Goal: Task Accomplishment & Management: Manage account settings

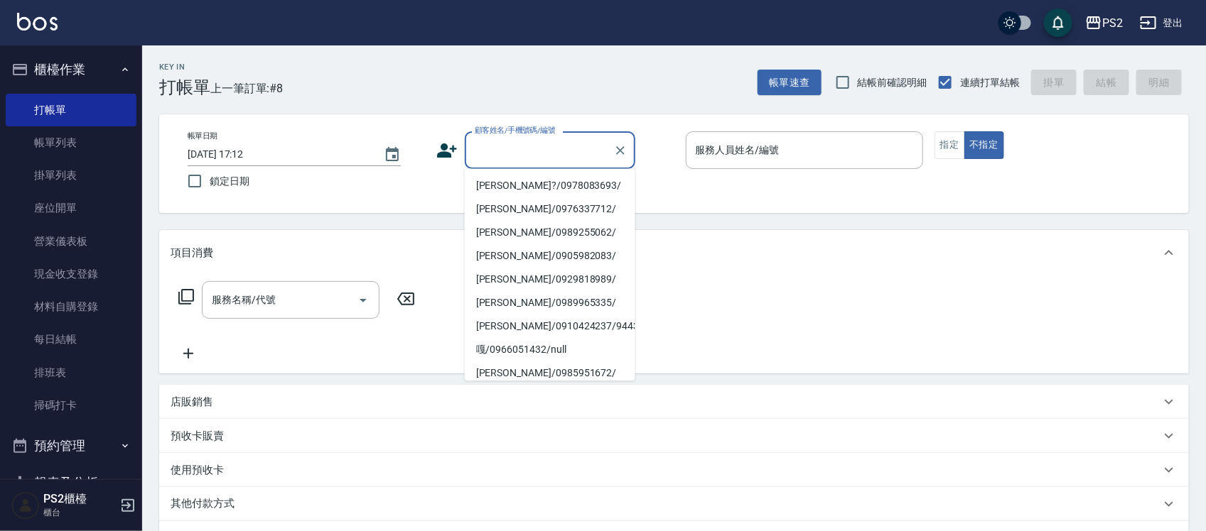
click at [561, 142] on input "顧客姓名/手機號碼/編號" at bounding box center [539, 150] width 136 height 25
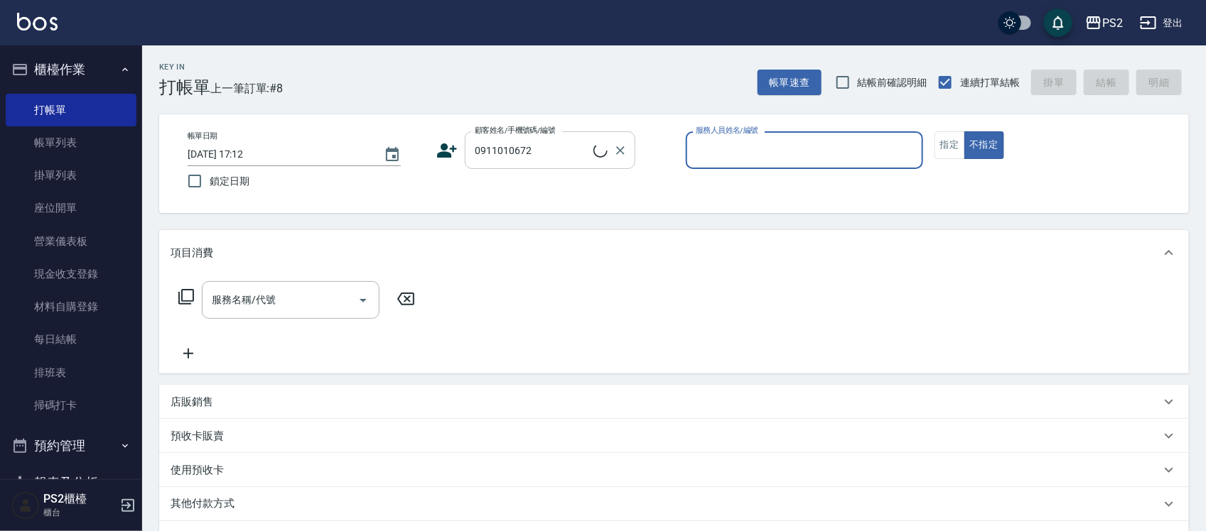
type input "廖翊廷/0911010672/"
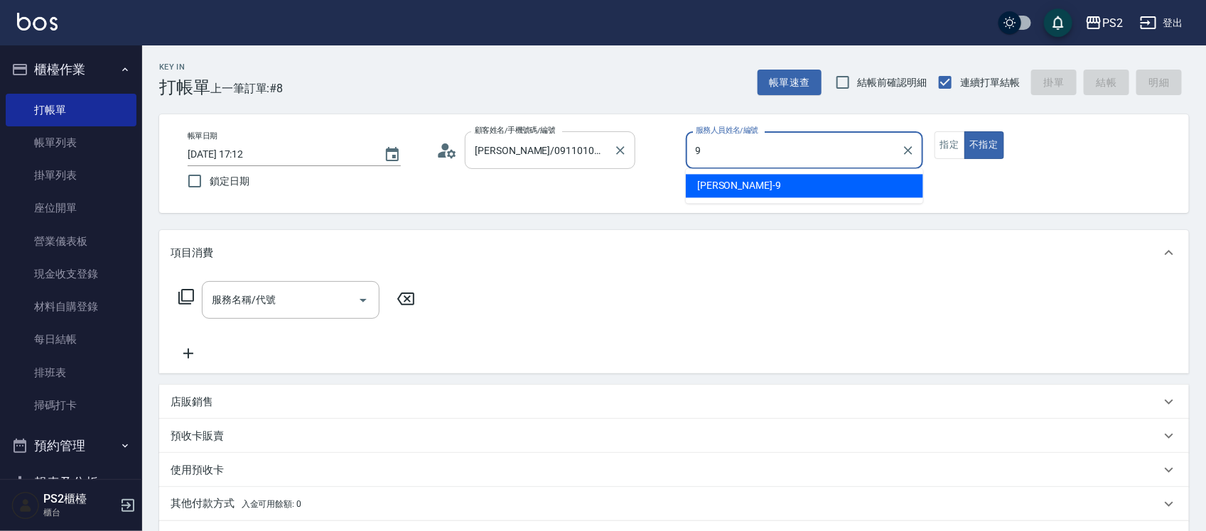
type input "Nina-9"
type button "false"
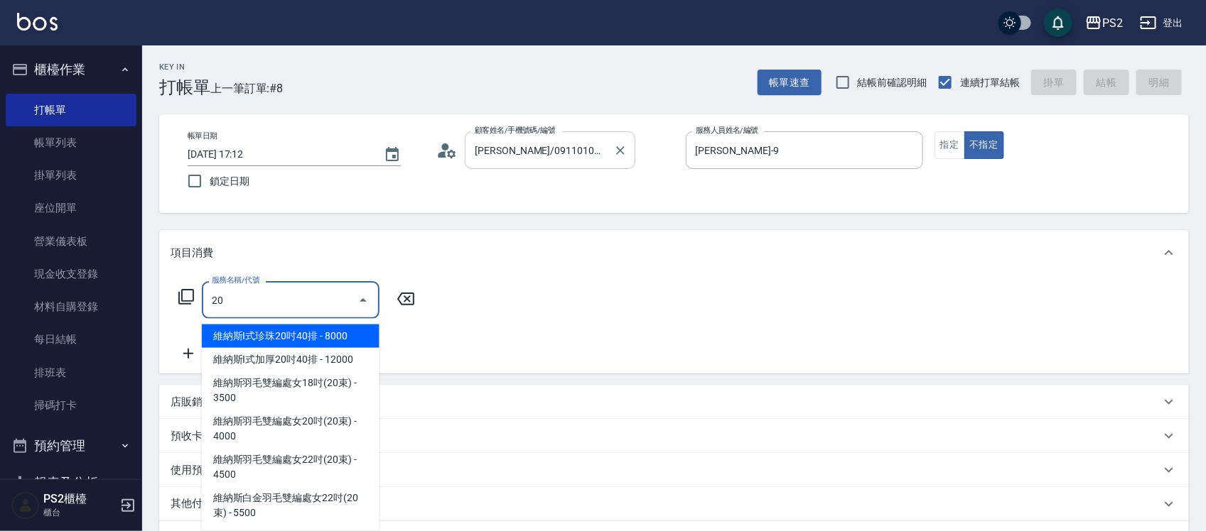
type input "2"
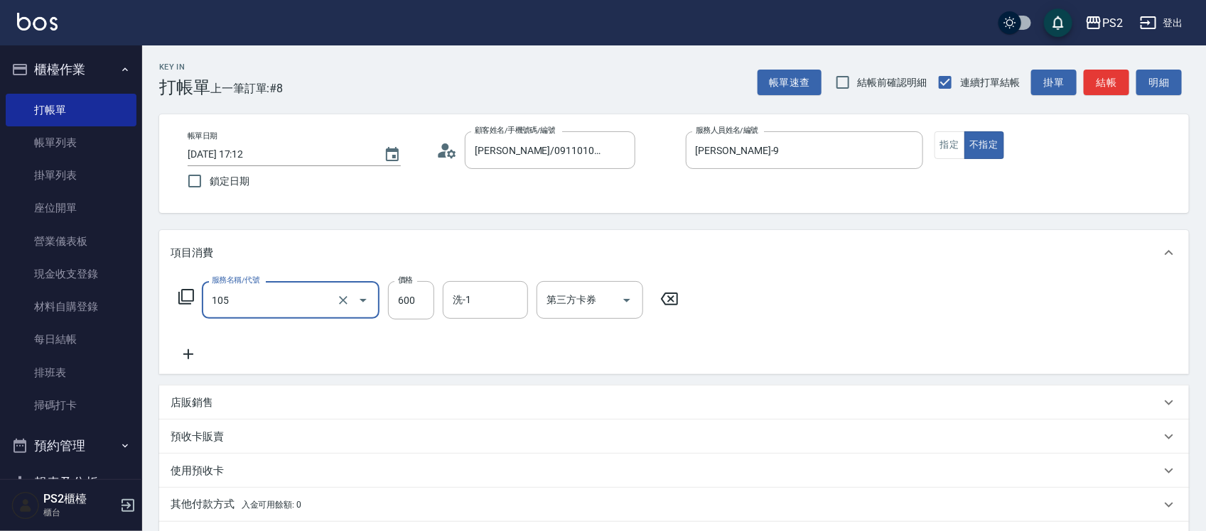
type input "A級洗剪600(105)"
click at [659, 254] on div "項目消費" at bounding box center [666, 253] width 990 height 15
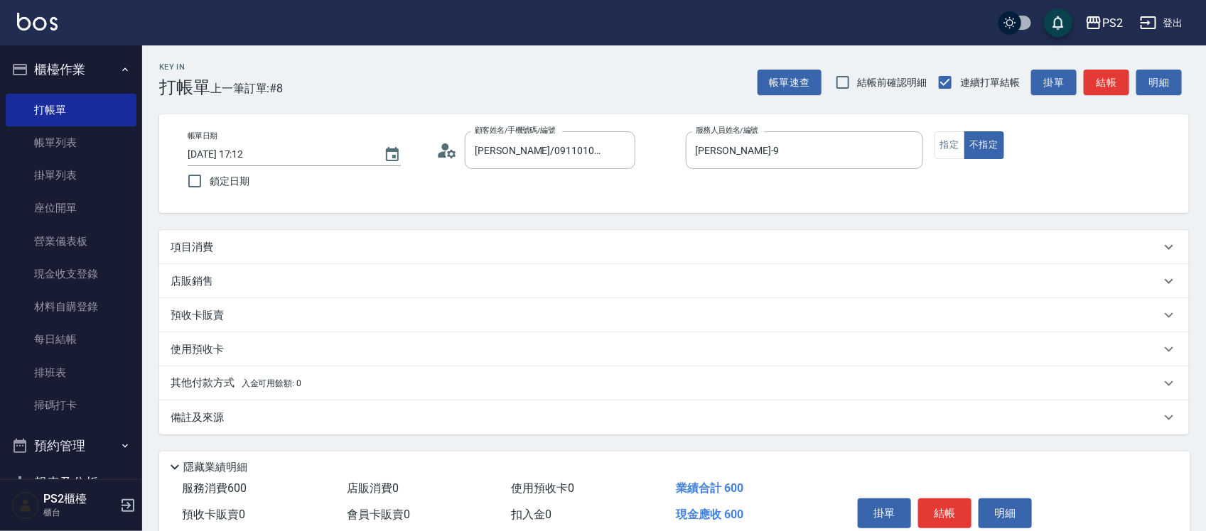
click at [661, 250] on div "項目消費" at bounding box center [666, 247] width 990 height 15
click at [661, 245] on div "項目消費" at bounding box center [666, 247] width 990 height 15
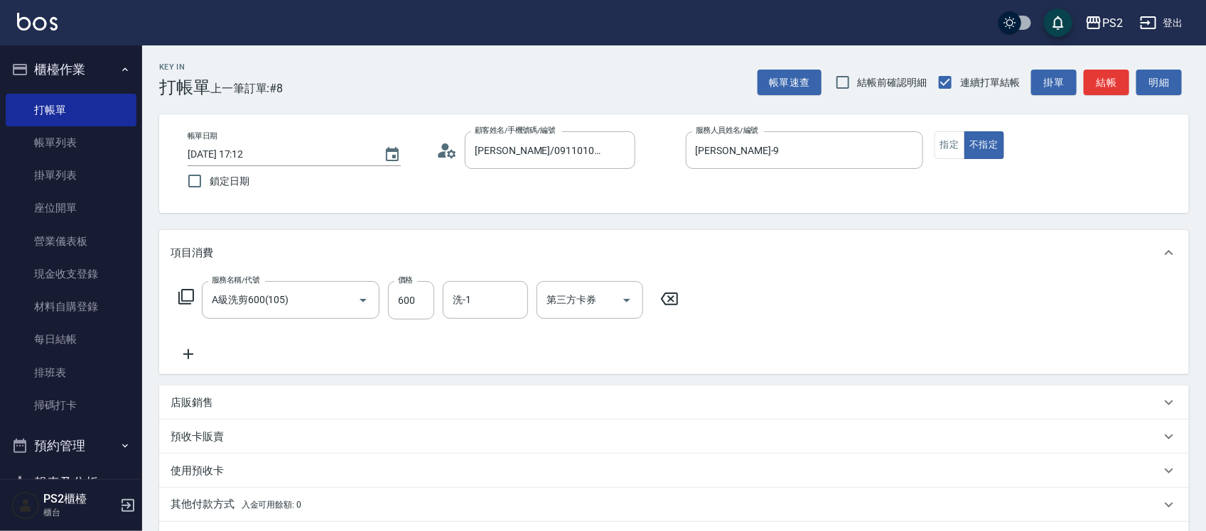
click at [661, 246] on div "項目消費" at bounding box center [666, 253] width 990 height 15
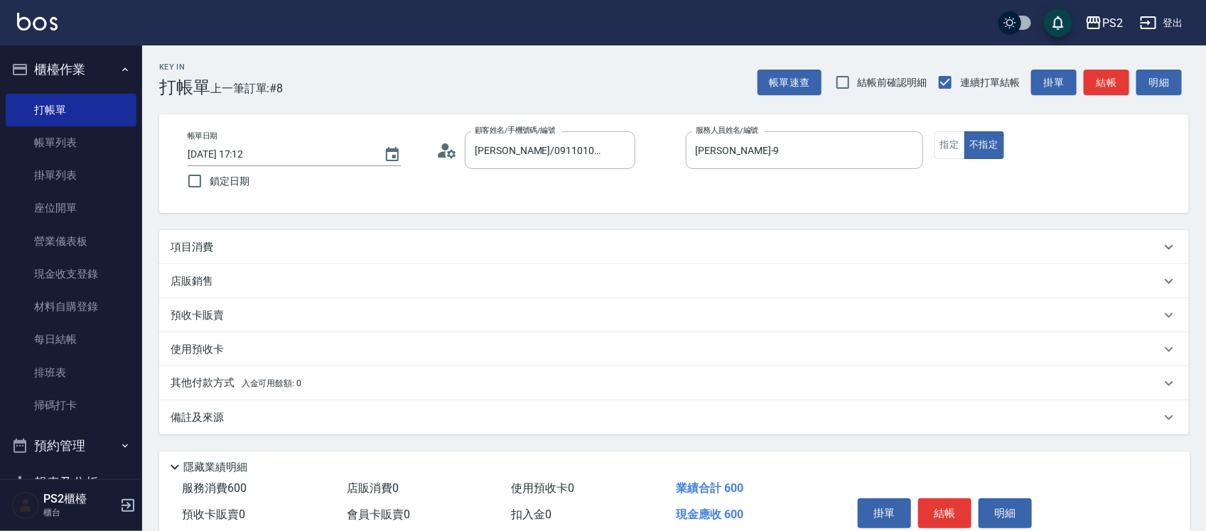
click at [674, 238] on div "項目消費" at bounding box center [673, 247] width 1029 height 34
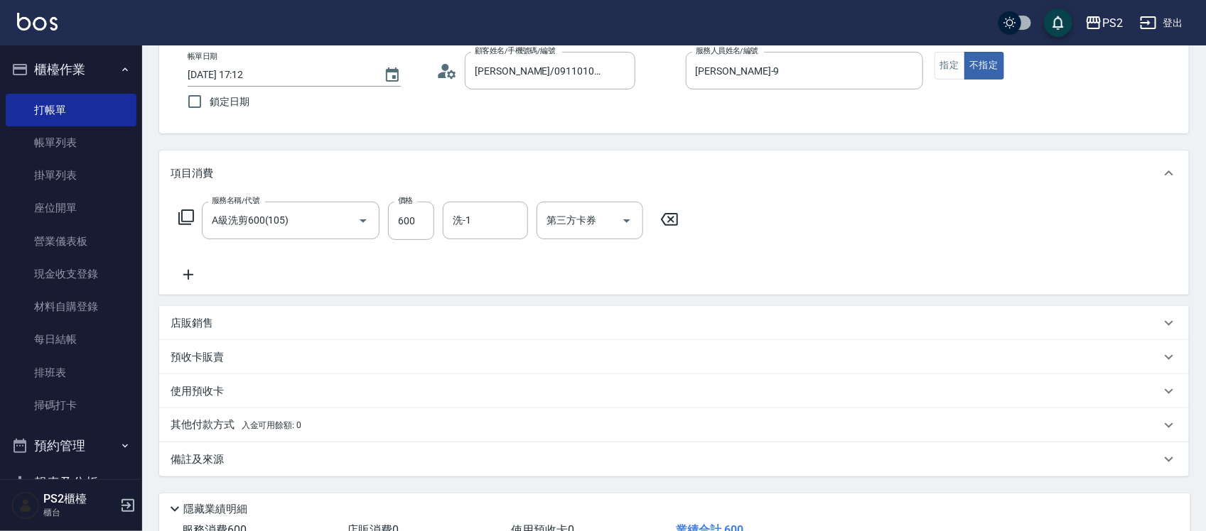
scroll to position [178, 0]
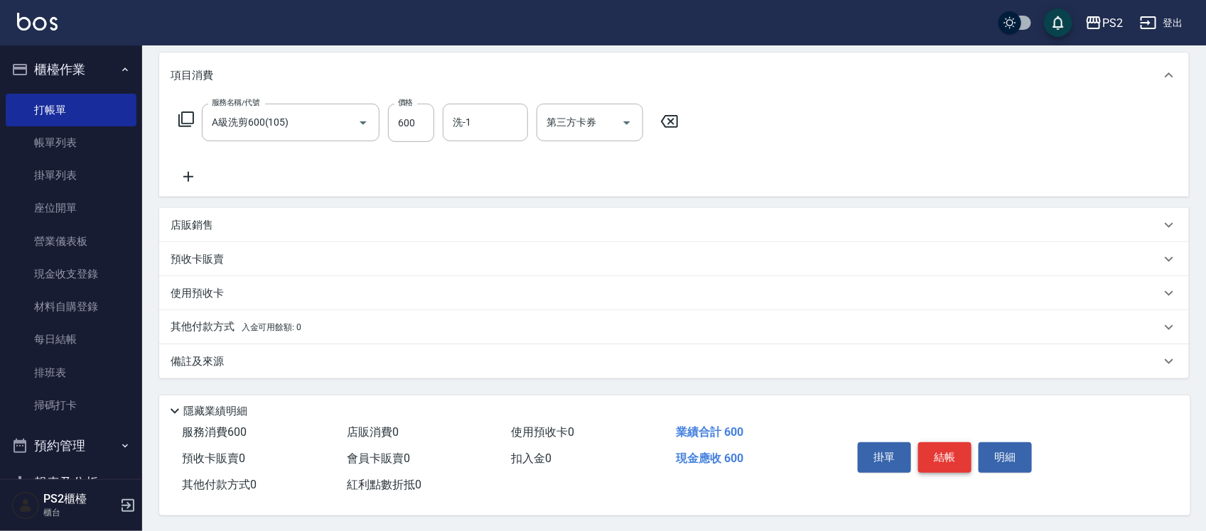
click at [944, 455] on button "結帳" at bounding box center [944, 458] width 53 height 30
type input "2025/09/20 18:06"
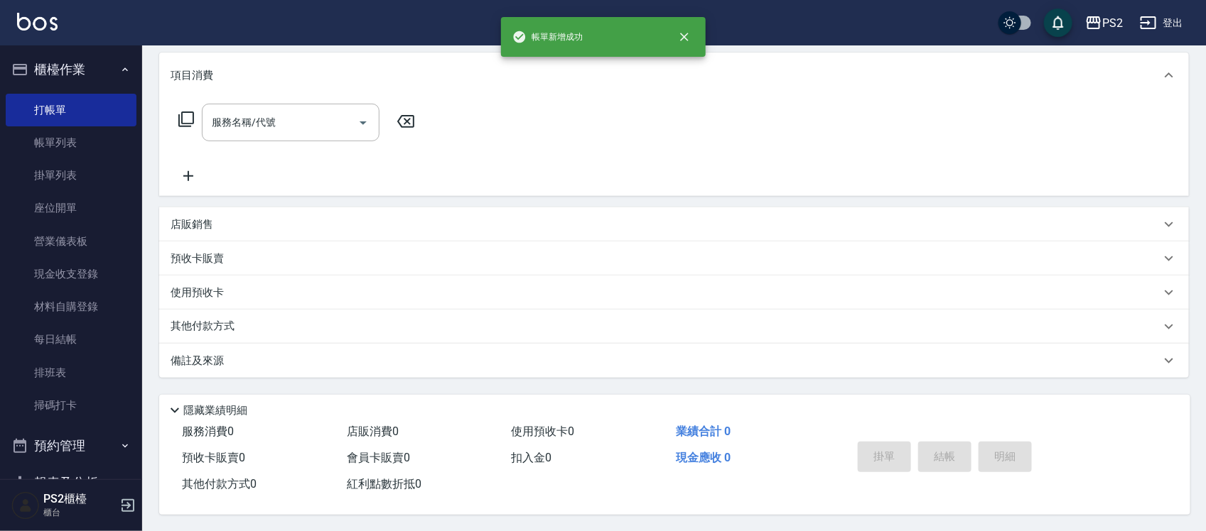
scroll to position [0, 0]
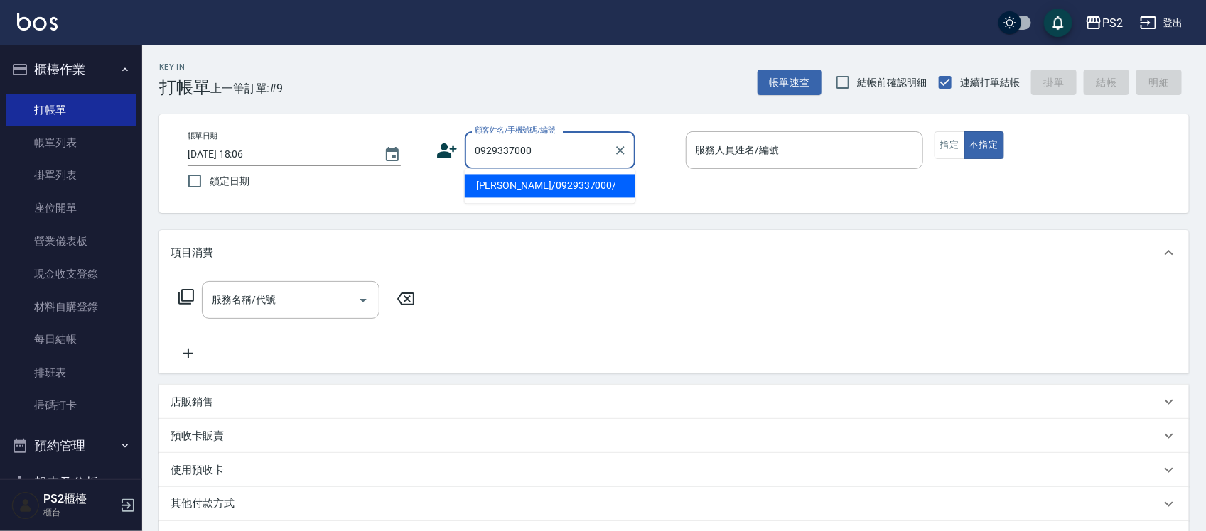
type input "[PERSON_NAME]/0929337000/"
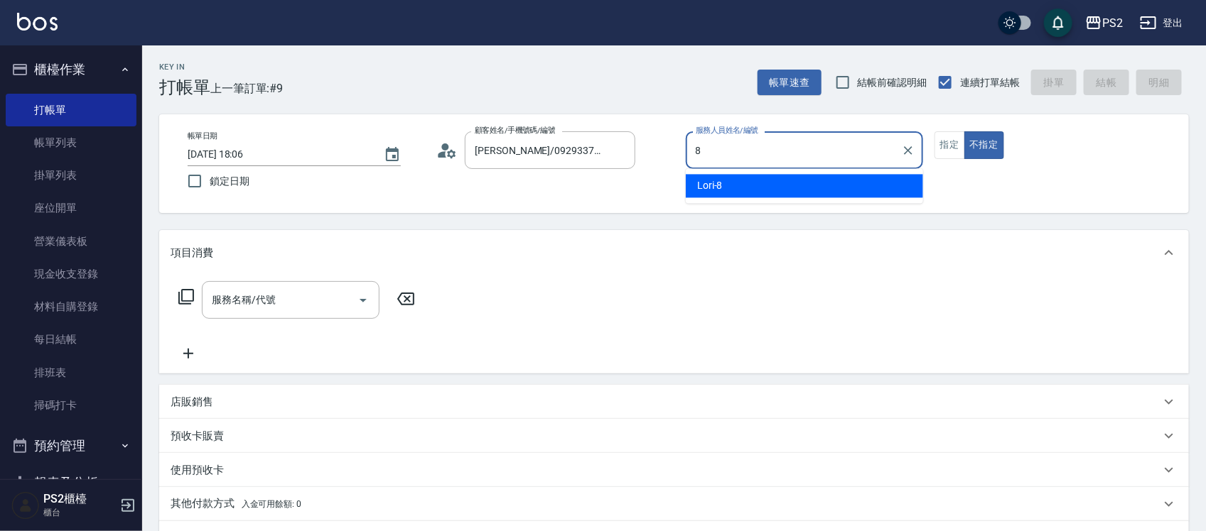
type input "Lori-8"
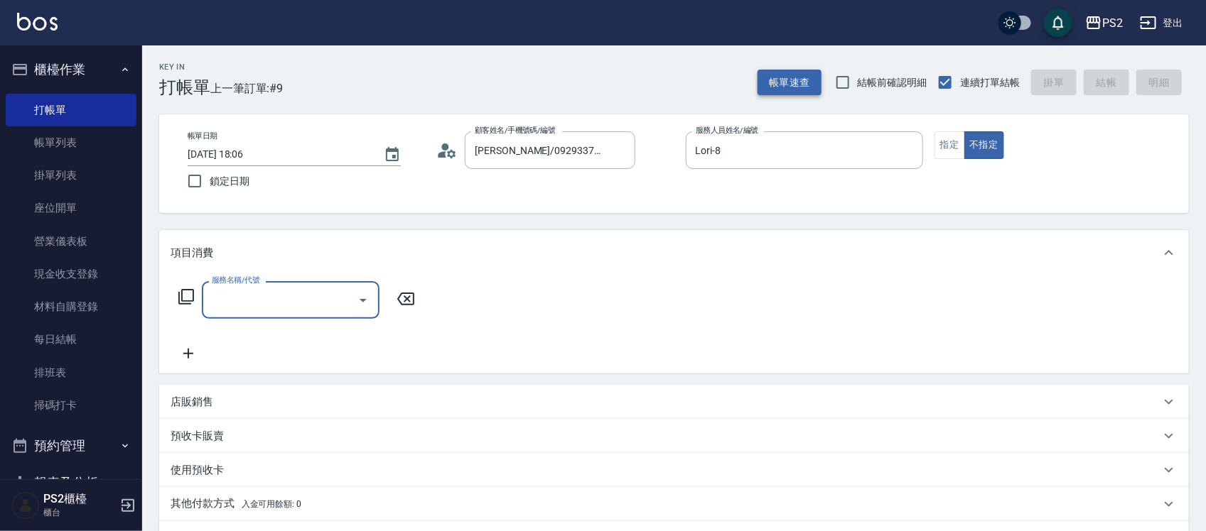
click at [794, 79] on button "帳單速查" at bounding box center [789, 83] width 64 height 26
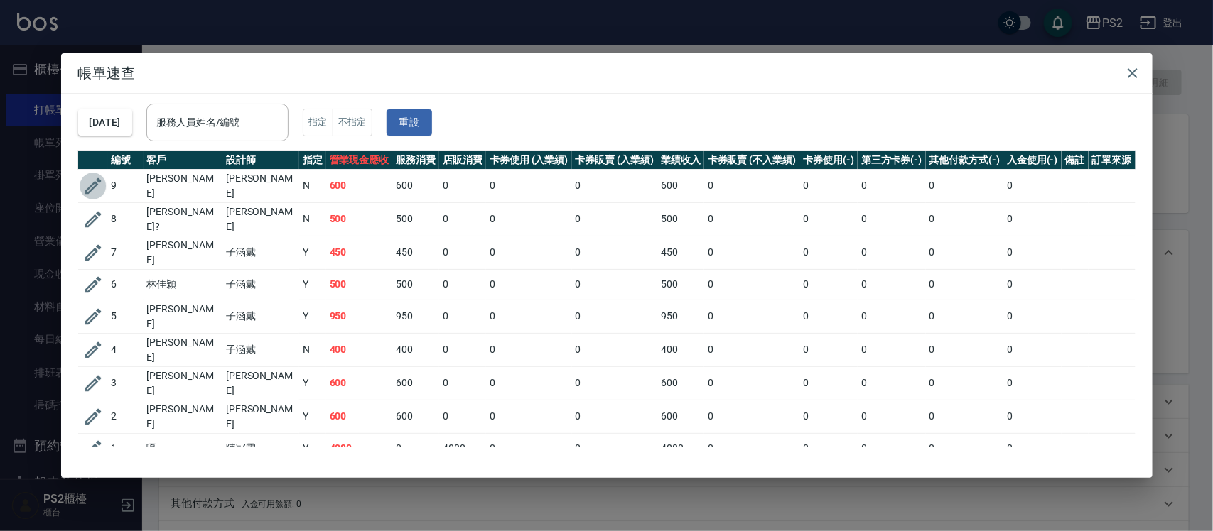
click at [93, 185] on icon "button" at bounding box center [92, 185] width 21 height 21
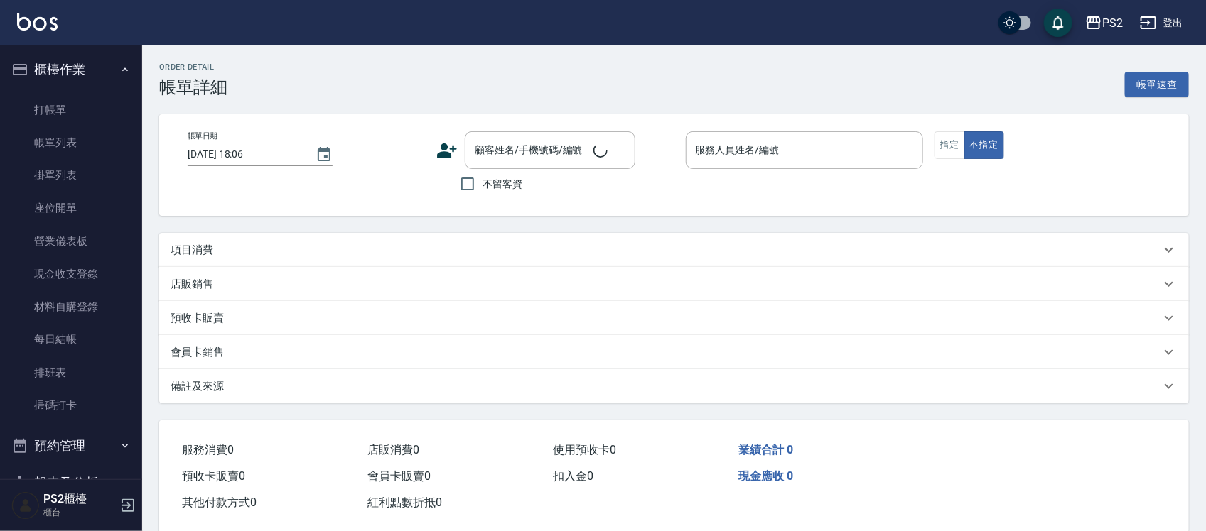
type input "2025/09/20 17:12"
type input "[PERSON_NAME]-9"
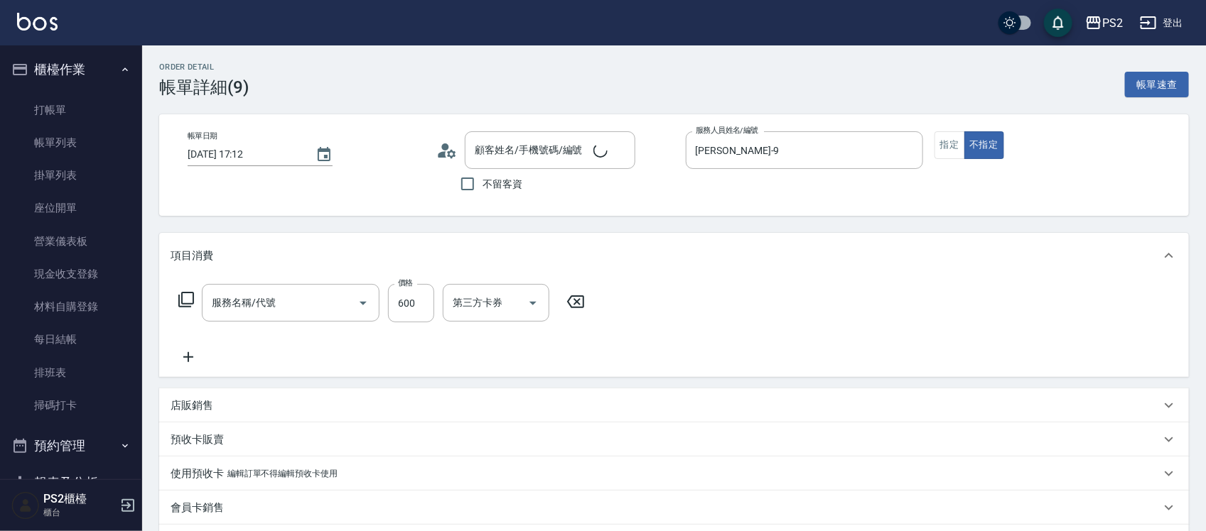
type input "[PERSON_NAME]/0911010672/"
type input "A級洗剪600(105)"
click at [949, 142] on button "指定" at bounding box center [949, 145] width 31 height 28
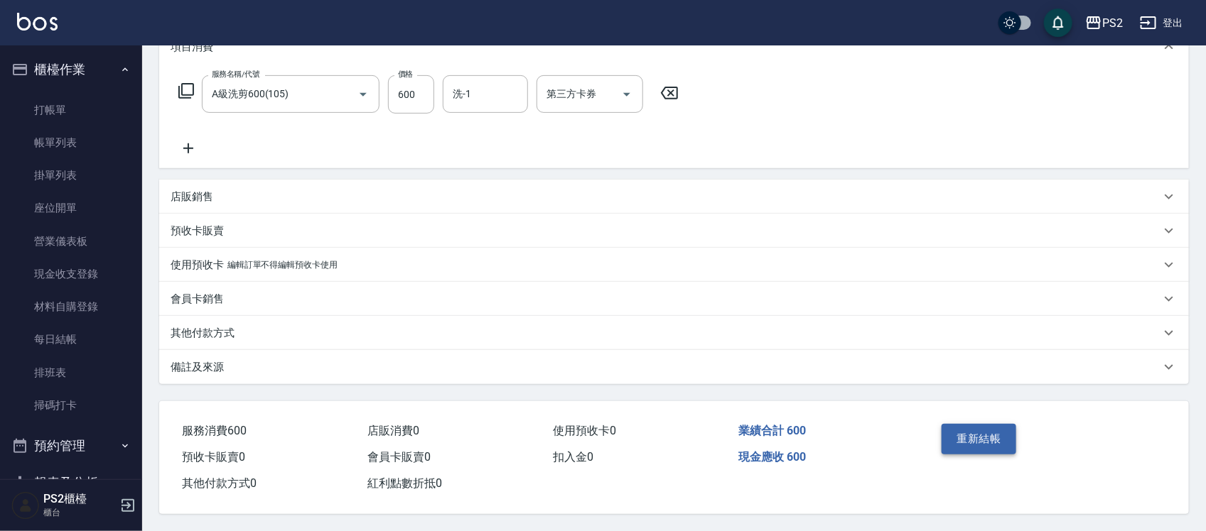
click at [963, 434] on button "重新結帳" at bounding box center [978, 439] width 75 height 30
click at [963, 434] on div "重新結帳" at bounding box center [990, 449] width 109 height 62
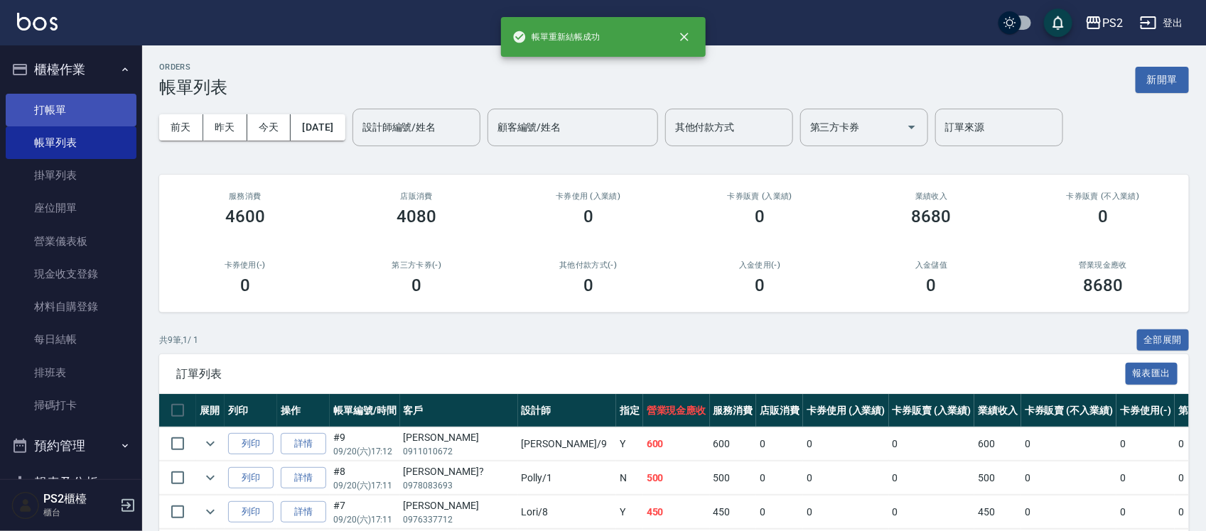
click at [70, 118] on link "打帳單" at bounding box center [71, 110] width 131 height 33
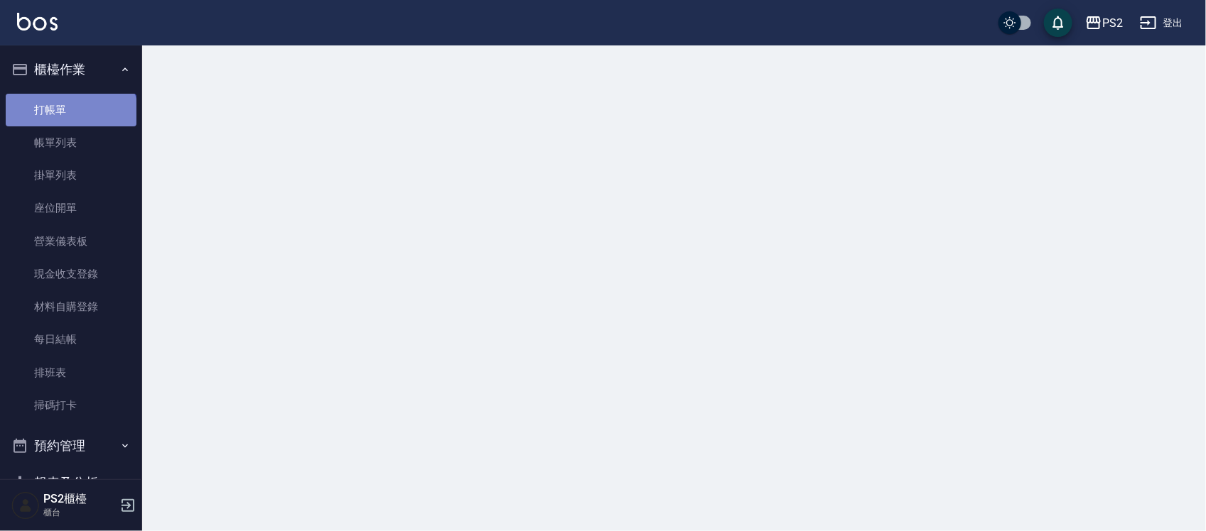
click at [70, 118] on link "打帳單" at bounding box center [71, 110] width 131 height 33
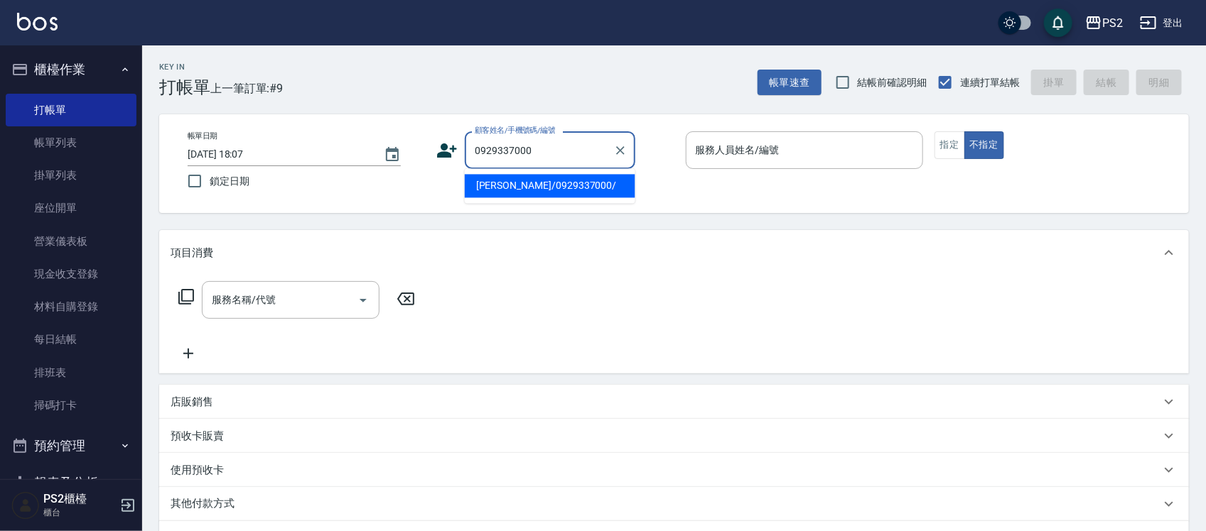
type input "[PERSON_NAME]/0929337000/"
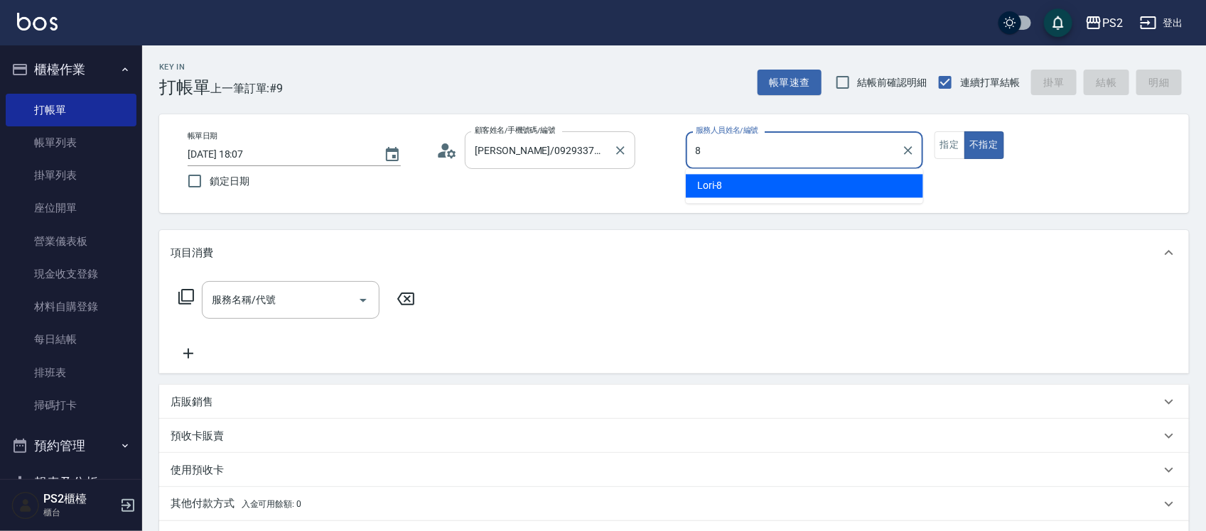
type input "Lori-8"
type button "false"
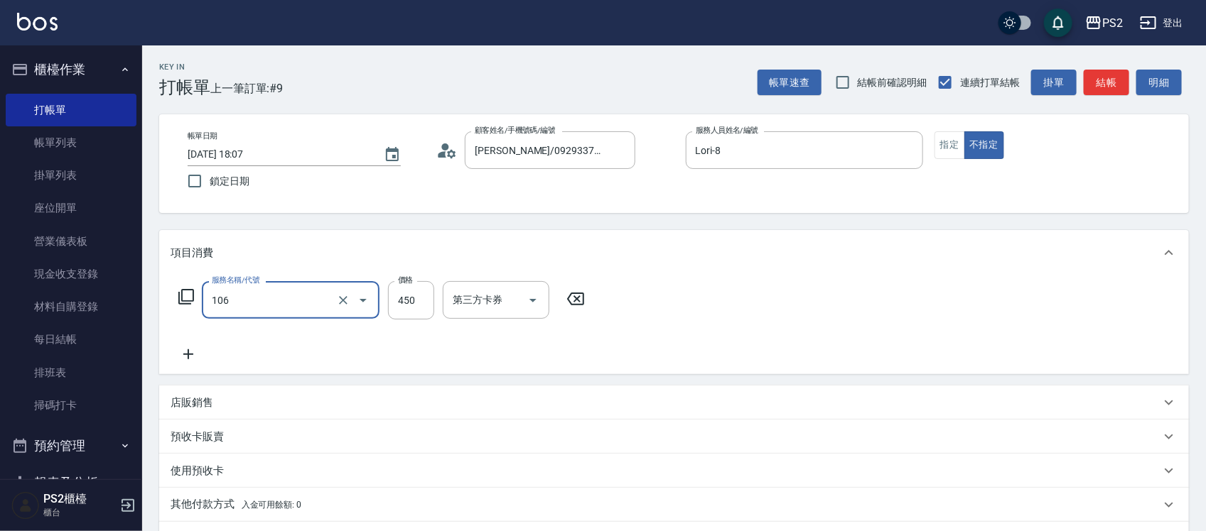
type input "A級單剪(106)"
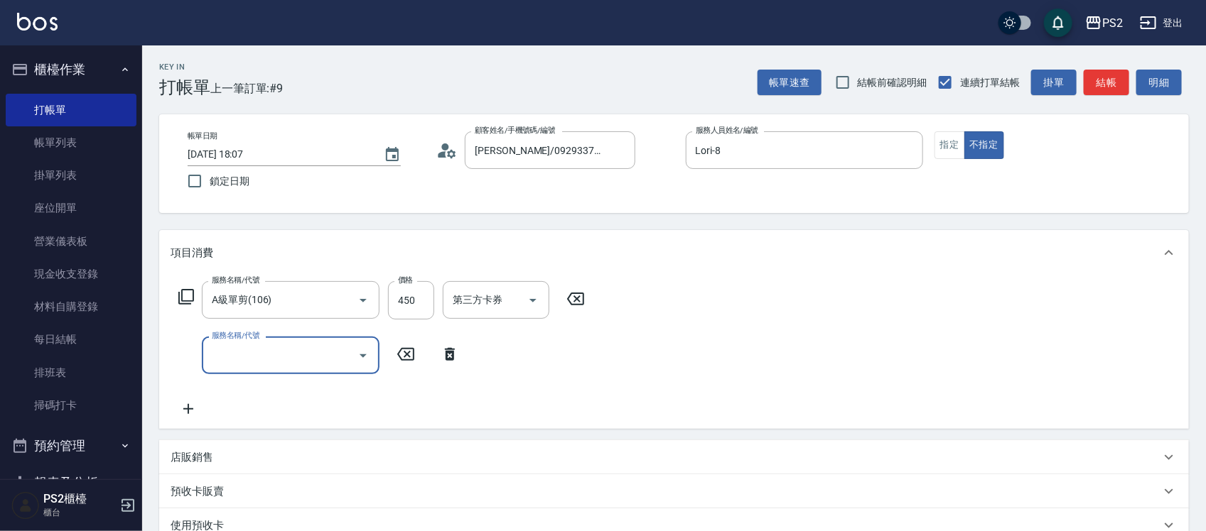
click at [451, 352] on icon at bounding box center [450, 354] width 10 height 13
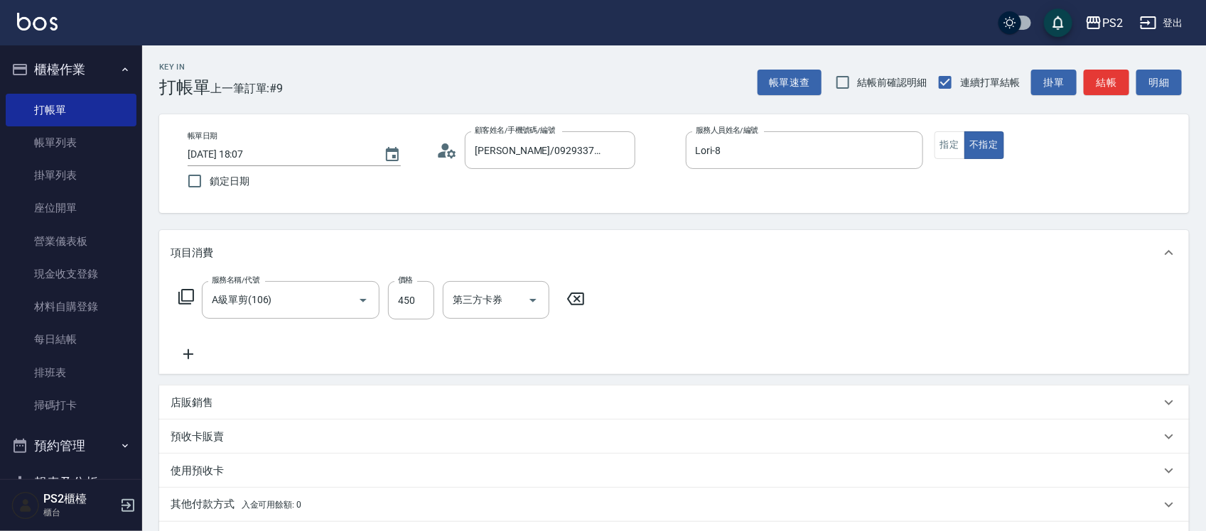
click at [186, 297] on icon at bounding box center [186, 296] width 17 height 17
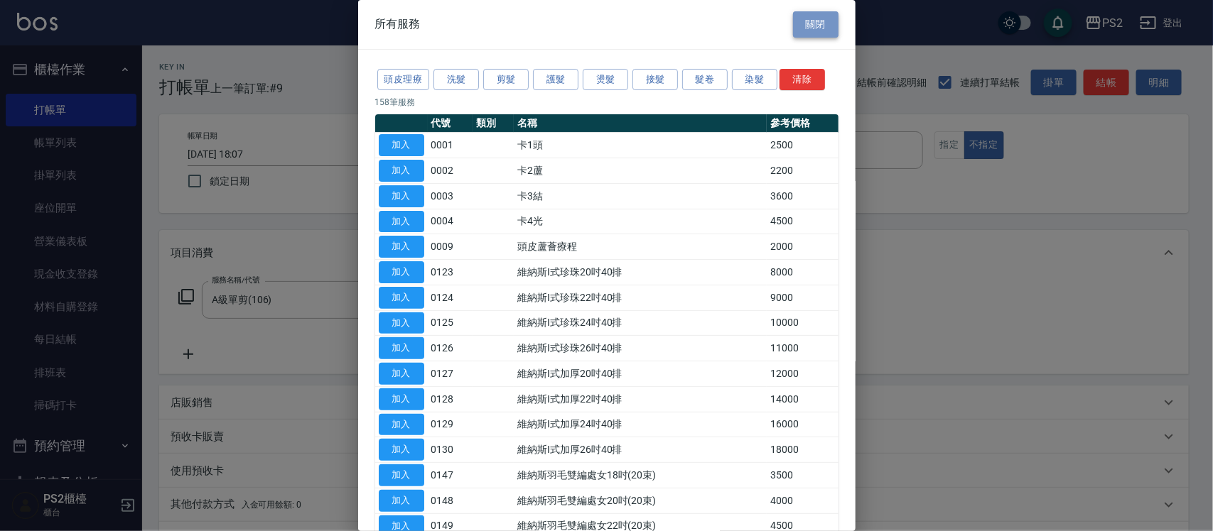
click at [808, 32] on button "關閉" at bounding box center [815, 24] width 45 height 26
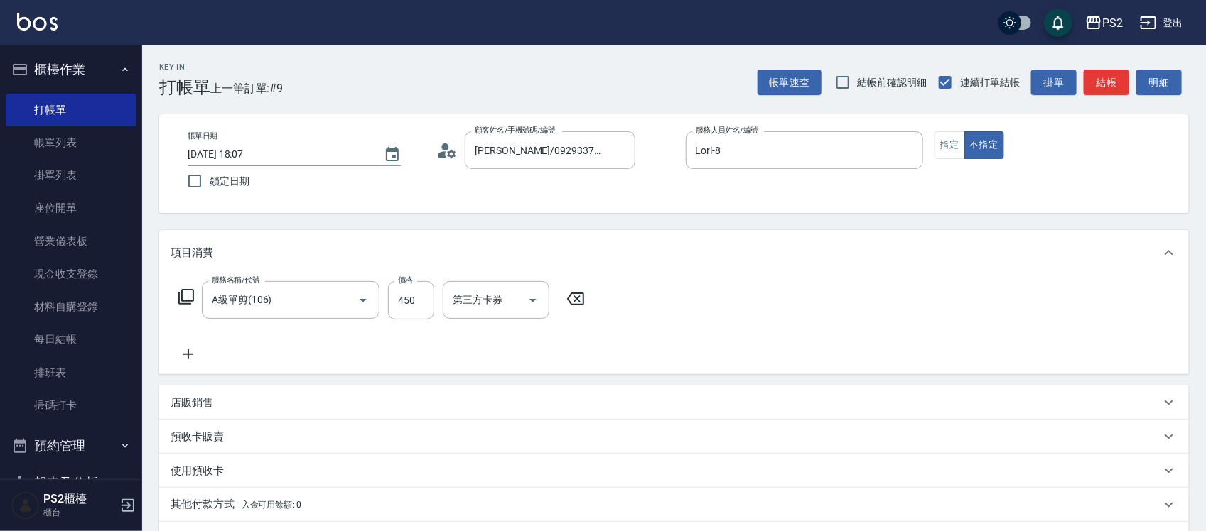
click at [183, 303] on icon at bounding box center [186, 297] width 16 height 16
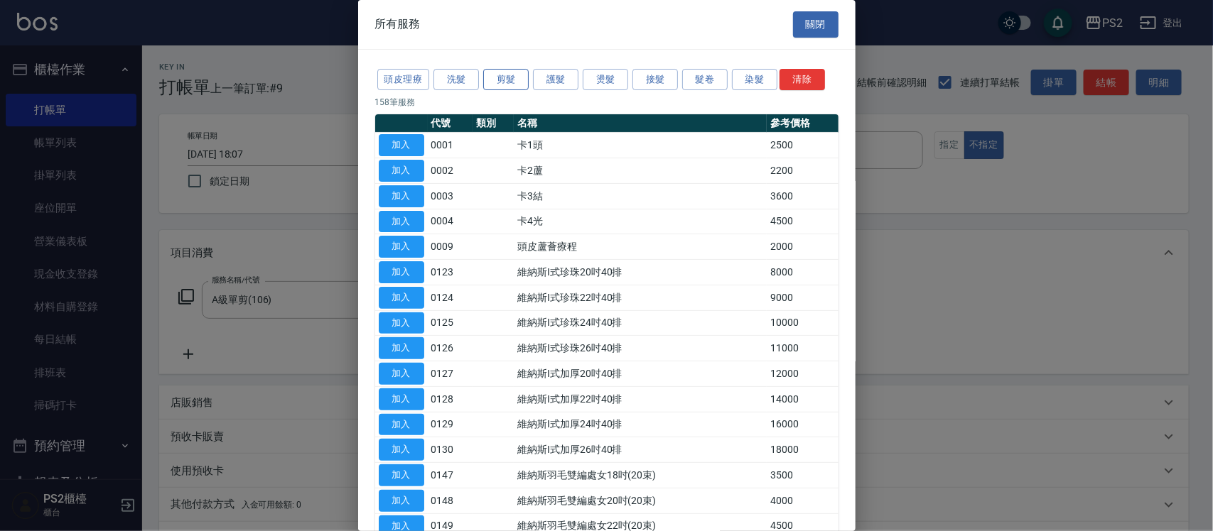
click at [515, 78] on button "剪髮" at bounding box center [505, 80] width 45 height 22
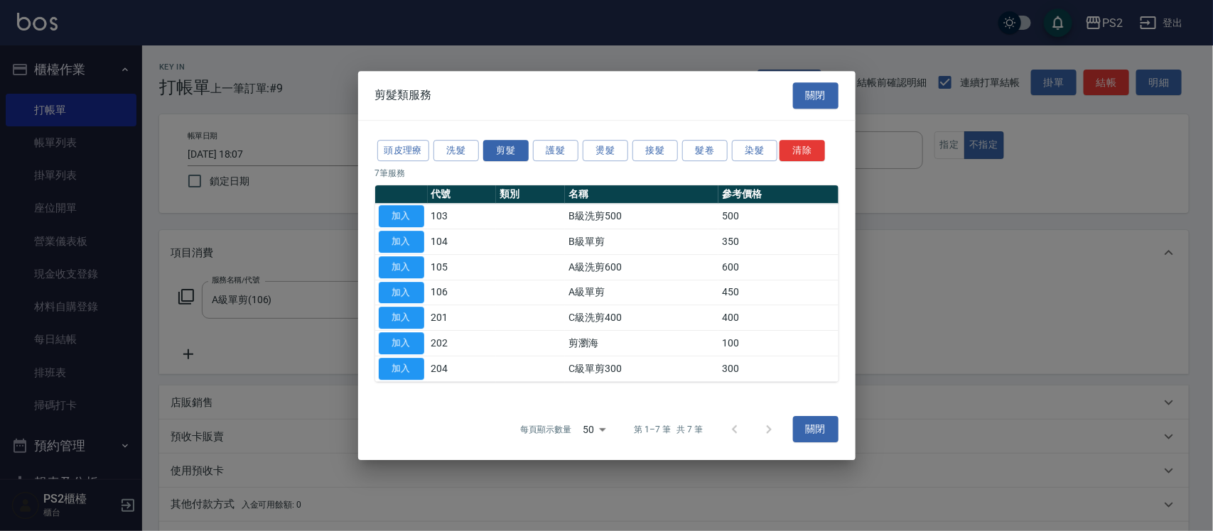
click at [466, 78] on div "剪髮類服務 關閉" at bounding box center [606, 95] width 497 height 49
click at [460, 167] on p "7 筆服務" at bounding box center [606, 173] width 463 height 13
click at [459, 161] on button "洗髮" at bounding box center [455, 151] width 45 height 22
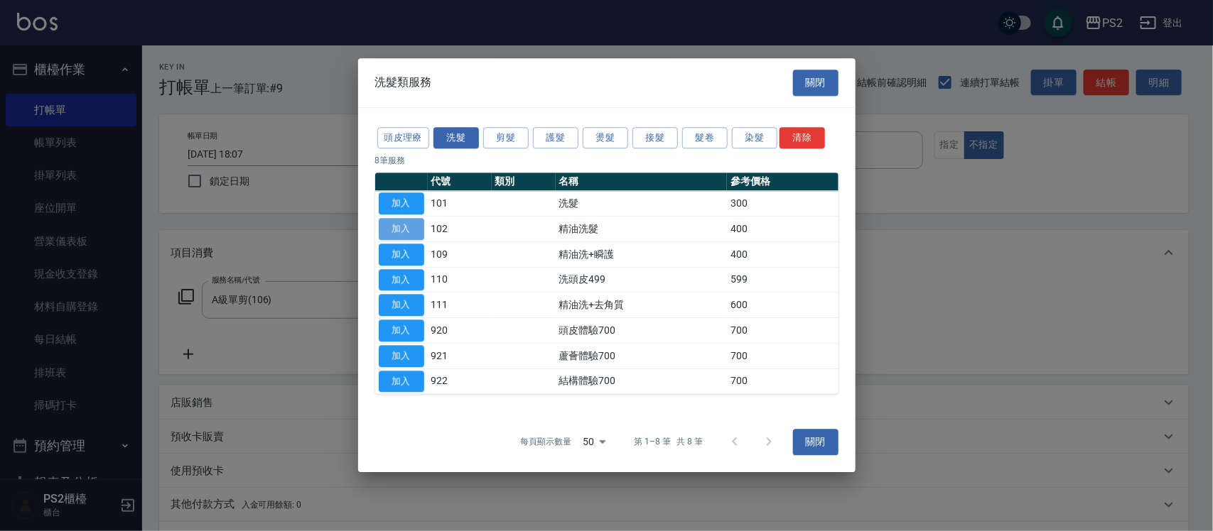
click at [409, 232] on button "加入" at bounding box center [401, 229] width 45 height 22
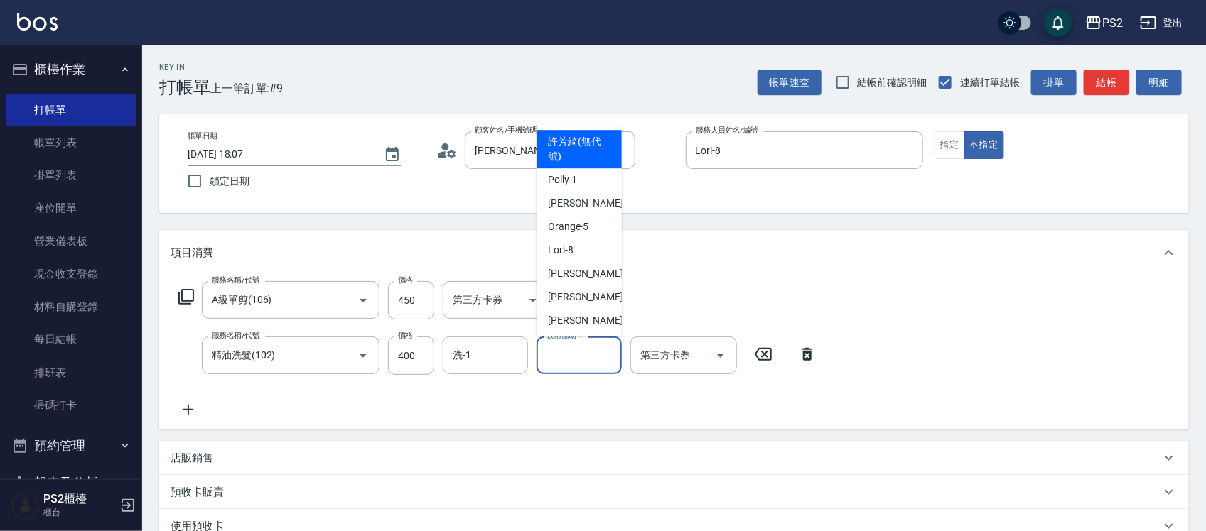
click at [570, 364] on input "技術協助-1" at bounding box center [579, 355] width 72 height 25
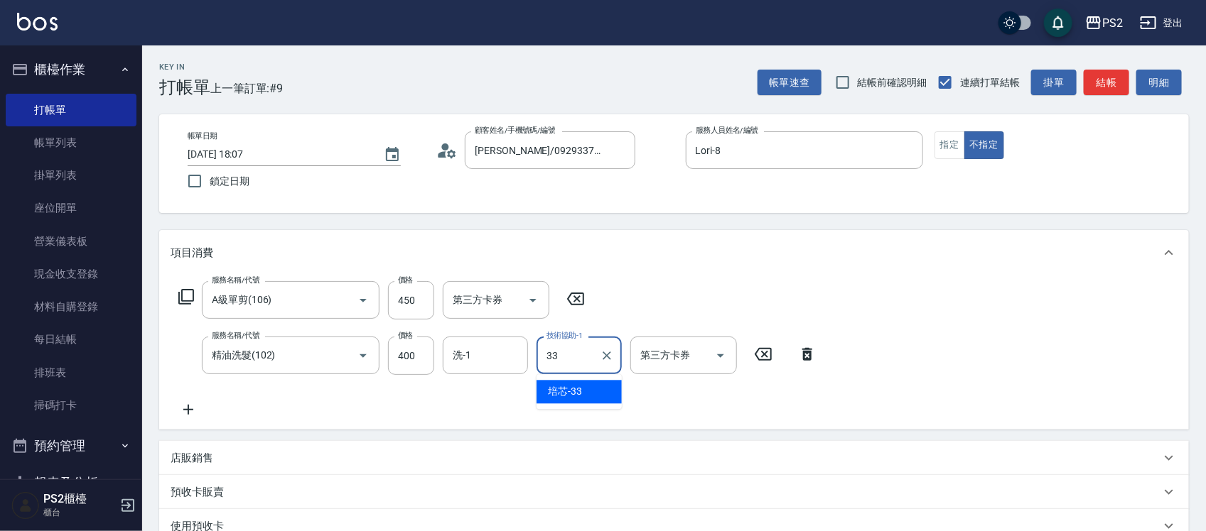
type input "培芯-33"
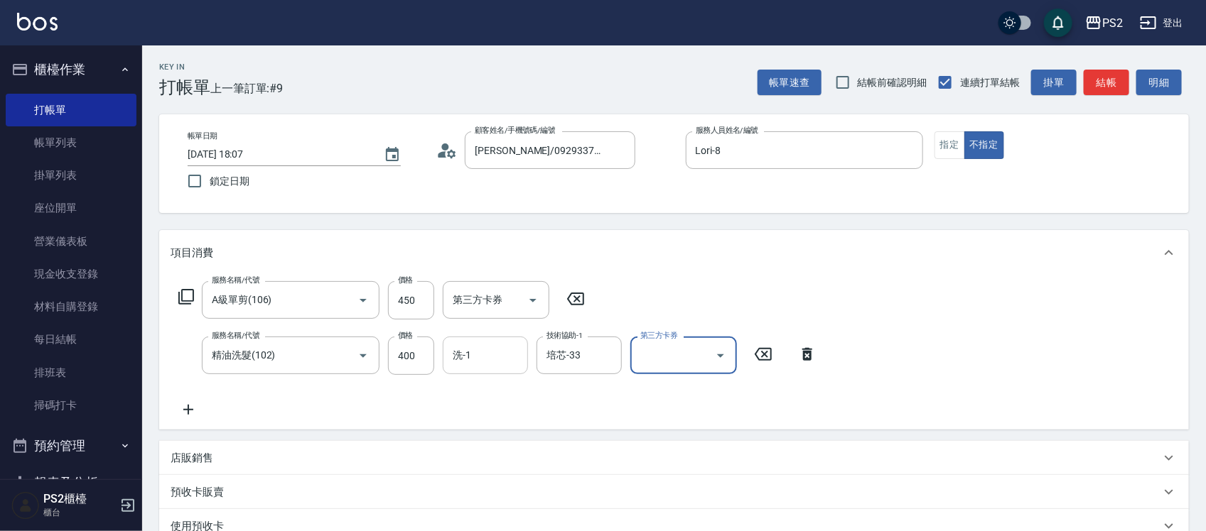
click at [514, 354] on input "洗-1" at bounding box center [485, 355] width 72 height 25
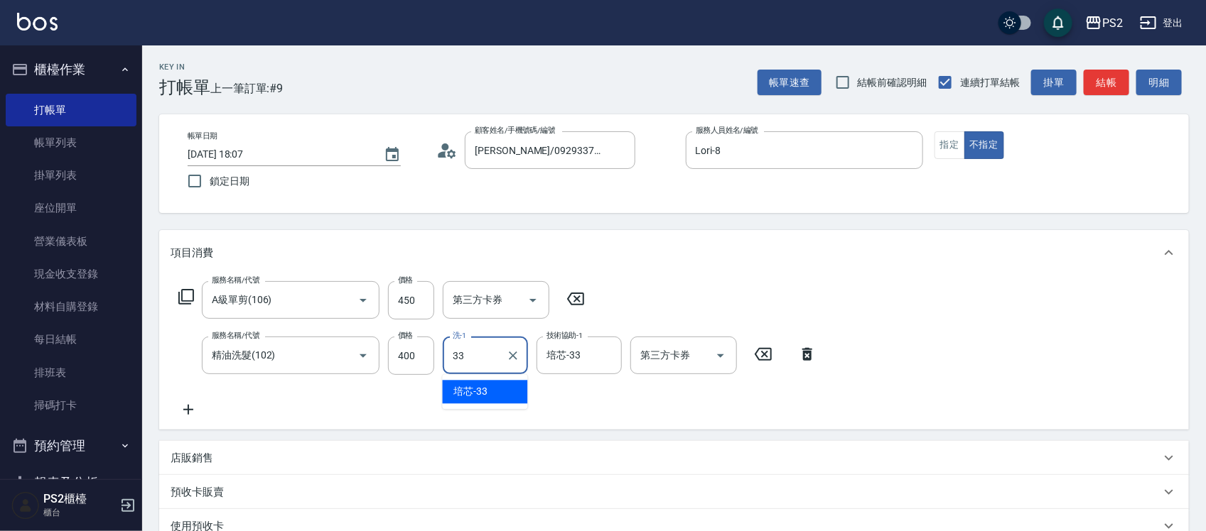
type input "培芯-33"
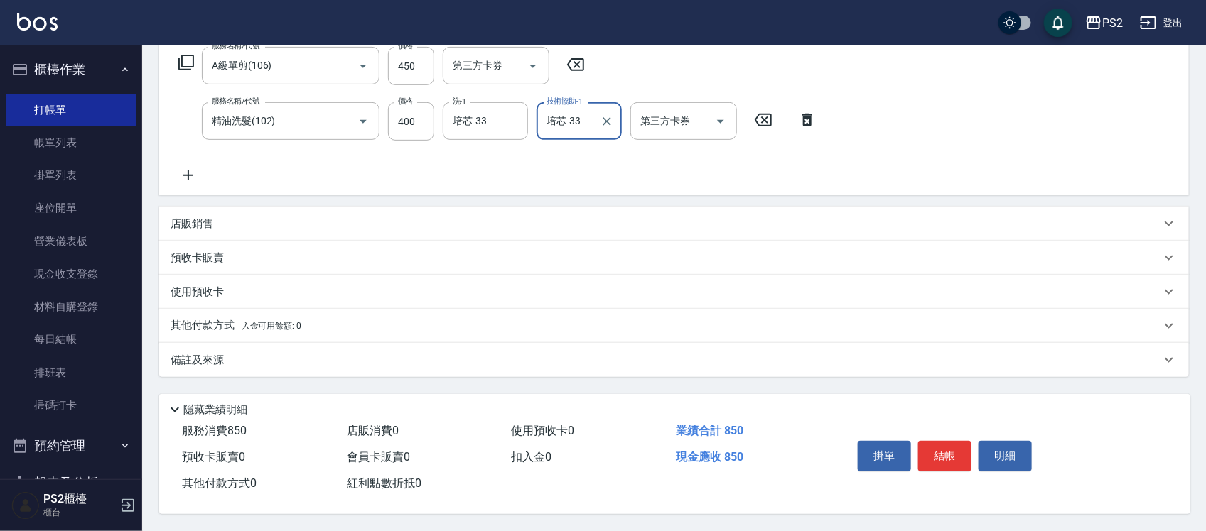
scroll to position [239, 0]
click at [948, 443] on button "結帳" at bounding box center [944, 456] width 53 height 30
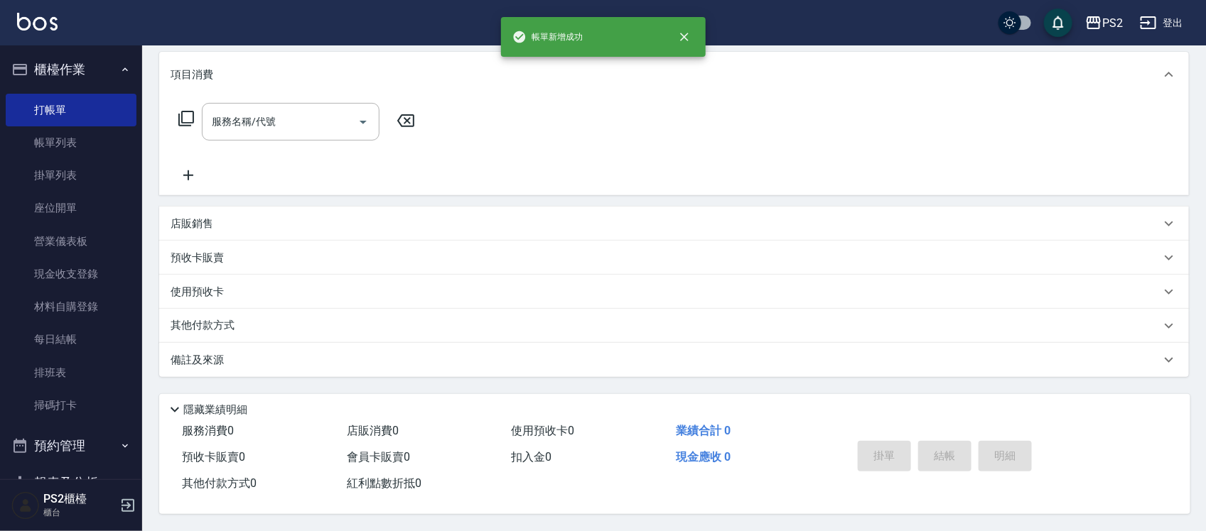
scroll to position [0, 0]
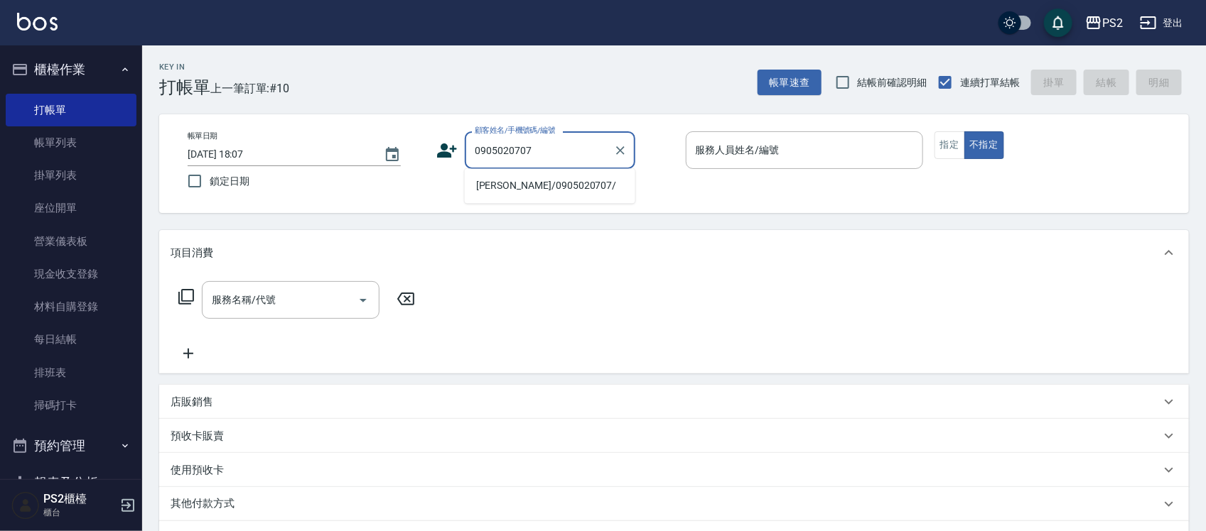
type input "[PERSON_NAME]/0905020707/"
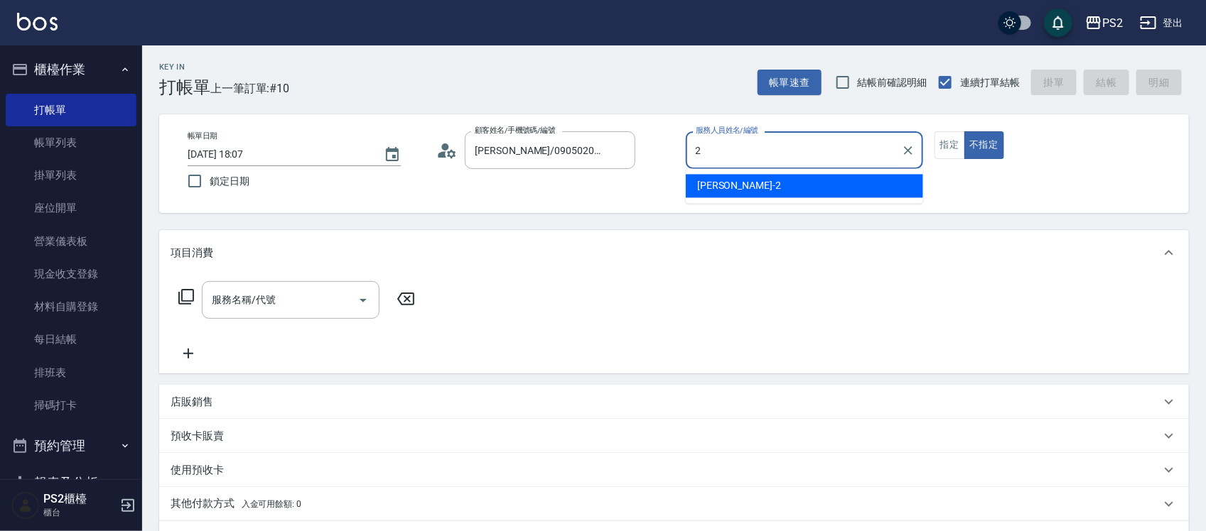
type input "Jason-2"
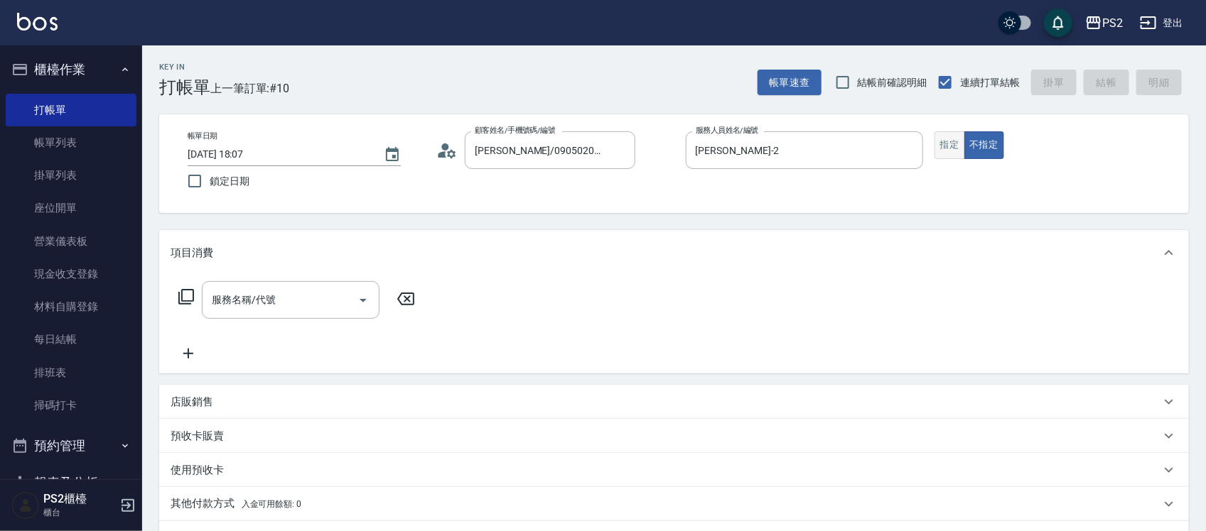
click at [938, 142] on button "指定" at bounding box center [949, 145] width 31 height 28
click at [264, 286] on div "服務名稱/代號" at bounding box center [291, 300] width 178 height 38
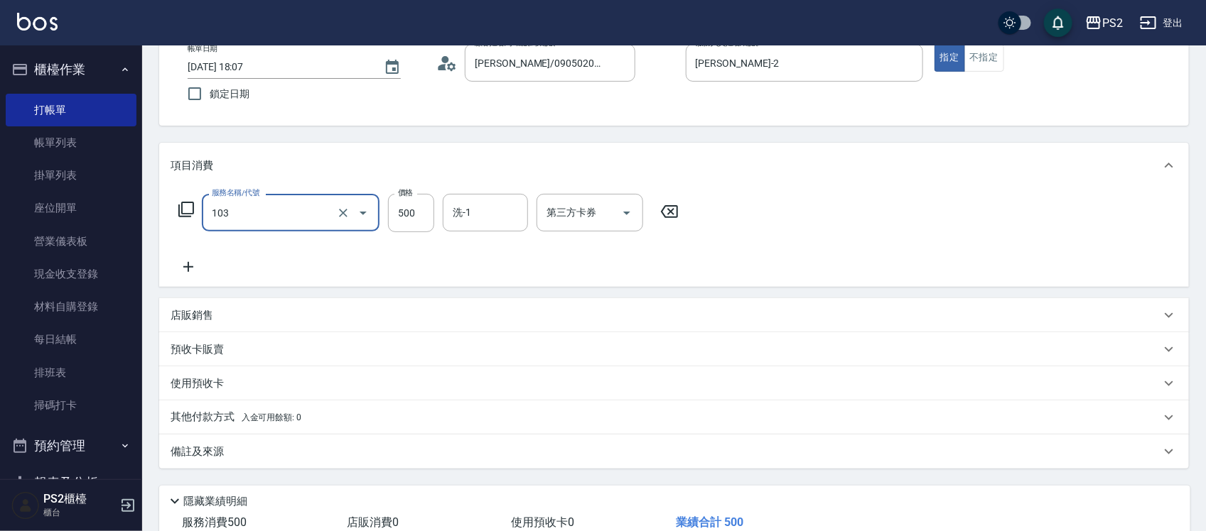
scroll to position [89, 0]
type input "B級洗剪500(103)"
click at [701, 140] on div "Key In 打帳單 上一筆訂單:#10 帳單速查 結帳前確認明細 連續打單結帳 掛單 結帳 明細 帳單日期 2025/09/20 18:07 鎖定日期 顧客…" at bounding box center [674, 289] width 1064 height 665
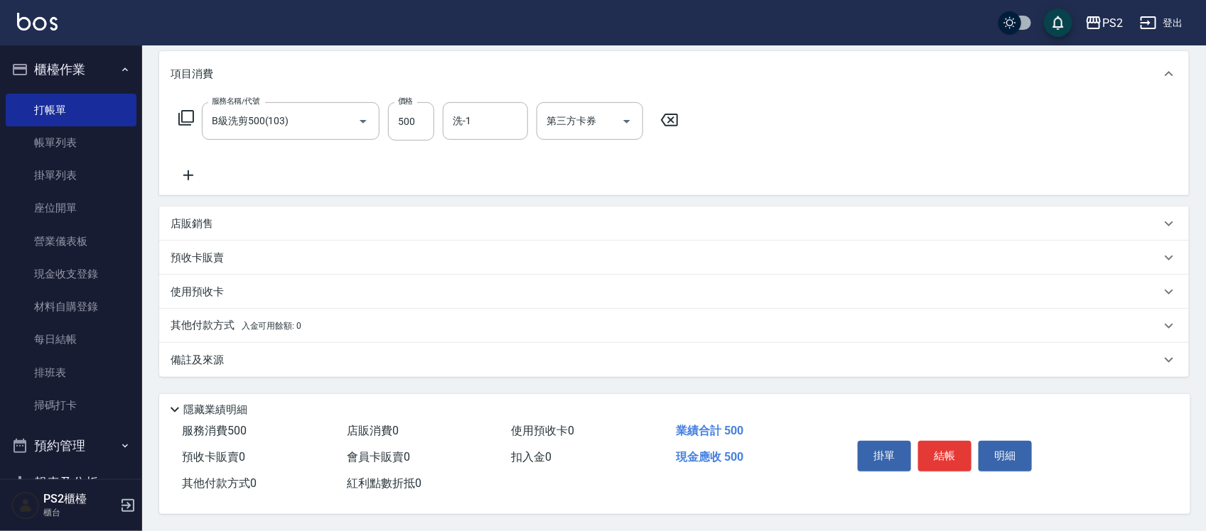
scroll to position [183, 0]
click at [938, 450] on button "結帳" at bounding box center [944, 456] width 53 height 30
type input "2025/09/20 18:08"
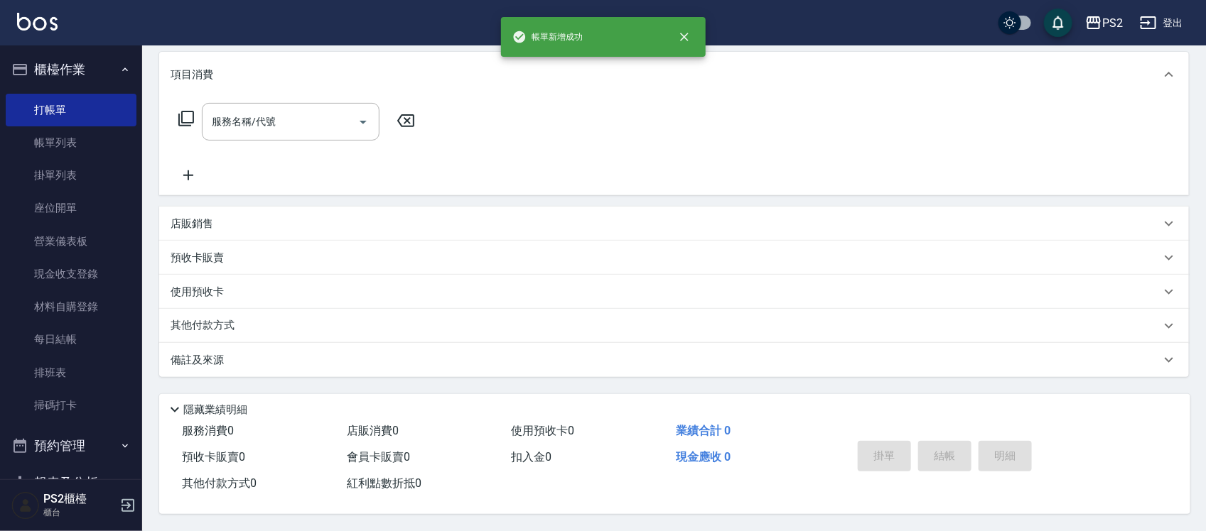
scroll to position [0, 0]
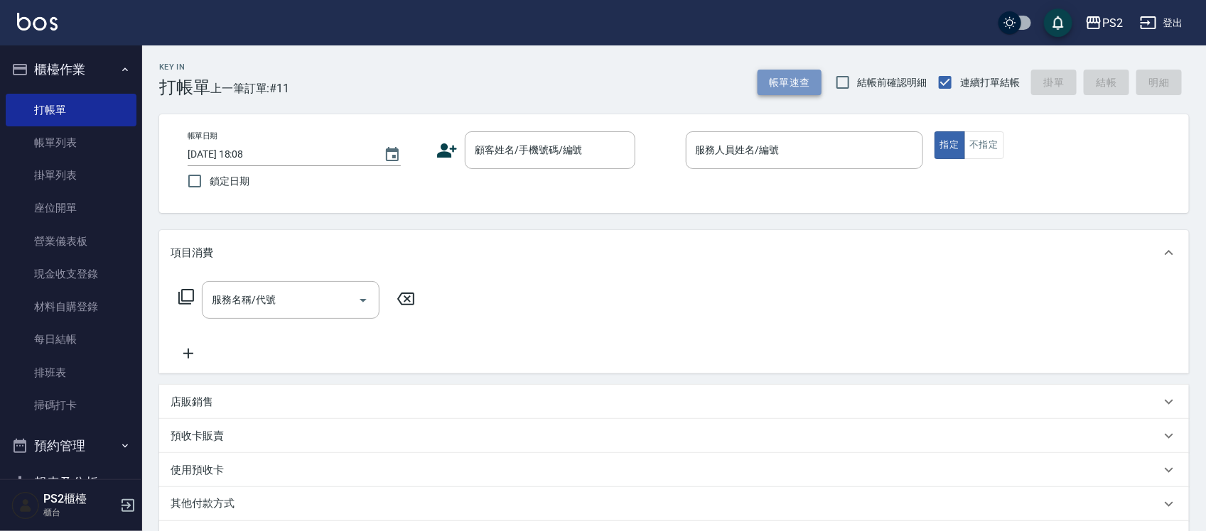
click at [768, 73] on button "帳單速查" at bounding box center [789, 83] width 64 height 26
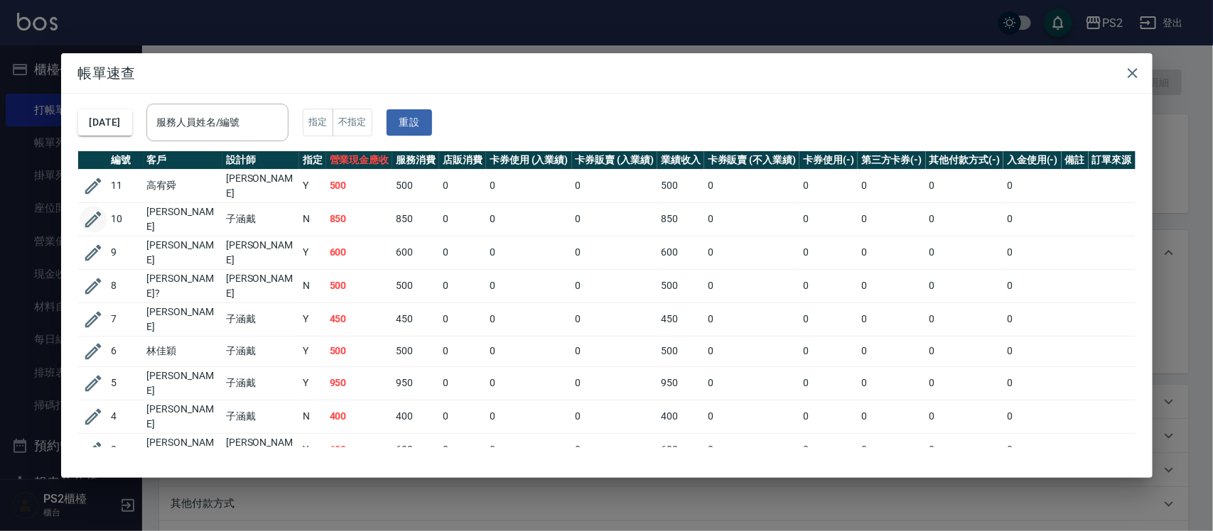
click at [87, 210] on icon "button" at bounding box center [92, 219] width 21 height 21
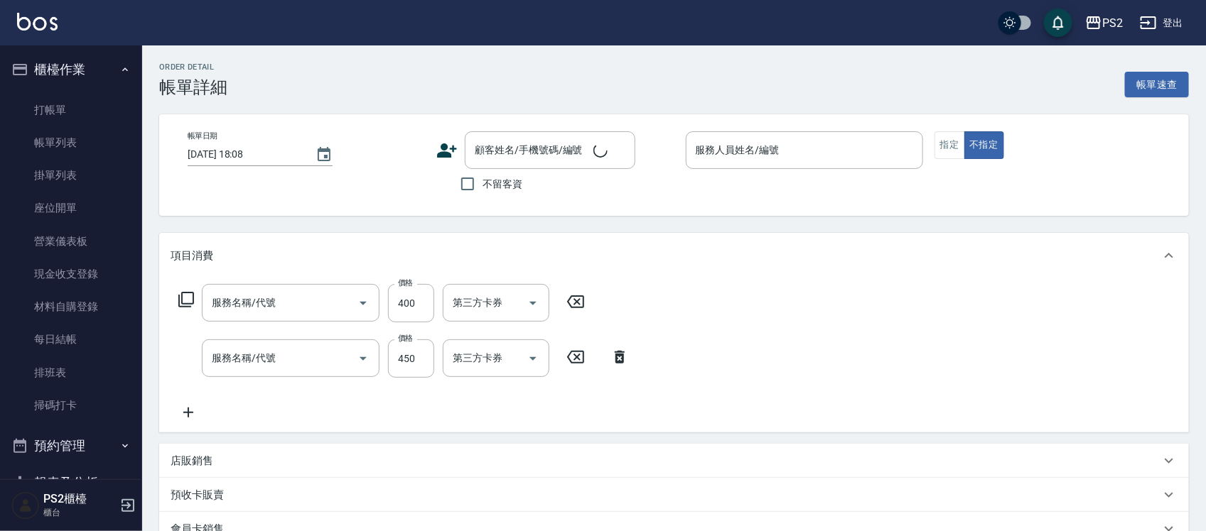
type input "2025/09/20 18:07"
type input "Lori-8"
type input "精油洗髮(102)"
type input "A級單剪(106)"
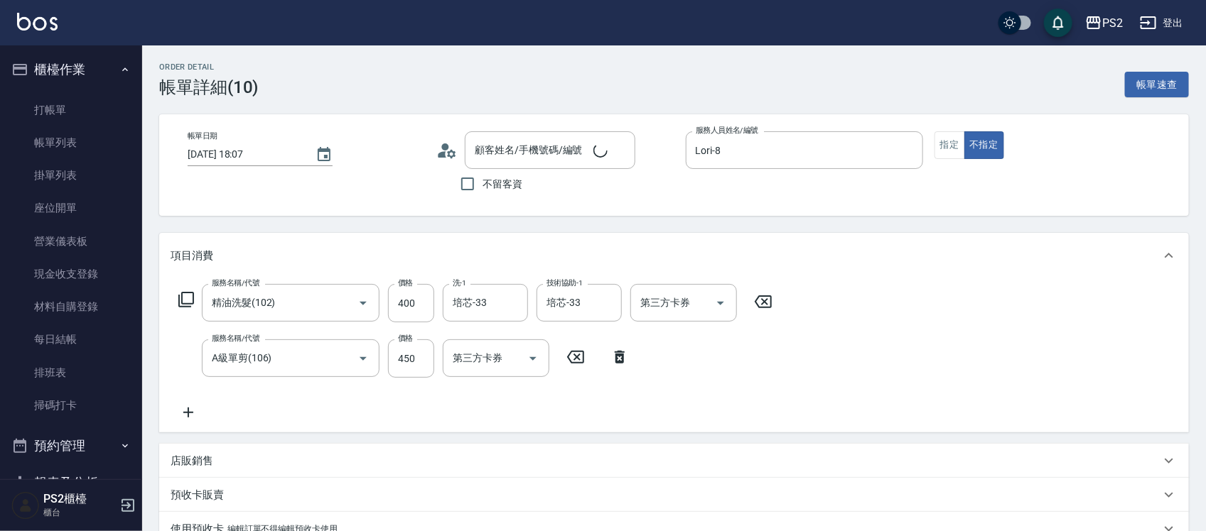
type input "[PERSON_NAME]/0929337000/"
click at [933, 134] on div "帳單日期 2025/09/20 18:07 顧客姓名/手機號碼/編號 羅美娟/0929337000/ 顧客姓名/手機號碼/編號 不留客資 服務人員姓名/編號 …" at bounding box center [673, 164] width 995 height 67
click at [934, 140] on button "指定" at bounding box center [949, 145] width 31 height 28
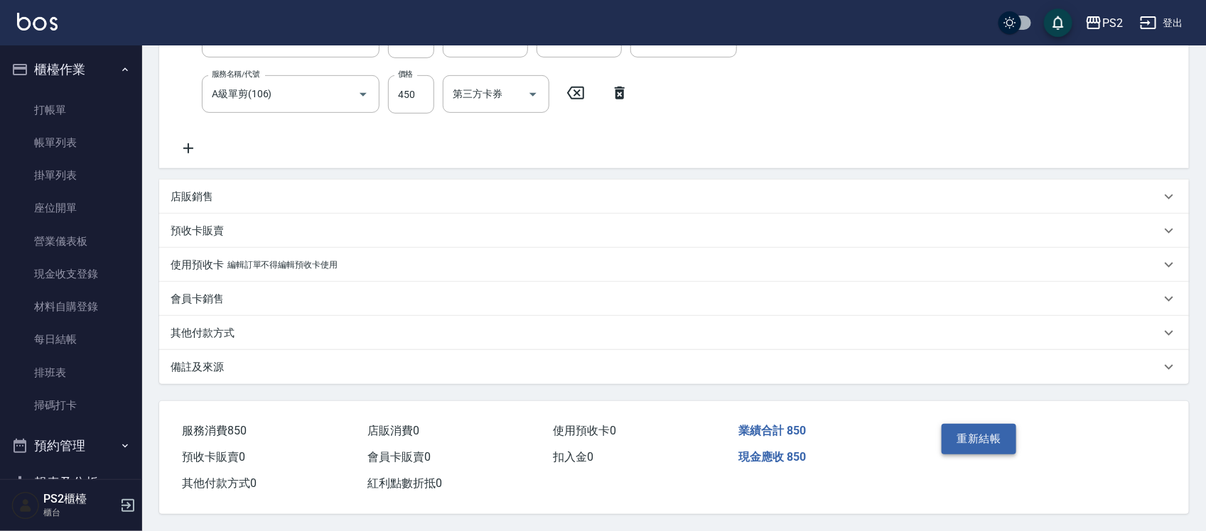
scroll to position [269, 0]
click at [961, 436] on button "重新結帳" at bounding box center [978, 439] width 75 height 30
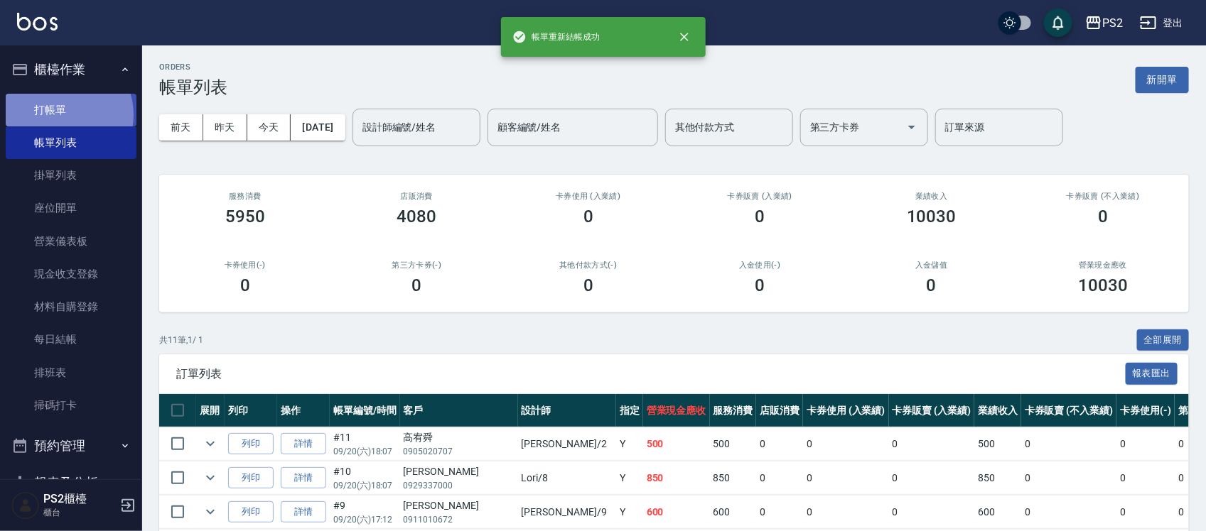
click at [64, 114] on link "打帳單" at bounding box center [71, 110] width 131 height 33
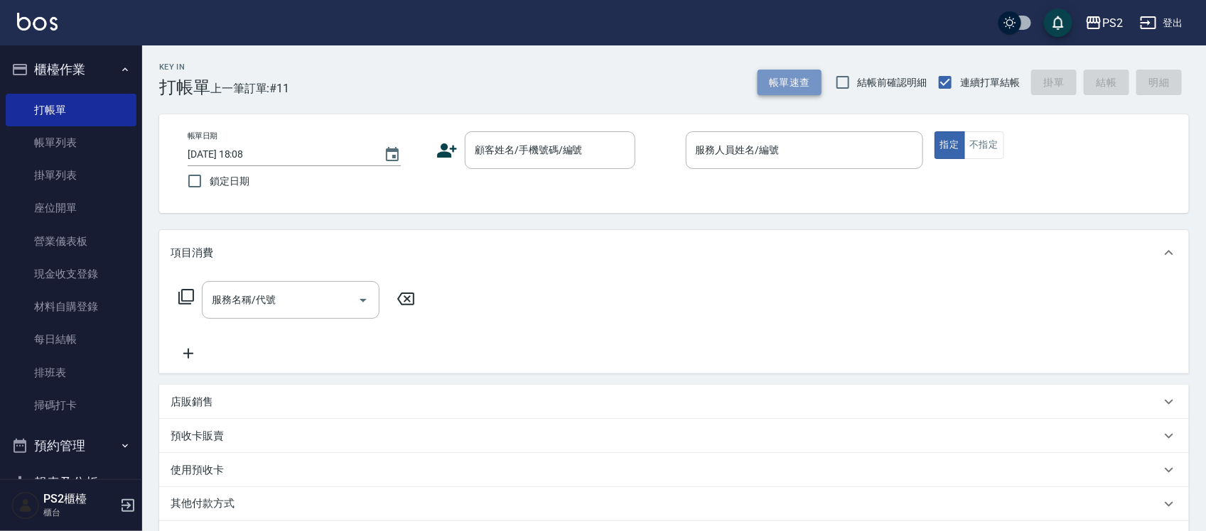
click at [772, 77] on button "帳單速查" at bounding box center [789, 83] width 64 height 26
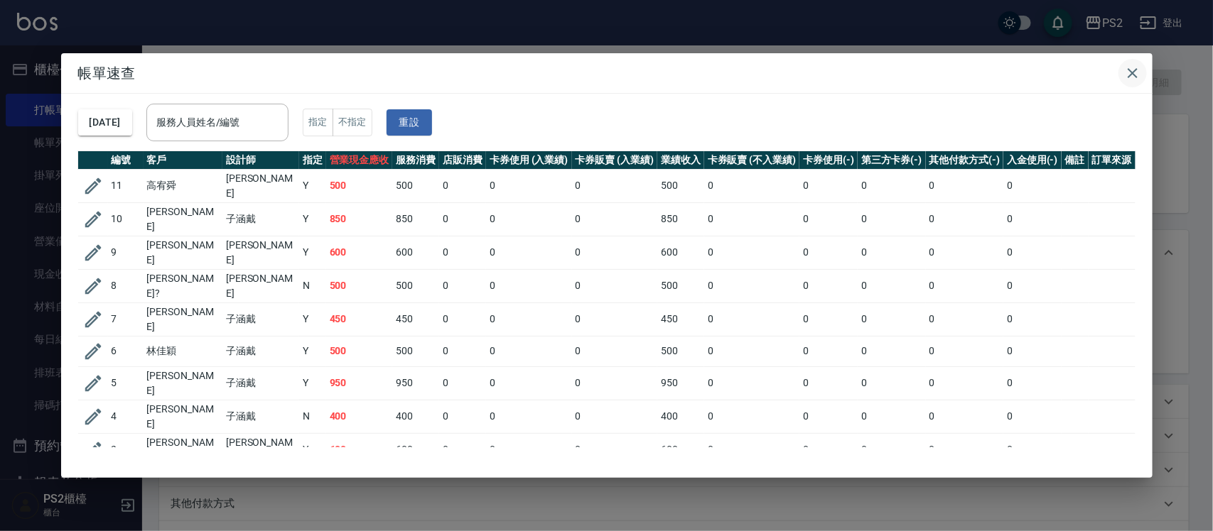
click at [1119, 67] on button "button" at bounding box center [1132, 73] width 28 height 28
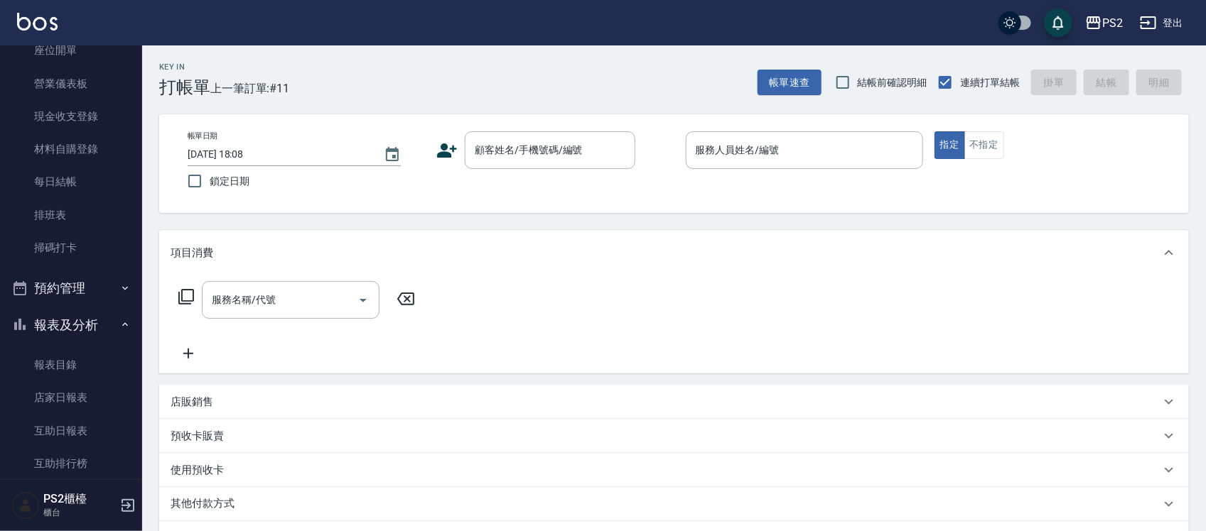
scroll to position [178, 0]
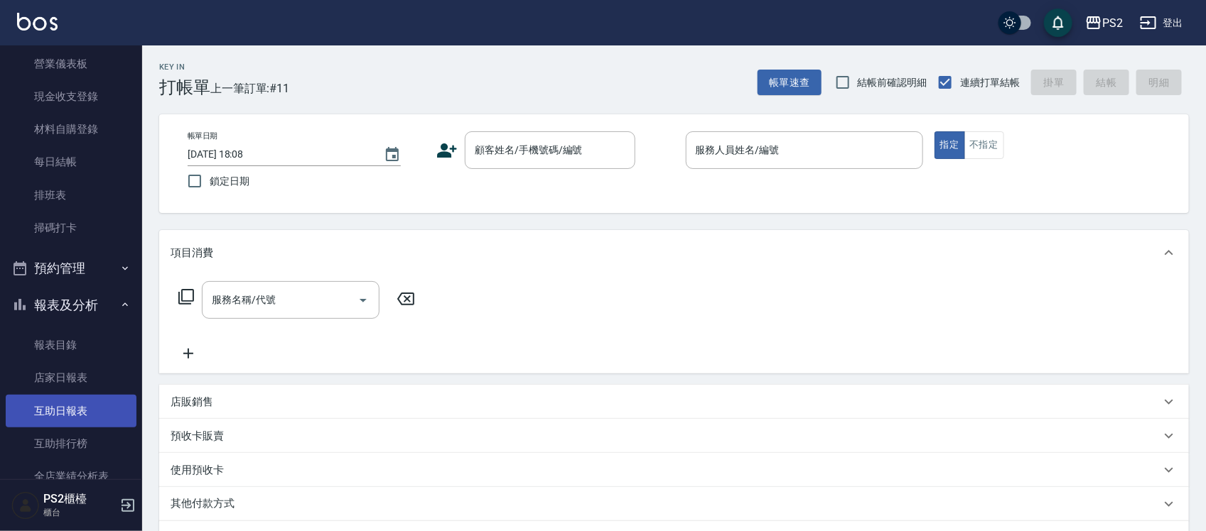
click at [99, 399] on link "互助日報表" at bounding box center [71, 411] width 131 height 33
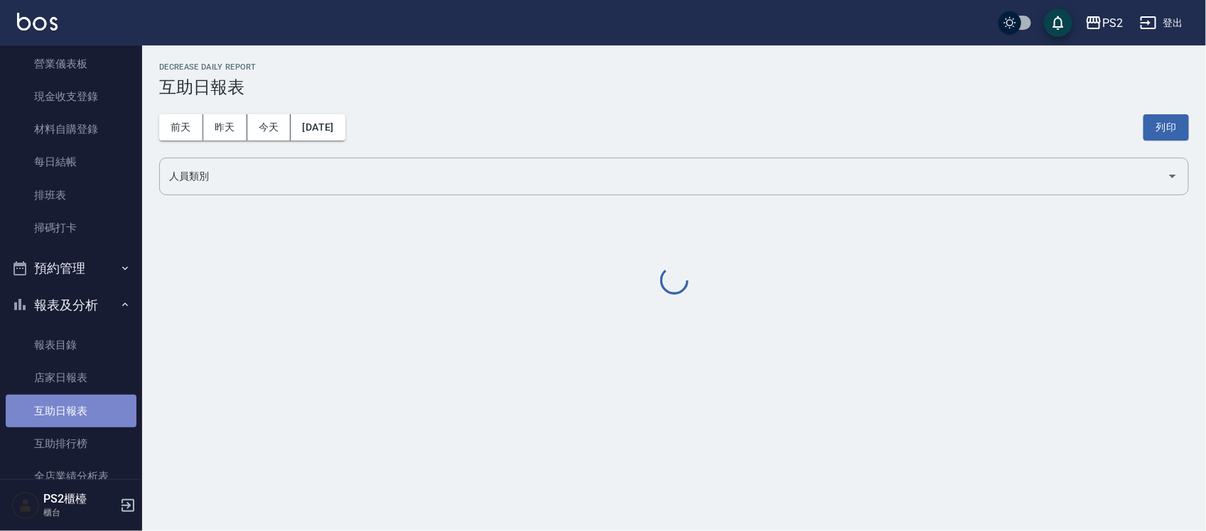
click at [99, 399] on link "互助日報表" at bounding box center [71, 411] width 131 height 33
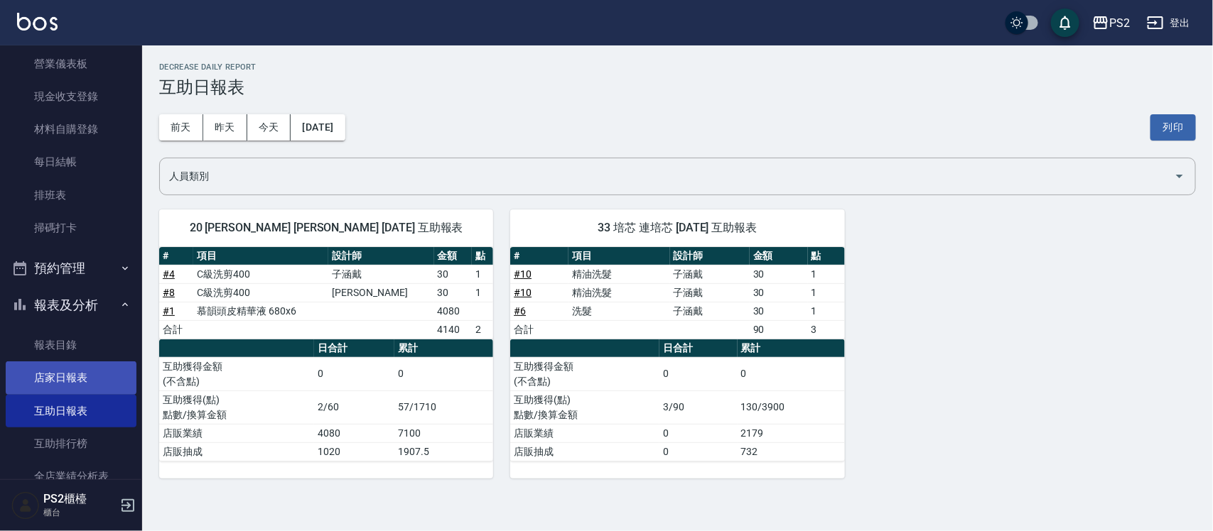
click at [91, 392] on link "店家日報表" at bounding box center [71, 378] width 131 height 33
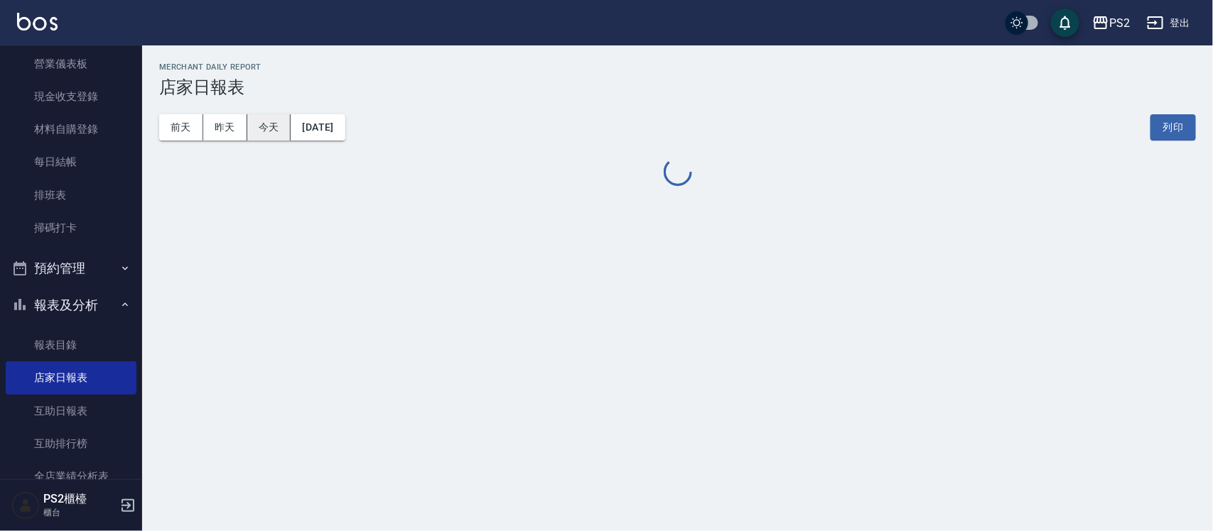
click at [251, 129] on button "今天" at bounding box center [269, 127] width 44 height 26
click at [65, 346] on link "報表目錄" at bounding box center [71, 345] width 131 height 33
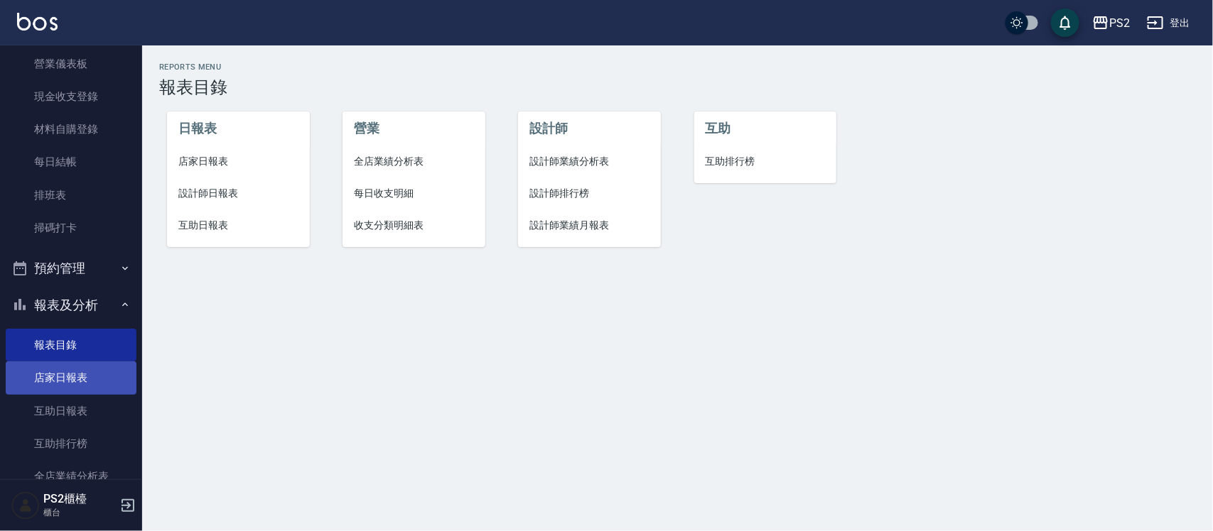
click at [75, 382] on link "店家日報表" at bounding box center [71, 378] width 131 height 33
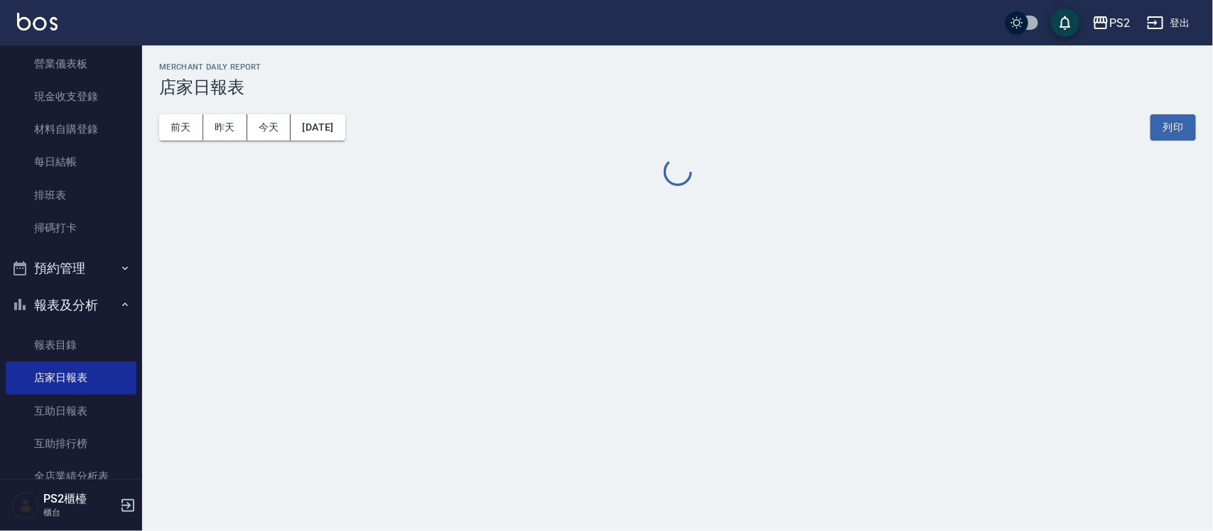
click at [332, 117] on button "[DATE]" at bounding box center [318, 127] width 54 height 26
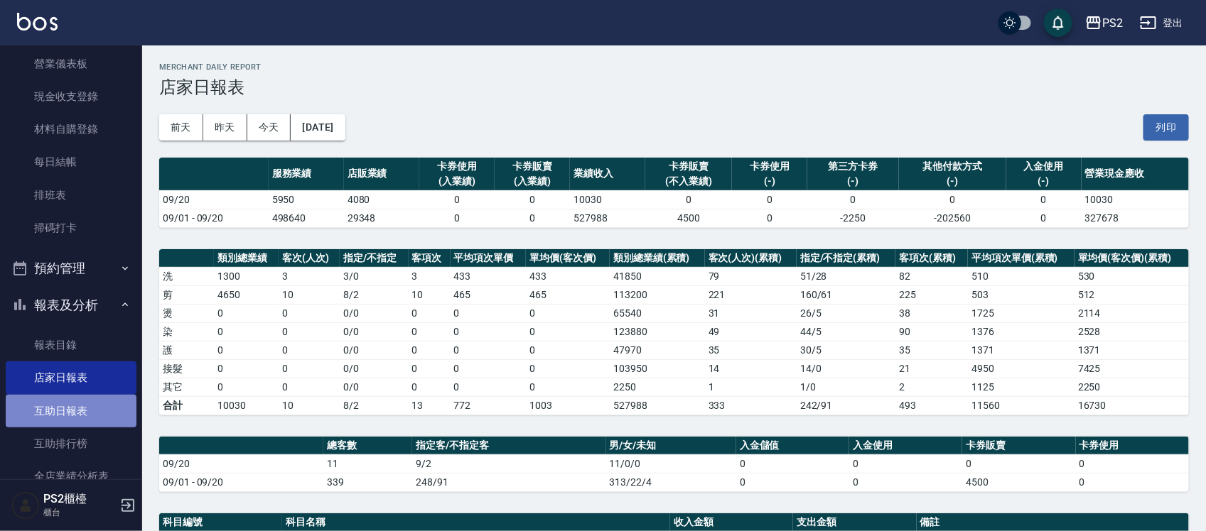
click at [97, 410] on link "互助日報表" at bounding box center [71, 411] width 131 height 33
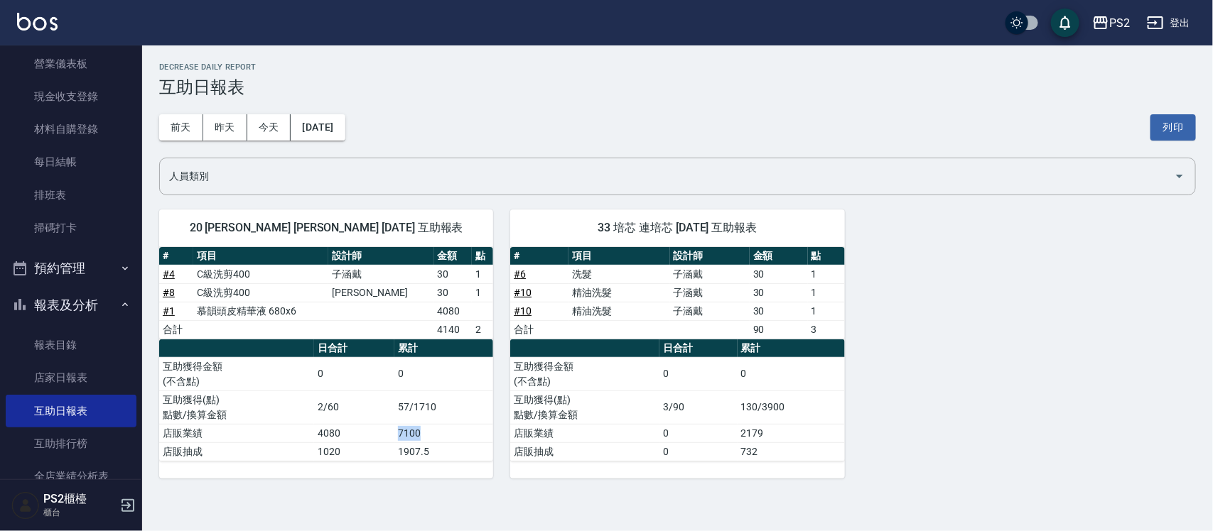
drag, startPoint x: 392, startPoint y: 436, endPoint x: 428, endPoint y: 430, distance: 36.7
click at [428, 430] on tr "店販業績 4080 7100" at bounding box center [326, 433] width 334 height 18
click at [1031, 206] on div "20 冠霖 陳冠霖 09/20/2025 互助報表 # 項目 設計師 金額 點 # 4 C級洗剪400 子涵戴 30 1 # 8 C級洗剪400 蔡宜蓉 30…" at bounding box center [669, 336] width 1054 height 286
click at [328, 126] on button "[DATE]" at bounding box center [318, 127] width 54 height 26
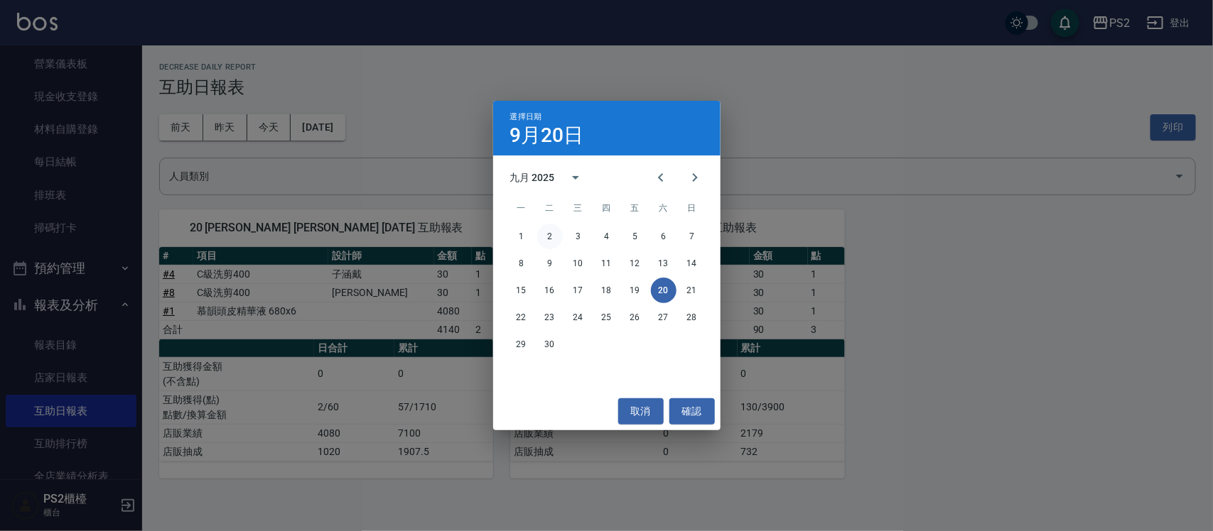
click at [544, 236] on button "2" at bounding box center [550, 237] width 26 height 26
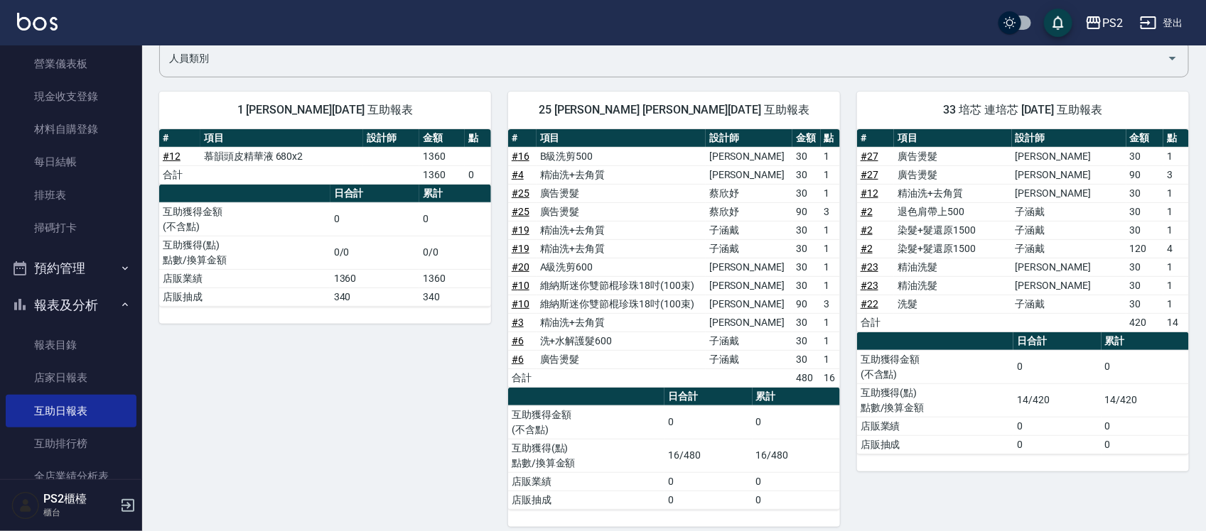
scroll to position [133, 0]
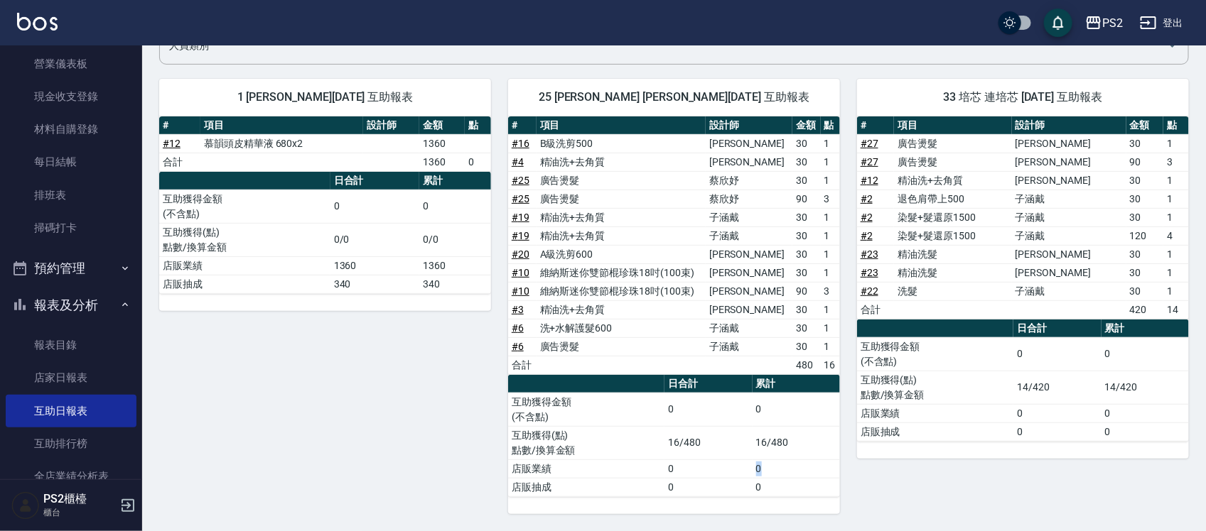
drag, startPoint x: 750, startPoint y: 467, endPoint x: 761, endPoint y: 467, distance: 11.4
click at [761, 467] on tr "店販業績 0 0" at bounding box center [674, 469] width 332 height 18
click at [761, 467] on td "0" at bounding box center [795, 469] width 87 height 18
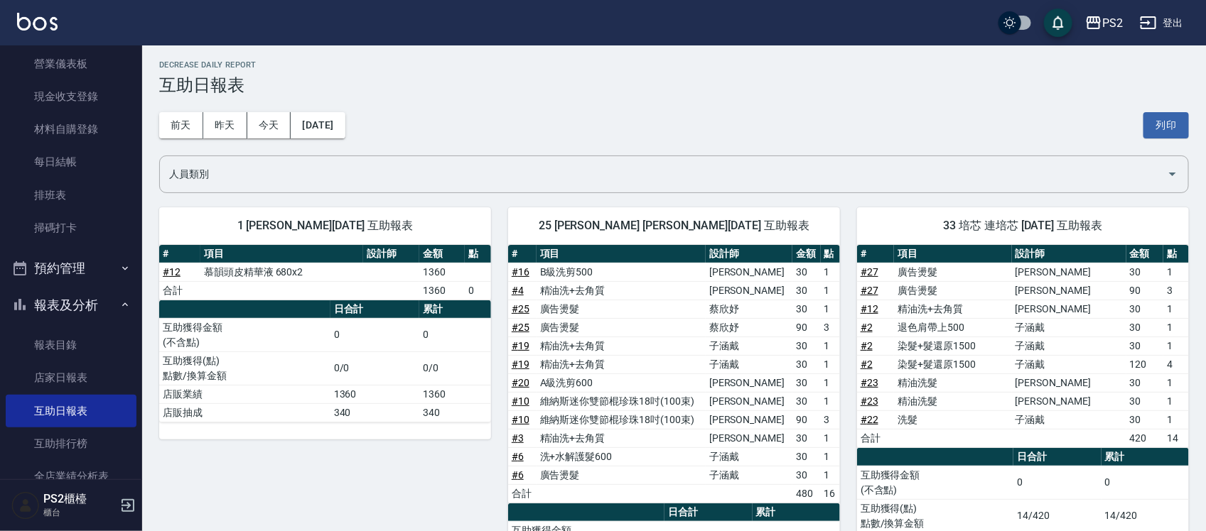
scroll to position [0, 0]
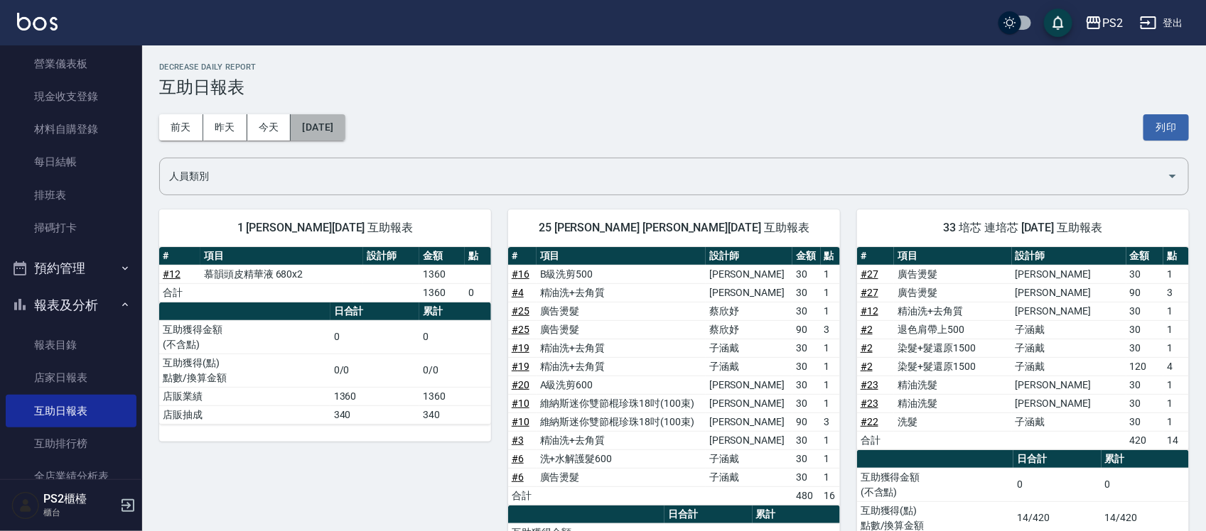
click at [345, 130] on button "[DATE]" at bounding box center [318, 127] width 54 height 26
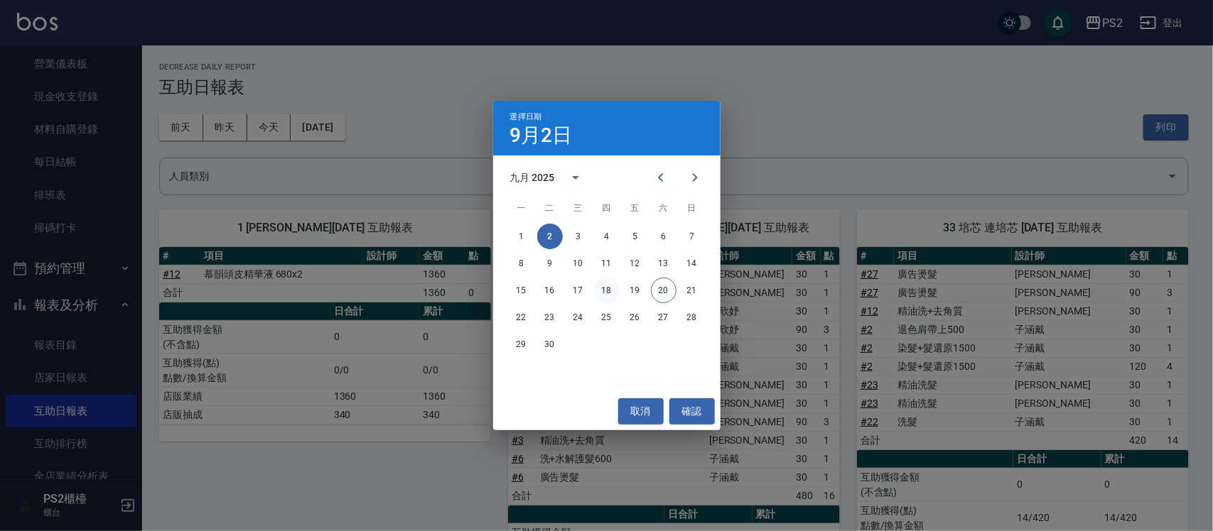
click at [598, 296] on button "18" at bounding box center [607, 291] width 26 height 26
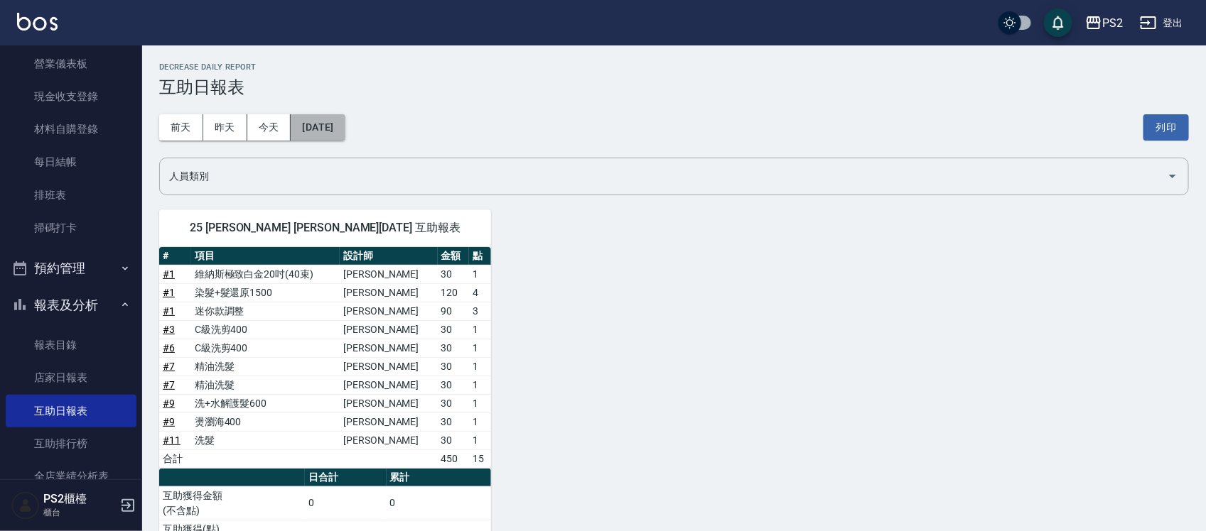
click at [333, 126] on button "[DATE]" at bounding box center [318, 127] width 54 height 26
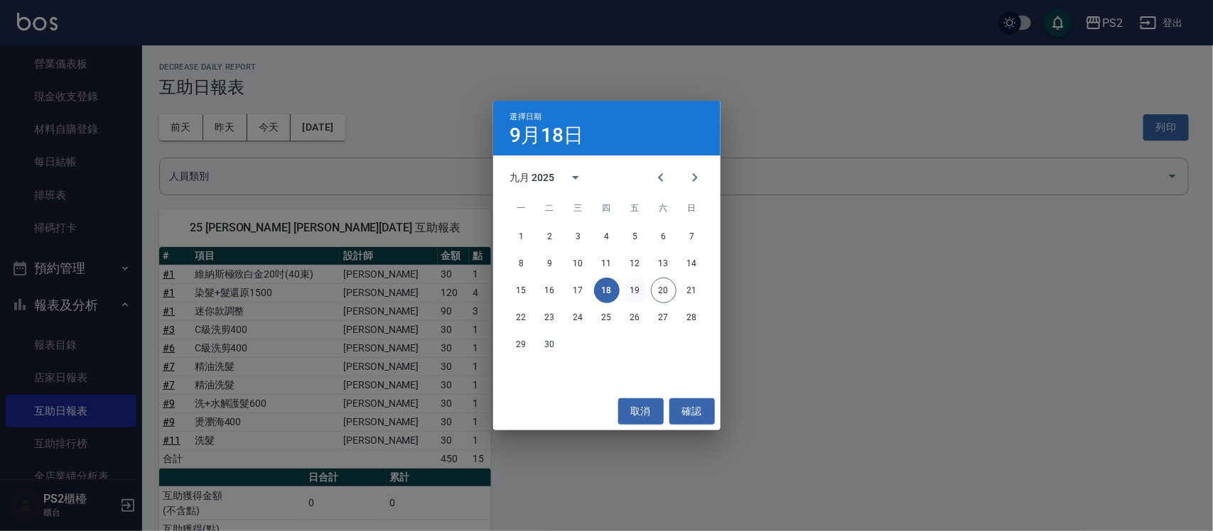
click at [634, 286] on button "19" at bounding box center [635, 291] width 26 height 26
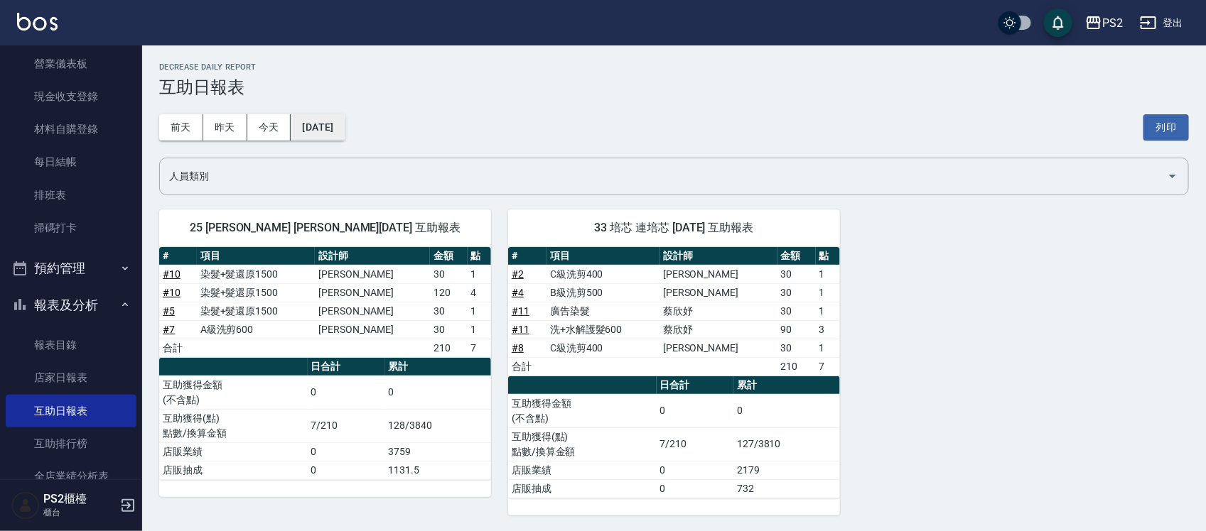
click at [328, 119] on button "[DATE]" at bounding box center [318, 127] width 54 height 26
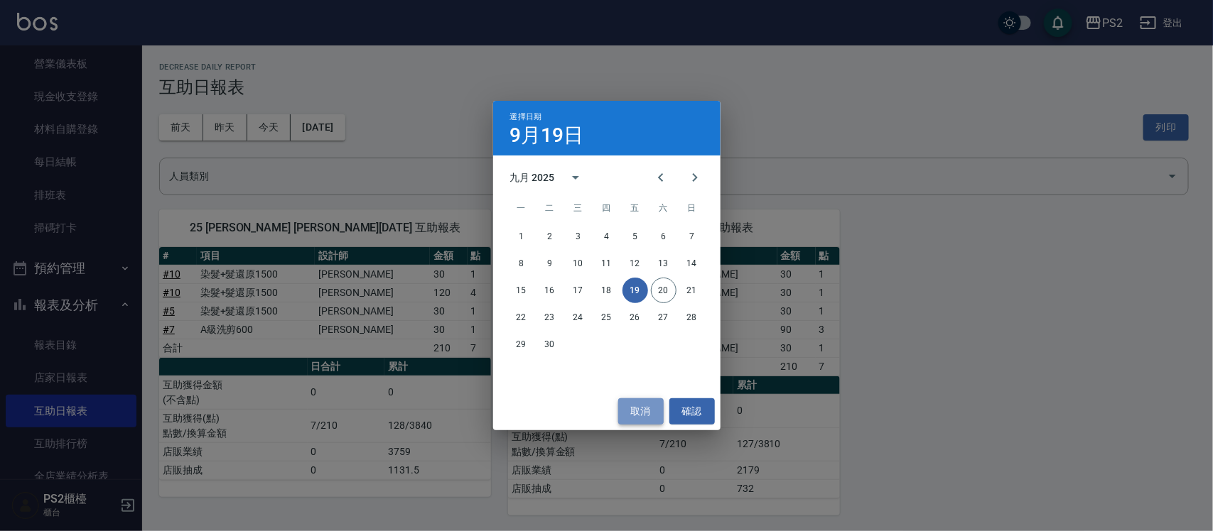
click at [627, 409] on button "取消" at bounding box center [640, 412] width 45 height 26
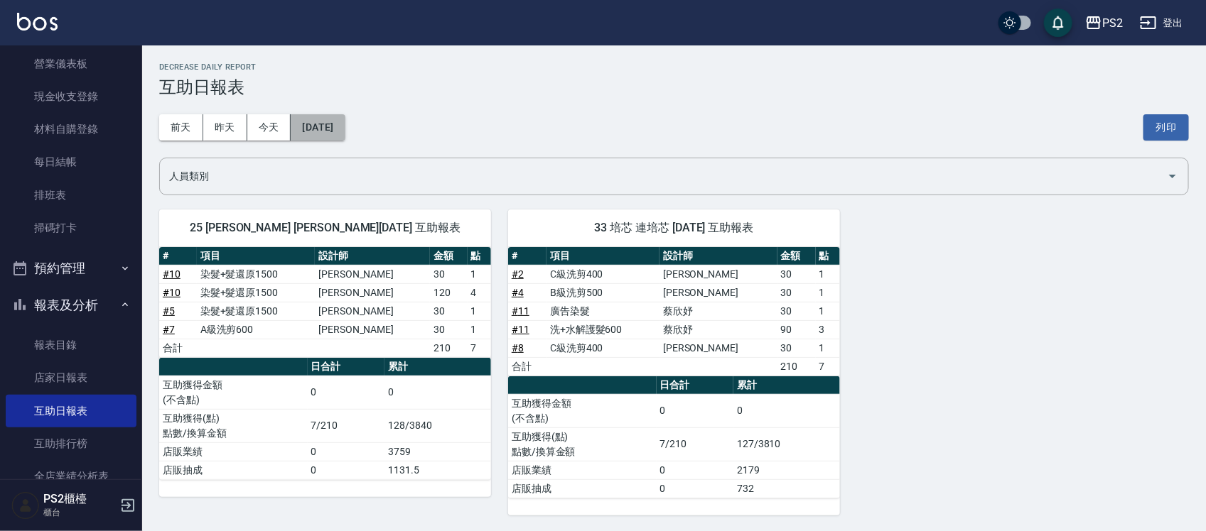
click at [323, 128] on button "[DATE]" at bounding box center [318, 127] width 54 height 26
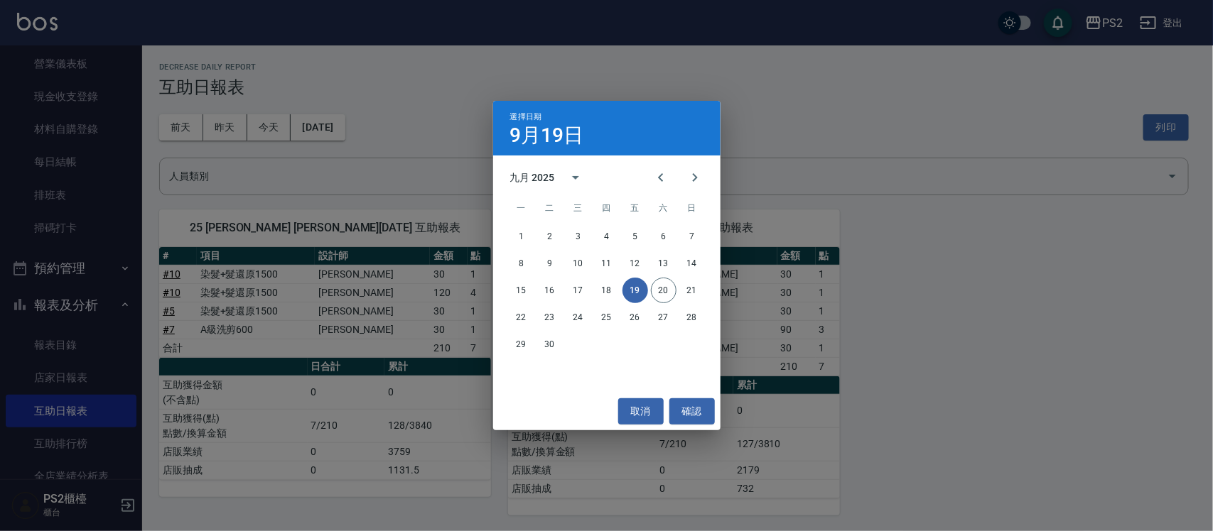
click at [615, 303] on div "15 16 17 18 19 20 21" at bounding box center [606, 291] width 227 height 26
click at [612, 296] on button "18" at bounding box center [607, 291] width 26 height 26
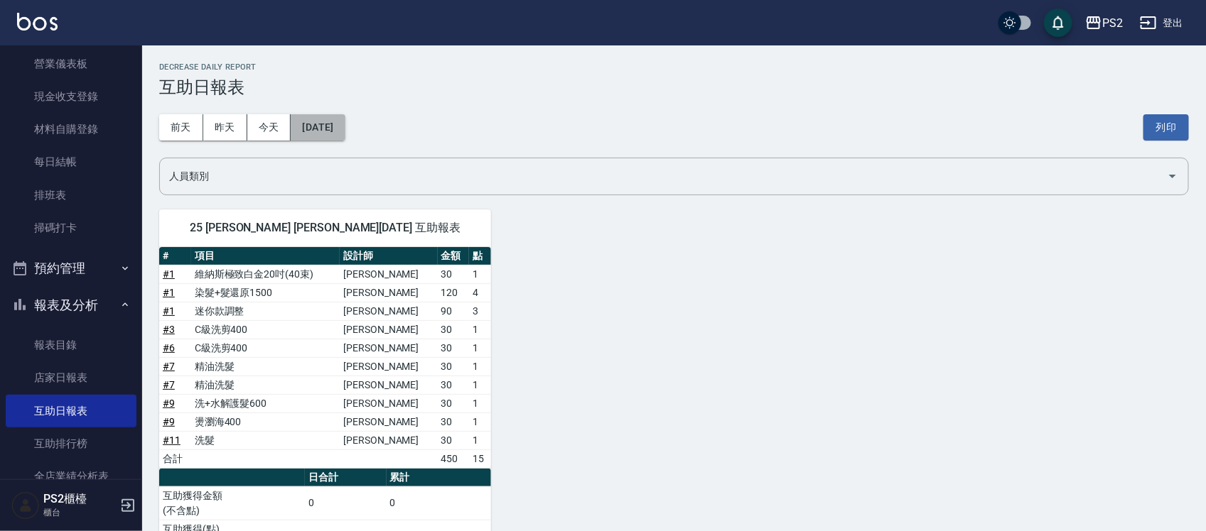
click at [343, 130] on button "[DATE]" at bounding box center [318, 127] width 54 height 26
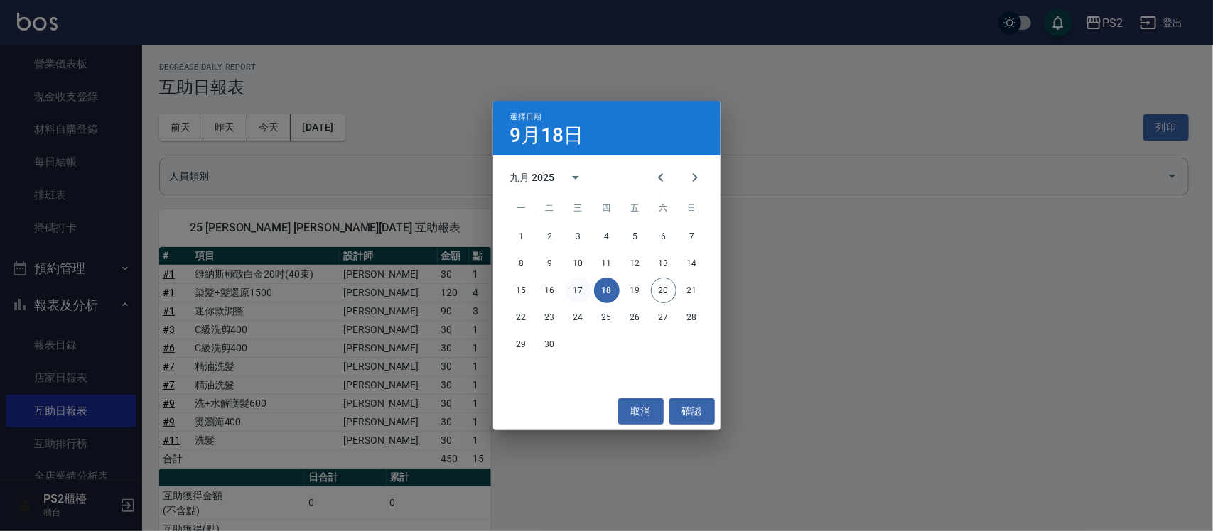
click at [567, 291] on button "17" at bounding box center [579, 291] width 26 height 26
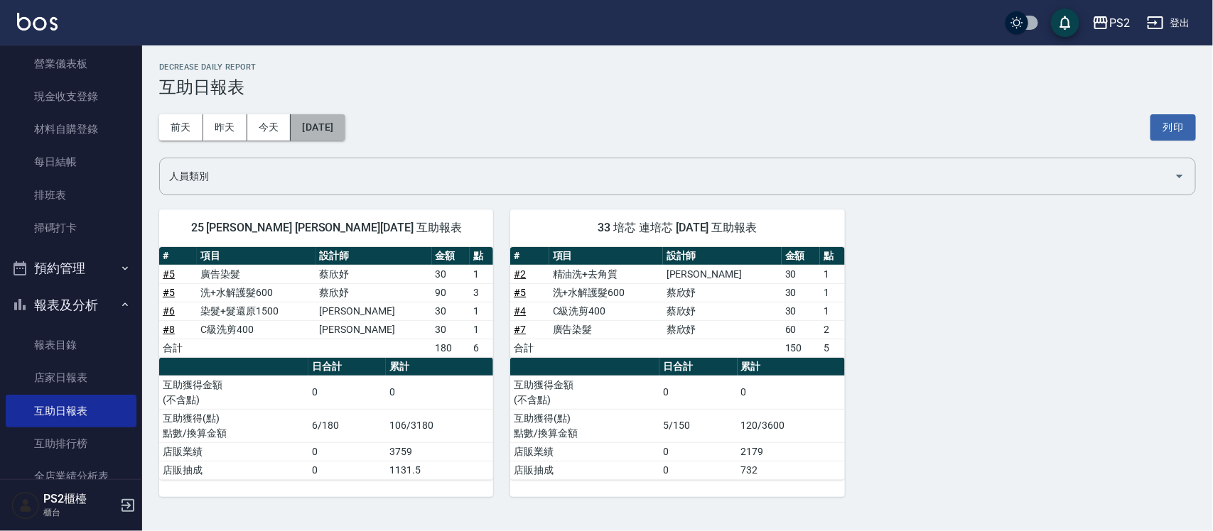
click at [329, 128] on button "[DATE]" at bounding box center [318, 127] width 54 height 26
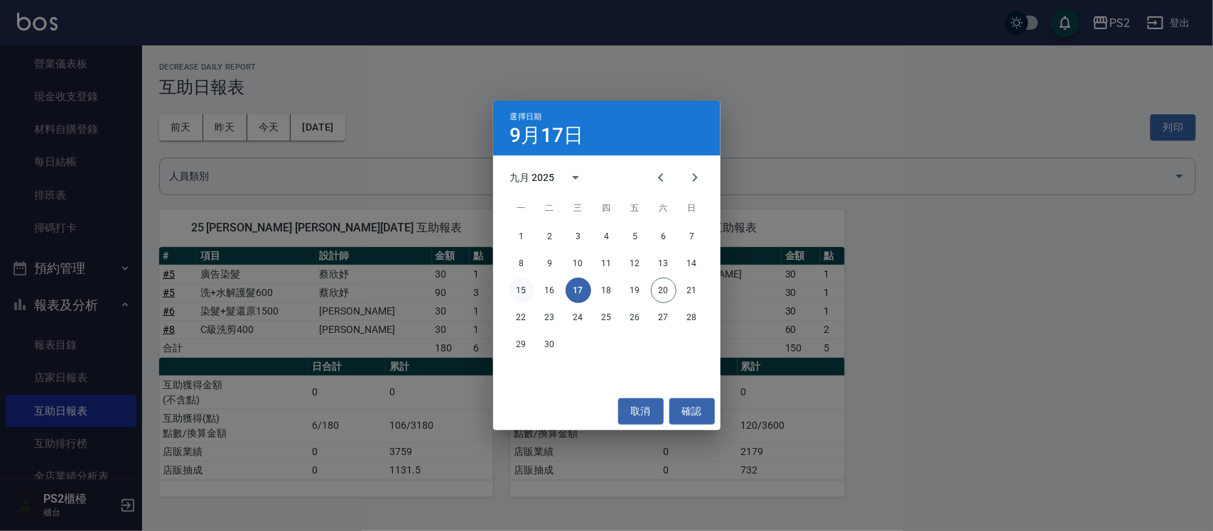
click at [517, 292] on button "15" at bounding box center [522, 291] width 26 height 26
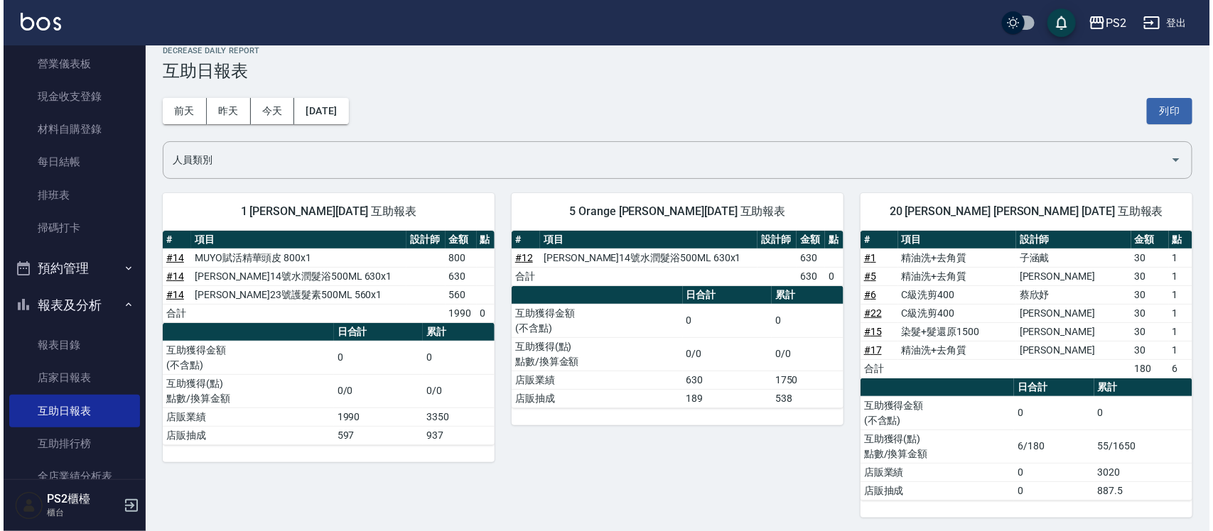
scroll to position [21, 0]
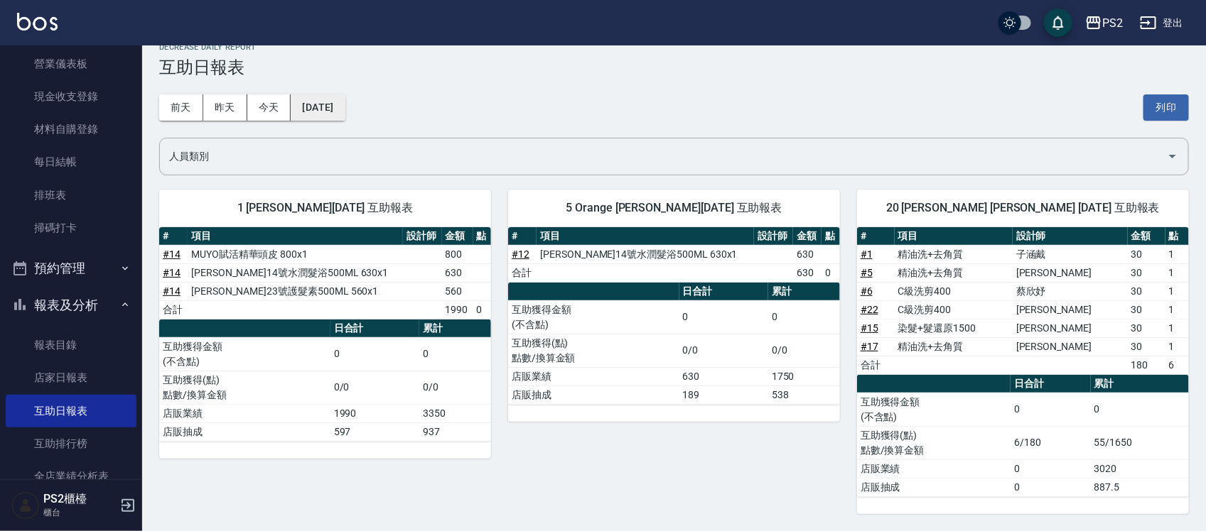
click at [345, 108] on button "[DATE]" at bounding box center [318, 107] width 54 height 26
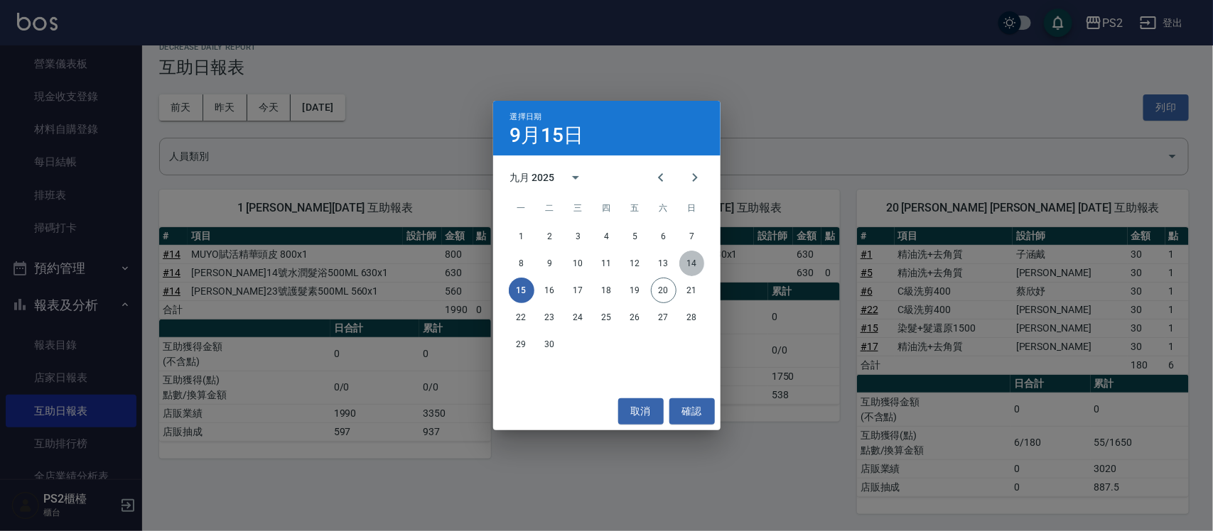
click at [683, 259] on button "14" at bounding box center [692, 264] width 26 height 26
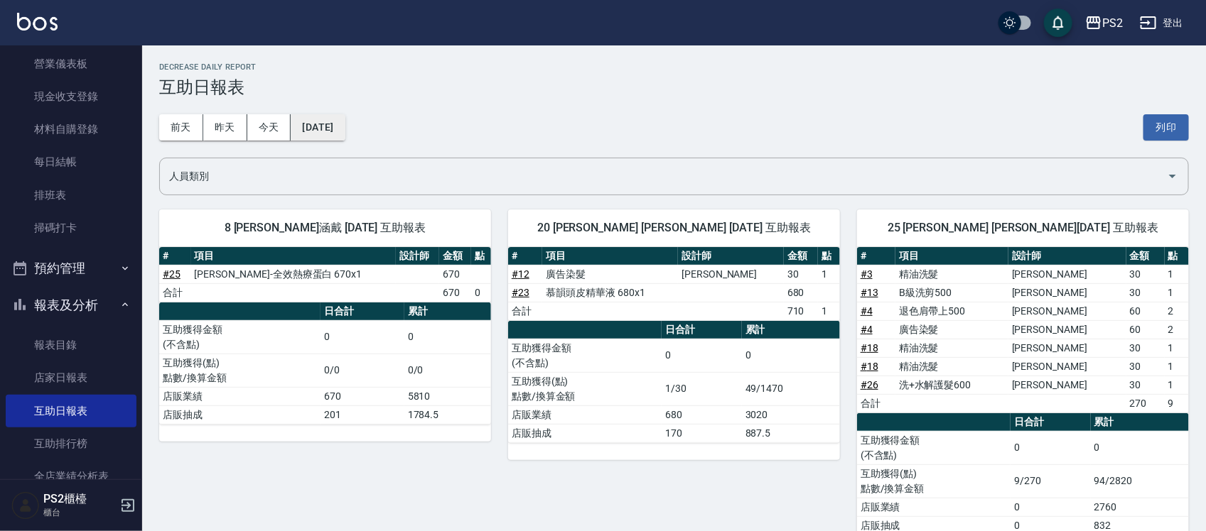
click at [315, 122] on button "[DATE]" at bounding box center [318, 127] width 54 height 26
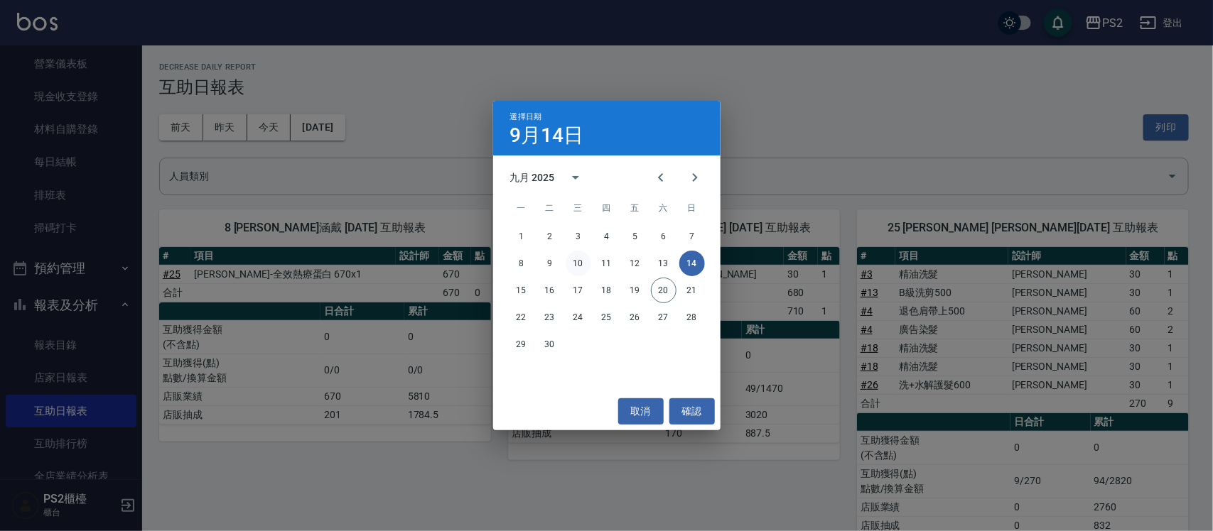
click at [571, 261] on button "10" at bounding box center [579, 264] width 26 height 26
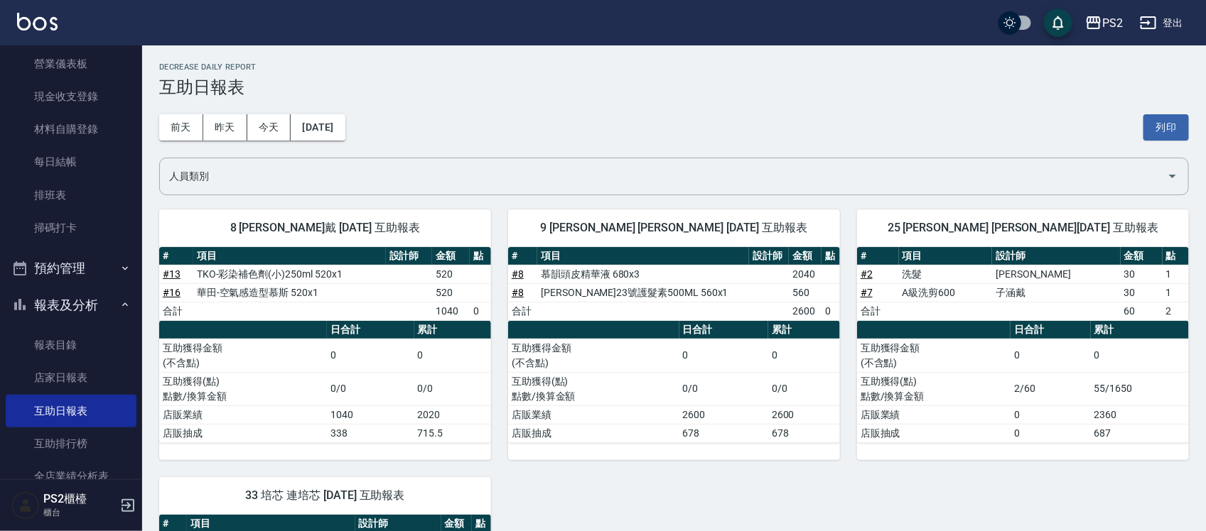
click at [352, 112] on div "前天 昨天 今天 2025/09/10 列印" at bounding box center [673, 127] width 1029 height 60
click at [345, 123] on button "[DATE]" at bounding box center [318, 127] width 54 height 26
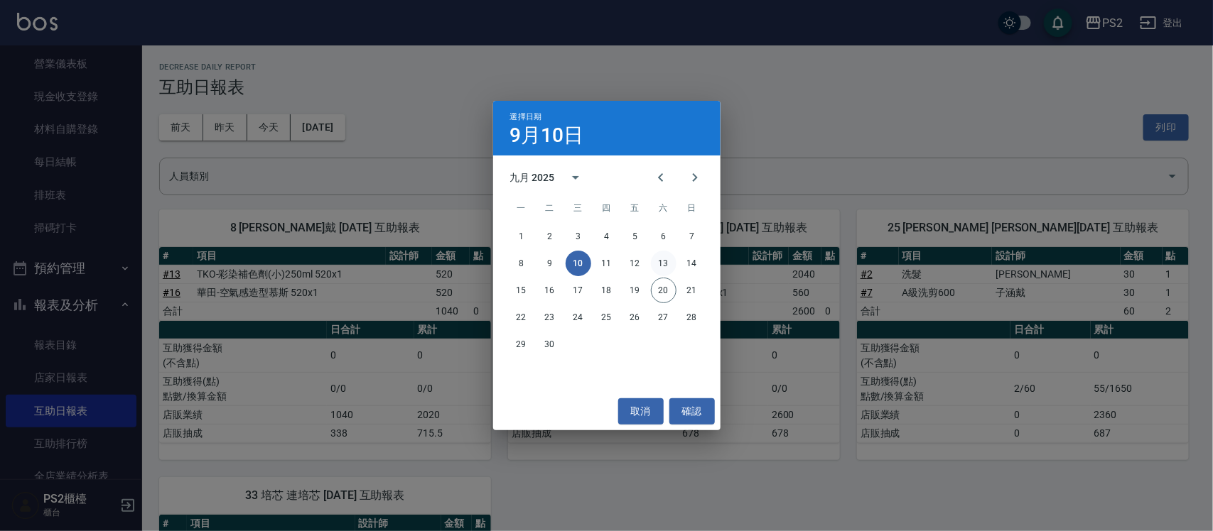
click at [654, 264] on button "13" at bounding box center [664, 264] width 26 height 26
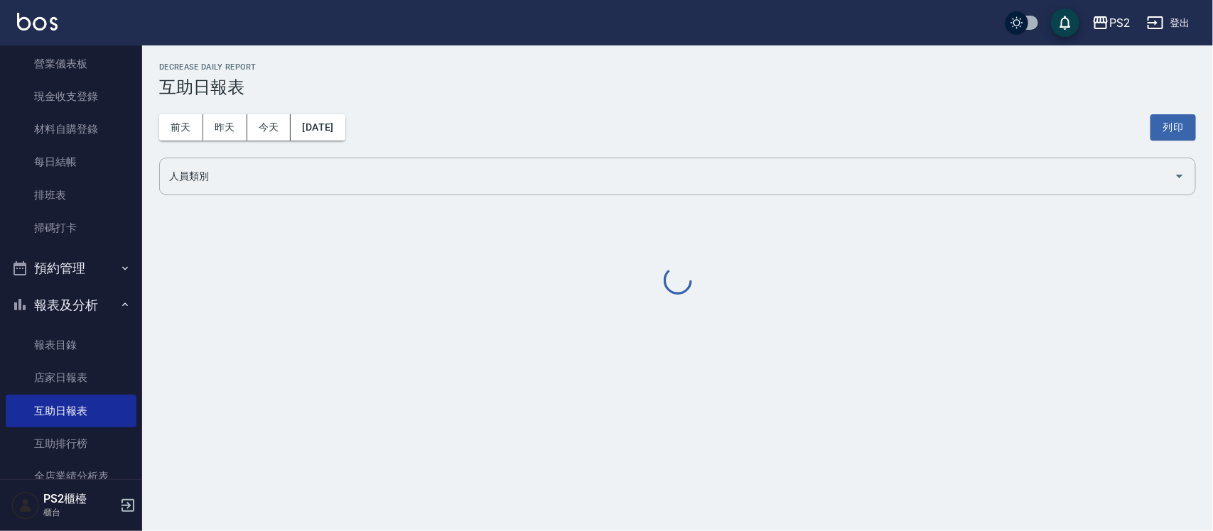
click at [654, 264] on div "PS2 2025-09-13 互助日報表 列印時間： 2025-09-20-18:11 Decrease Daily Report 互助日報表 前天 昨天 今…" at bounding box center [677, 179] width 1071 height 269
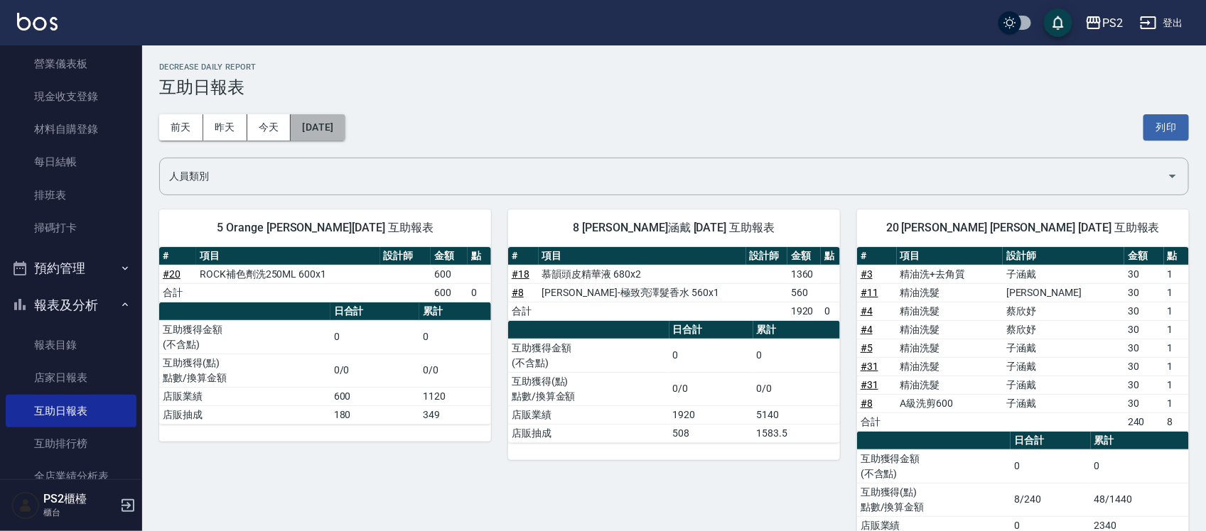
click at [339, 123] on button "[DATE]" at bounding box center [318, 127] width 54 height 26
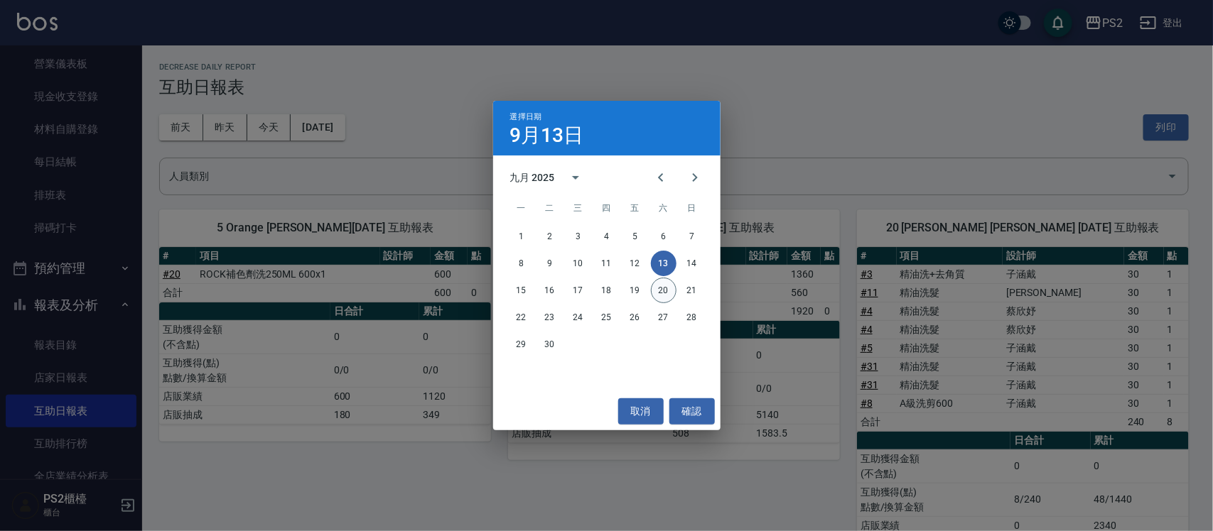
click at [664, 292] on button "20" at bounding box center [664, 291] width 26 height 26
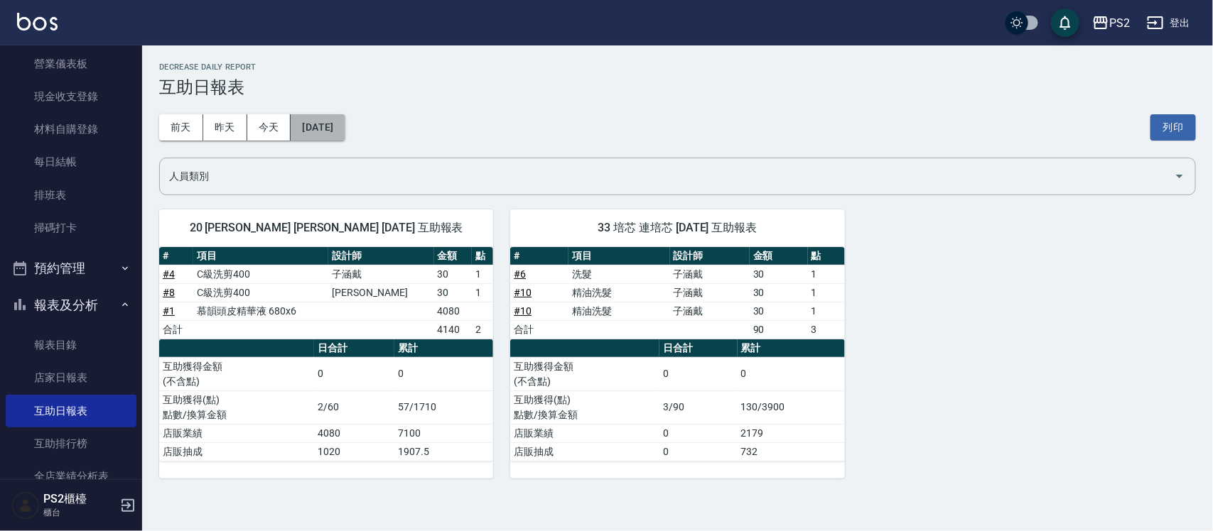
click at [318, 133] on button "[DATE]" at bounding box center [318, 127] width 54 height 26
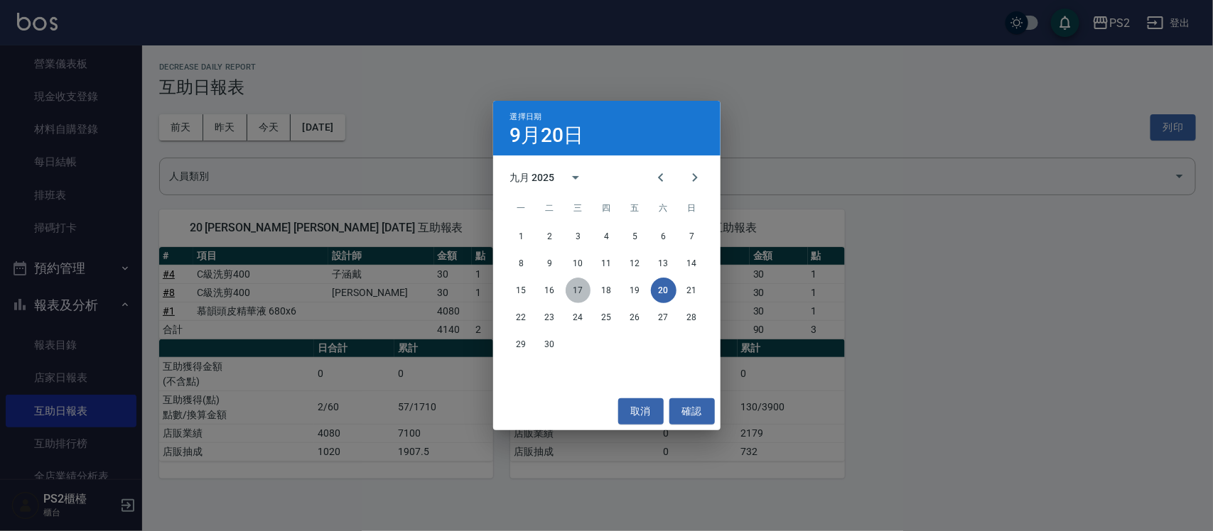
click at [573, 285] on button "17" at bounding box center [579, 291] width 26 height 26
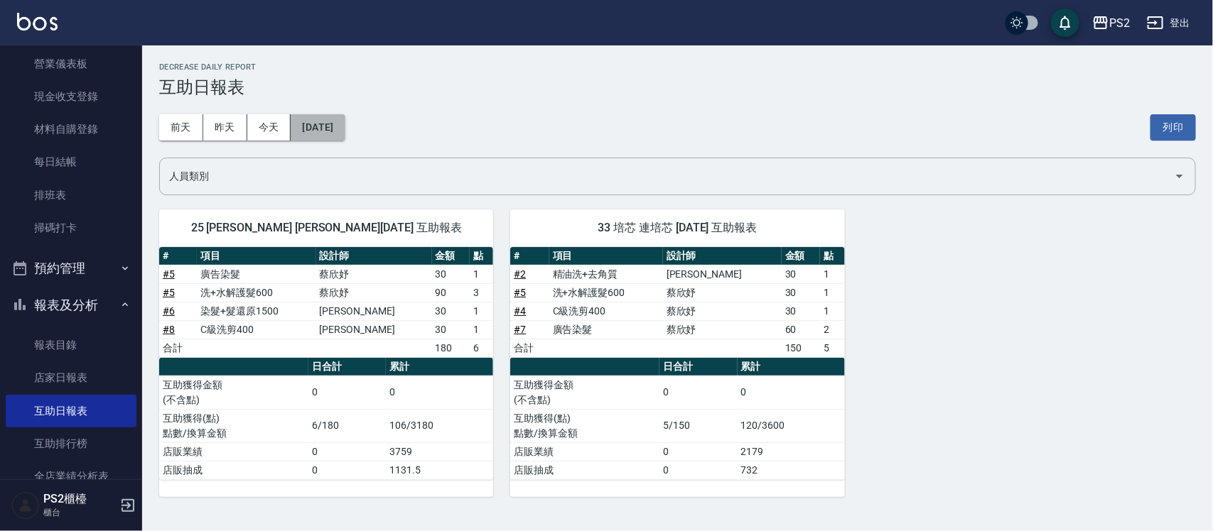
click at [328, 122] on button "[DATE]" at bounding box center [318, 127] width 54 height 26
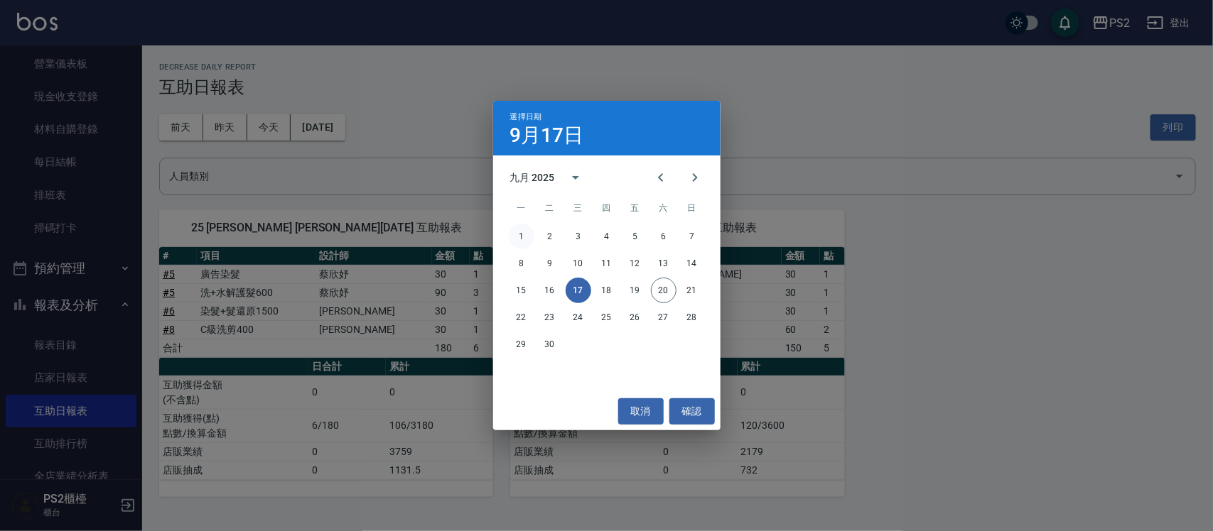
click at [517, 235] on button "1" at bounding box center [522, 237] width 26 height 26
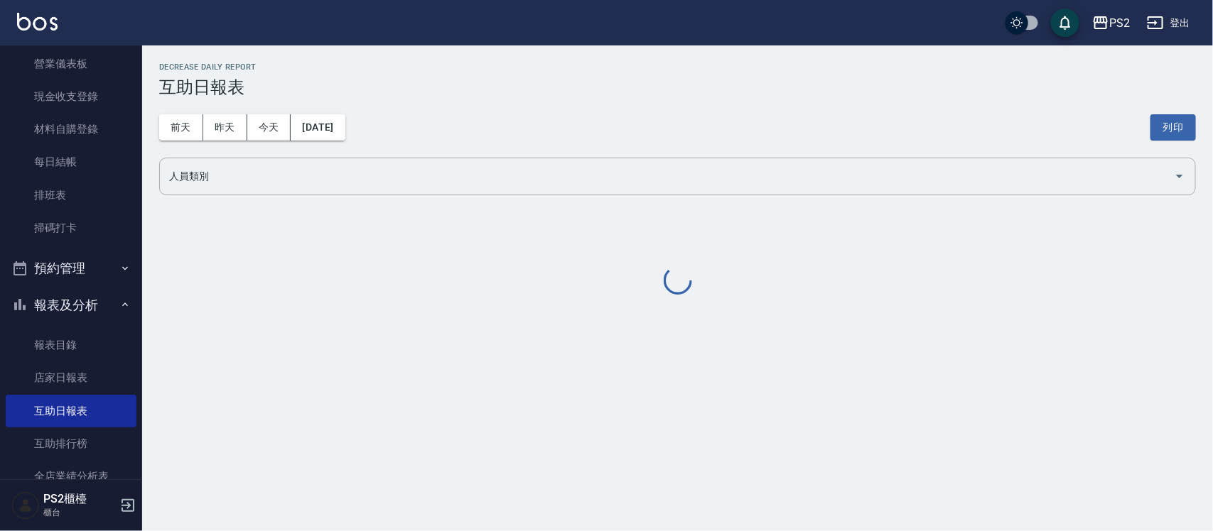
click at [517, 235] on div "PS2 2025-09-01 互助日報表 列印時間： 2025-09-20-18:12 Decrease Daily Report 互助日報表 前天 昨天 今…" at bounding box center [677, 179] width 1071 height 269
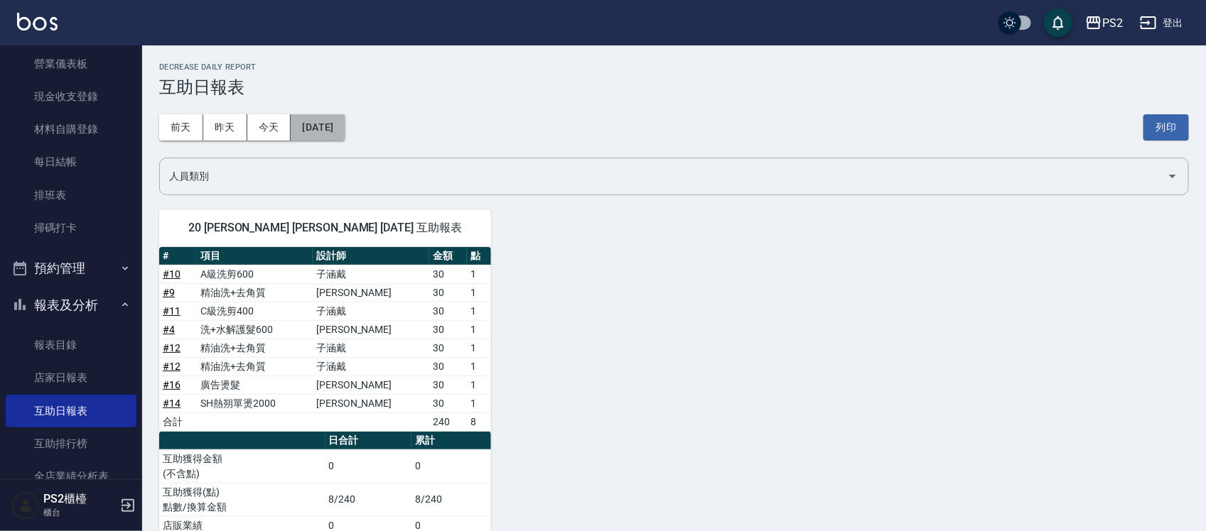
click at [345, 119] on button "[DATE]" at bounding box center [318, 127] width 54 height 26
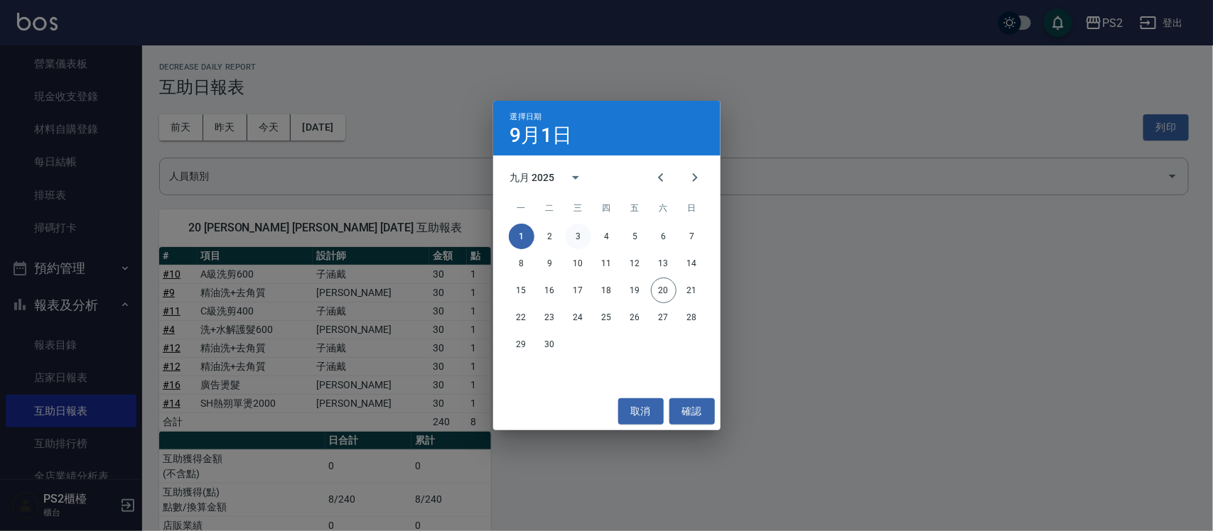
click at [577, 236] on button "3" at bounding box center [579, 237] width 26 height 26
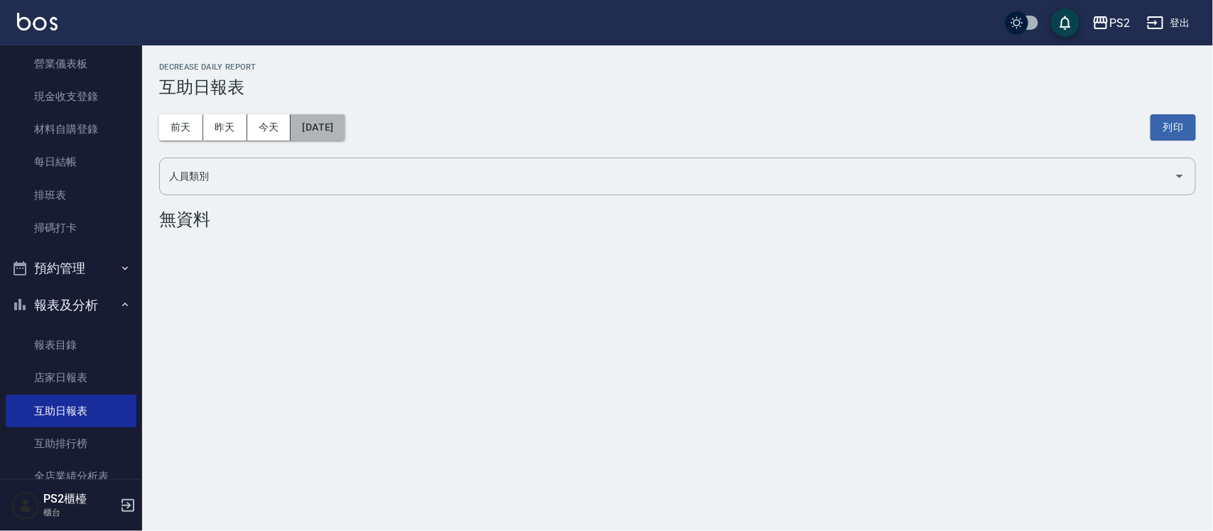
click at [332, 126] on button "[DATE]" at bounding box center [318, 127] width 54 height 26
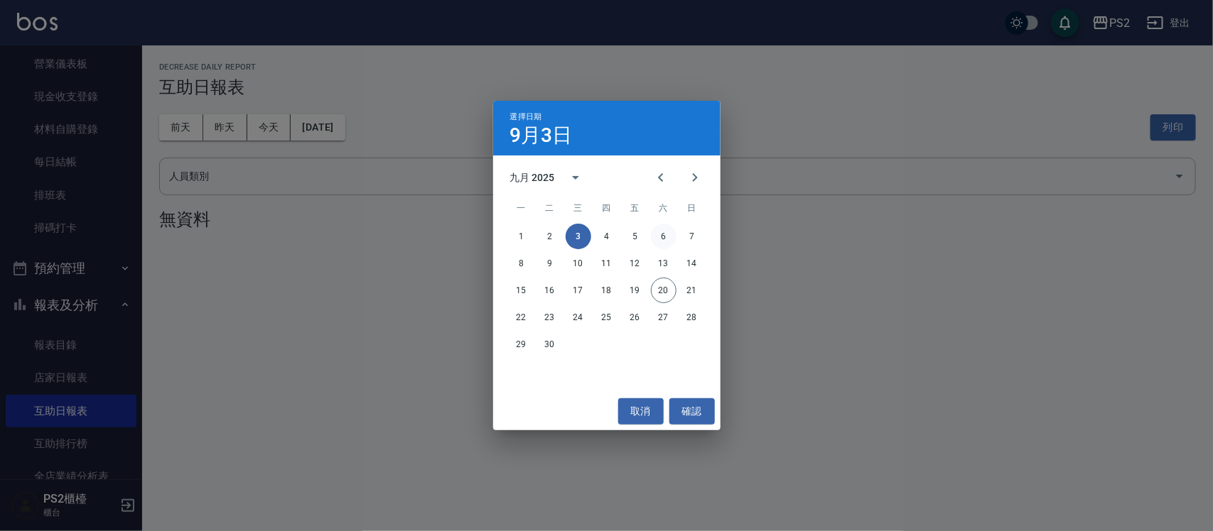
click at [654, 232] on button "6" at bounding box center [664, 237] width 26 height 26
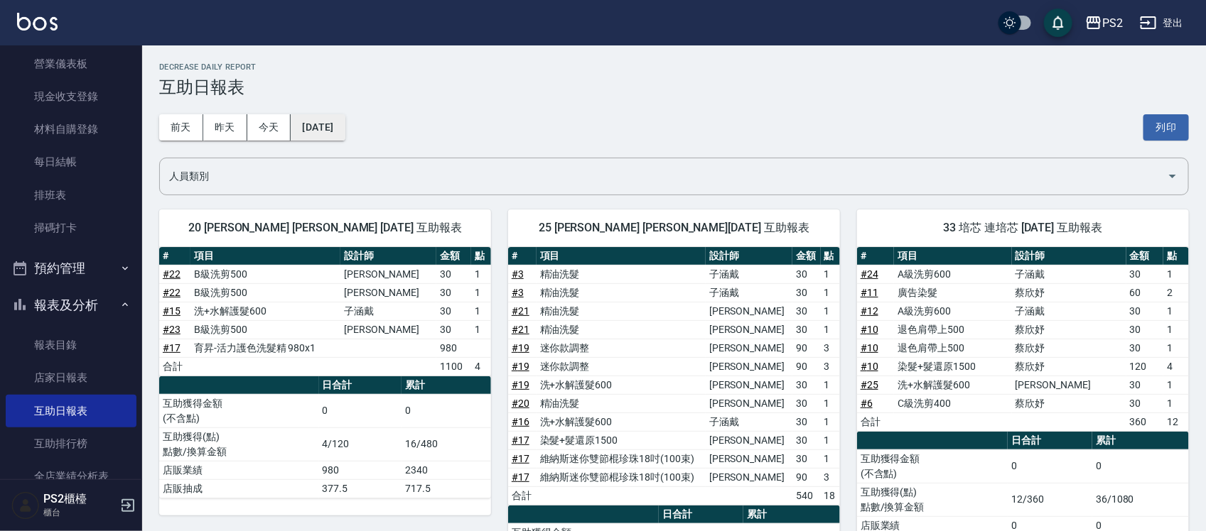
click at [345, 132] on button "[DATE]" at bounding box center [318, 127] width 54 height 26
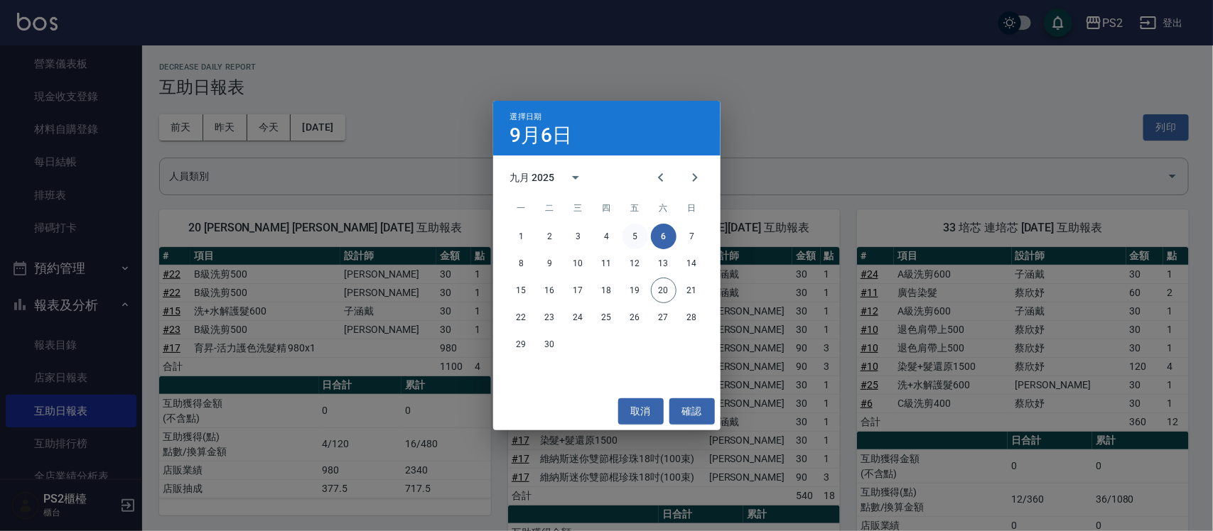
click at [629, 234] on button "5" at bounding box center [635, 237] width 26 height 26
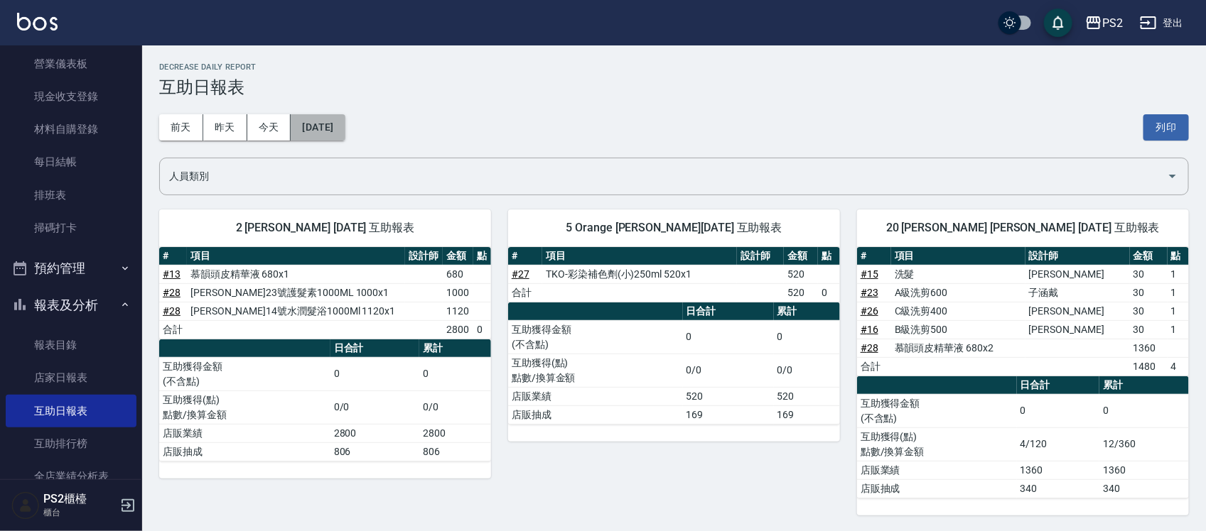
click at [318, 135] on button "[DATE]" at bounding box center [318, 127] width 54 height 26
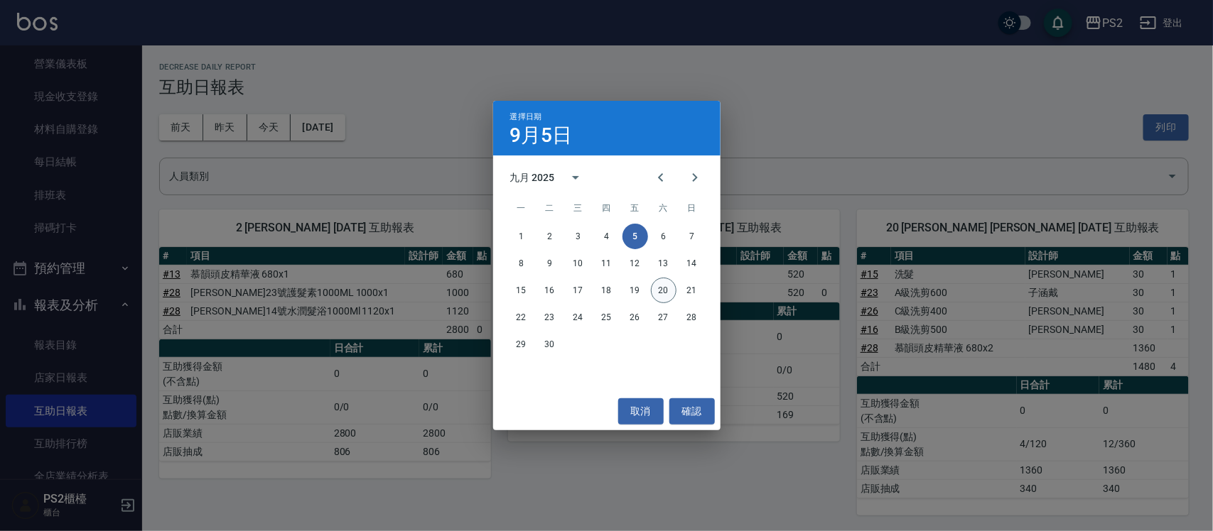
click at [672, 291] on button "20" at bounding box center [664, 291] width 26 height 26
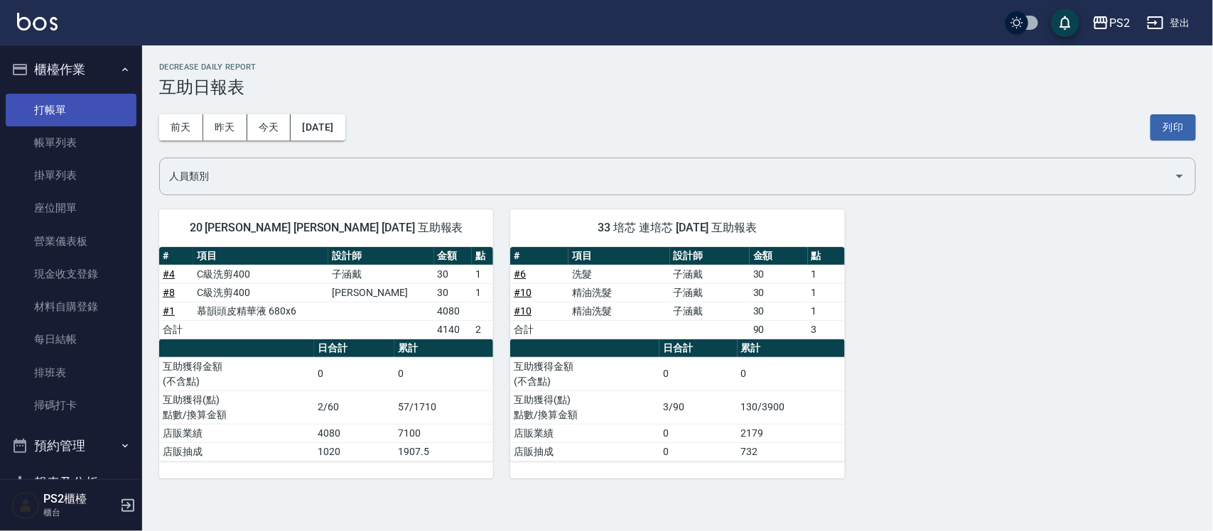
click at [100, 110] on link "打帳單" at bounding box center [71, 110] width 131 height 33
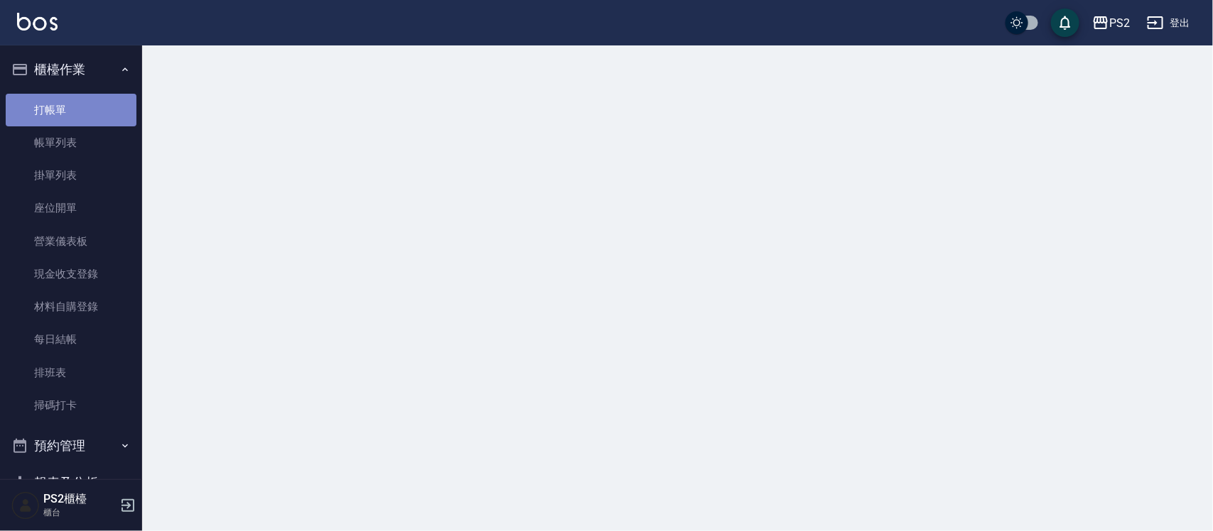
click at [100, 110] on link "打帳單" at bounding box center [71, 110] width 131 height 33
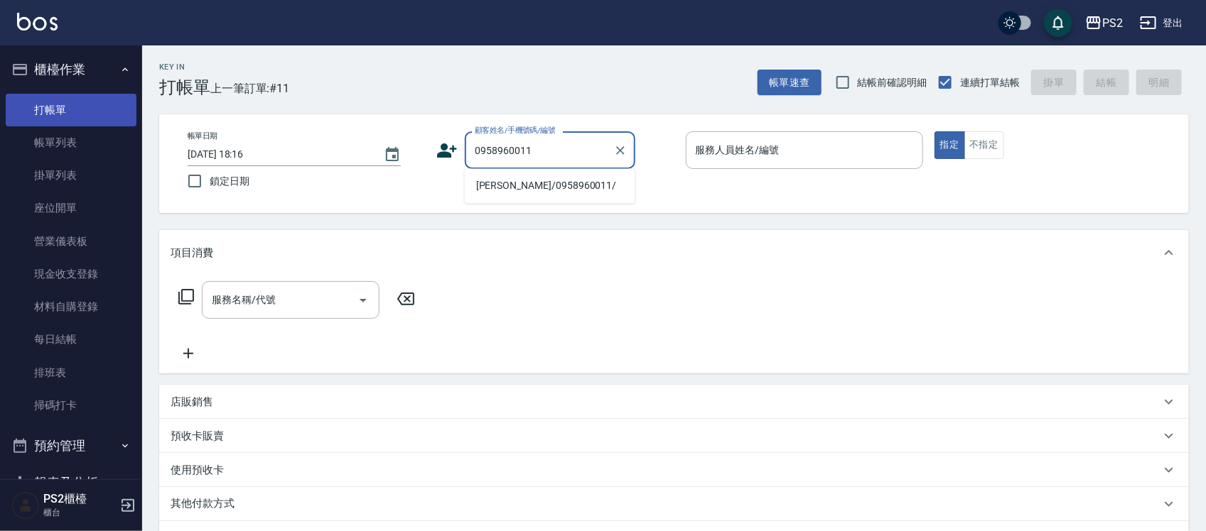
type input "王豐文/0958960011/"
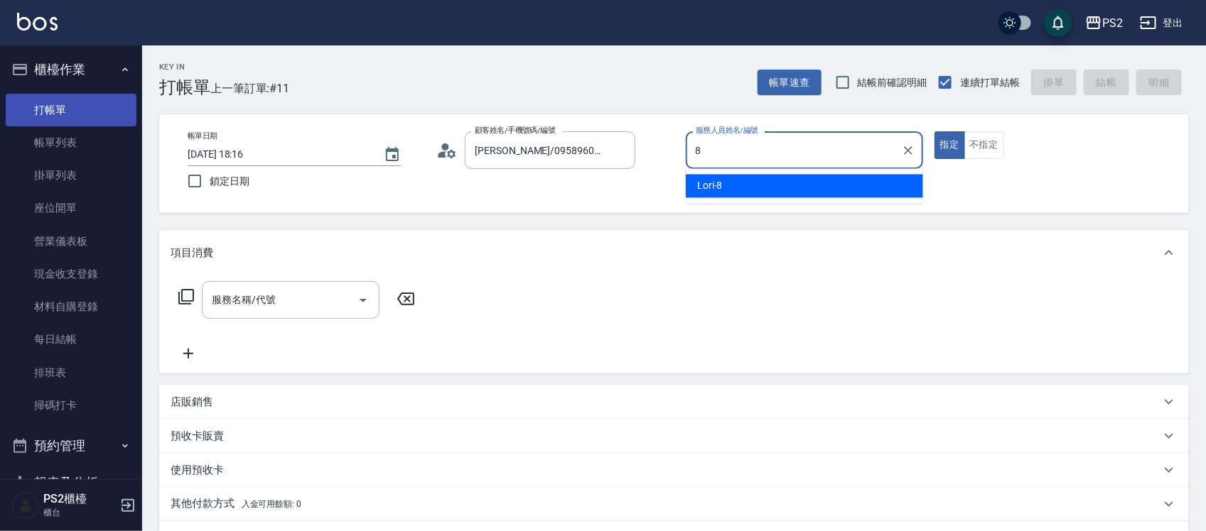
type input "Lori-8"
type button "true"
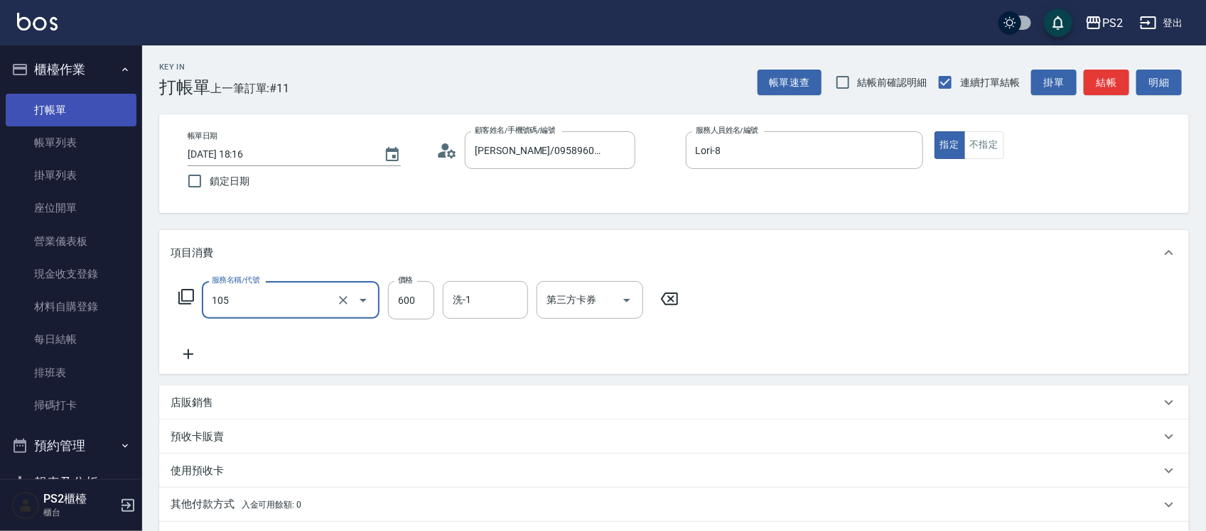
type input "A級洗剪600(105)"
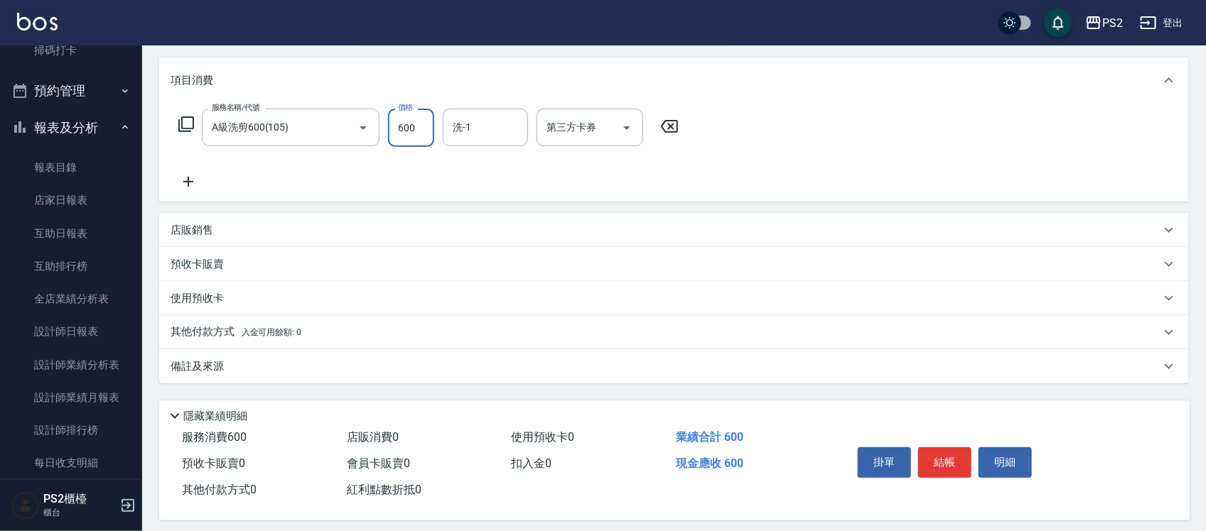
scroll to position [183, 0]
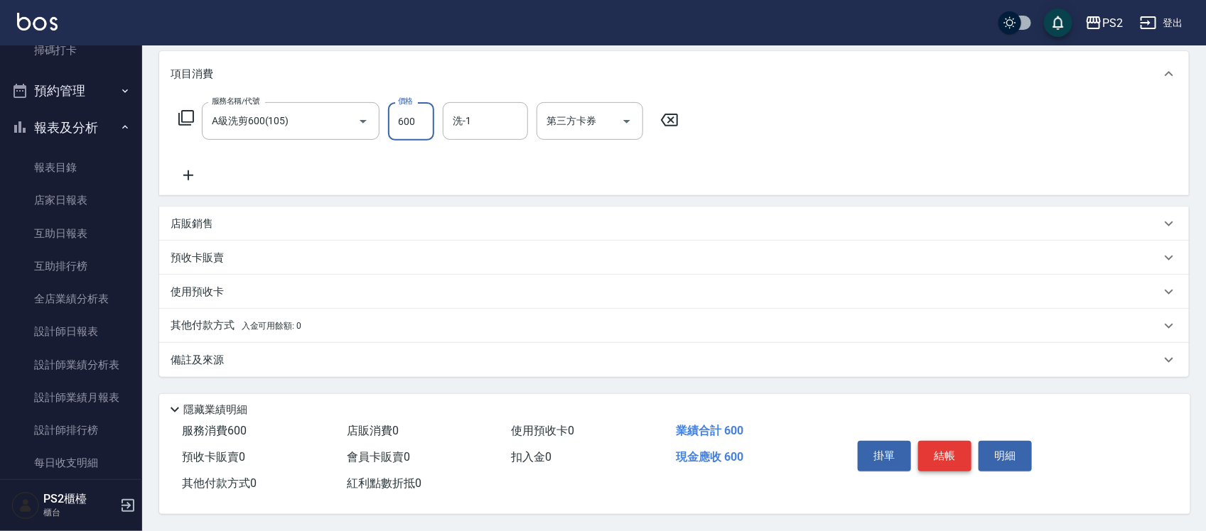
click at [946, 452] on button "結帳" at bounding box center [944, 456] width 53 height 30
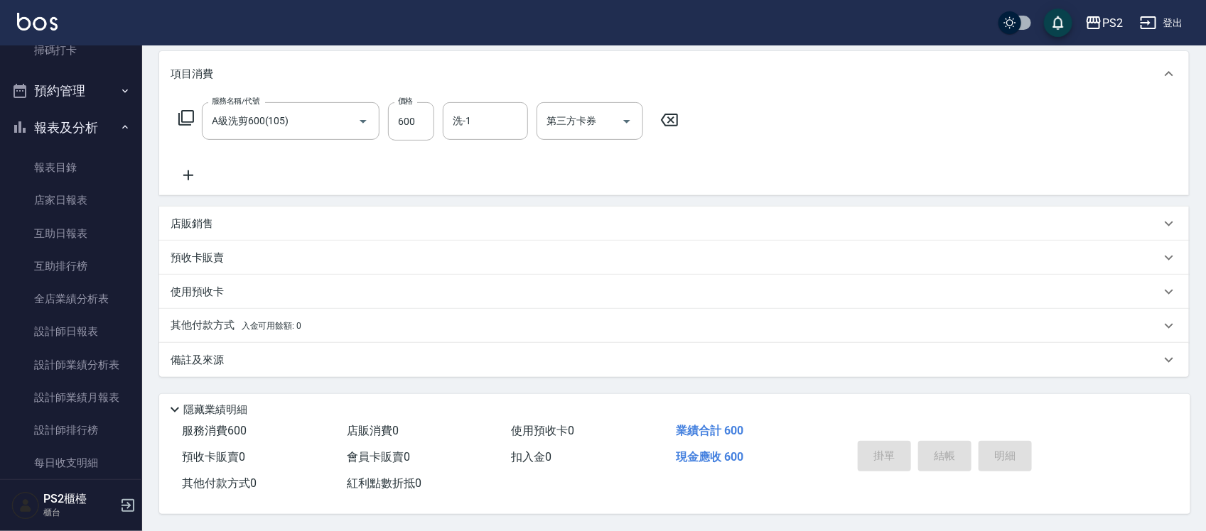
type input "2025/09/20 18:23"
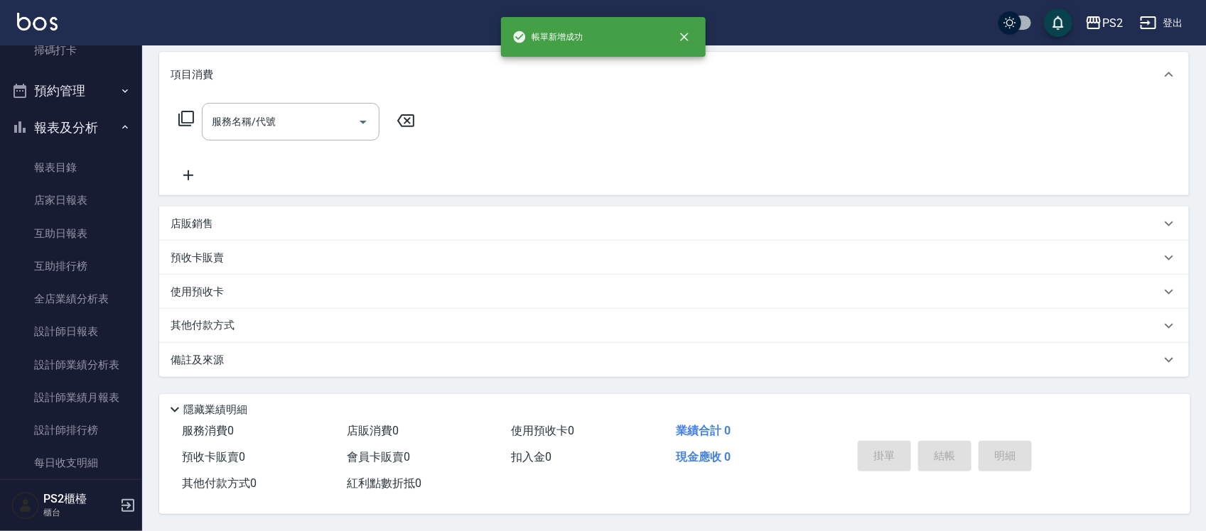
scroll to position [0, 0]
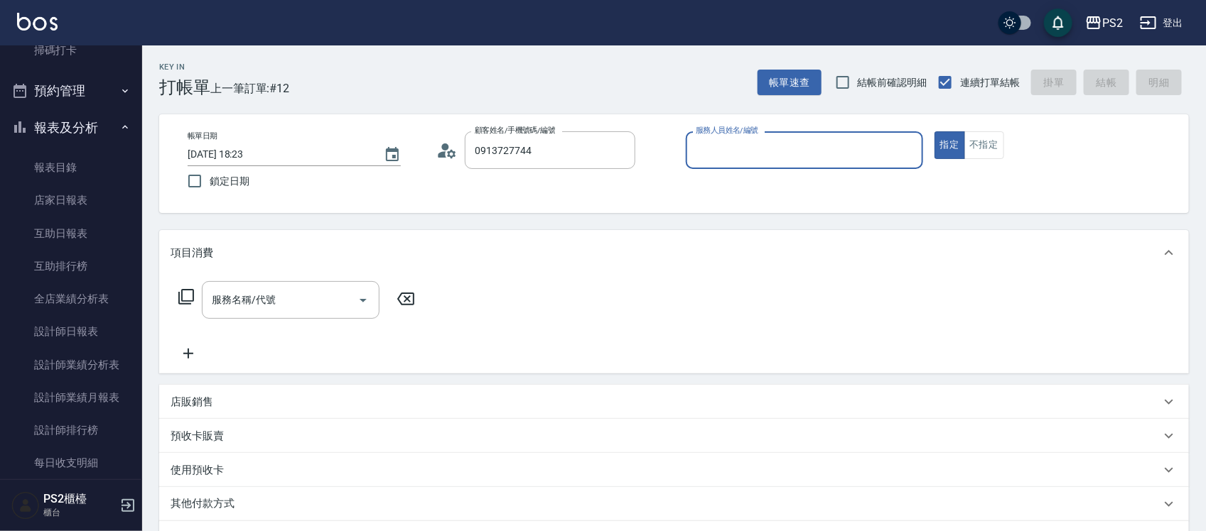
type input "林葦成/0913727744/"
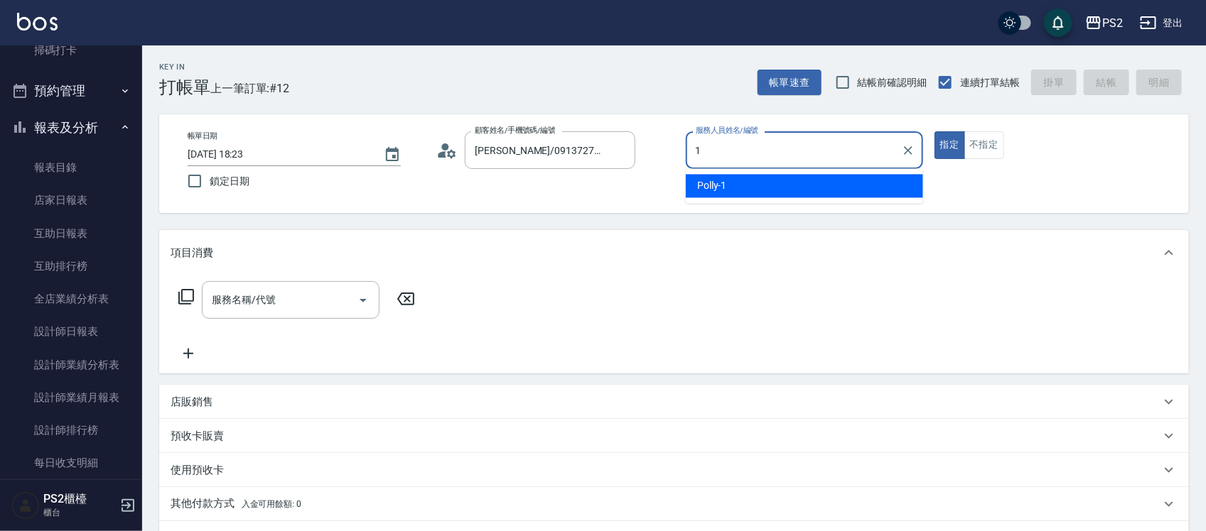
type input "Polly-1"
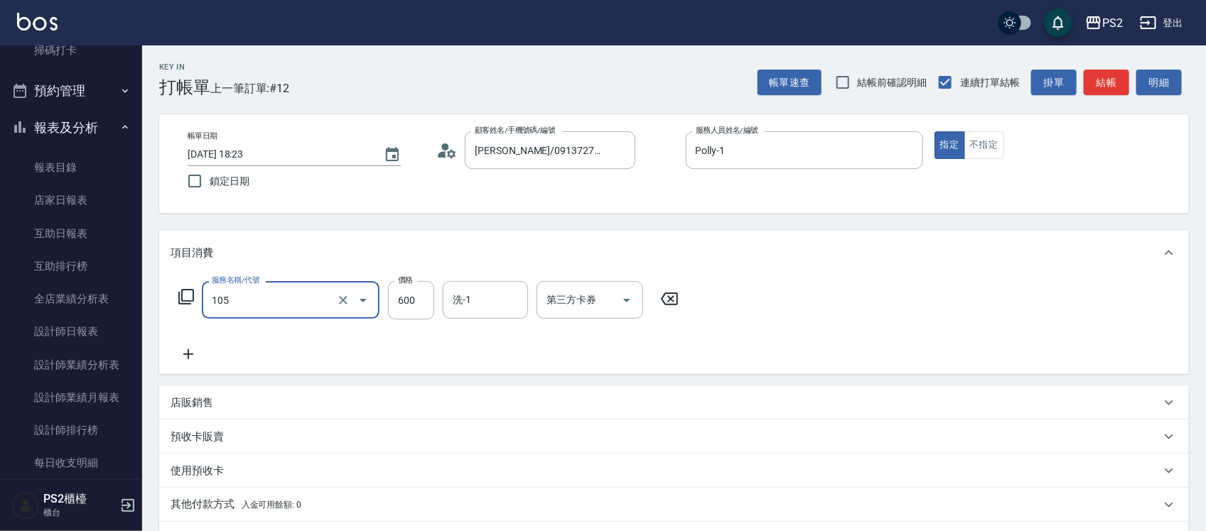
type input "A級洗剪600(105)"
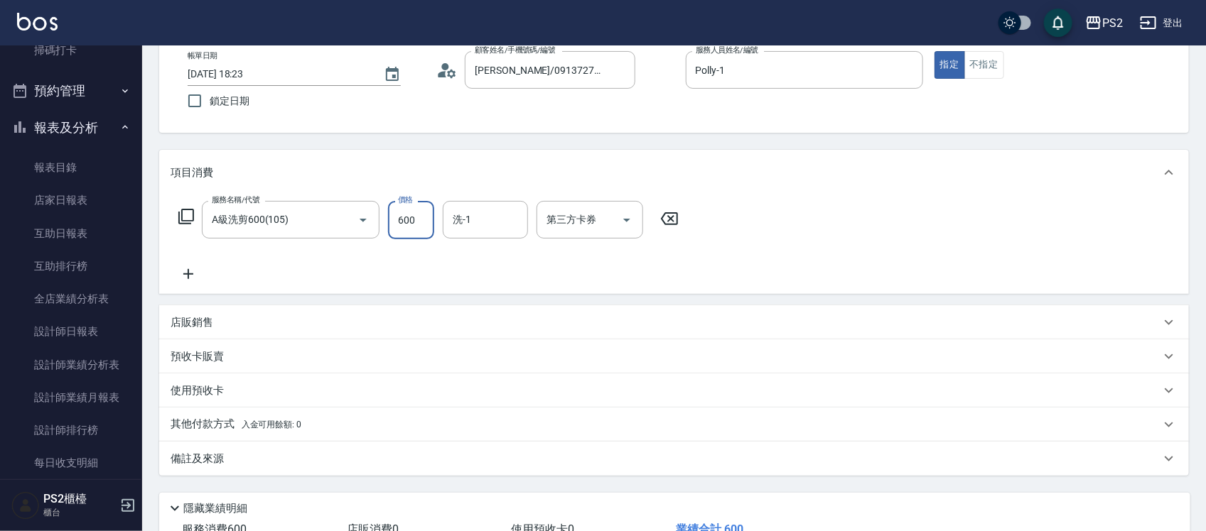
scroll to position [183, 0]
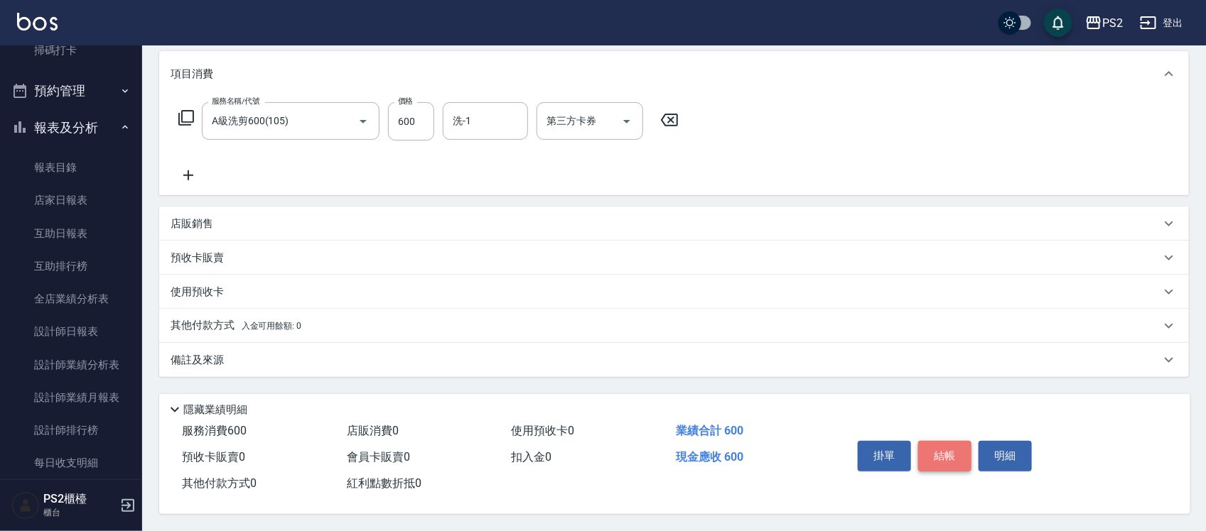
click at [941, 455] on button "結帳" at bounding box center [944, 456] width 53 height 30
type input "2025/09/20 18:50"
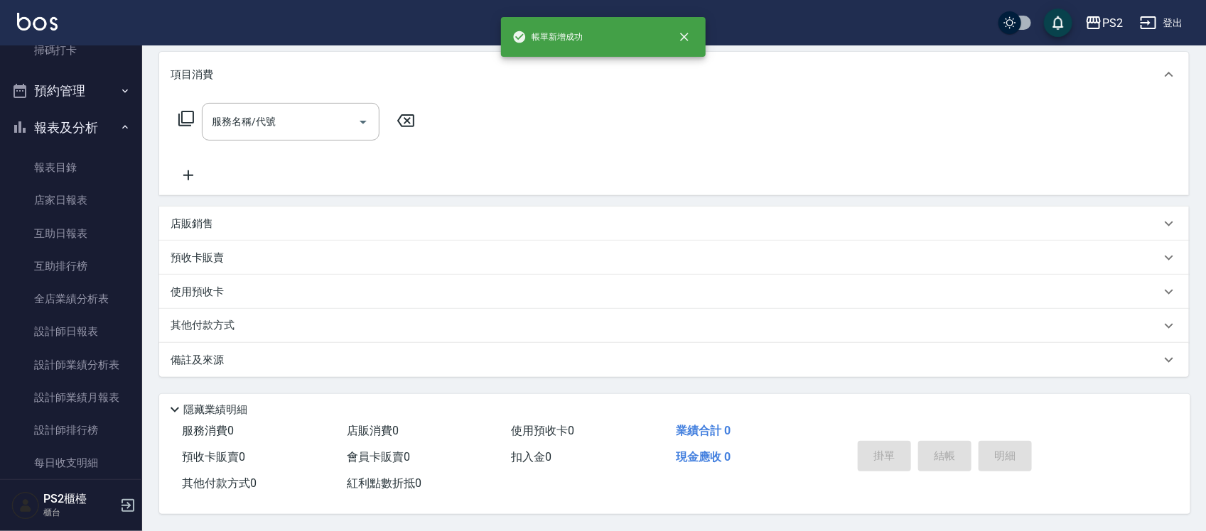
scroll to position [0, 0]
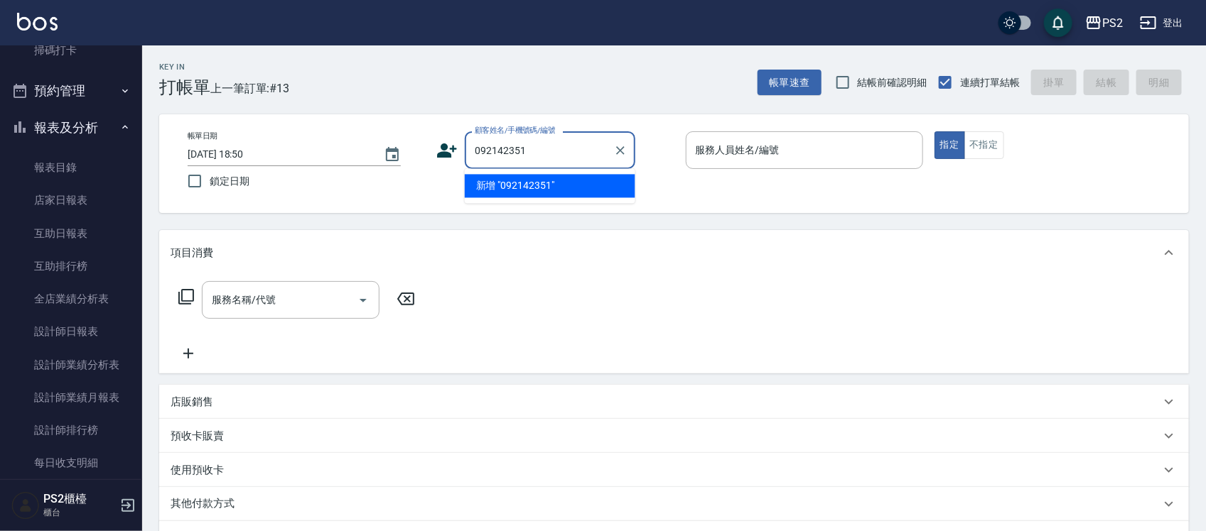
click at [503, 185] on li "新增 "092142351"" at bounding box center [550, 186] width 171 height 23
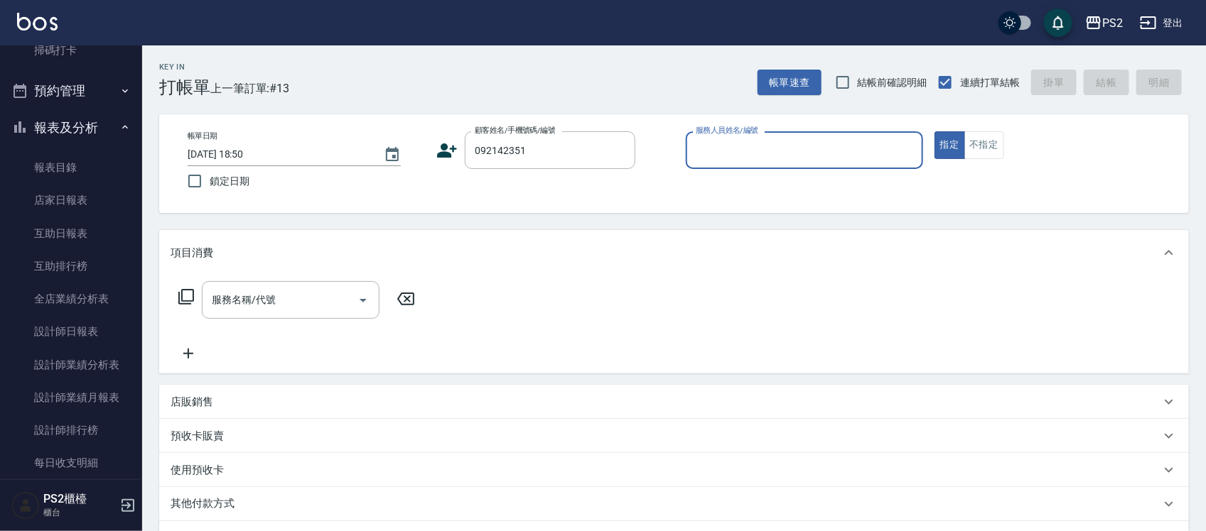
type input "092142351"
click at [448, 154] on icon at bounding box center [448, 151] width 20 height 14
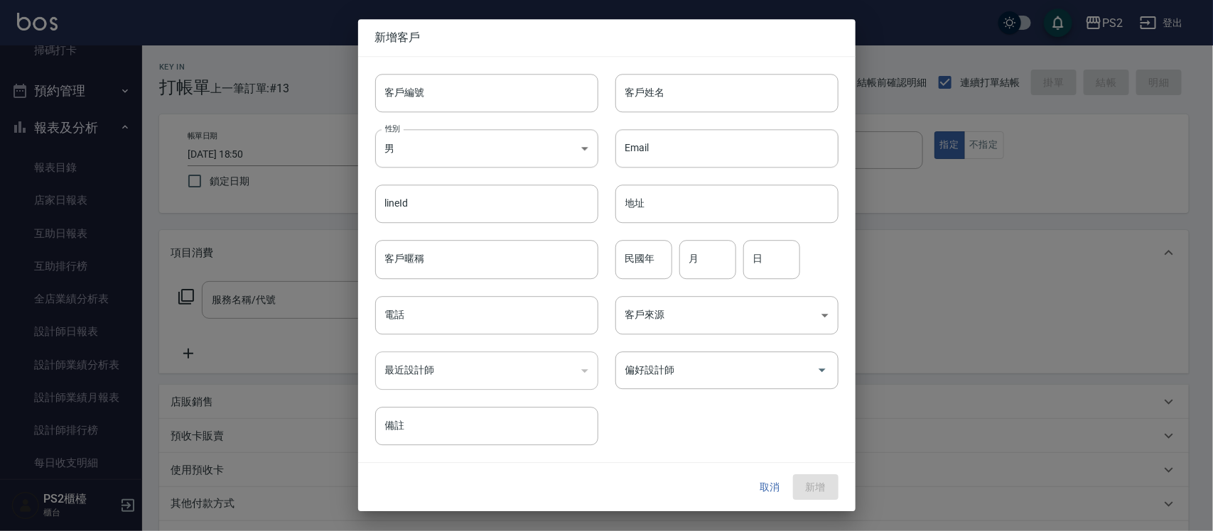
type input "092142351"
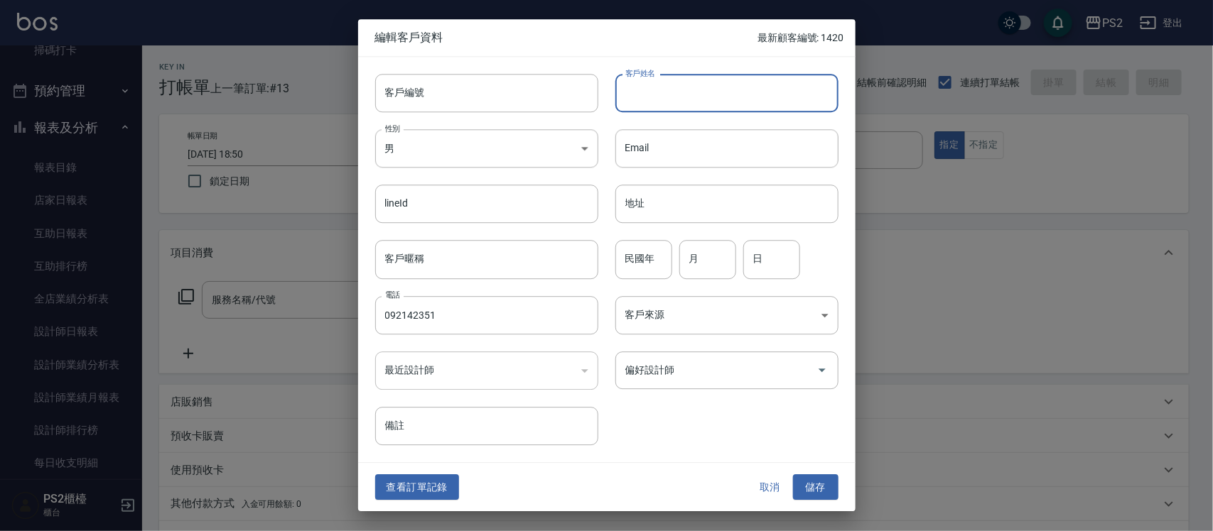
click at [691, 87] on input "客戶姓名" at bounding box center [726, 93] width 223 height 38
type input "李姿琴"
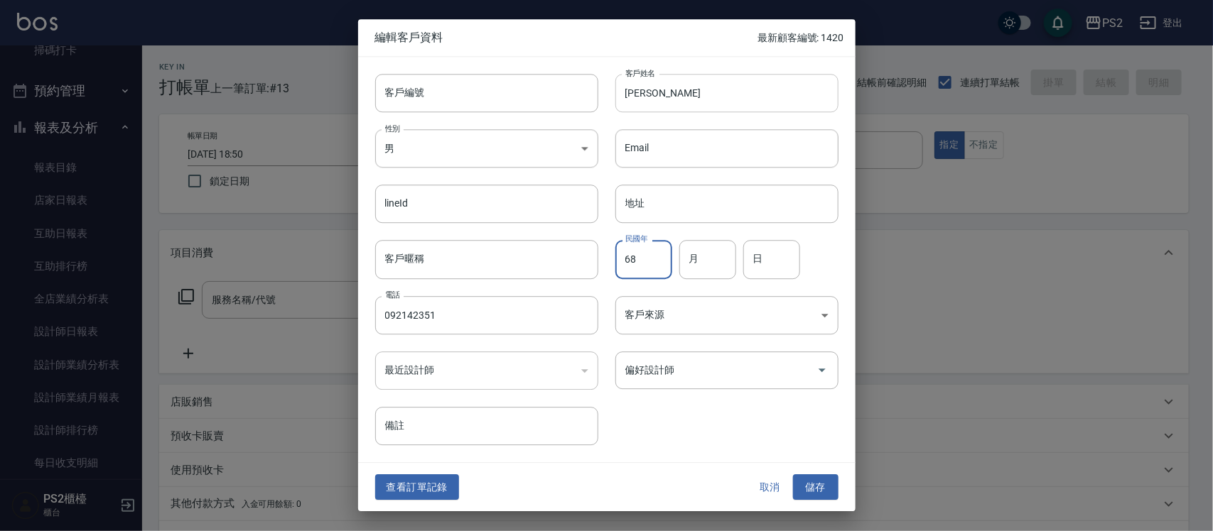
type input "68"
type input "7"
type input "5"
type input "8"
click at [806, 492] on button "儲存" at bounding box center [815, 488] width 45 height 26
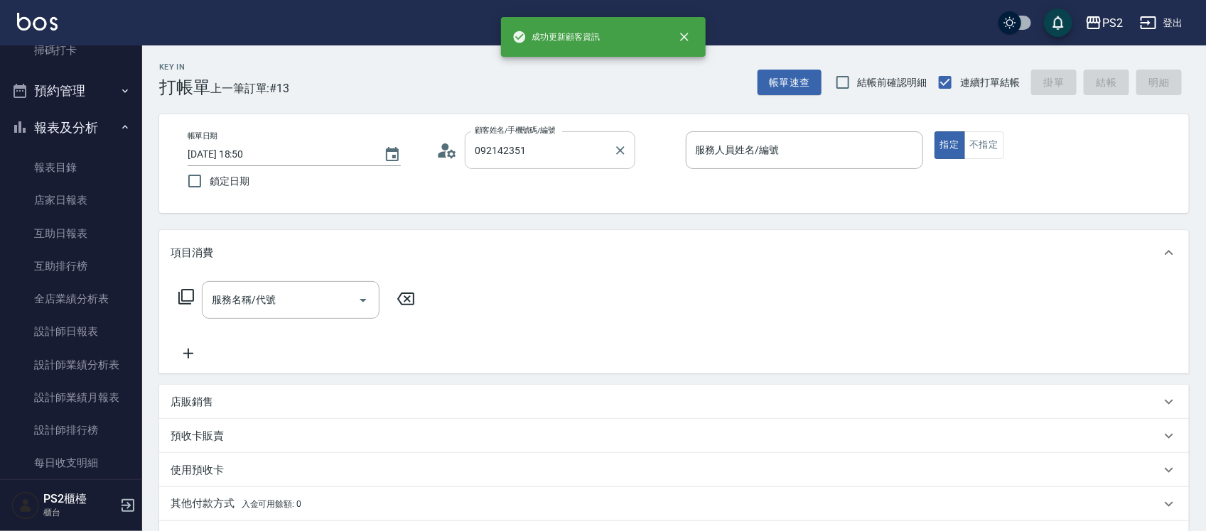
click at [566, 153] on input "092142351" at bounding box center [539, 150] width 136 height 25
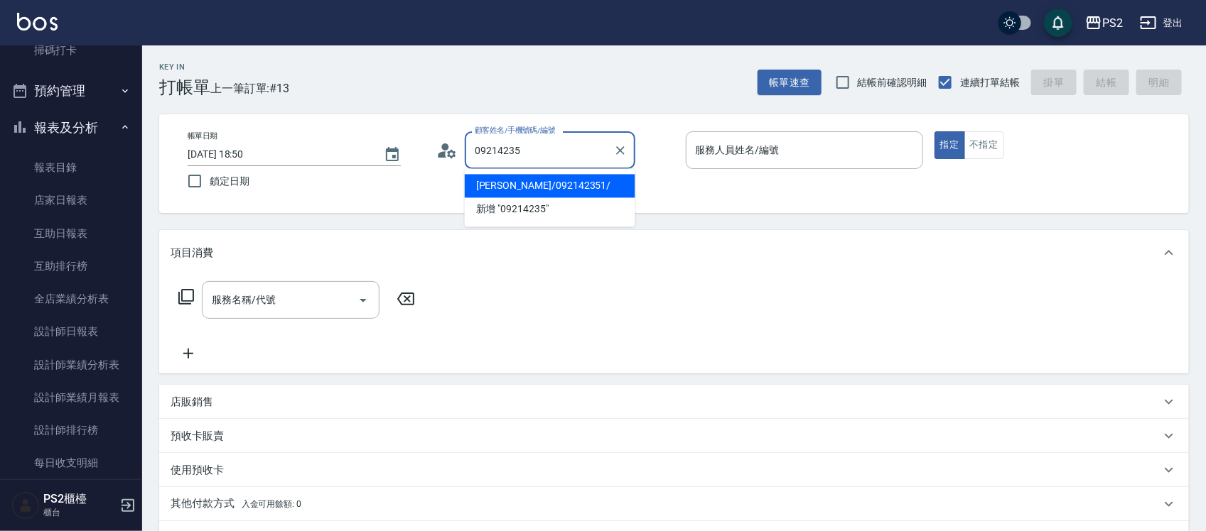
type input "李姿琴/092142351/"
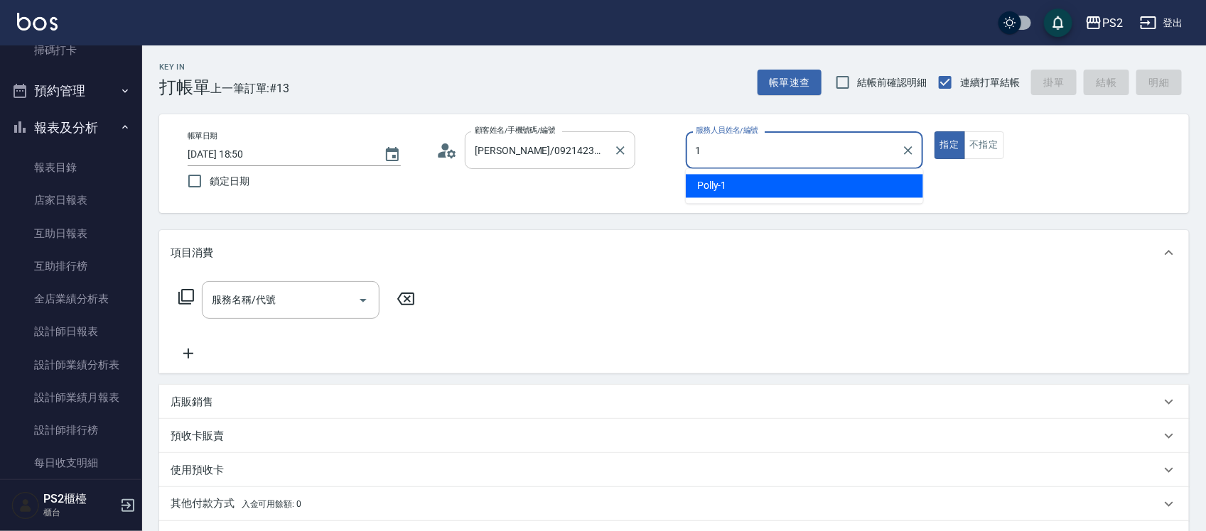
type input "Polly-1"
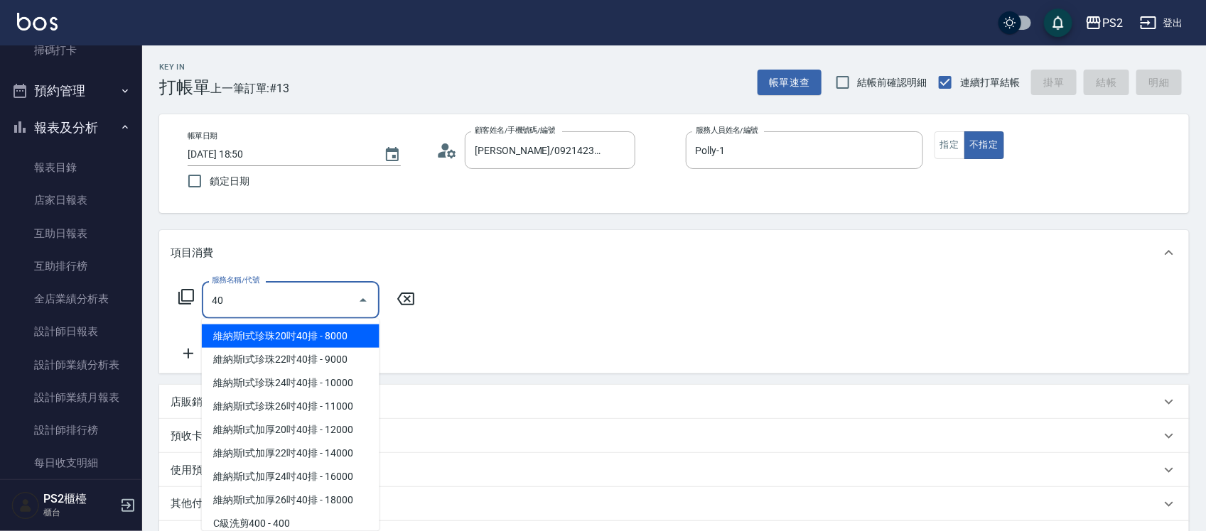
type input "4"
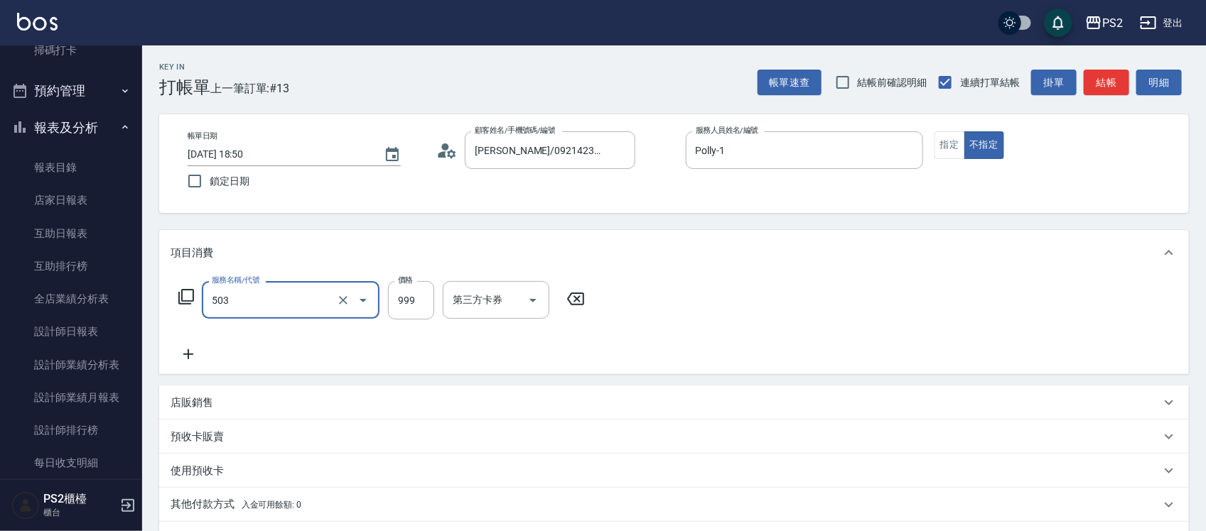
type input "廣告染髮(503)"
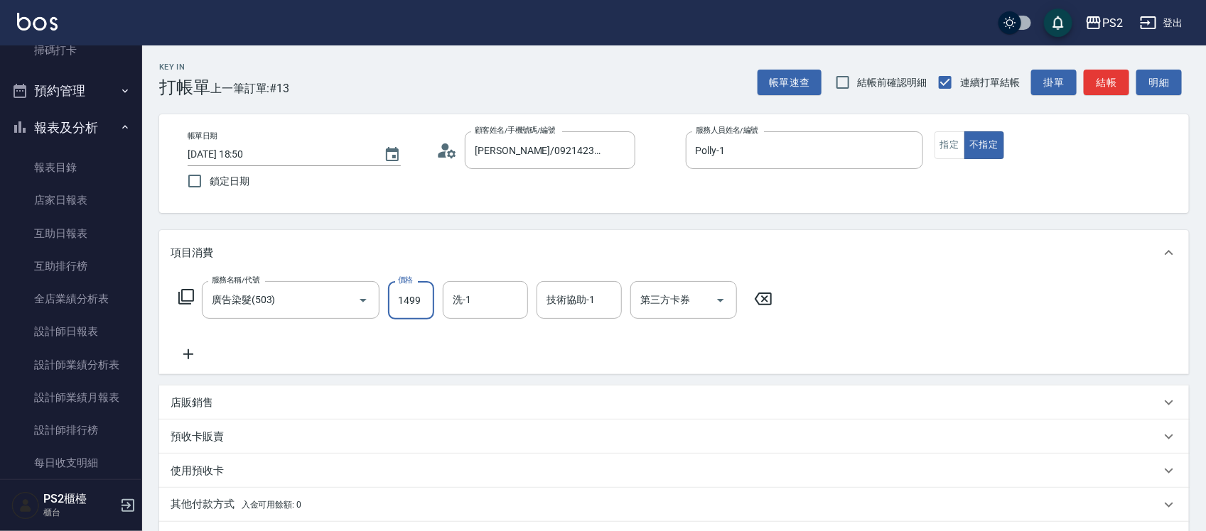
type input "1499"
click at [190, 296] on icon at bounding box center [186, 296] width 17 height 17
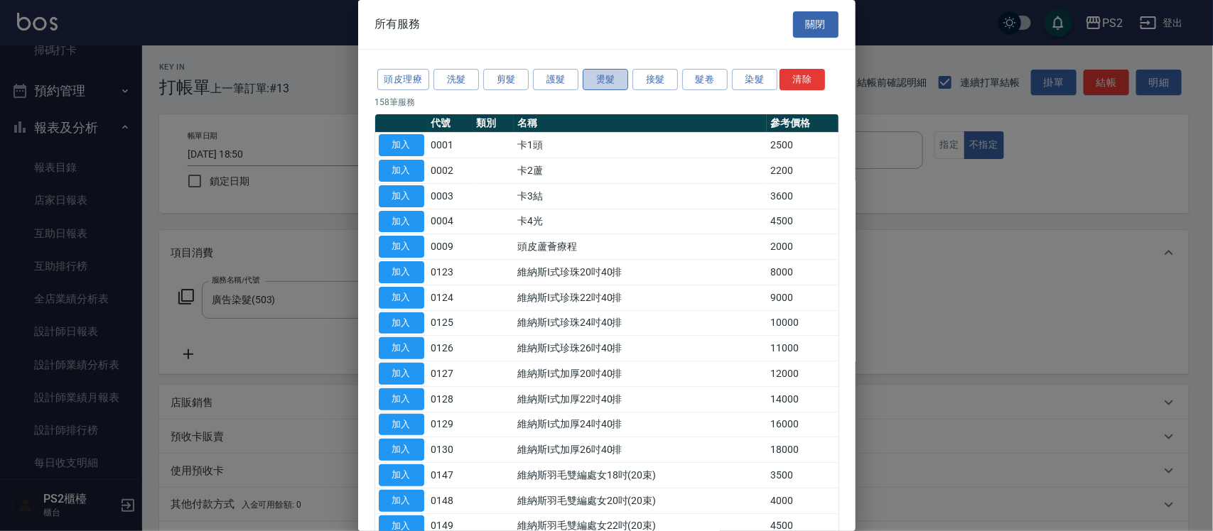
click at [617, 85] on button "燙髮" at bounding box center [605, 80] width 45 height 22
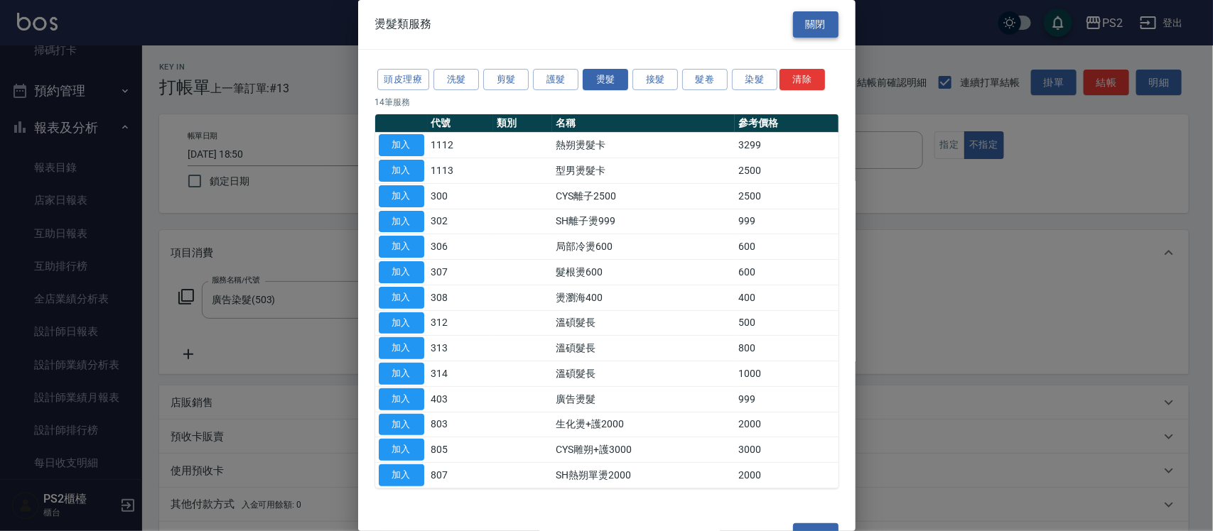
click at [814, 29] on button "關閉" at bounding box center [815, 24] width 45 height 26
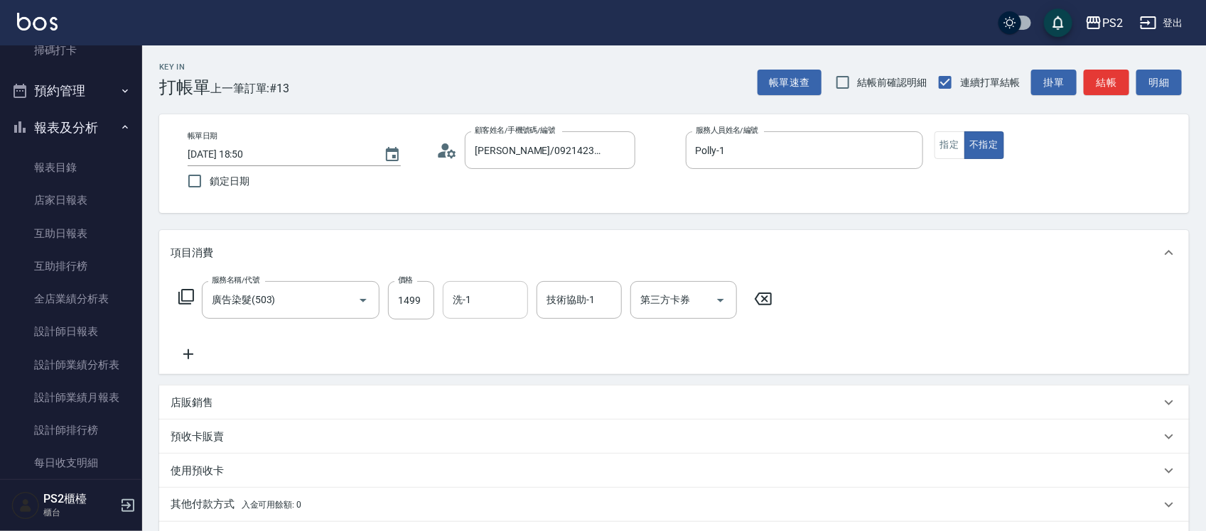
click at [480, 298] on input "洗-1" at bounding box center [485, 300] width 72 height 25
type input "冠霖-20"
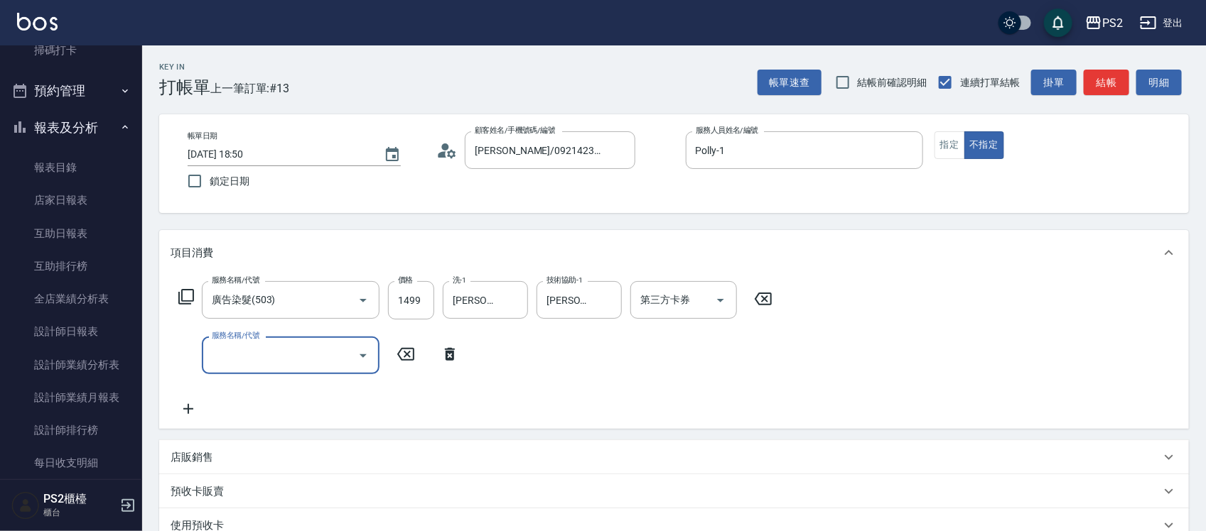
click at [446, 352] on icon at bounding box center [450, 354] width 10 height 13
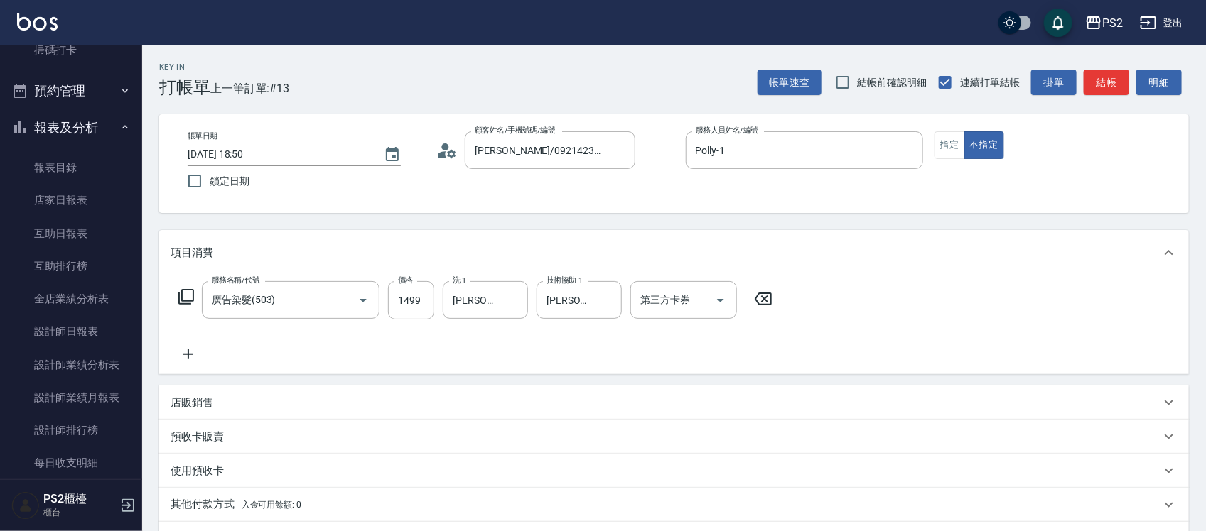
click at [189, 350] on icon at bounding box center [189, 354] width 36 height 17
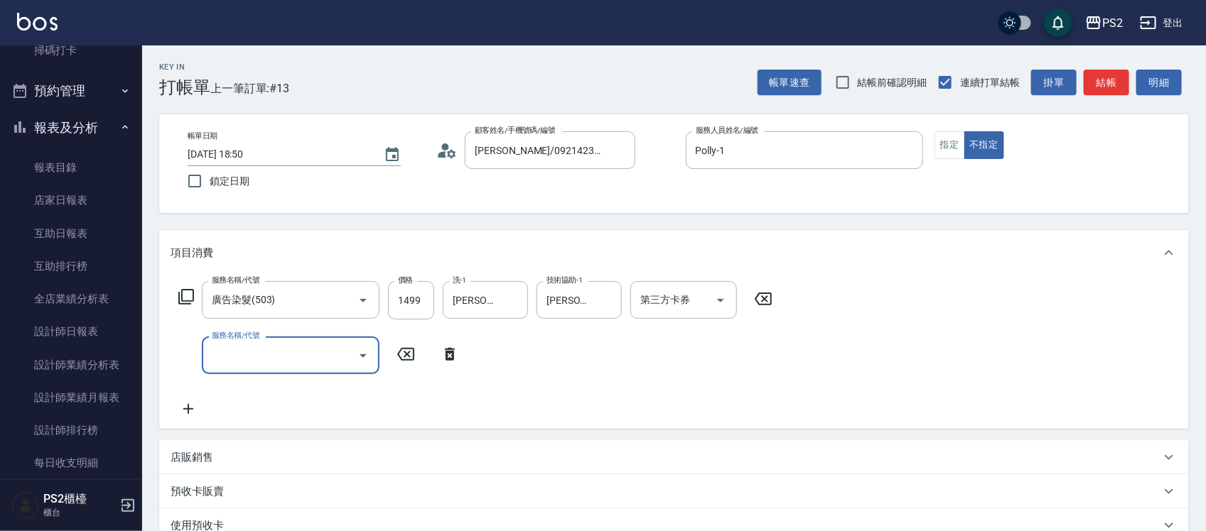
click at [188, 299] on icon at bounding box center [186, 296] width 17 height 17
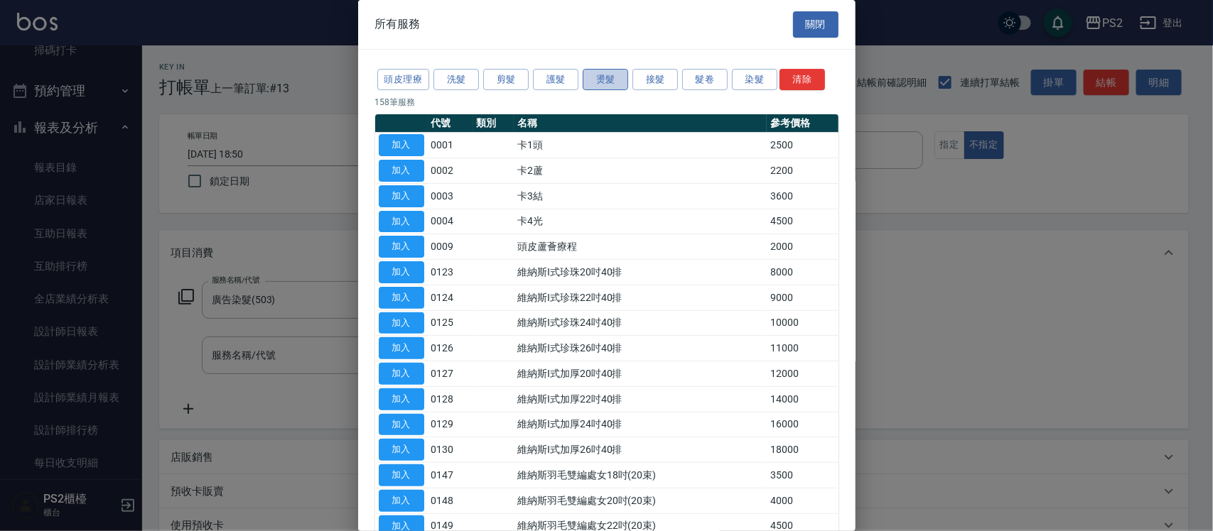
click at [622, 79] on button "燙髮" at bounding box center [605, 80] width 45 height 22
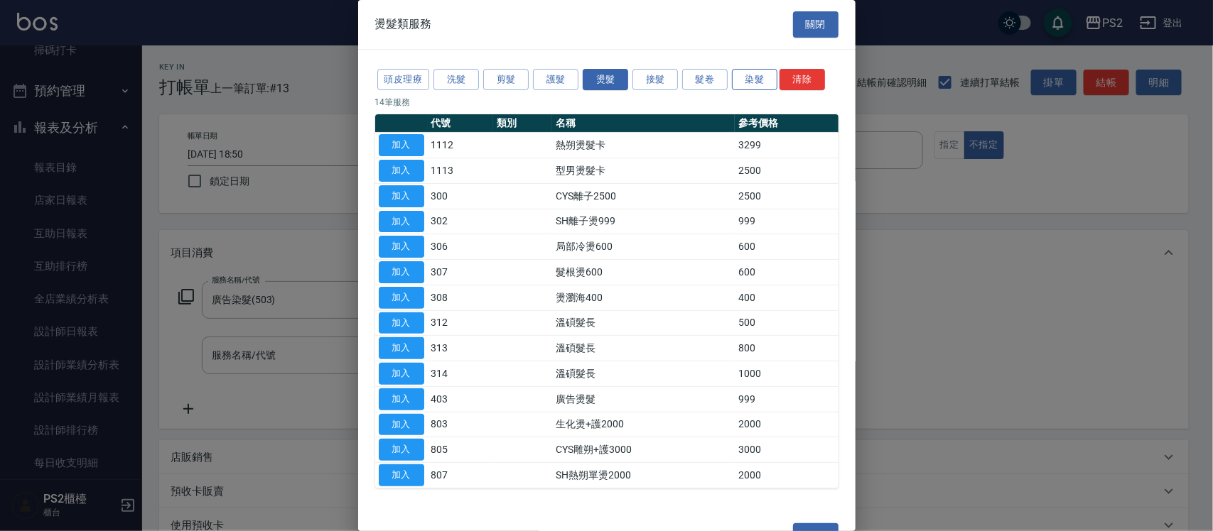
click at [760, 79] on button "染髮" at bounding box center [754, 80] width 45 height 22
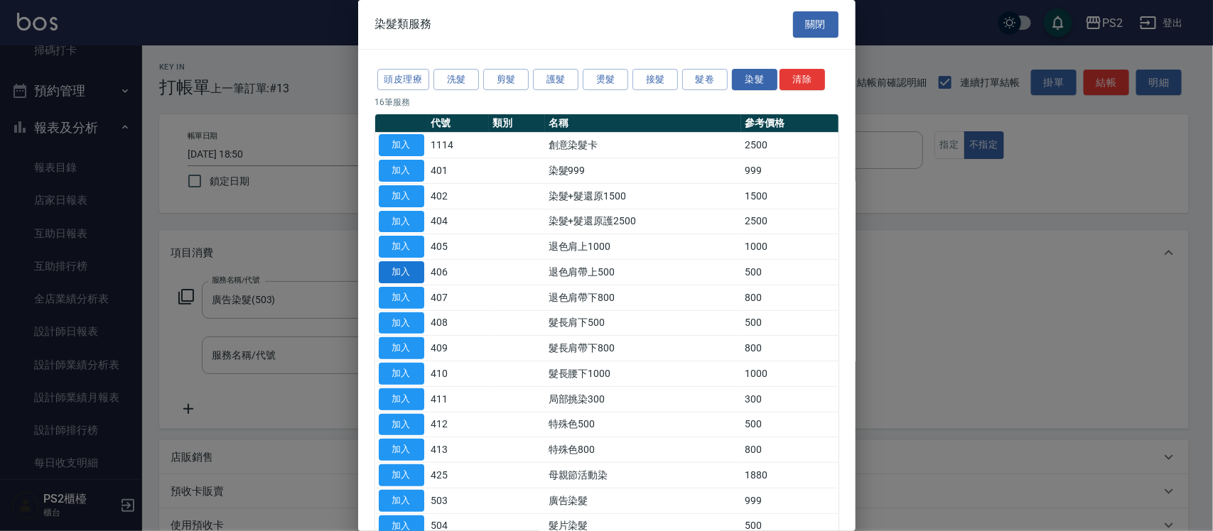
click at [423, 274] on button "加入" at bounding box center [401, 272] width 45 height 22
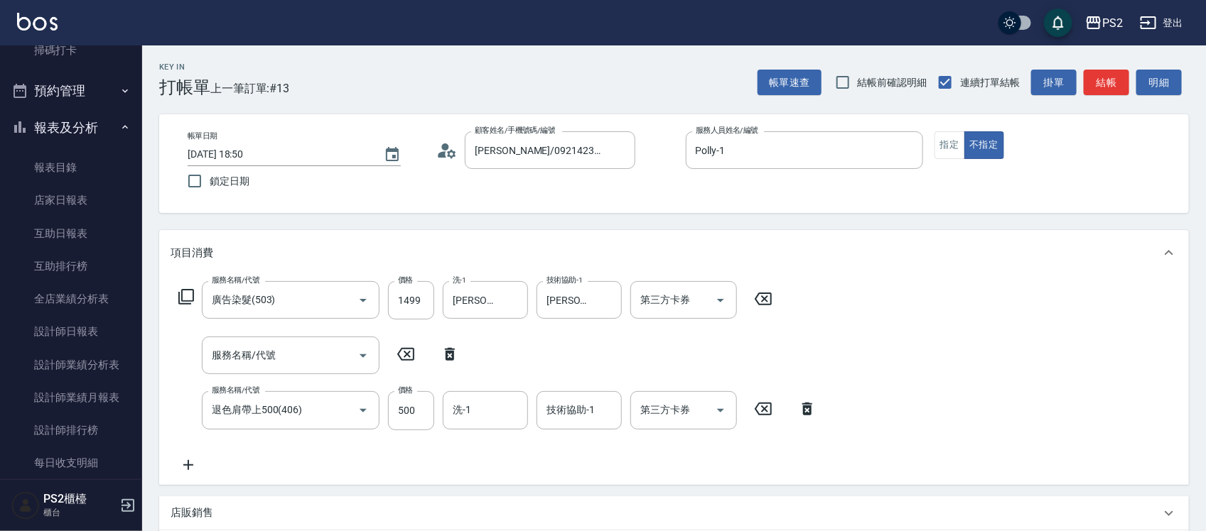
click at [442, 354] on icon at bounding box center [450, 354] width 36 height 17
type input "退色肩帶上500(406)"
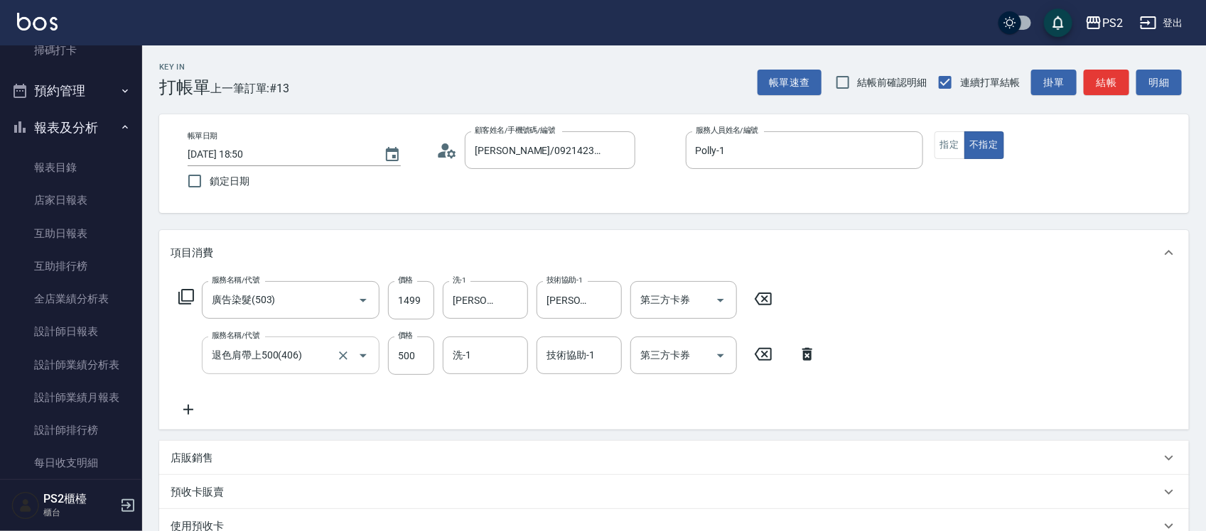
click at [318, 356] on input "退色肩帶上500(406)" at bounding box center [270, 355] width 125 height 25
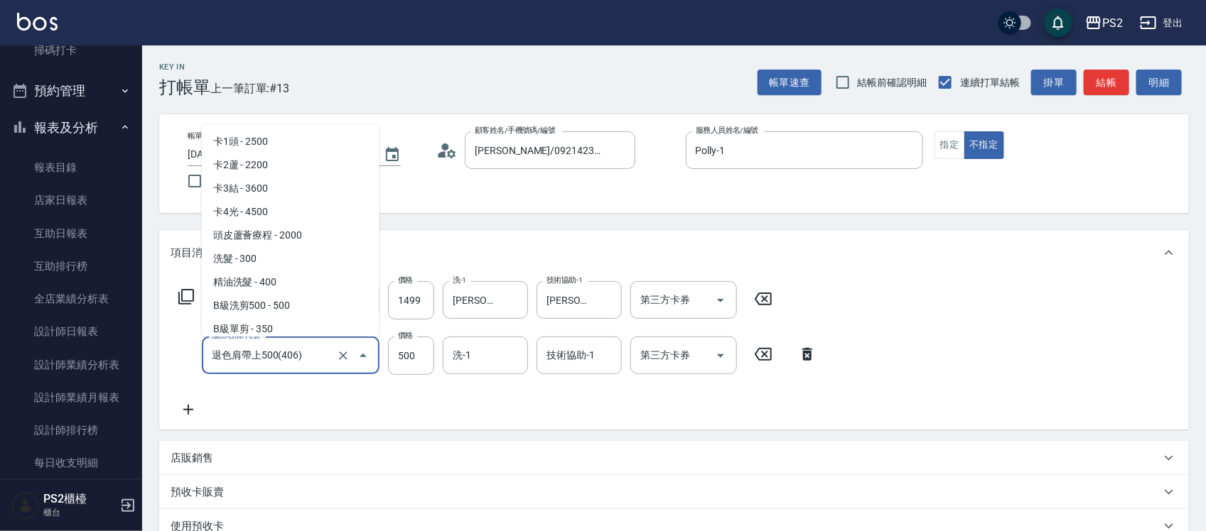
scroll to position [978, 0]
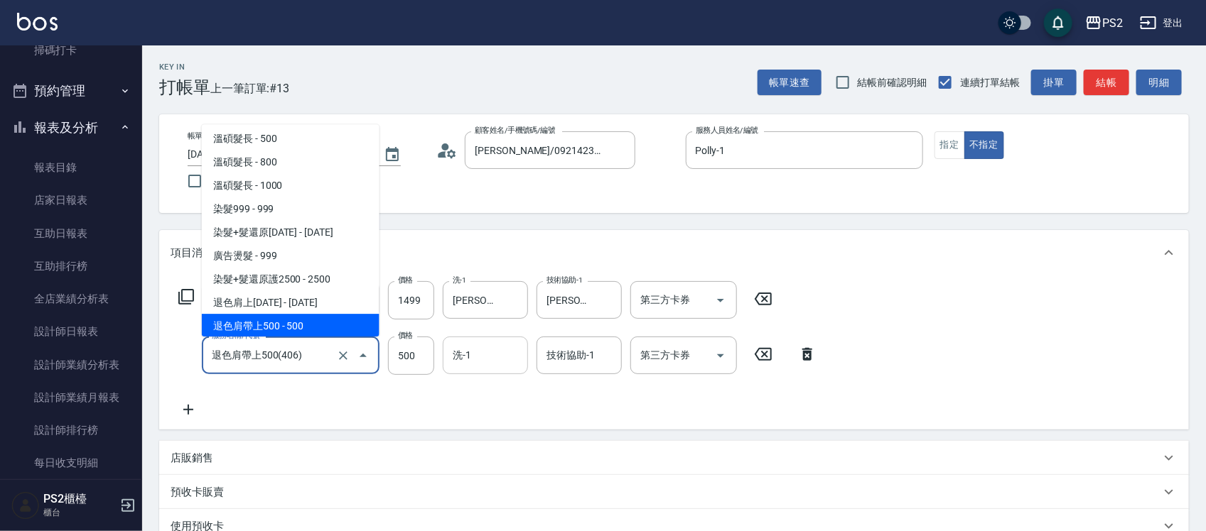
click at [496, 354] on input "洗-1" at bounding box center [485, 355] width 72 height 25
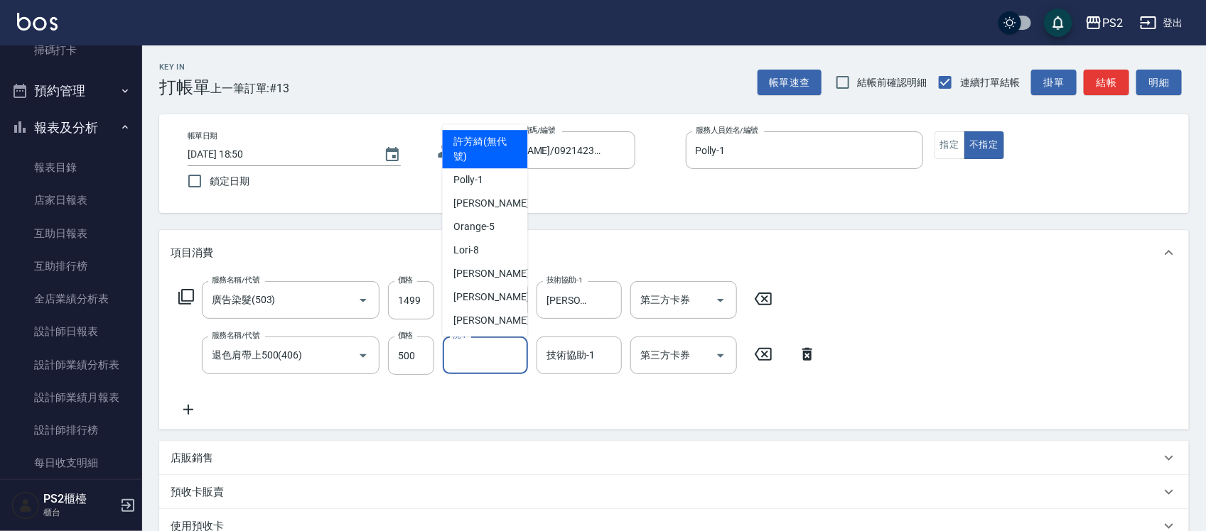
type input "許芳綺(無代號)"
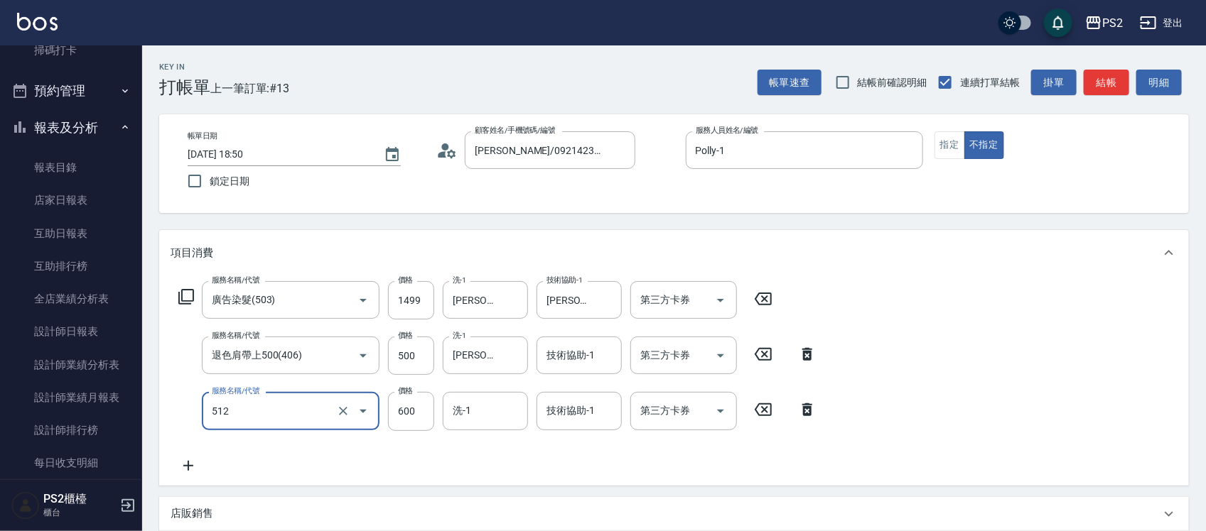
type input "洗+水解護髮600(512)"
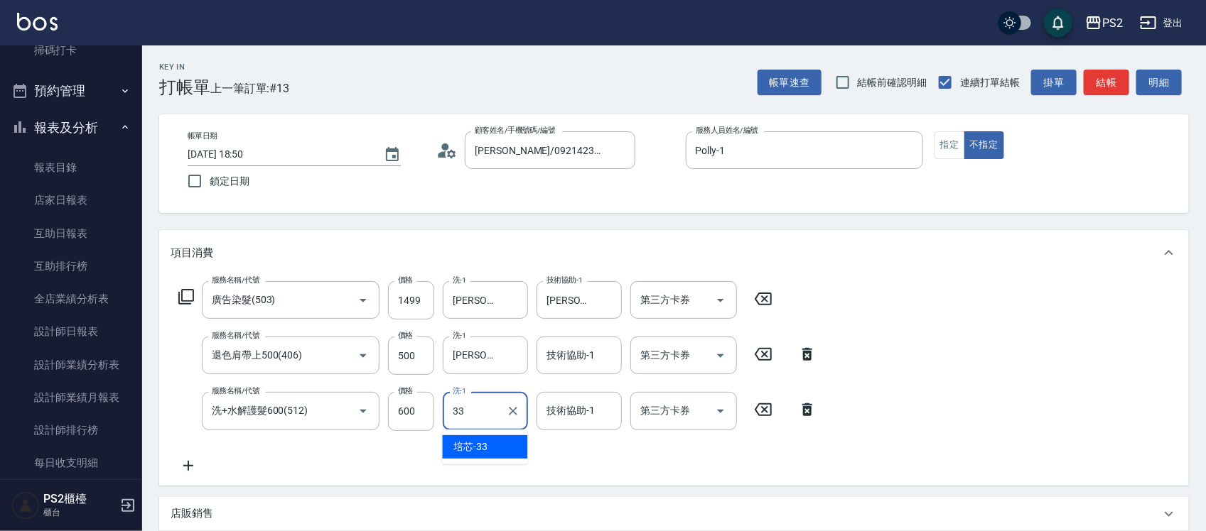
type input "培芯-33"
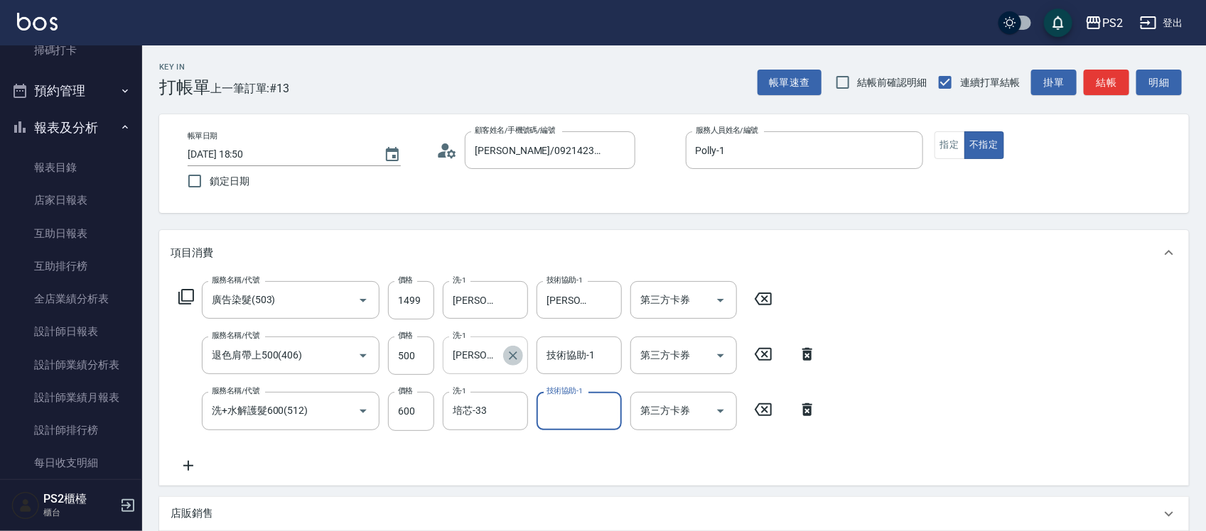
click at [512, 346] on button "Clear" at bounding box center [513, 356] width 20 height 20
click at [470, 355] on input "洗-1" at bounding box center [485, 355] width 72 height 25
click at [473, 353] on input "洗-1" at bounding box center [485, 355] width 72 height 25
click at [1032, 293] on div "服務名稱/代號 廣告染髮(503) 服務名稱/代號 價格 1499 價格 洗-1 冠霖-20 洗-1 技術協助-1 冠霖-20 技術協助-1 第三方卡券 第三…" at bounding box center [673, 381] width 1029 height 210
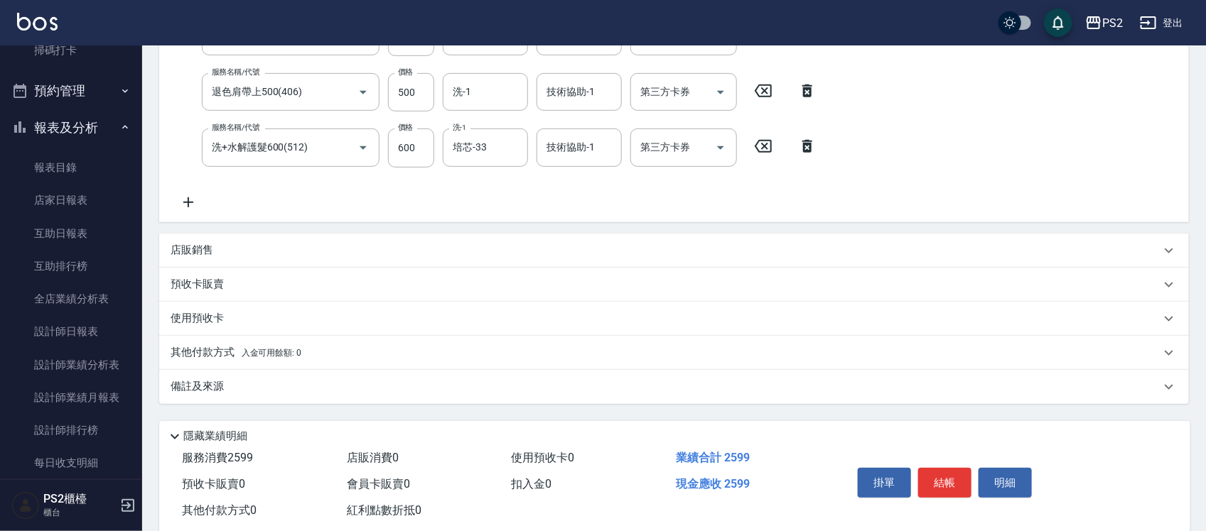
scroll to position [295, 0]
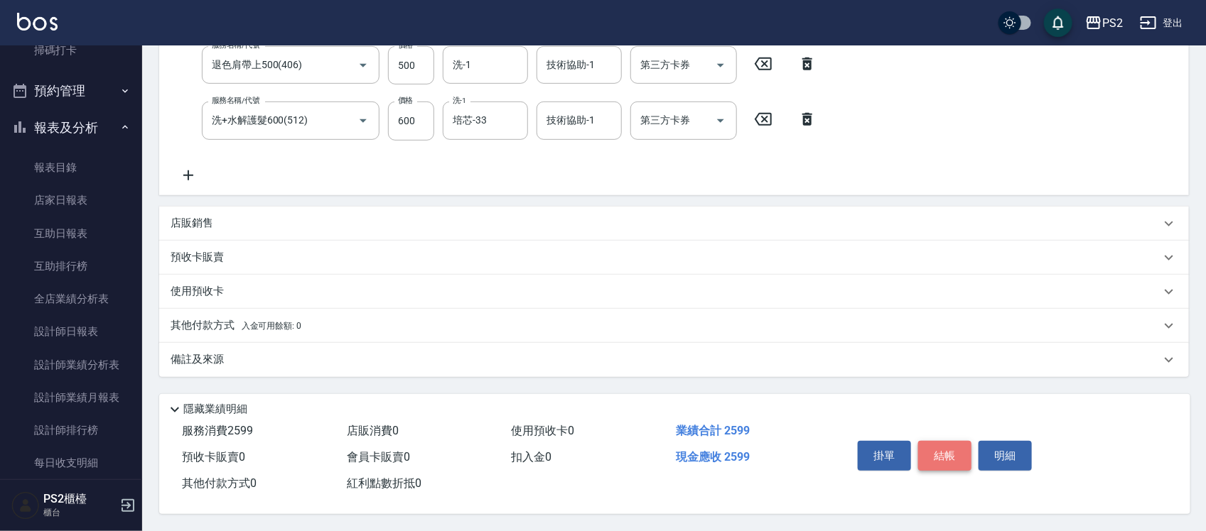
click at [944, 451] on button "結帳" at bounding box center [944, 456] width 53 height 30
type input "2025/09/20 18:54"
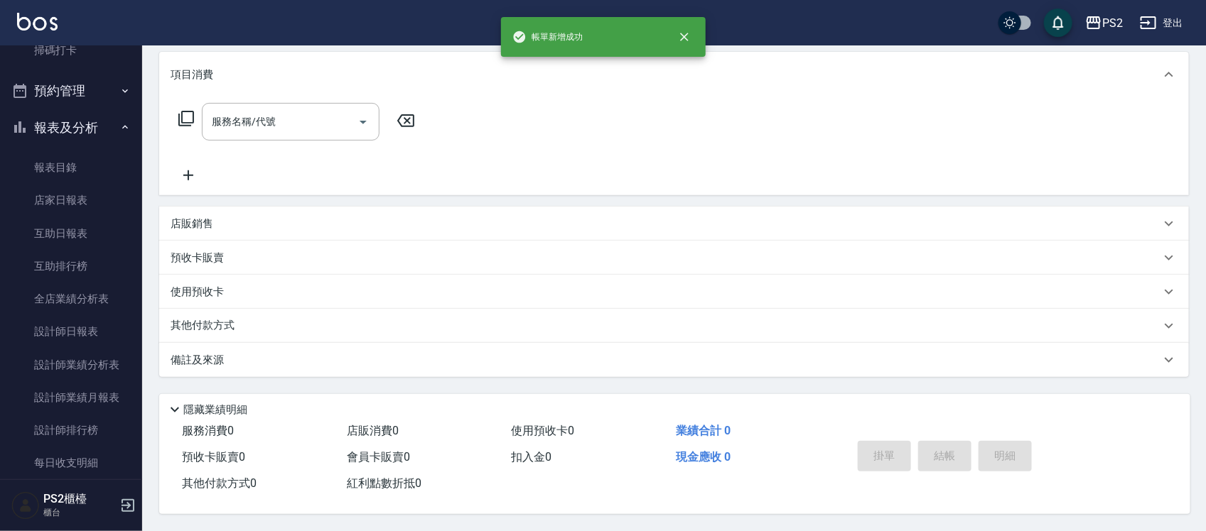
scroll to position [0, 0]
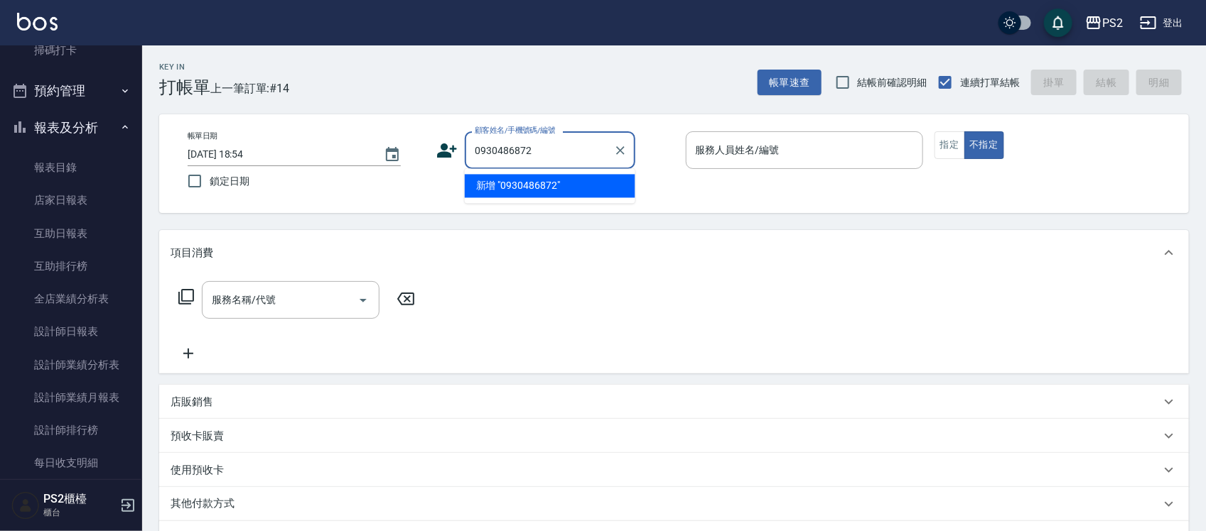
click at [541, 188] on li "新增 "0930486872"" at bounding box center [550, 186] width 171 height 23
type input "0930486872"
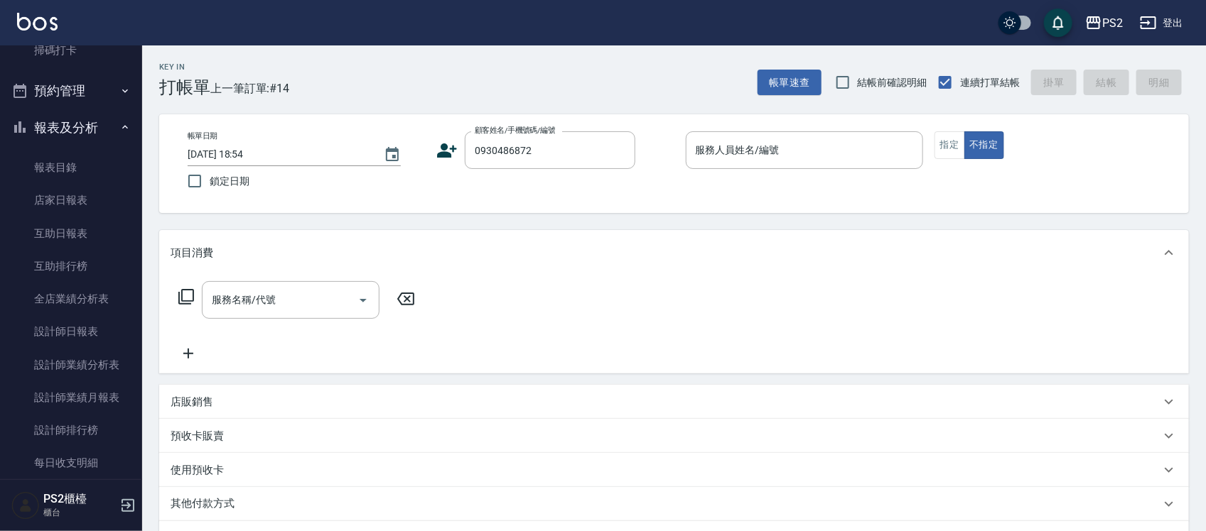
click at [449, 153] on icon at bounding box center [448, 151] width 20 height 14
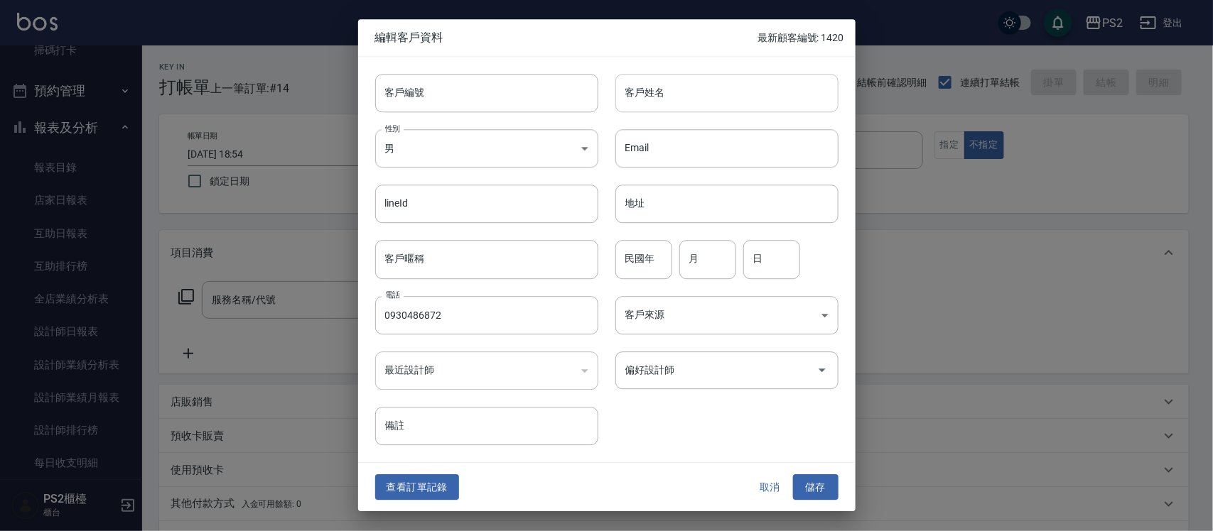
drag, startPoint x: 643, startPoint y: 99, endPoint x: 639, endPoint y: 93, distance: 7.3
click at [642, 98] on input "客戶姓名" at bounding box center [726, 93] width 223 height 38
type input "歐芯以"
click at [625, 266] on input "民國年" at bounding box center [643, 260] width 57 height 38
type input "82"
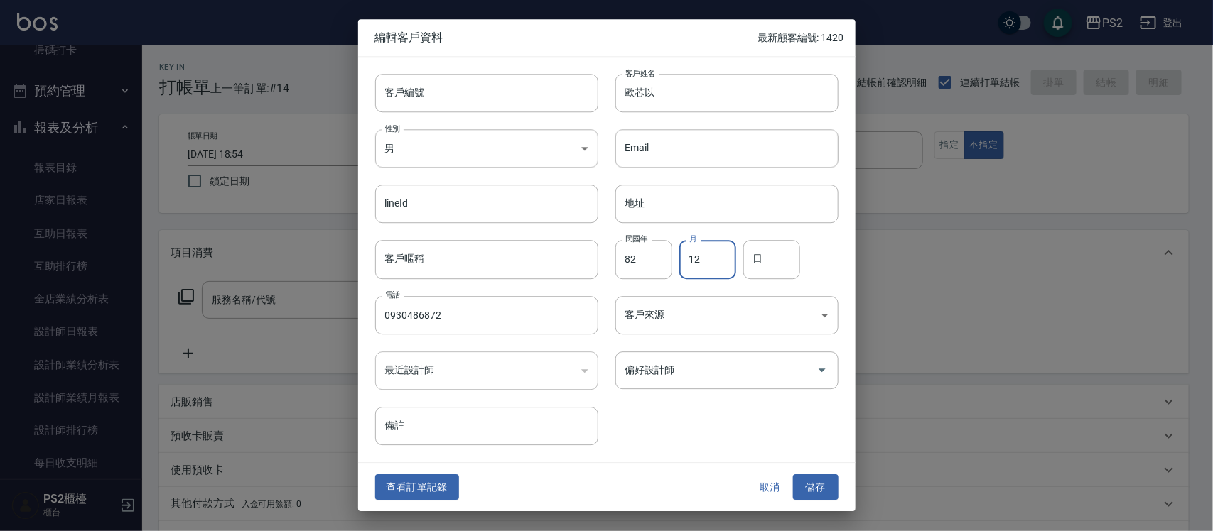
type input "12"
type input "3"
click at [807, 485] on button "儲存" at bounding box center [815, 488] width 45 height 26
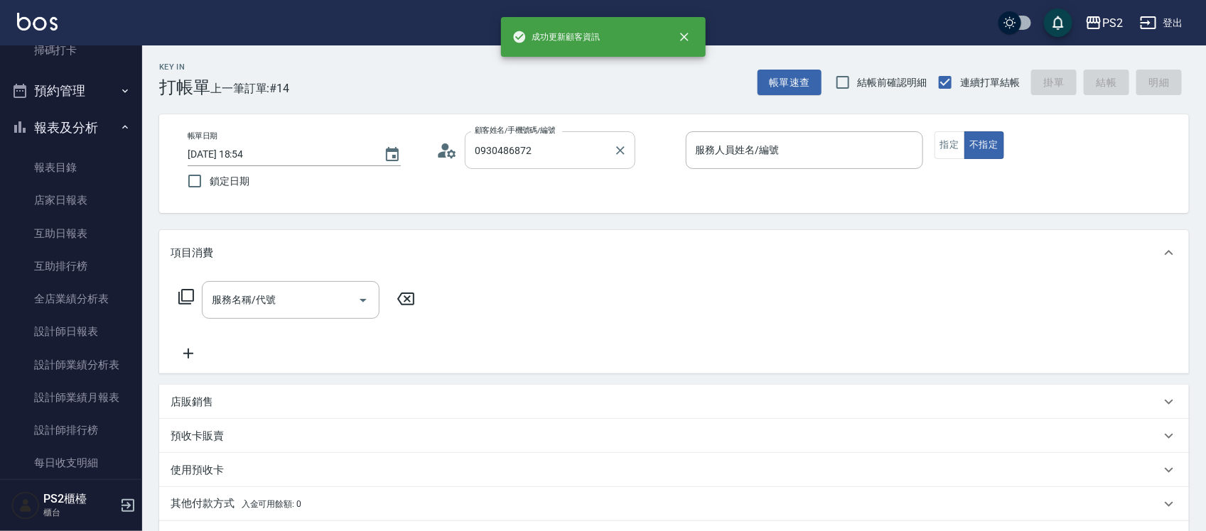
click at [559, 158] on input "0930486872" at bounding box center [539, 150] width 136 height 25
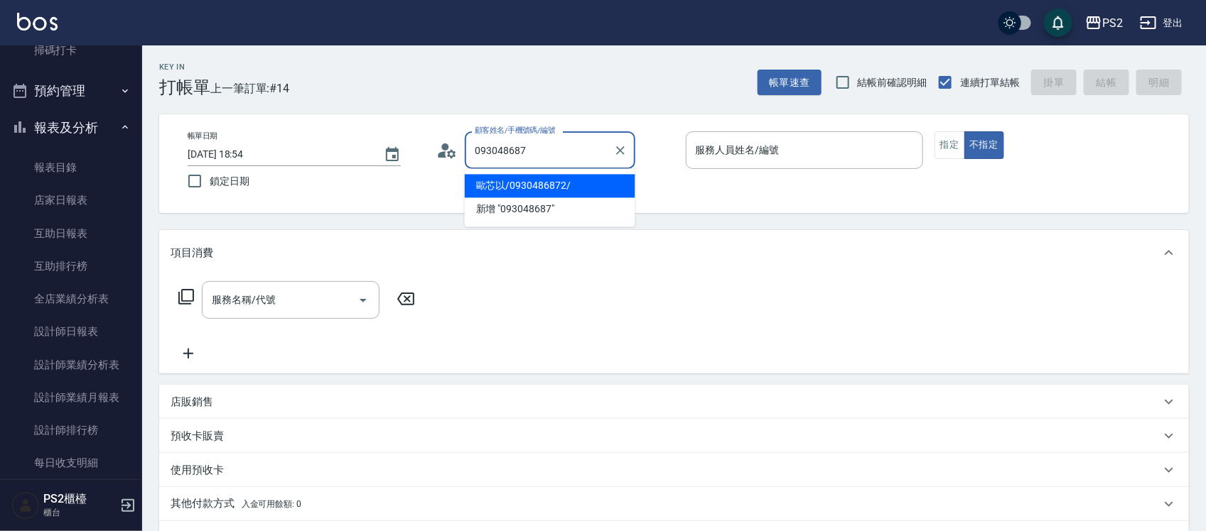
type input "歐芯以/0930486872/"
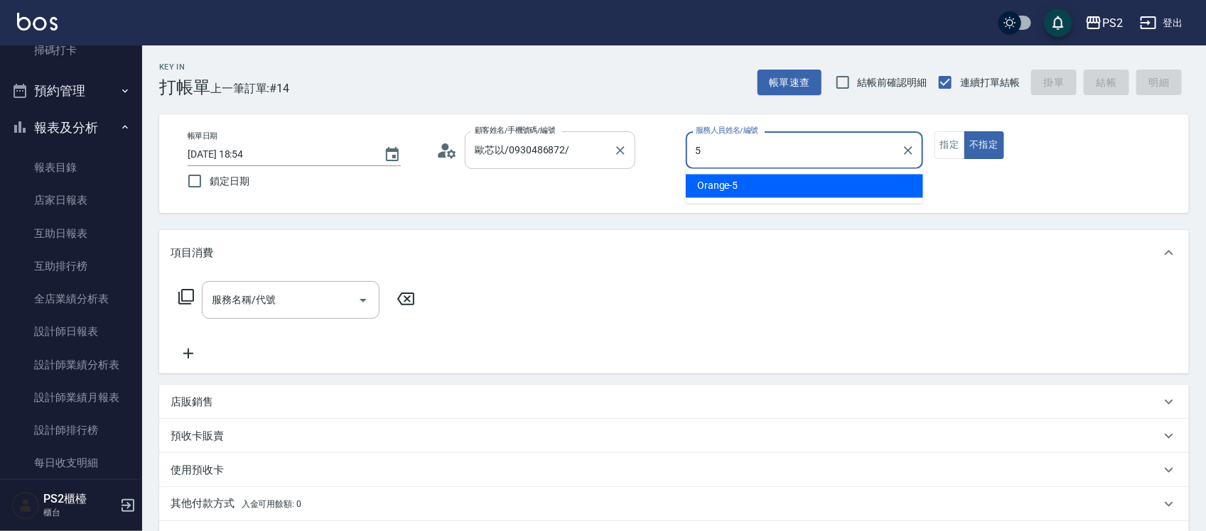
type input "Orange-5"
type button "false"
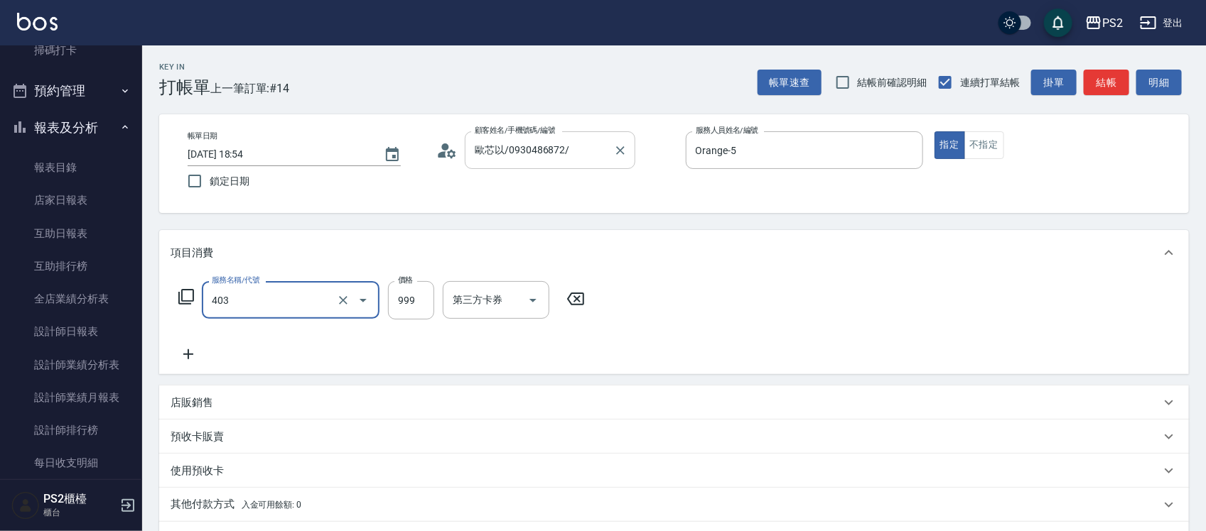
type input "廣告燙髮(403)"
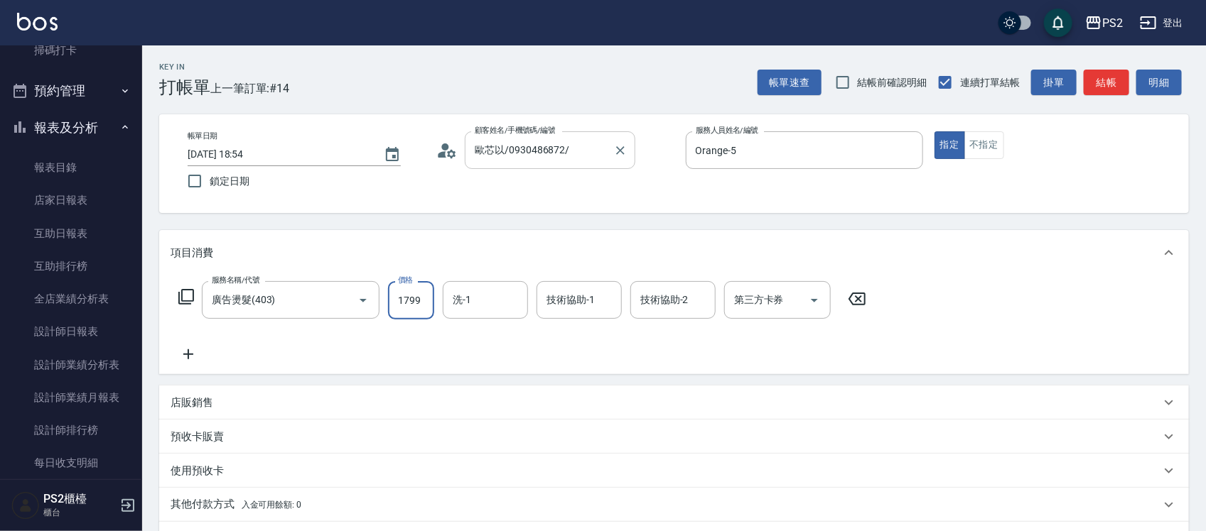
type input "1799"
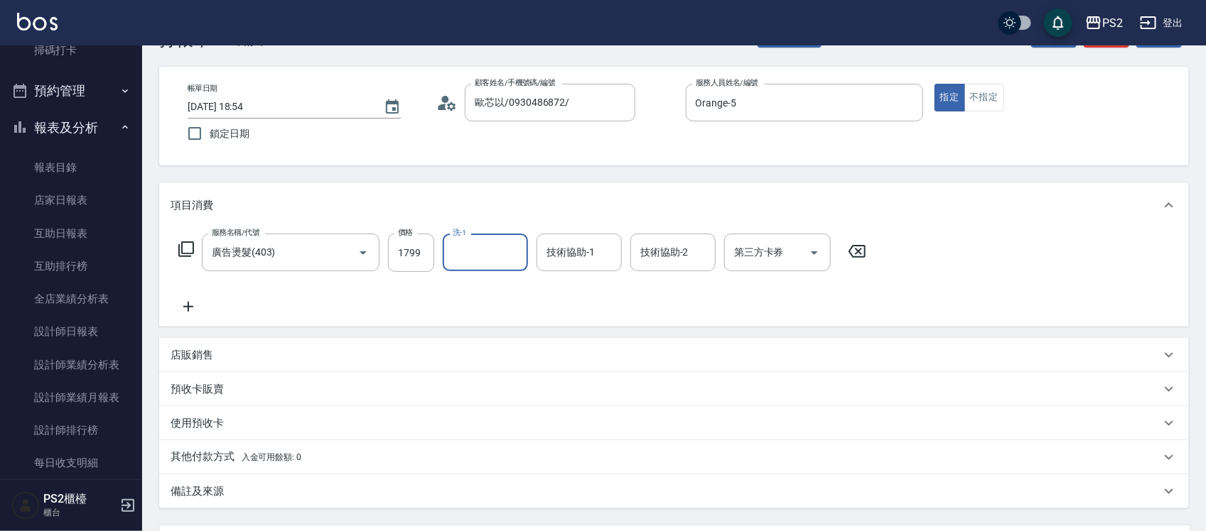
scroll to position [89, 0]
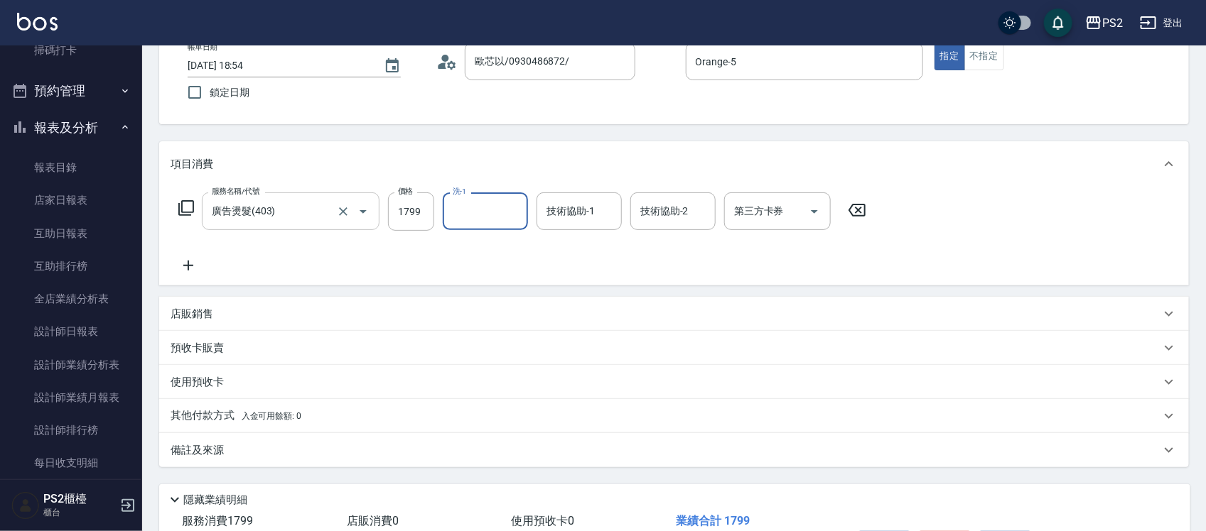
click at [310, 212] on input "廣告燙髮(403)" at bounding box center [270, 211] width 125 height 25
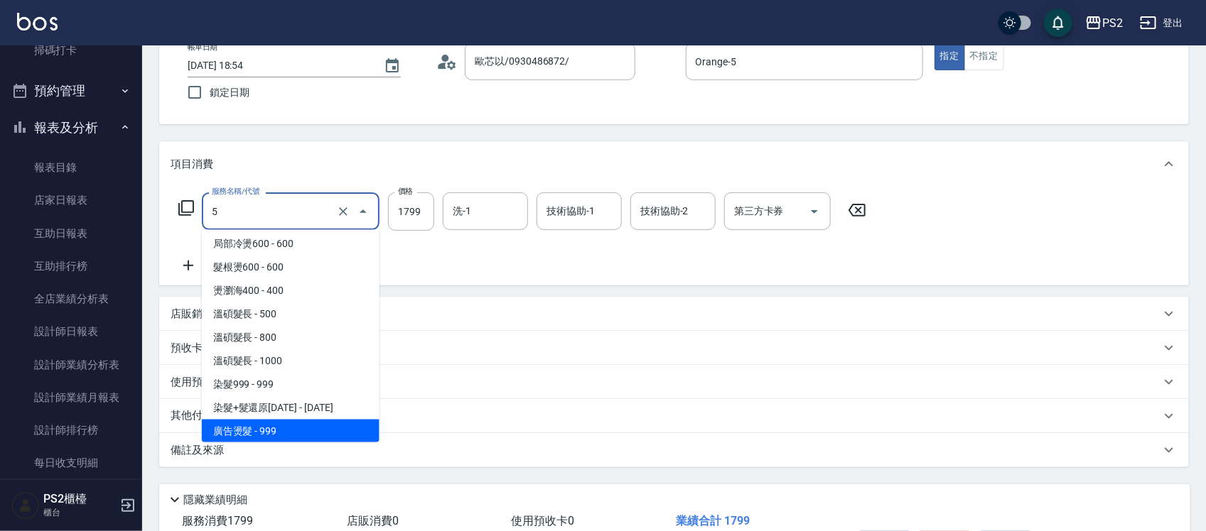
scroll to position [0, 0]
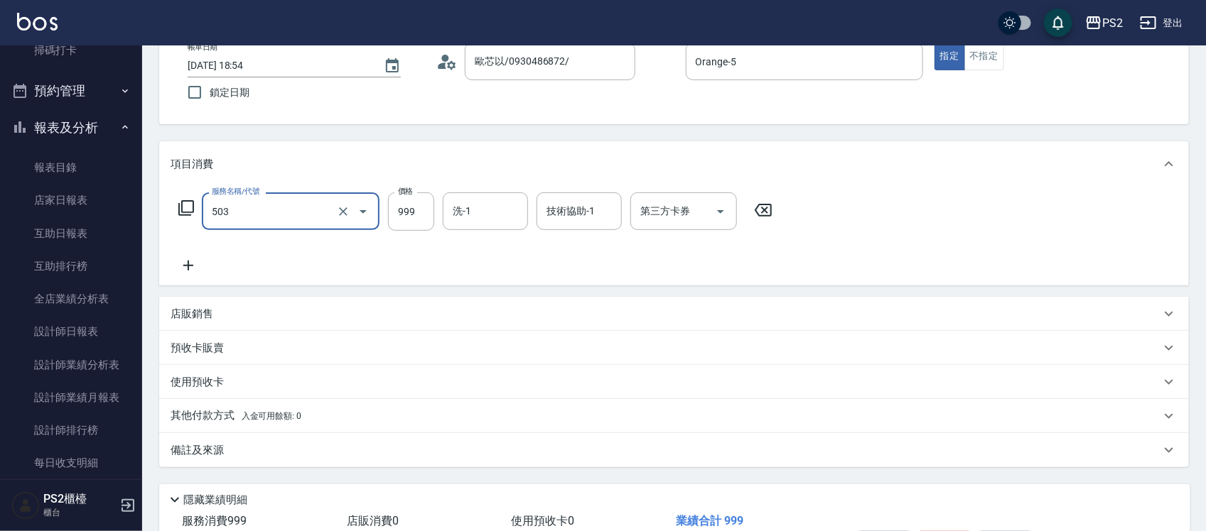
type input "廣告染髮(503)"
type input "1799"
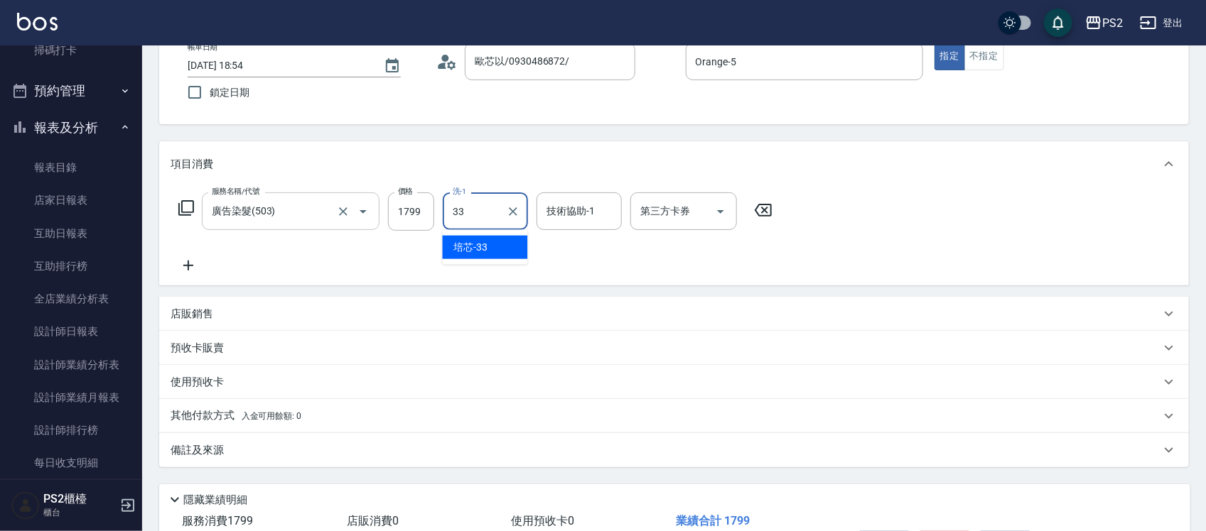
type input "培芯-33"
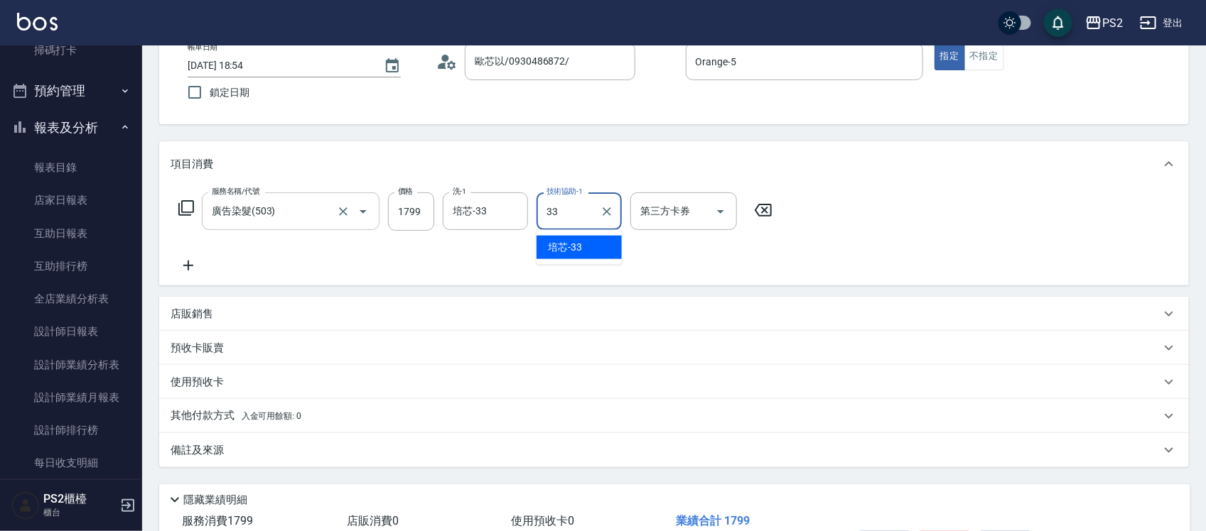
type input "培芯-33"
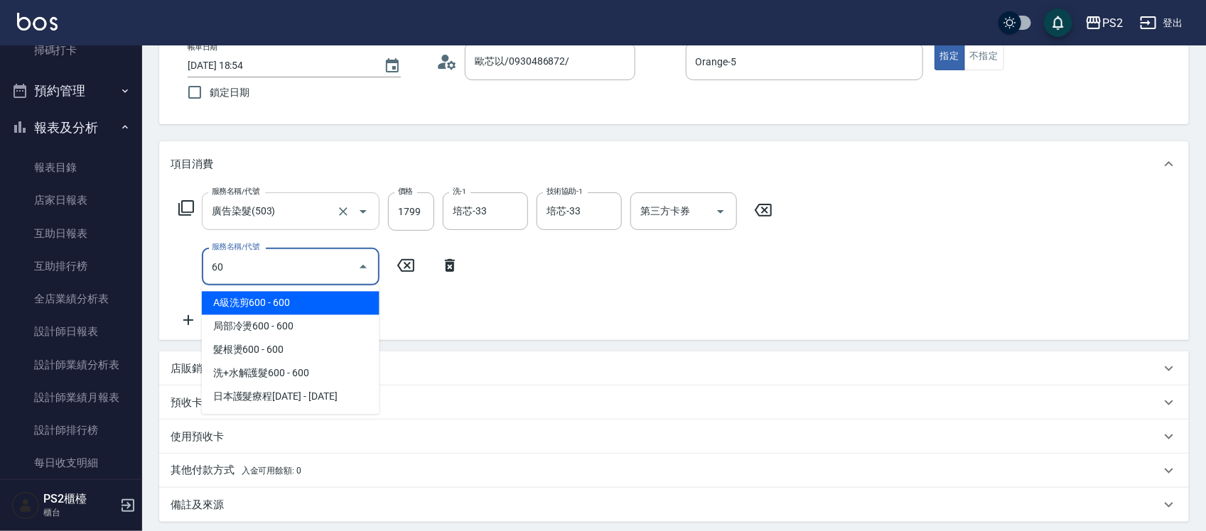
type input "6"
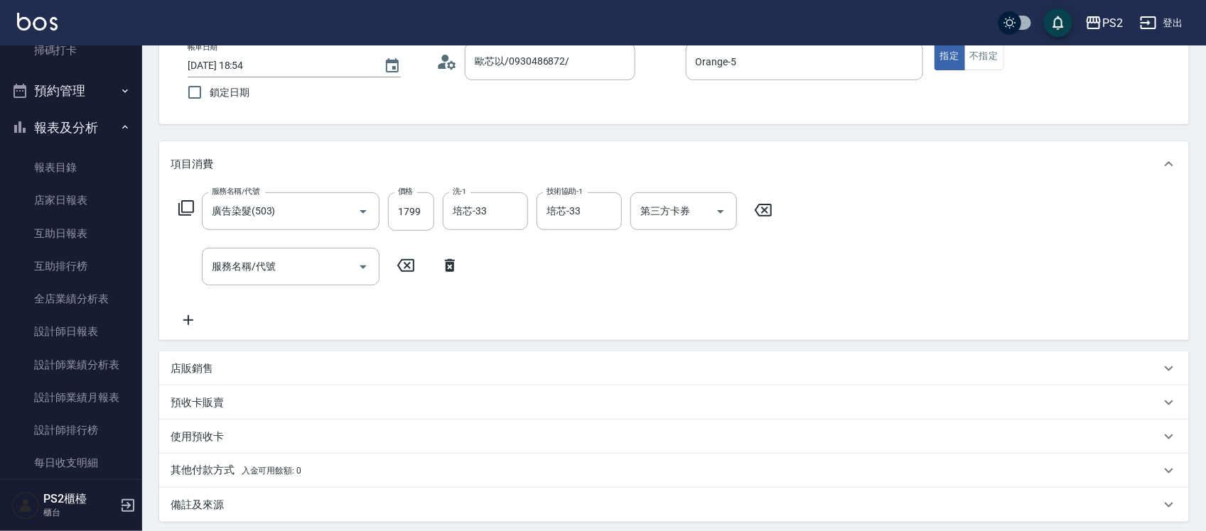
click at [190, 200] on icon at bounding box center [186, 208] width 16 height 16
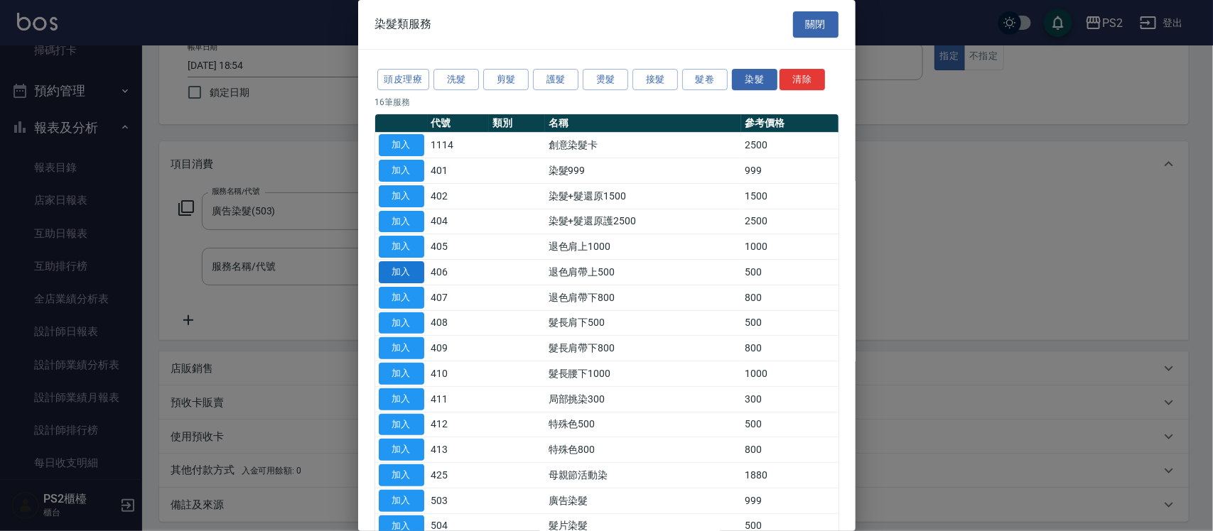
click at [396, 281] on button "加入" at bounding box center [401, 272] width 45 height 22
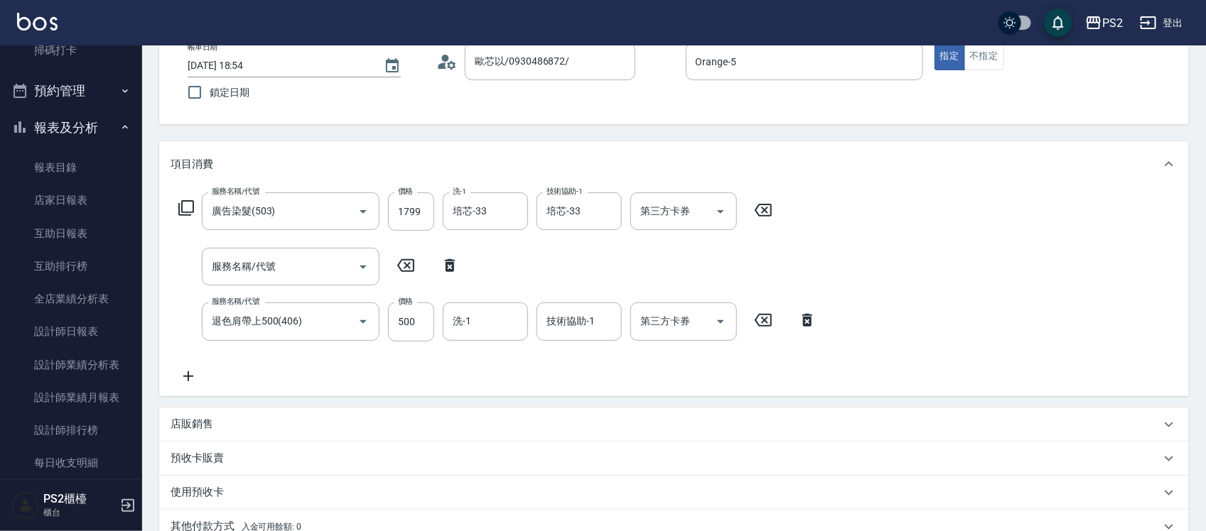
click at [452, 271] on icon at bounding box center [450, 265] width 10 height 13
type input "退色肩帶上500(406)"
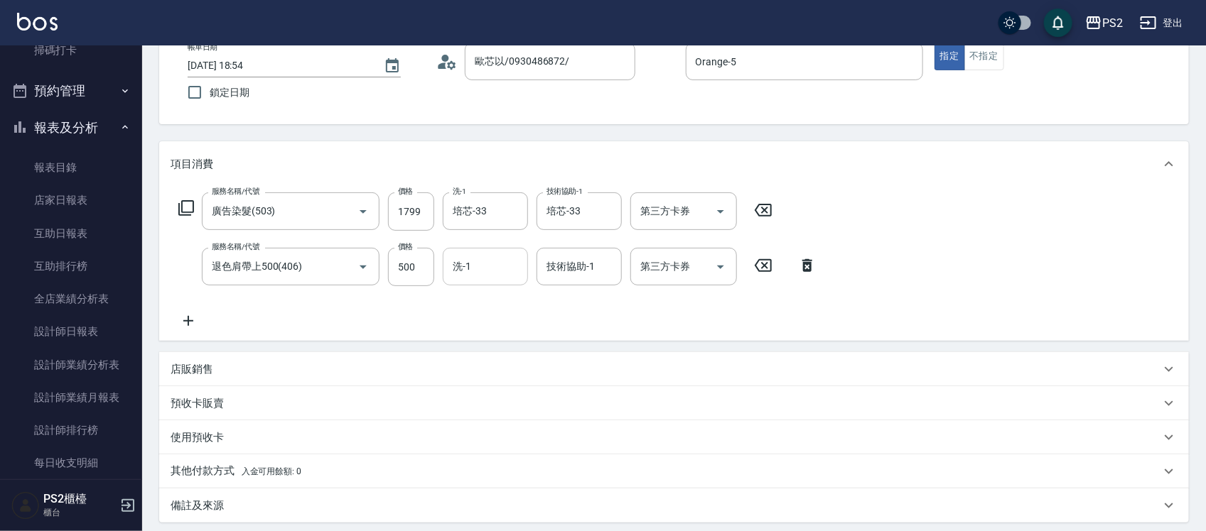
click at [476, 274] on input "洗-1" at bounding box center [485, 266] width 72 height 25
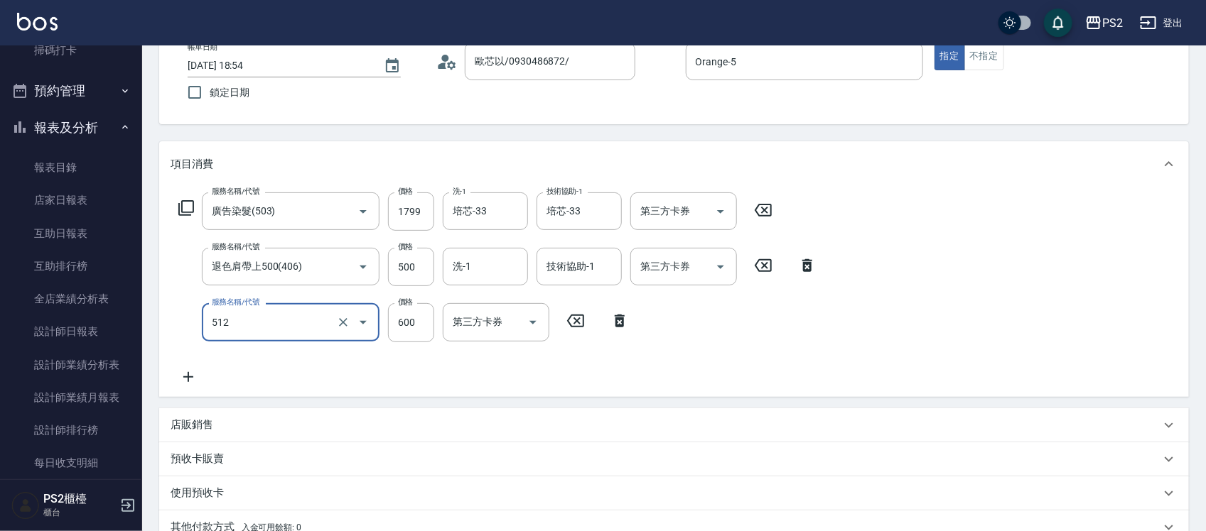
type input "洗+水解護髮600(512)"
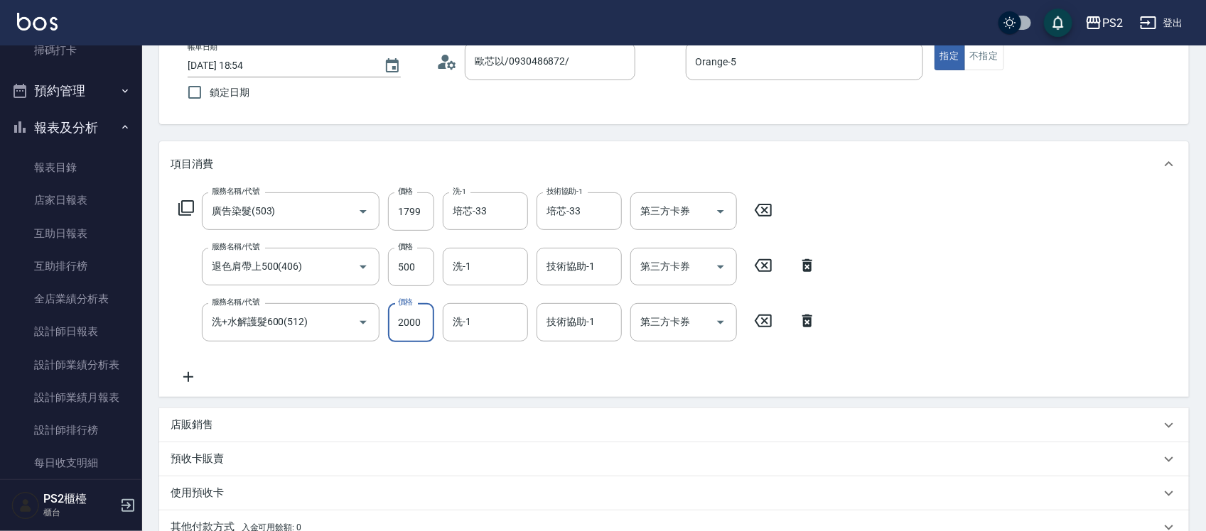
scroll to position [295, 0]
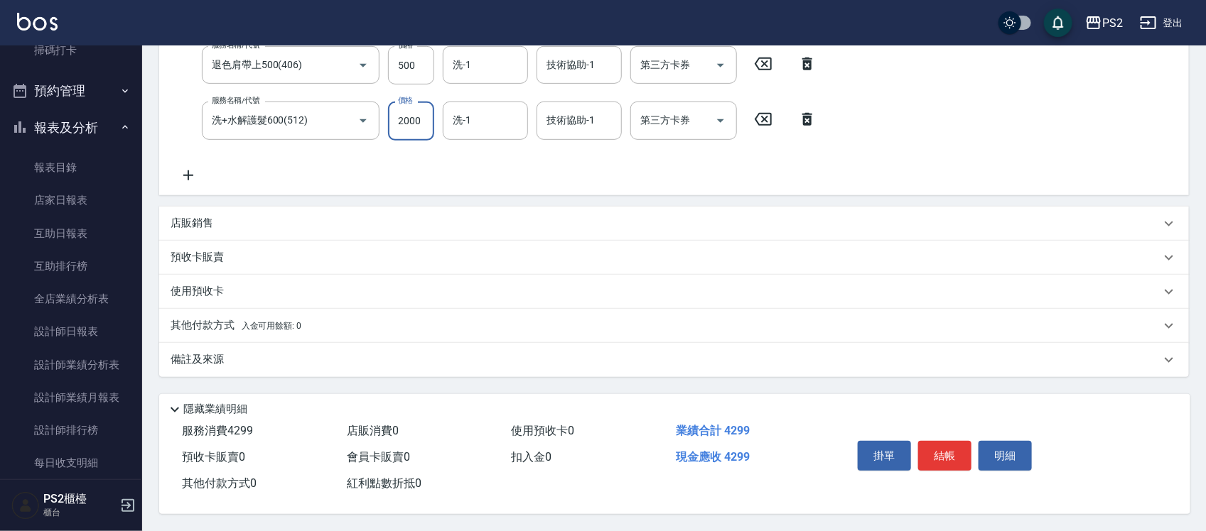
type input "2000"
click at [226, 318] on p "其他付款方式 入金可用餘額: 0" at bounding box center [236, 326] width 131 height 16
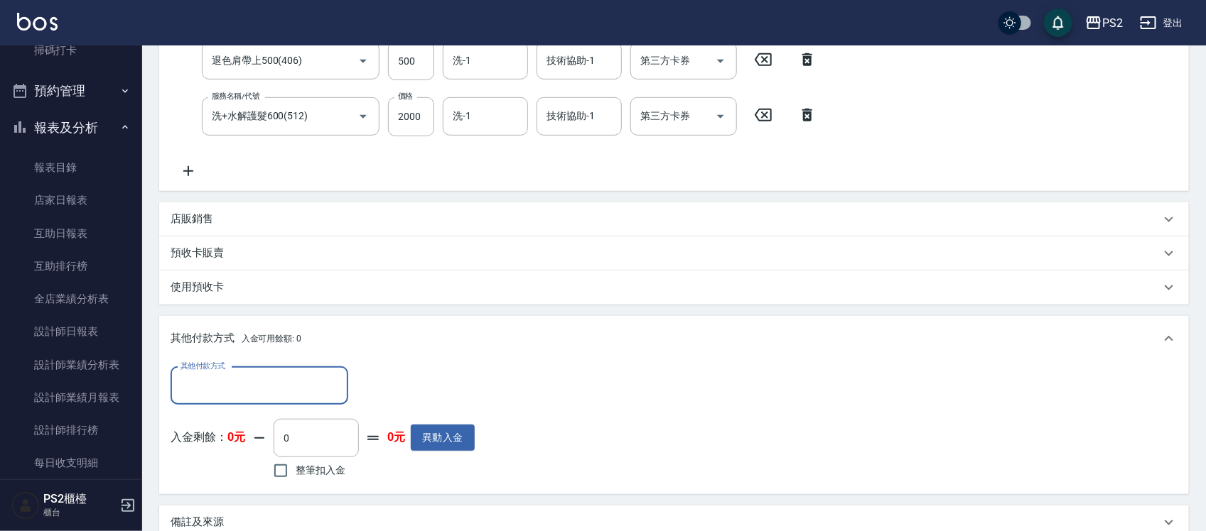
scroll to position [0, 0]
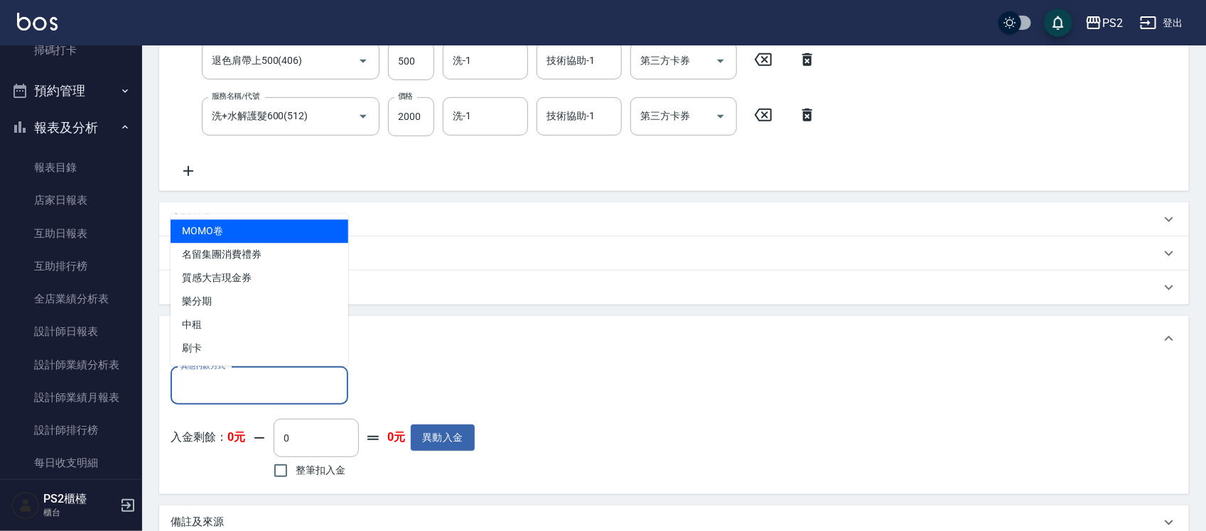
click at [219, 374] on input "其他付款方式" at bounding box center [259, 386] width 165 height 25
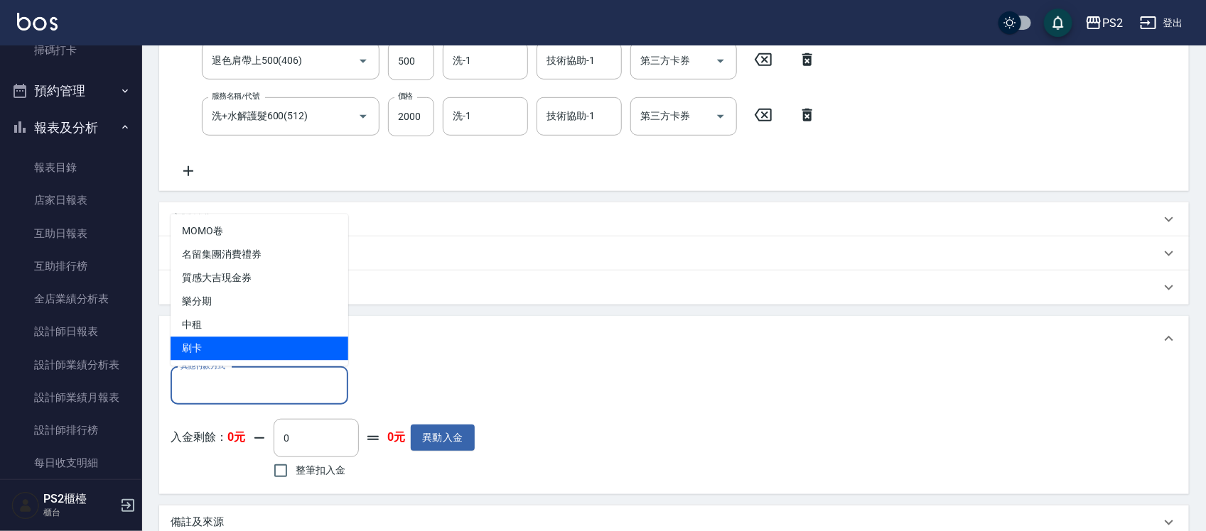
click at [220, 339] on span "刷卡" at bounding box center [260, 348] width 178 height 23
type input "刷卡"
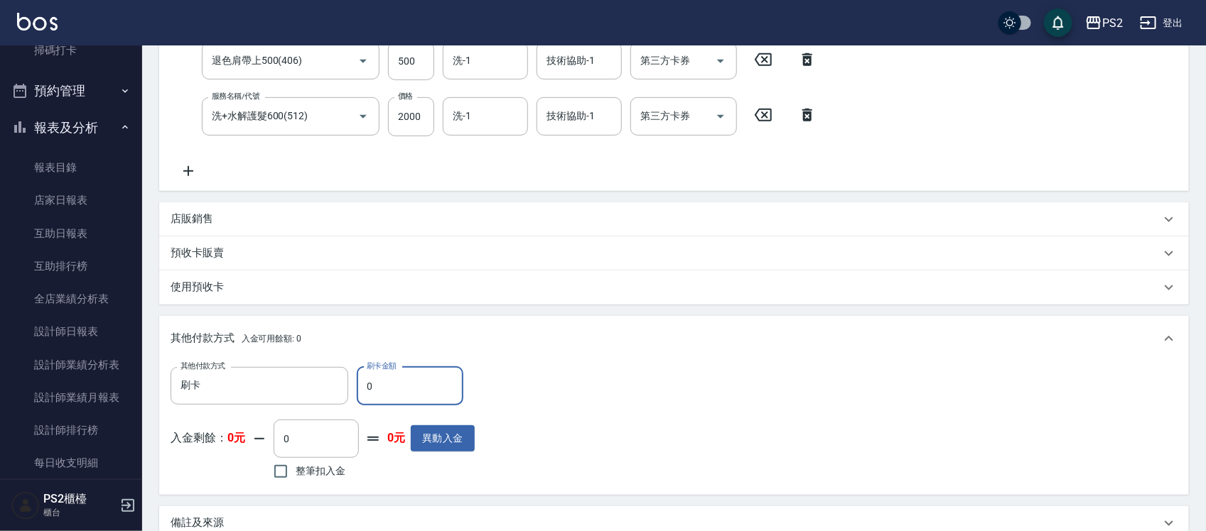
click at [384, 382] on input "0" at bounding box center [410, 386] width 107 height 38
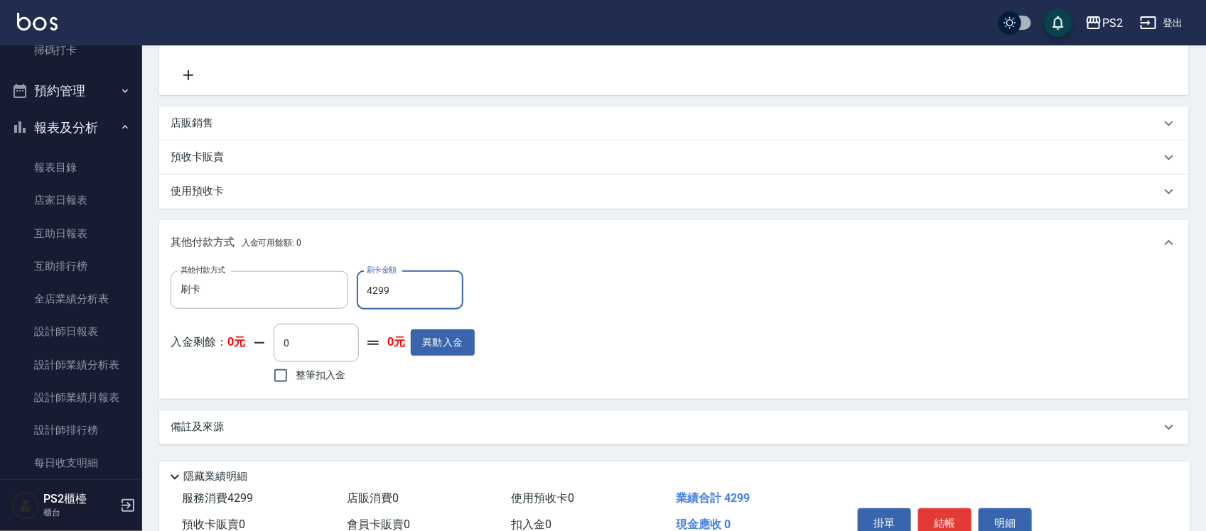
scroll to position [463, 0]
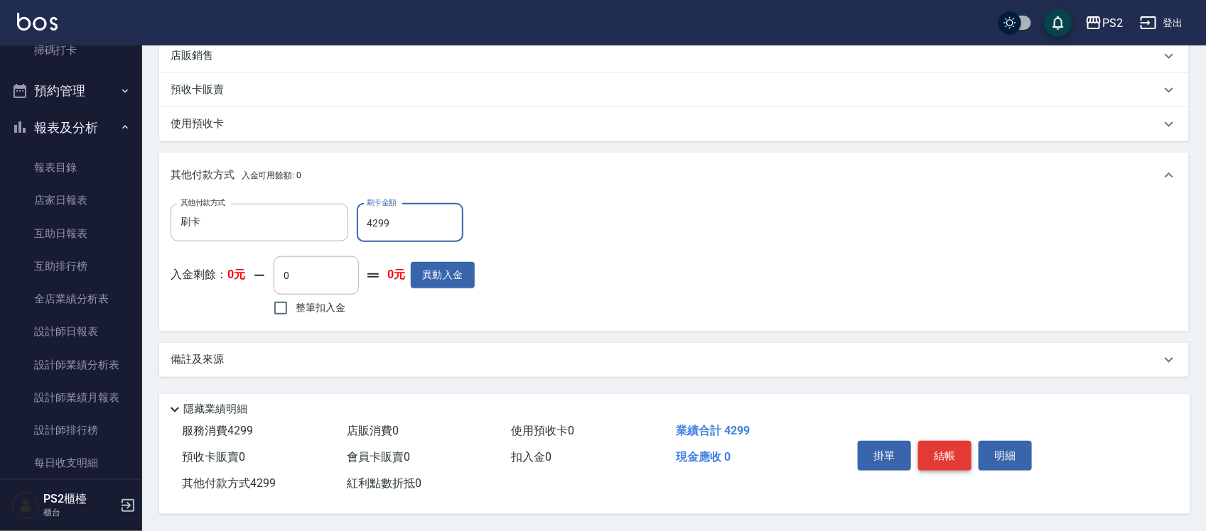
type input "4299"
click at [931, 441] on button "結帳" at bounding box center [944, 456] width 53 height 30
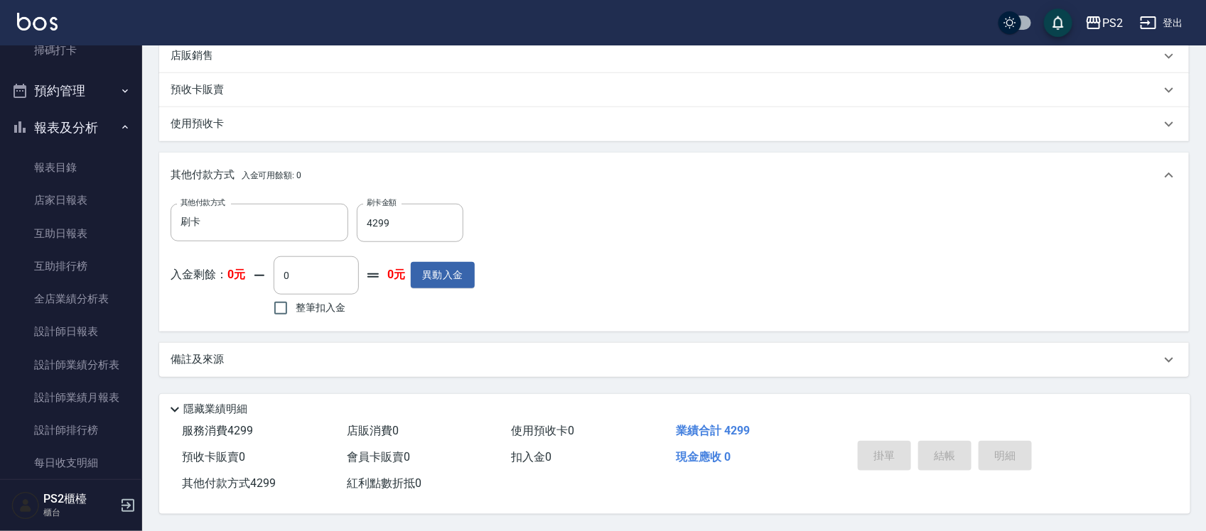
type input "2025/09/20 18:57"
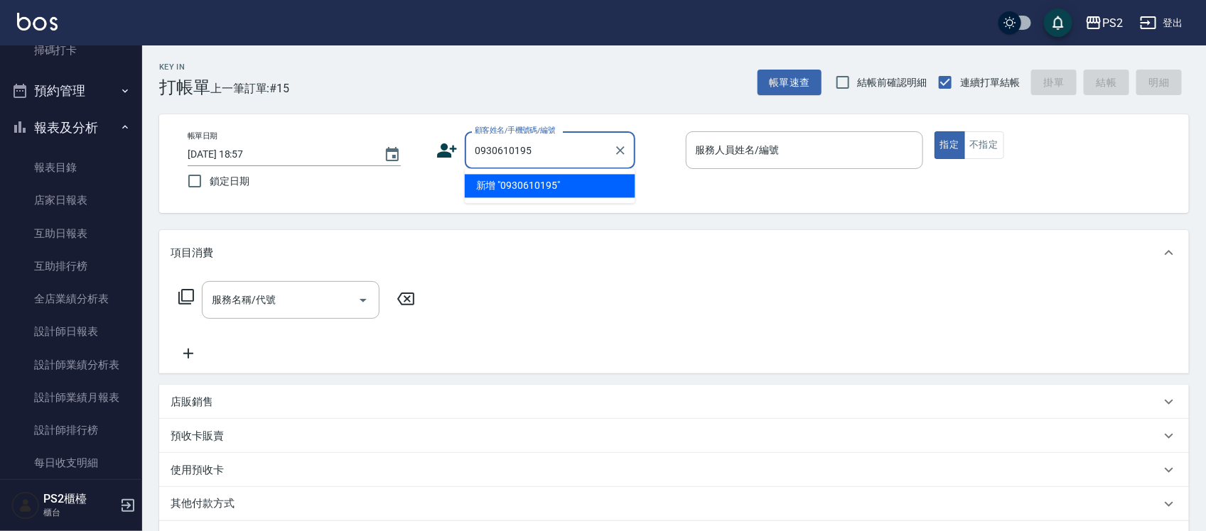
click at [560, 181] on li "新增 "0930610195"" at bounding box center [550, 186] width 171 height 23
type input "0930610195"
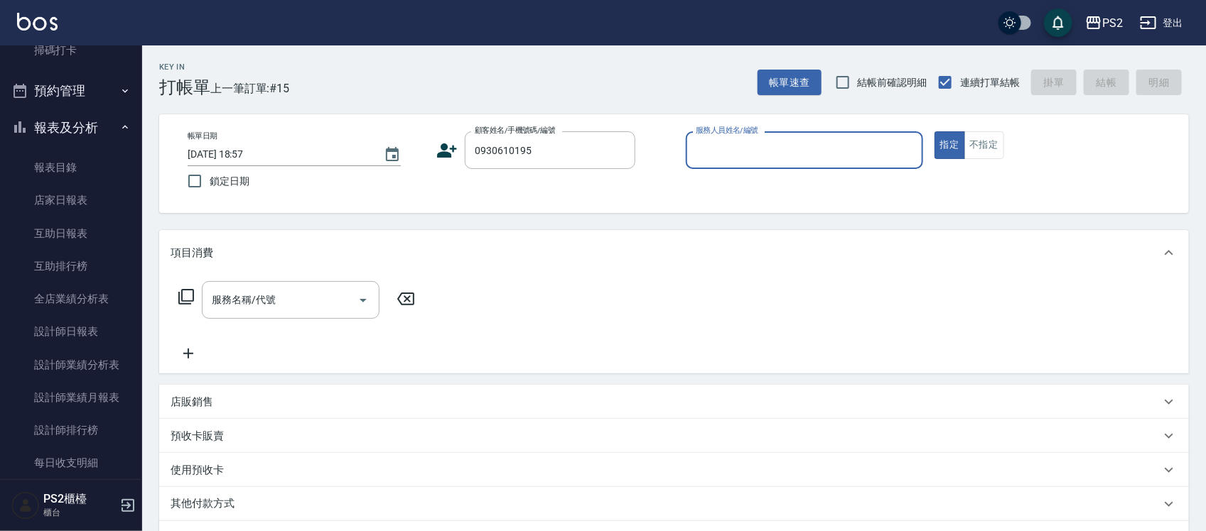
click at [443, 147] on icon at bounding box center [448, 151] width 20 height 14
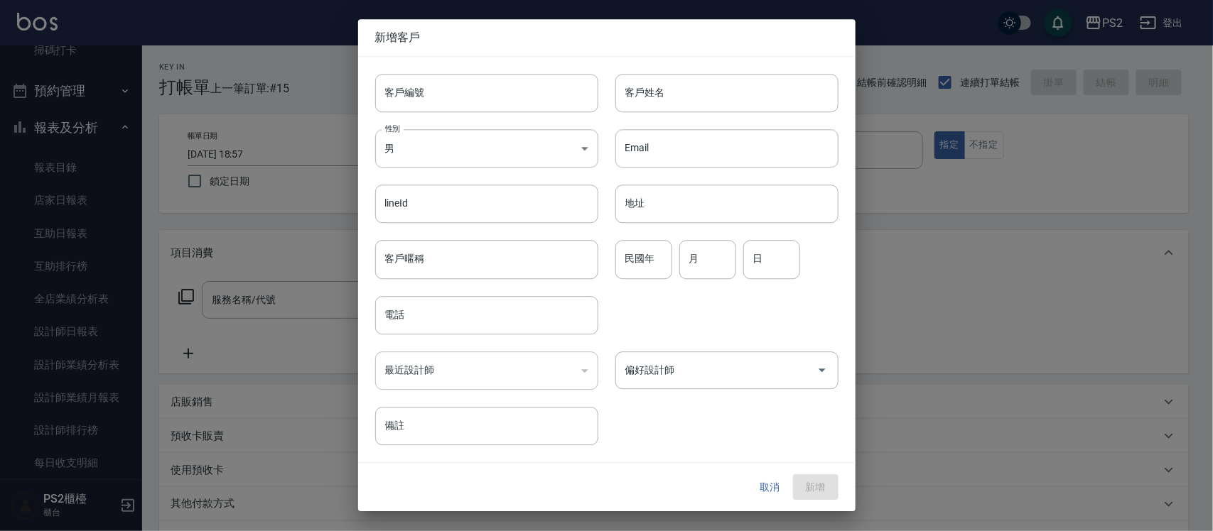
type input "0930610195"
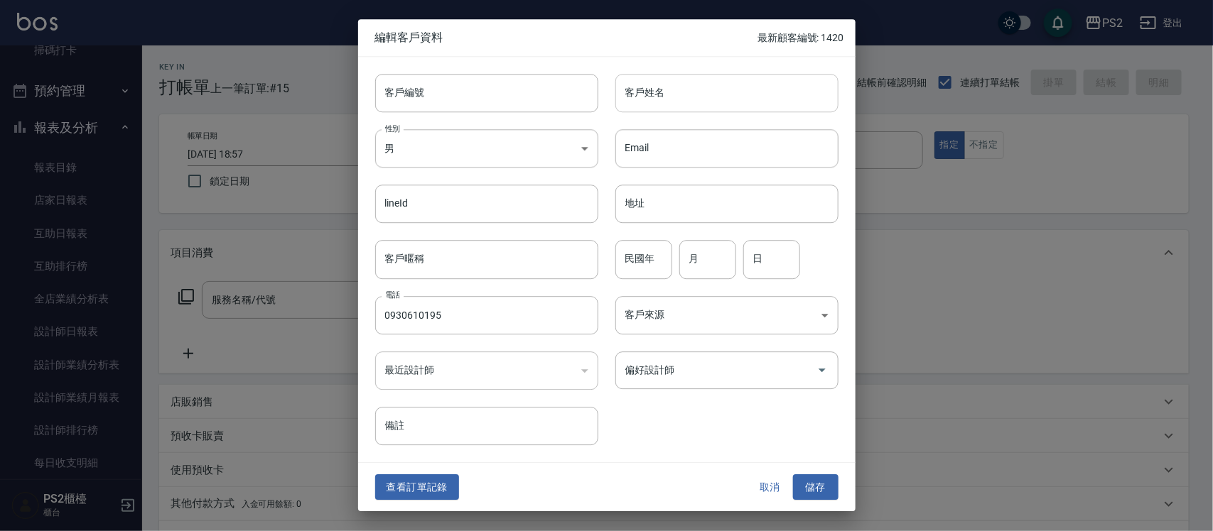
click at [674, 90] on input "客戶姓名" at bounding box center [726, 93] width 223 height 38
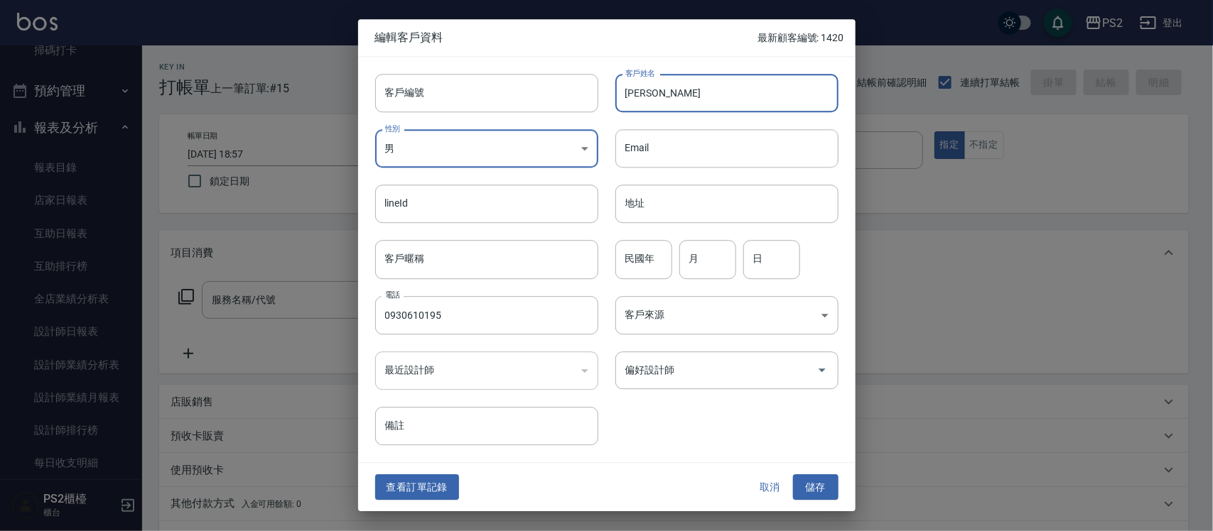
click at [674, 87] on input "吳倍" at bounding box center [726, 93] width 223 height 38
type input "吳佳錡"
click at [642, 256] on input "民國年" at bounding box center [643, 260] width 57 height 38
type input "76"
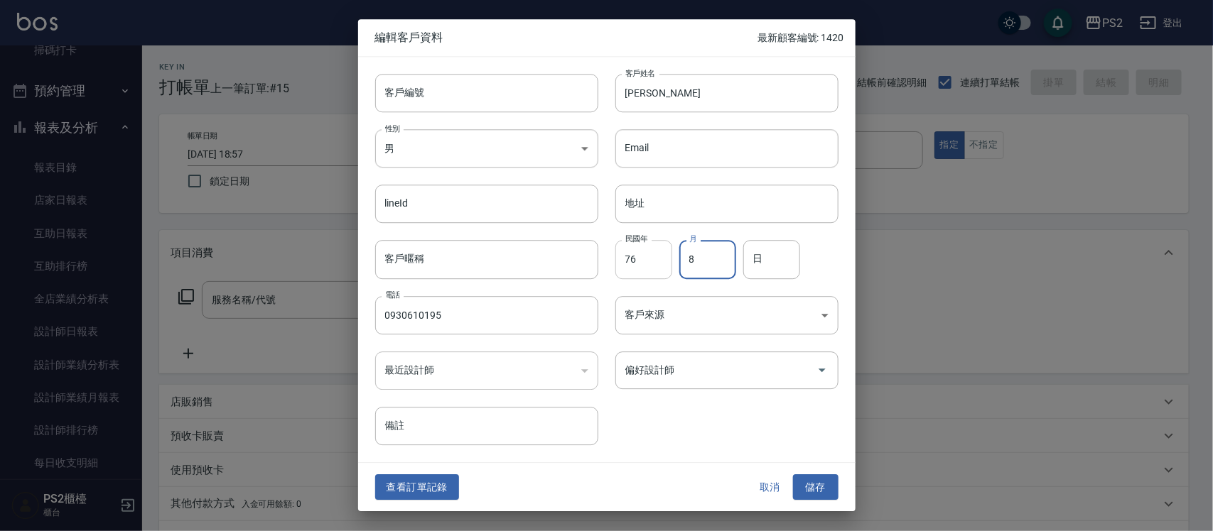
type input "8"
type input "16"
click at [821, 492] on button "儲存" at bounding box center [815, 488] width 45 height 26
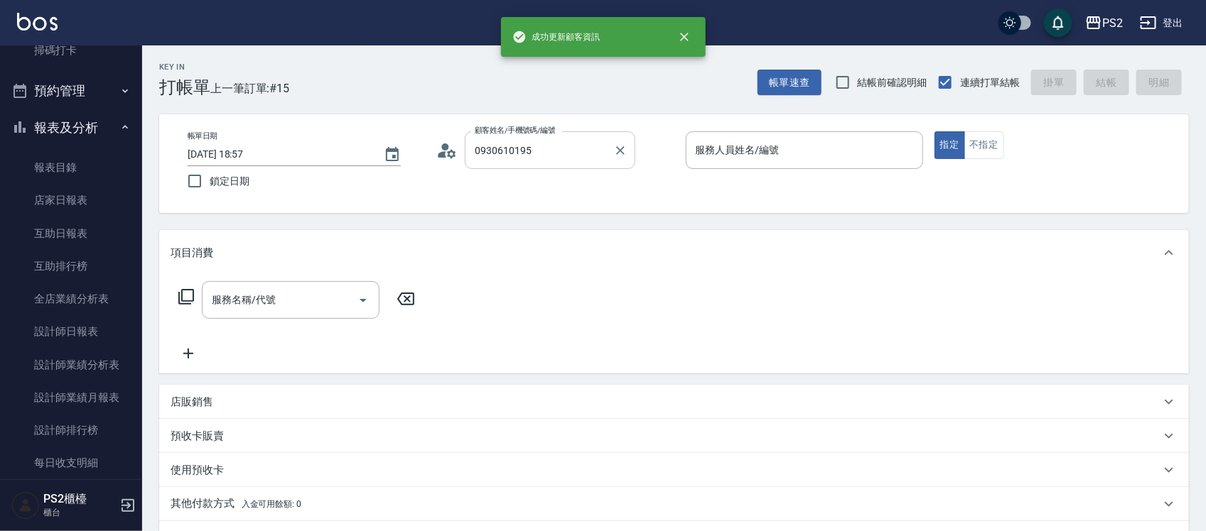
click at [580, 161] on input "0930610195" at bounding box center [539, 150] width 136 height 25
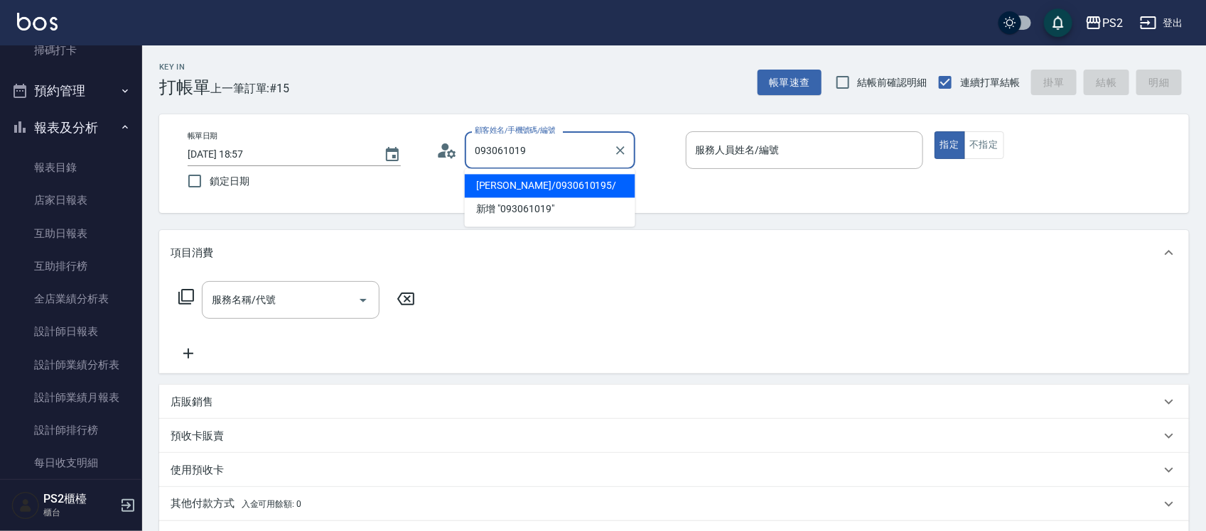
type input "吳佳錡/0930610195/"
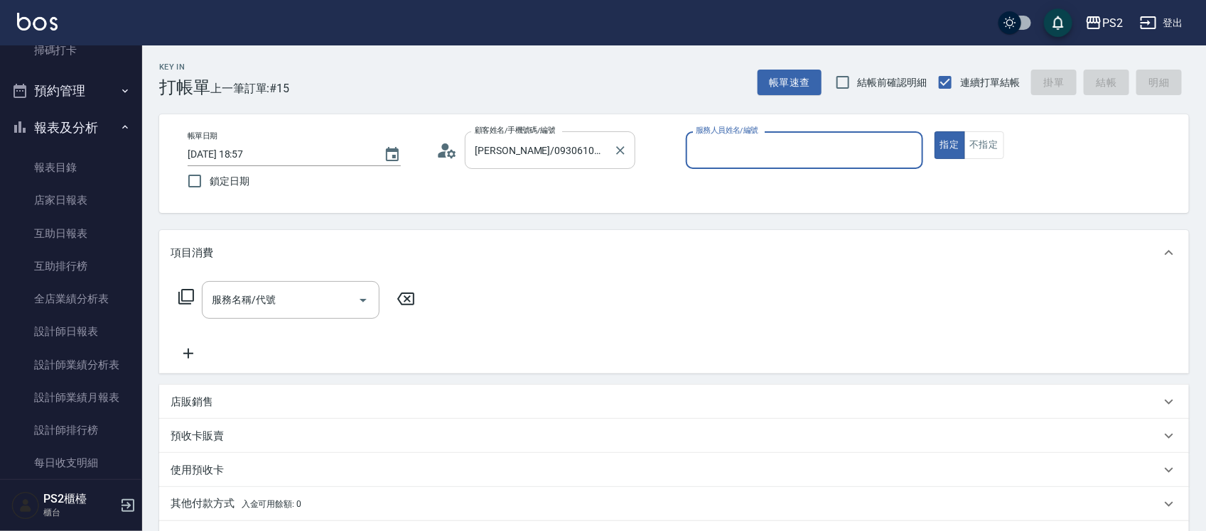
click at [934, 131] on button "指定" at bounding box center [949, 145] width 31 height 28
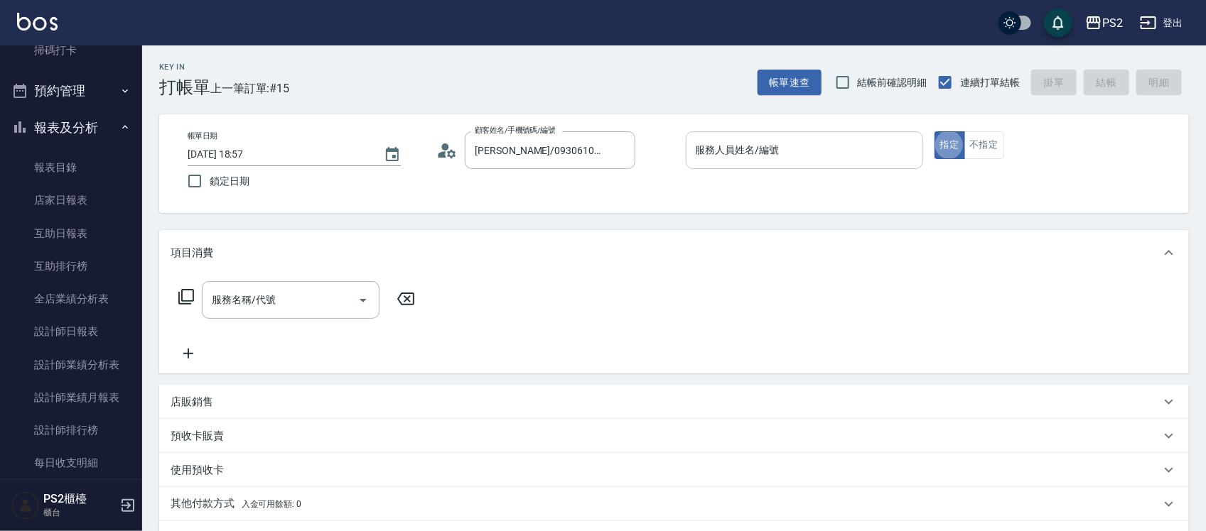
drag, startPoint x: 779, startPoint y: 153, endPoint x: 769, endPoint y: 146, distance: 11.7
click at [777, 153] on input "服務人員姓名/編號" at bounding box center [804, 150] width 225 height 25
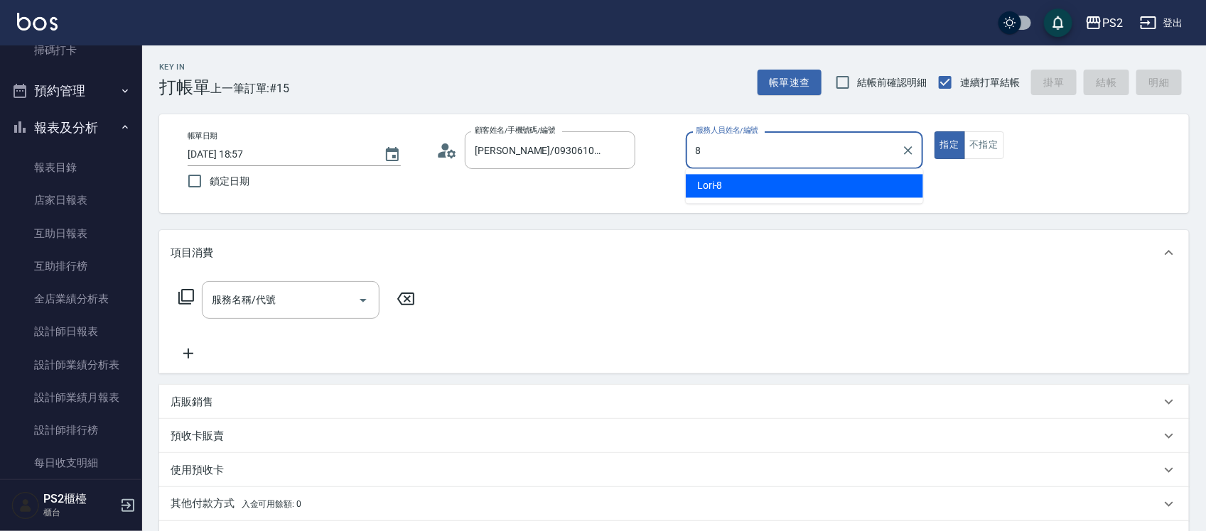
type input "Lori-8"
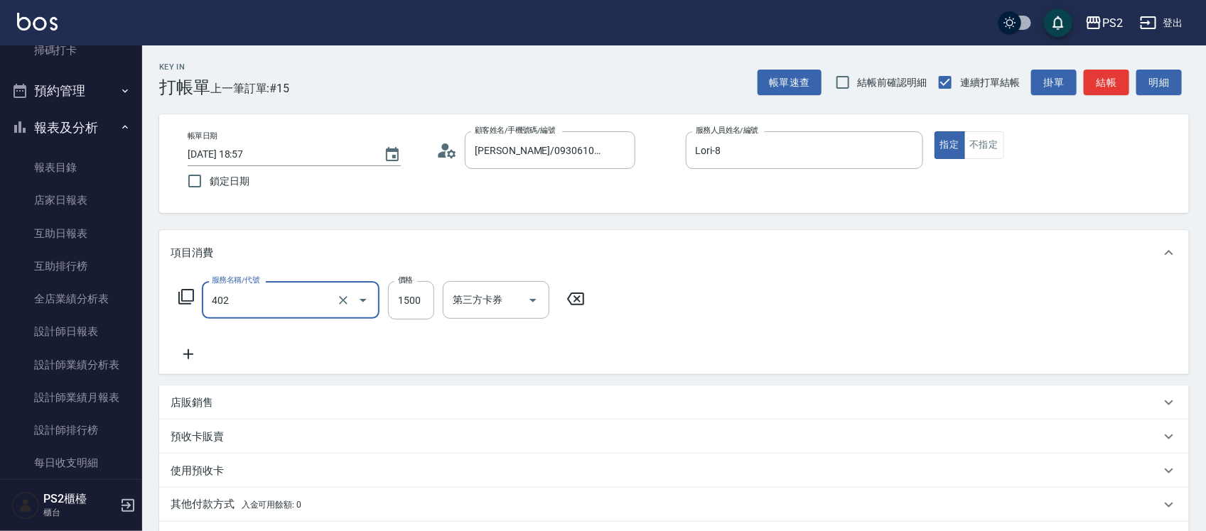
type input "染髮+髮還原1500(402)"
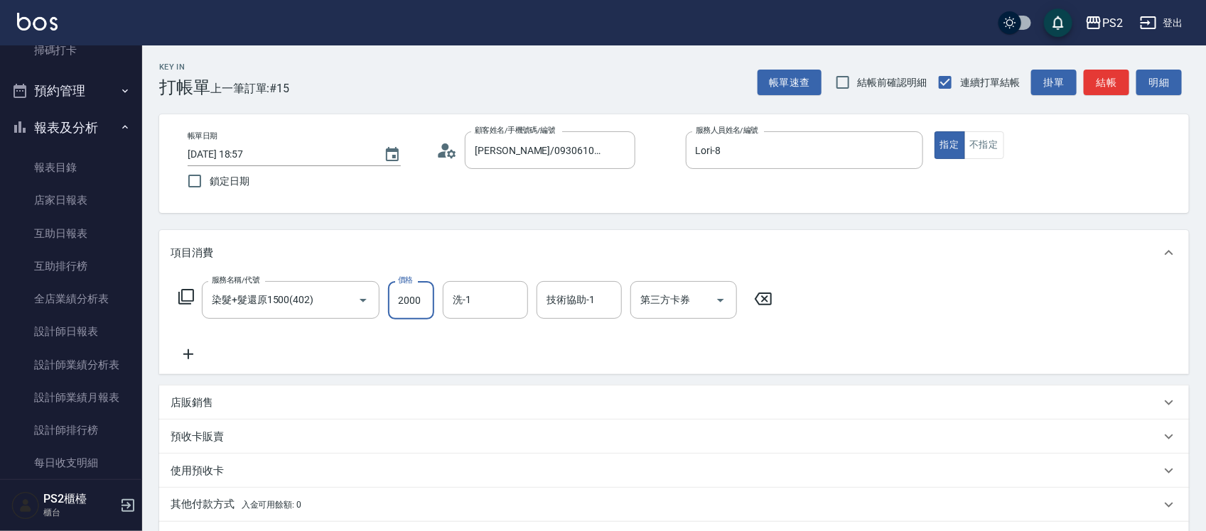
type input "2000"
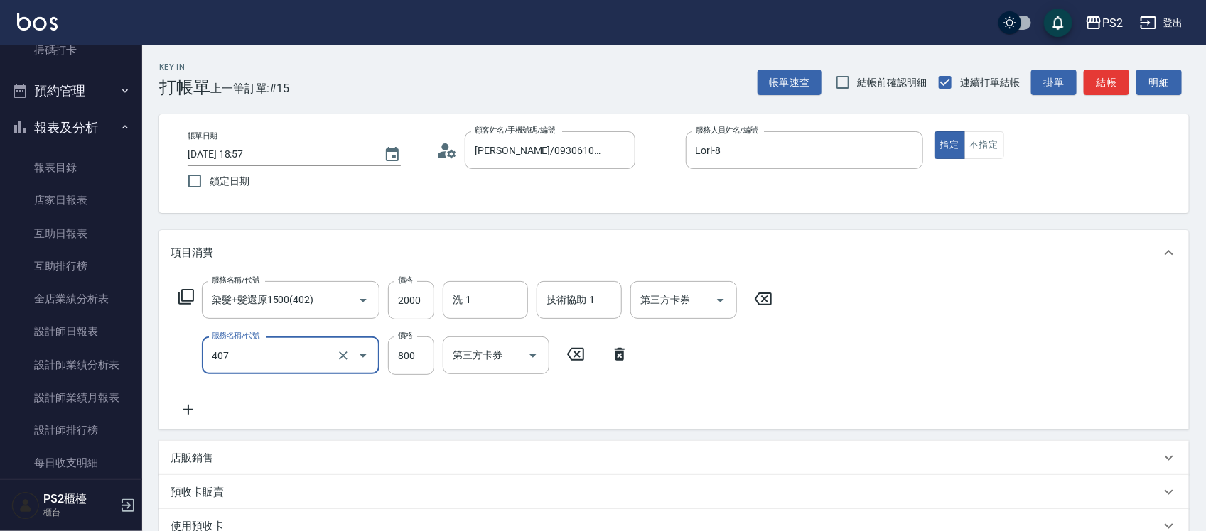
type input "退色肩帶下800(407)"
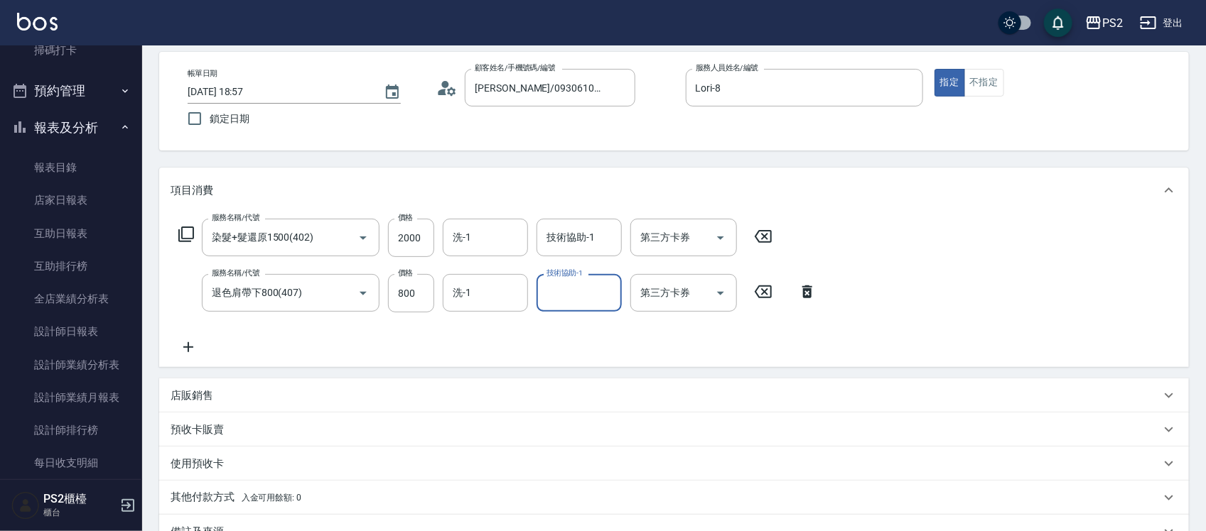
scroll to position [239, 0]
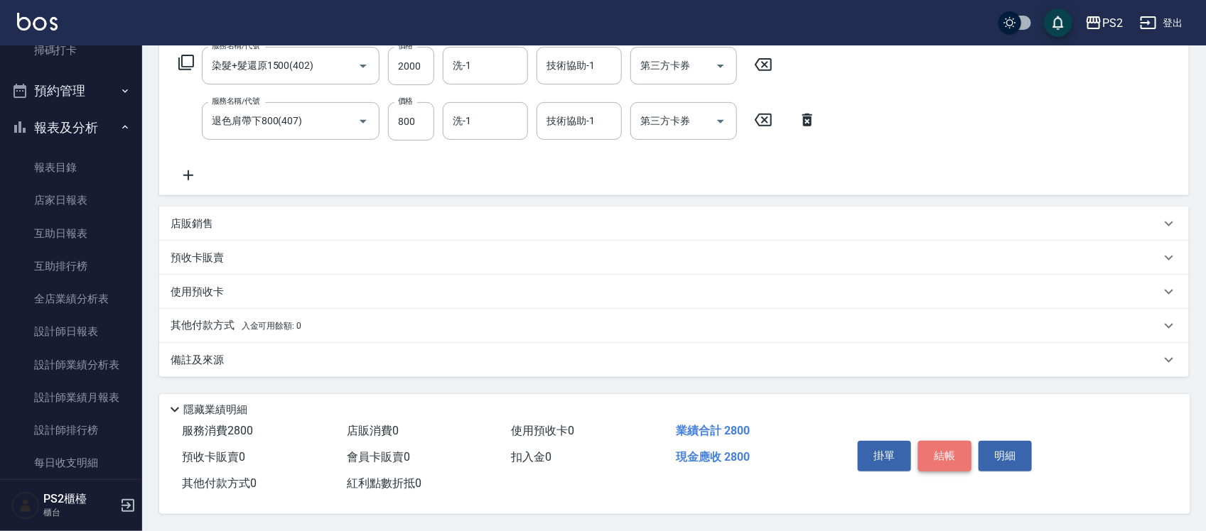
click at [952, 448] on button "結帳" at bounding box center [944, 456] width 53 height 30
type input "2025/09/20 19:01"
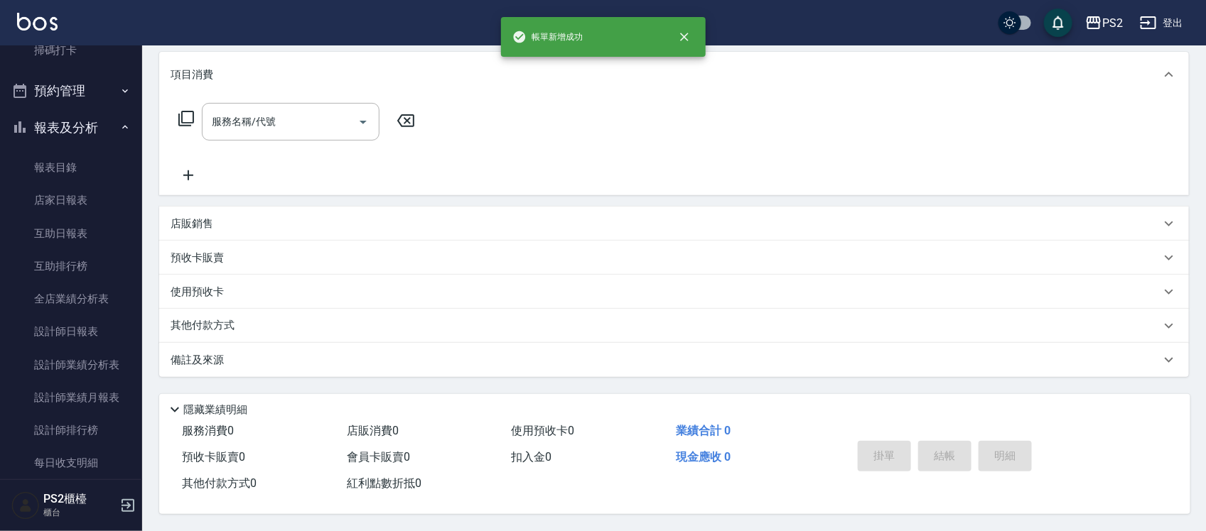
scroll to position [0, 0]
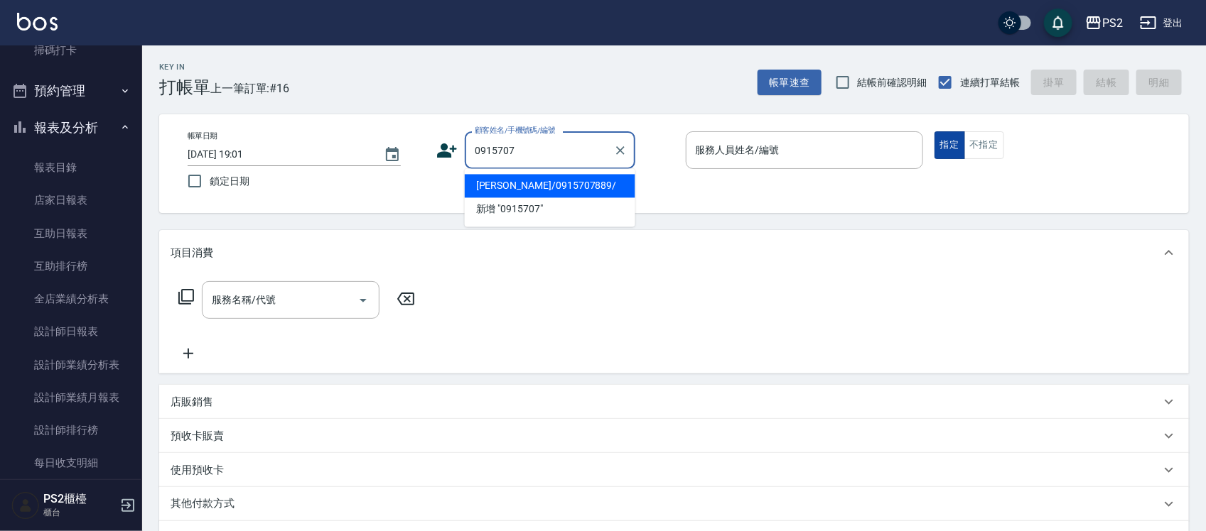
type input "楊凱傑/0915707889/"
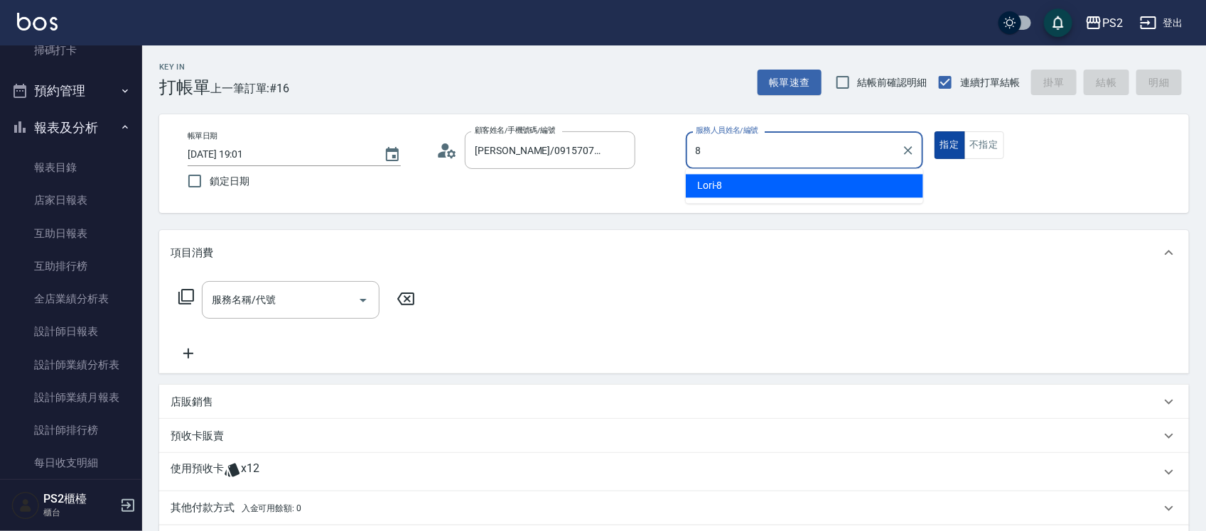
type input "Lori-8"
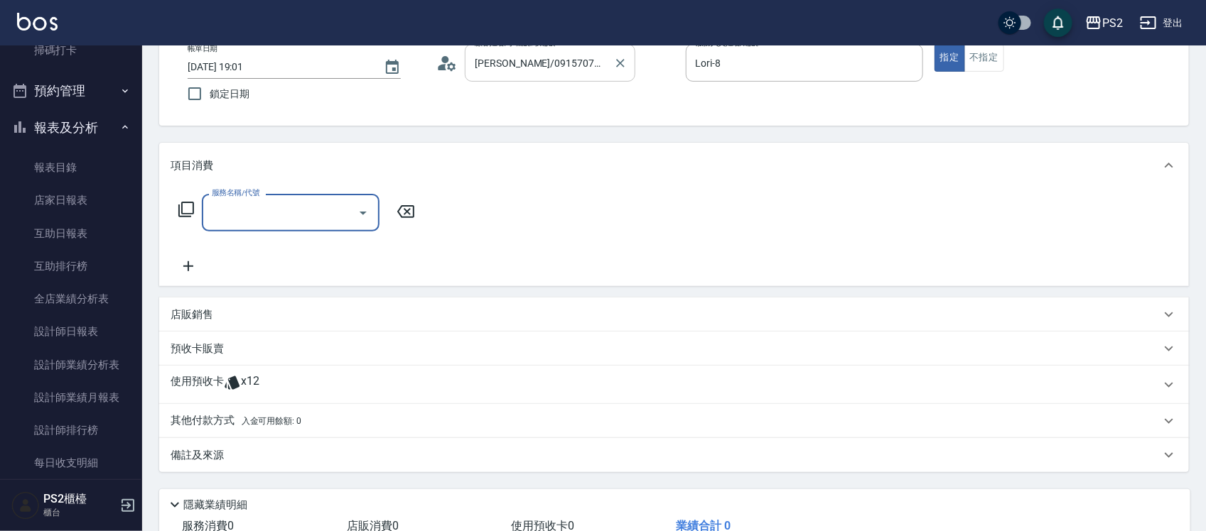
scroll to position [89, 0]
click at [540, 65] on input "楊凱傑/0915707889/" at bounding box center [539, 61] width 136 height 25
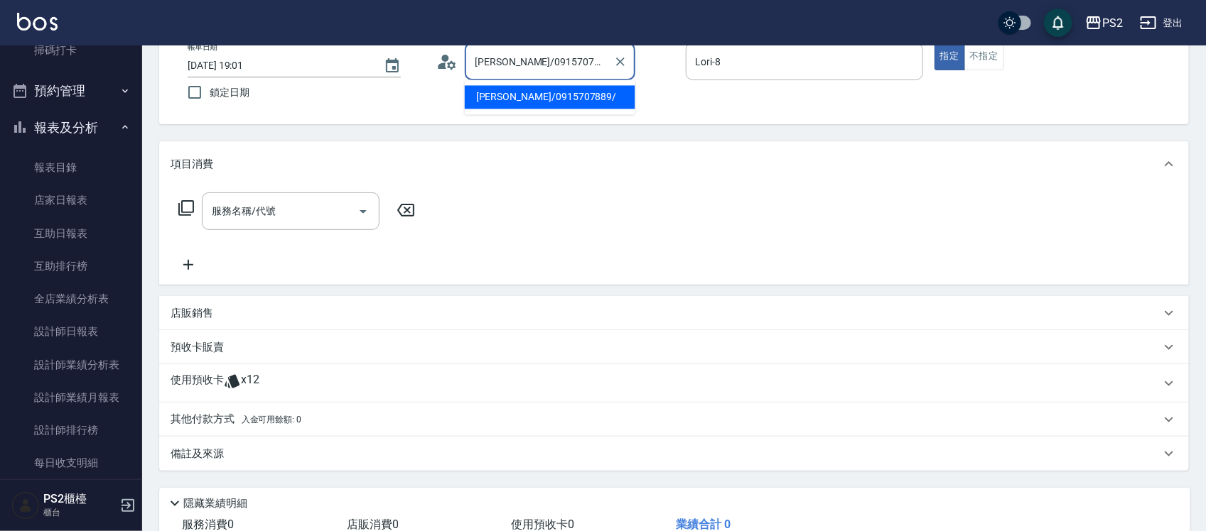
click at [542, 61] on input "楊凱傑/0915707889/" at bounding box center [539, 61] width 136 height 25
click at [556, 68] on input "楊凱傑/0915707889/" at bounding box center [539, 61] width 136 height 25
click at [555, 69] on input "楊凱傑/0915707889/" at bounding box center [539, 61] width 136 height 25
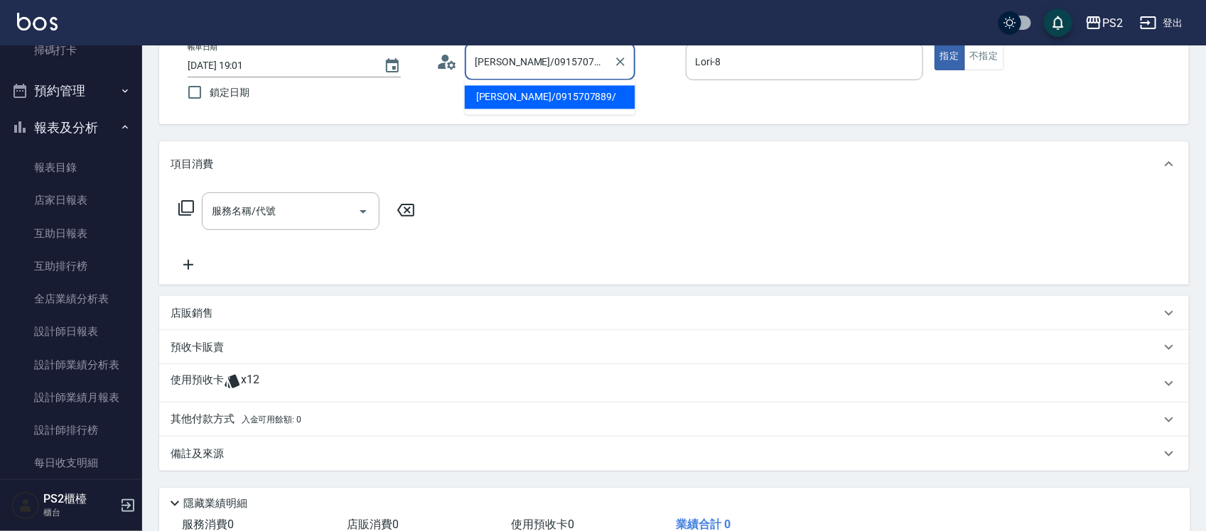
click at [555, 69] on input "楊凱傑/0915707889/" at bounding box center [539, 61] width 136 height 25
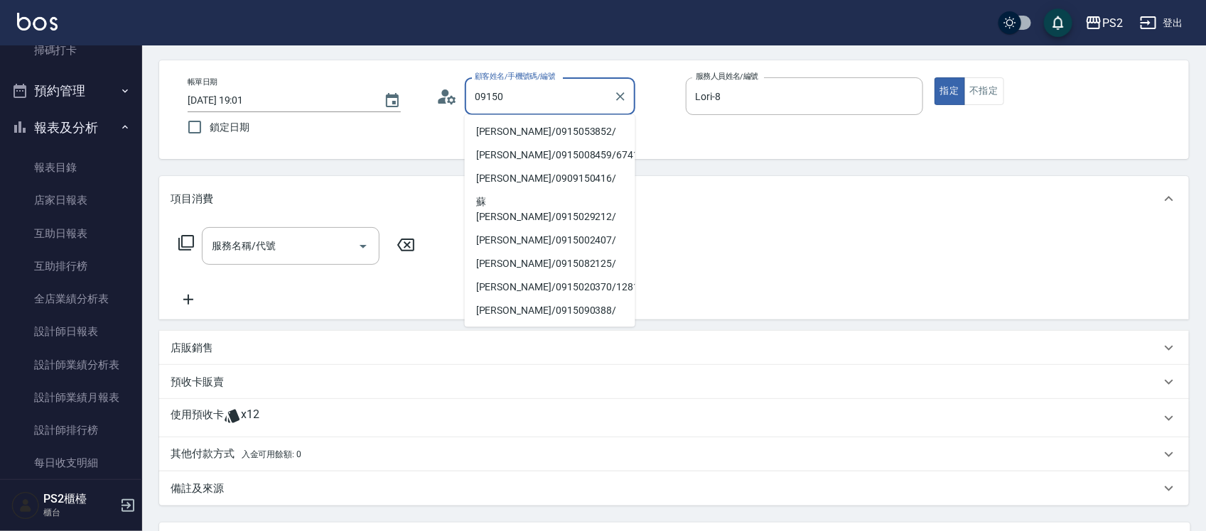
scroll to position [0, 0]
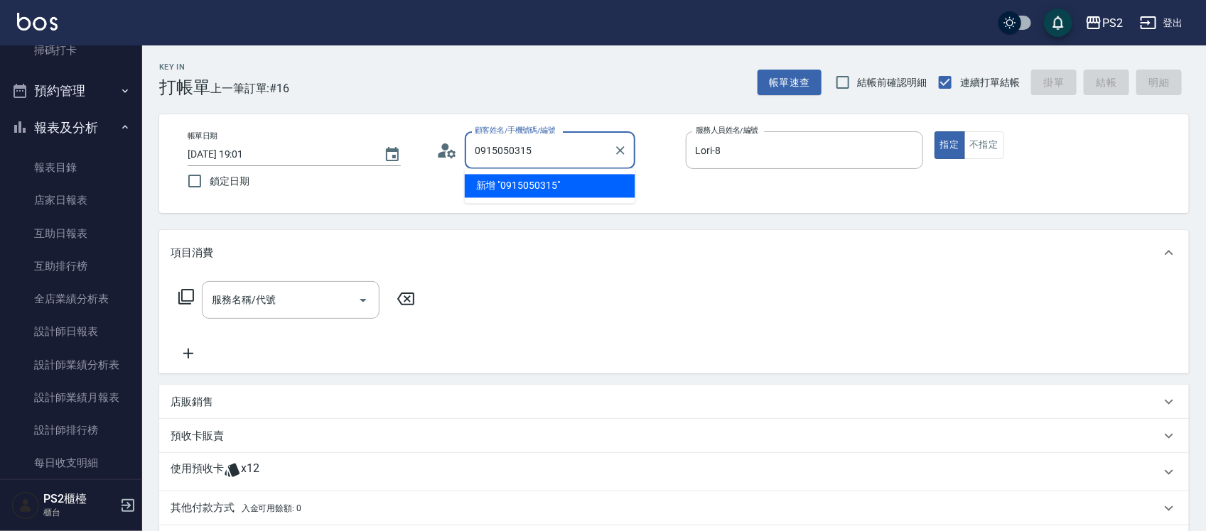
click at [502, 185] on li "新增 "0915050315"" at bounding box center [550, 186] width 171 height 23
type input "0915050315"
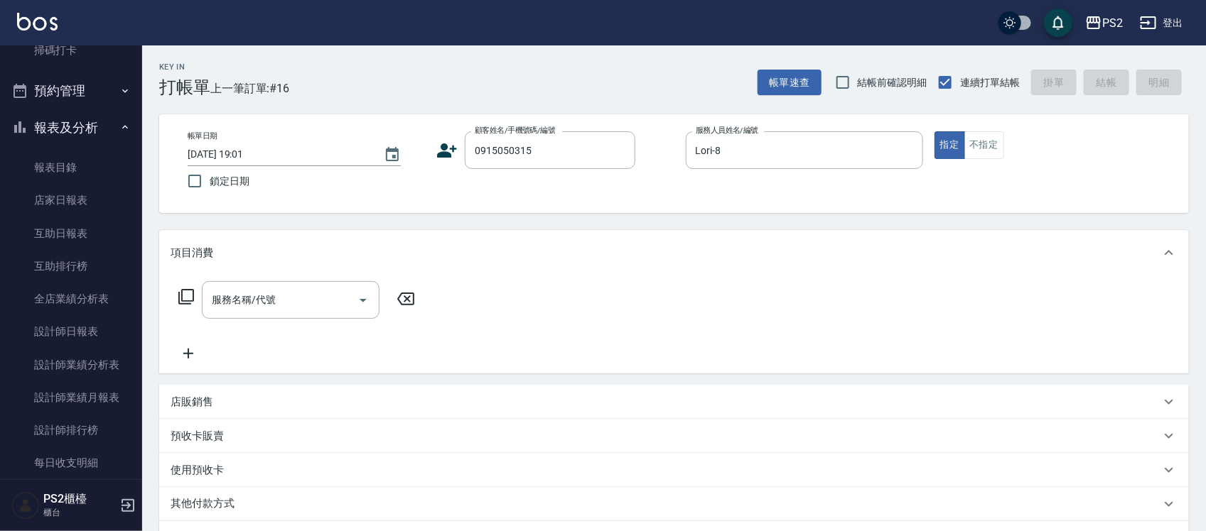
click at [445, 146] on icon at bounding box center [448, 151] width 20 height 14
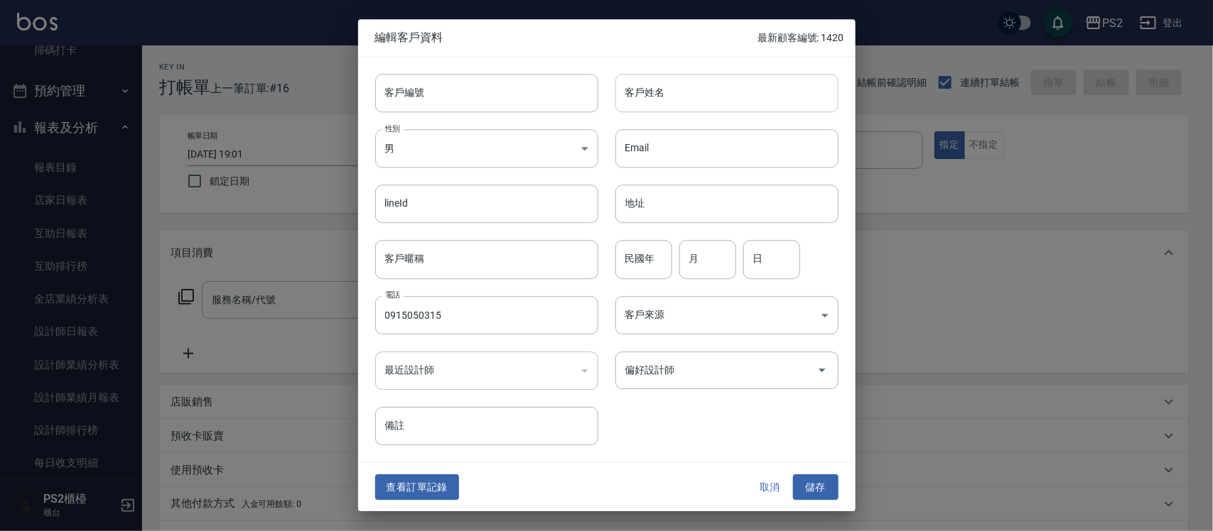
click at [676, 100] on input "客戶姓名" at bounding box center [726, 93] width 223 height 38
type input "李宸璇"
type input "82"
type input "03"
type input "15"
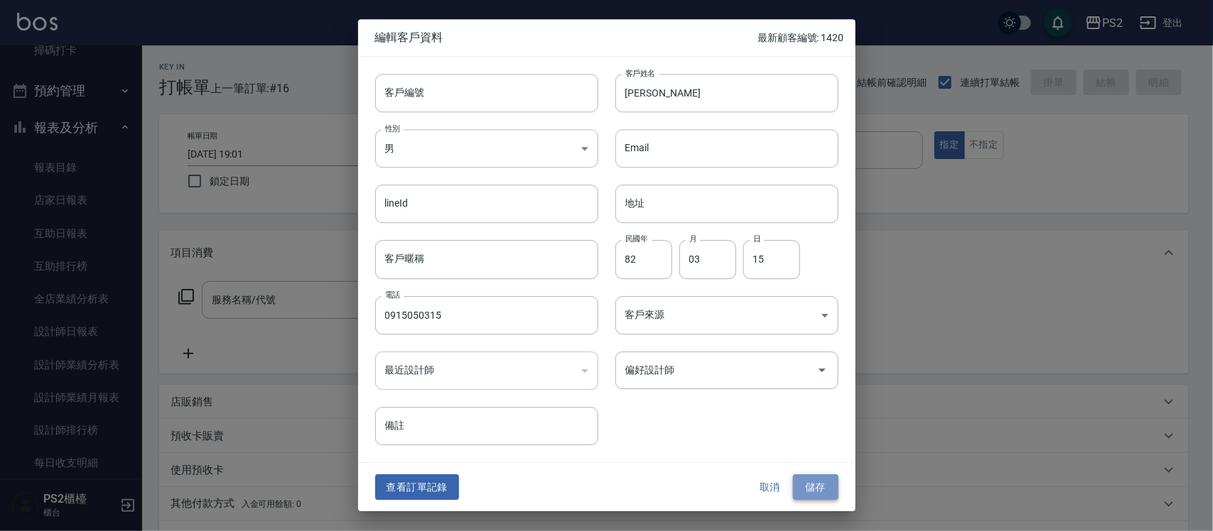
click at [818, 494] on button "儲存" at bounding box center [815, 488] width 45 height 26
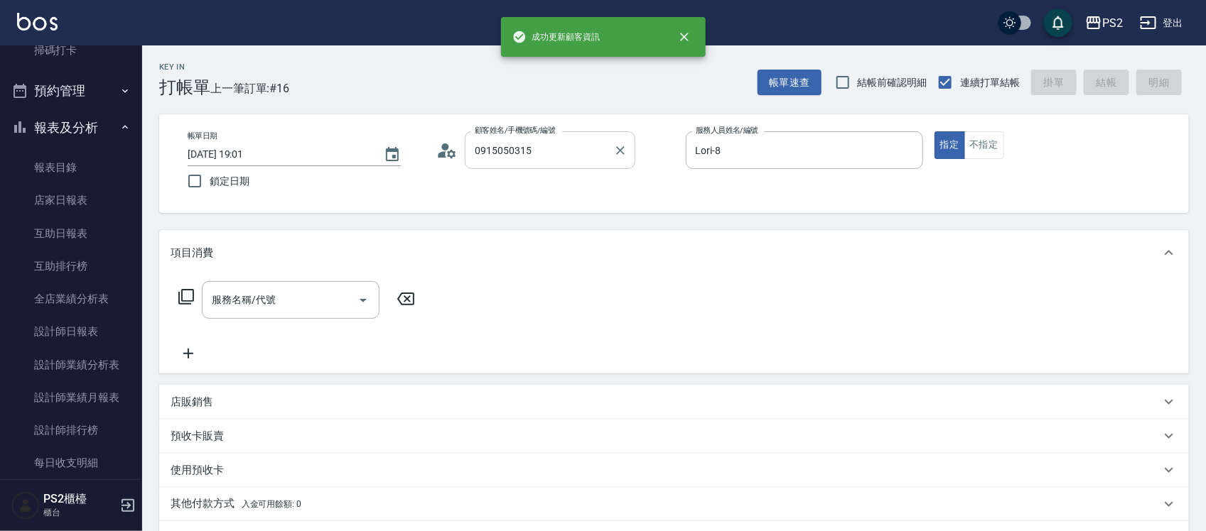
click at [544, 157] on input "0915050315" at bounding box center [539, 150] width 136 height 25
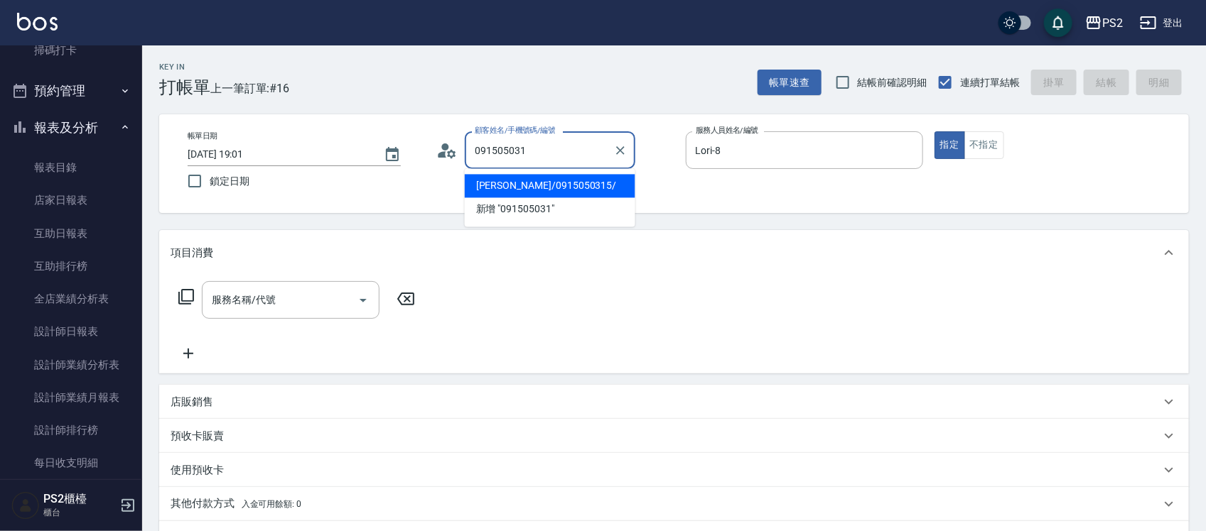
type input "李宸璇/0915050315/"
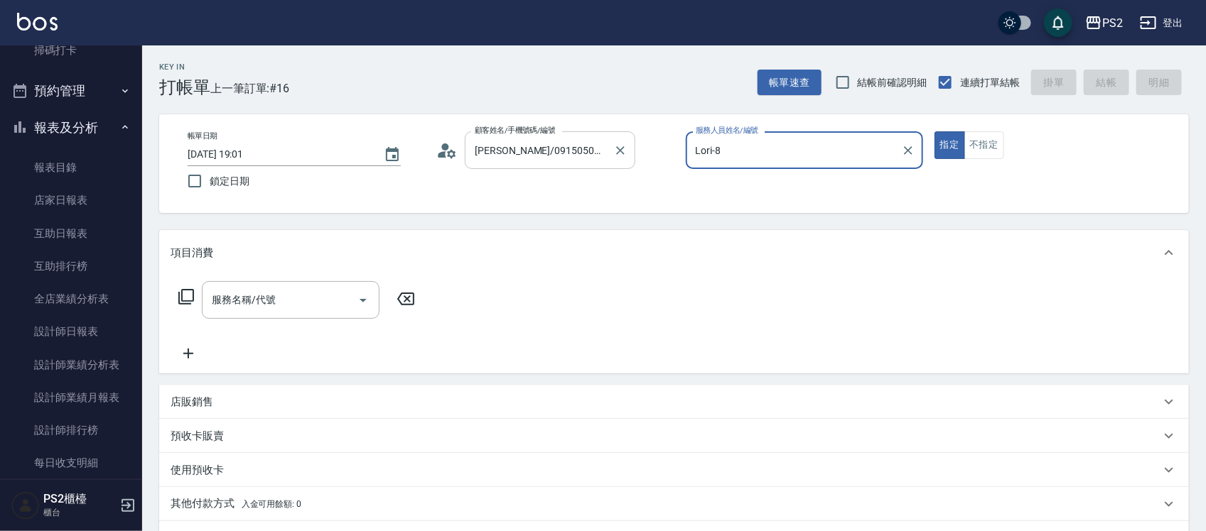
click at [934, 131] on button "指定" at bounding box center [949, 145] width 31 height 28
click at [299, 302] on input "服務名稱/代號" at bounding box center [280, 300] width 144 height 25
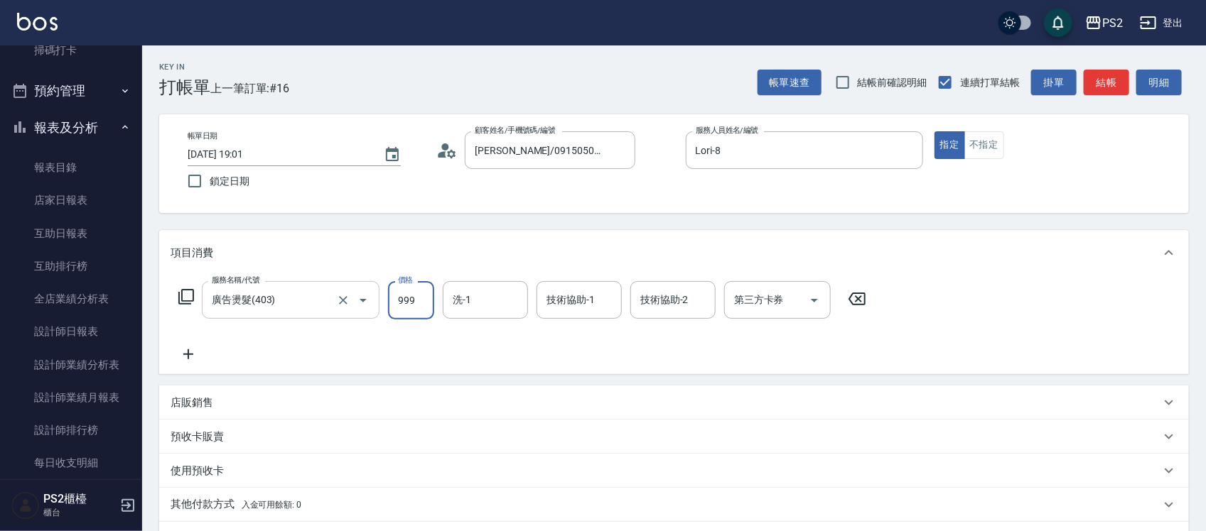
click at [298, 302] on input "廣告燙髮(403)" at bounding box center [270, 300] width 125 height 25
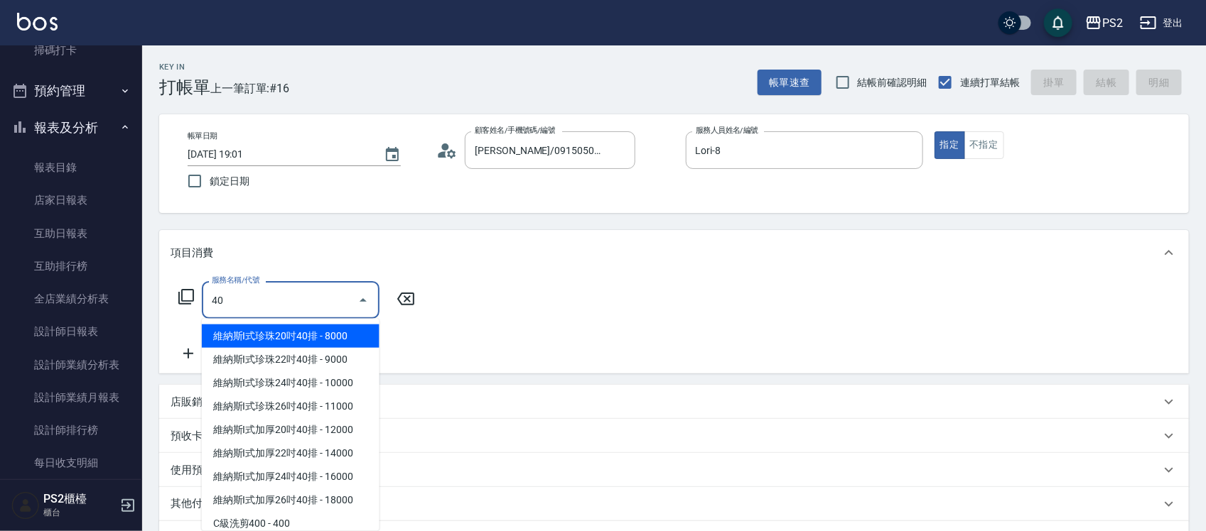
type input "4"
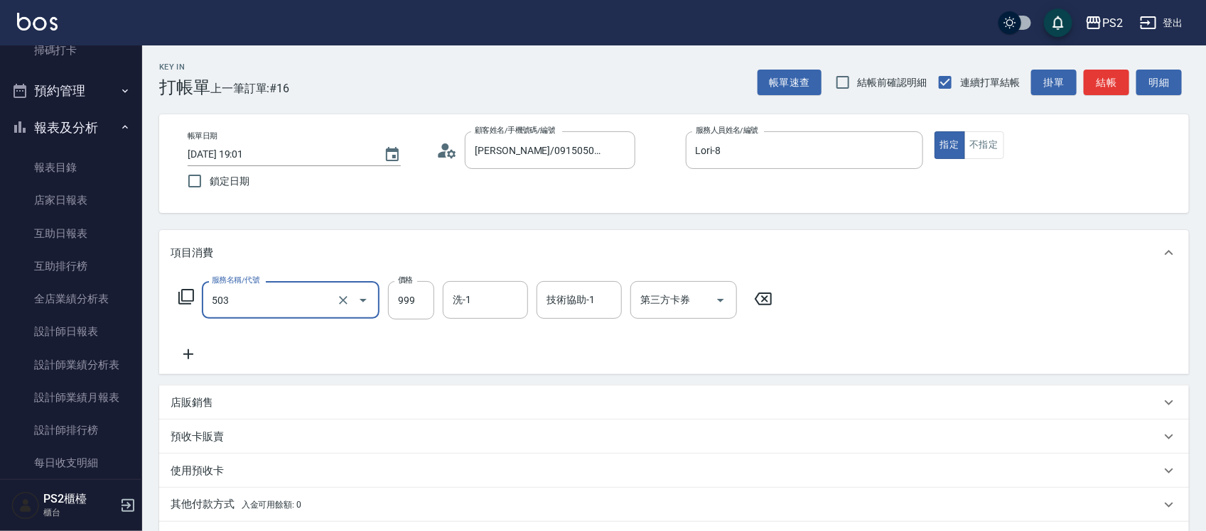
type input "廣告染髮(503)"
type input "1299"
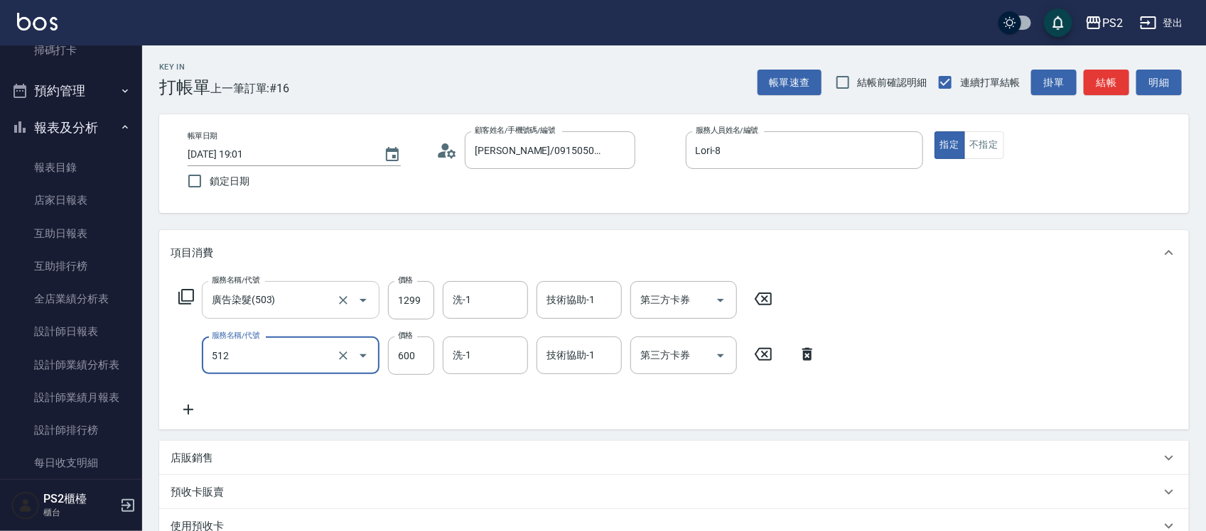
type input "洗+水解護髮600(512)"
type input "100"
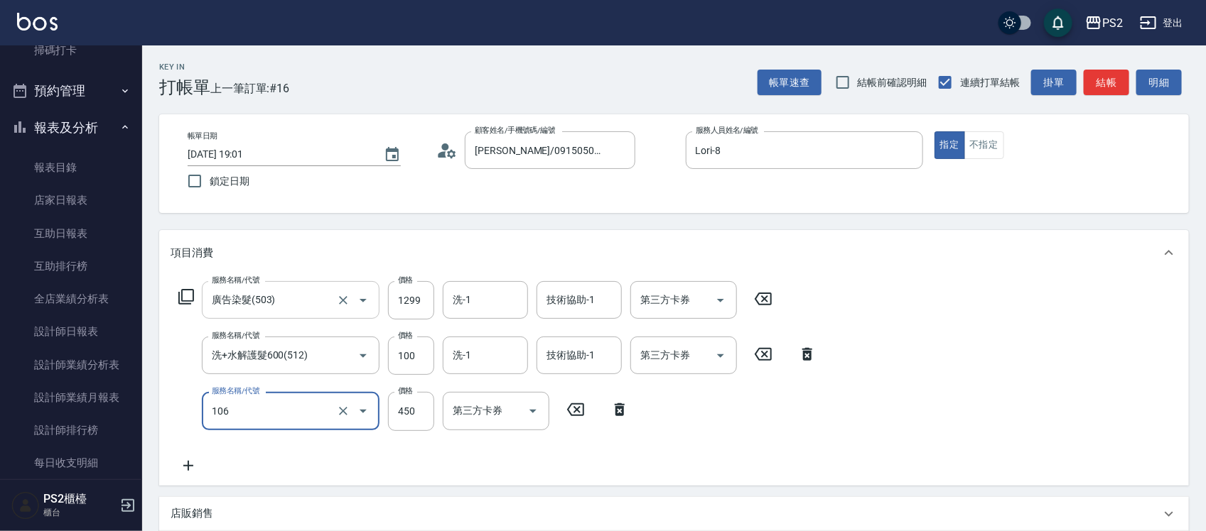
type input "A級單剪(106)"
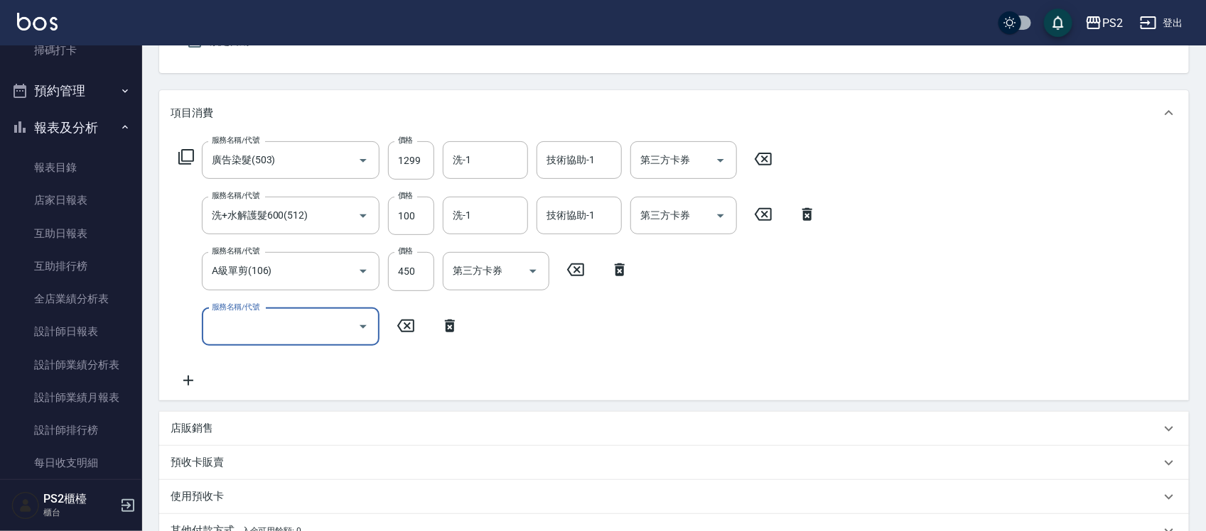
scroll to position [178, 0]
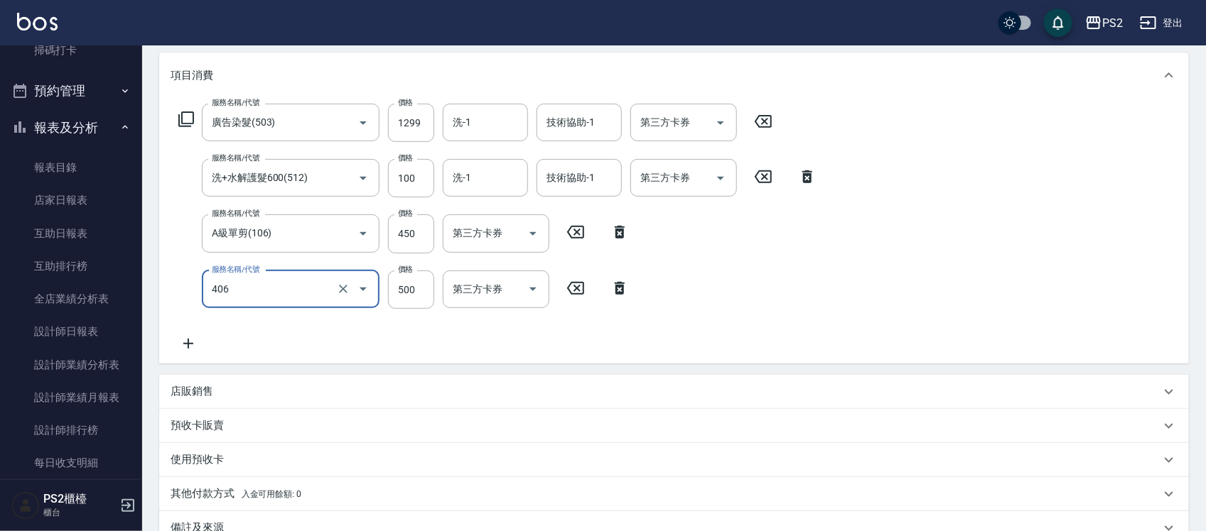
type input "退色肩帶上500(406)"
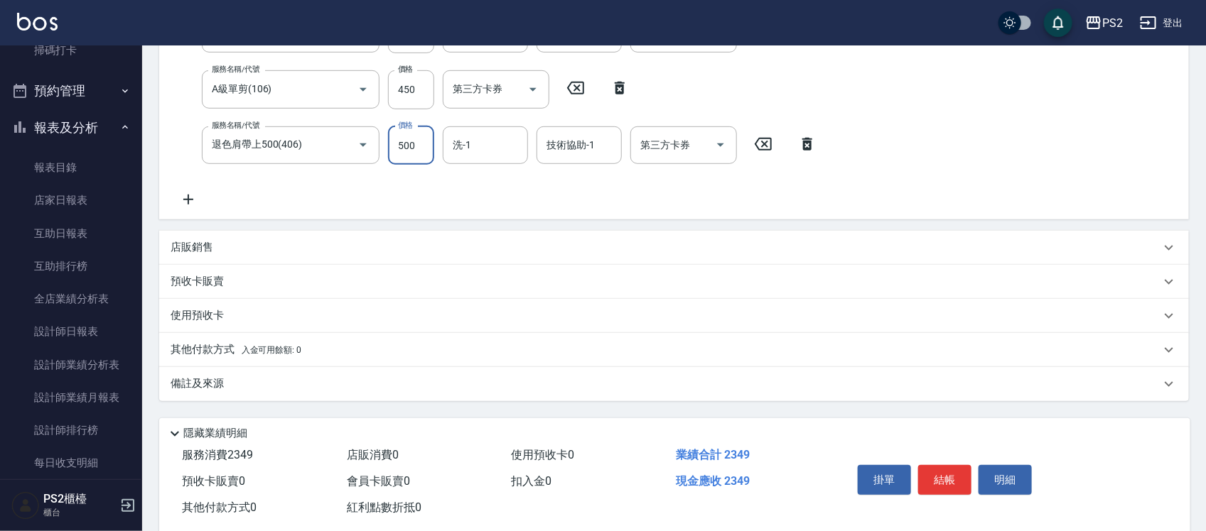
scroll to position [350, 0]
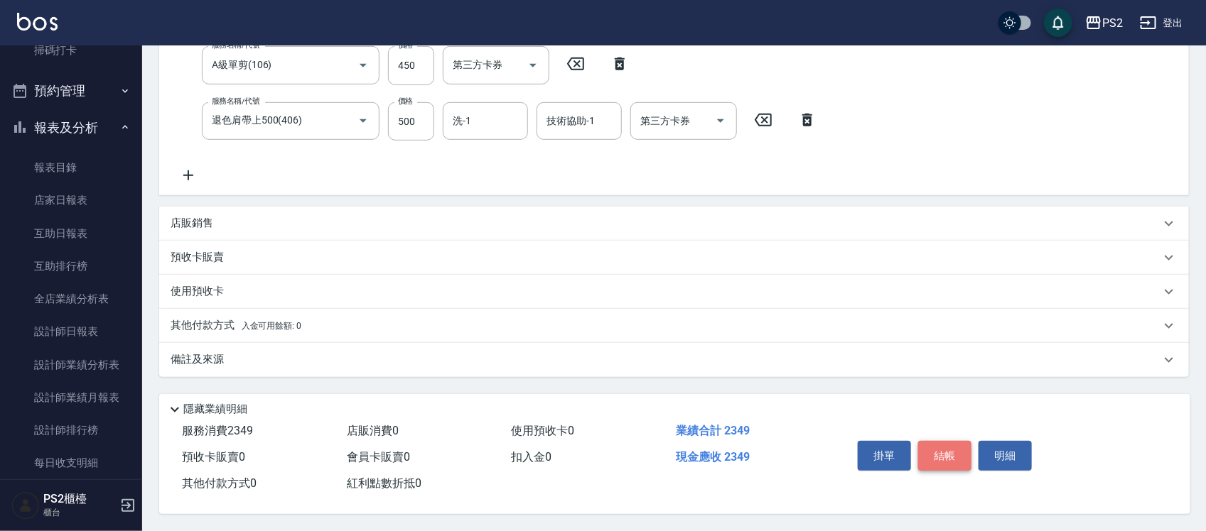
click at [953, 443] on button "結帳" at bounding box center [944, 456] width 53 height 30
type input "2025/09/20 19:06"
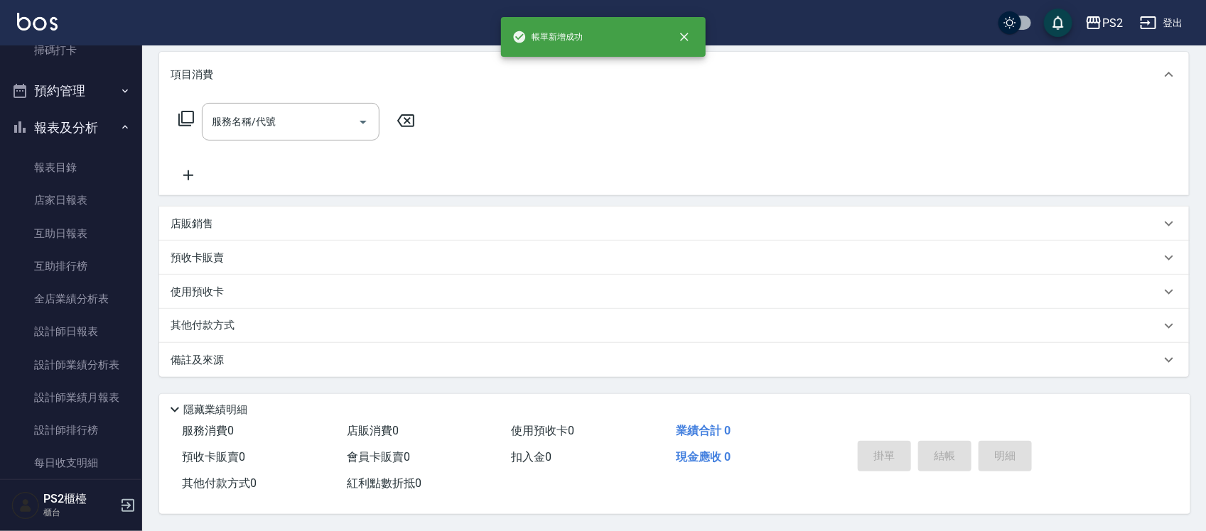
scroll to position [0, 0]
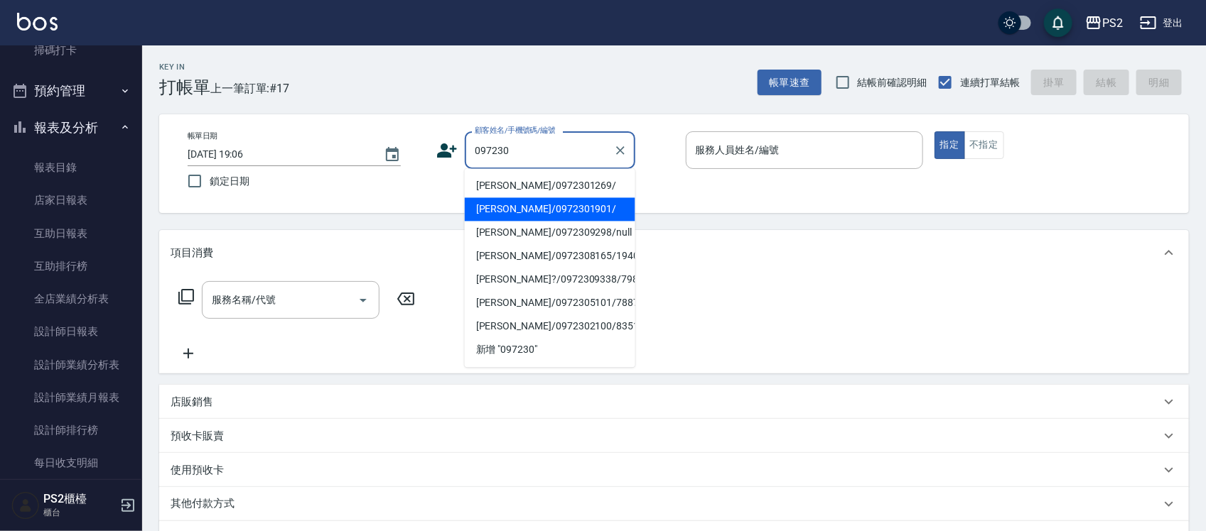
type input "湯語心/0972301901/"
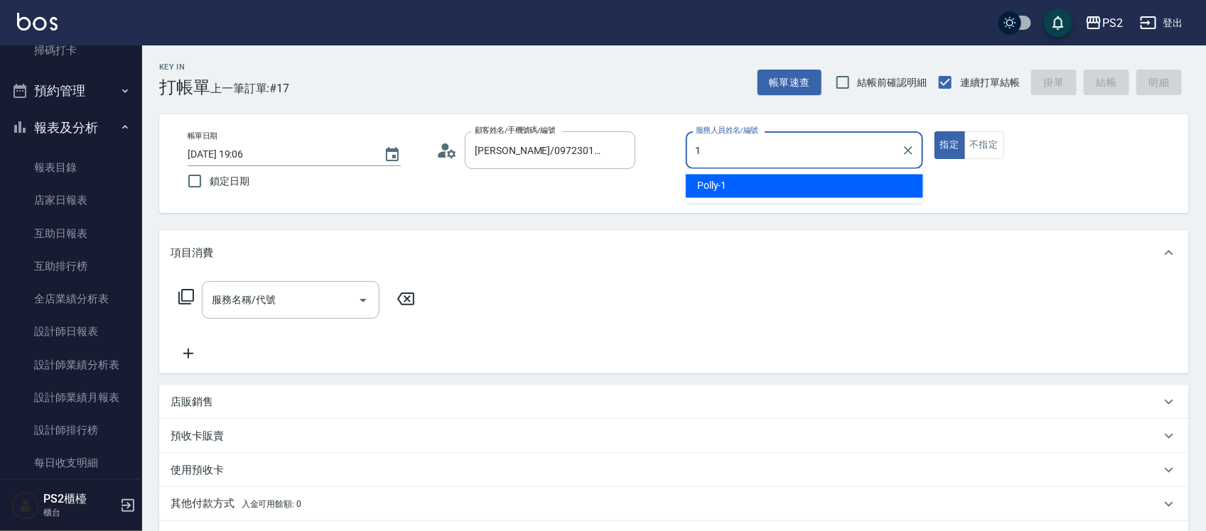
type input "Polly-1"
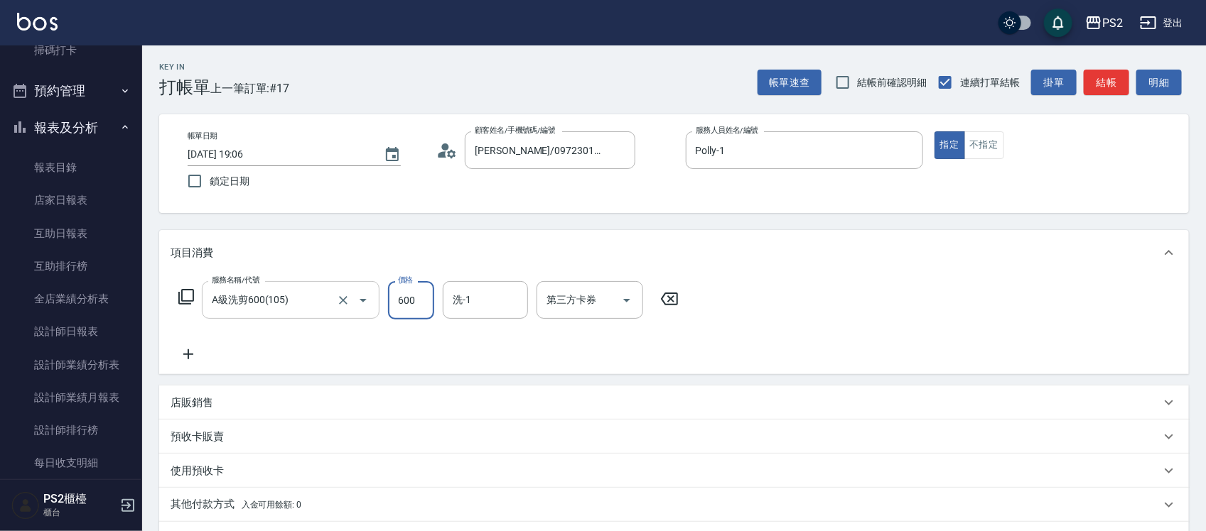
click at [315, 316] on div "A級洗剪600(105) 服務名稱/代號" at bounding box center [291, 300] width 178 height 38
click at [311, 308] on input "A級洗剪600(105)" at bounding box center [270, 300] width 125 height 25
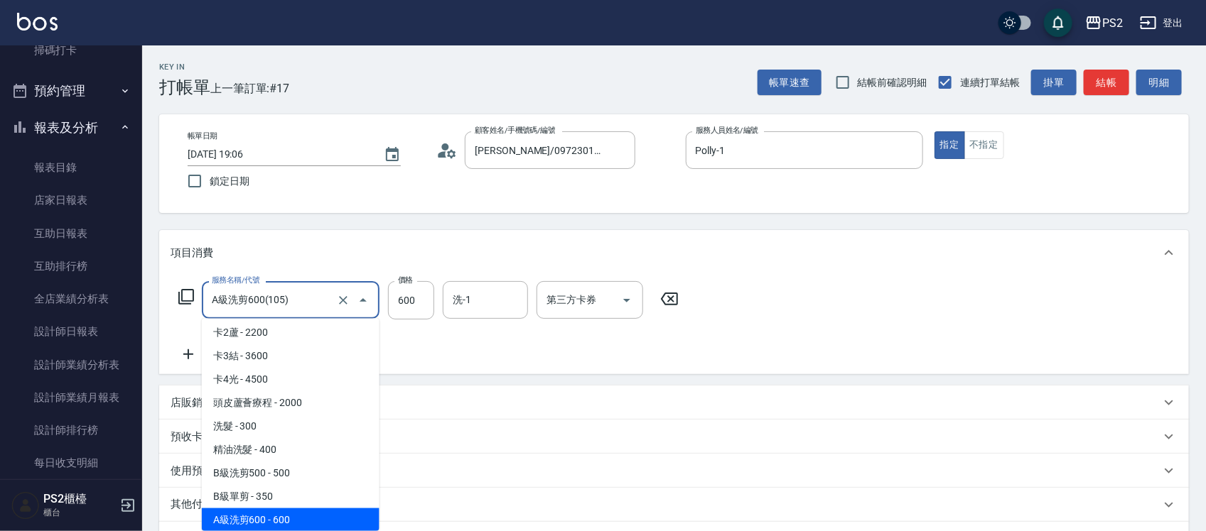
click at [311, 308] on input "A級洗剪600(105)" at bounding box center [270, 300] width 125 height 25
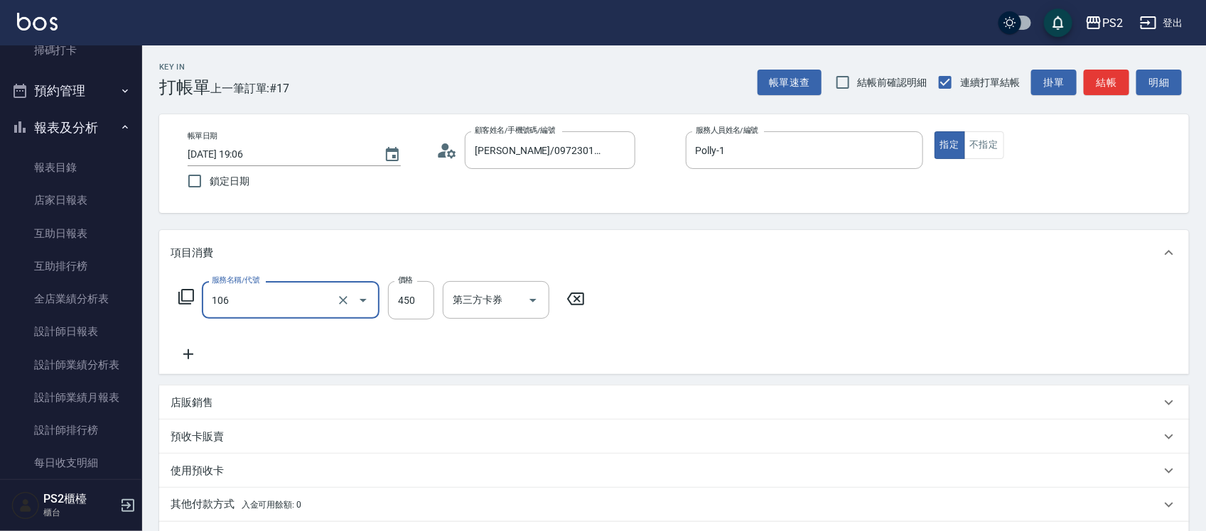
type input "A級單剪(106)"
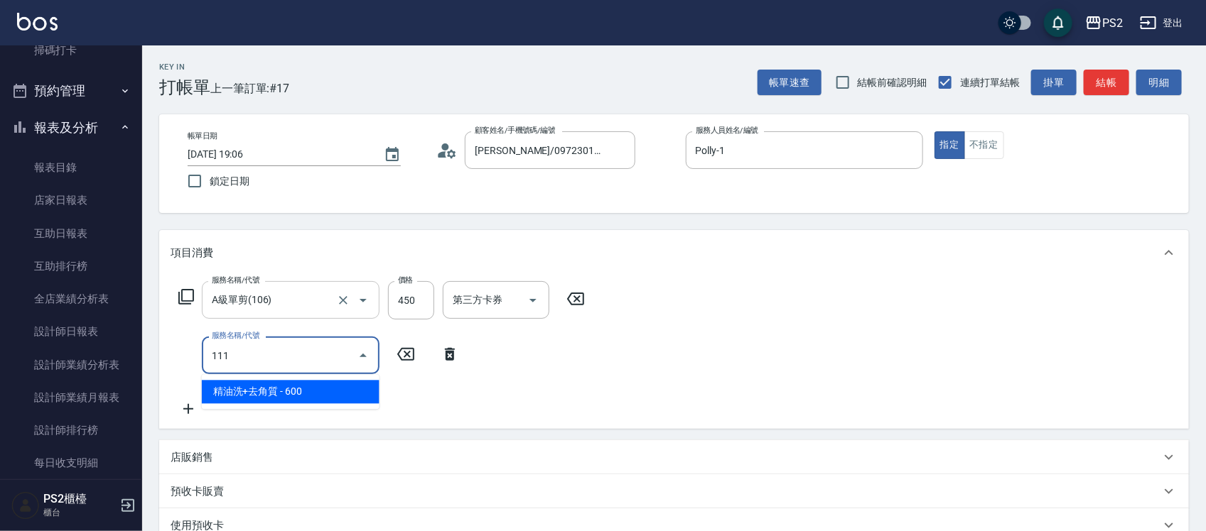
type input "精油洗+去角質(111)"
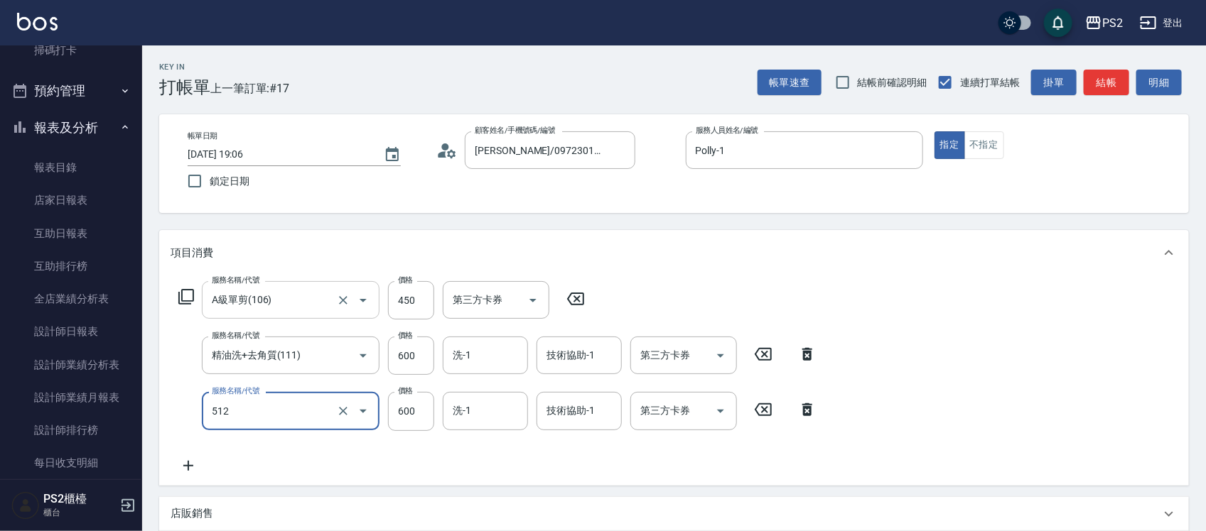
type input "洗+水解護髮600(512)"
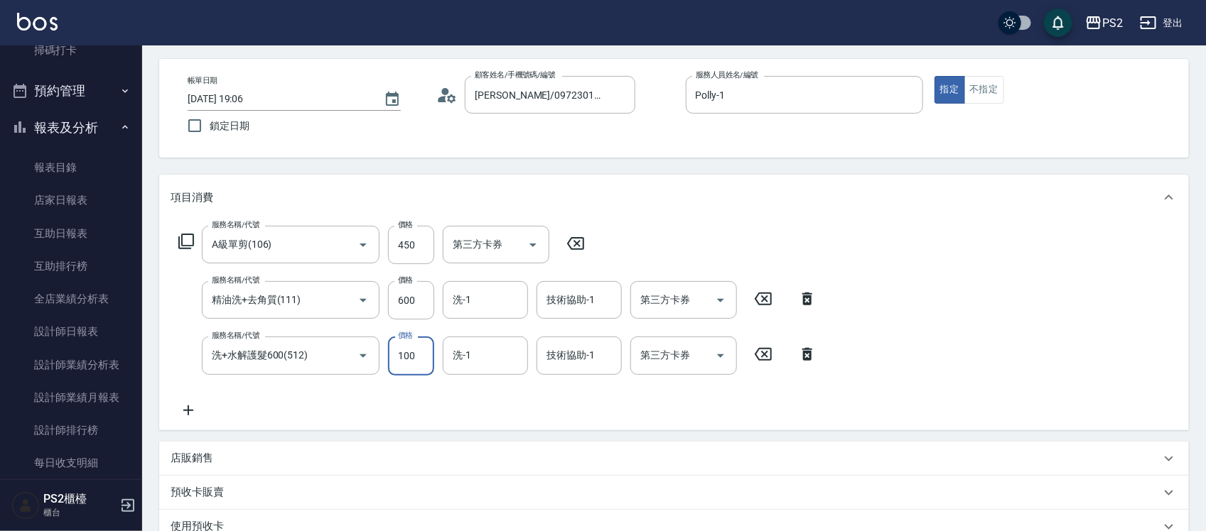
scroll to position [266, 0]
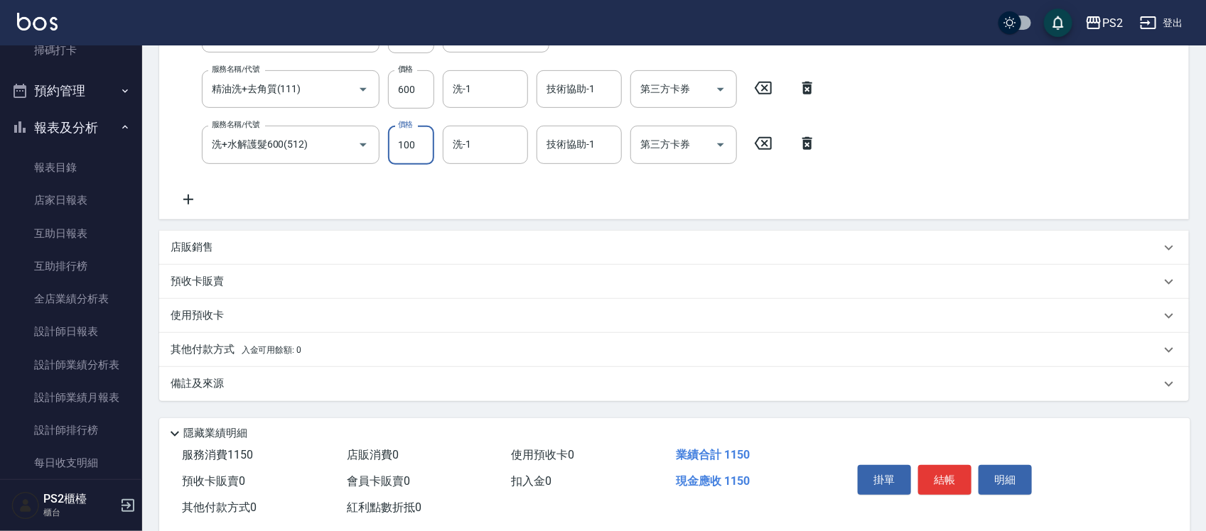
type input "100"
click at [236, 316] on div "使用預收卡" at bounding box center [666, 315] width 990 height 15
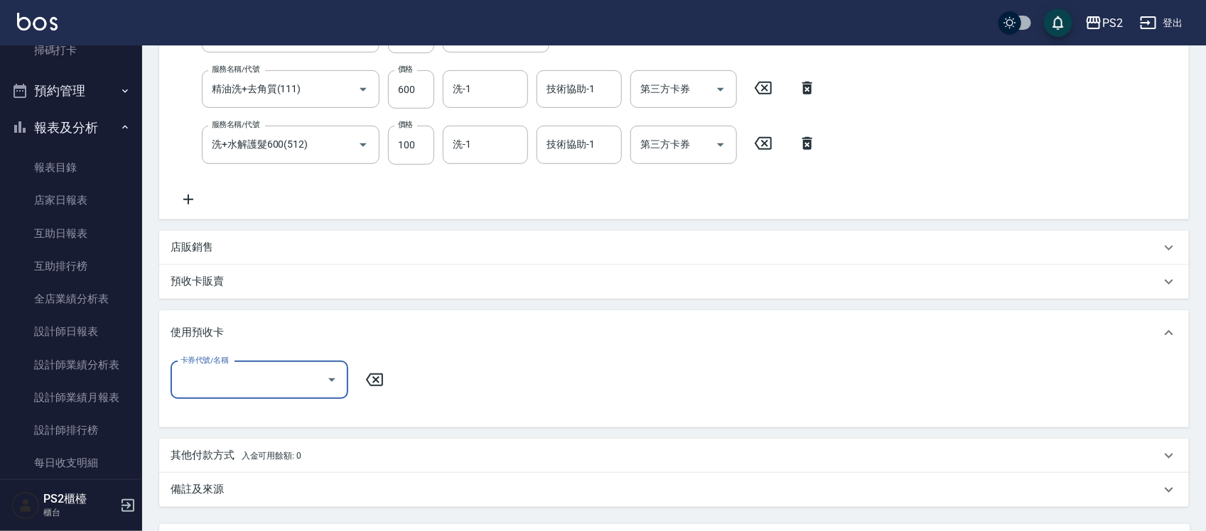
scroll to position [0, 0]
click at [236, 316] on div "使用預收卡" at bounding box center [673, 332] width 1029 height 45
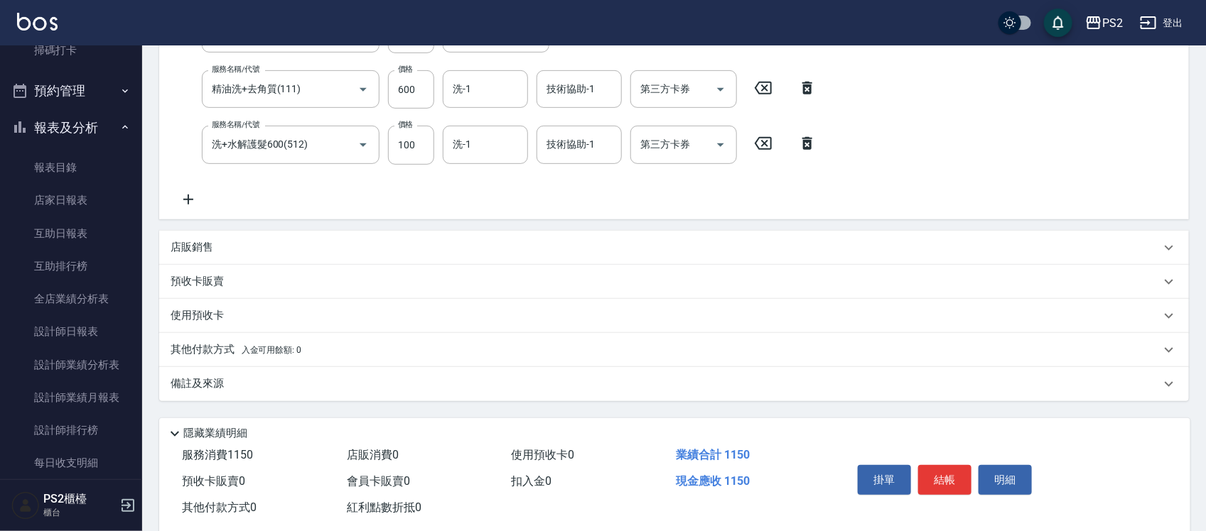
click at [225, 350] on p "其他付款方式 入金可用餘額: 0" at bounding box center [236, 350] width 131 height 16
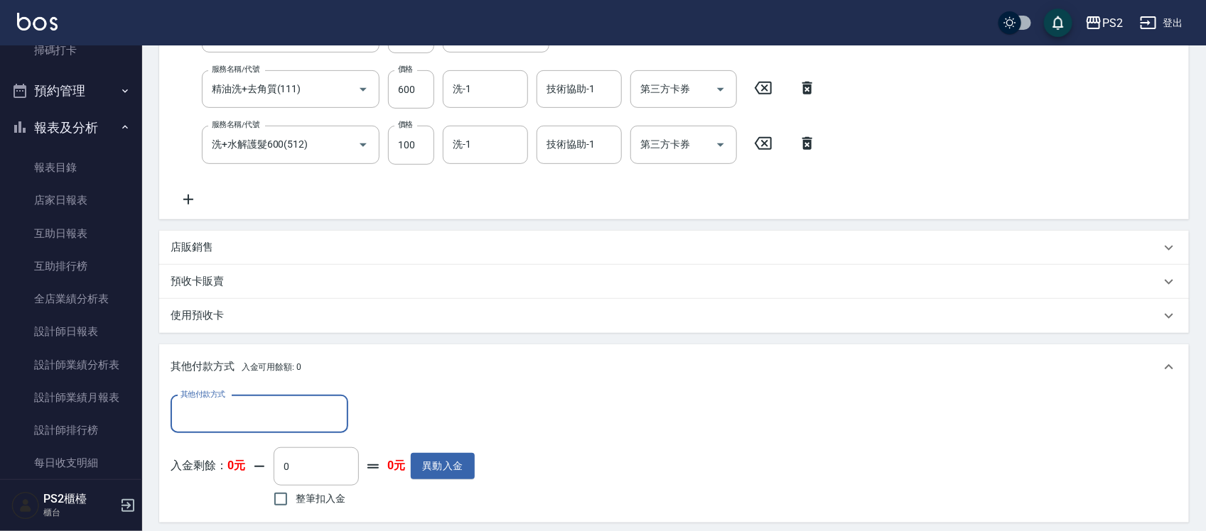
scroll to position [1, 0]
click at [225, 350] on div "其他付款方式 入金可用餘額: 0" at bounding box center [673, 367] width 1029 height 45
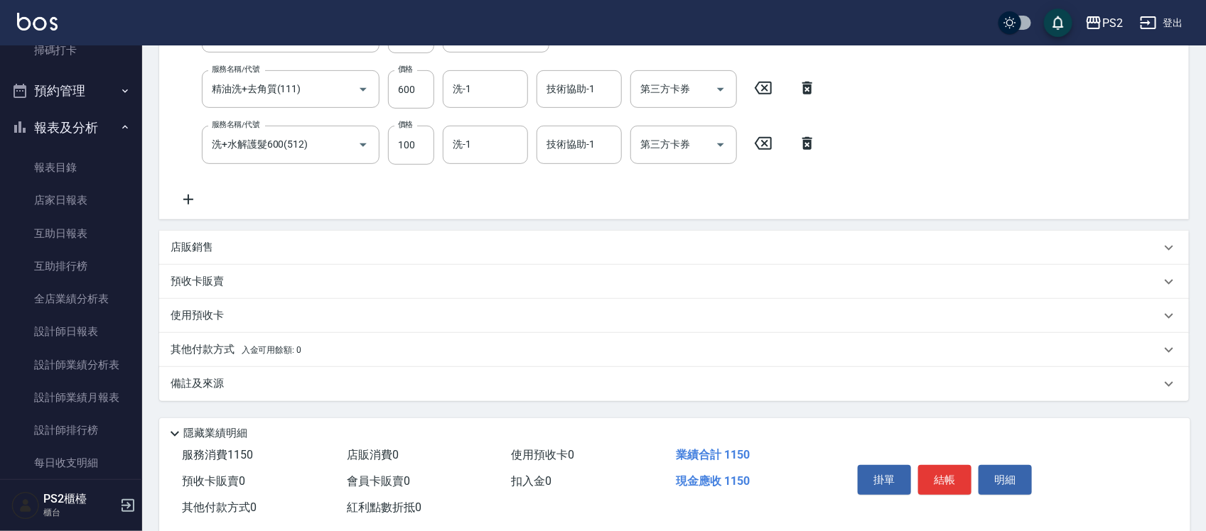
click at [229, 236] on div "店販銷售" at bounding box center [673, 248] width 1029 height 34
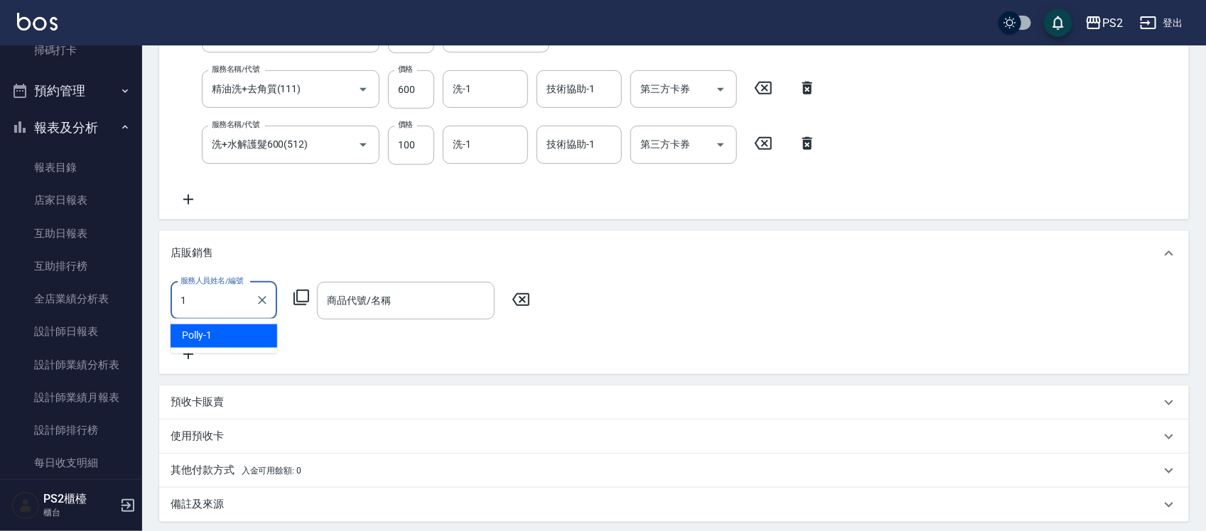
type input "Polly-1"
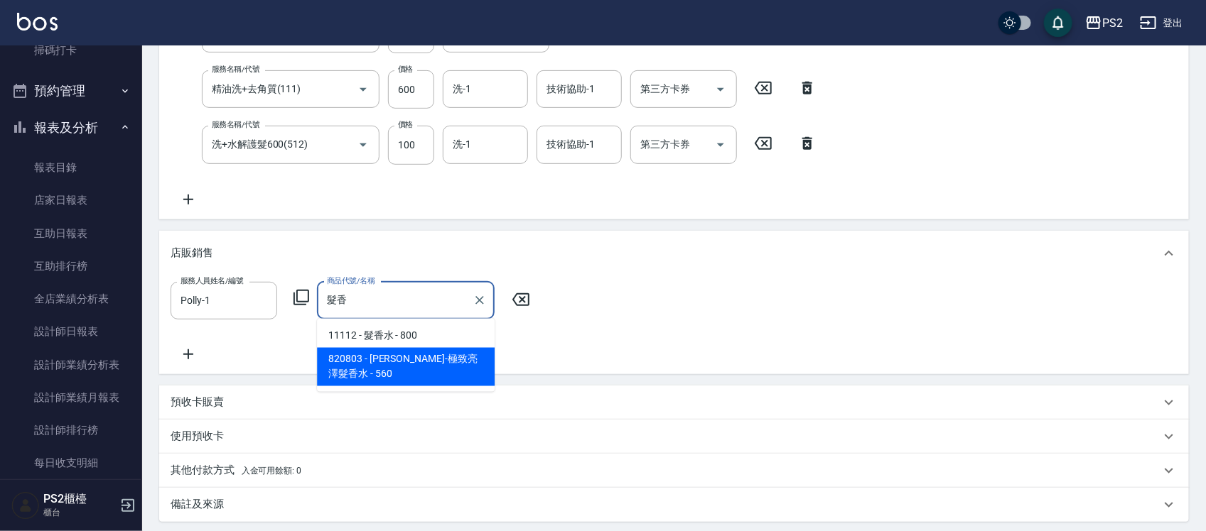
type input "華旭-極致亮澤髮香水"
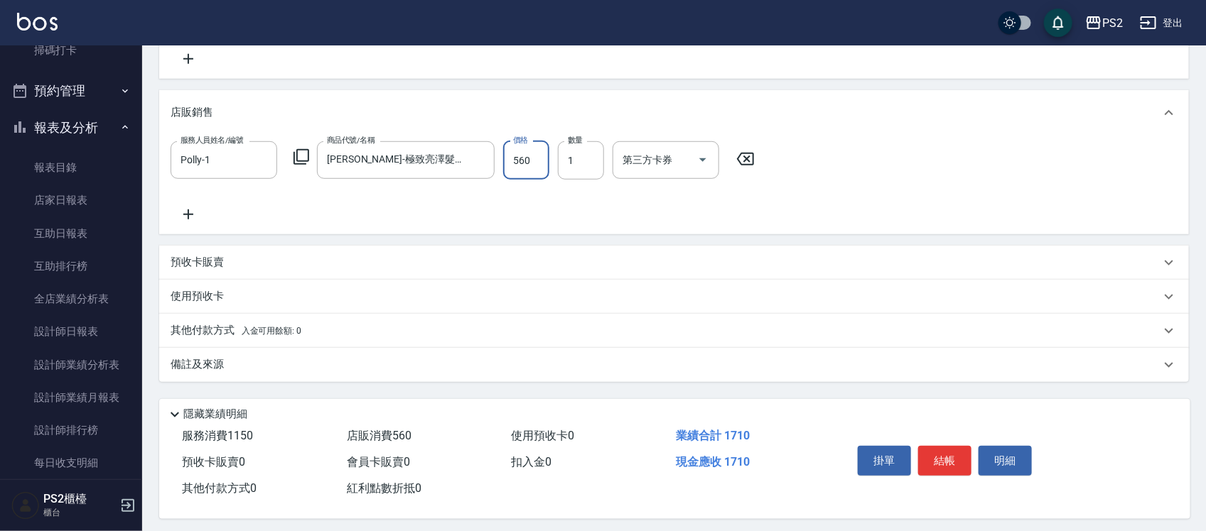
scroll to position [416, 0]
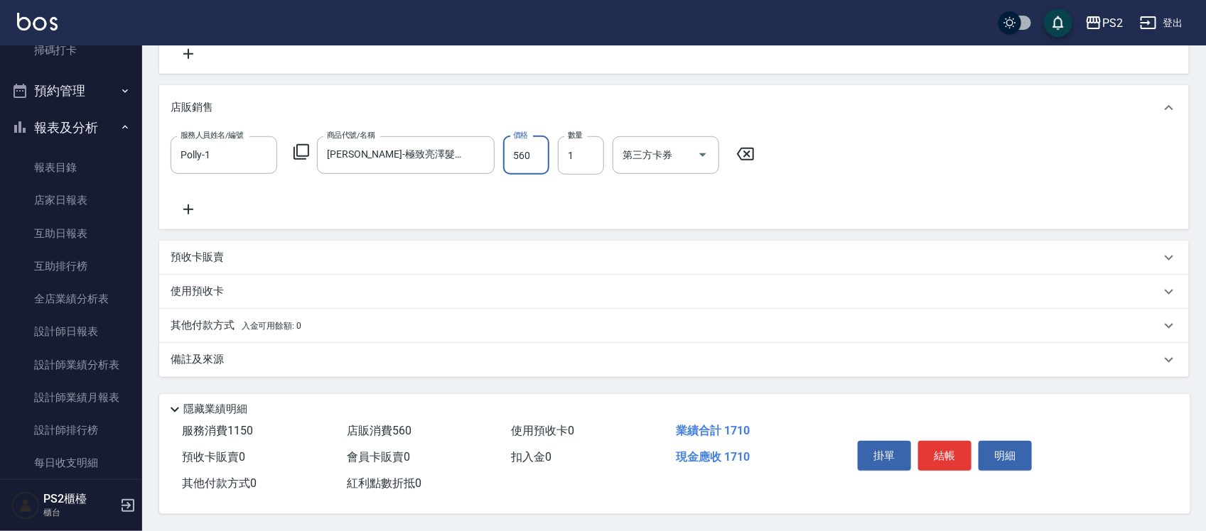
click at [256, 321] on span "入金可用餘額: 0" at bounding box center [272, 326] width 60 height 10
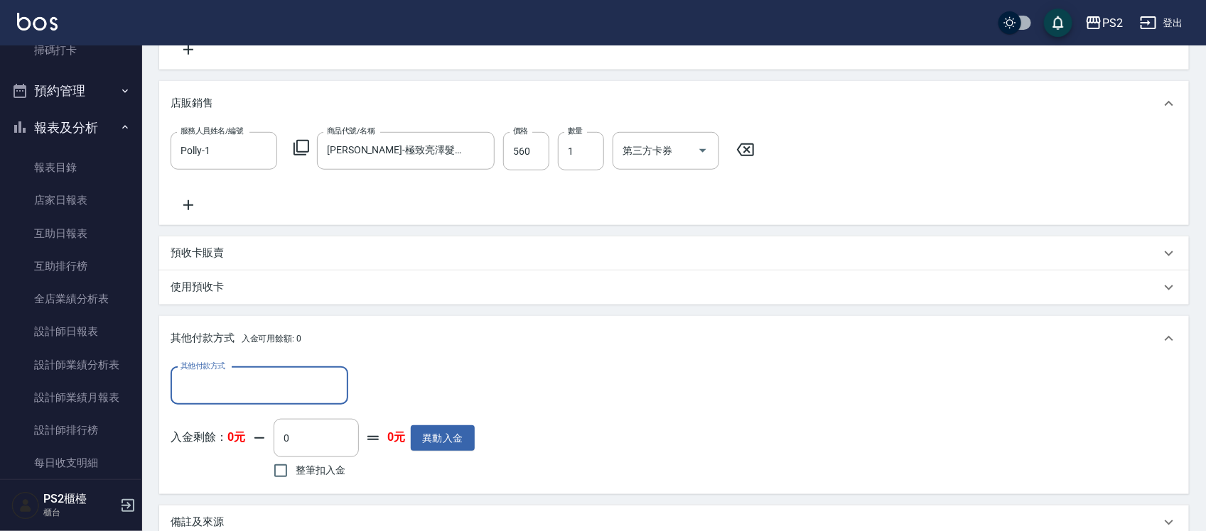
scroll to position [0, 0]
click at [245, 371] on div "其他付款方式" at bounding box center [260, 386] width 178 height 38
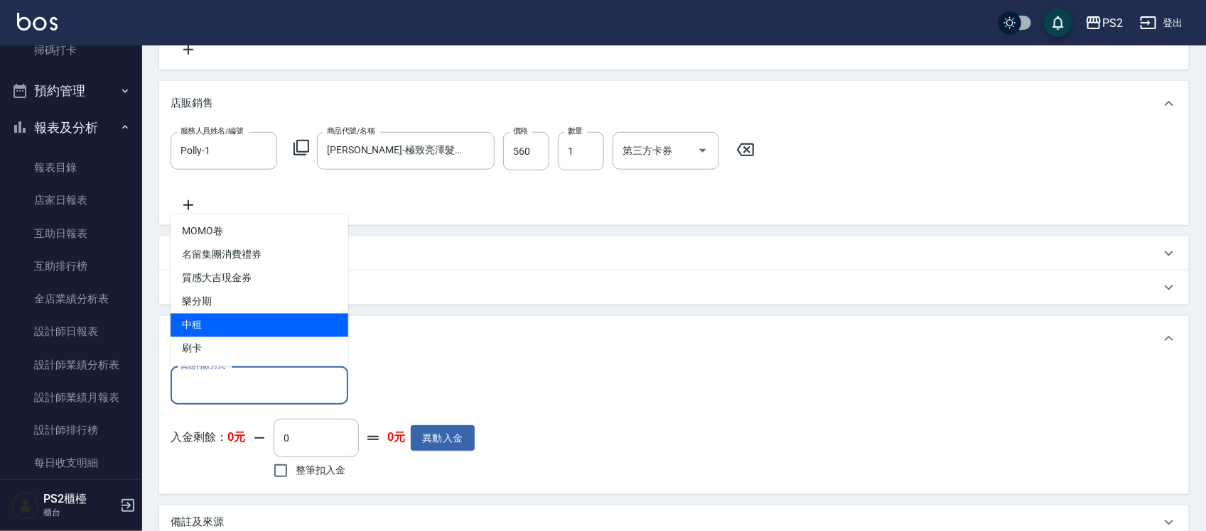
click at [244, 334] on span "中租" at bounding box center [260, 325] width 178 height 23
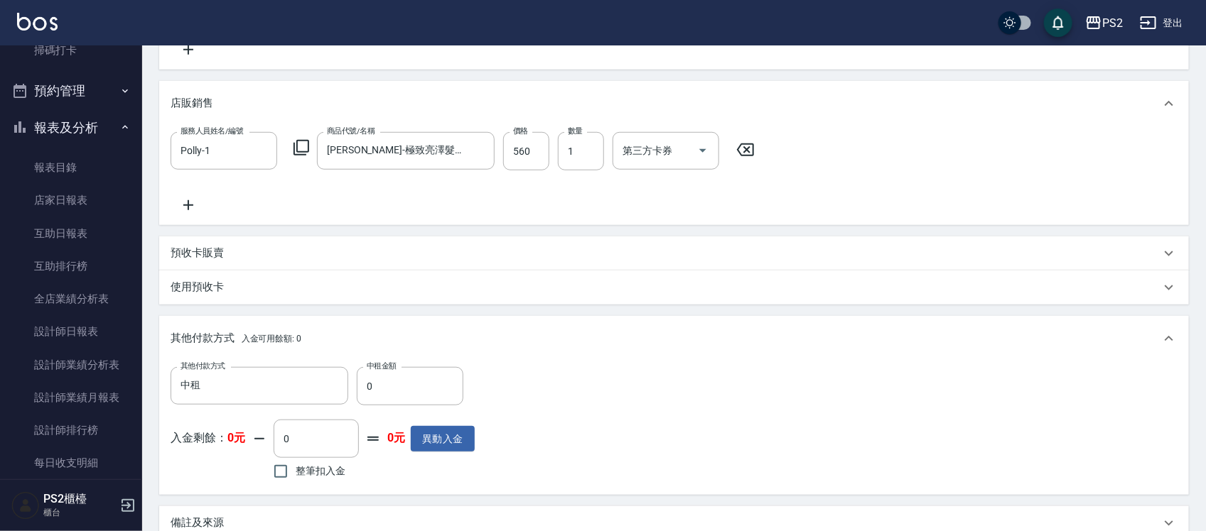
click at [244, 334] on span "入金可用餘額: 0" at bounding box center [272, 339] width 60 height 10
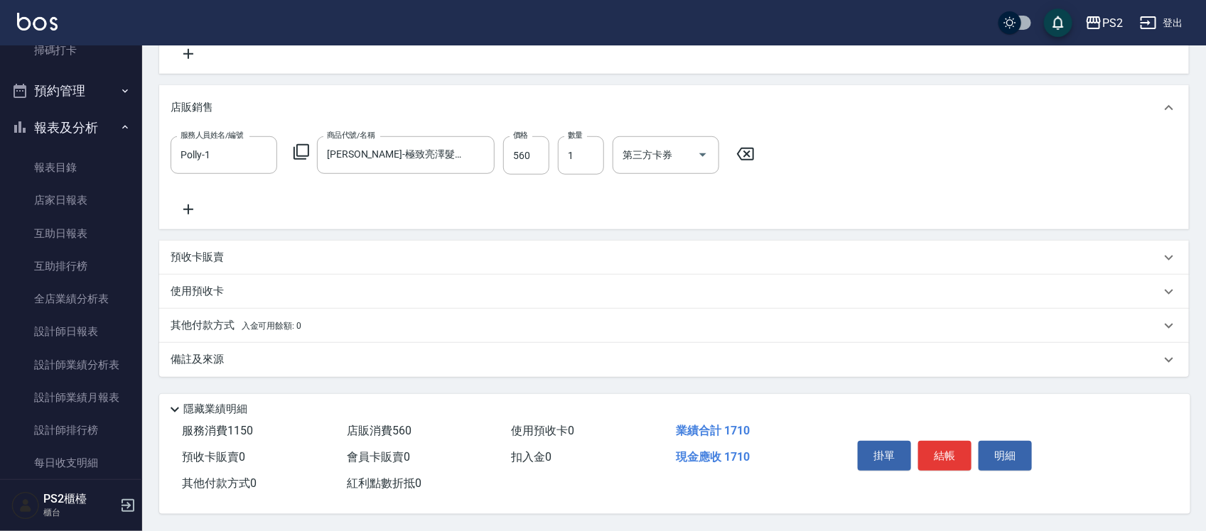
click at [247, 328] on p "其他付款方式 入金可用餘額: 0" at bounding box center [236, 326] width 131 height 16
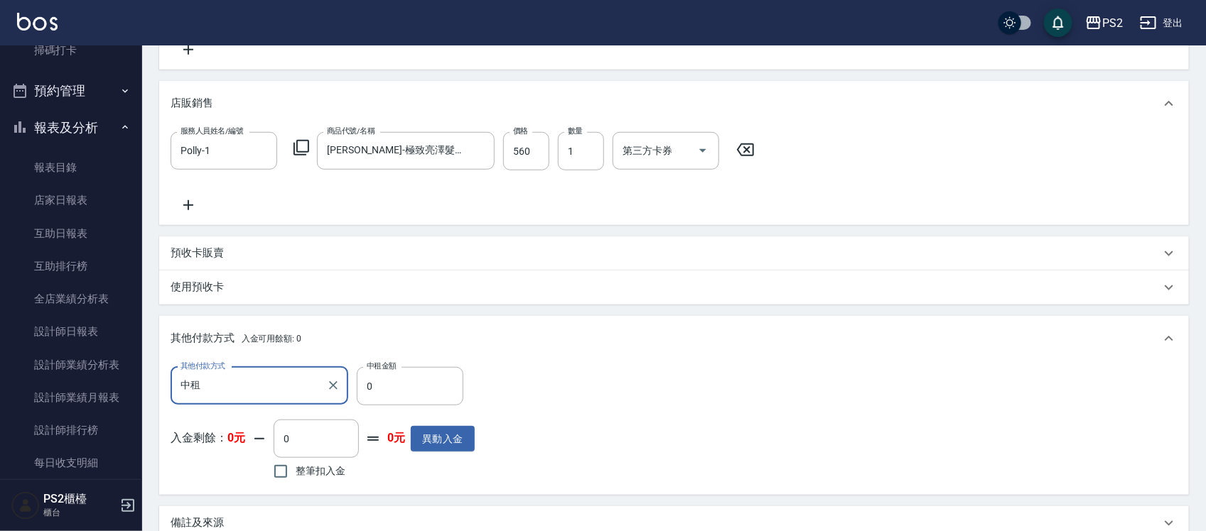
scroll to position [1, 0]
click at [200, 377] on input "中租" at bounding box center [249, 386] width 144 height 25
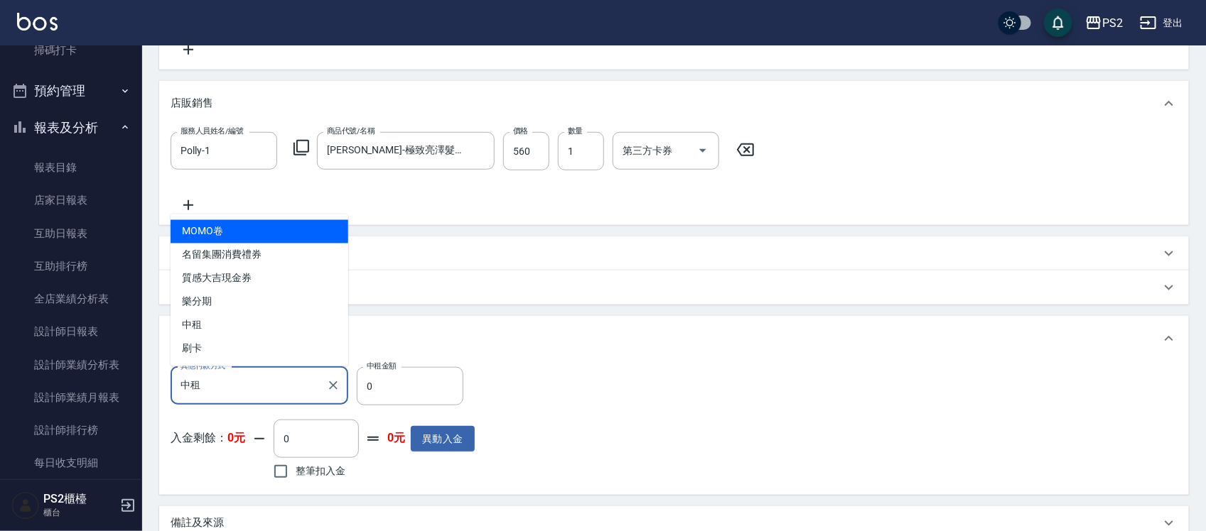
click at [200, 377] on input "中租" at bounding box center [249, 386] width 144 height 25
click at [200, 380] on input "中租" at bounding box center [249, 386] width 144 height 25
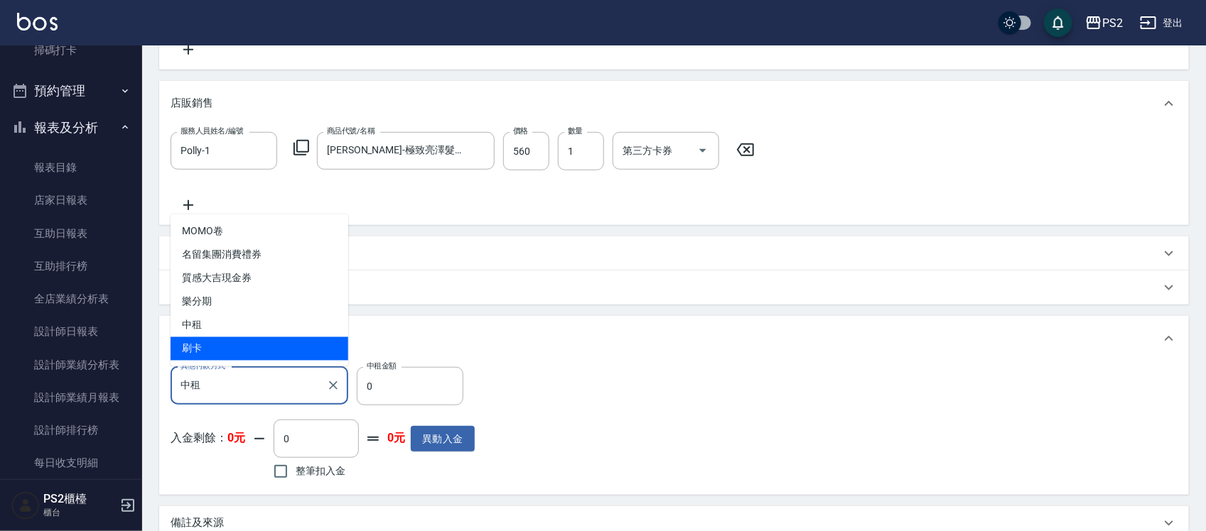
click at [251, 357] on span "刷卡" at bounding box center [260, 348] width 178 height 23
type input "刷卡"
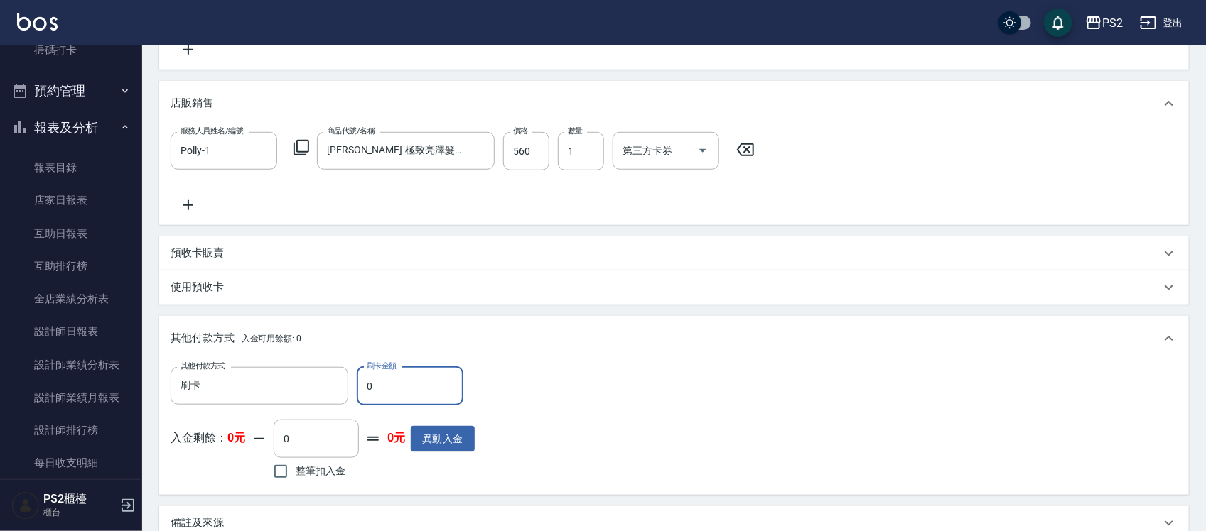
click at [432, 393] on input "0" at bounding box center [410, 386] width 107 height 38
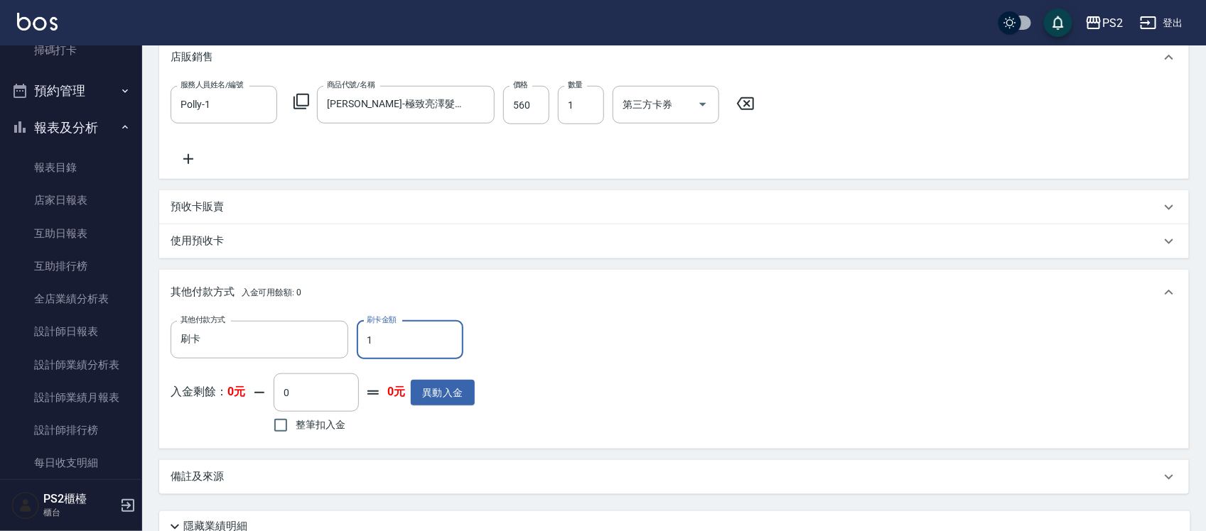
scroll to position [505, 0]
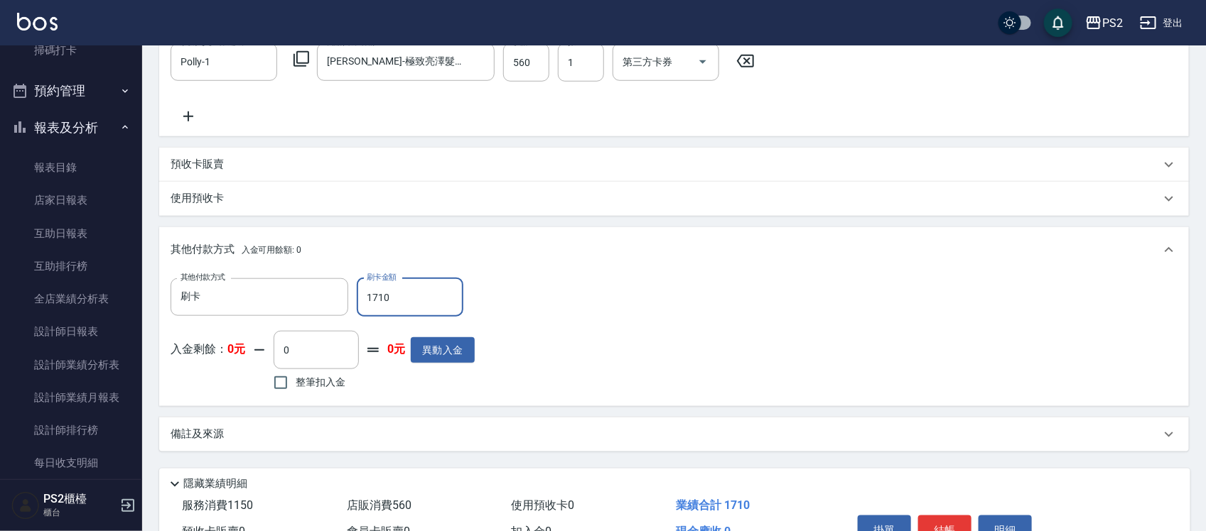
type input "1710"
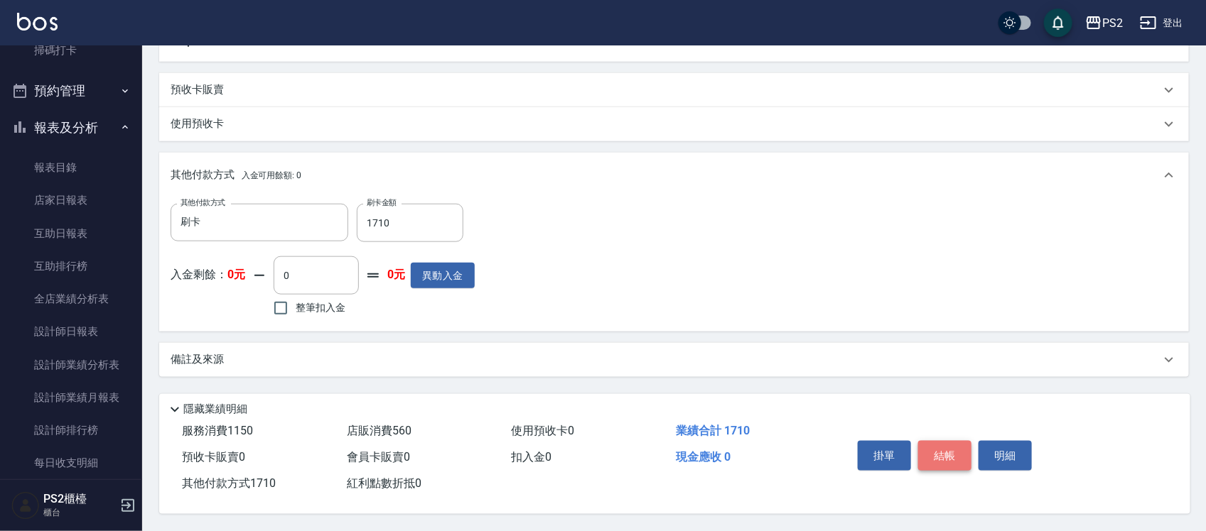
click at [939, 452] on button "結帳" at bounding box center [944, 456] width 53 height 30
type input "2025/09/20 19:08"
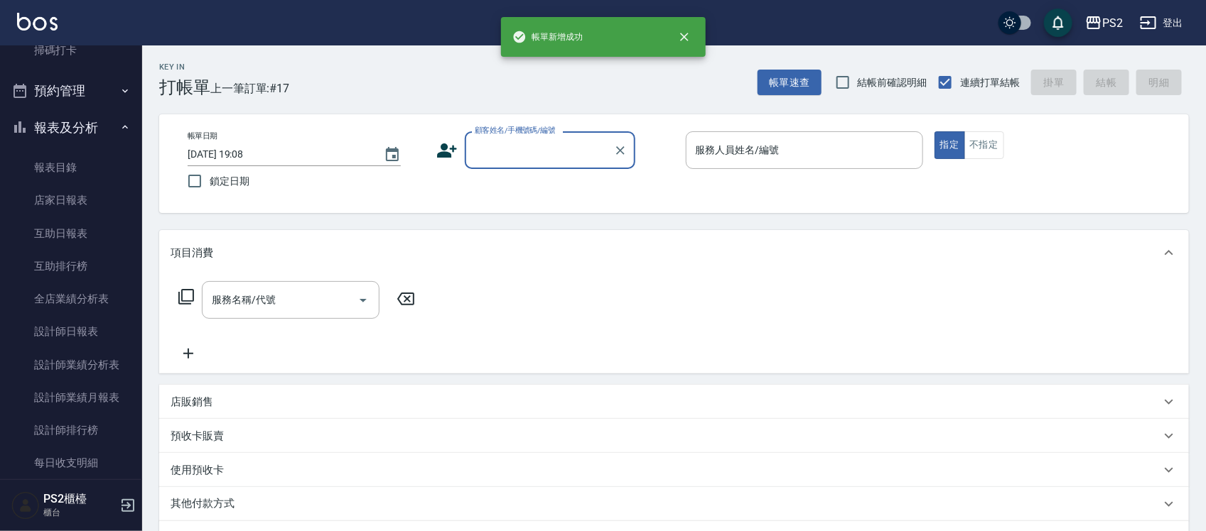
scroll to position [0, 0]
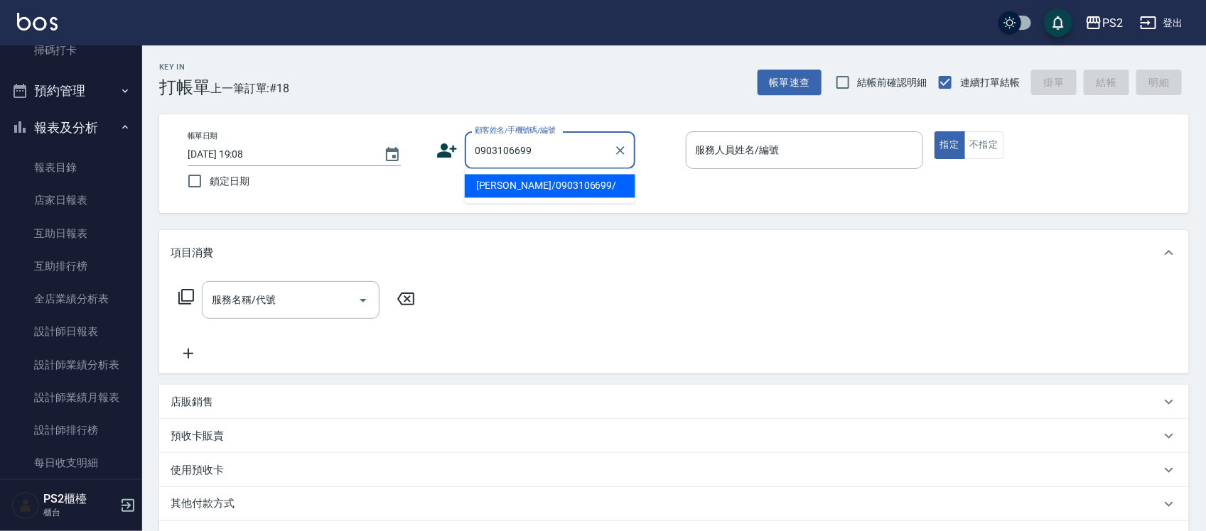
type input "陳涌標/0903106699/"
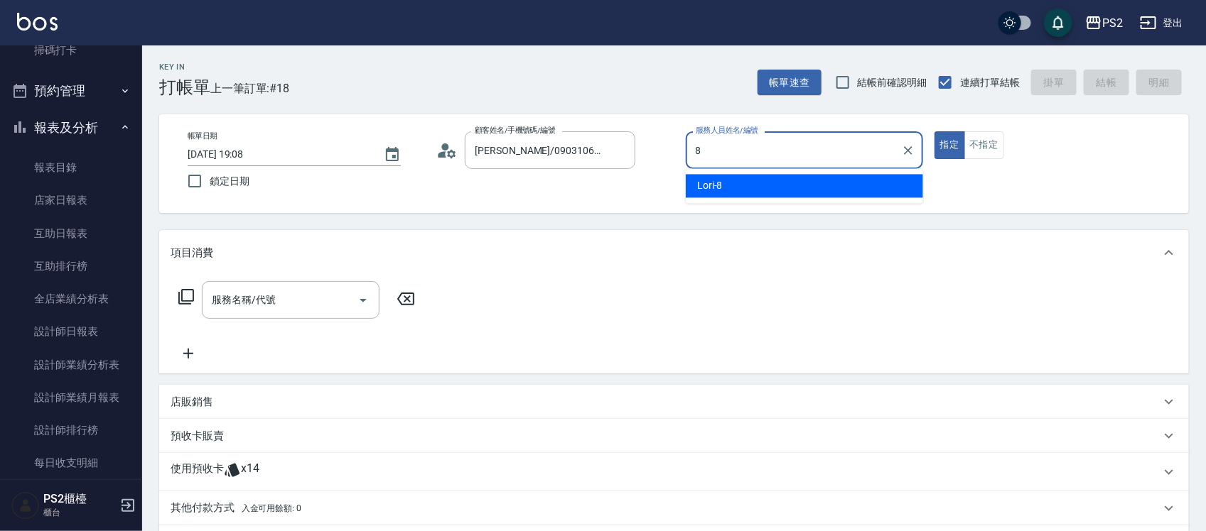
type input "Lori-8"
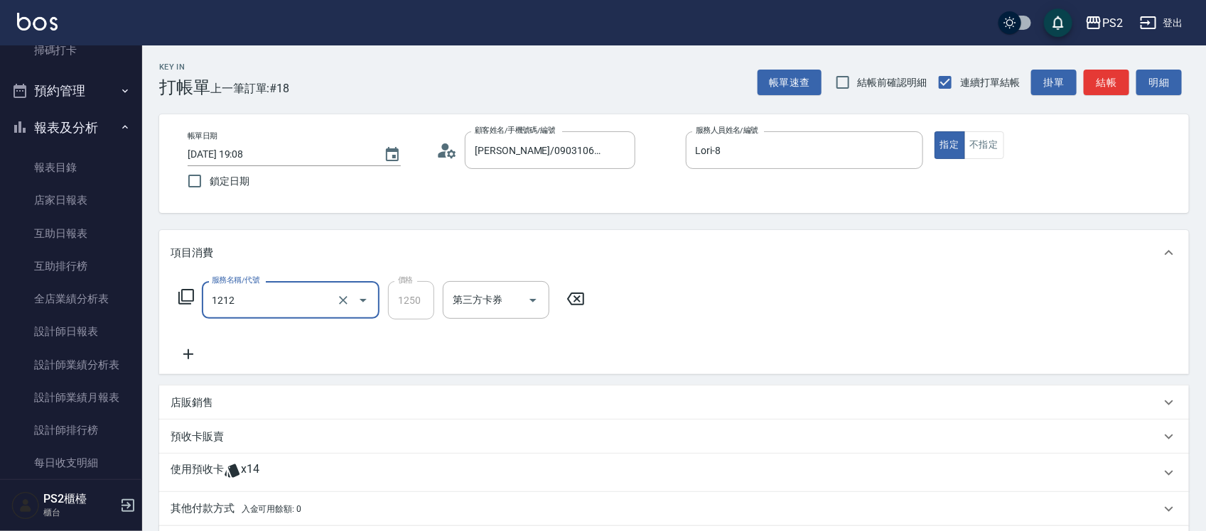
type input "頭皮卡使用(2024)(1212)"
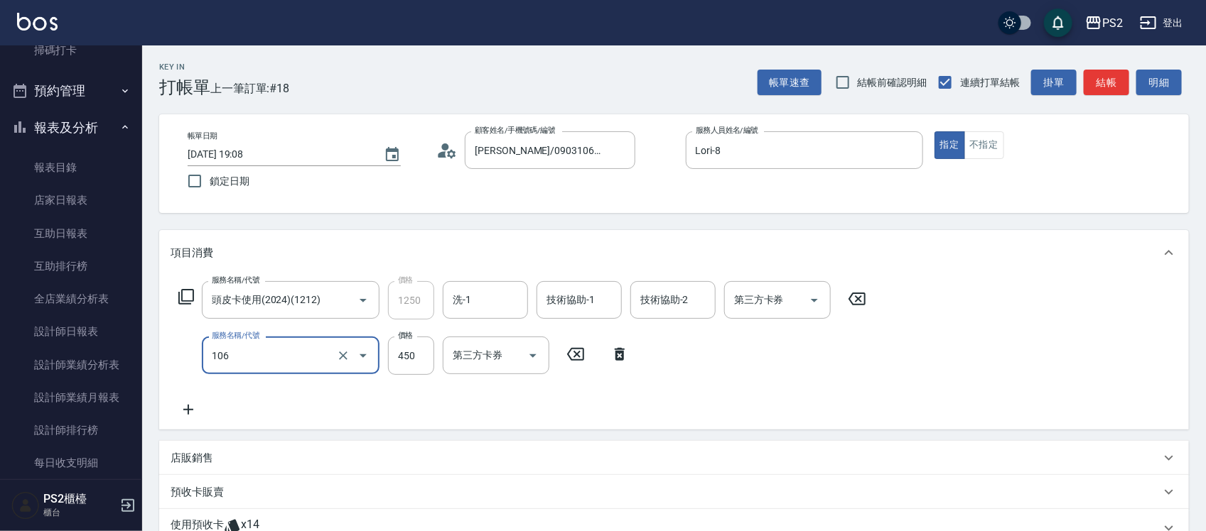
type input "A級單剪(106)"
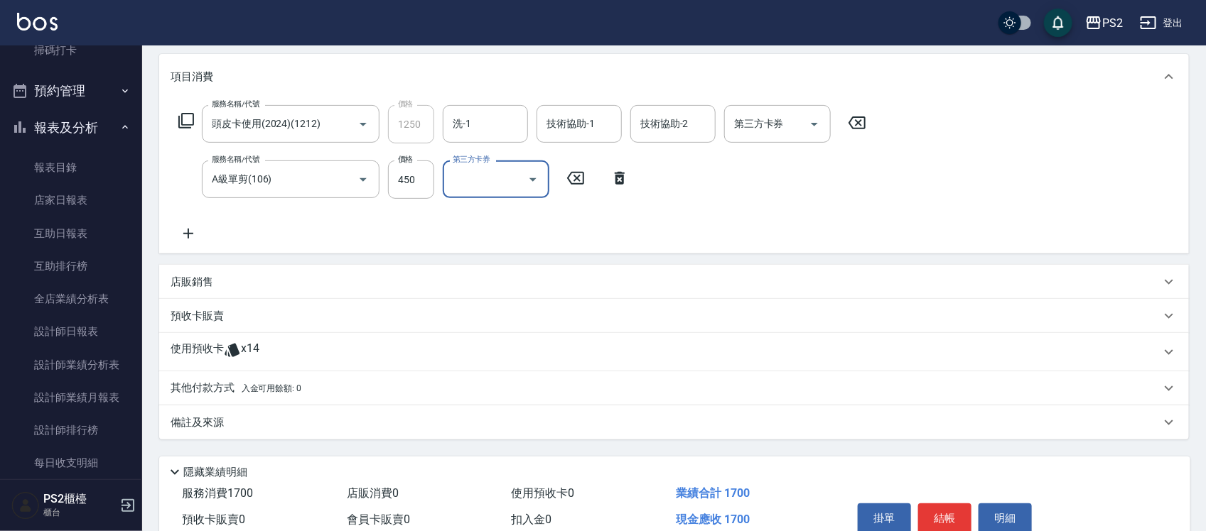
scroll to position [178, 0]
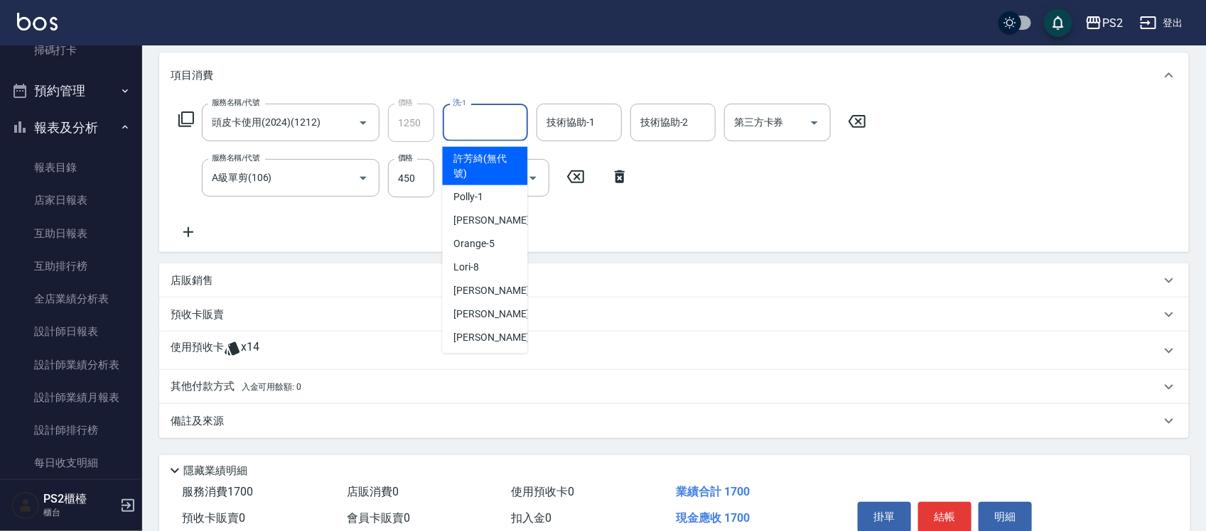
click at [457, 134] on input "洗-1" at bounding box center [485, 122] width 72 height 25
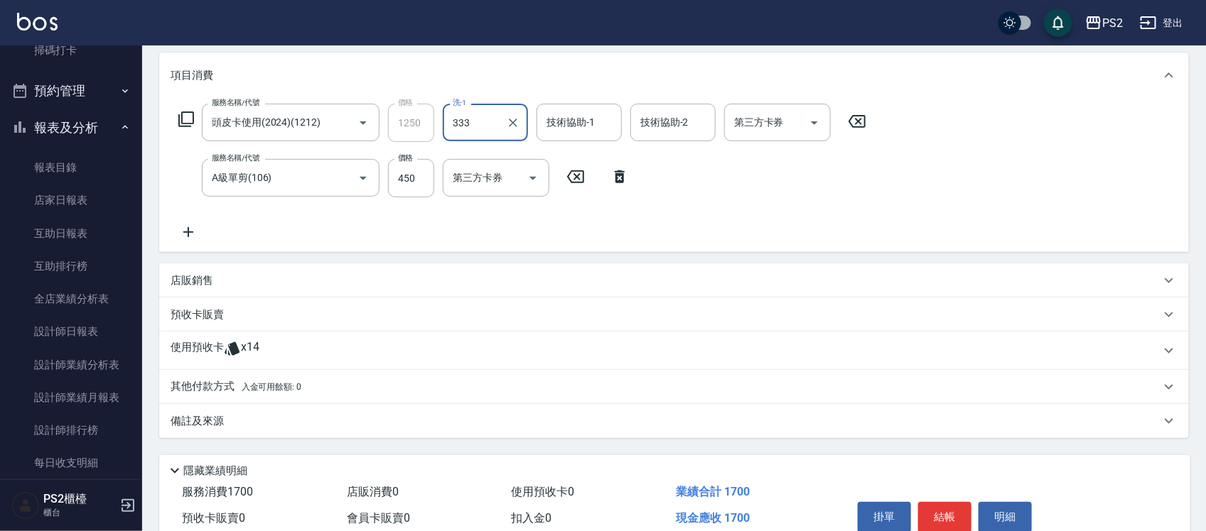
type input "333"
click at [490, 129] on input "洗-1" at bounding box center [485, 122] width 72 height 25
type input "培芯-33"
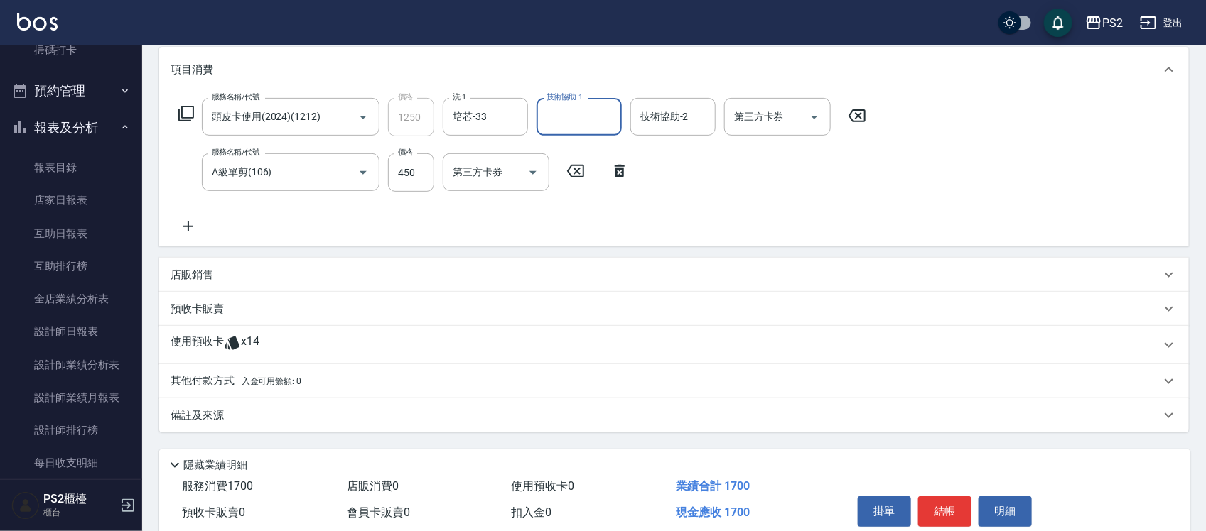
scroll to position [155, 0]
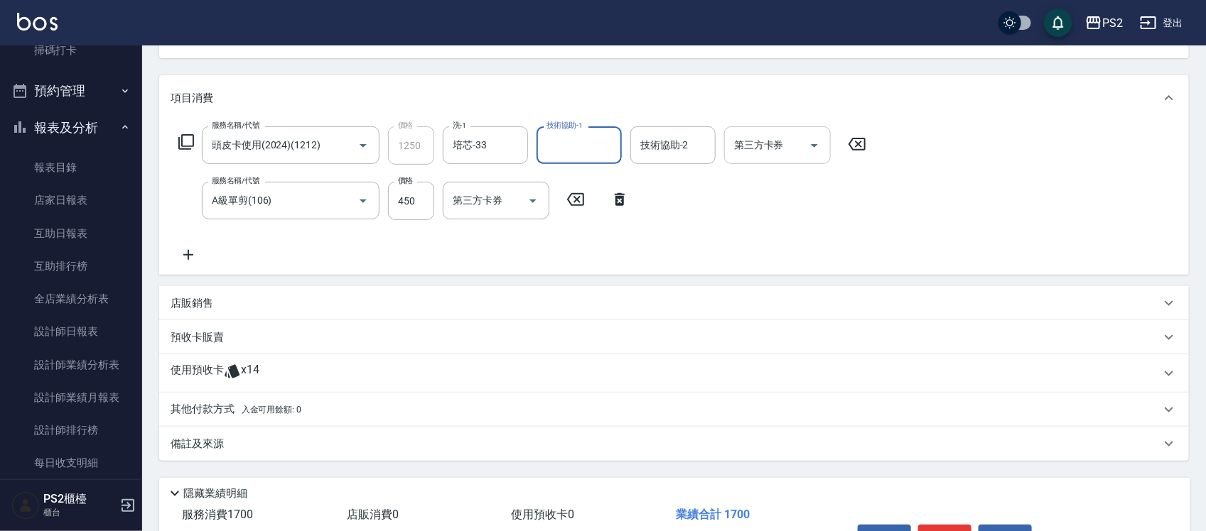
click at [805, 156] on div at bounding box center [813, 145] width 21 height 38
click at [810, 149] on icon "Open" at bounding box center [814, 145] width 17 height 17
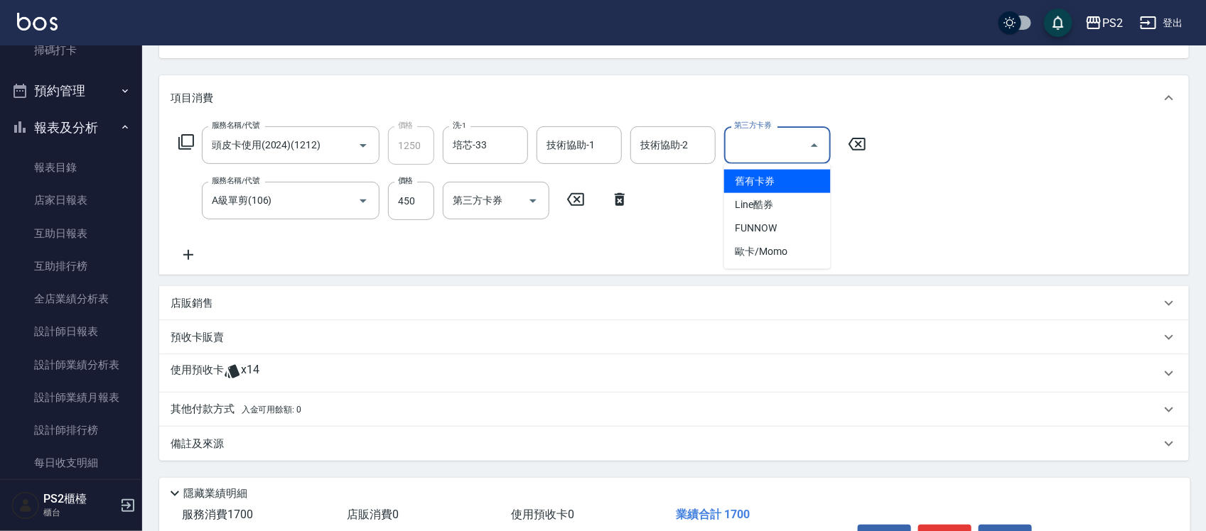
click at [801, 183] on span "舊有卡券" at bounding box center [777, 181] width 107 height 23
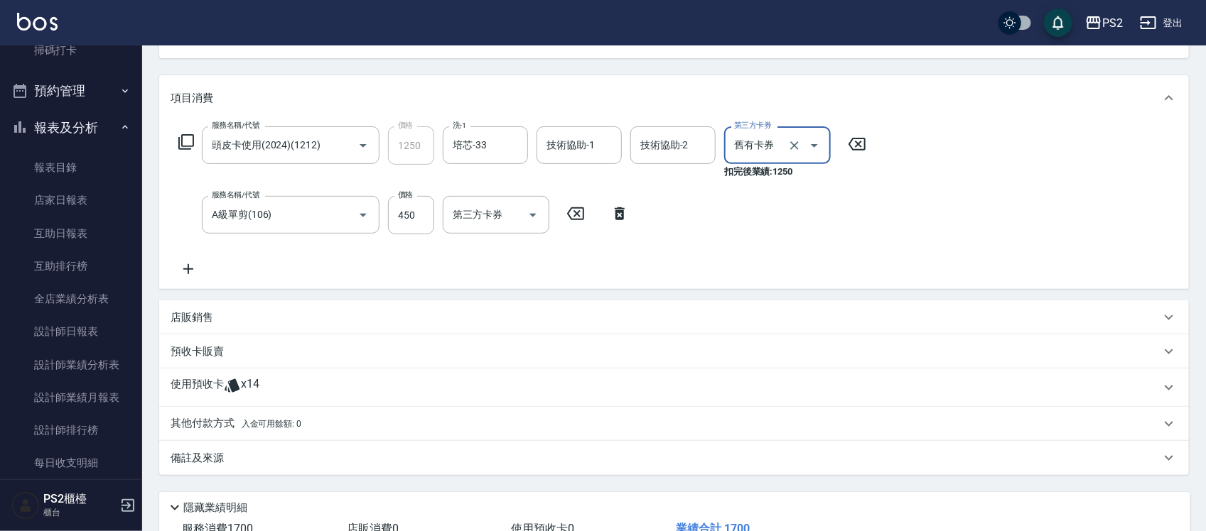
type input "舊有卡券"
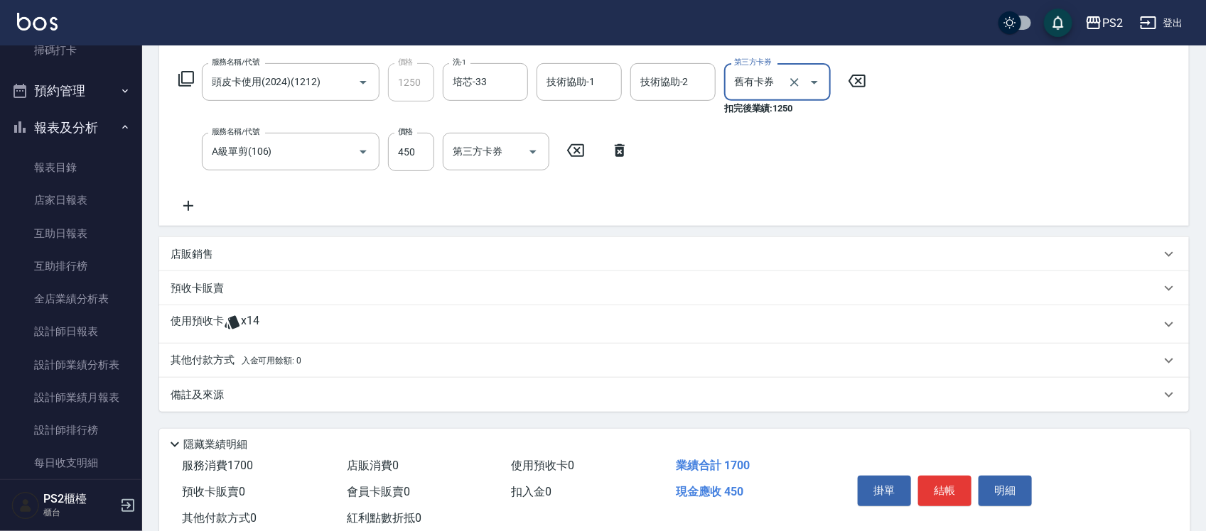
scroll to position [244, 0]
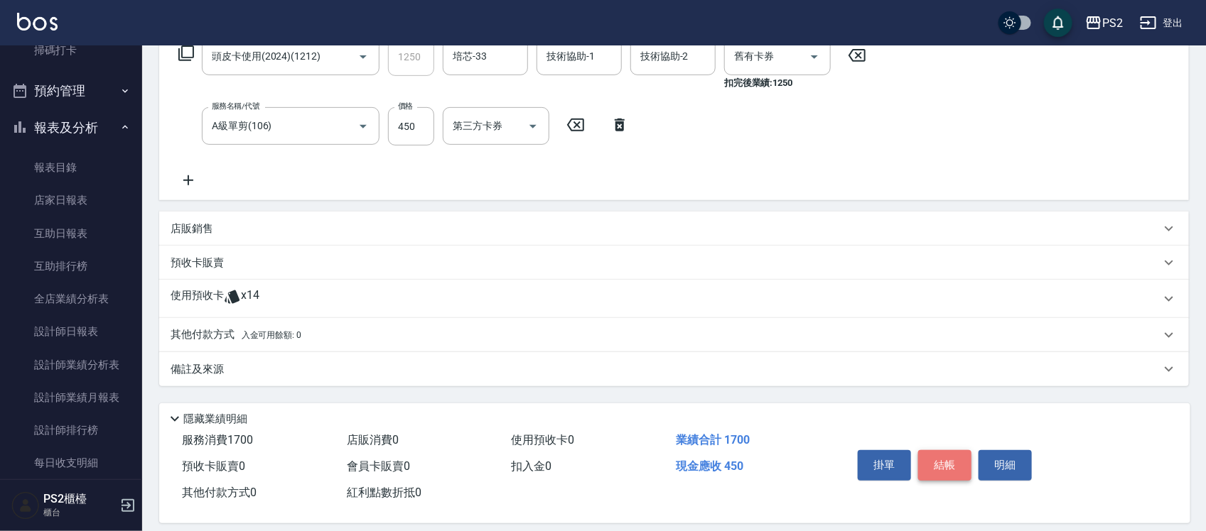
click at [946, 471] on button "結帳" at bounding box center [944, 465] width 53 height 30
type input "2025/09/20 19:10"
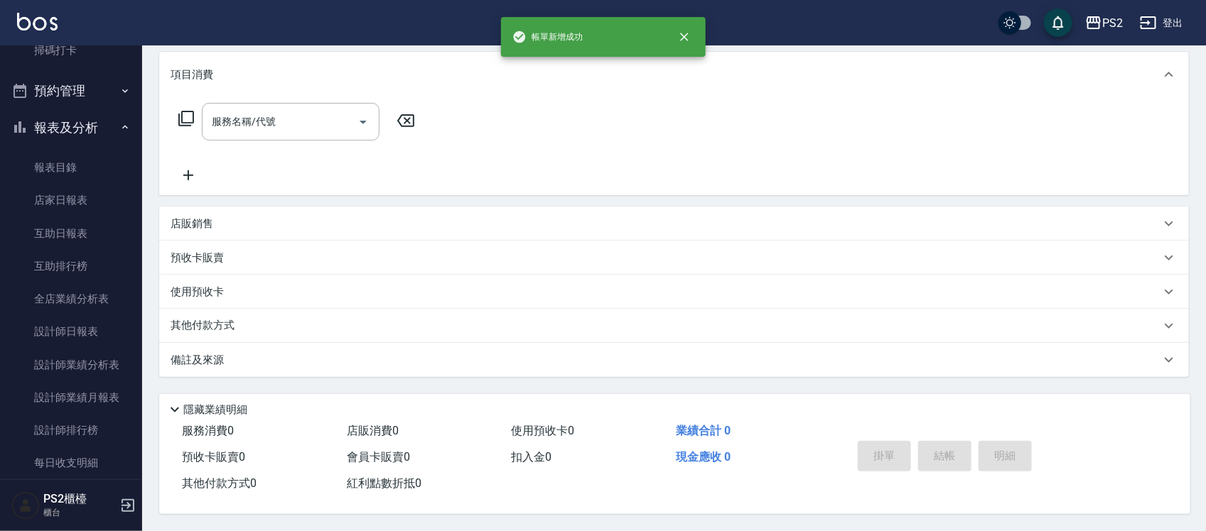
scroll to position [0, 0]
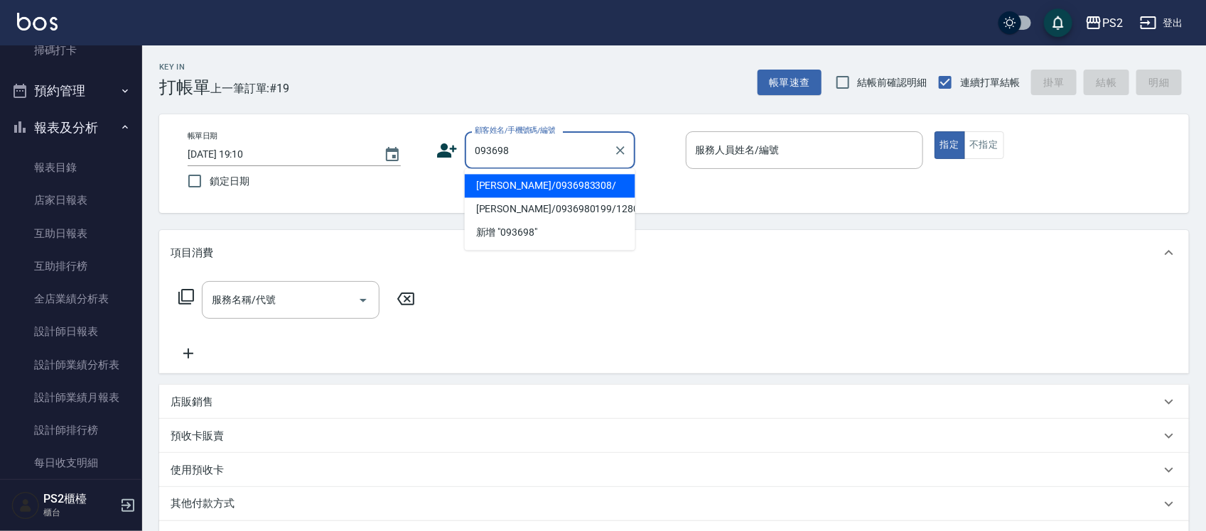
type input "吳侑舜/0936983308/"
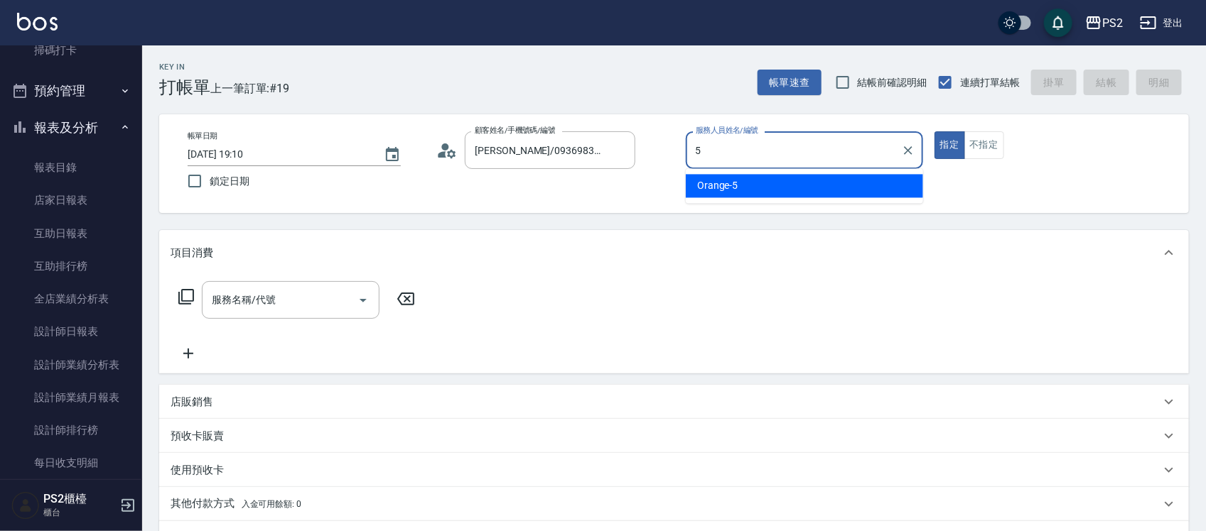
type input "Orange-5"
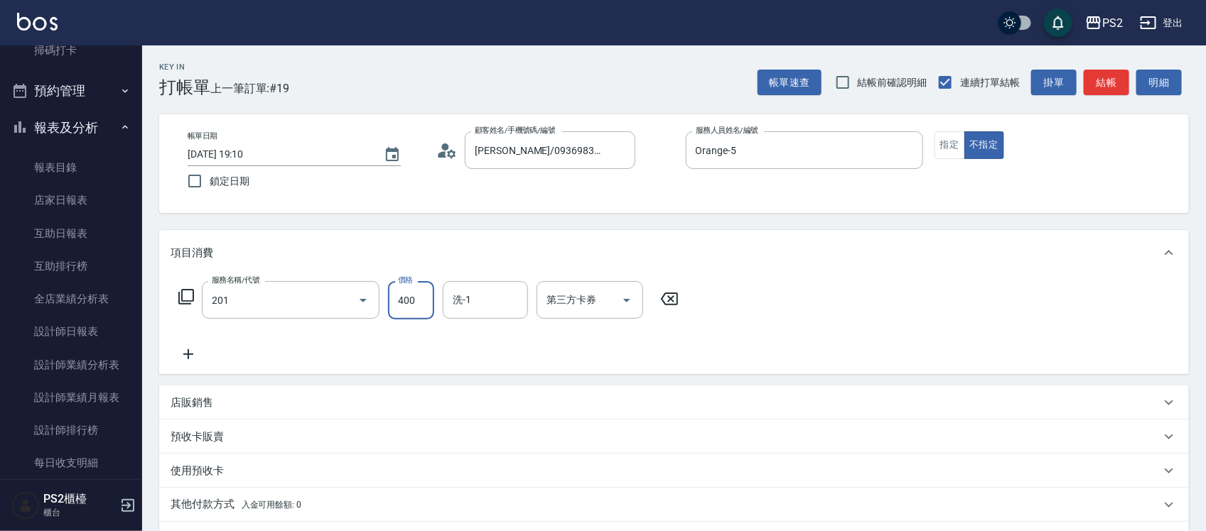
type input "C級洗剪400(201)"
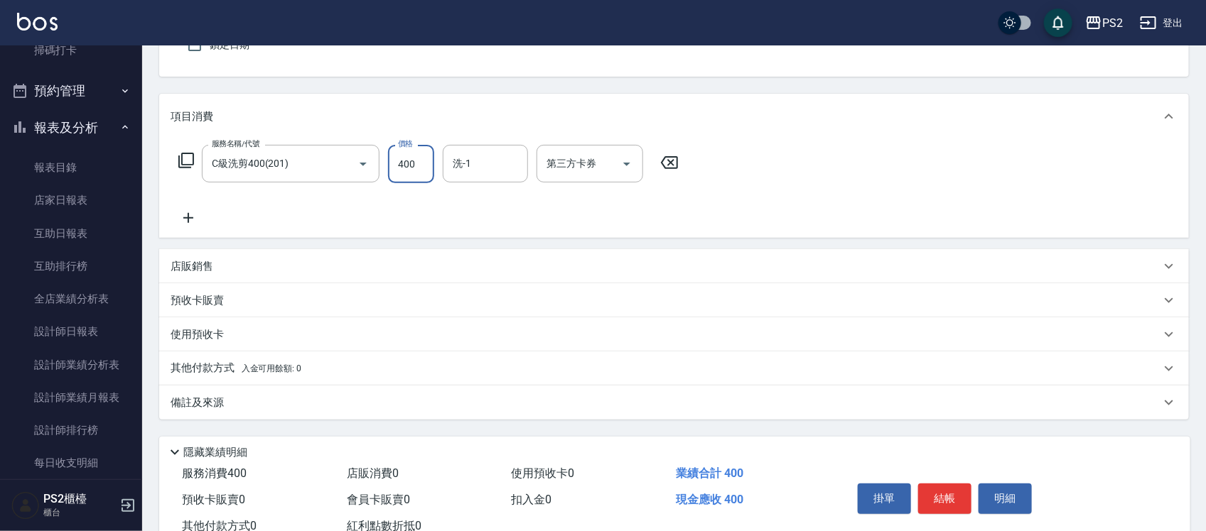
scroll to position [178, 0]
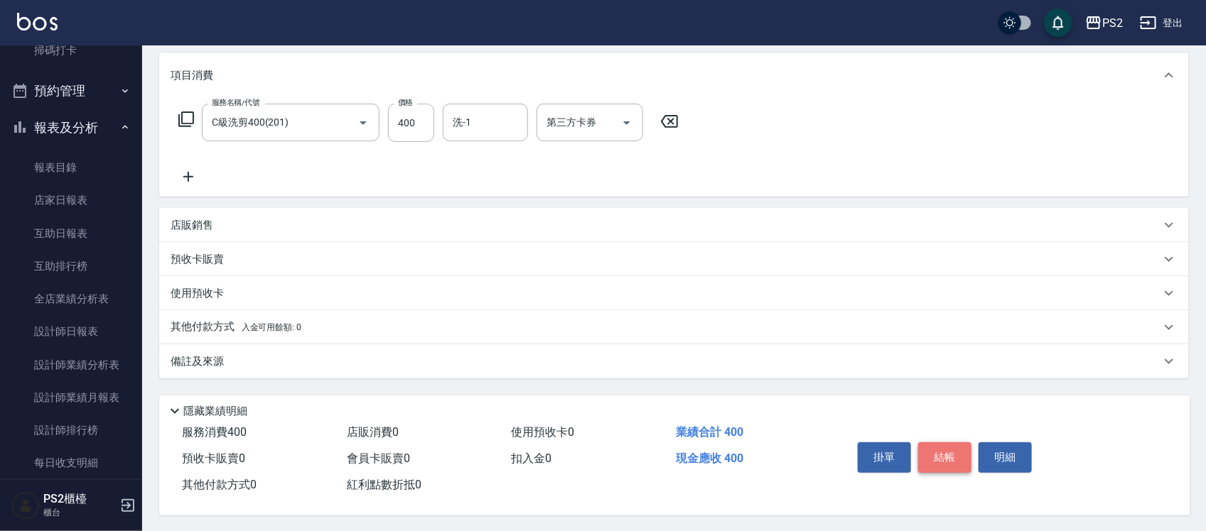
click at [952, 460] on button "結帳" at bounding box center [944, 458] width 53 height 30
type input "2025/09/20 19:11"
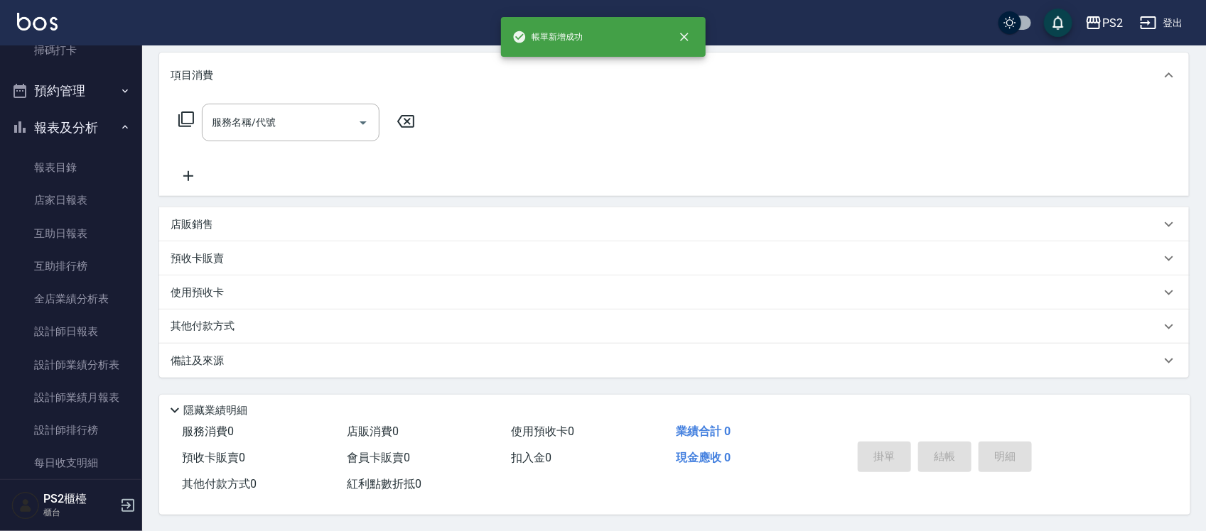
scroll to position [0, 0]
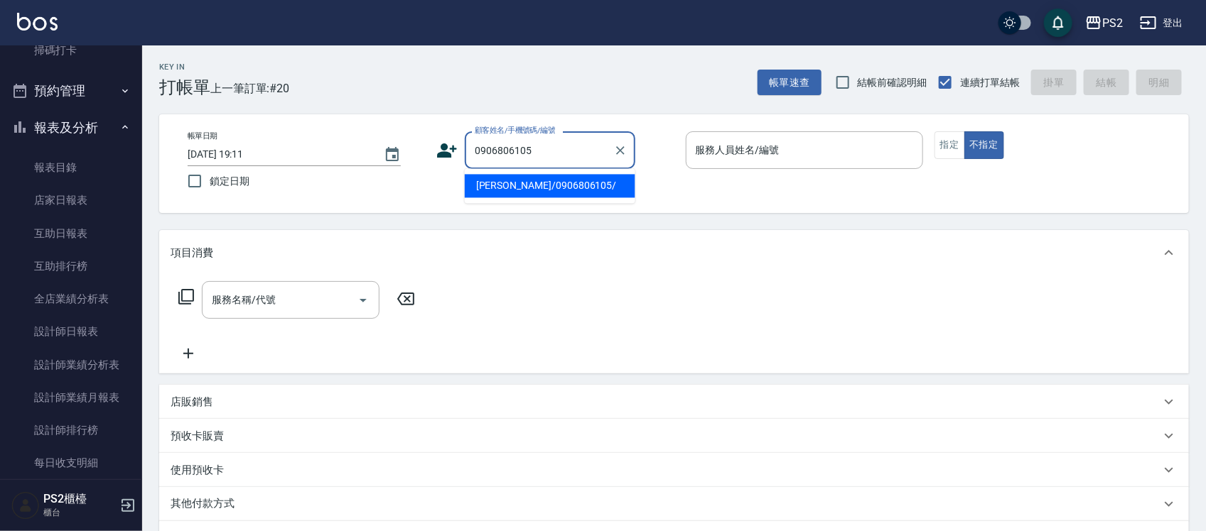
type input "歐昌哲/0906806105/"
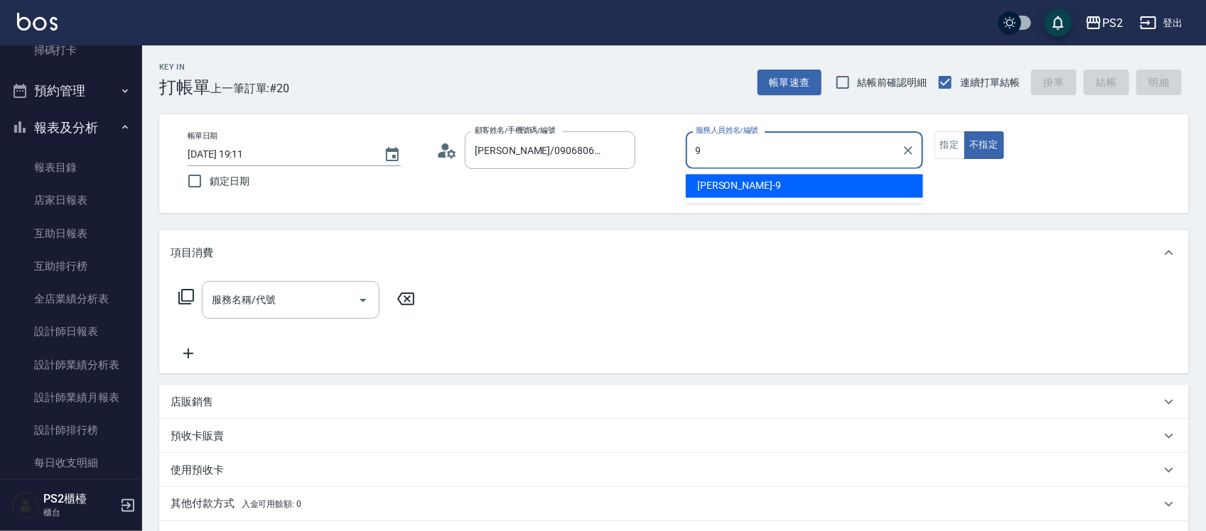
type input "Nina-9"
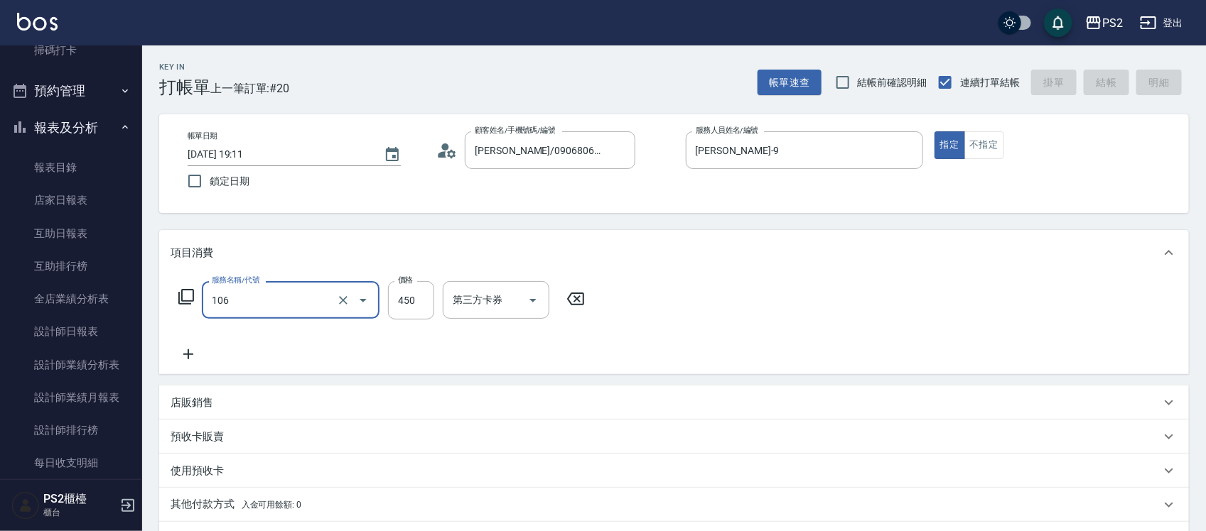
type input "106"
type input "2025/09/20 19:31"
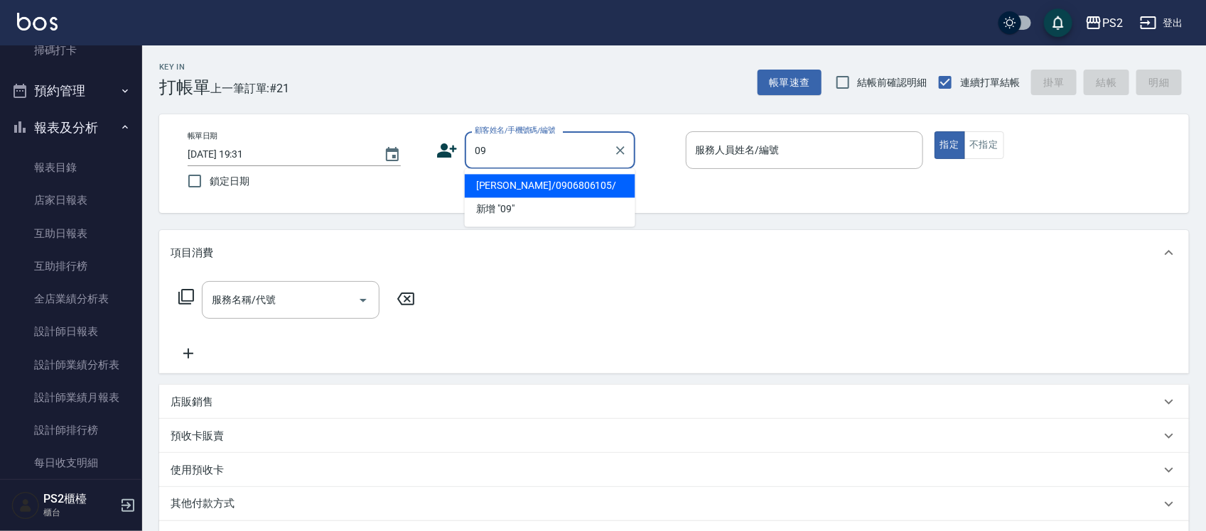
type input "0"
click at [529, 185] on li "盧忠義/0920147519/" at bounding box center [550, 186] width 171 height 23
type input "盧忠義/0920147519/"
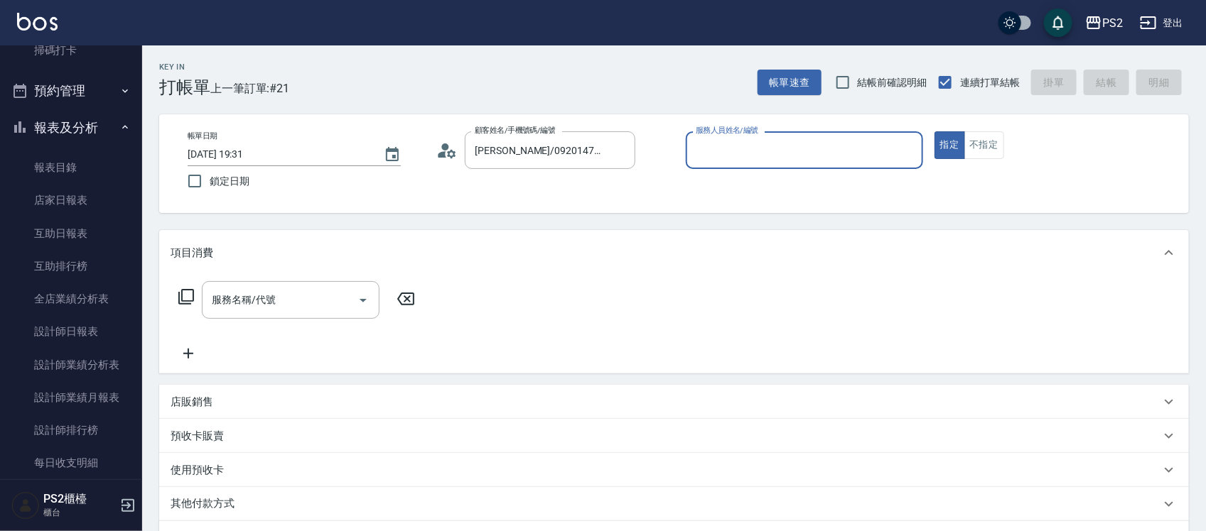
type input "Lori-8"
click at [934, 131] on button "指定" at bounding box center [949, 145] width 31 height 28
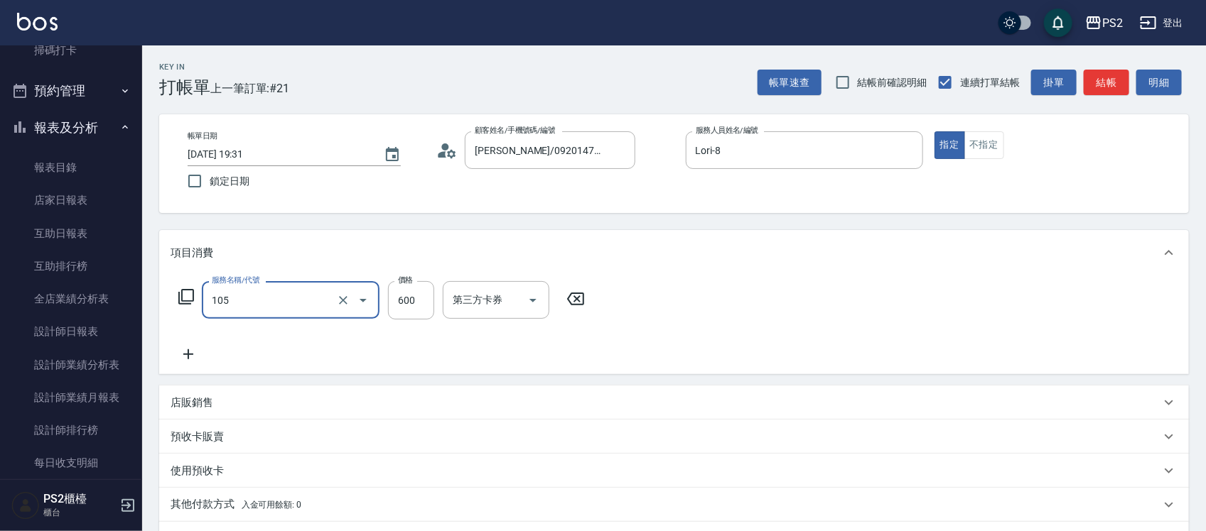
type input "A級洗剪600(105)"
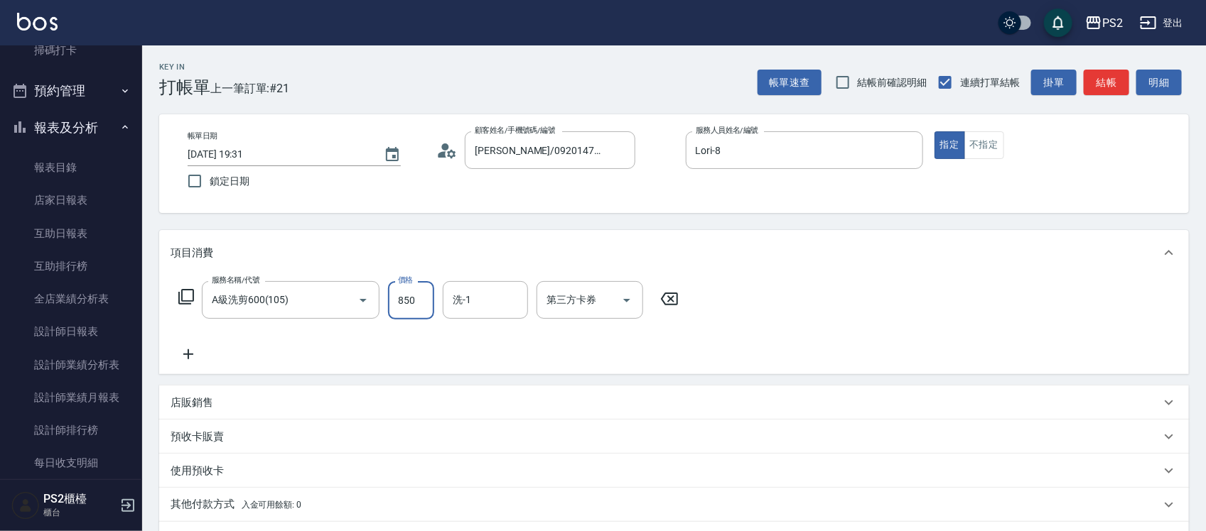
type input "850"
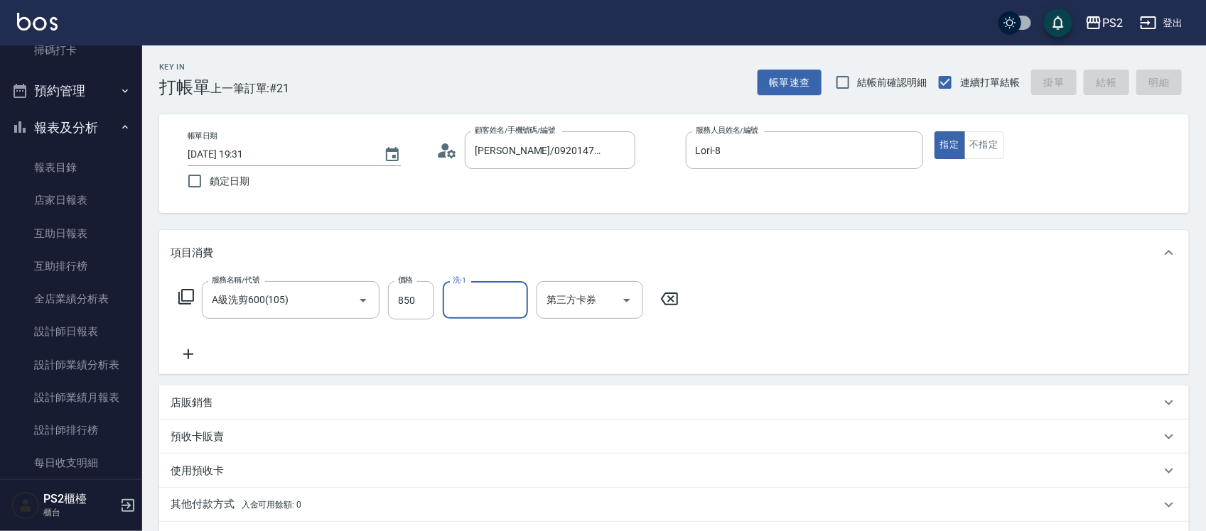
type input "2025/09/20 19:32"
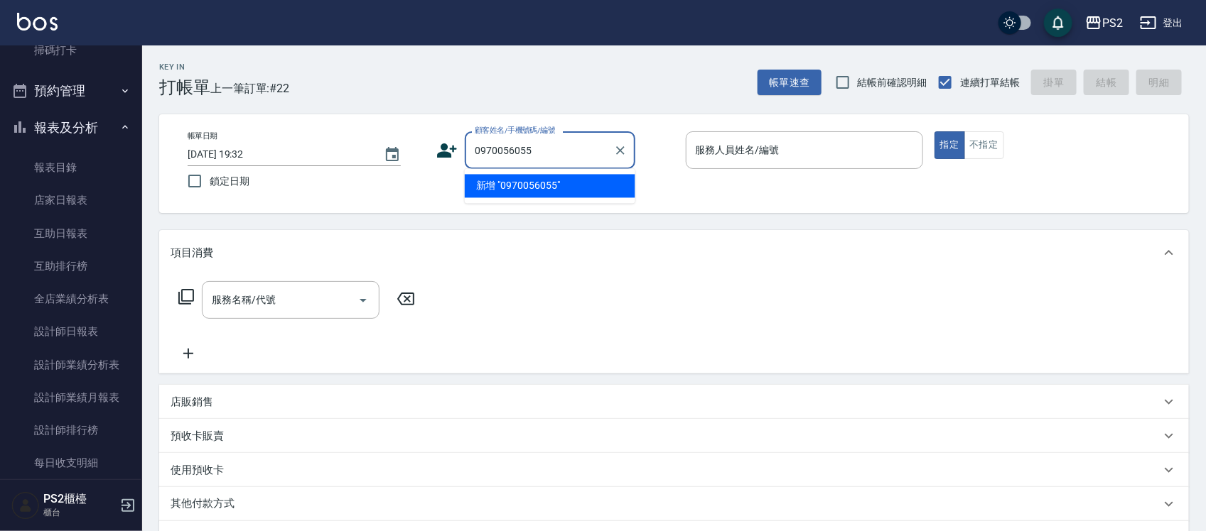
type input "0970056055"
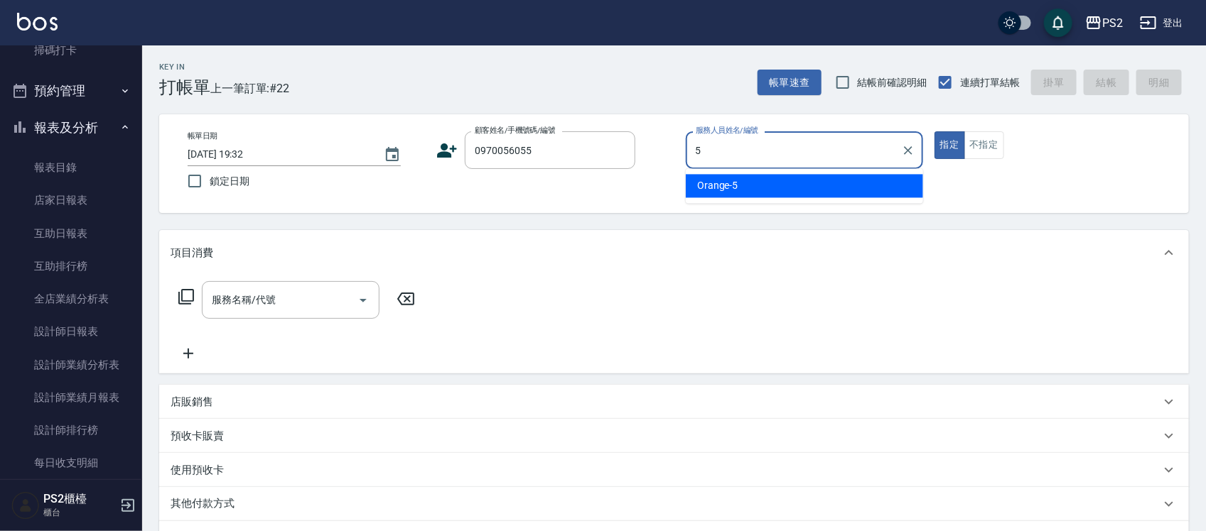
type input "Orange-5"
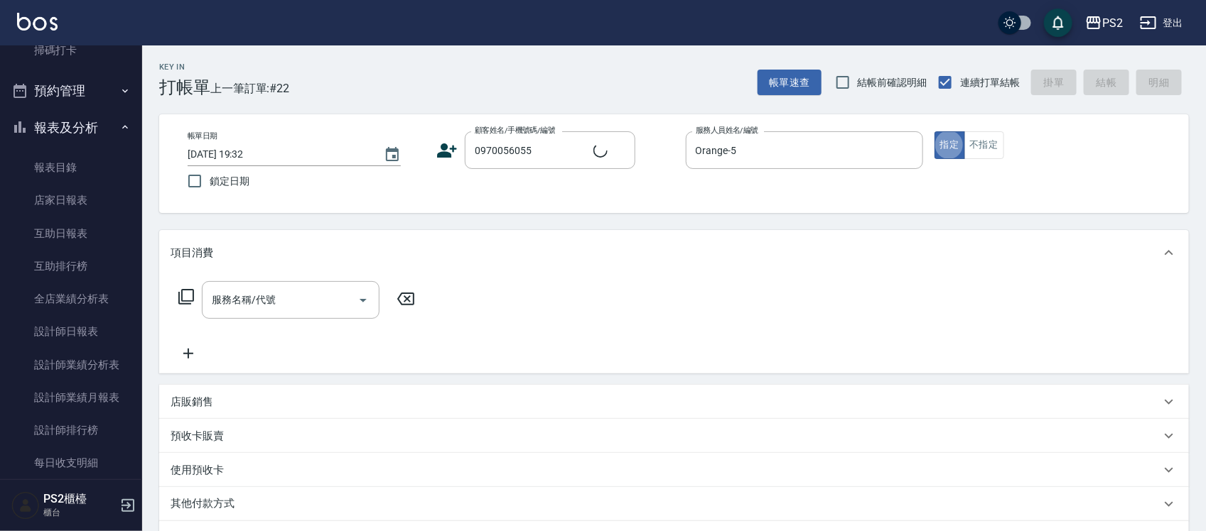
type input "莊璵熒/0970056055/"
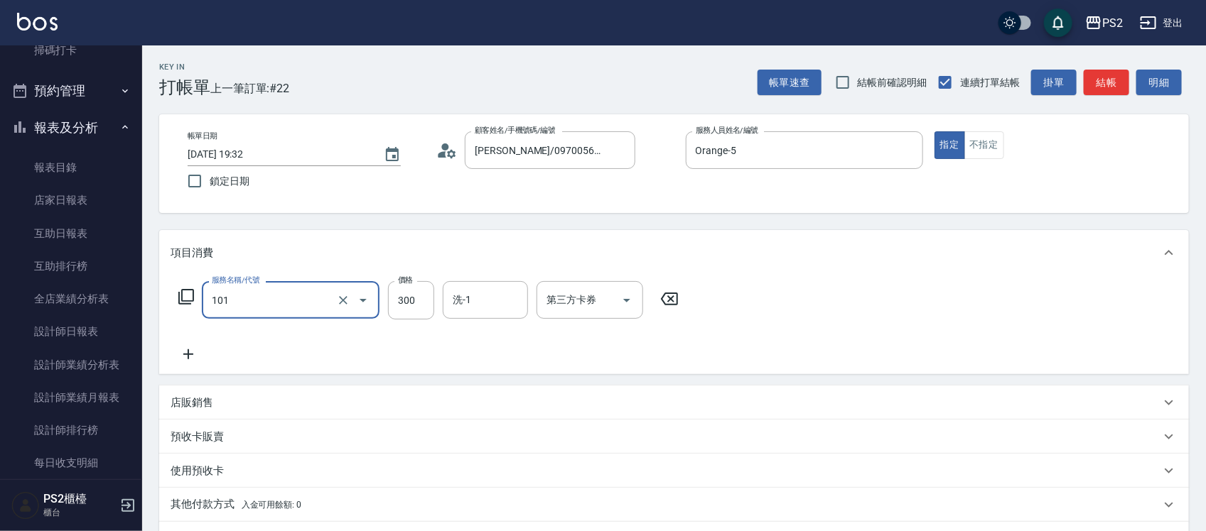
type input "洗髮(101)"
type input "500"
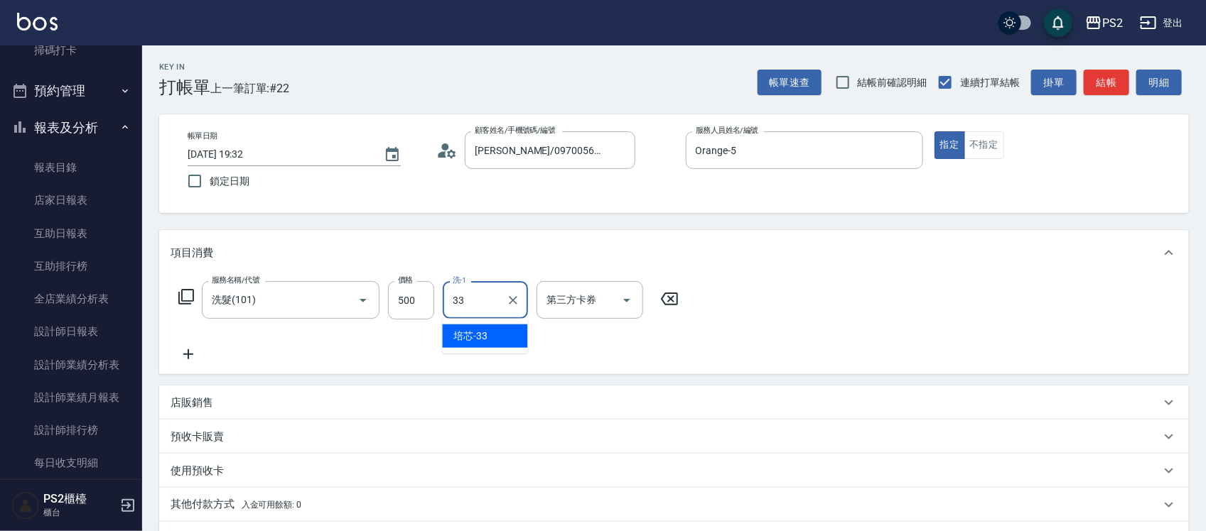
type input "培芯-33"
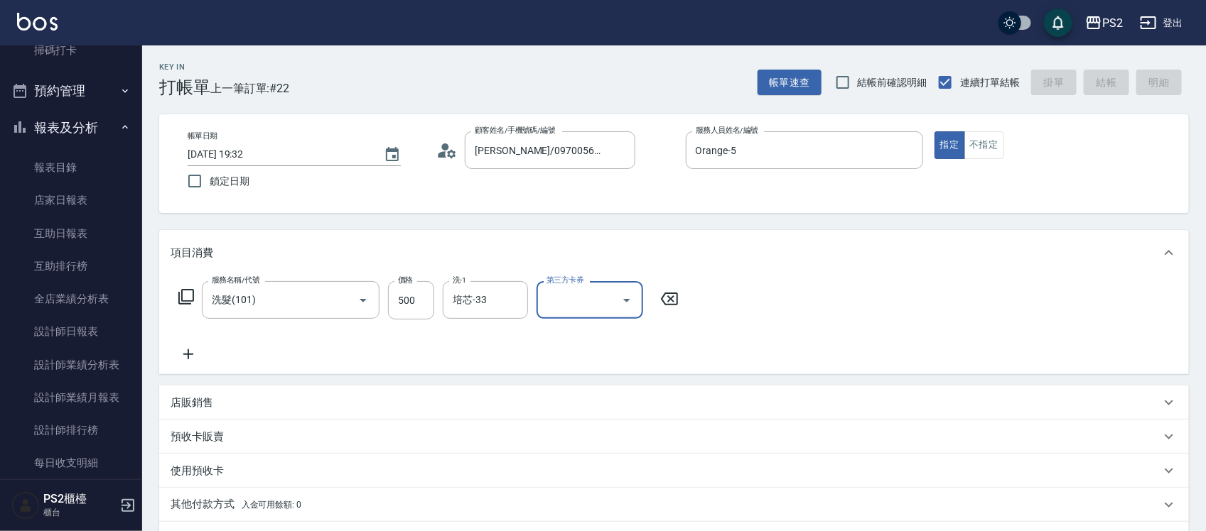
type input "2025/09/20 19:33"
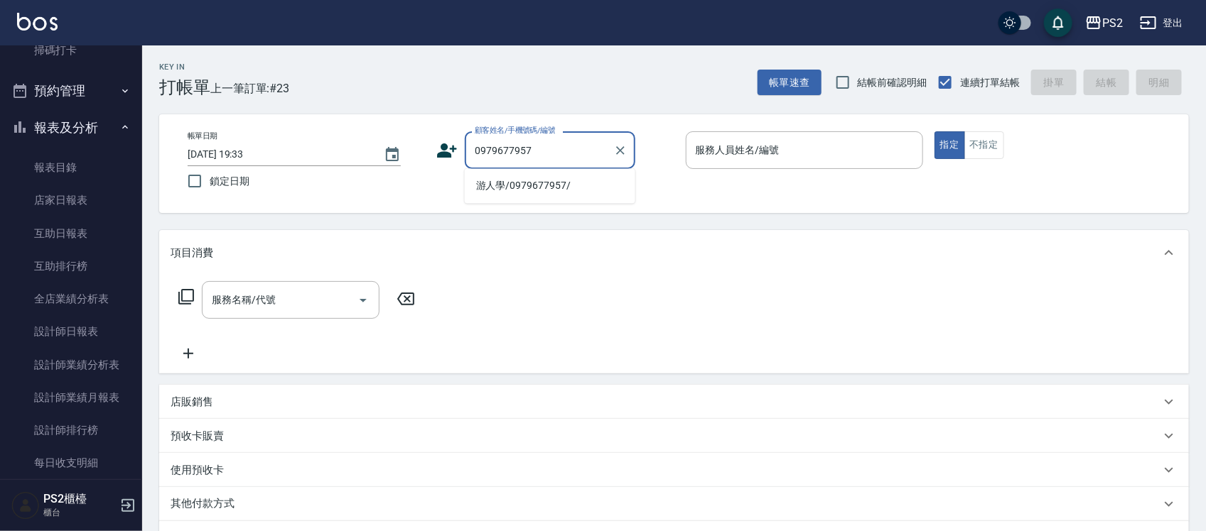
type input "游人學/0979677957/"
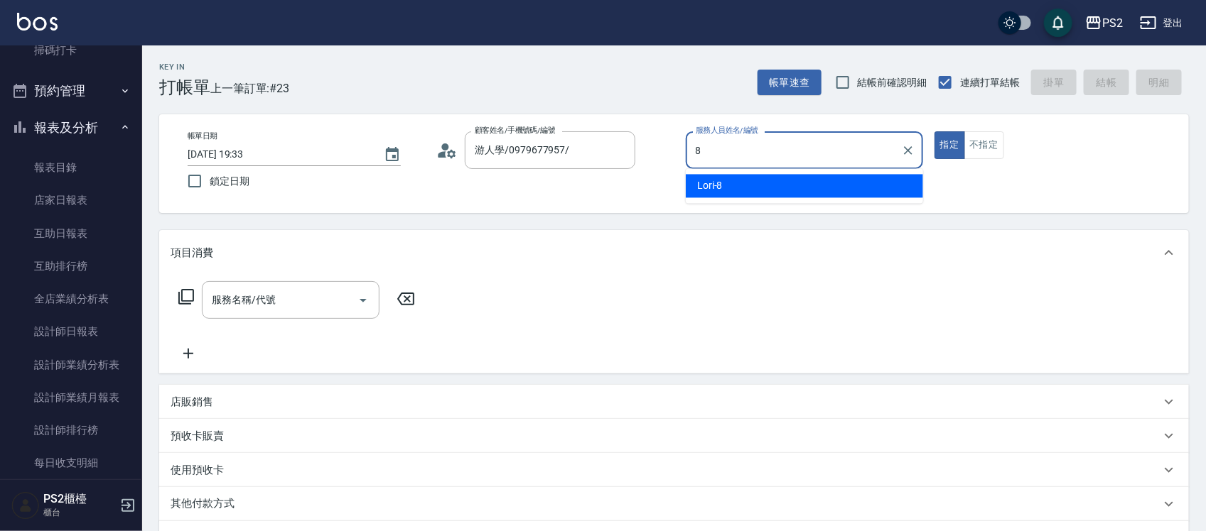
type input "Lori-8"
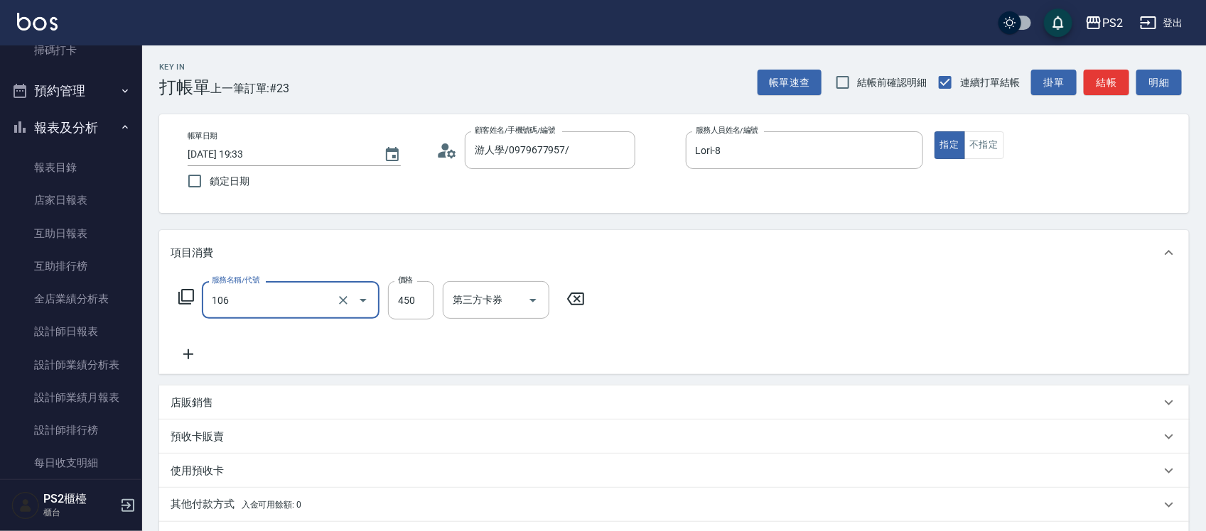
type input "A級單剪(106)"
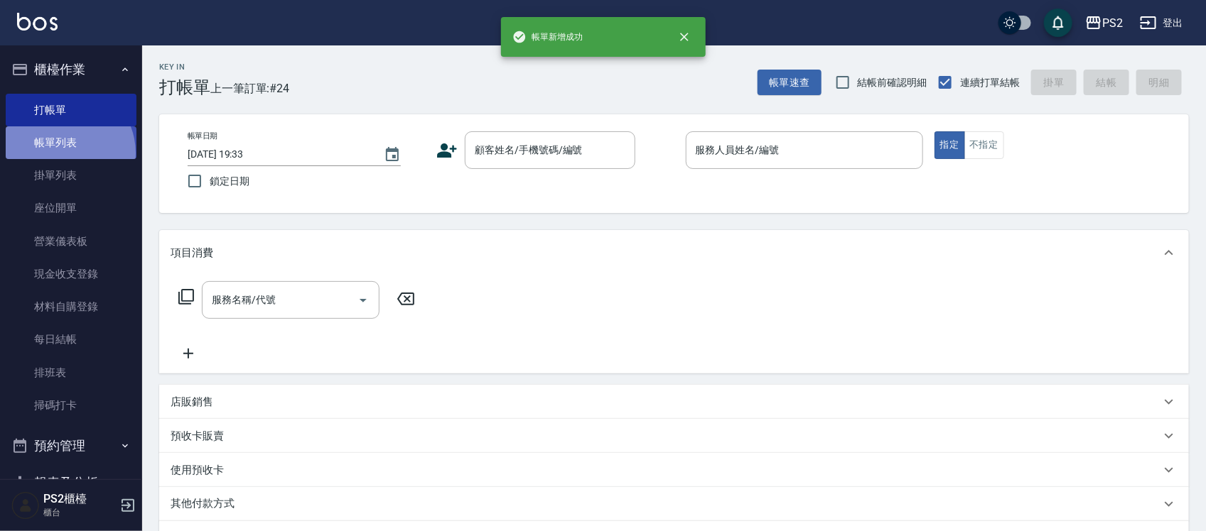
click at [62, 153] on link "帳單列表" at bounding box center [71, 142] width 131 height 33
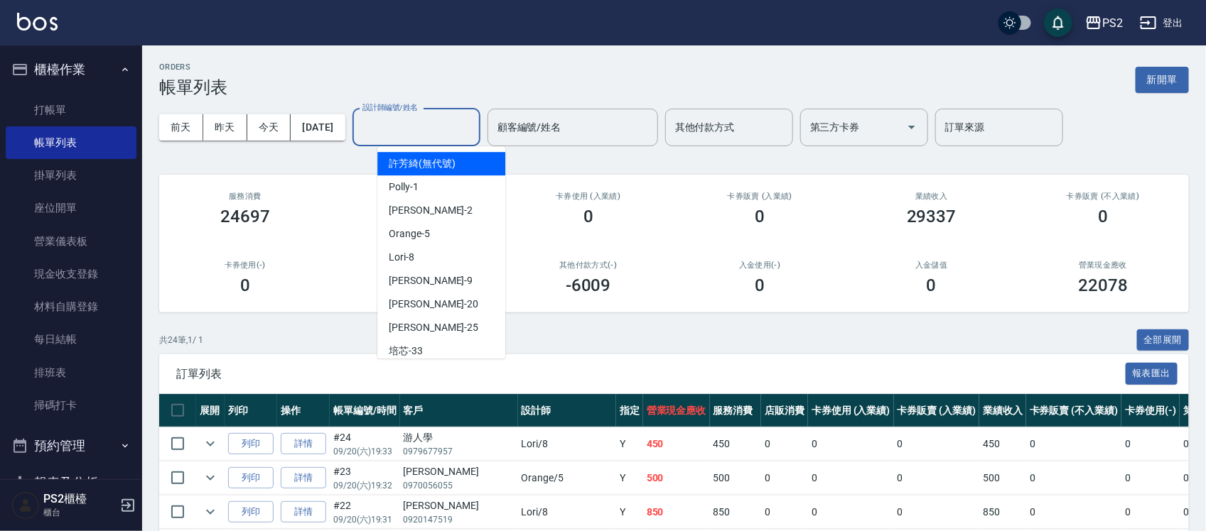
click at [414, 133] on input "設計師編號/姓名" at bounding box center [416, 127] width 115 height 25
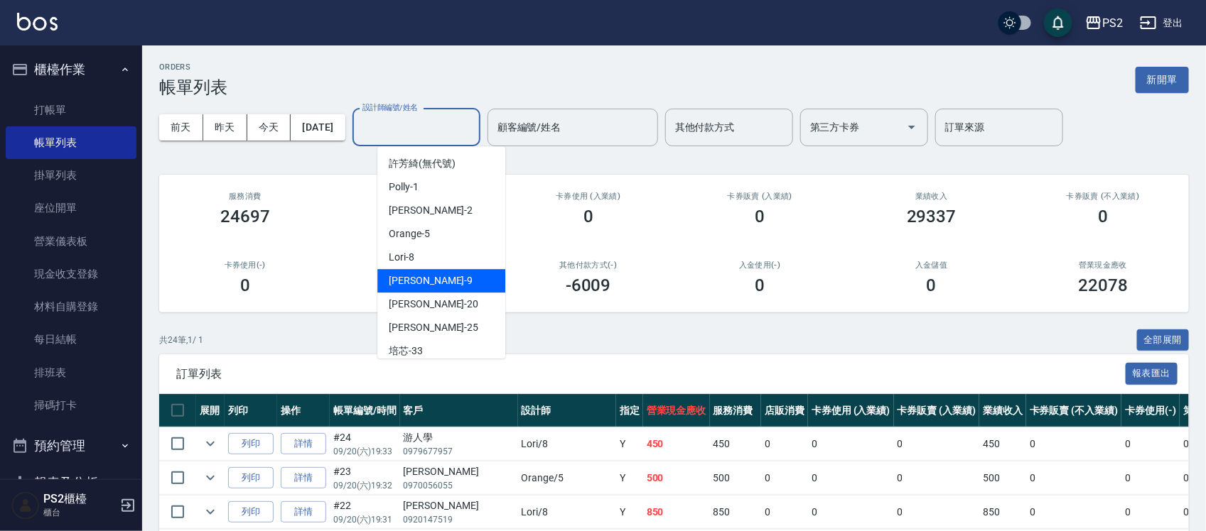
drag, startPoint x: 409, startPoint y: 284, endPoint x: 406, endPoint y: 274, distance: 11.0
click at [409, 285] on span "Nina -9" at bounding box center [431, 281] width 84 height 15
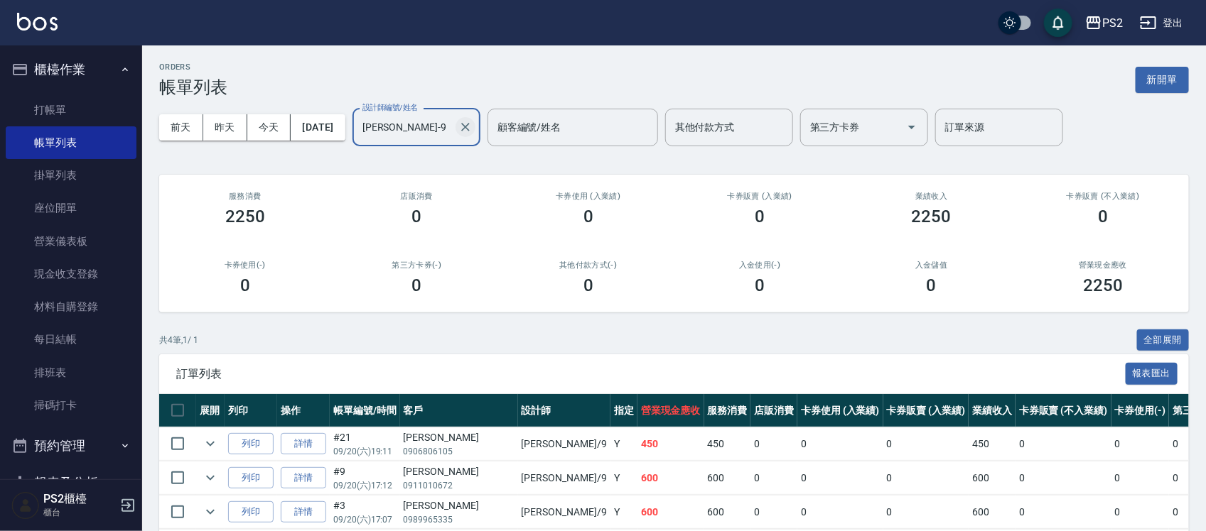
click at [472, 129] on icon "Clear" at bounding box center [465, 127] width 14 height 14
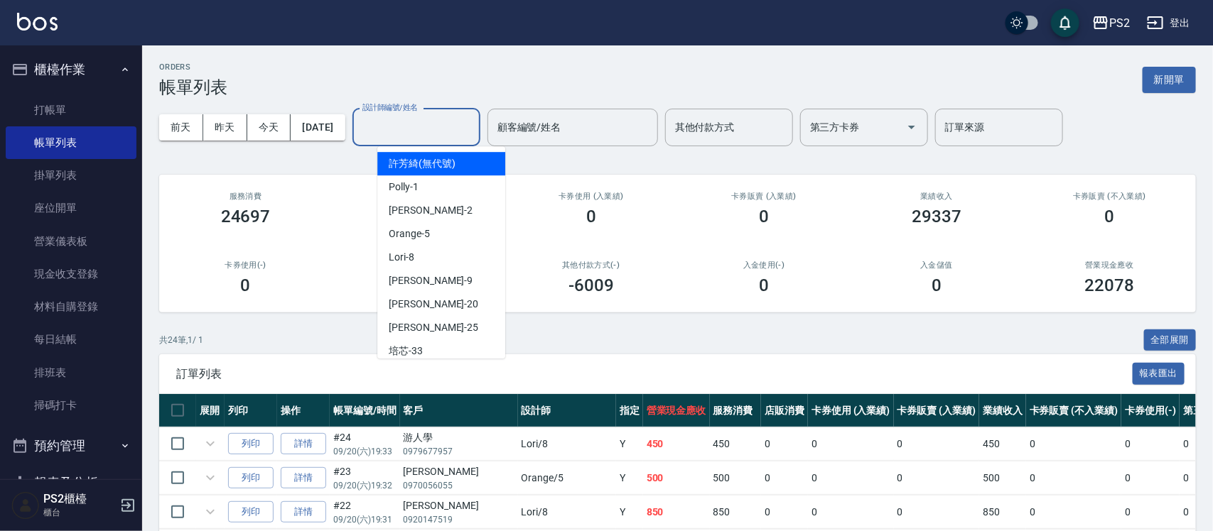
click at [426, 136] on input "設計師編號/姓名" at bounding box center [416, 127] width 115 height 25
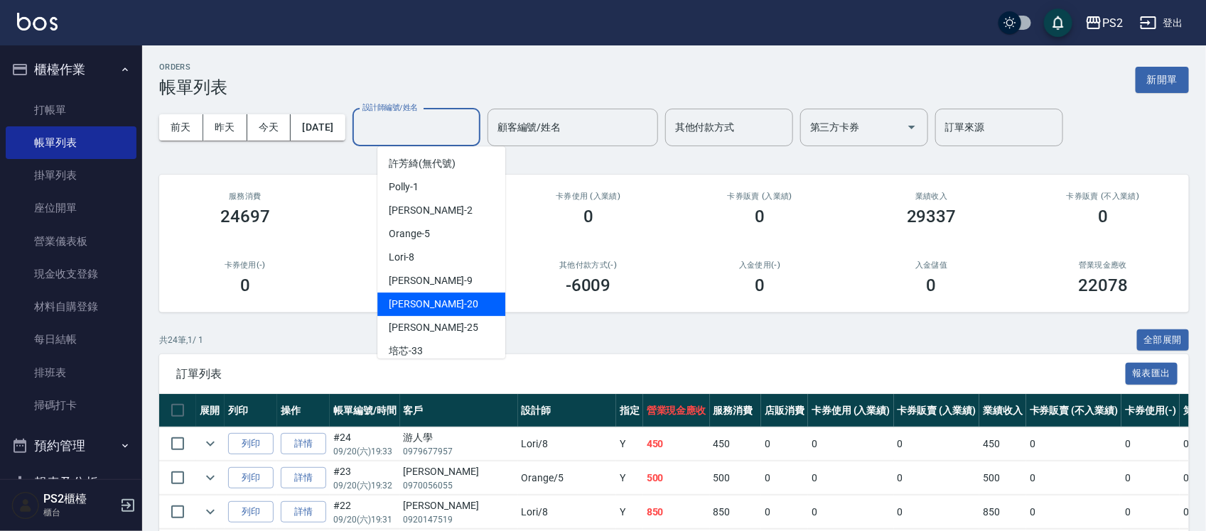
click at [414, 293] on div "冠霖 -20" at bounding box center [441, 304] width 128 height 23
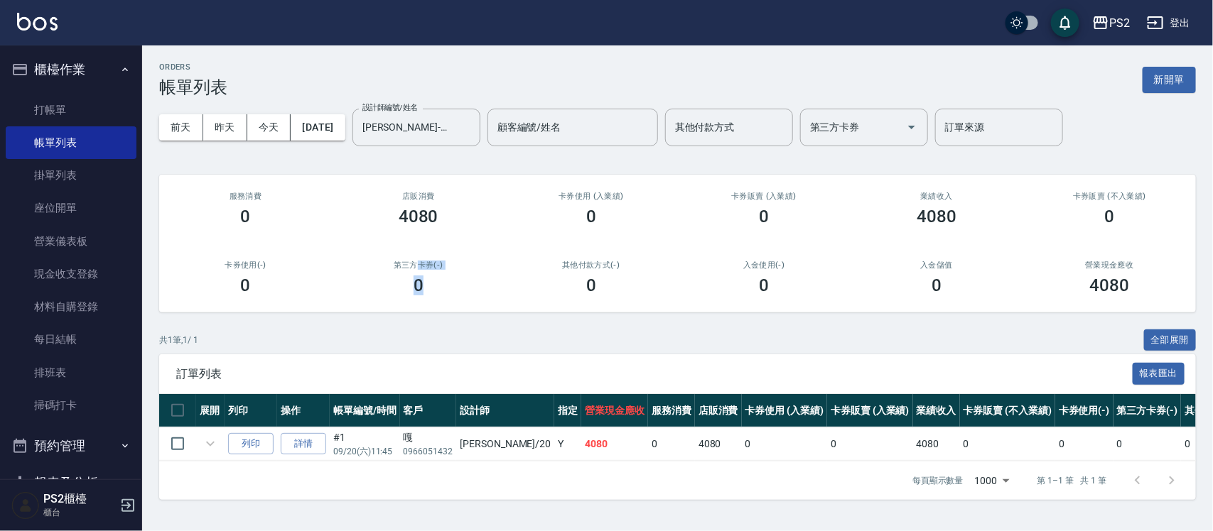
drag, startPoint x: 414, startPoint y: 293, endPoint x: 418, endPoint y: 210, distance: 83.2
click at [416, 231] on div "ORDERS 帳單列表 新開單 前天 昨天 今天 2025/09/20 設計師編號/姓名 冠霖-20 設計師編號/姓名 顧客編號/姓名 顧客編號/姓名 其他付…" at bounding box center [606, 265] width 1213 height 531
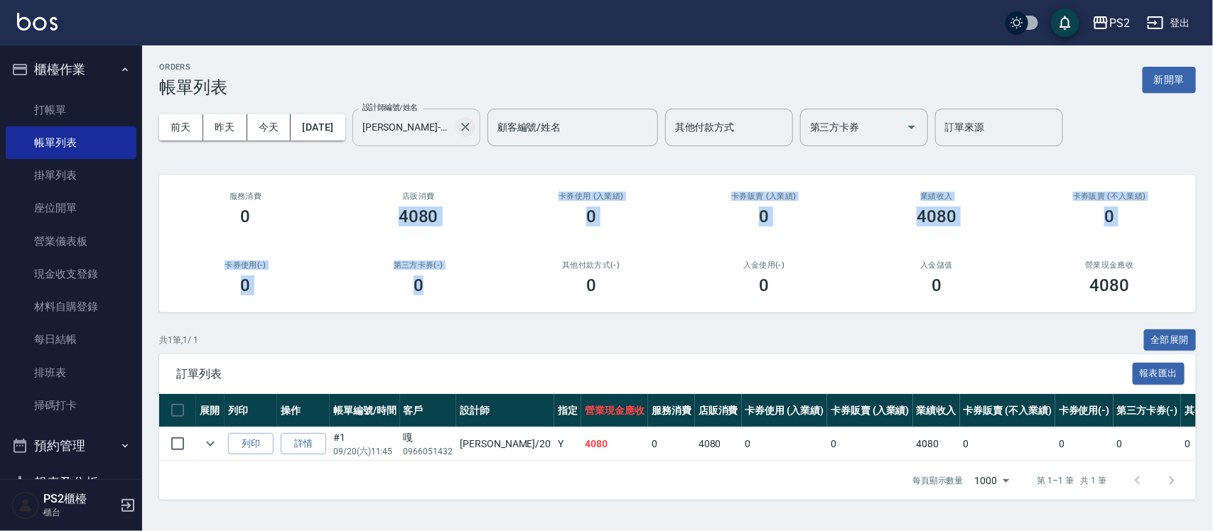
click at [472, 124] on icon "Clear" at bounding box center [465, 127] width 14 height 14
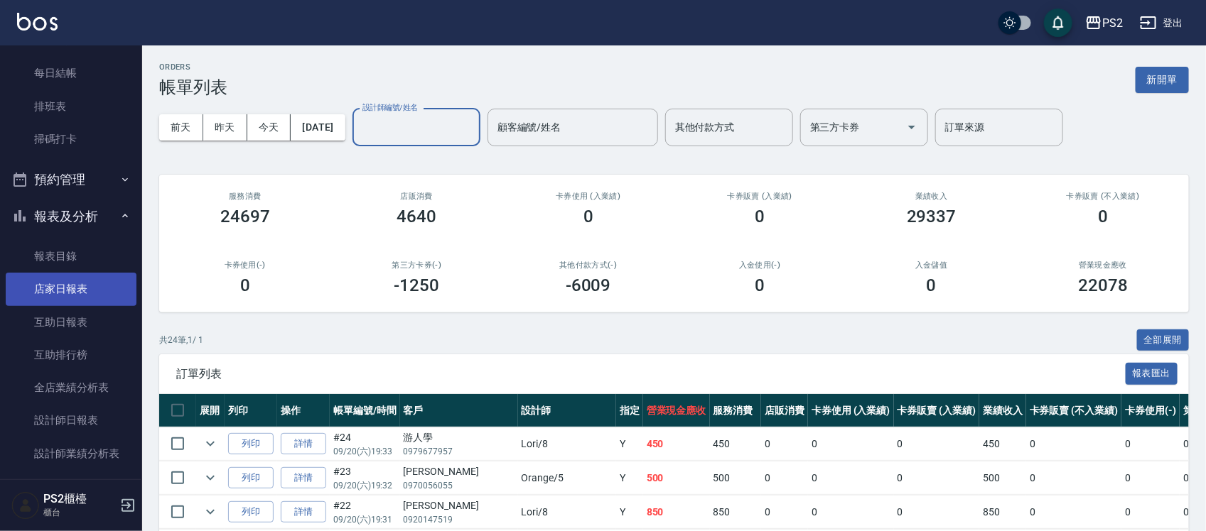
scroll to position [533, 0]
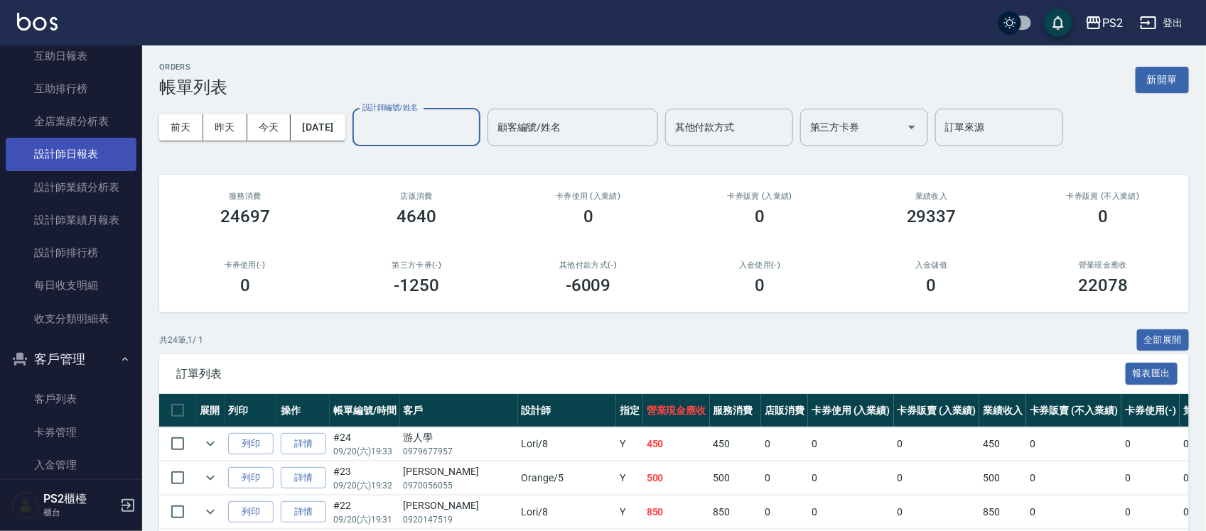
click at [78, 150] on link "設計師日報表" at bounding box center [71, 154] width 131 height 33
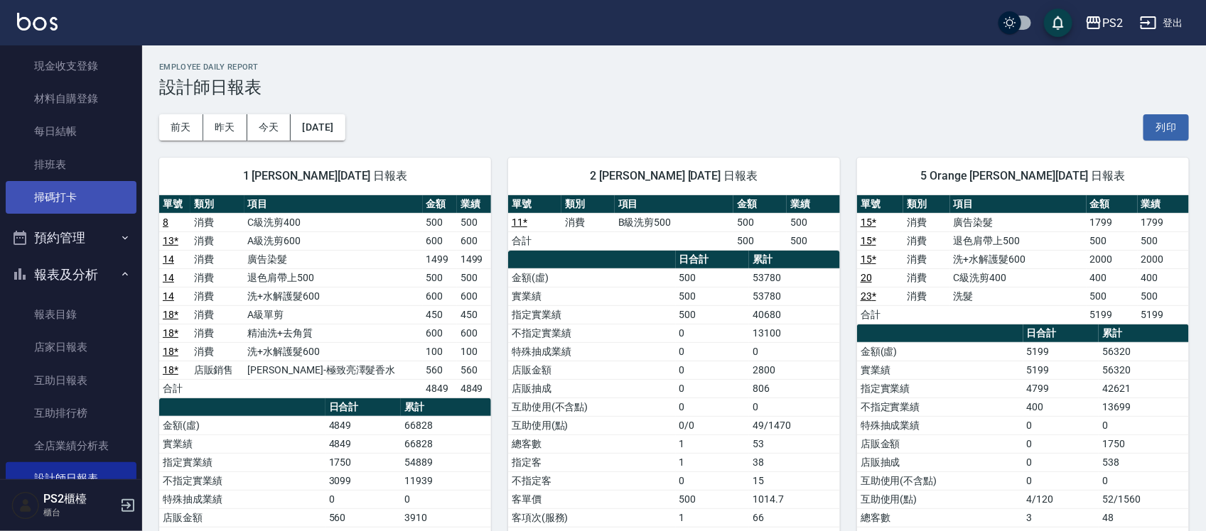
scroll to position [178, 0]
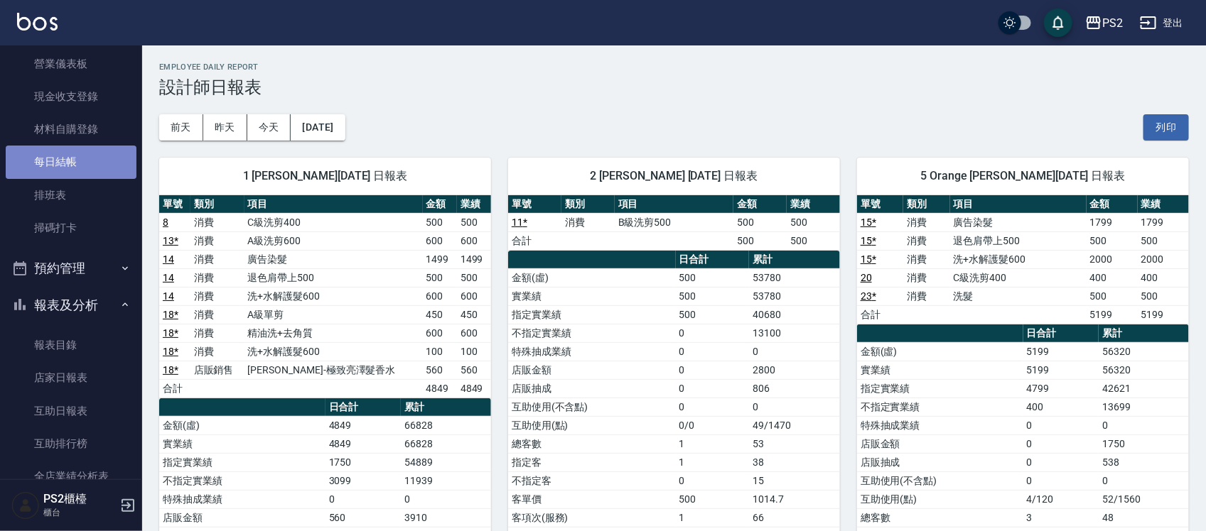
click at [82, 160] on link "每日結帳" at bounding box center [71, 162] width 131 height 33
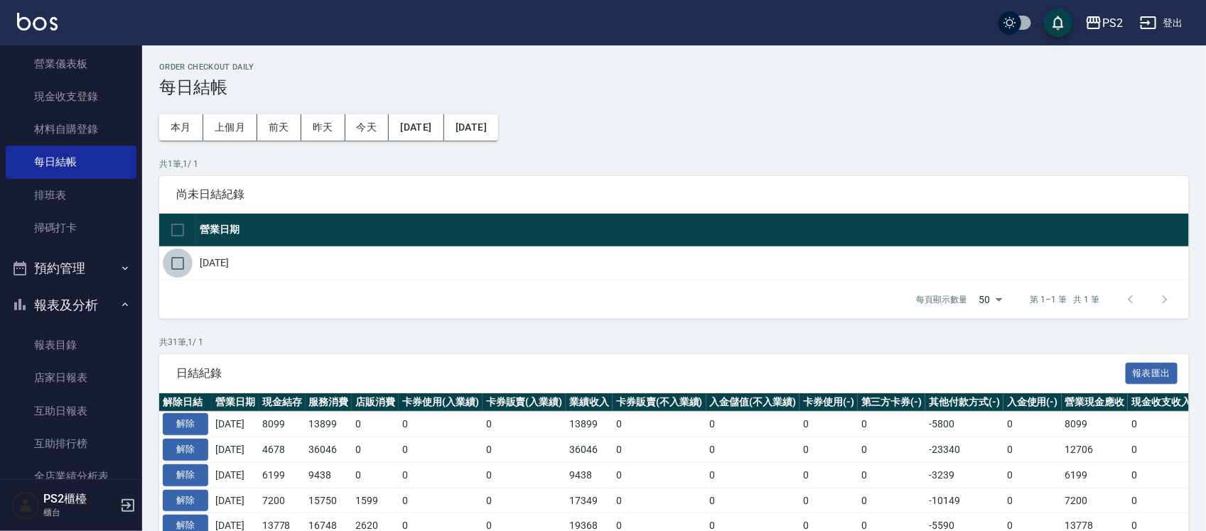
click at [185, 263] on input "checkbox" at bounding box center [178, 264] width 30 height 30
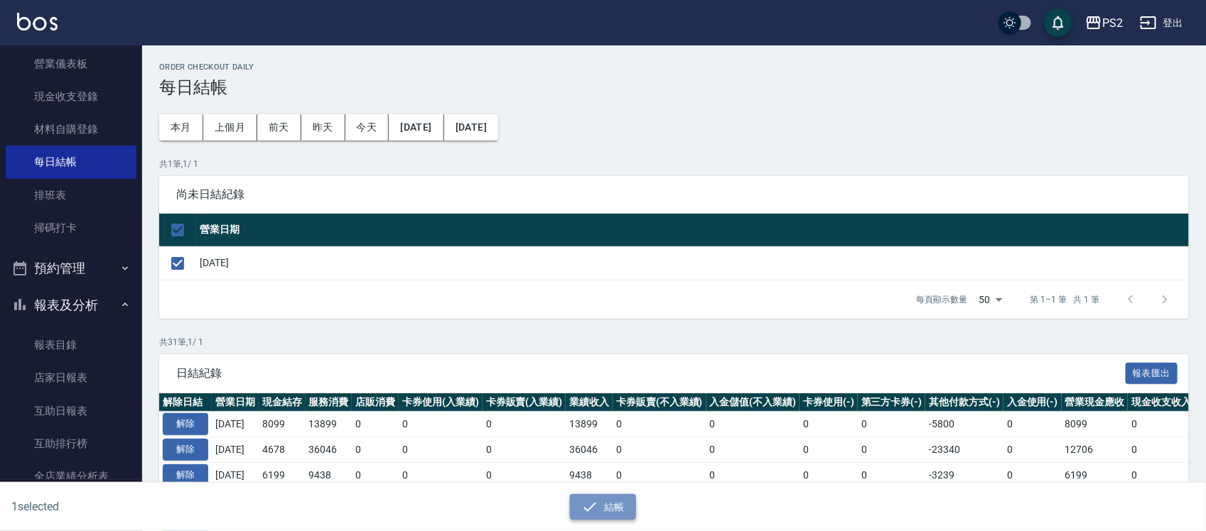
click at [610, 501] on button "結帳" at bounding box center [603, 507] width 66 height 26
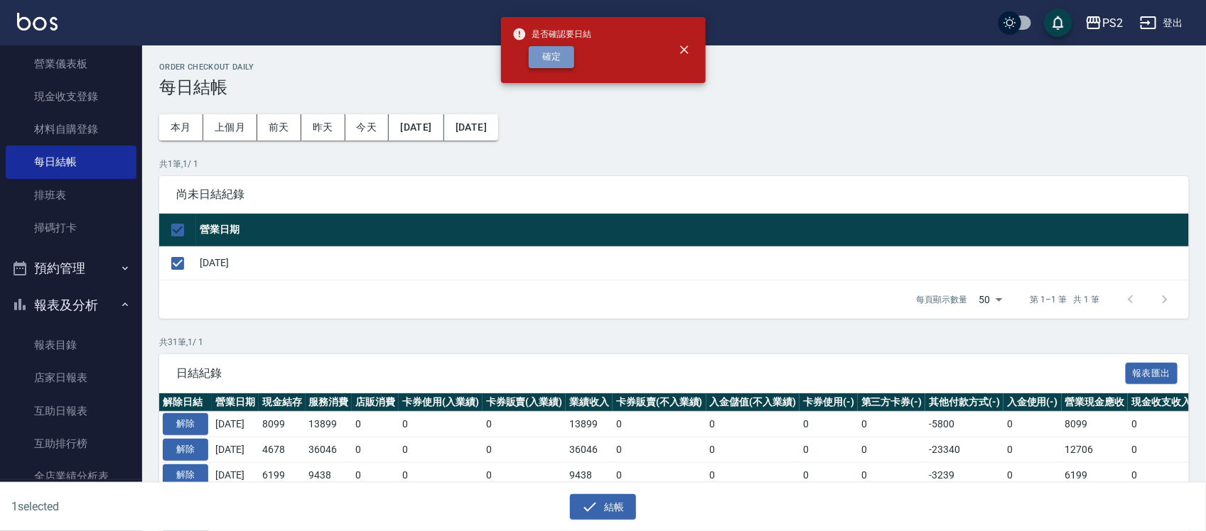
click at [544, 53] on button "確定" at bounding box center [551, 57] width 45 height 22
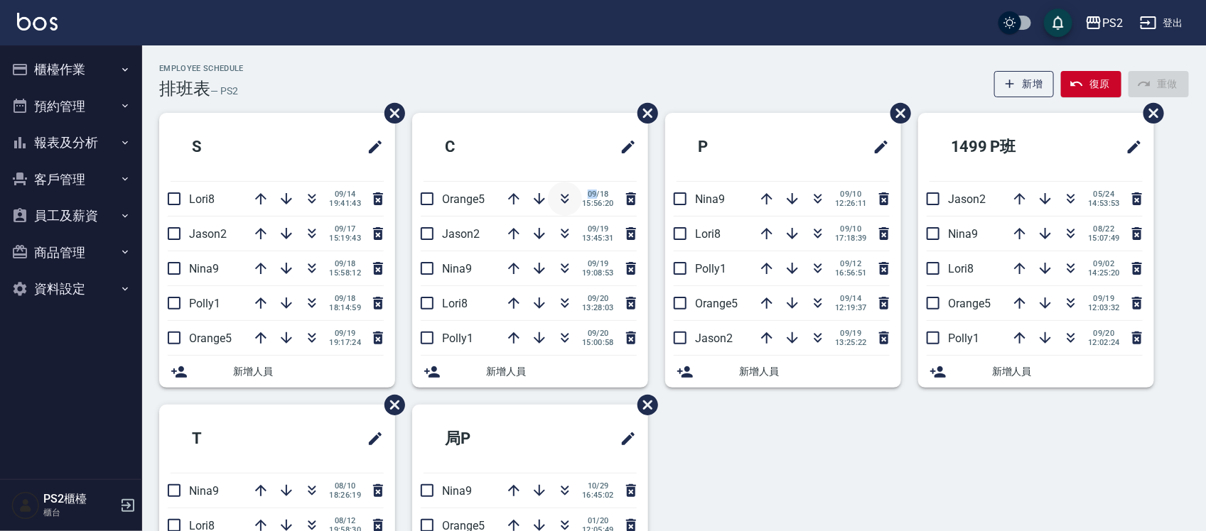
click at [565, 198] on icon "button" at bounding box center [565, 196] width 8 height 5
click at [58, 73] on button "櫃檯作業" at bounding box center [71, 69] width 131 height 37
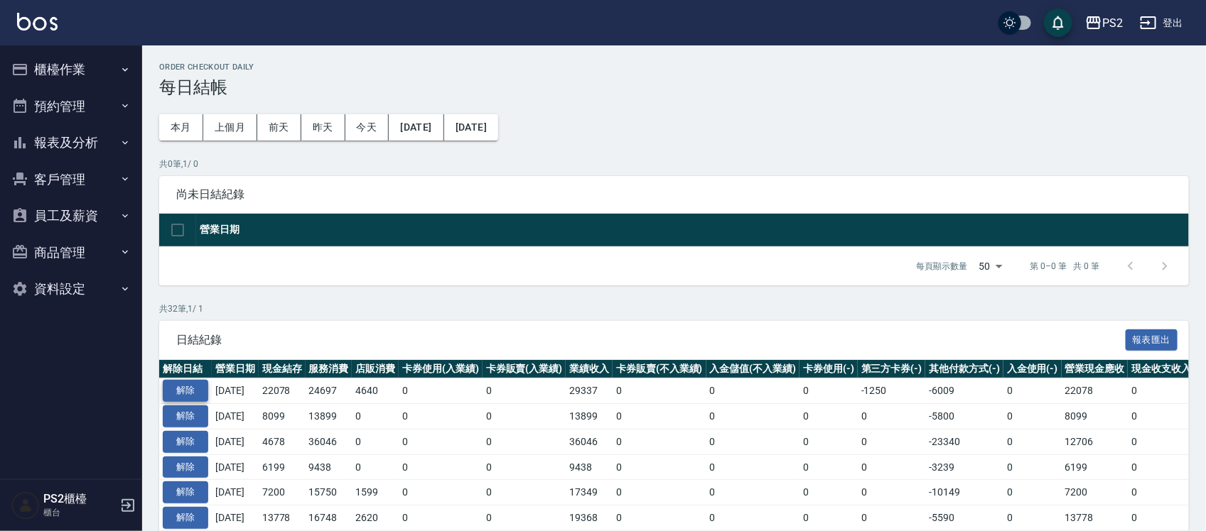
click at [194, 388] on button "解除" at bounding box center [185, 391] width 45 height 22
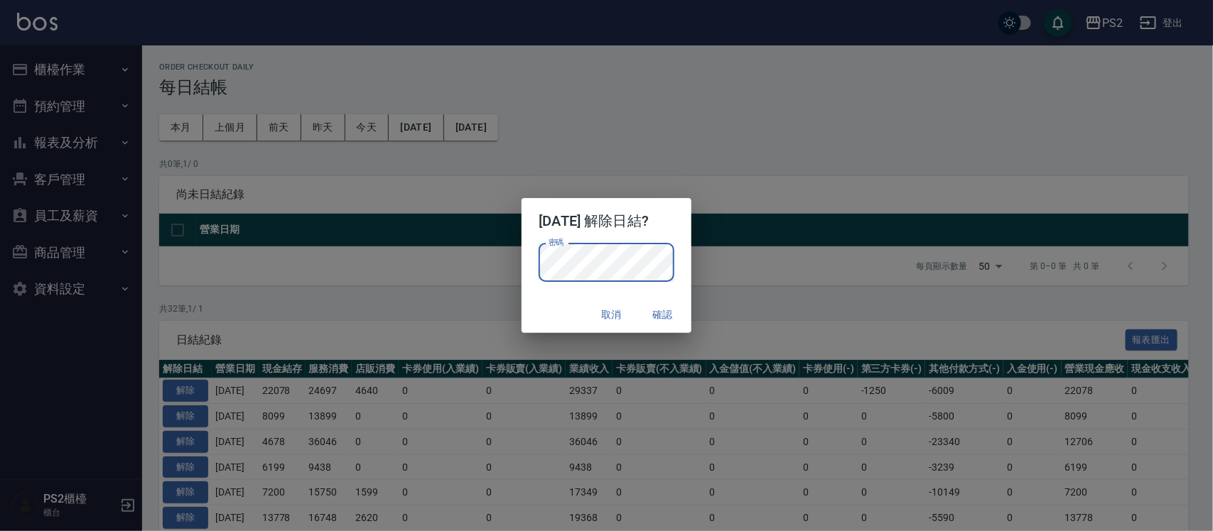
drag, startPoint x: 541, startPoint y: 303, endPoint x: 612, endPoint y: 307, distance: 71.9
click at [541, 306] on div "取消 確認" at bounding box center [605, 315] width 169 height 38
click at [675, 311] on button "確認" at bounding box center [662, 315] width 45 height 26
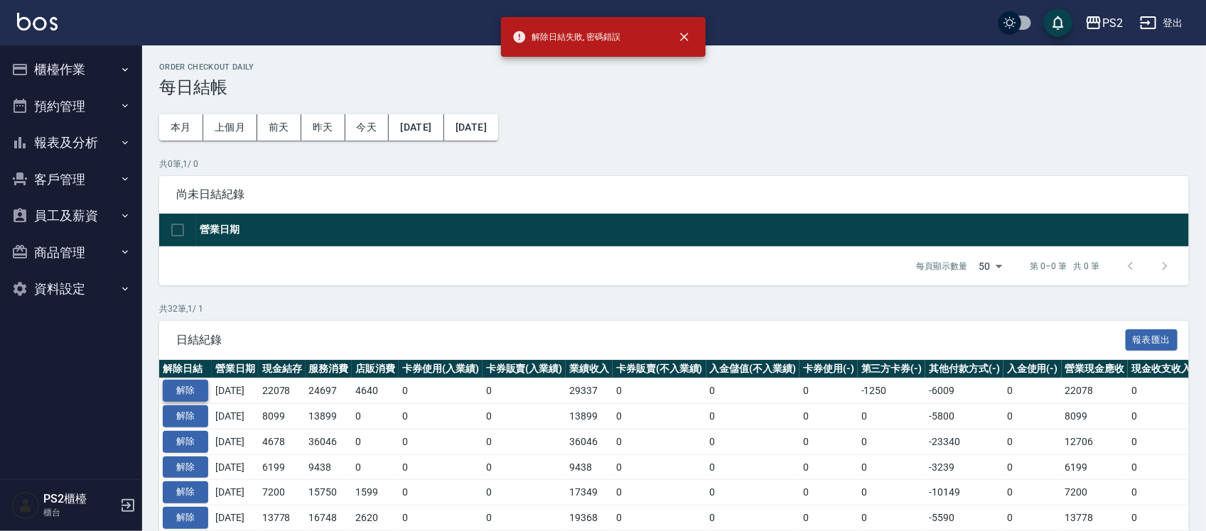
click at [187, 386] on button "解除" at bounding box center [185, 391] width 45 height 22
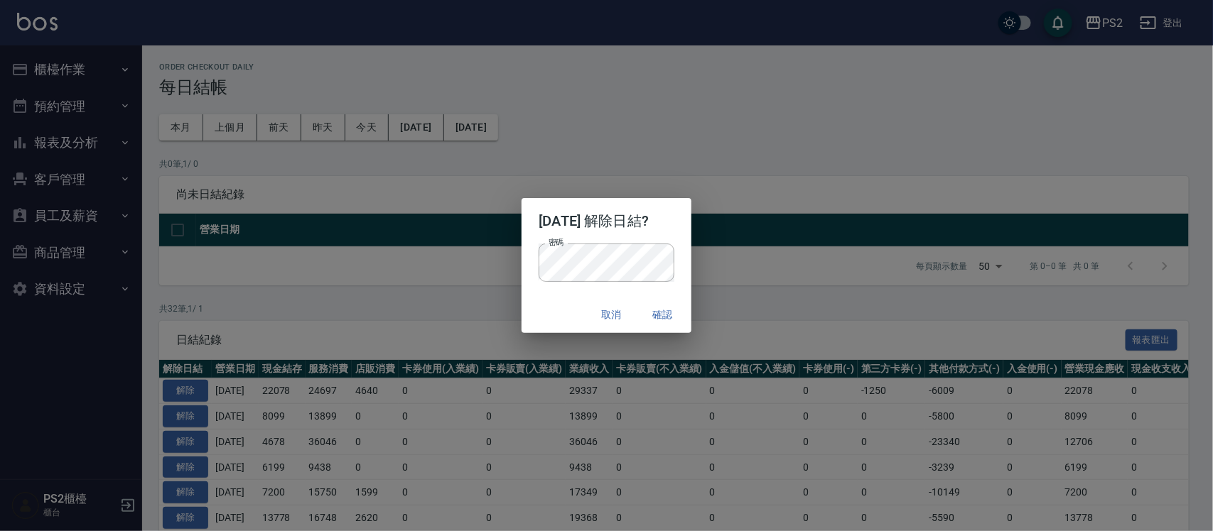
drag, startPoint x: 560, startPoint y: 311, endPoint x: 574, endPoint y: 317, distance: 15.3
click at [560, 315] on div "取消 確認" at bounding box center [605, 315] width 169 height 38
click at [669, 310] on button "確認" at bounding box center [662, 315] width 45 height 26
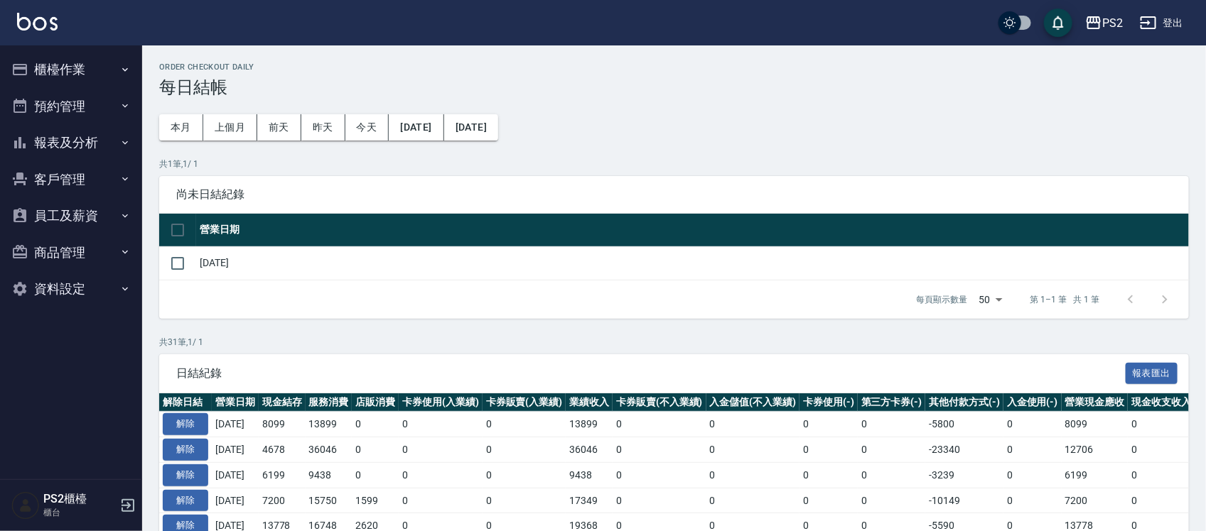
click at [75, 68] on button "櫃檯作業" at bounding box center [71, 69] width 131 height 37
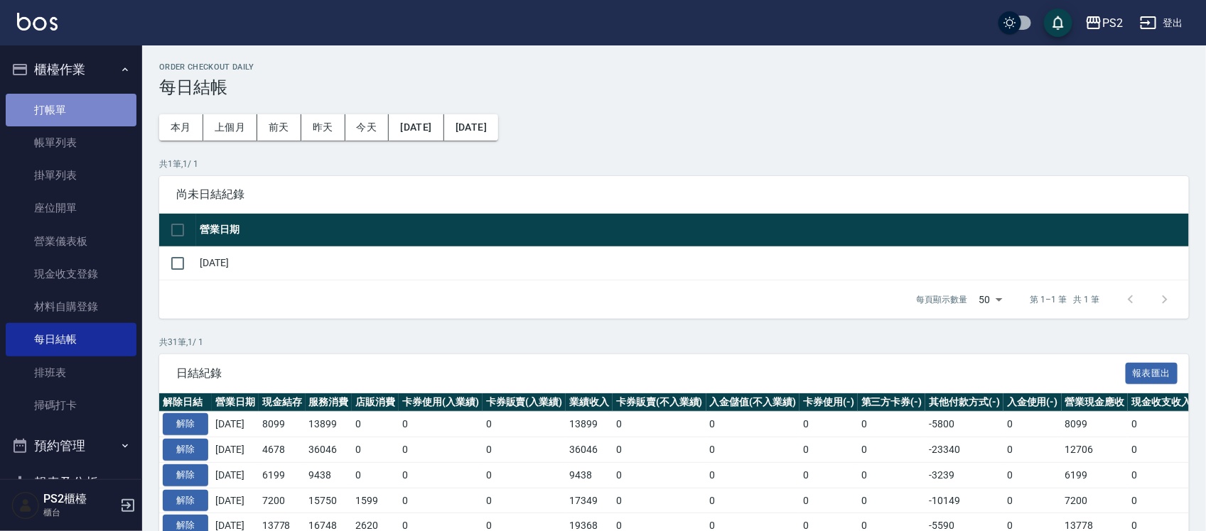
click at [71, 105] on link "打帳單" at bounding box center [71, 110] width 131 height 33
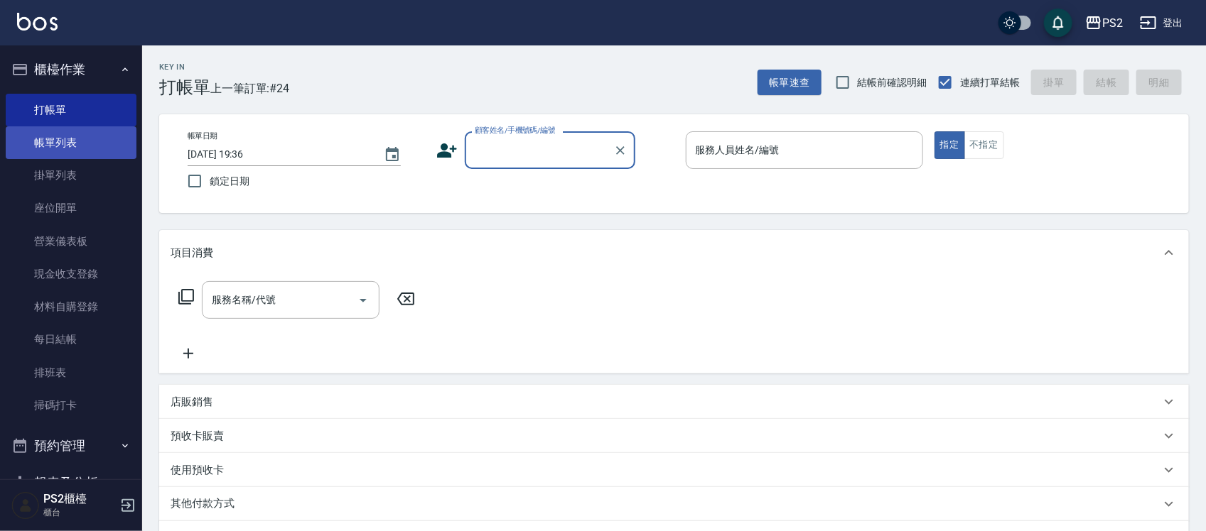
click at [60, 137] on link "帳單列表" at bounding box center [71, 142] width 131 height 33
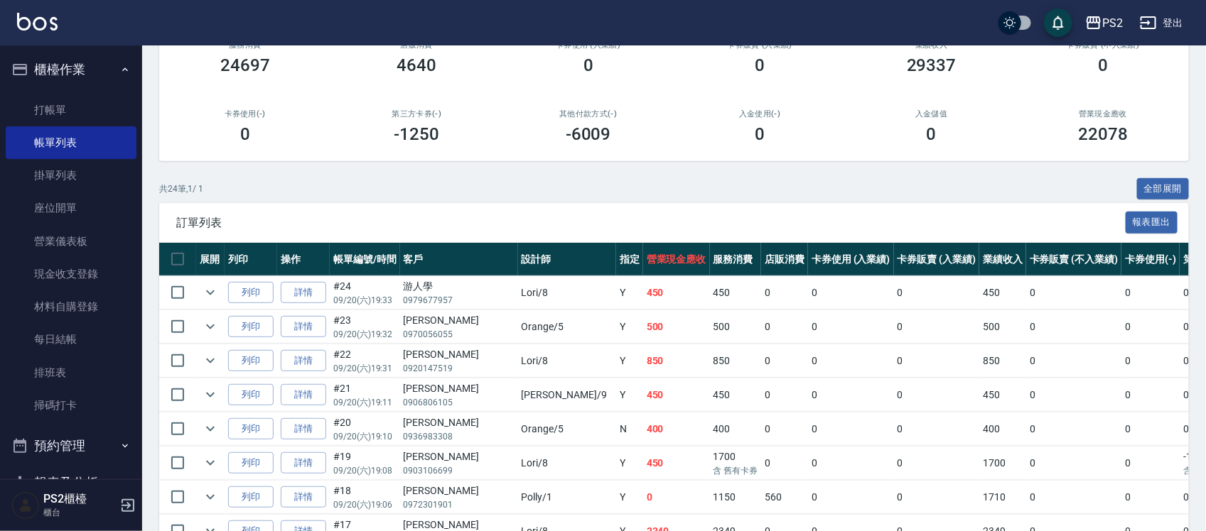
scroll to position [266, 0]
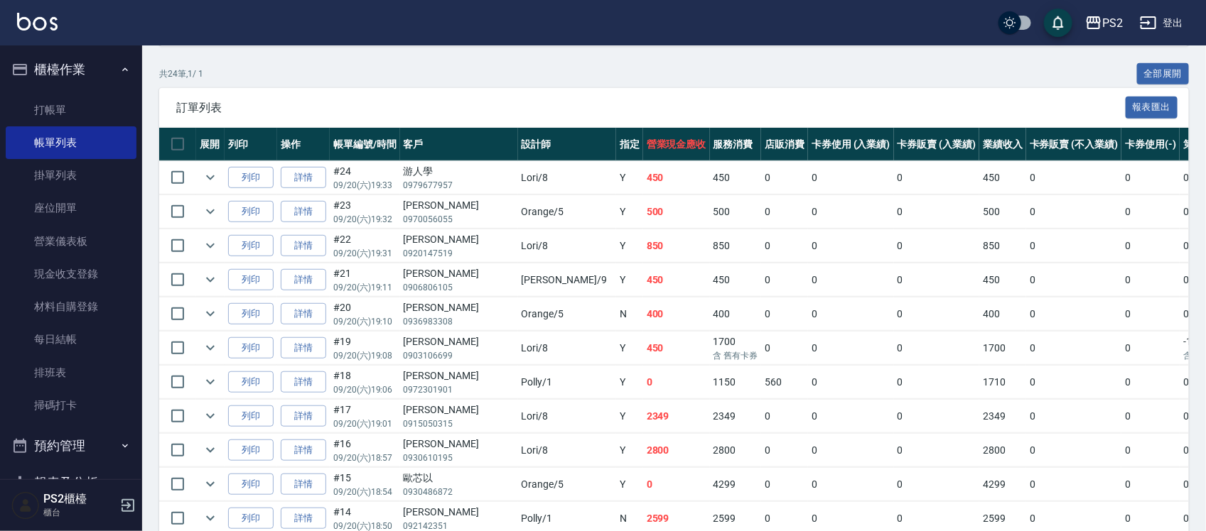
drag, startPoint x: 431, startPoint y: 413, endPoint x: 507, endPoint y: 416, distance: 75.4
click at [498, 416] on tr "列印 詳情 #17 09/20 (六) 19:01 李宸璇 0915050315 Lori /8 Y 2349 2349 0 0 0 2349 0 0 0 0…" at bounding box center [808, 416] width 1298 height 33
drag, startPoint x: 524, startPoint y: 416, endPoint x: 647, endPoint y: 416, distance: 122.2
click at [627, 416] on tr "列印 詳情 #17 09/20 (六) 19:01 李宸璇 0915050315 Lori /8 Y 2349 2349 0 0 0 2349 0 0 0 0…" at bounding box center [808, 416] width 1298 height 33
drag, startPoint x: 779, startPoint y: 414, endPoint x: 1086, endPoint y: 414, distance: 306.2
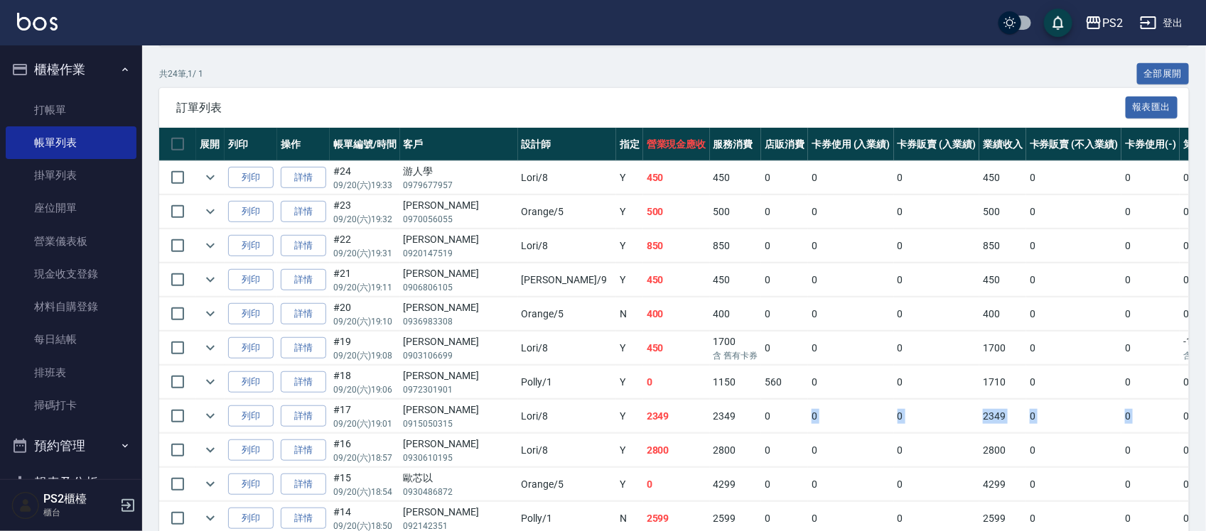
click at [1086, 414] on tr "列印 詳情 #17 09/20 (六) 19:01 李宸璇 0915050315 Lori /8 Y 2349 2349 0 0 0 2349 0 0 0 0…" at bounding box center [808, 416] width 1298 height 33
click at [313, 417] on link "詳情" at bounding box center [303, 417] width 45 height 22
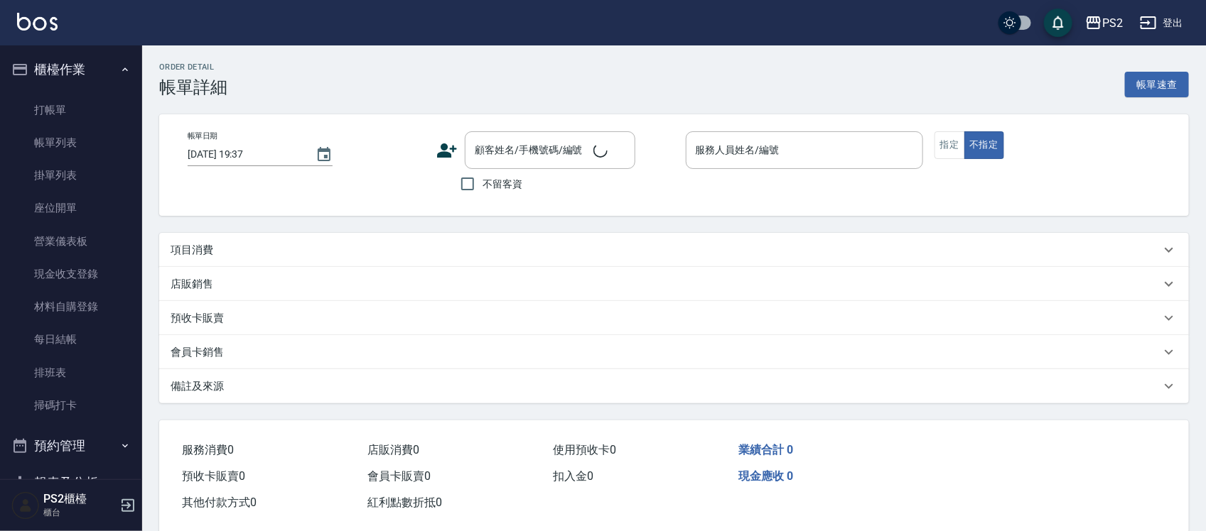
type input "2025/09/20 19:01"
type input "Lori-8"
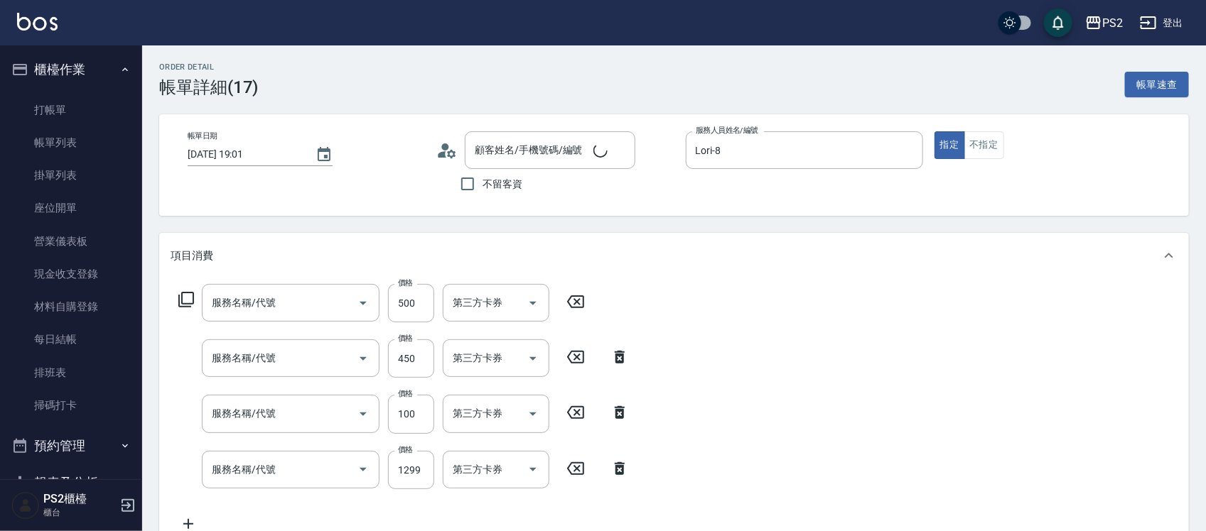
type input "退色肩帶上500(406)"
type input "A級單剪(106)"
type input "洗+水解護髮600(512)"
type input "廣告染髮(503)"
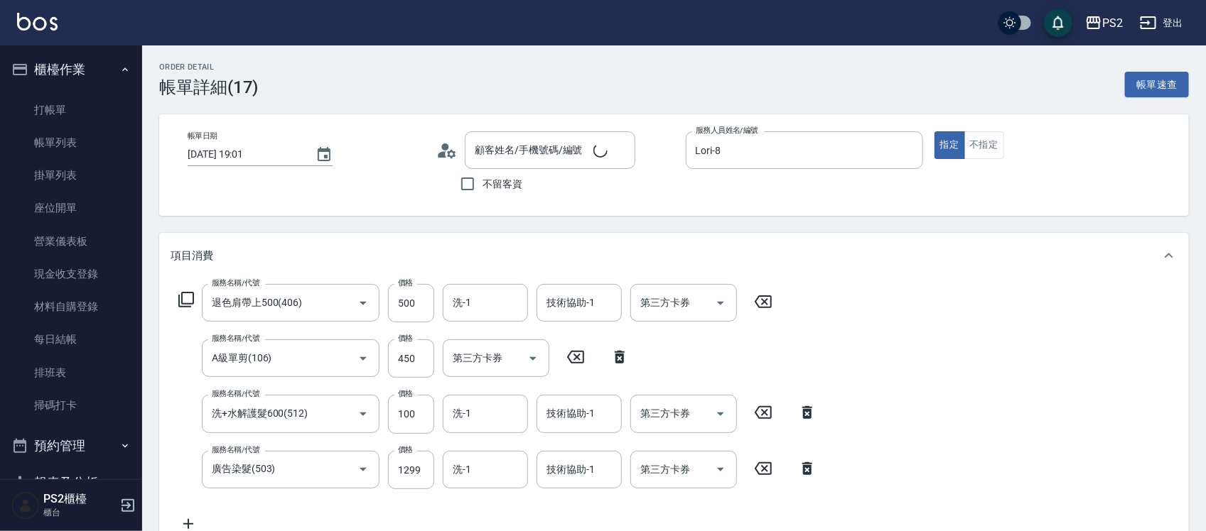
type input "[PERSON_NAME]/0915050315/"
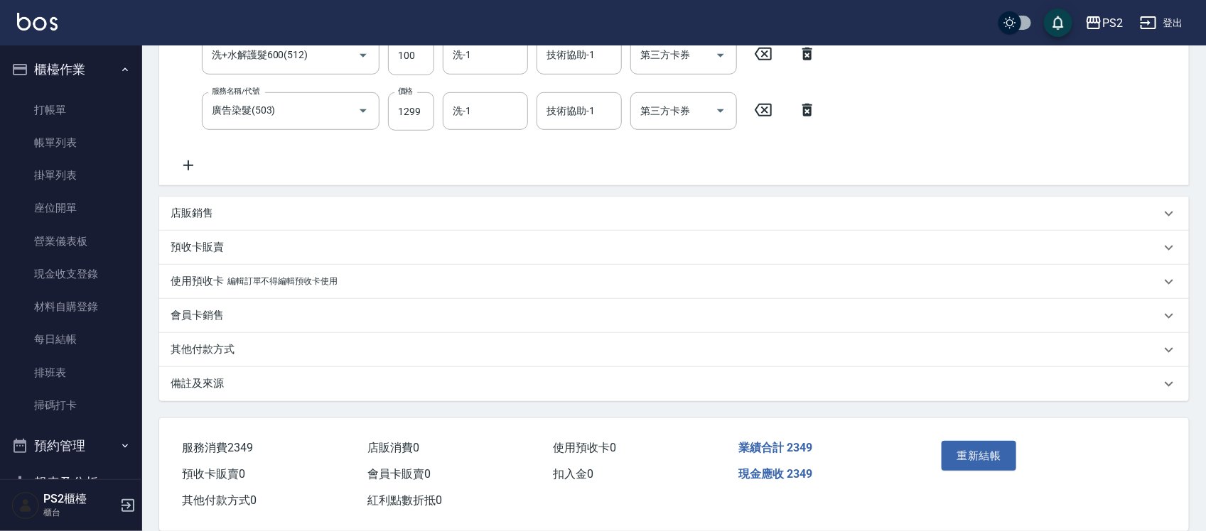
scroll to position [380, 0]
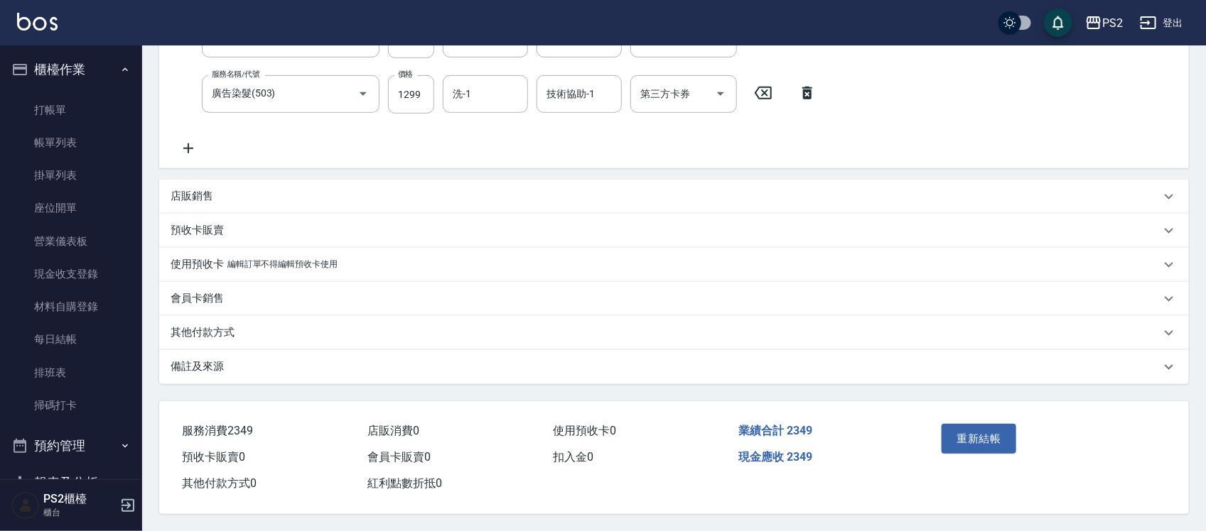
click at [203, 190] on p "店販銷售" at bounding box center [192, 196] width 43 height 15
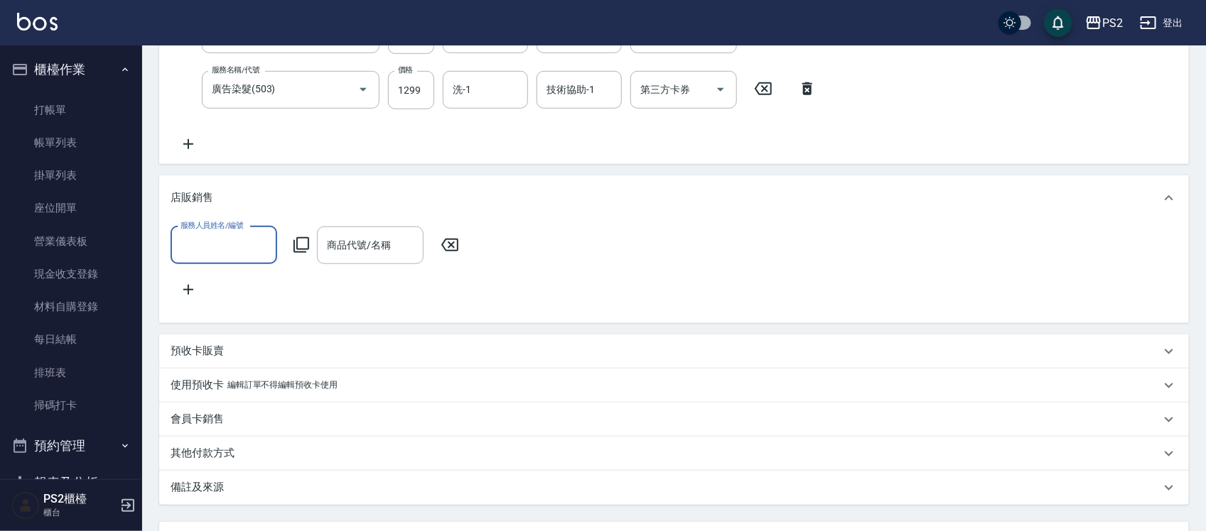
scroll to position [0, 0]
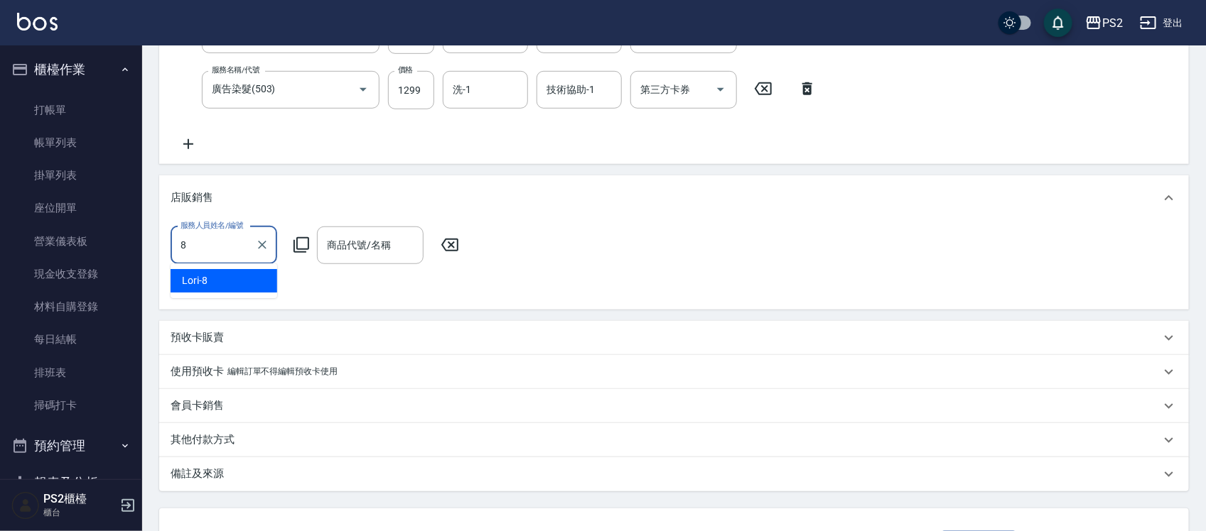
type input "Lori-8"
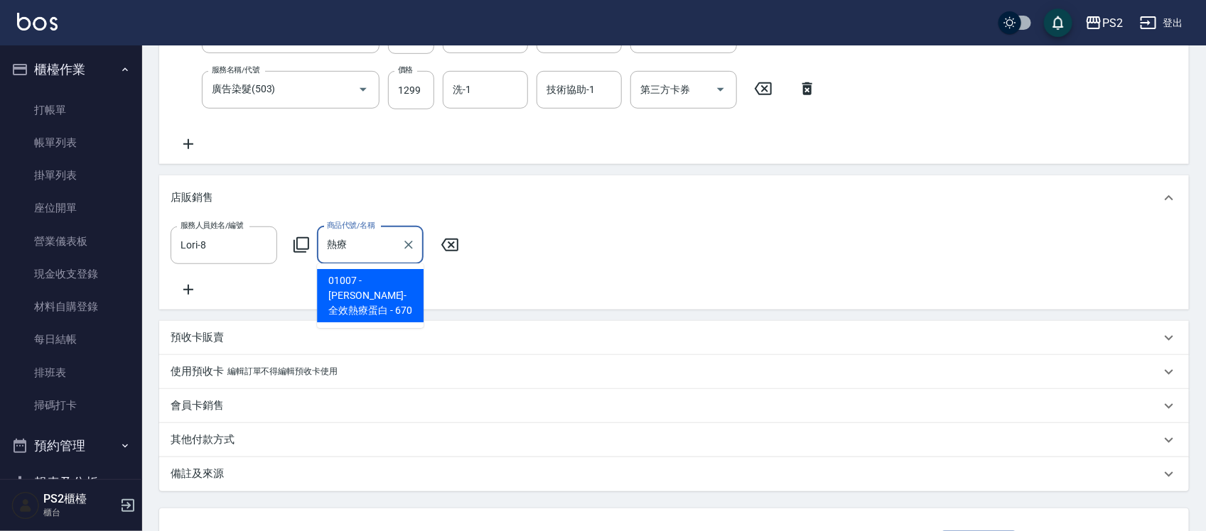
type input "華旭-全效熱療蛋白"
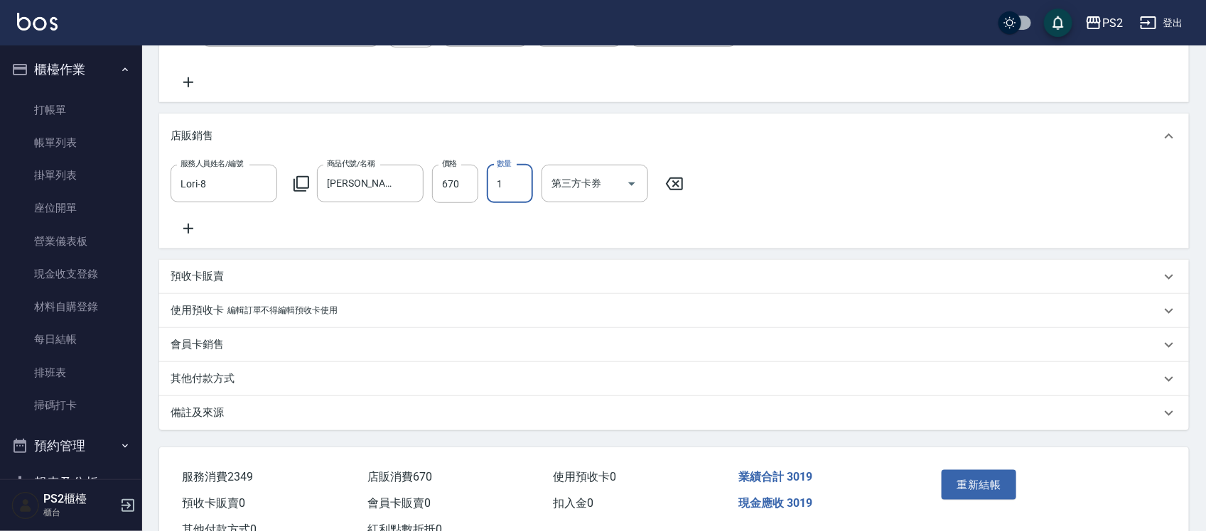
scroll to position [506, 0]
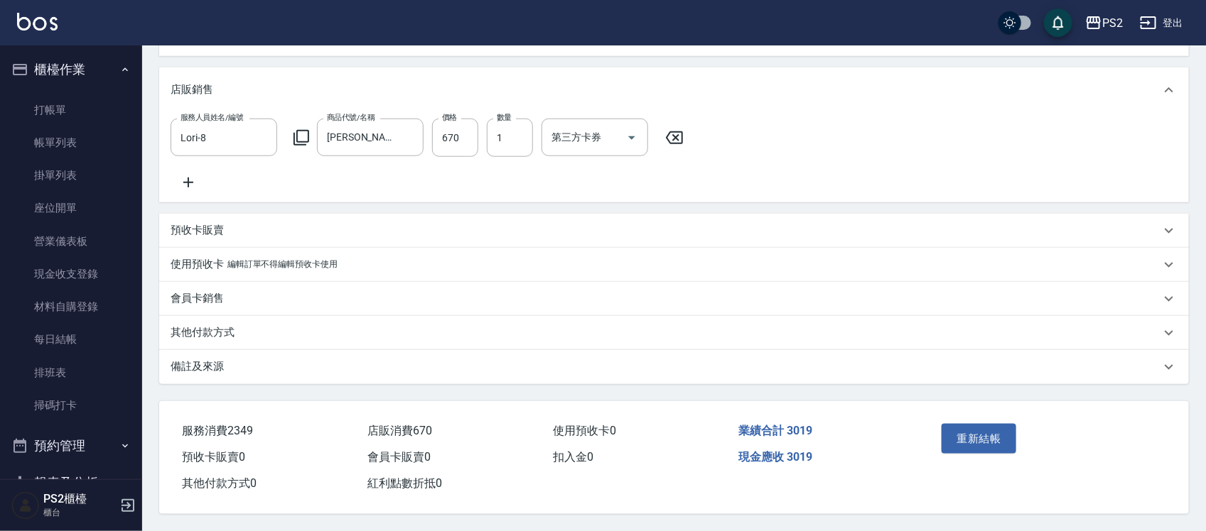
click at [219, 325] on p "其他付款方式" at bounding box center [203, 332] width 64 height 15
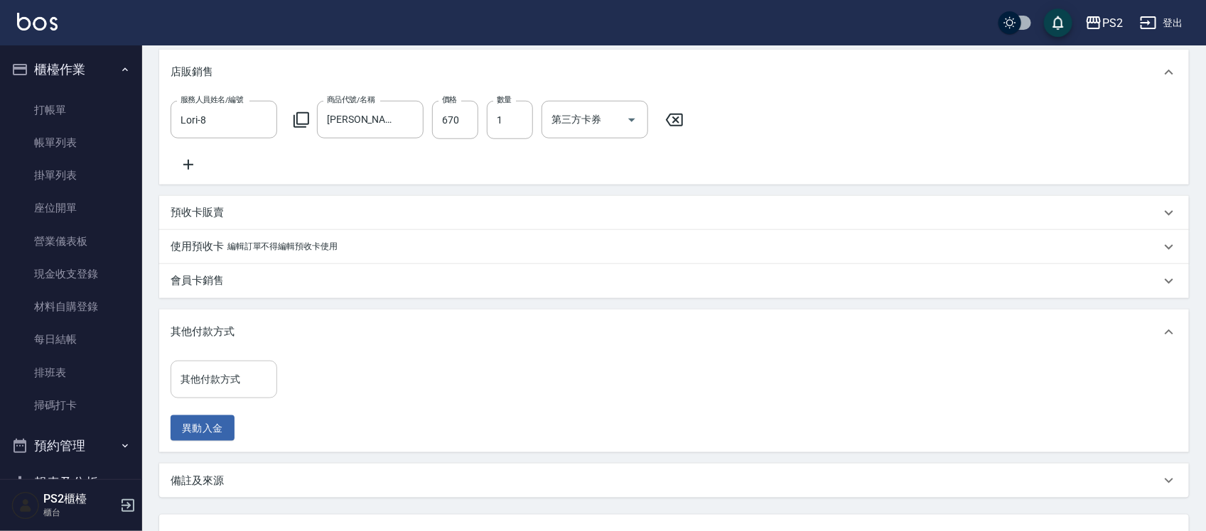
drag, startPoint x: 187, startPoint y: 396, endPoint x: 217, endPoint y: 388, distance: 30.8
click at [188, 392] on input "其他付款方式" at bounding box center [224, 379] width 94 height 25
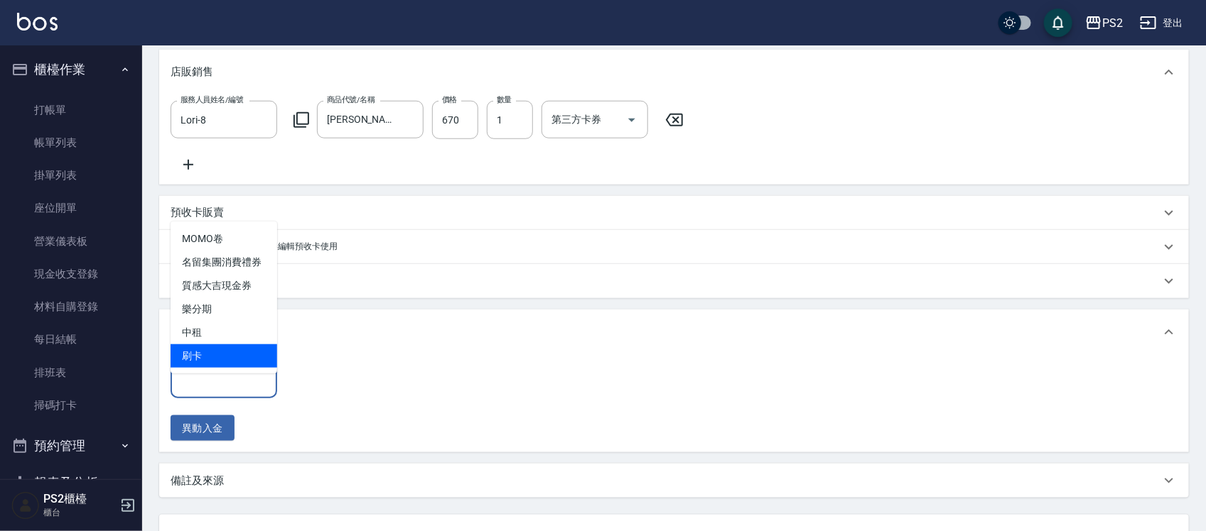
click at [236, 360] on span "刷卡" at bounding box center [224, 356] width 107 height 23
type input "刷卡"
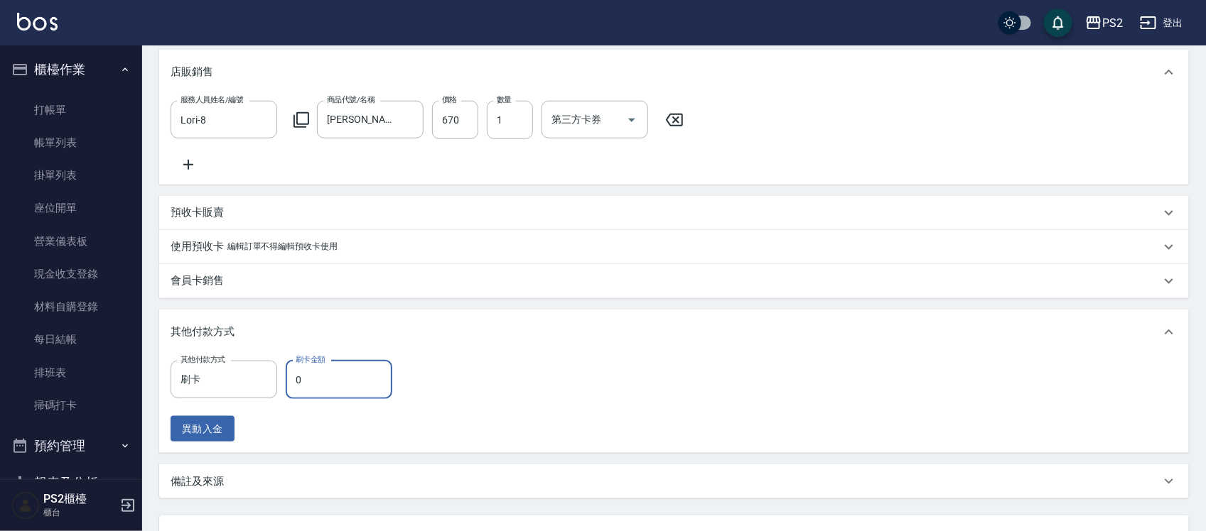
click at [320, 389] on input "0" at bounding box center [339, 380] width 107 height 38
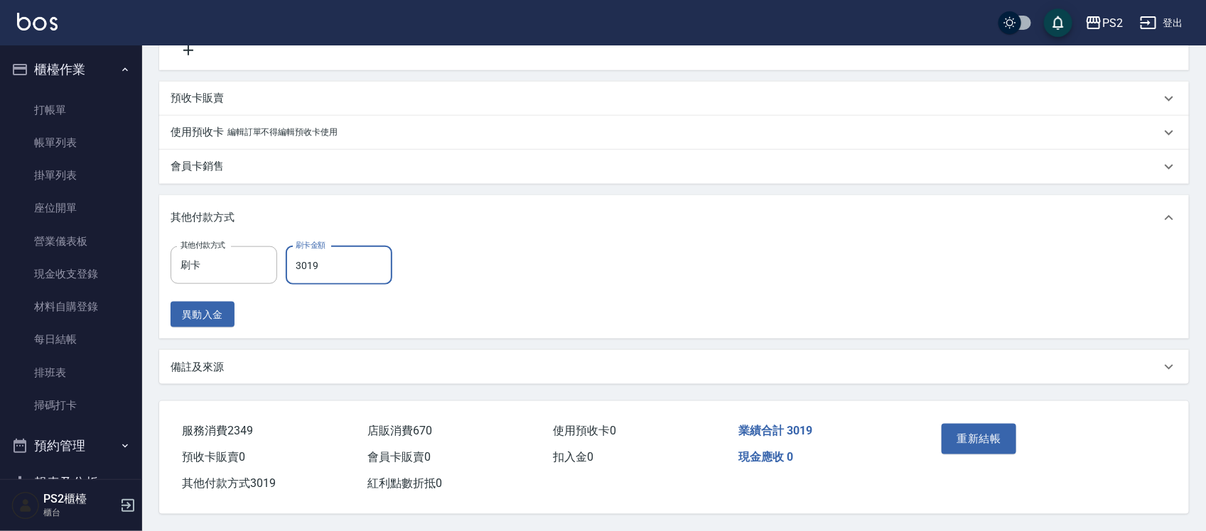
scroll to position [638, 0]
type input "3019"
click at [951, 427] on button "重新結帳" at bounding box center [978, 439] width 75 height 30
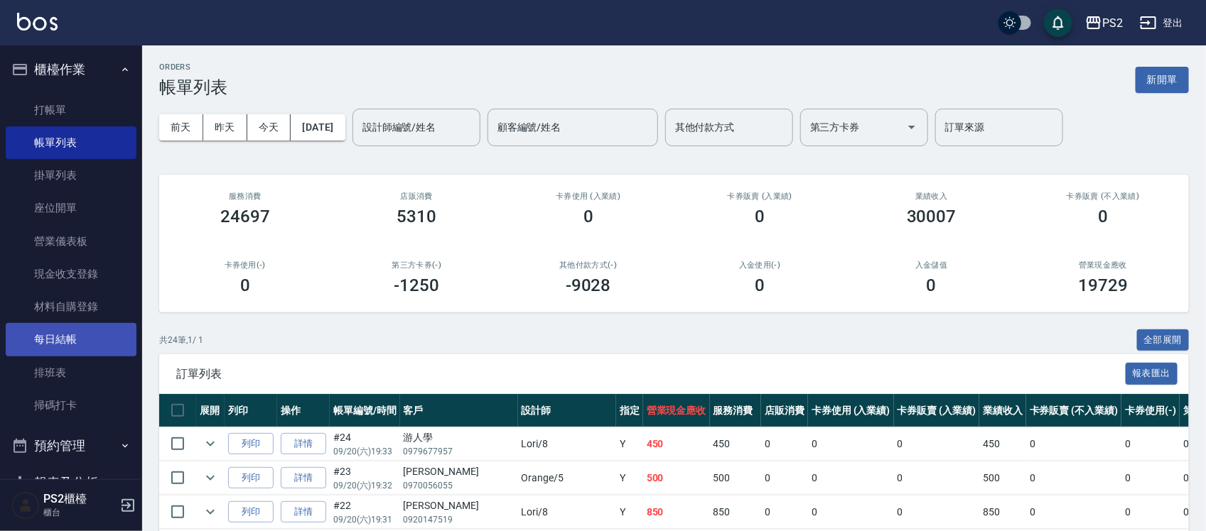
click at [62, 325] on link "每日結帳" at bounding box center [71, 339] width 131 height 33
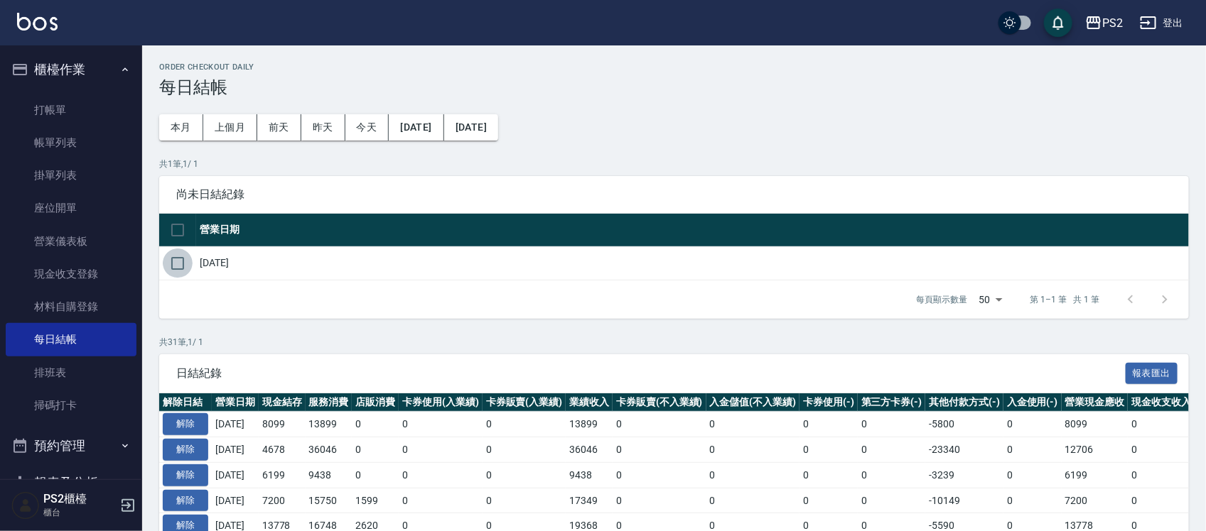
click at [174, 271] on input "checkbox" at bounding box center [178, 264] width 30 height 30
checkbox input "true"
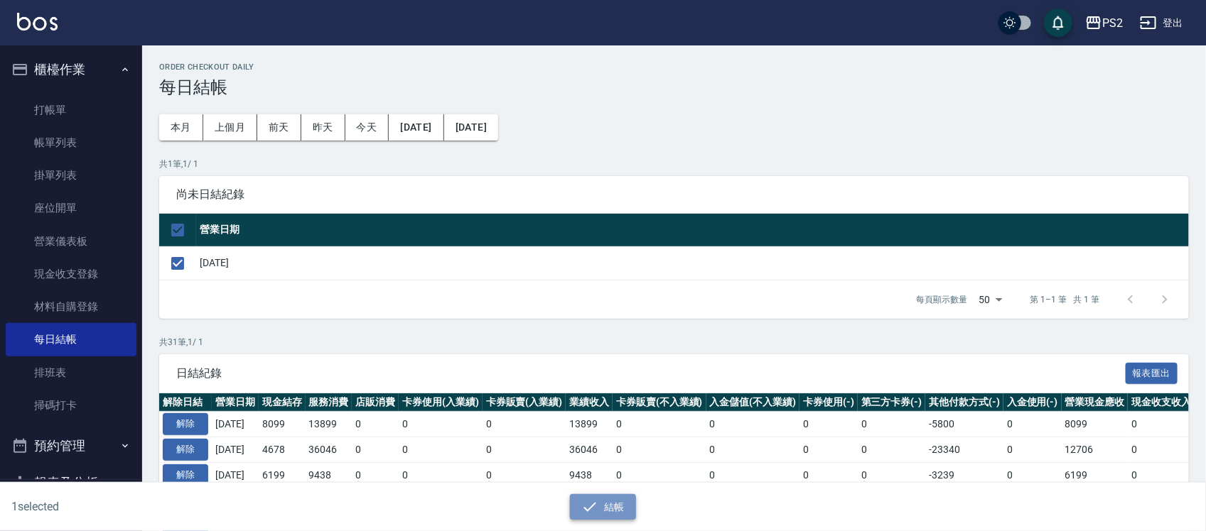
click at [599, 516] on button "結帳" at bounding box center [603, 507] width 66 height 26
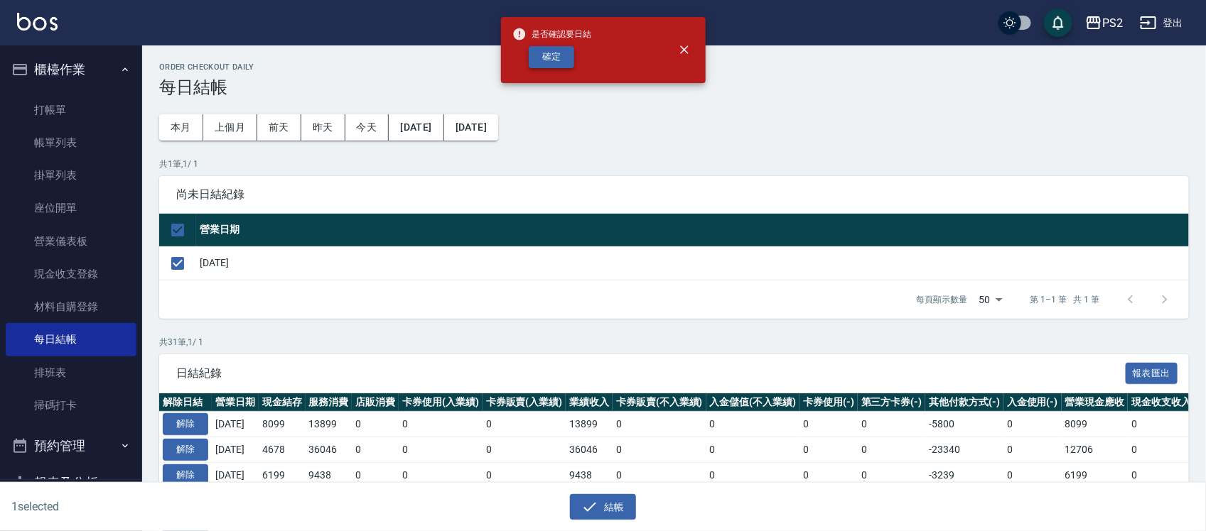
click at [566, 48] on button "確定" at bounding box center [551, 57] width 45 height 22
checkbox input "false"
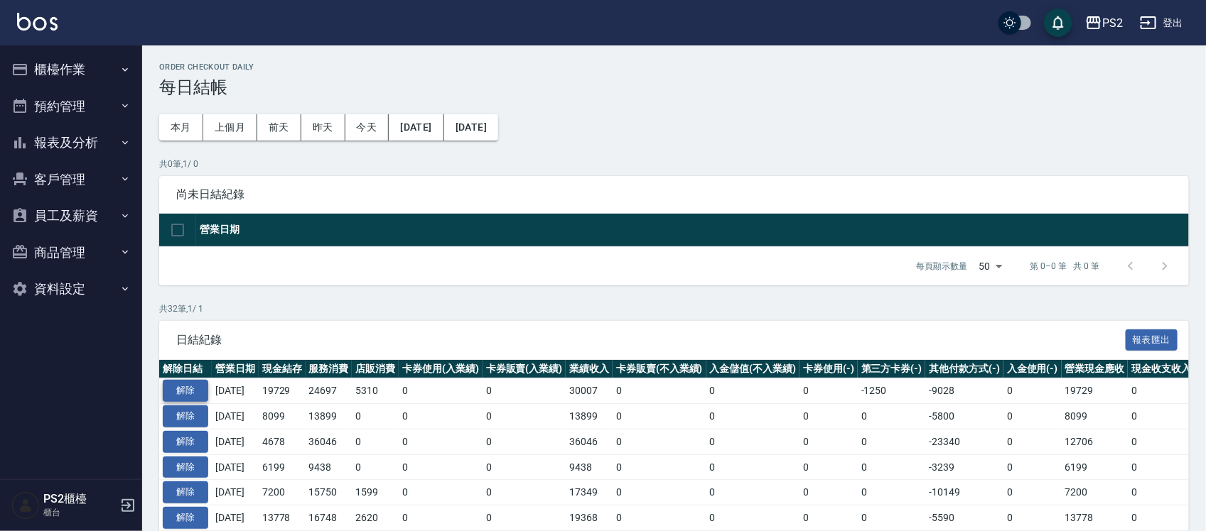
click at [176, 396] on button "解除" at bounding box center [185, 391] width 45 height 22
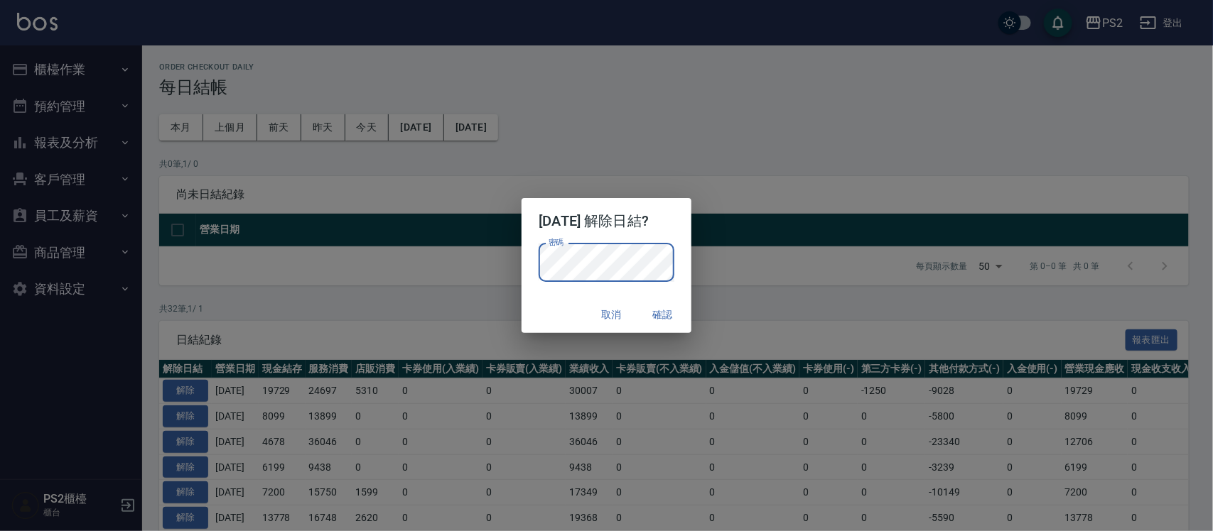
click at [556, 311] on div "取消 確認" at bounding box center [605, 315] width 169 height 38
click at [670, 311] on button "確認" at bounding box center [662, 315] width 45 height 26
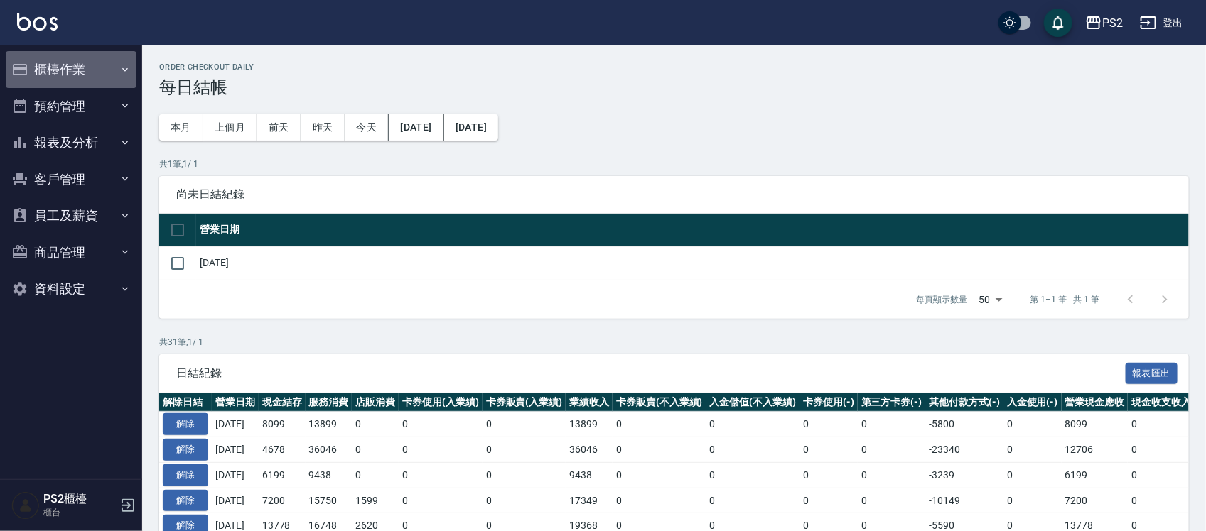
click at [47, 58] on button "櫃檯作業" at bounding box center [71, 69] width 131 height 37
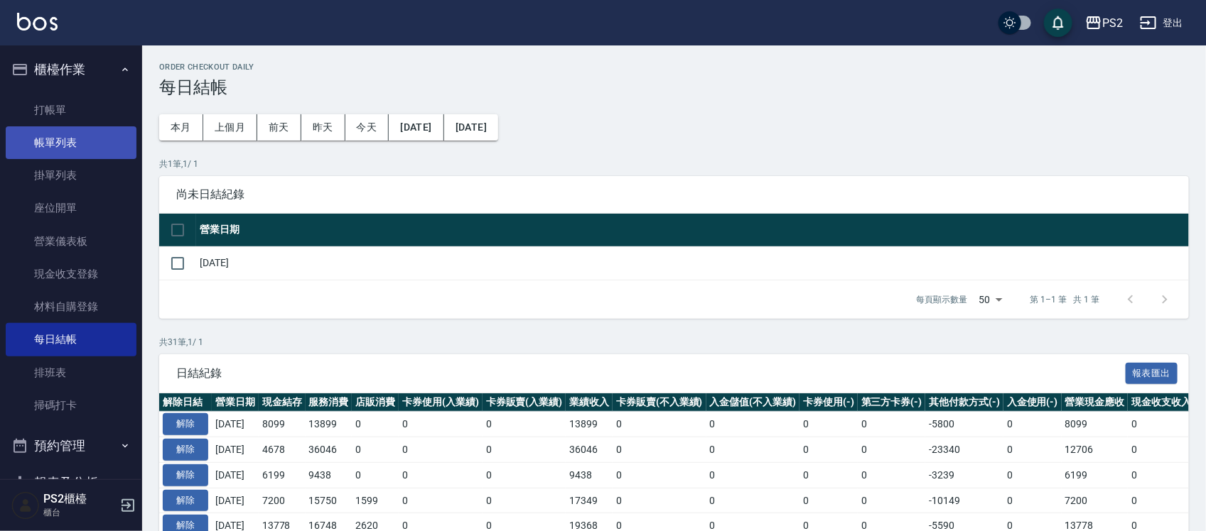
click at [59, 140] on link "帳單列表" at bounding box center [71, 142] width 131 height 33
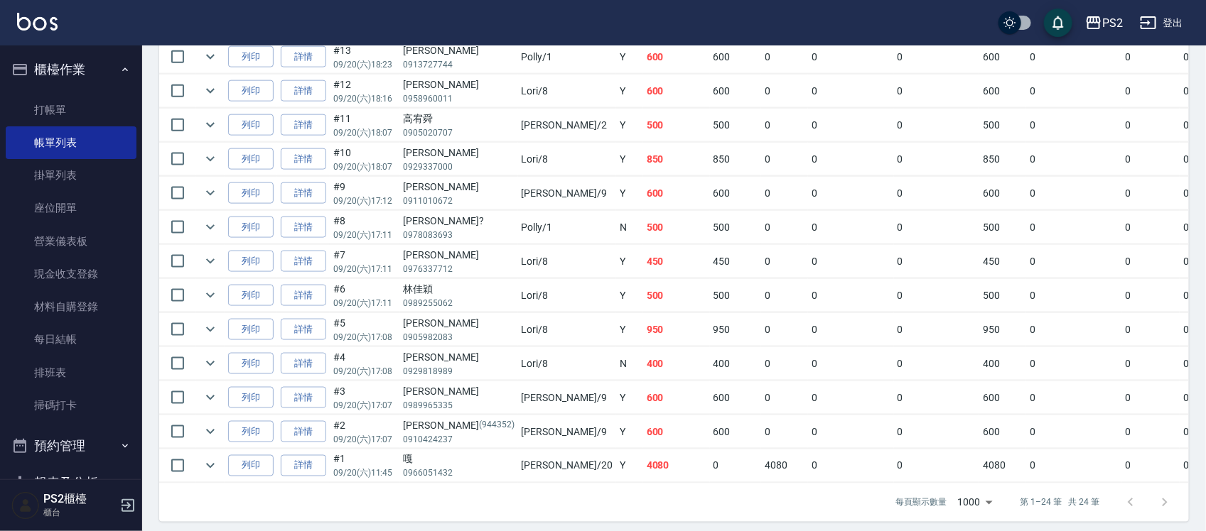
scroll to position [790, 0]
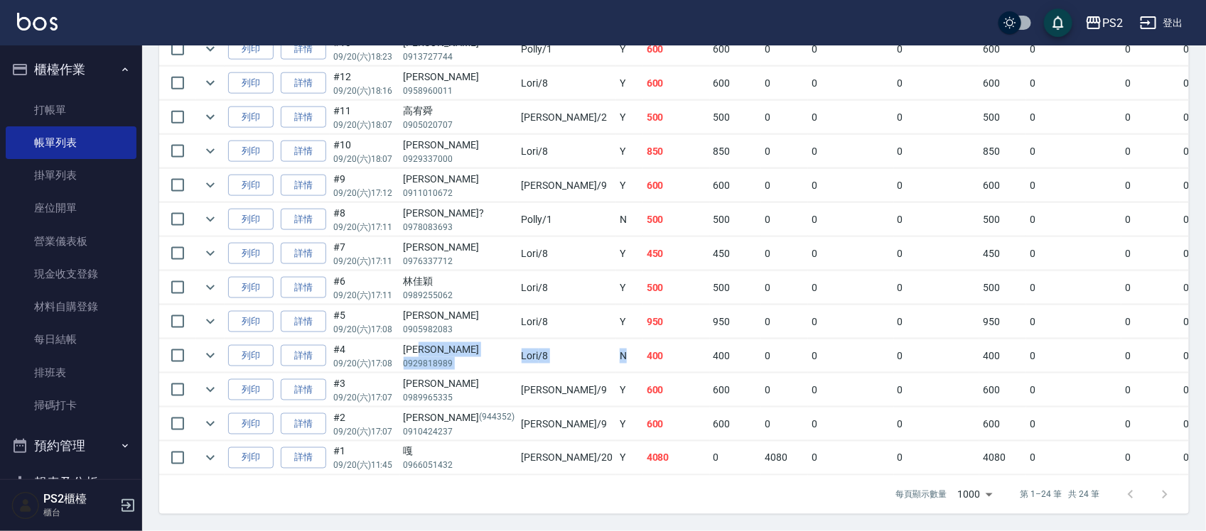
drag, startPoint x: 438, startPoint y: 336, endPoint x: 611, endPoint y: 354, distance: 174.3
click at [556, 354] on tr "列印 詳情 #4 09/20 (六) 17:08 [PERSON_NAME]0929818989 [PERSON_NAME] /8 [DEMOGRAPHIC_…" at bounding box center [808, 356] width 1298 height 33
click at [710, 354] on td "400" at bounding box center [736, 356] width 52 height 33
drag, startPoint x: 521, startPoint y: 311, endPoint x: 604, endPoint y: 311, distance: 83.1
click at [604, 311] on tr "列印 詳情 #5 09/20 (六) 17:08 [PERSON_NAME]0905982083 [PERSON_NAME] /8 Y 950 950 0 0…" at bounding box center [808, 322] width 1298 height 33
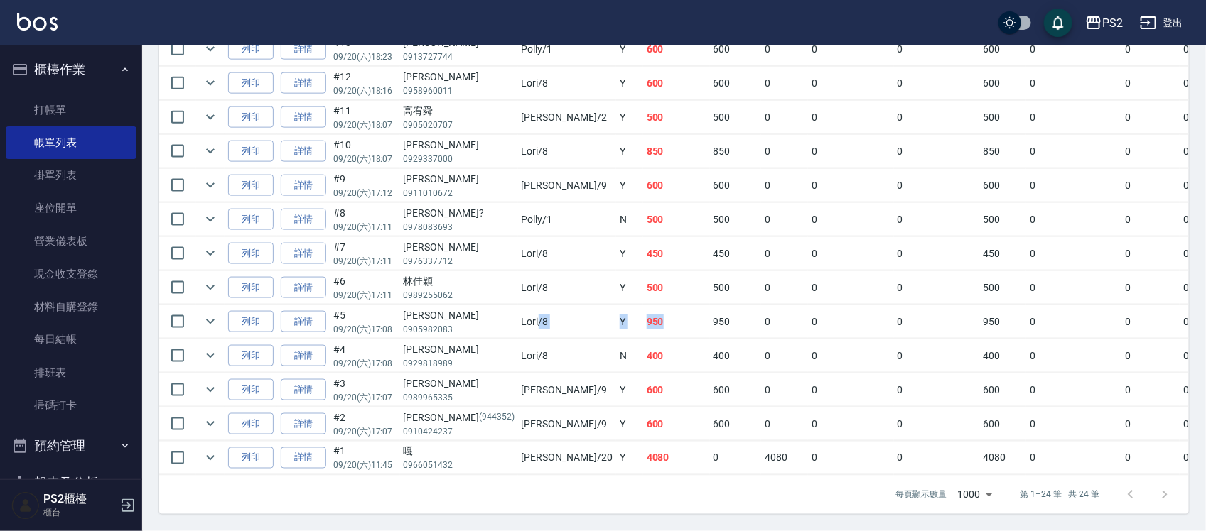
click at [643, 275] on td "500" at bounding box center [676, 287] width 67 height 33
drag, startPoint x: 531, startPoint y: 265, endPoint x: 587, endPoint y: 265, distance: 55.4
click at [585, 271] on tr "列印 詳情 #6 09/20 (六) 17:11 [PERSON_NAME]0989255062 [PERSON_NAME] /8 Y 500 500 0 0…" at bounding box center [808, 287] width 1298 height 33
drag, startPoint x: 581, startPoint y: 225, endPoint x: 483, endPoint y: 237, distance: 98.7
click at [483, 237] on tr "列印 詳情 #7 09/20 (六) 17:11 [PERSON_NAME]0976337712 [PERSON_NAME] /8 Y 450 450 0 0…" at bounding box center [808, 253] width 1298 height 33
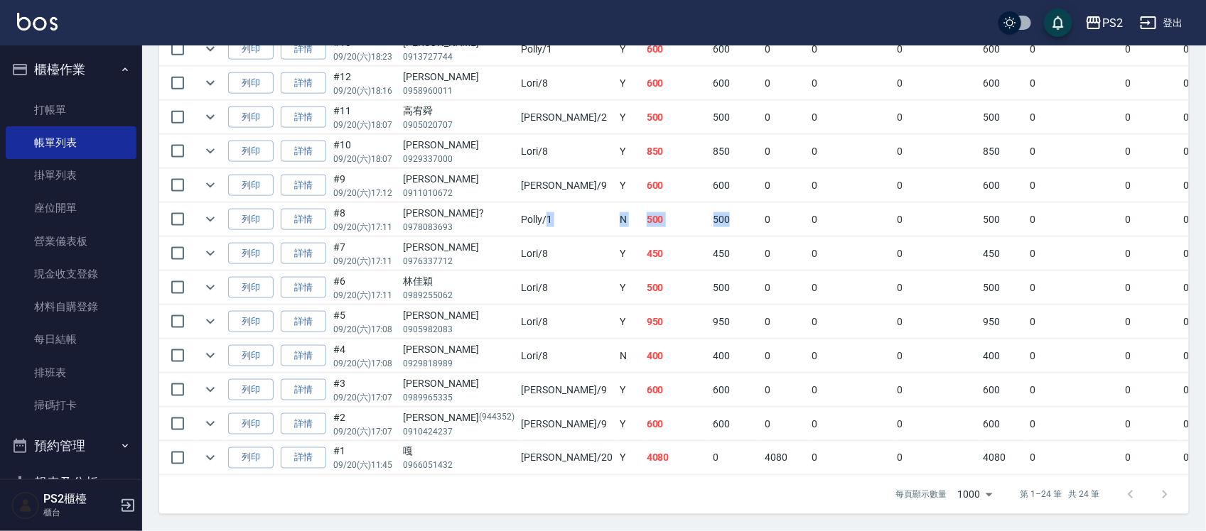
drag, startPoint x: 645, startPoint y: 189, endPoint x: 502, endPoint y: 211, distance: 145.2
click at [502, 211] on tr "列印 詳情 #8 09/20 (六) 17:11 [PERSON_NAME]? 0978083693 [PERSON_NAME] /1 N 500 500 0…" at bounding box center [808, 219] width 1298 height 33
drag, startPoint x: 587, startPoint y: 167, endPoint x: 517, endPoint y: 167, distance: 69.6
click at [517, 169] on tr "列印 詳情 #9 09/20 (六) 17:12 [PERSON_NAME]0911010672 [PERSON_NAME] /9 Y 600 600 0 0…" at bounding box center [808, 185] width 1298 height 33
drag, startPoint x: 566, startPoint y: 139, endPoint x: 451, endPoint y: 141, distance: 114.4
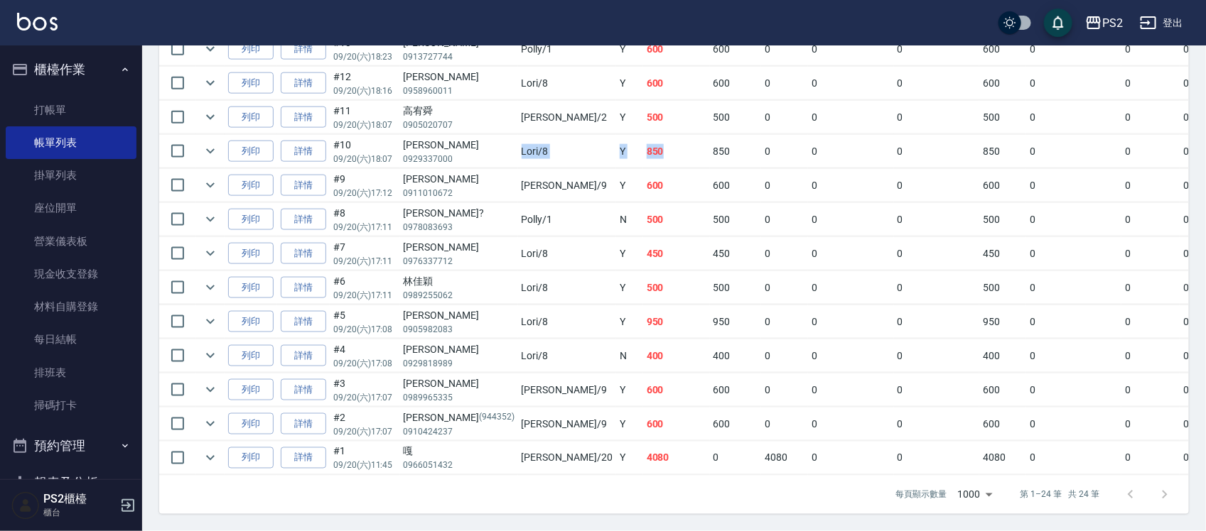
click at [451, 141] on tr "列印 詳情 #10 09/20 (六) 18:07 [PERSON_NAME]0929337000 Lori /8 Y 850 850 0 0 0 850 0…" at bounding box center [808, 151] width 1298 height 33
drag, startPoint x: 630, startPoint y: 71, endPoint x: 369, endPoint y: 75, distance: 260.8
click at [369, 75] on tr "列印 詳情 #12 09/20 (六) 18:16 [PERSON_NAME]0958960011 Lori /8 Y 600 600 0 0 0 600 0…" at bounding box center [808, 83] width 1298 height 33
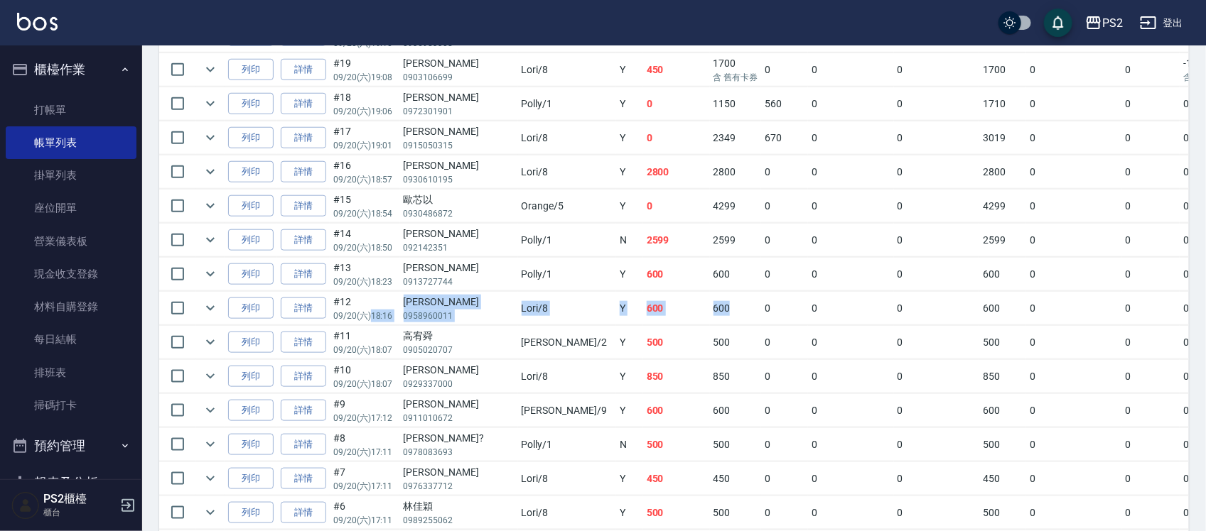
scroll to position [524, 0]
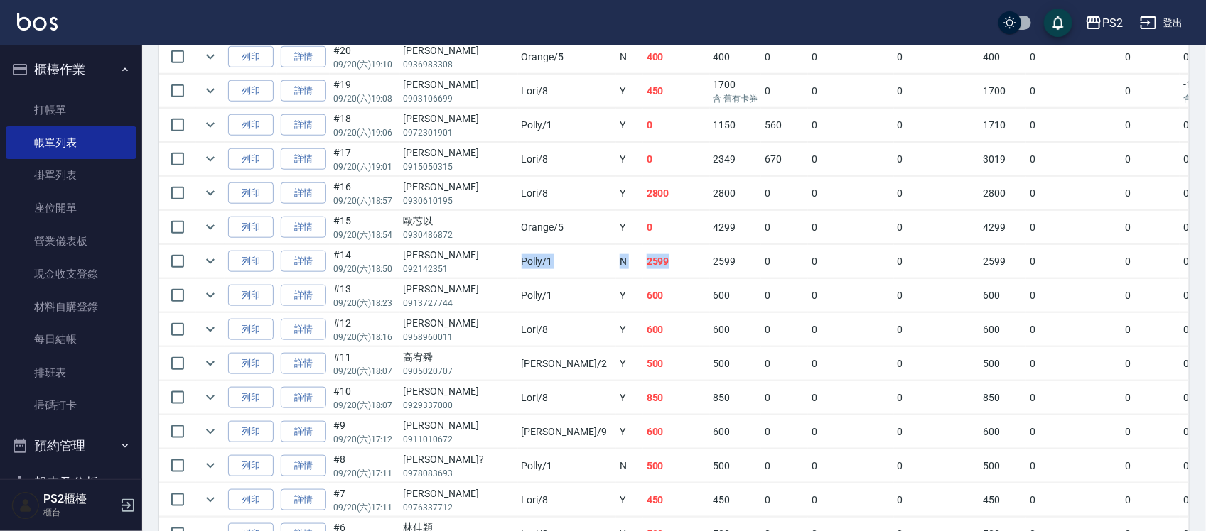
drag, startPoint x: 580, startPoint y: 272, endPoint x: 477, endPoint y: 269, distance: 103.1
click at [477, 269] on tr "列印 詳情 #14 09/20 (六) 18:50 [PERSON_NAME]092142351 [PERSON_NAME] /1 N 2599 2599 0…" at bounding box center [808, 261] width 1298 height 33
click at [213, 263] on icon "expand row" at bounding box center [210, 261] width 9 height 5
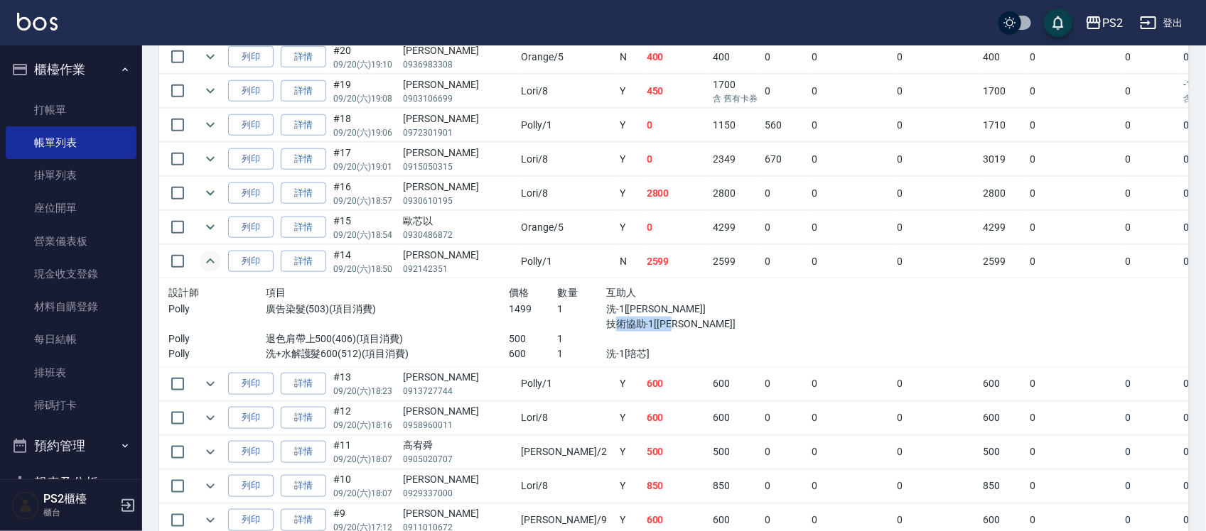
drag, startPoint x: 540, startPoint y: 330, endPoint x: 652, endPoint y: 330, distance: 112.3
click at [652, 330] on p "技術協助-1[冠霖]" at bounding box center [679, 324] width 146 height 15
click at [658, 324] on div "設計師 項目 價格 數量 互助人 Polly 廣告染髮(503)(項目消費) 1499 1 洗-1[冠霖] 技術協助-1[冠霖] Polly 退色肩帶上500…" at bounding box center [460, 323] width 595 height 89
drag, startPoint x: 634, startPoint y: 322, endPoint x: 509, endPoint y: 315, distance: 126.0
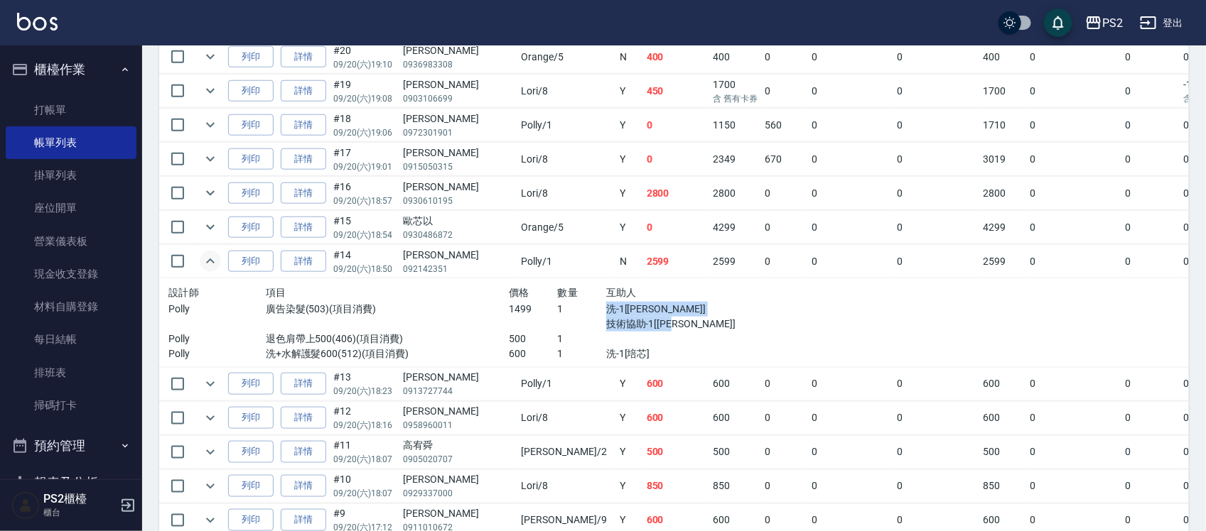
click at [509, 315] on div "Polly 廣告染髮(503)(項目消費) 1499 1 洗-1[冠霖] 技術協助-1[冠霖]" at bounding box center [459, 317] width 583 height 30
click at [761, 292] on td at bounding box center [970, 324] width 418 height 90
drag, startPoint x: 616, startPoint y: 325, endPoint x: 517, endPoint y: 309, distance: 100.0
click at [517, 309] on div "Polly 廣告染髮(503)(項目消費) 1499 1 洗-1[冠霖] 技術協助-1[冠霖]" at bounding box center [459, 317] width 583 height 30
click at [606, 302] on div "互助人" at bounding box center [679, 293] width 146 height 18
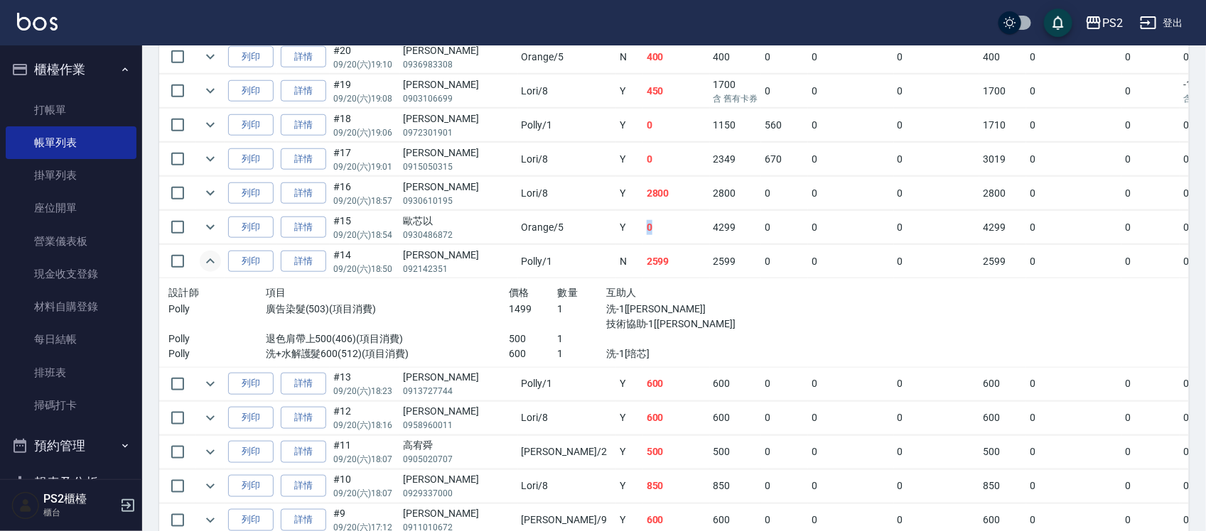
drag, startPoint x: 539, startPoint y: 240, endPoint x: 608, endPoint y: 240, distance: 69.6
click at [598, 240] on tr "列印 詳情 #15 09/20 (六) 18:54 歐芯以 0930486872 Orange /5 Y 0 4299 0 0 0 4299 0 0 0 -4…" at bounding box center [808, 227] width 1298 height 33
drag, startPoint x: 666, startPoint y: 239, endPoint x: 682, endPoint y: 239, distance: 15.6
click at [682, 239] on tr "列印 詳情 #15 09/20 (六) 18:54 歐芯以 0930486872 Orange /5 Y 0 4299 0 0 0 4299 0 0 0 -4…" at bounding box center [808, 227] width 1298 height 33
click at [761, 239] on td "0" at bounding box center [784, 227] width 47 height 33
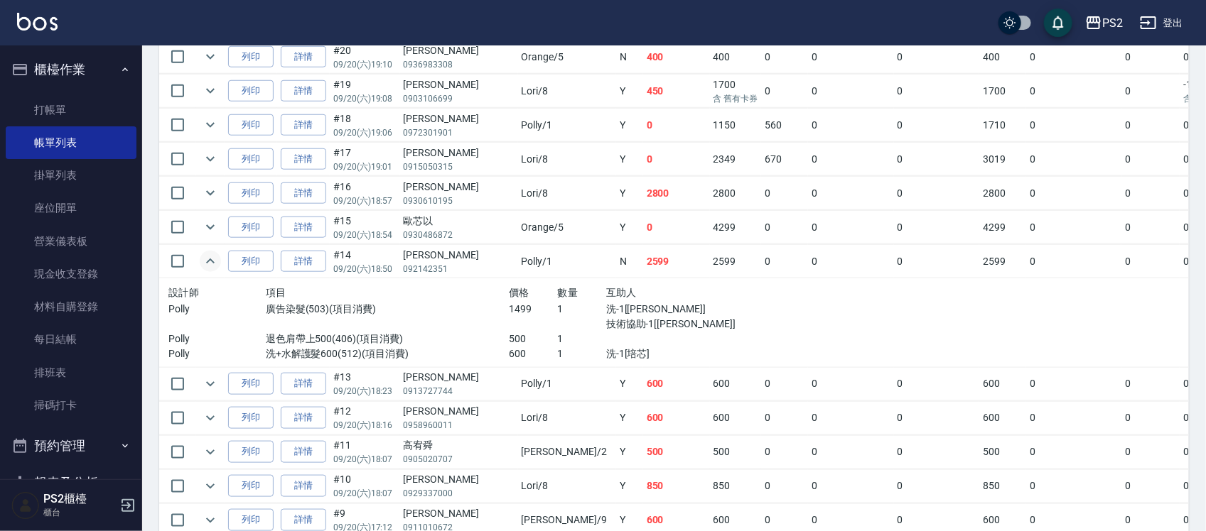
click at [761, 239] on td "0" at bounding box center [784, 227] width 47 height 33
drag, startPoint x: 676, startPoint y: 232, endPoint x: 510, endPoint y: 239, distance: 166.4
click at [510, 239] on tr "列印 詳情 #15 09/20 (六) 18:54 歐芯以 0930486872 Orange /5 Y 0 4299 0 0 0 4299 0 0 0 -4…" at bounding box center [808, 227] width 1298 height 33
drag, startPoint x: 592, startPoint y: 175, endPoint x: 455, endPoint y: 175, distance: 136.4
click at [455, 175] on tr "列印 詳情 #17 09/20 (六) 19:01 李宸璇 0915050315 Lori /8 Y 0 2349 670 0 0 3019 0 0 0 -3…" at bounding box center [808, 159] width 1298 height 33
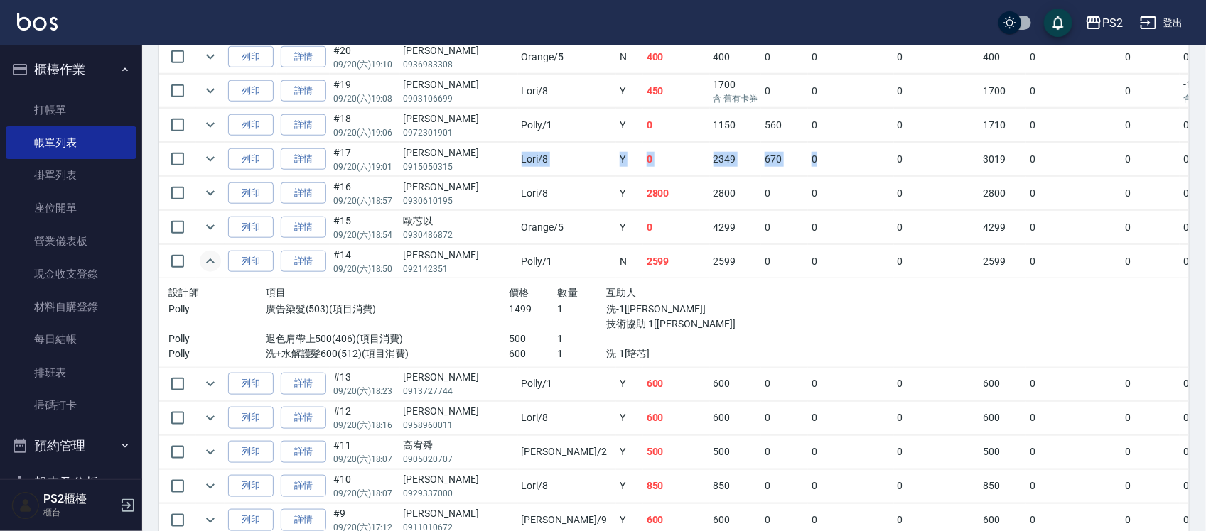
scroll to position [435, 0]
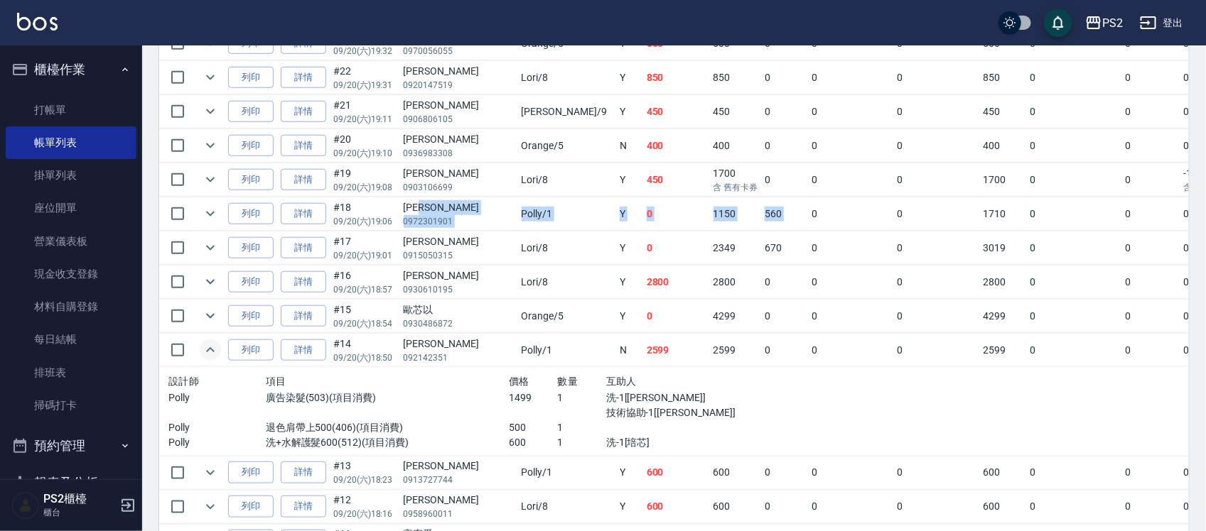
drag, startPoint x: 460, startPoint y: 212, endPoint x: 715, endPoint y: 210, distance: 255.1
click at [715, 210] on tr "列印 詳情 #18 09/20 (六) 19:06 湯語心 0972301901 Polly /1 Y 0 1150 560 0 0 1710 0 0 0 -…" at bounding box center [808, 214] width 1298 height 33
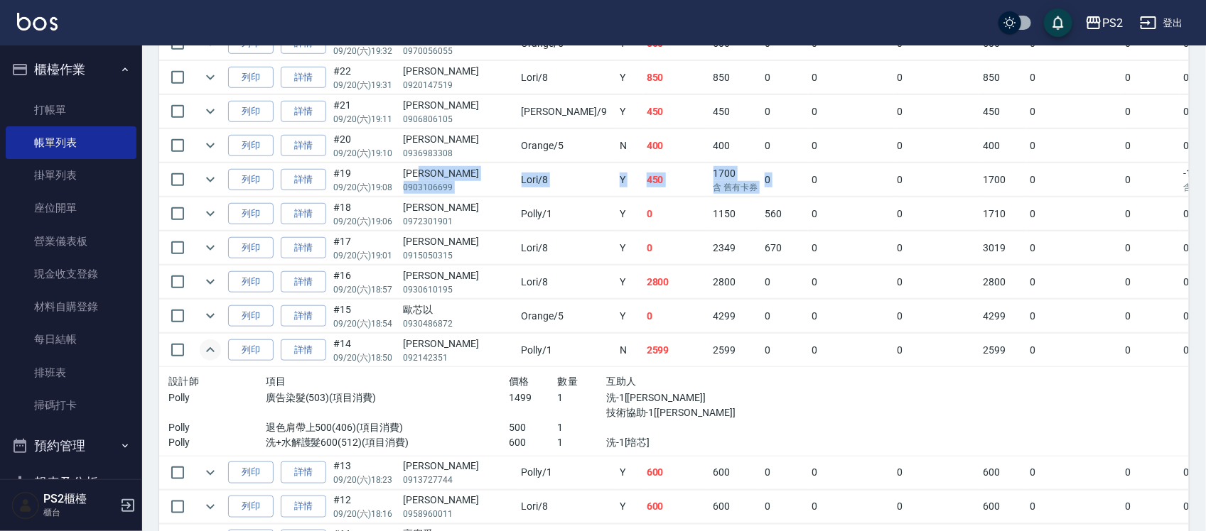
drag, startPoint x: 445, startPoint y: 178, endPoint x: 716, endPoint y: 178, distance: 271.4
click at [716, 178] on tr "列印 詳情 #19 09/20 (六) 19:08 陳涌標 0903106699 Lori /8 Y 450 1700 含 舊有卡券 0 0 0 1700 0…" at bounding box center [808, 179] width 1298 height 33
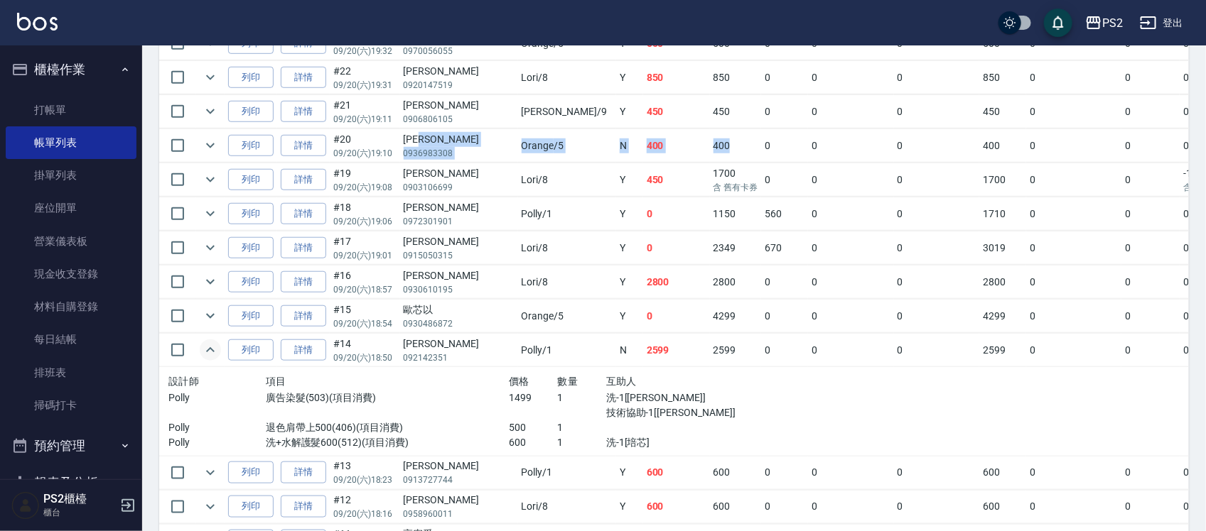
drag, startPoint x: 443, startPoint y: 146, endPoint x: 630, endPoint y: 137, distance: 187.8
click at [630, 137] on tr "列印 詳情 #20 09/20 (六) 19:10 吳侑舜 0936983308 Orange /5 N 400 400 0 0 0 400 0 0 0 0 0" at bounding box center [808, 145] width 1298 height 33
drag, startPoint x: 519, startPoint y: 110, endPoint x: 609, endPoint y: 119, distance: 90.0
click at [609, 119] on tr "列印 詳情 #21 09/20 (六) 19:11 歐昌哲 0906806105 Nina /9 Y 450 450 0 0 0 450 0 0 0 0 0" at bounding box center [808, 111] width 1298 height 33
click at [643, 119] on td "450" at bounding box center [676, 111] width 67 height 33
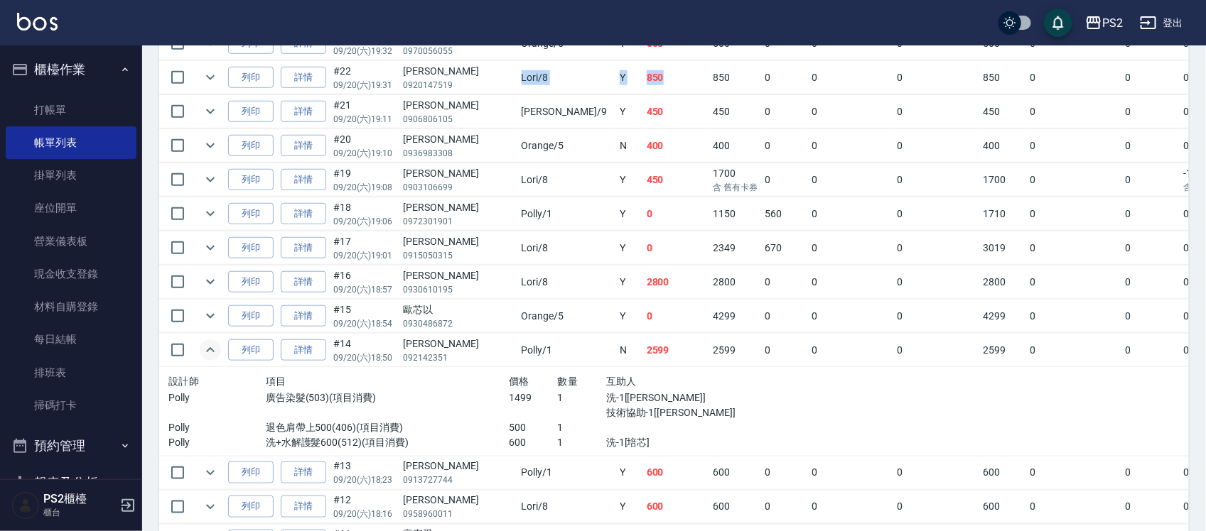
drag, startPoint x: 527, startPoint y: 86, endPoint x: 449, endPoint y: 89, distance: 78.2
click at [449, 89] on tr "列印 詳情 #22 09/20 (六) 19:31 盧忠義 0920147519 Lori /8 Y 850 850 0 0 0 850 0 0 0 0 0" at bounding box center [808, 77] width 1298 height 33
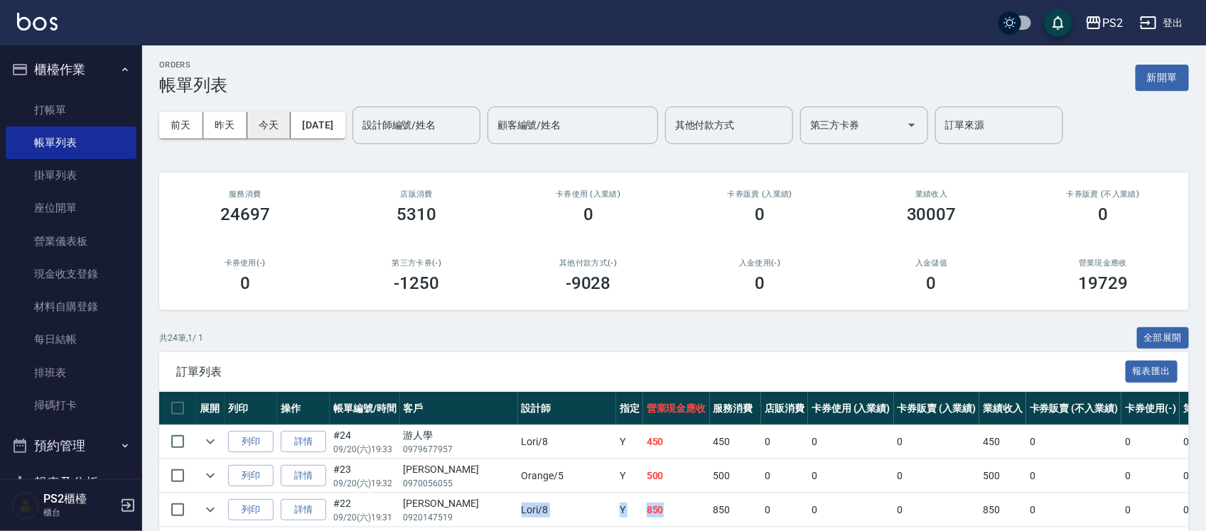
scroll to position [0, 0]
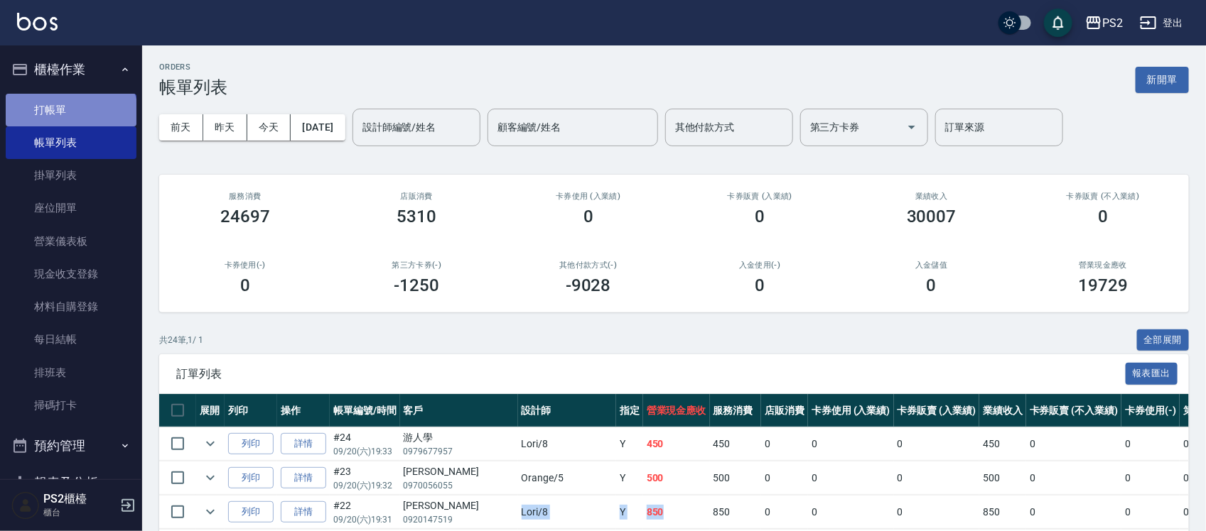
click at [70, 116] on link "打帳單" at bounding box center [71, 110] width 131 height 33
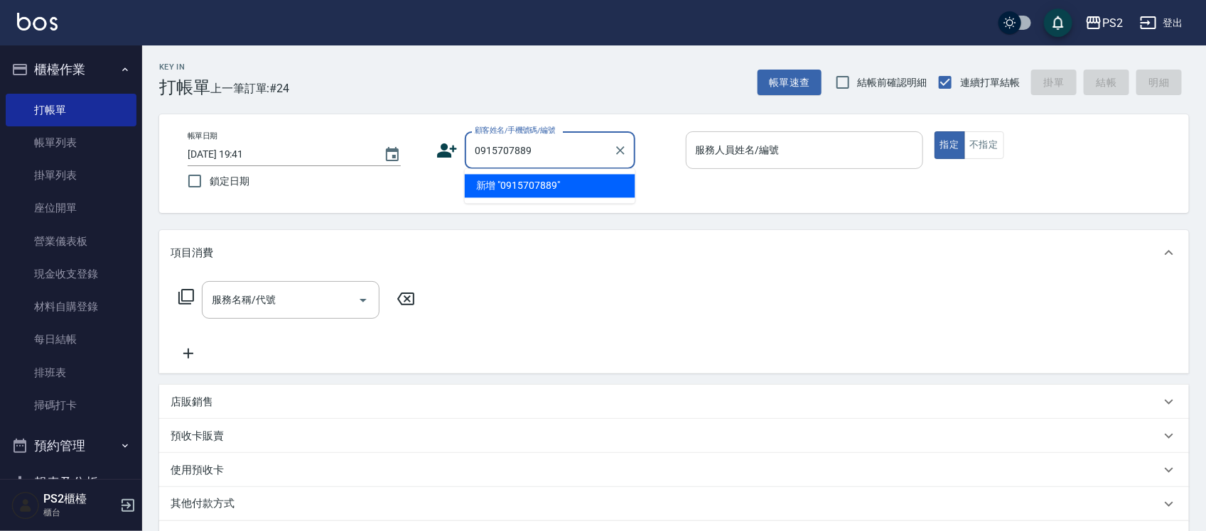
type input "0915707889"
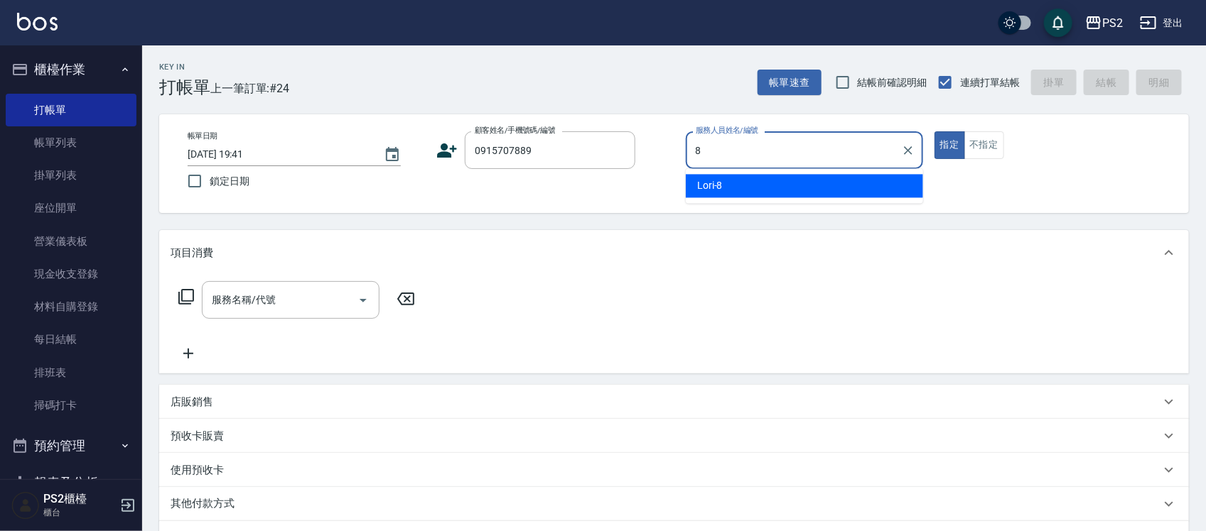
type input "Lori-8"
type button "true"
type input "[PERSON_NAME]/0915707889/"
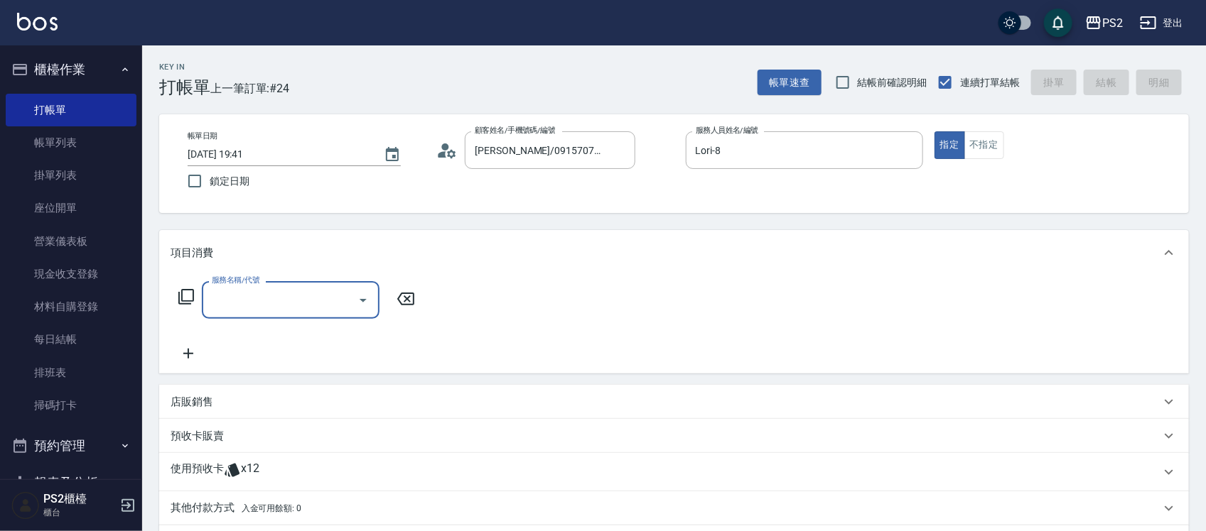
click at [181, 292] on icon at bounding box center [186, 297] width 16 height 16
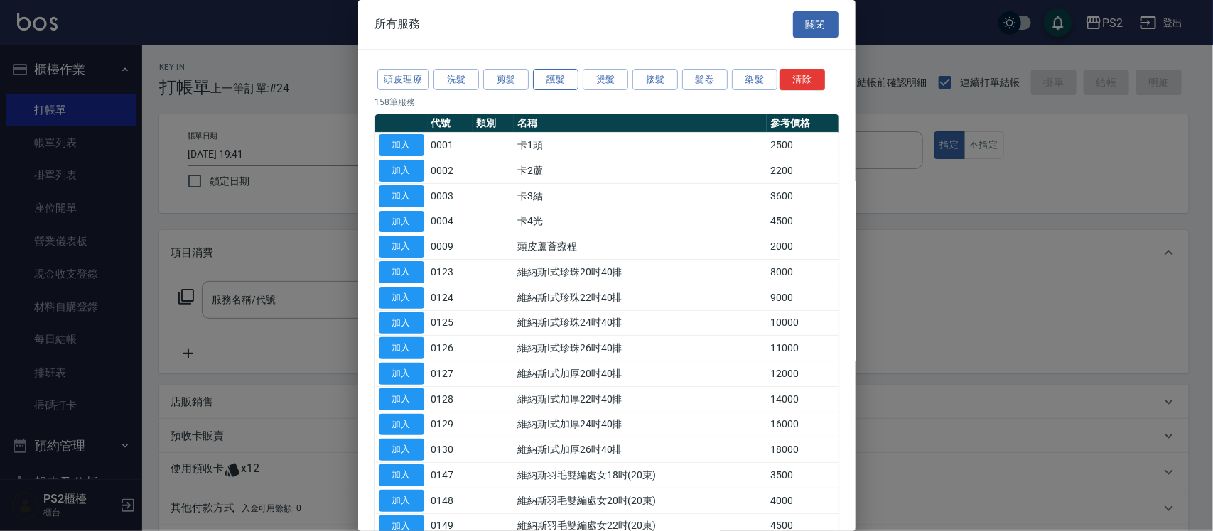
click at [576, 79] on button "護髮" at bounding box center [555, 80] width 45 height 22
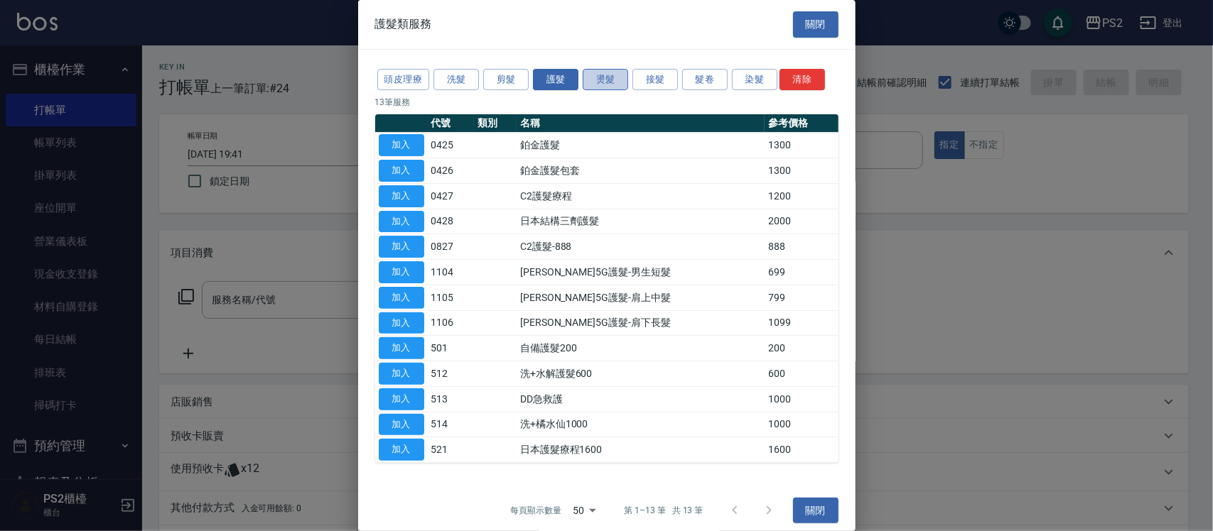
click at [605, 82] on button "燙髮" at bounding box center [605, 80] width 45 height 22
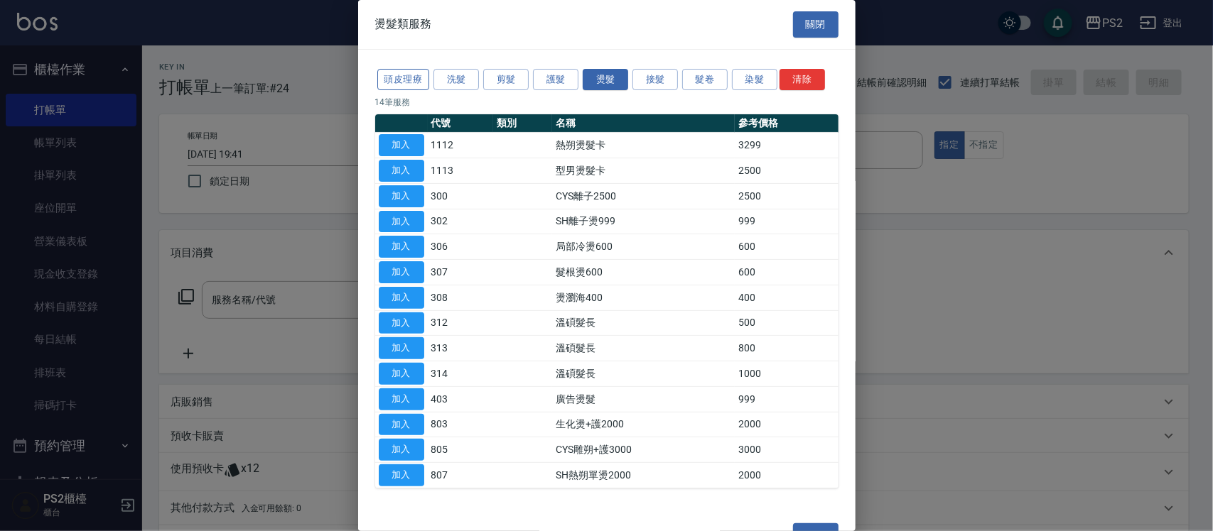
click at [410, 83] on button "頭皮理療" at bounding box center [403, 80] width 53 height 22
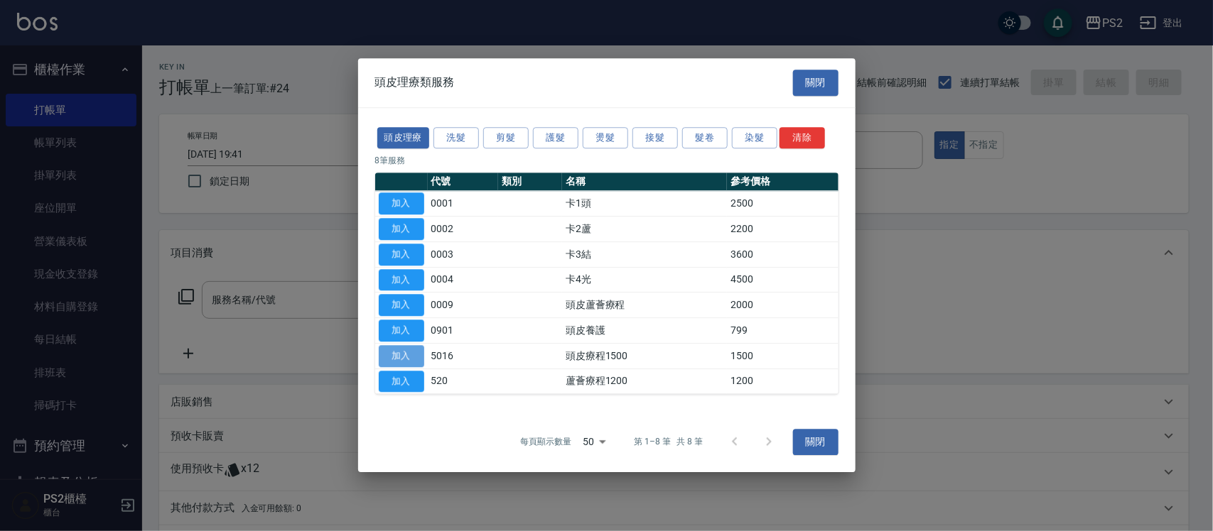
click at [406, 357] on button "加入" at bounding box center [401, 356] width 45 height 22
type input "頭皮療程1500(5016)"
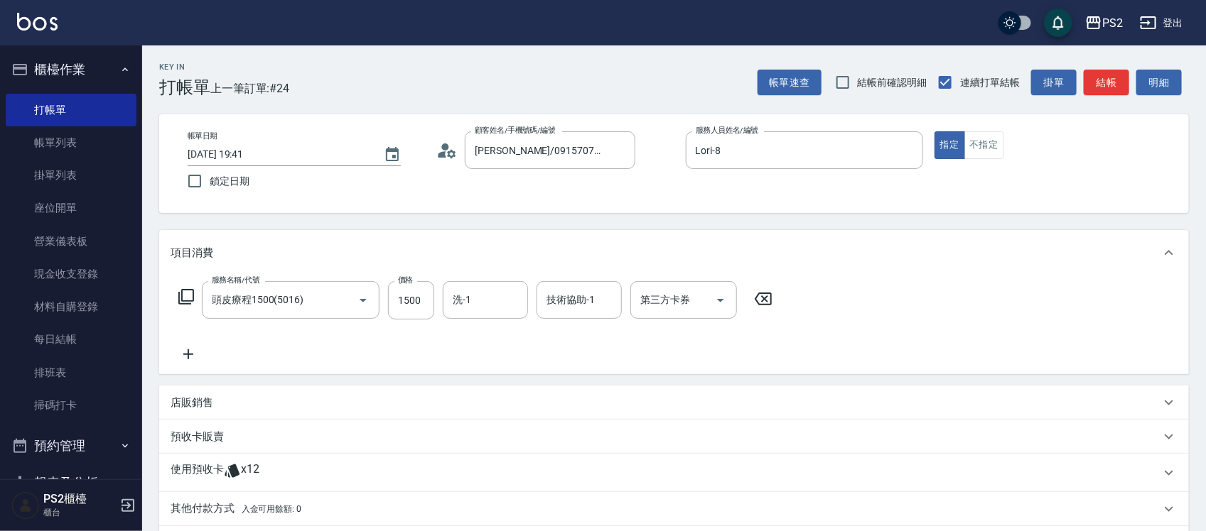
click at [189, 350] on icon at bounding box center [189, 354] width 36 height 17
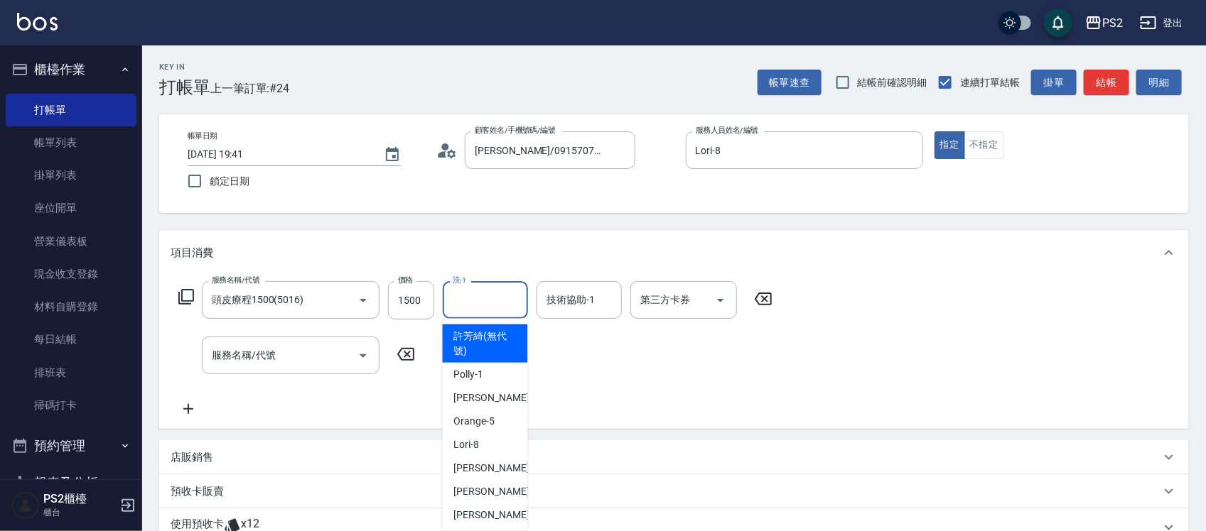
click at [489, 306] on input "洗-1" at bounding box center [485, 300] width 72 height 25
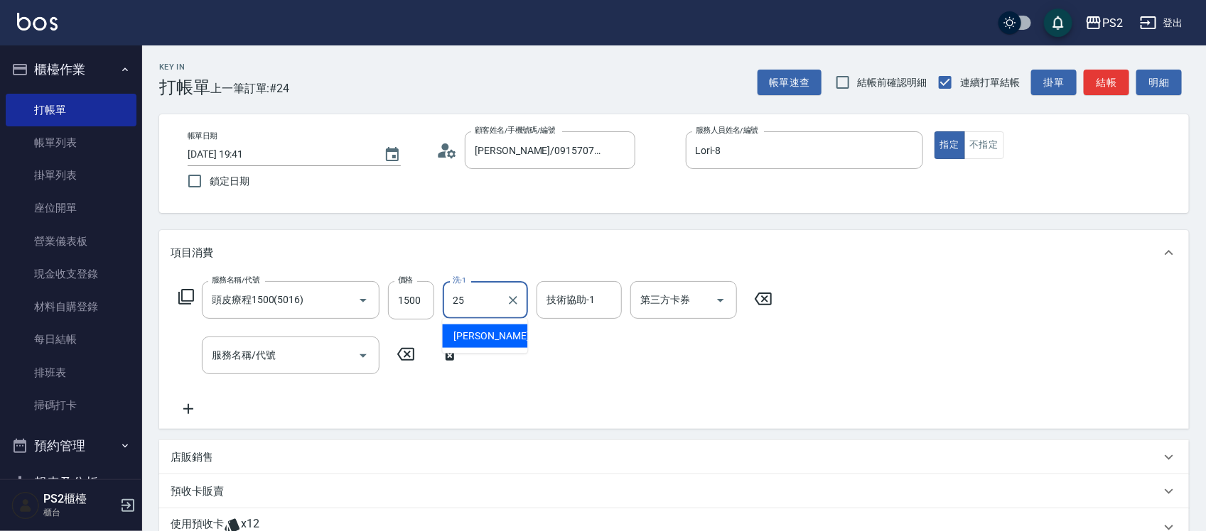
type input "2"
type input "[PERSON_NAME]-25"
click at [295, 353] on input "服務名稱/代號" at bounding box center [280, 355] width 144 height 25
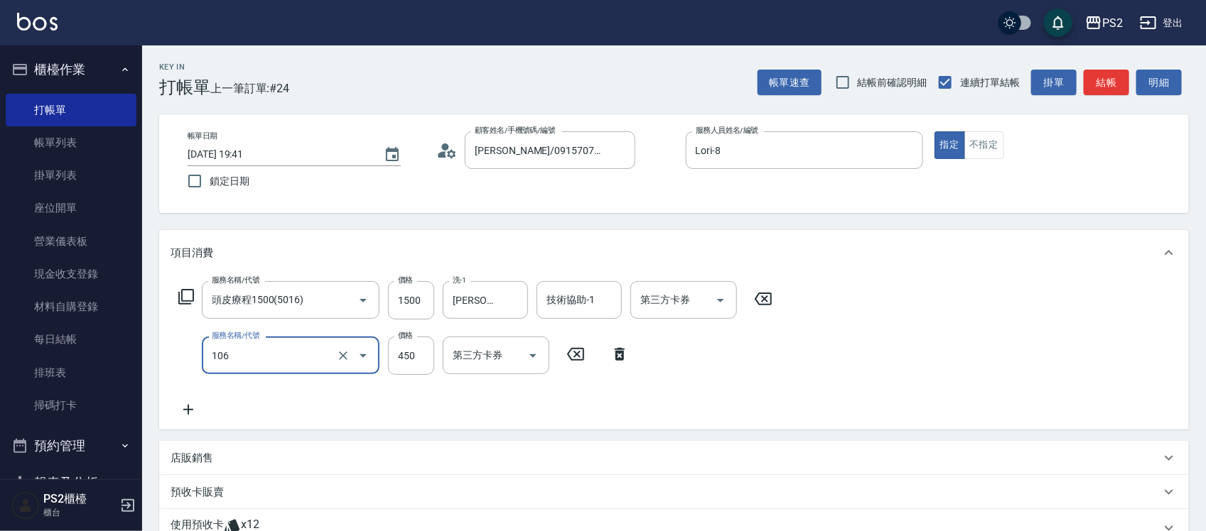
type input "A級單剪(106)"
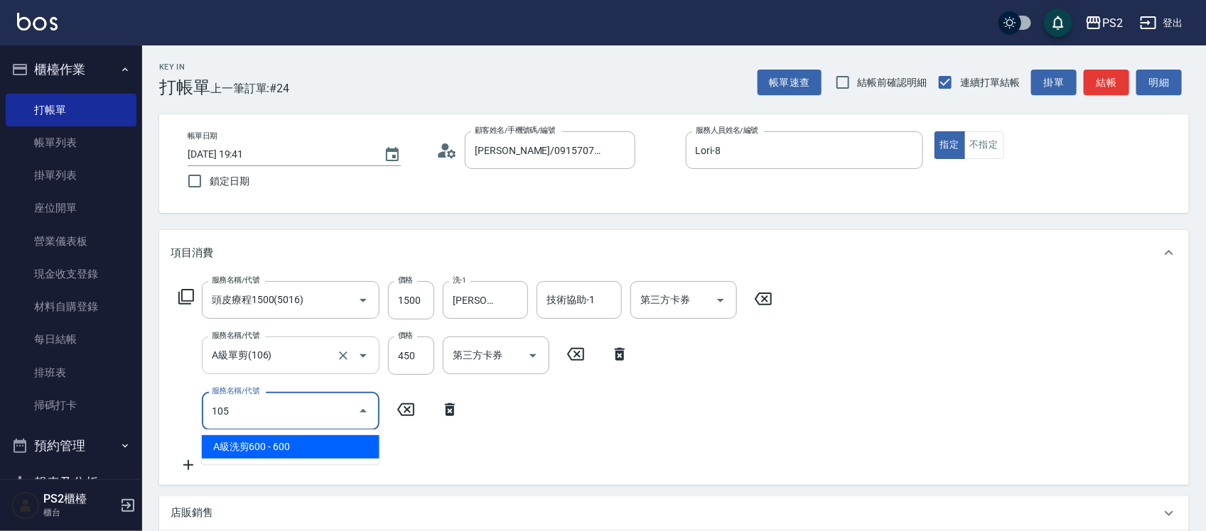
type input "A級洗剪600(105)"
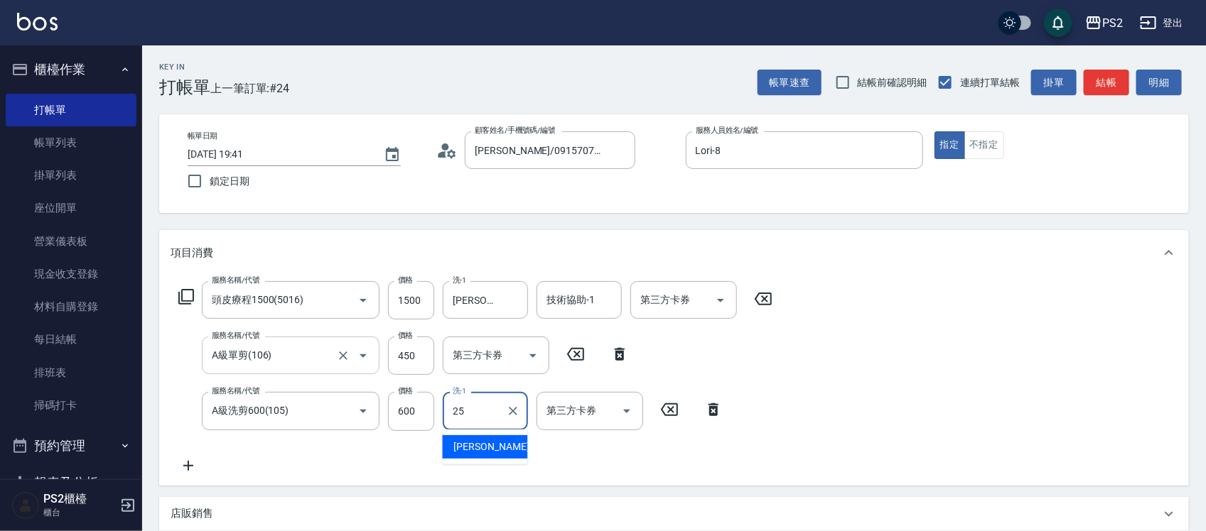
type input "[PERSON_NAME]-25"
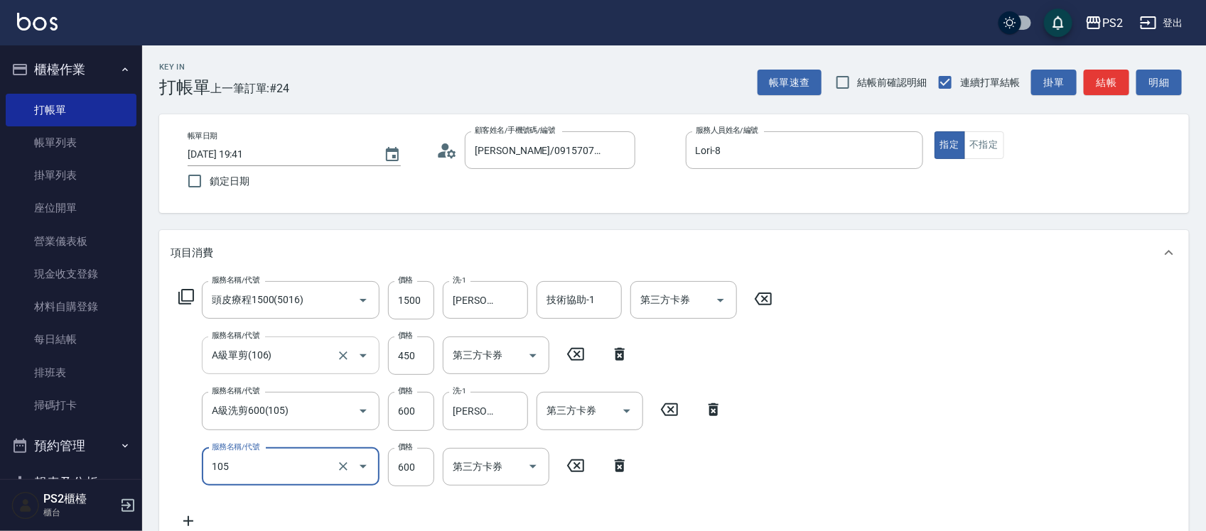
type input "A級洗剪600(105)"
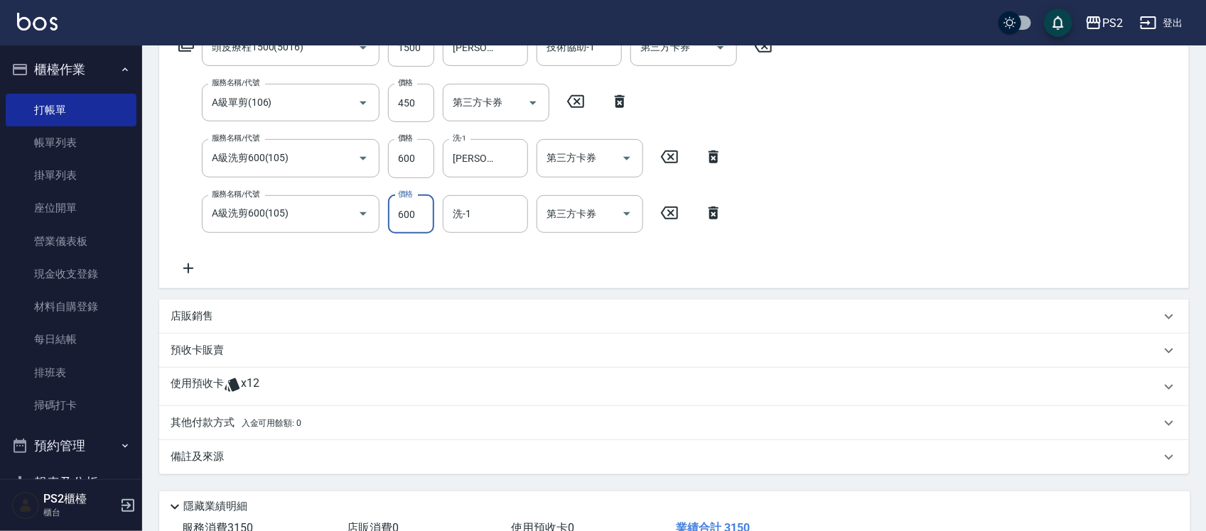
scroll to position [355, 0]
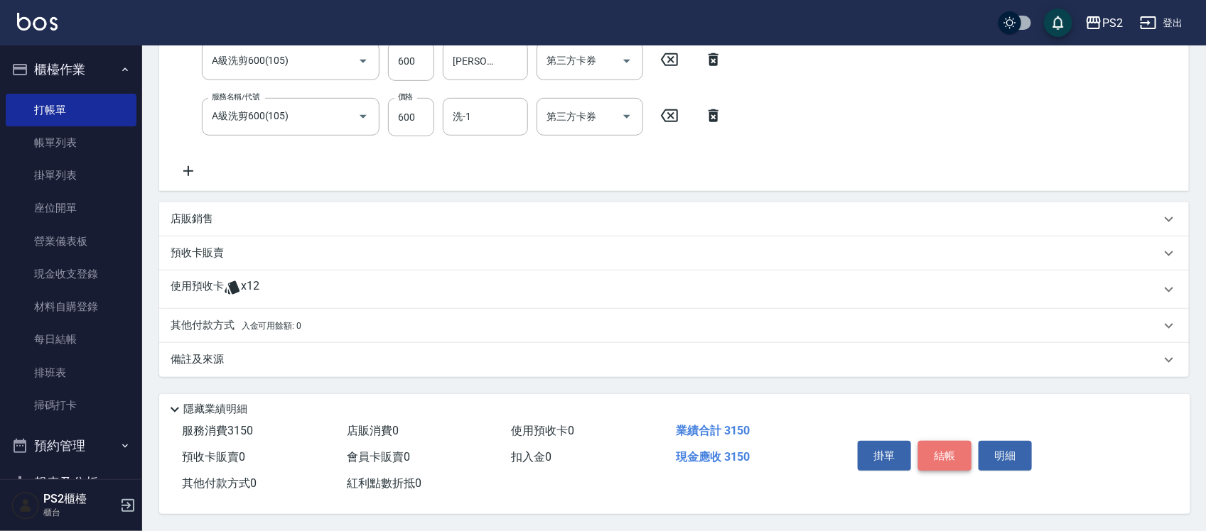
click at [939, 452] on button "結帳" at bounding box center [944, 456] width 53 height 30
type input "2025/09/20 19:42"
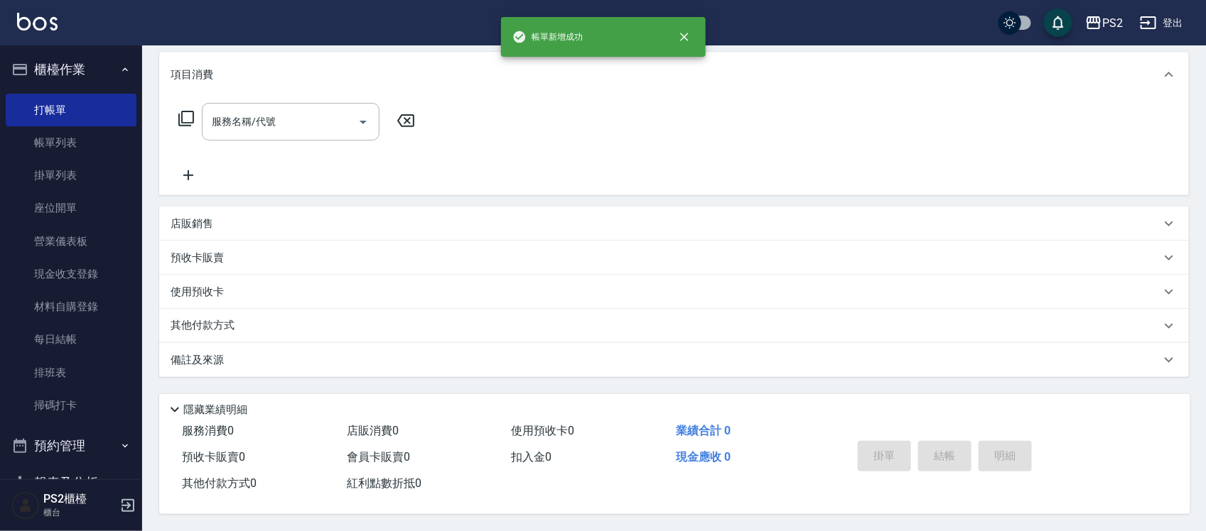
scroll to position [0, 0]
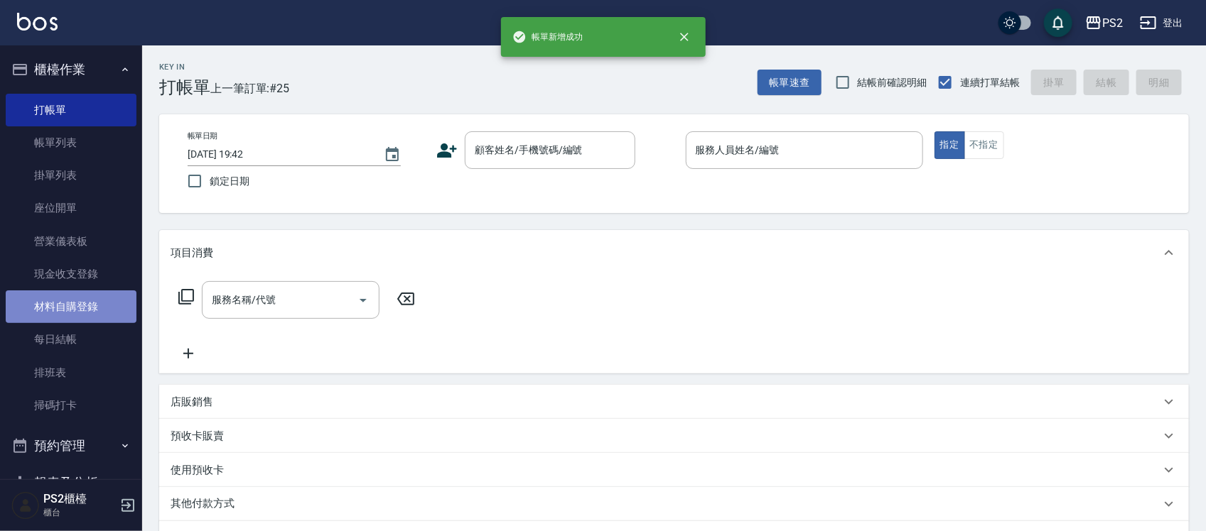
click at [85, 322] on link "材料自購登錄" at bounding box center [71, 307] width 131 height 33
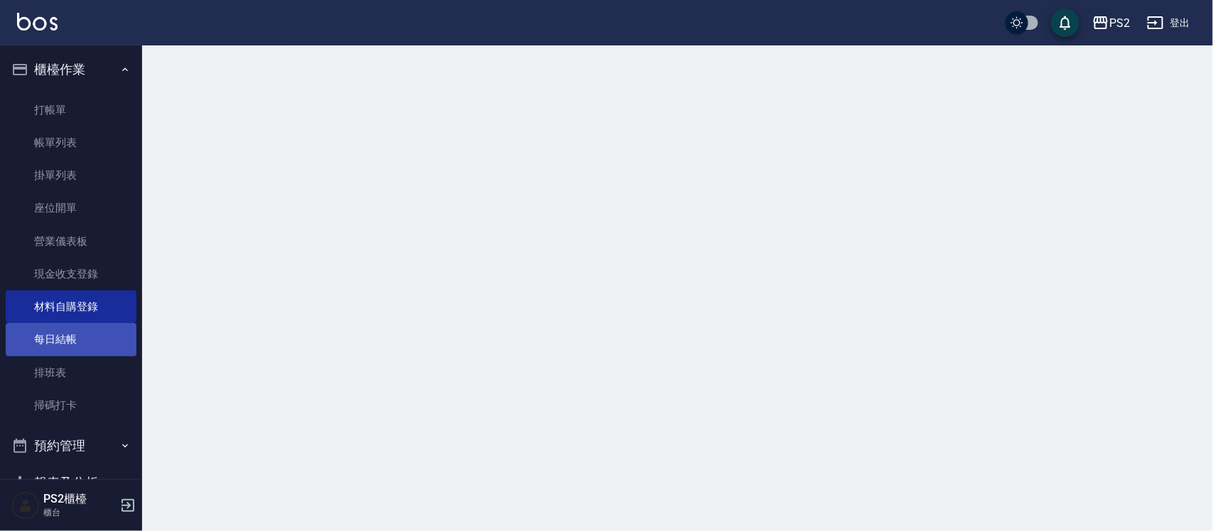
click at [85, 345] on link "每日結帳" at bounding box center [71, 339] width 131 height 33
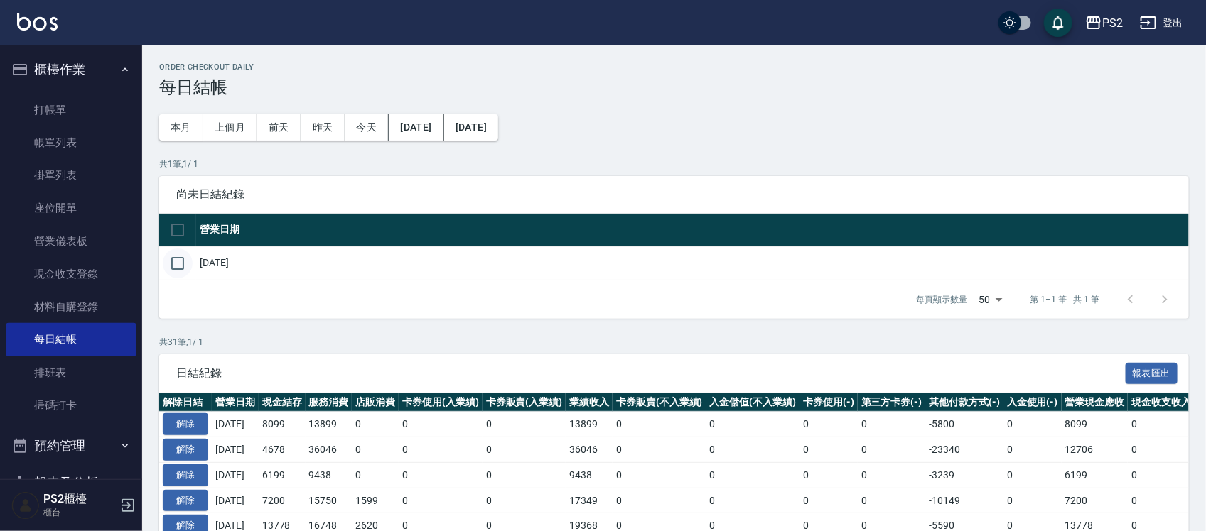
click at [168, 268] on input "checkbox" at bounding box center [178, 264] width 30 height 30
checkbox input "true"
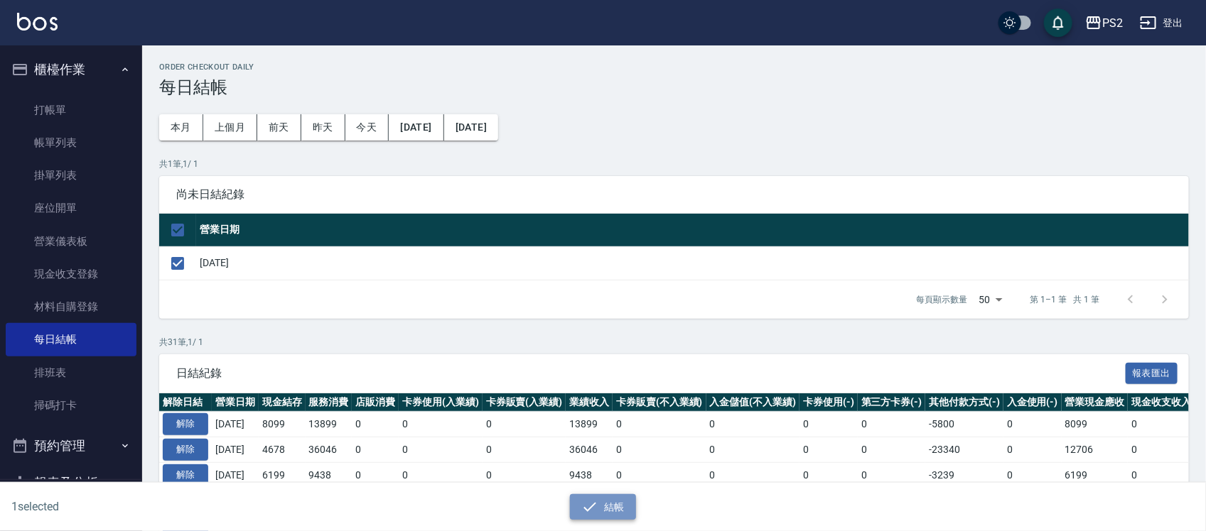
click at [600, 502] on button "結帳" at bounding box center [603, 507] width 66 height 26
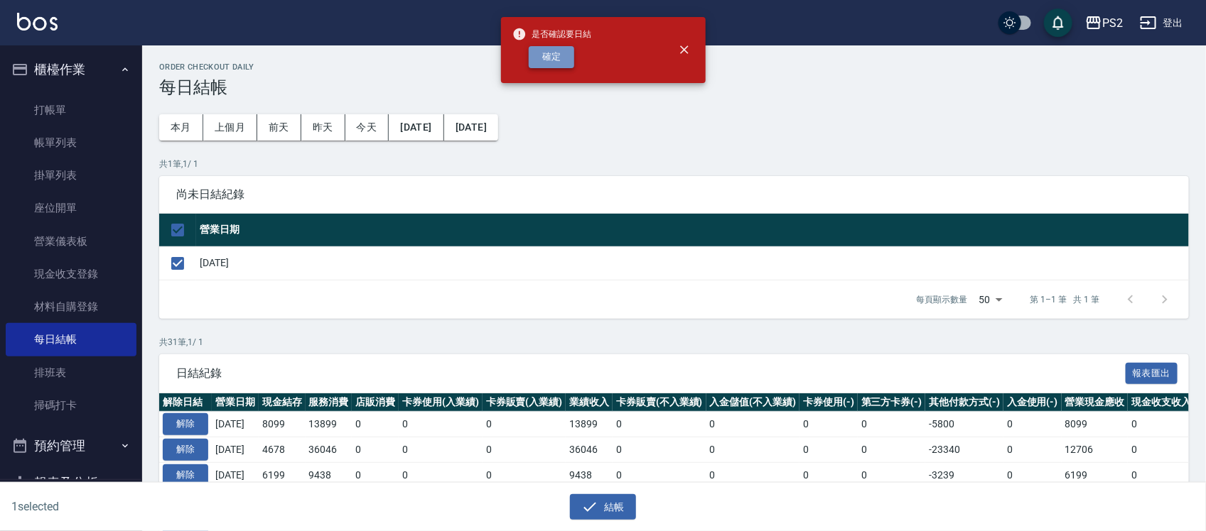
click at [563, 52] on button "確定" at bounding box center [551, 57] width 45 height 22
checkbox input "false"
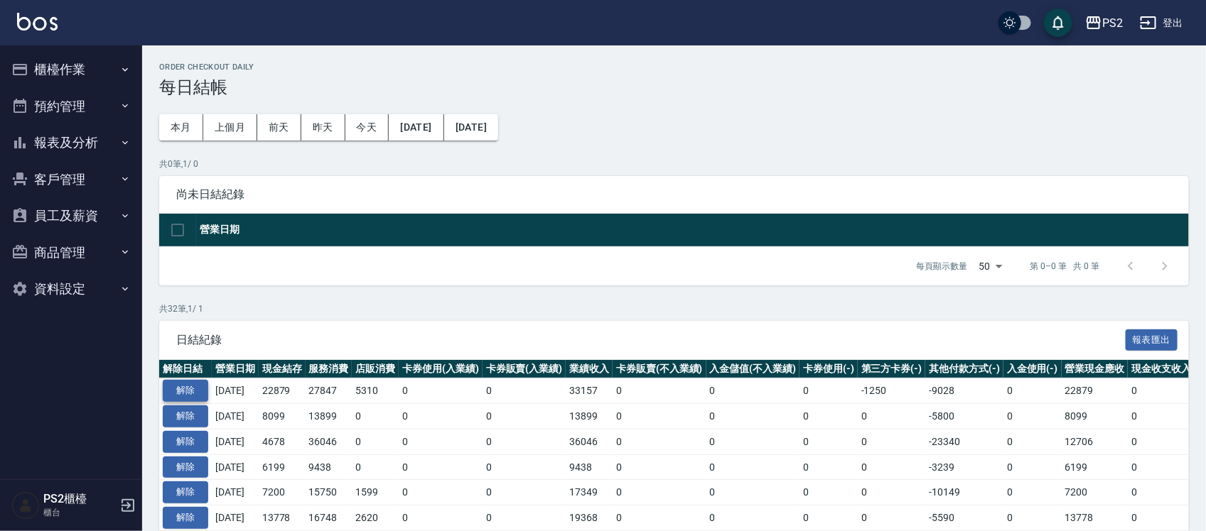
click at [188, 381] on button "解除" at bounding box center [185, 391] width 45 height 22
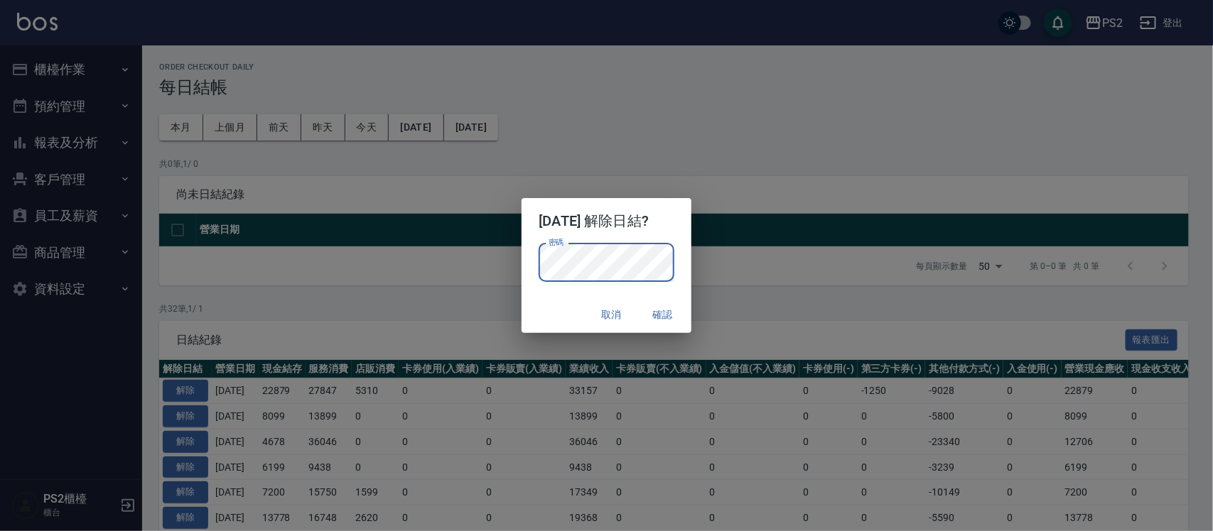
click at [555, 313] on div "取消 確認" at bounding box center [605, 315] width 169 height 38
click at [683, 308] on button "確認" at bounding box center [662, 315] width 45 height 26
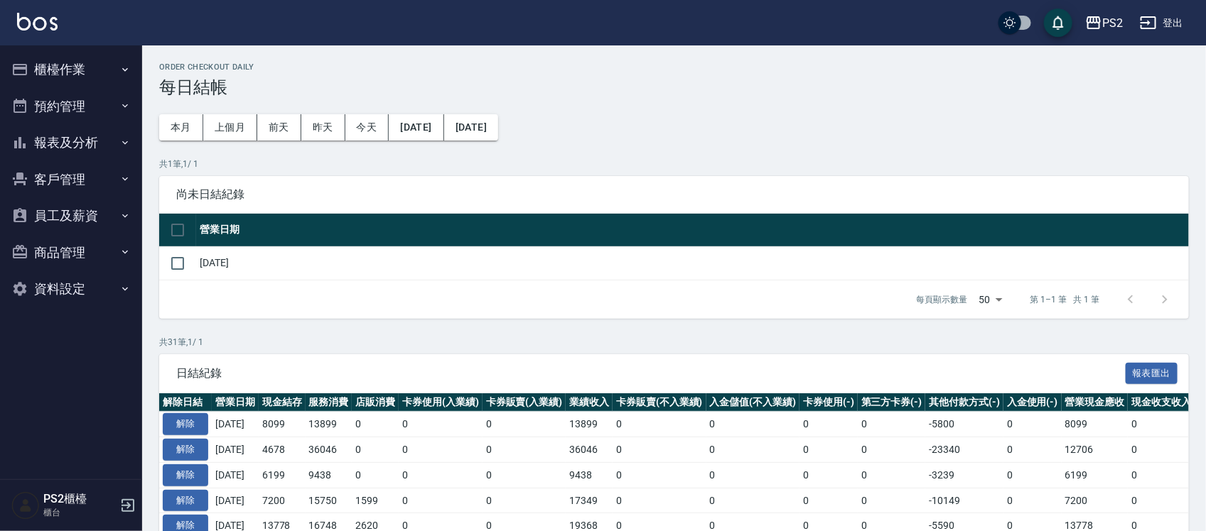
click at [87, 63] on button "櫃檯作業" at bounding box center [71, 69] width 131 height 37
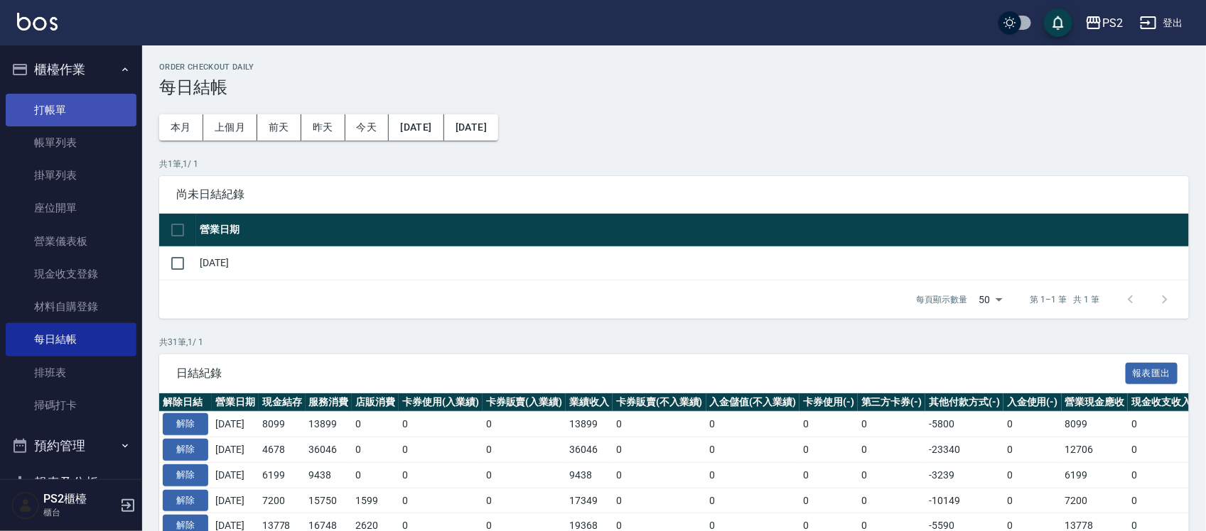
click at [46, 125] on link "打帳單" at bounding box center [71, 110] width 131 height 33
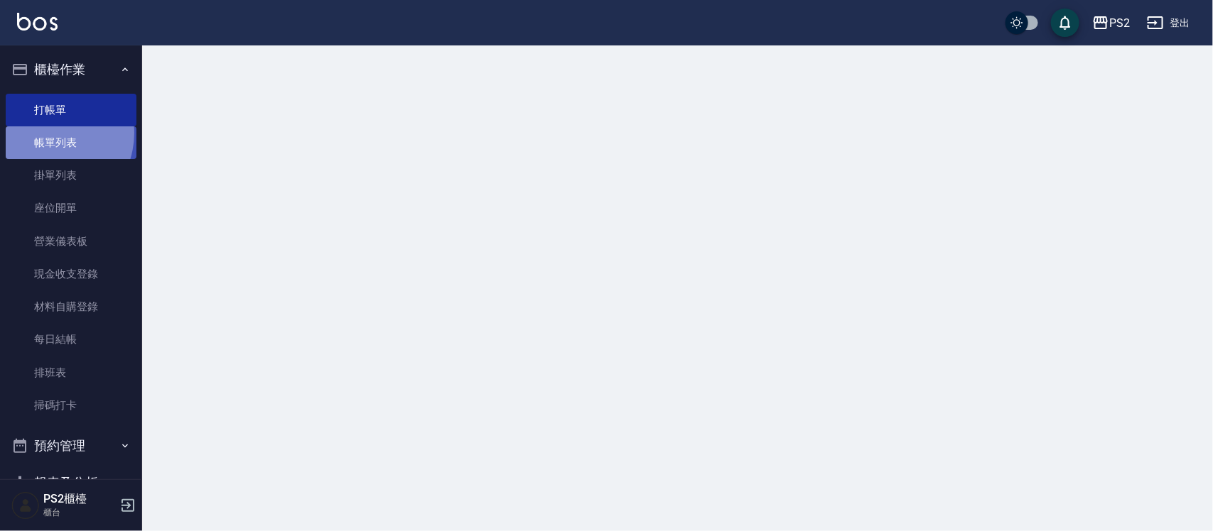
click at [46, 134] on link "帳單列表" at bounding box center [71, 142] width 131 height 33
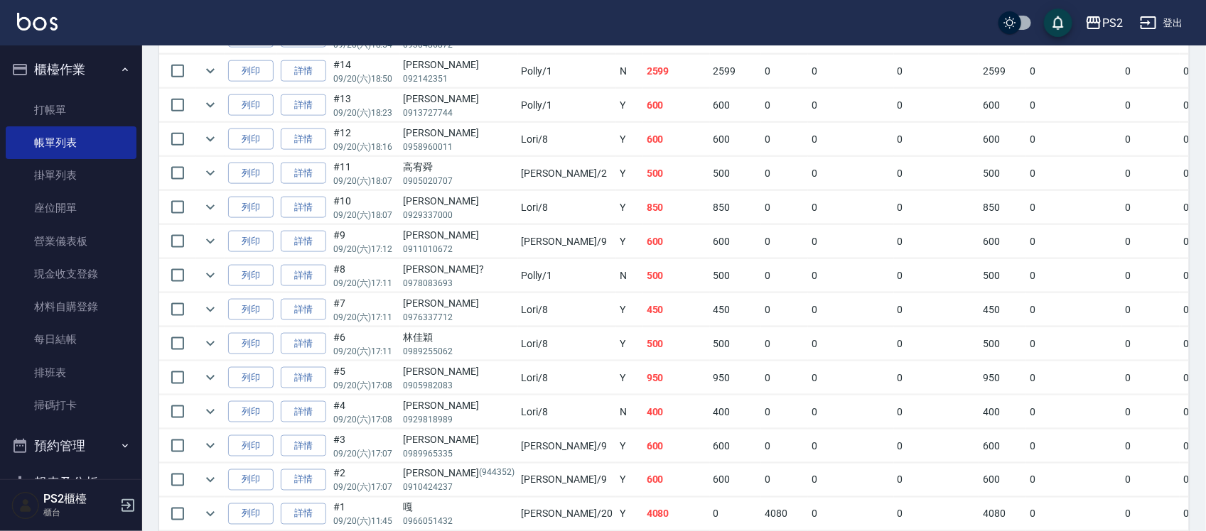
scroll to position [825, 0]
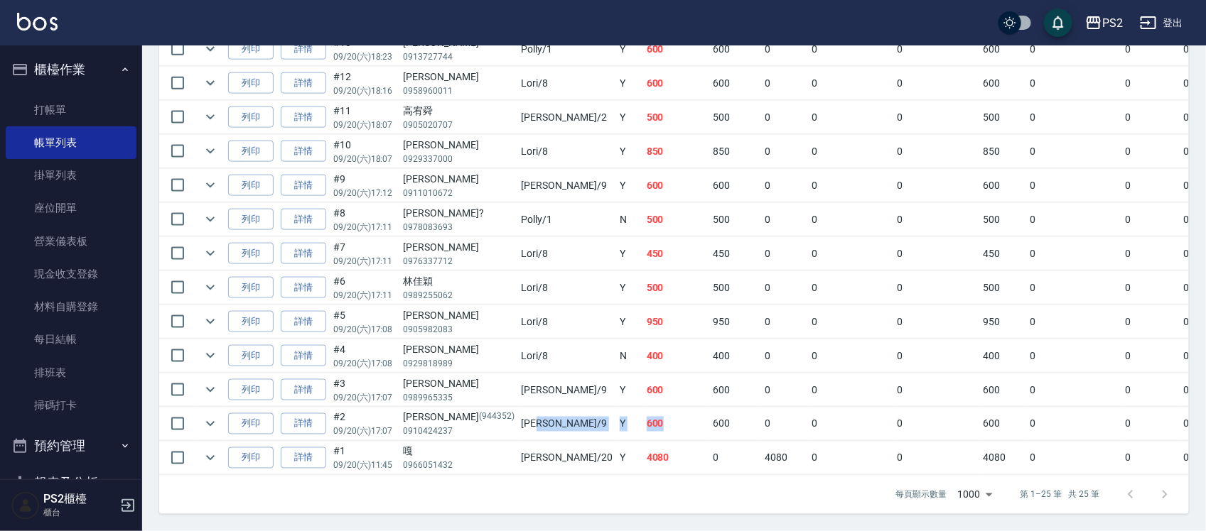
drag, startPoint x: 489, startPoint y: 410, endPoint x: 609, endPoint y: 411, distance: 120.1
click at [609, 411] on tr "列印 詳情 #2 09/20 (六) 17:07 陳昱孝 (944352) 0910424237 Nina /9 Y 600 600 0 0 0 600 0 …" at bounding box center [808, 424] width 1298 height 33
drag, startPoint x: 533, startPoint y: 335, endPoint x: 615, endPoint y: 335, distance: 82.4
click at [608, 340] on tr "列印 詳情 #4 09/20 (六) 17:08 孫詠翔 0929818989 Lori /8 N 400 400 0 0 0 400 0 0 0 0 0" at bounding box center [808, 356] width 1298 height 33
click at [710, 340] on td "400" at bounding box center [736, 356] width 52 height 33
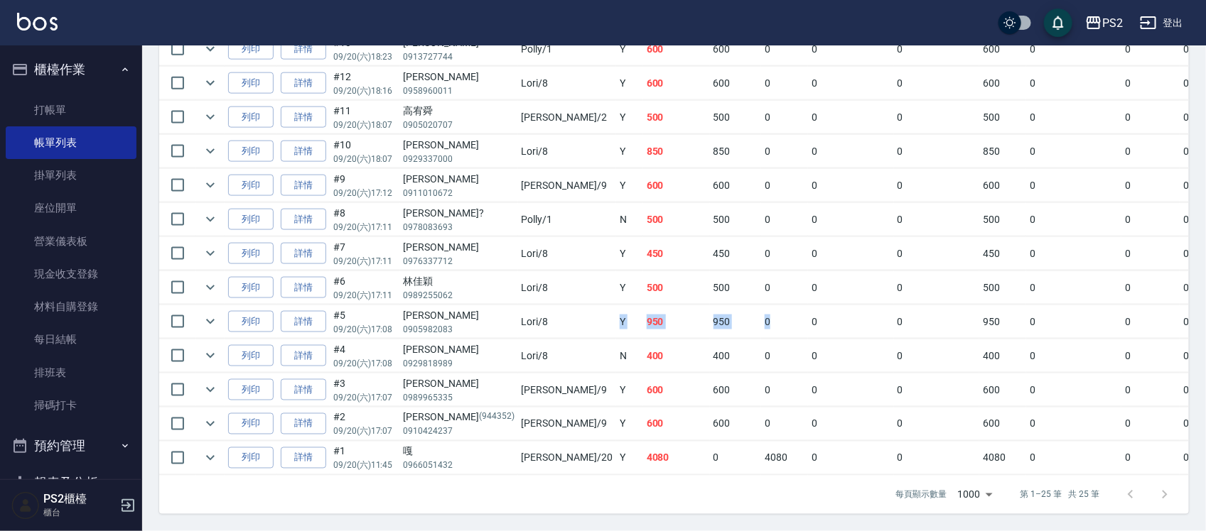
drag, startPoint x: 502, startPoint y: 295, endPoint x: 691, endPoint y: 299, distance: 189.0
click at [691, 306] on tr "列印 詳情 #5 09/20 (六) 17:08 楊嘉緯 0905982083 Lori /8 Y 950 950 0 0 0 950 0 0 0 0 0" at bounding box center [808, 322] width 1298 height 33
drag, startPoint x: 476, startPoint y: 272, endPoint x: 595, endPoint y: 271, distance: 119.4
click at [595, 271] on tr "列印 詳情 #6 09/20 (六) 17:11 林佳穎 0989255062 Lori /8 Y 500 500 0 0 0 500 0 0 0 0 0" at bounding box center [808, 287] width 1298 height 33
drag, startPoint x: 406, startPoint y: 234, endPoint x: 580, endPoint y: 236, distance: 174.1
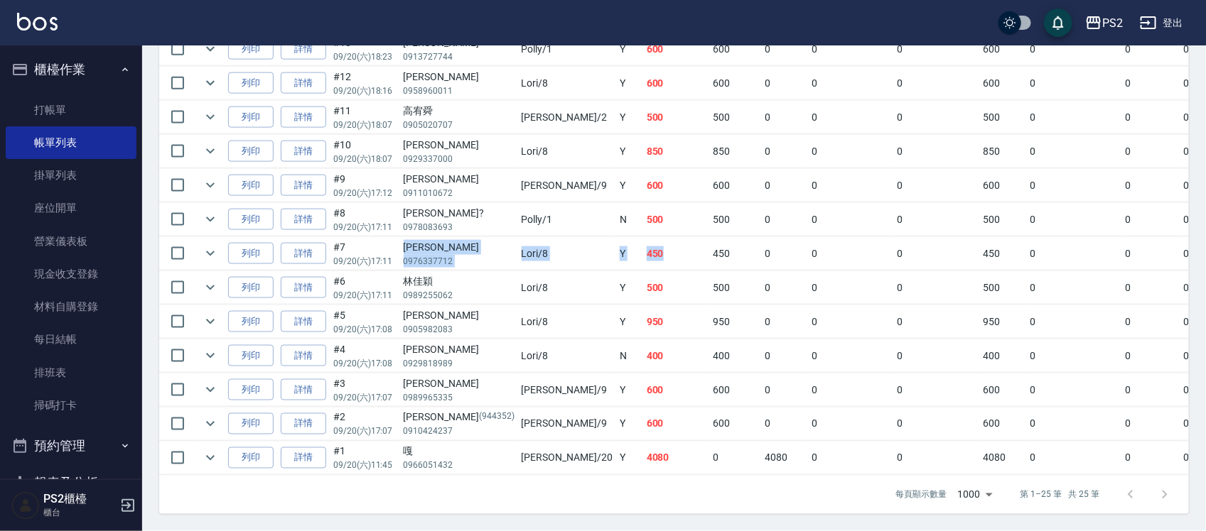
click at [580, 237] on tr "列印 詳情 #7 09/20 (六) 17:11 林俊銘 0976337712 Lori /8 Y 450 450 0 0 0 450 0 0 0 0 0" at bounding box center [808, 253] width 1298 height 33
drag, startPoint x: 517, startPoint y: 204, endPoint x: 613, endPoint y: 199, distance: 96.8
click at [613, 203] on tr "列印 詳情 #8 09/20 (六) 17:11 江妍? 0978083693 Polly /1 N 500 500 0 0 0 500 0 0 0 0 0" at bounding box center [808, 219] width 1298 height 33
drag, startPoint x: 526, startPoint y: 160, endPoint x: 663, endPoint y: 166, distance: 137.2
click at [663, 169] on tr "列印 詳情 #9 09/20 (六) 17:12 廖翊廷 0911010672 Nina /9 Y 600 600 0 0 0 600 0 0 0 0 0" at bounding box center [808, 185] width 1298 height 33
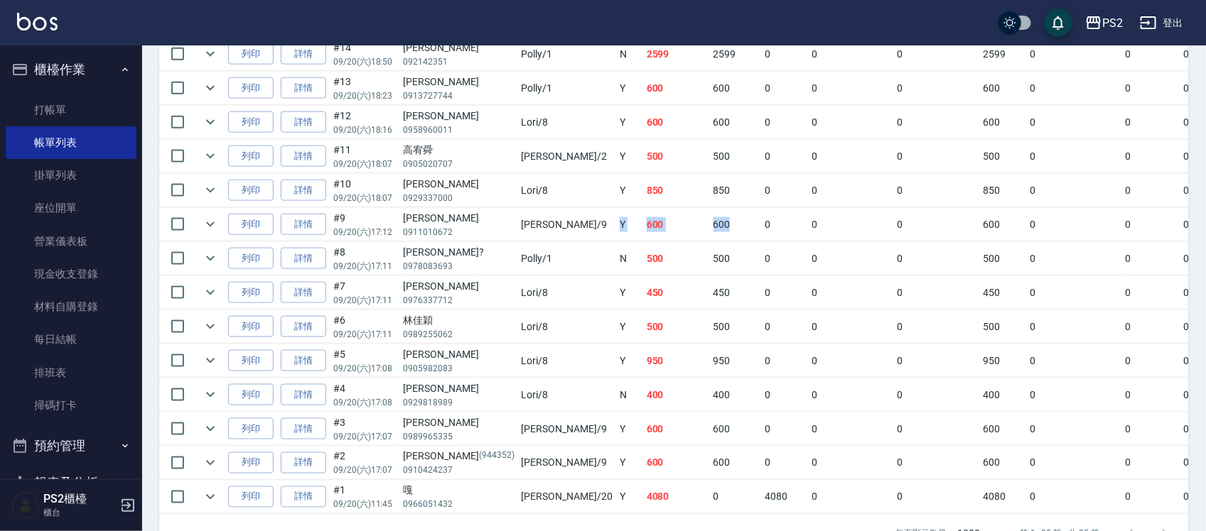
scroll to position [736, 0]
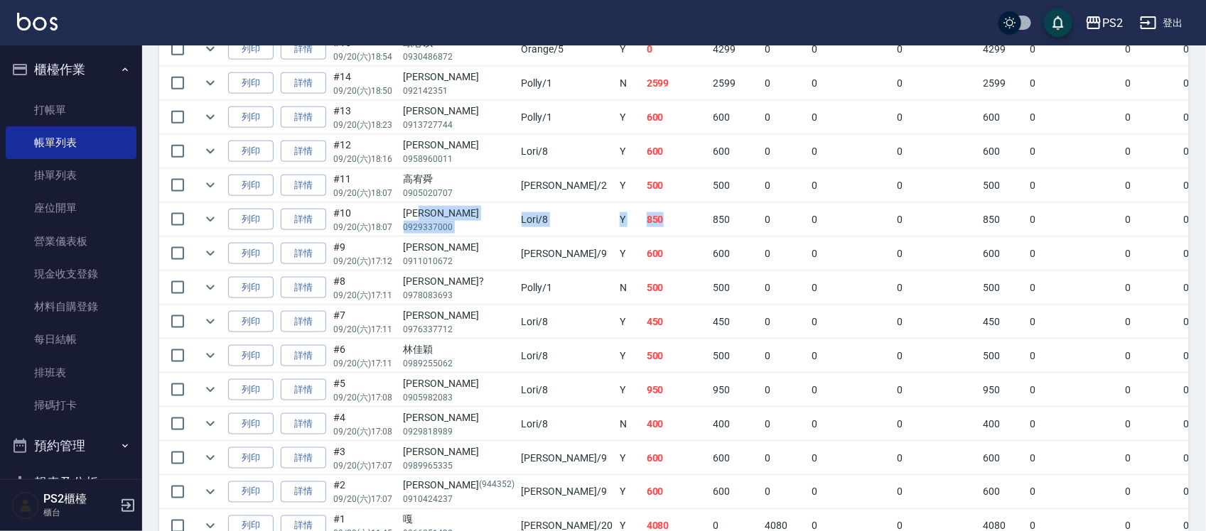
drag, startPoint x: 463, startPoint y: 220, endPoint x: 683, endPoint y: 225, distance: 219.6
click at [586, 222] on tr "列印 詳情 #10 09/20 (六) 18:07 羅美娟 0929337000 Lori /8 Y 850 850 0 0 0 850 0 0 0 0 0" at bounding box center [808, 219] width 1298 height 33
click at [761, 225] on td "0" at bounding box center [784, 219] width 47 height 33
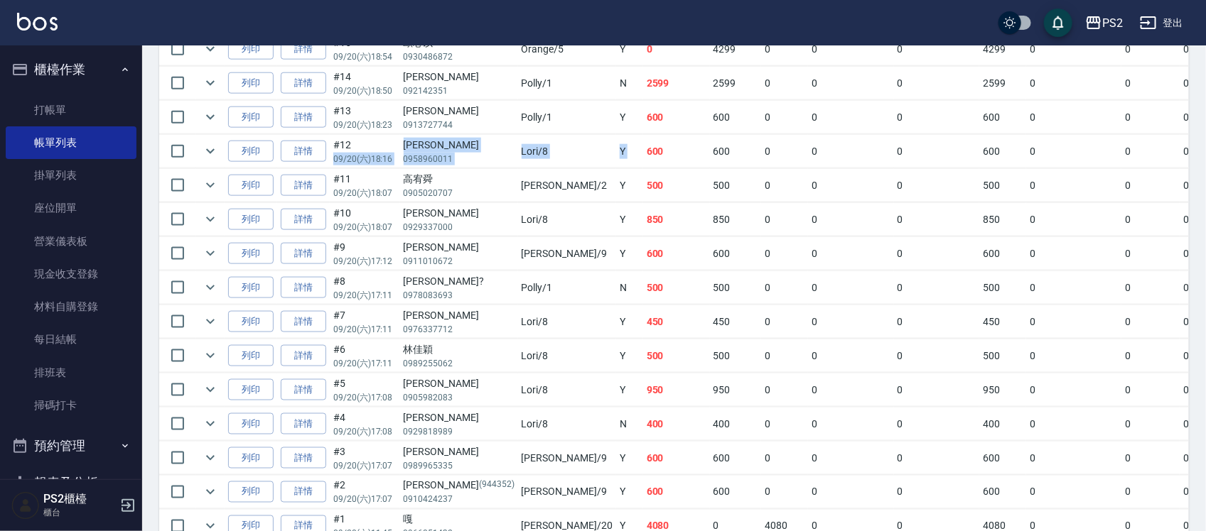
drag, startPoint x: 489, startPoint y: 164, endPoint x: 546, endPoint y: 164, distance: 56.8
click at [546, 164] on tr "列印 詳情 #12 09/20 (六) 18:16 王豐文 0958960011 Lori /8 Y 600 600 0 0 0 600 0 0 0 0 0" at bounding box center [808, 151] width 1298 height 33
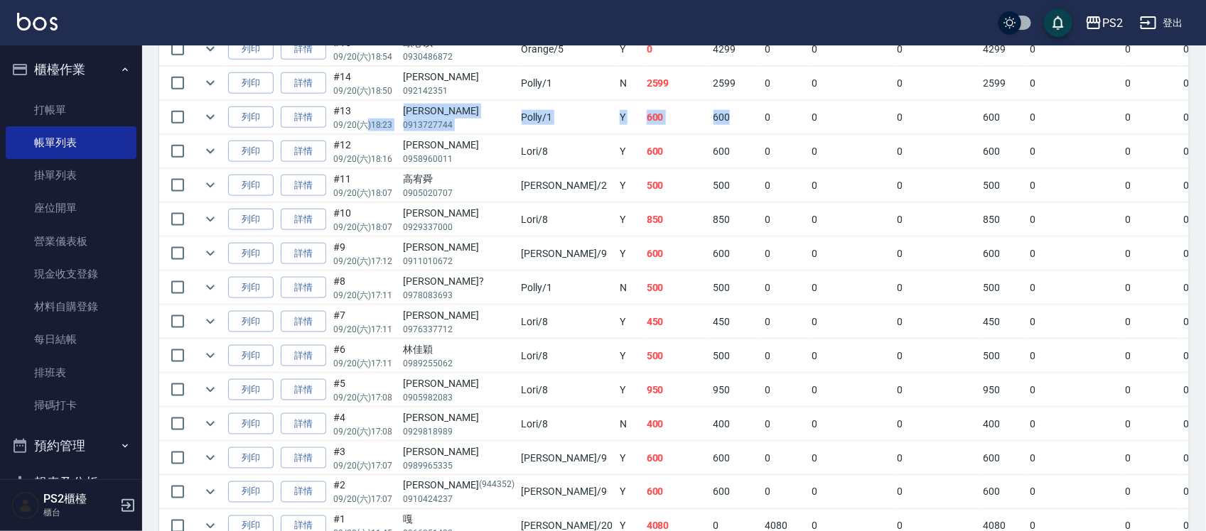
drag, startPoint x: 364, startPoint y: 123, endPoint x: 648, endPoint y: 131, distance: 284.3
click at [648, 131] on tr "列印 詳情 #13 09/20 (六) 18:23 林葦成 0913727744 Polly /1 Y 600 600 0 0 0 600 0 0 0 0 0" at bounding box center [808, 117] width 1298 height 33
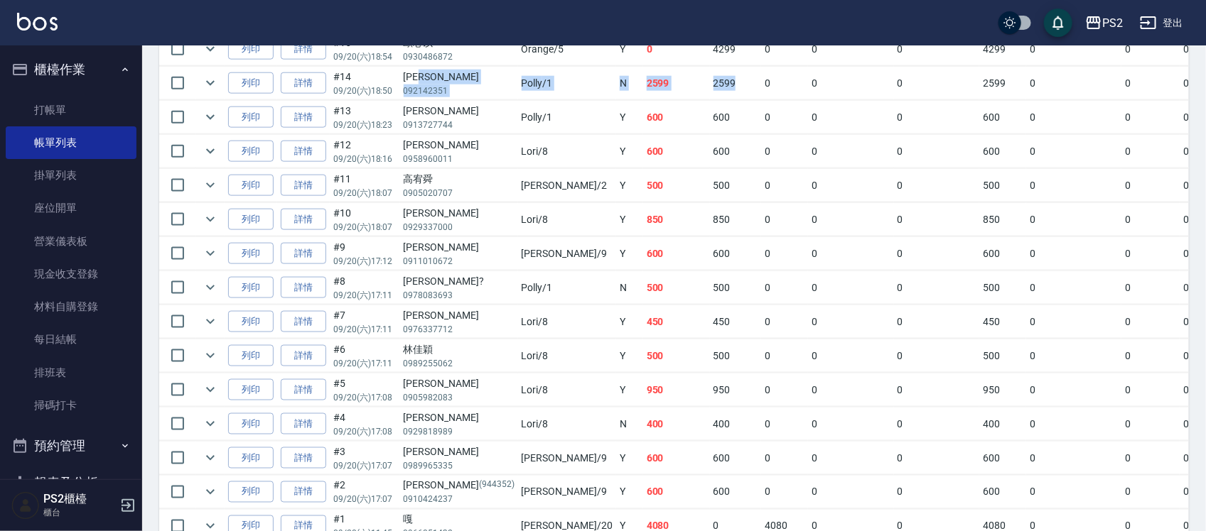
drag, startPoint x: 640, startPoint y: 87, endPoint x: 453, endPoint y: 86, distance: 186.9
click at [453, 86] on tr "列印 詳情 #14 09/20 (六) 18:50 李姿琴 092142351 Polly /1 N 2599 2599 0 0 0 2599 0 0 0 0…" at bounding box center [808, 83] width 1298 height 33
click at [304, 86] on link "詳情" at bounding box center [303, 83] width 45 height 22
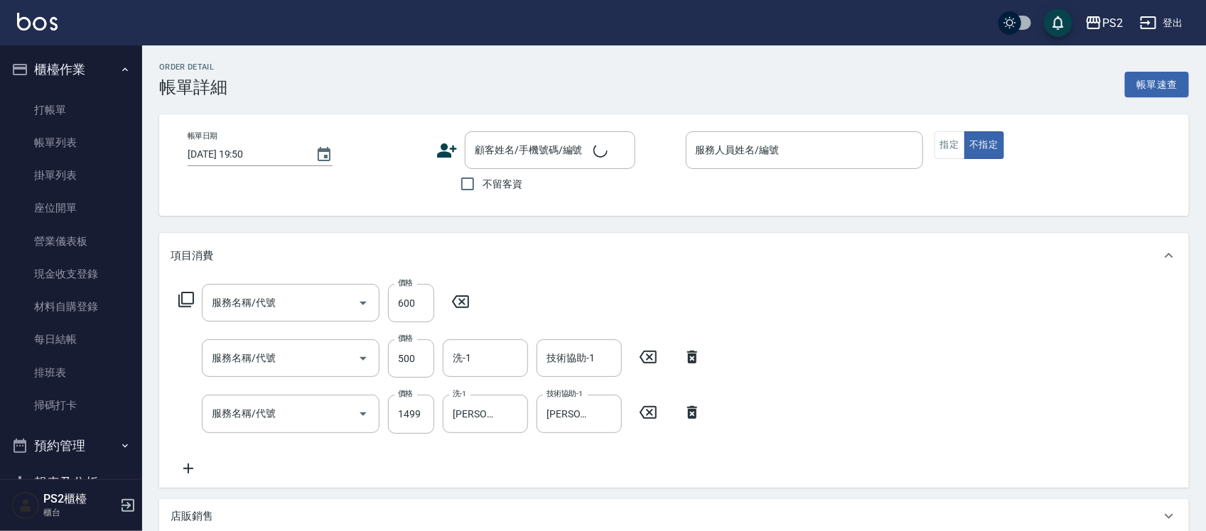
type input "2025/09/20 18:50"
type input "Polly-1"
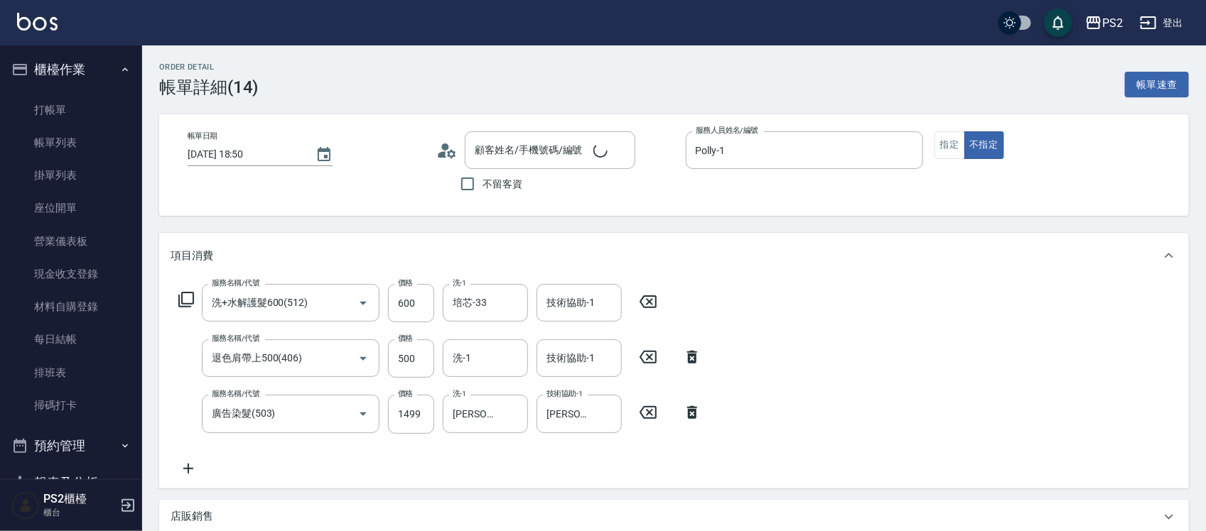
type input "洗+水解護髮600(512)"
type input "退色肩帶上500(406)"
type input "廣告染髮(503)"
type input "[PERSON_NAME]/092142351/"
click at [413, 299] on input "600" at bounding box center [411, 303] width 46 height 38
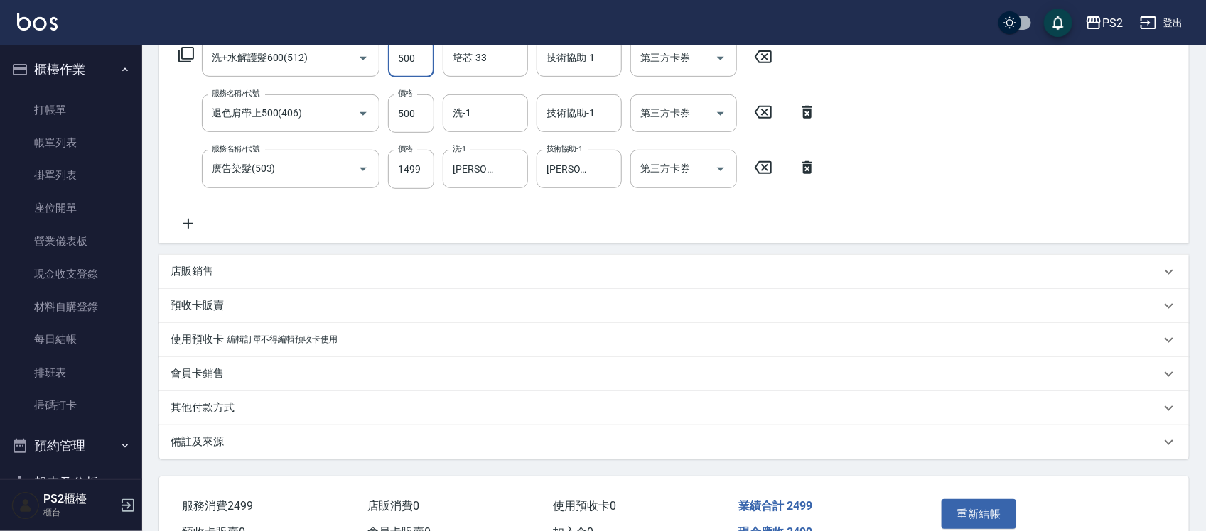
scroll to position [325, 0]
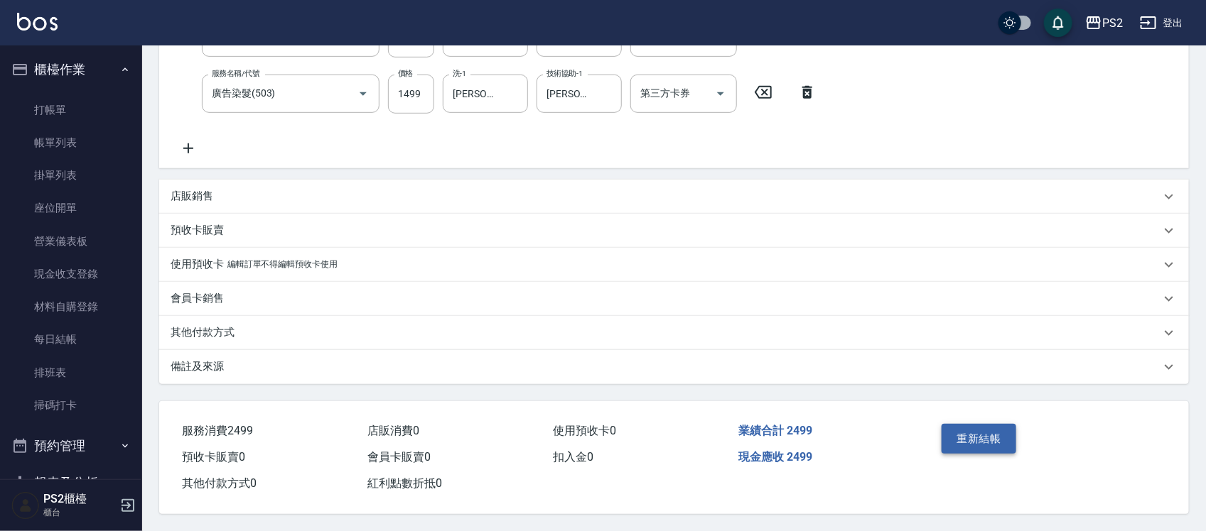
type input "500"
click at [990, 441] on button "重新結帳" at bounding box center [978, 439] width 75 height 30
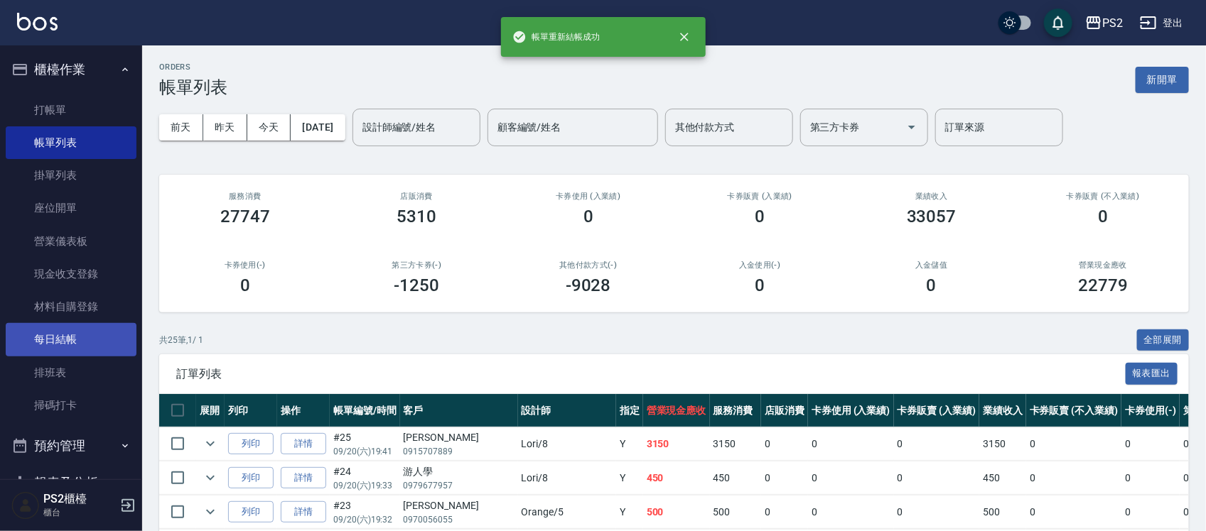
click at [43, 343] on link "每日結帳" at bounding box center [71, 339] width 131 height 33
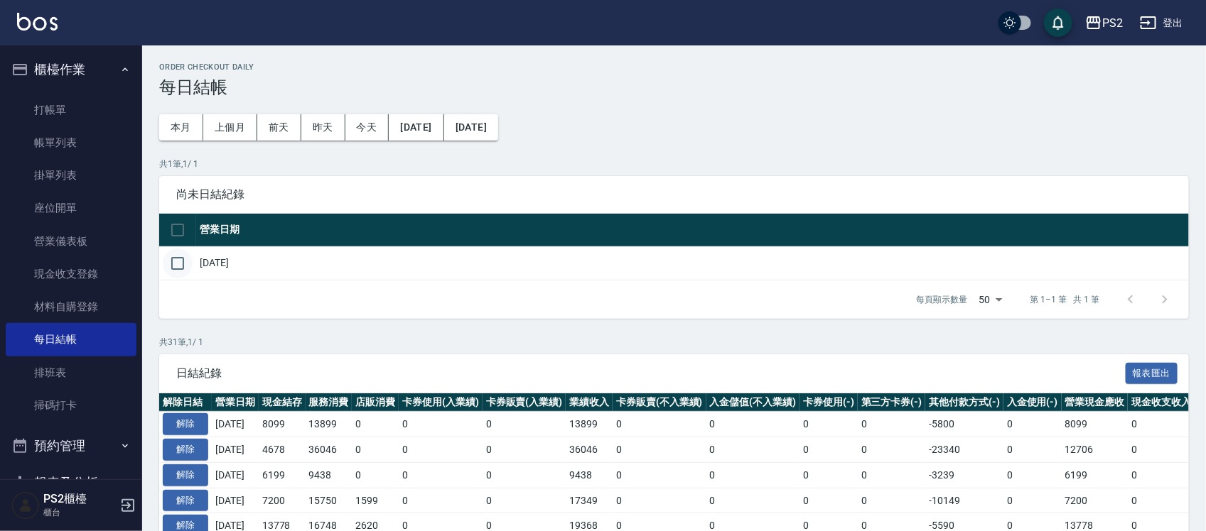
click at [175, 264] on input "checkbox" at bounding box center [178, 264] width 30 height 30
checkbox input "true"
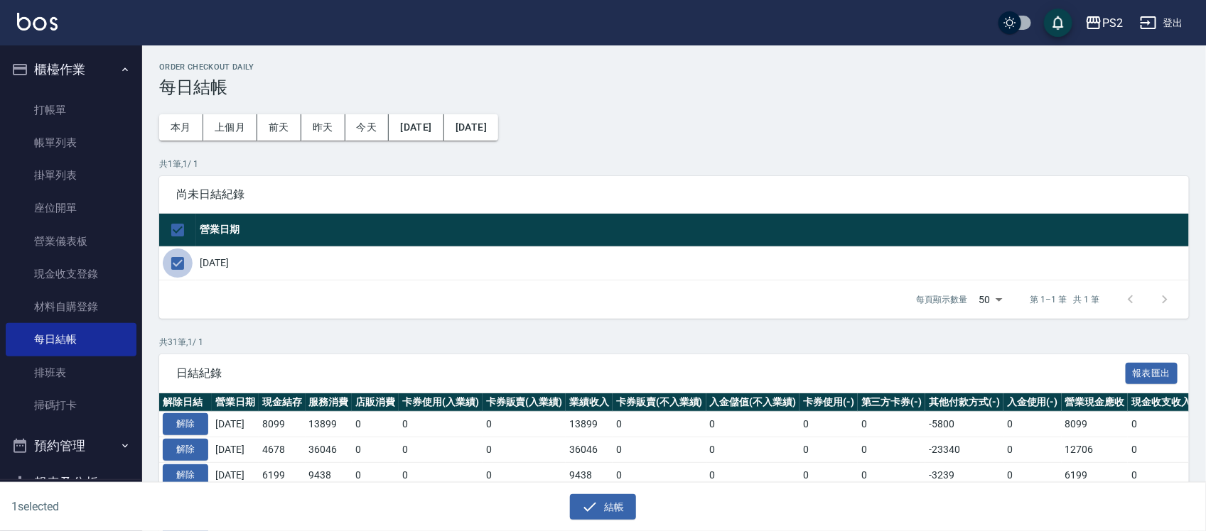
click at [174, 267] on input "checkbox" at bounding box center [178, 264] width 30 height 30
checkbox input "false"
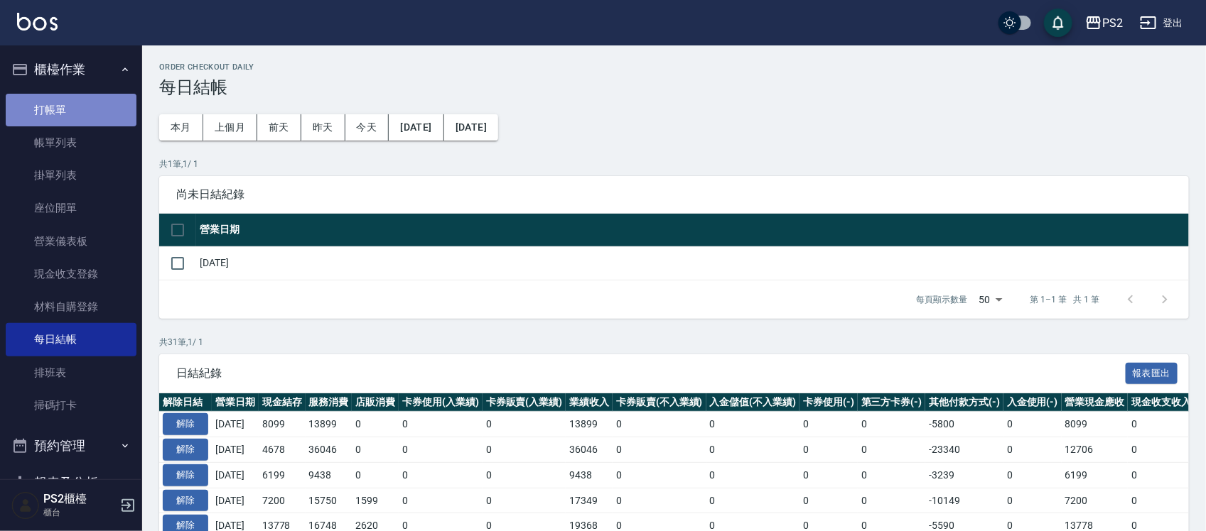
click at [75, 108] on link "打帳單" at bounding box center [71, 110] width 131 height 33
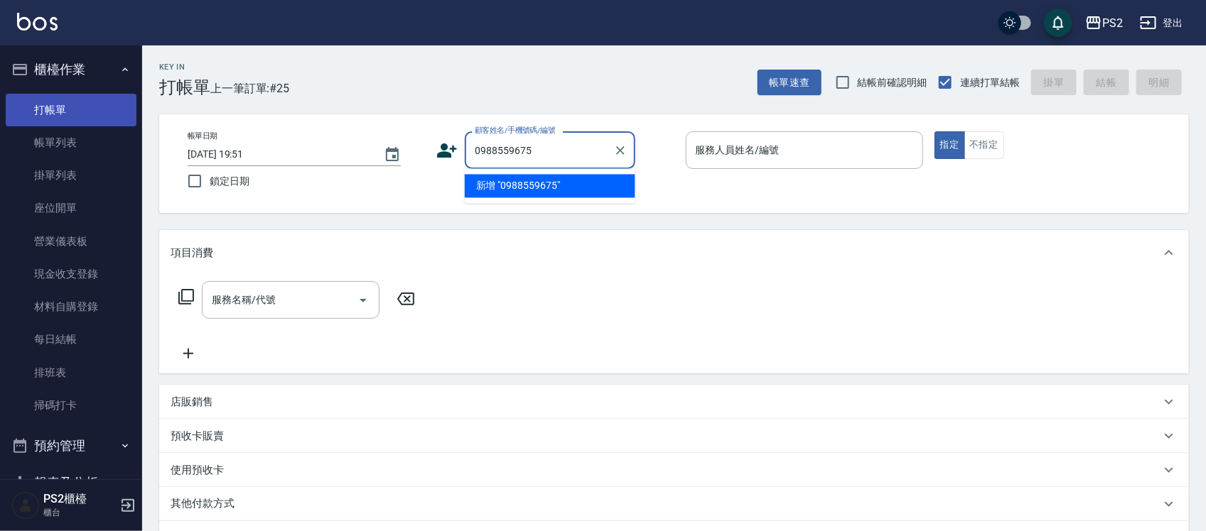
type input "0988559675"
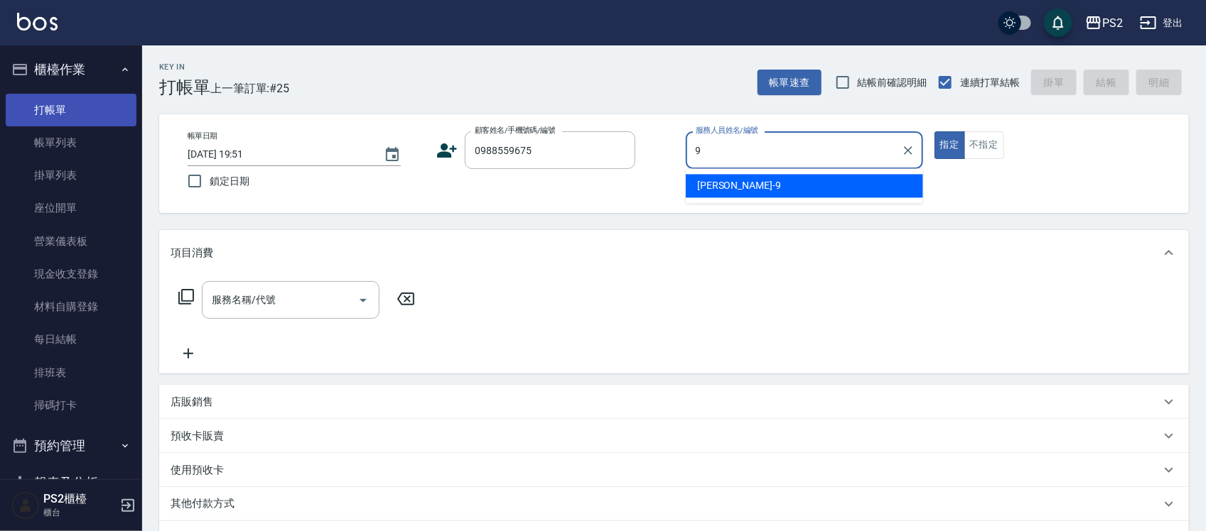
type input "Nina-9"
type button "true"
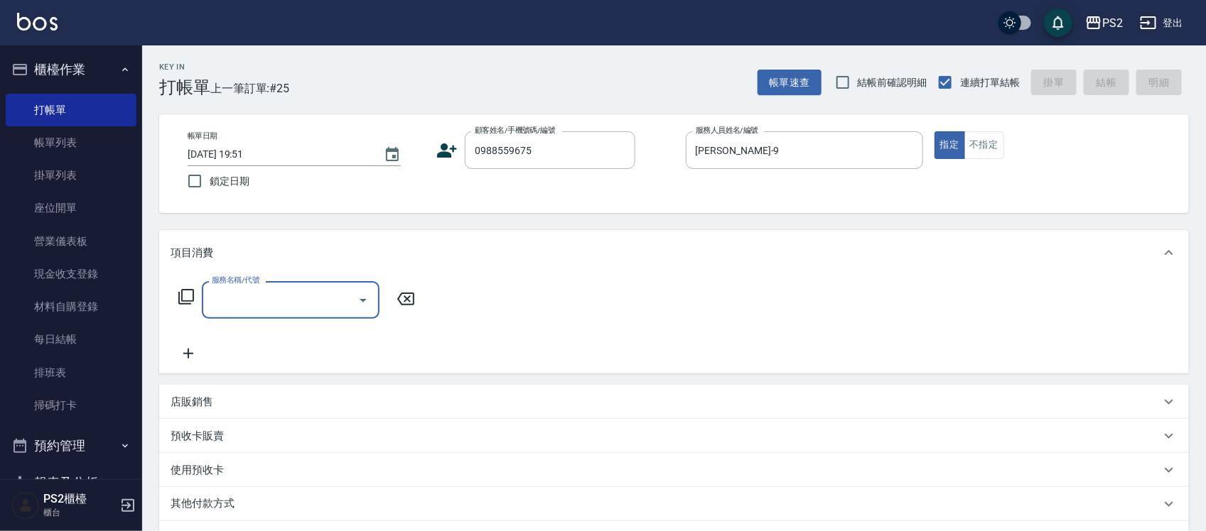
click at [440, 156] on icon at bounding box center [448, 151] width 20 height 14
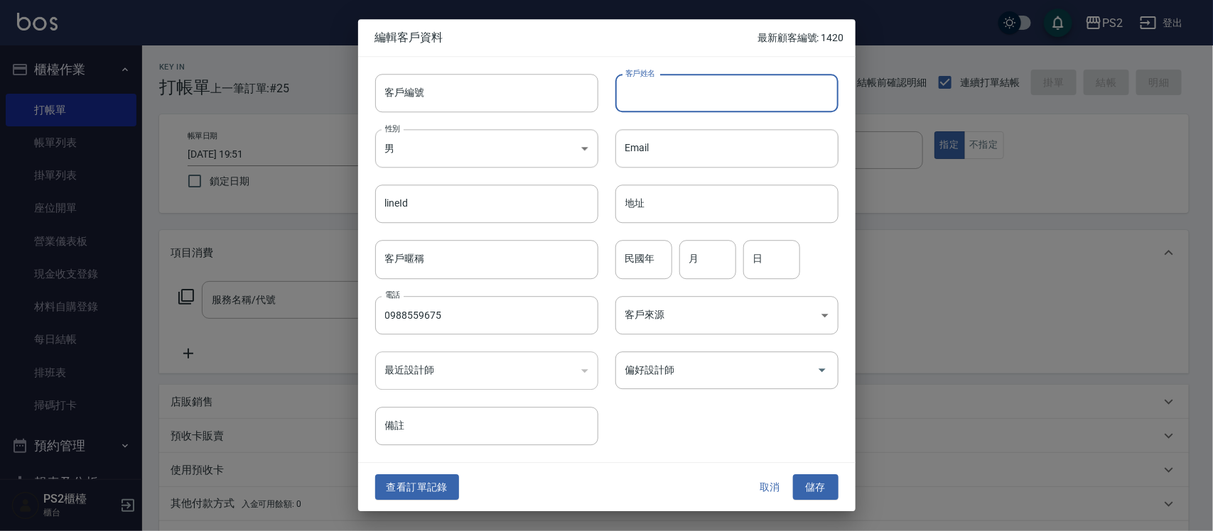
click at [719, 97] on input "客戶姓名" at bounding box center [726, 93] width 223 height 38
type input "[PERSON_NAME]"
click at [651, 252] on input "民國年" at bounding box center [643, 260] width 57 height 38
type input "87"
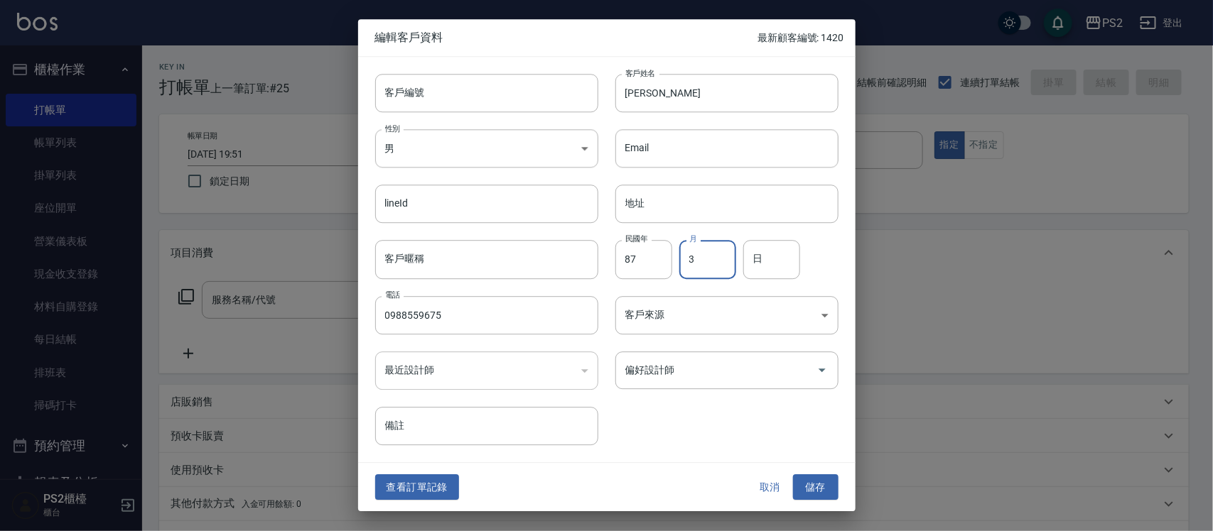
type input "3"
type input "29"
click at [831, 488] on button "儲存" at bounding box center [815, 488] width 45 height 26
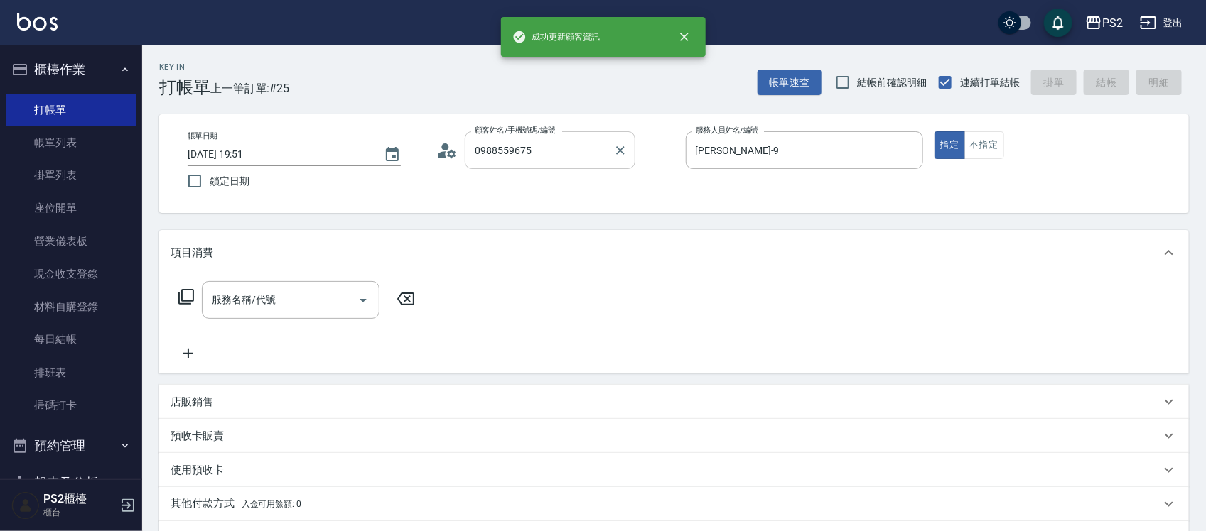
click at [555, 143] on input "0988559675" at bounding box center [539, 150] width 136 height 25
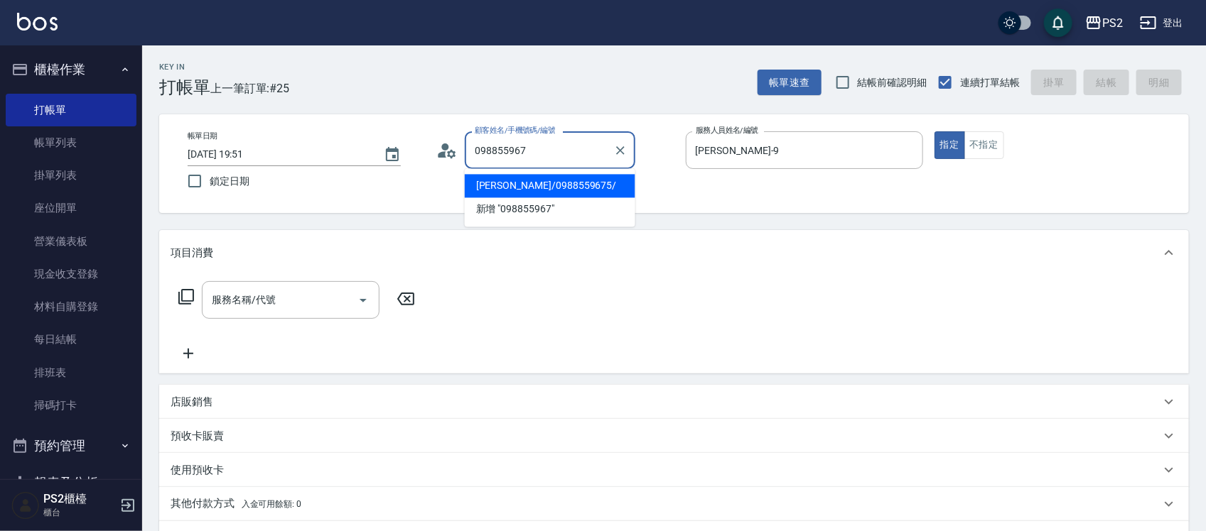
type input "羅御佳/0988559675/"
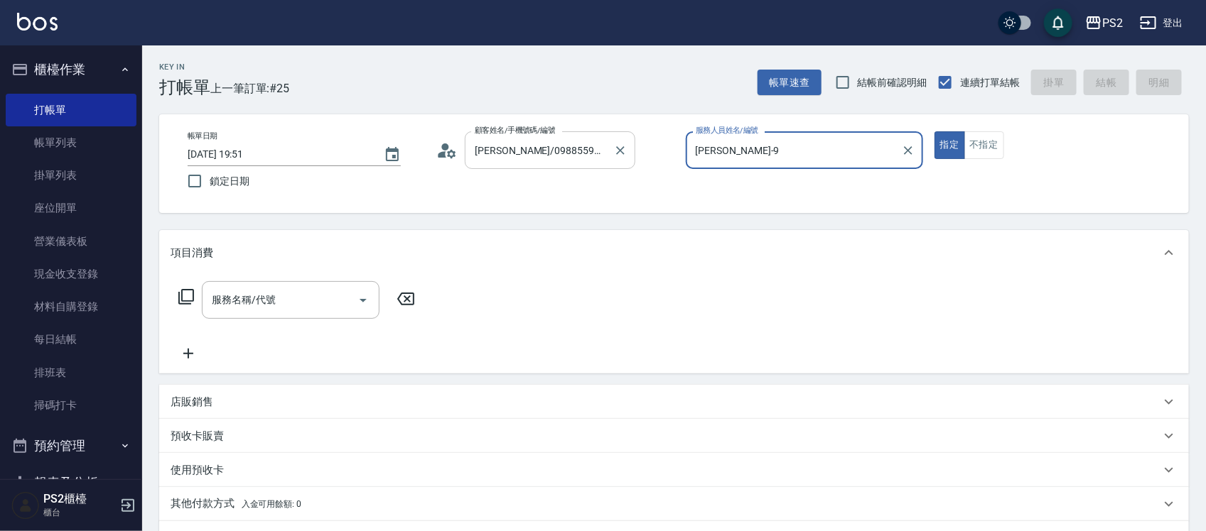
click at [934, 131] on button "指定" at bounding box center [949, 145] width 31 height 28
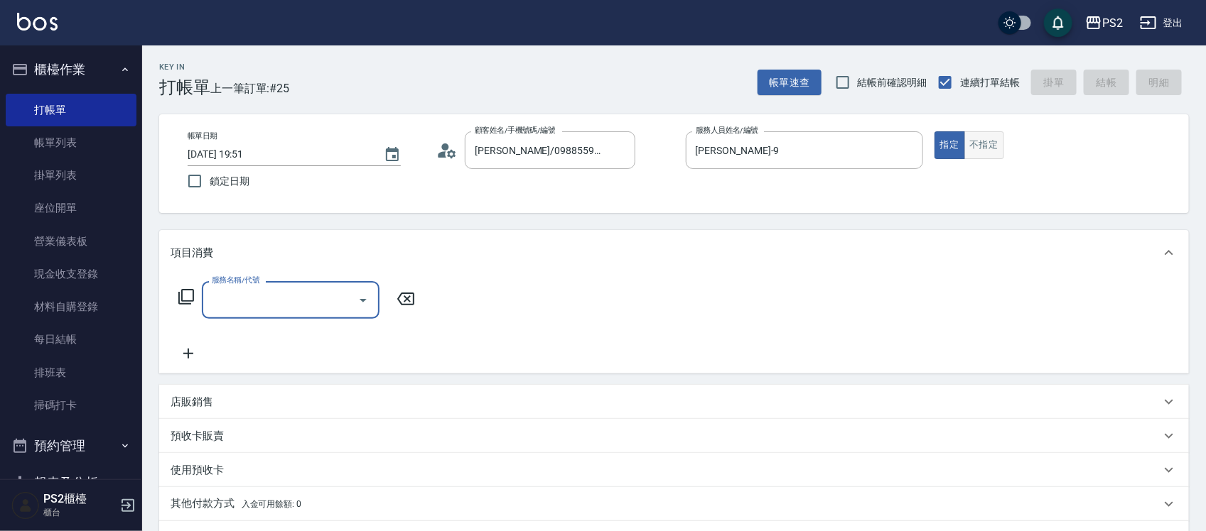
click at [995, 134] on button "不指定" at bounding box center [984, 145] width 40 height 28
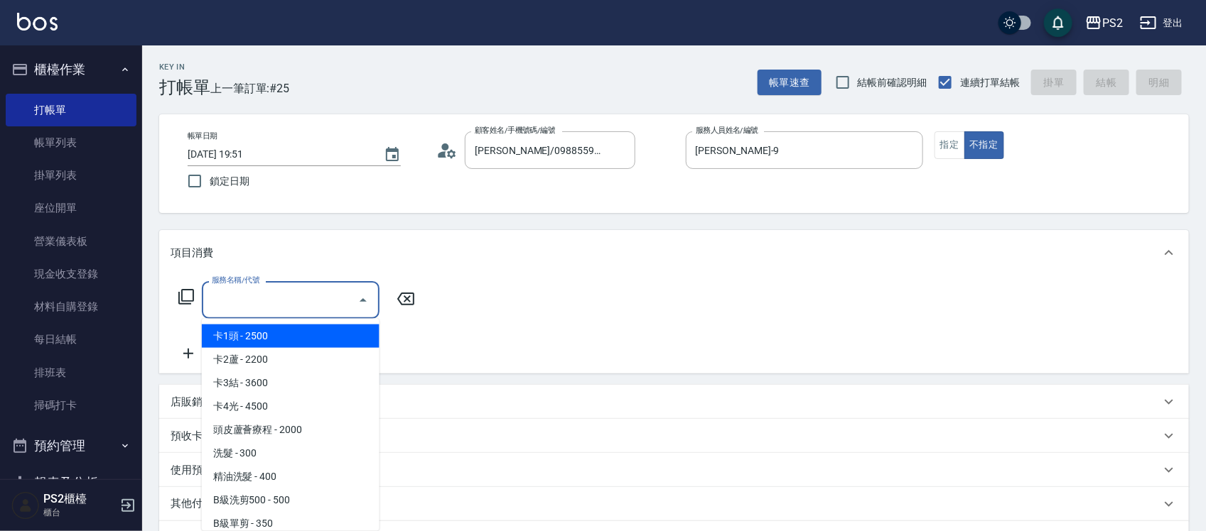
click at [299, 303] on input "服務名稱/代號" at bounding box center [280, 300] width 144 height 25
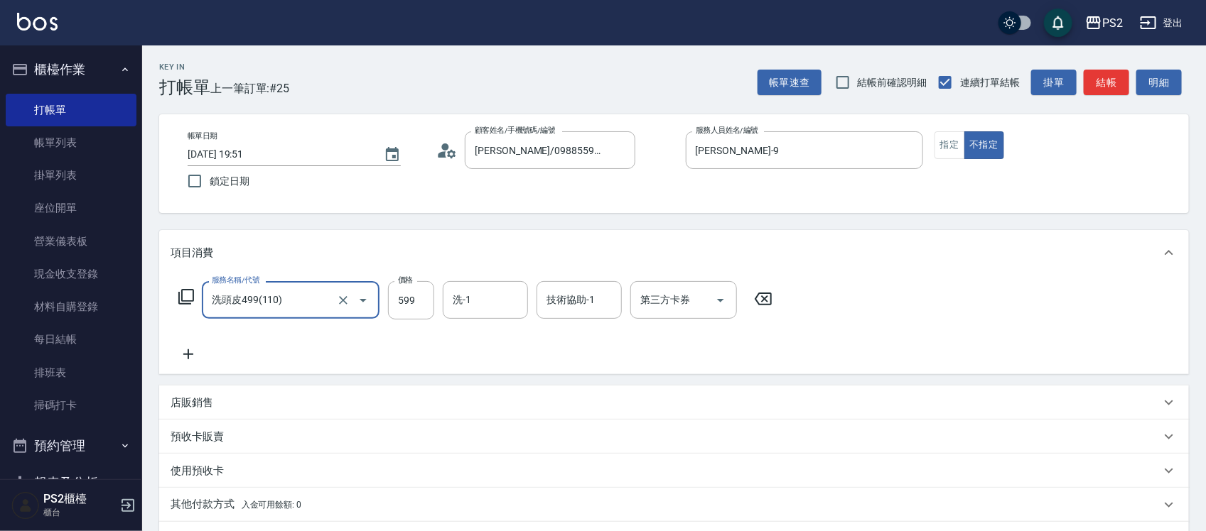
click at [310, 303] on input "洗頭皮499(110)" at bounding box center [270, 300] width 125 height 25
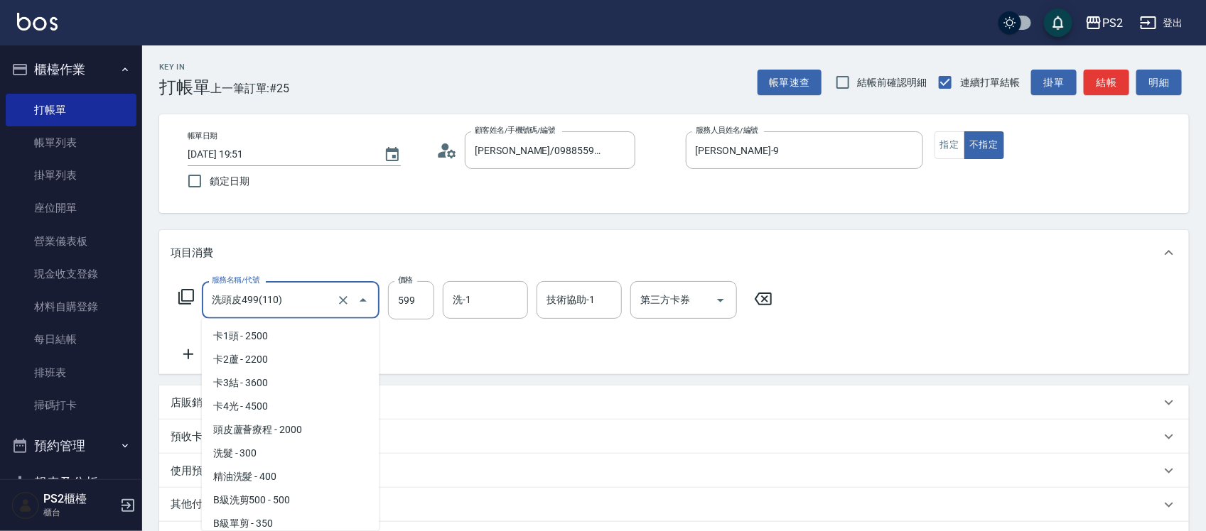
scroll to position [97, 0]
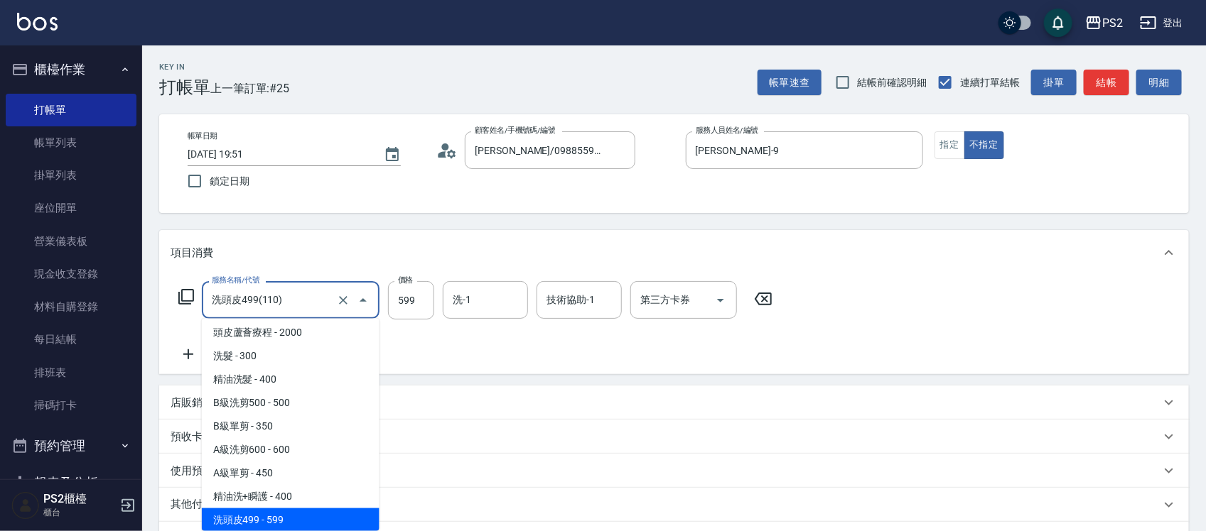
click at [310, 303] on input "洗頭皮499(110)" at bounding box center [270, 300] width 125 height 25
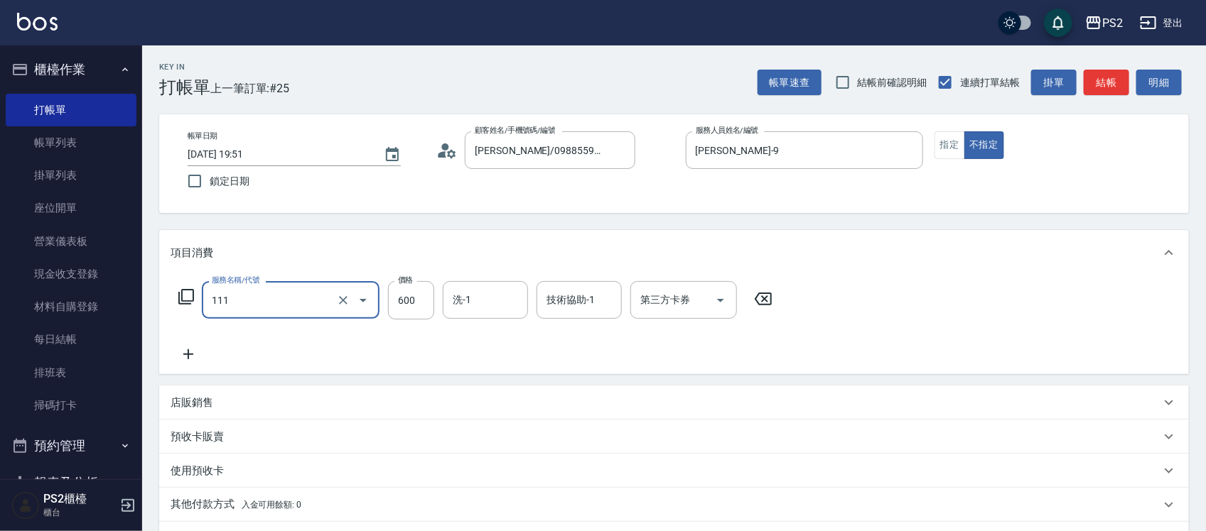
type input "精油洗+去角質(111)"
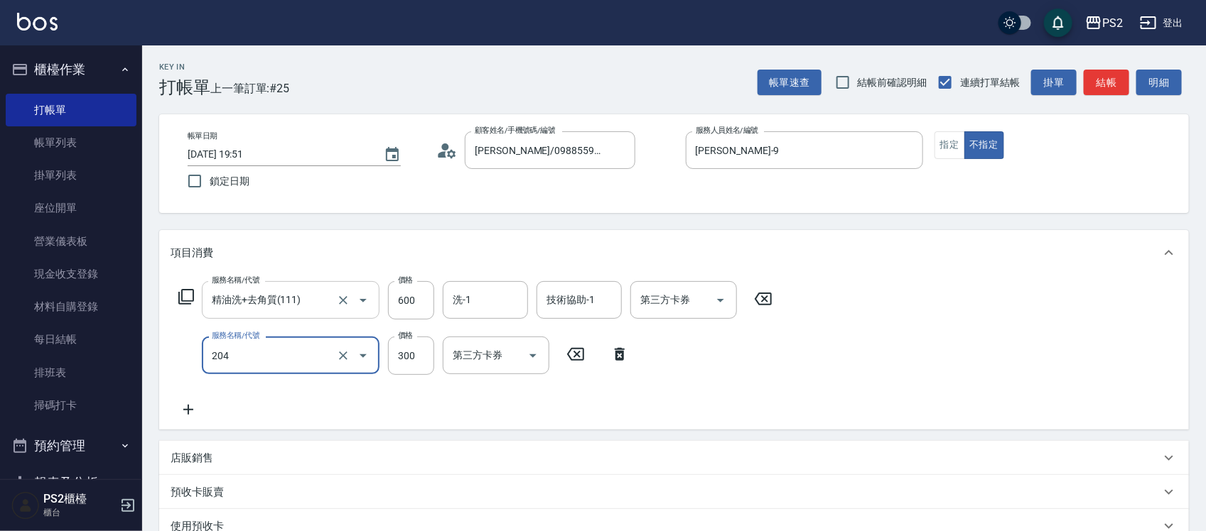
type input "C級單剪300(204)"
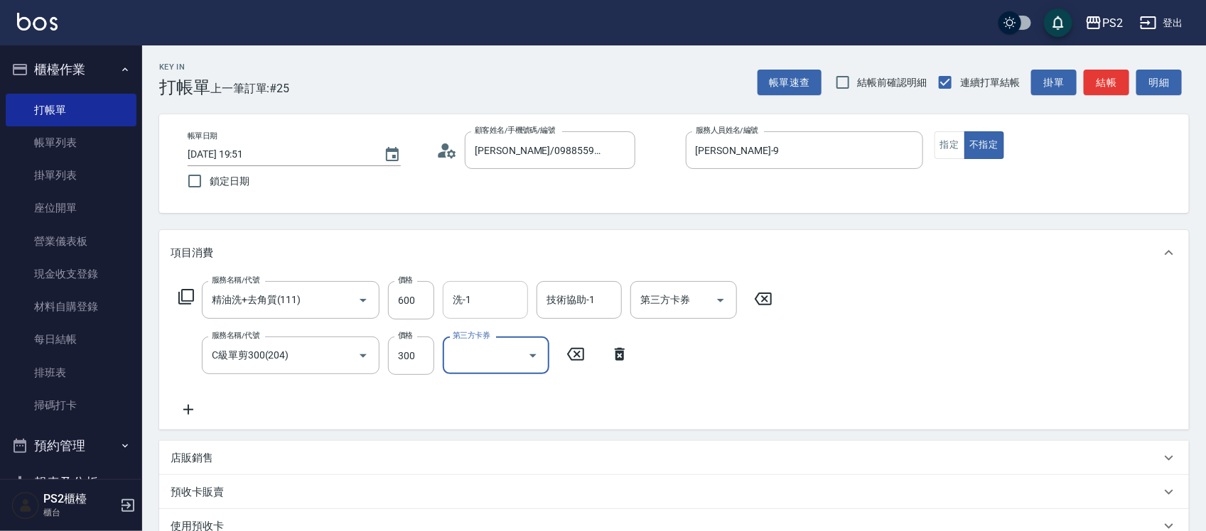
click at [473, 293] on input "洗-1" at bounding box center [485, 300] width 72 height 25
type input "培芯-33"
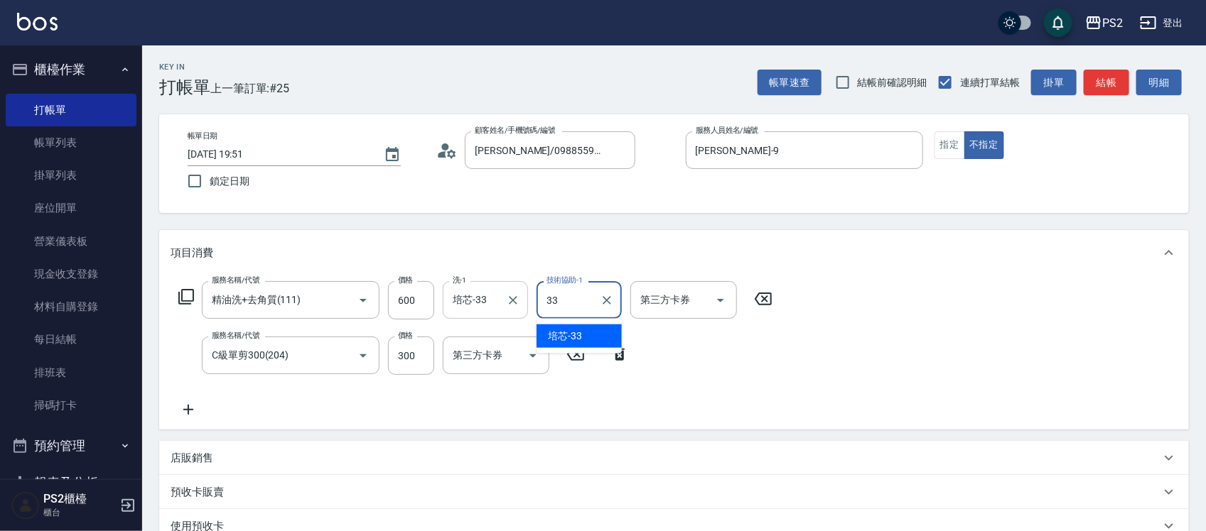
type input "培芯-33"
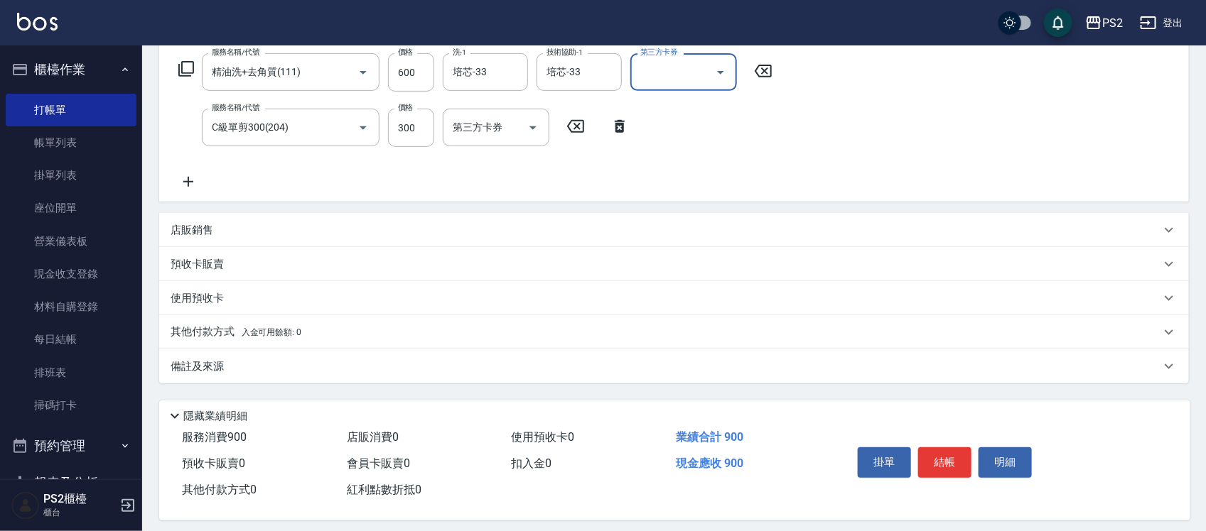
scroll to position [239, 0]
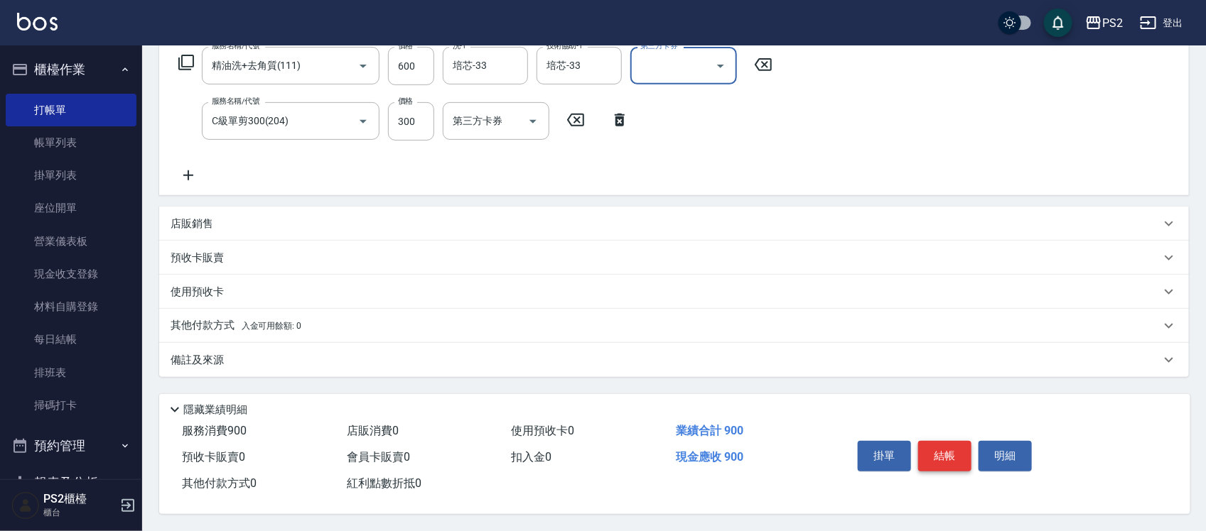
click at [938, 459] on button "結帳" at bounding box center [944, 456] width 53 height 30
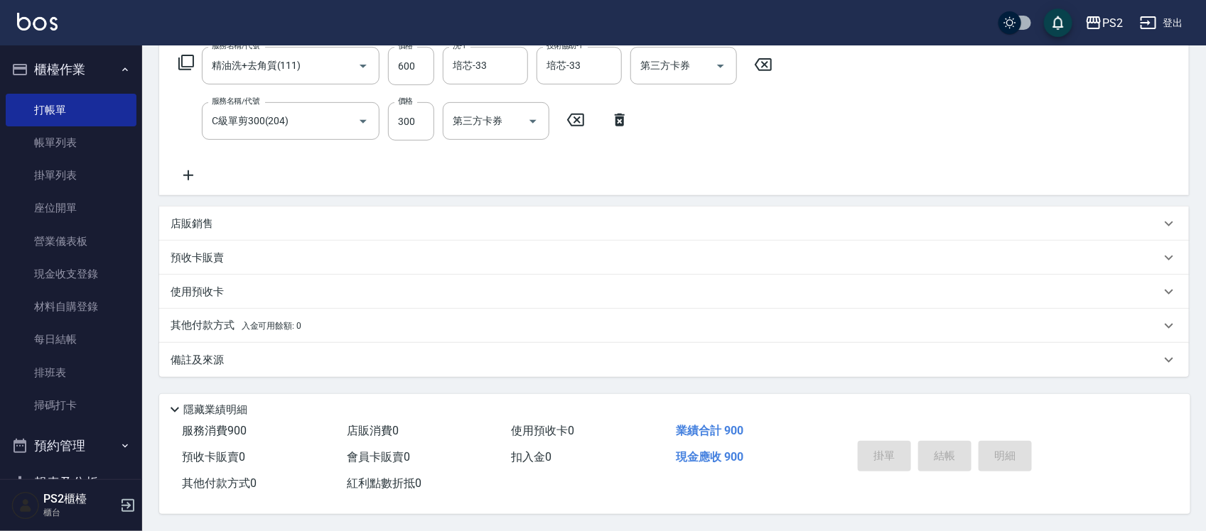
type input "2025/09/20 19:53"
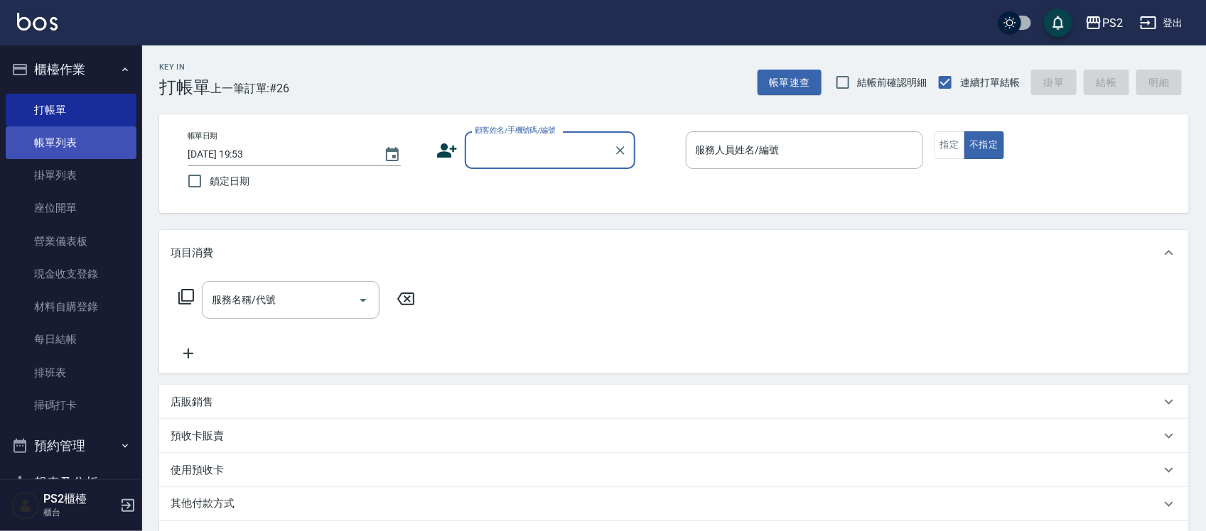
drag, startPoint x: 48, startPoint y: 147, endPoint x: 86, endPoint y: 149, distance: 38.4
click at [48, 147] on link "帳單列表" at bounding box center [71, 142] width 131 height 33
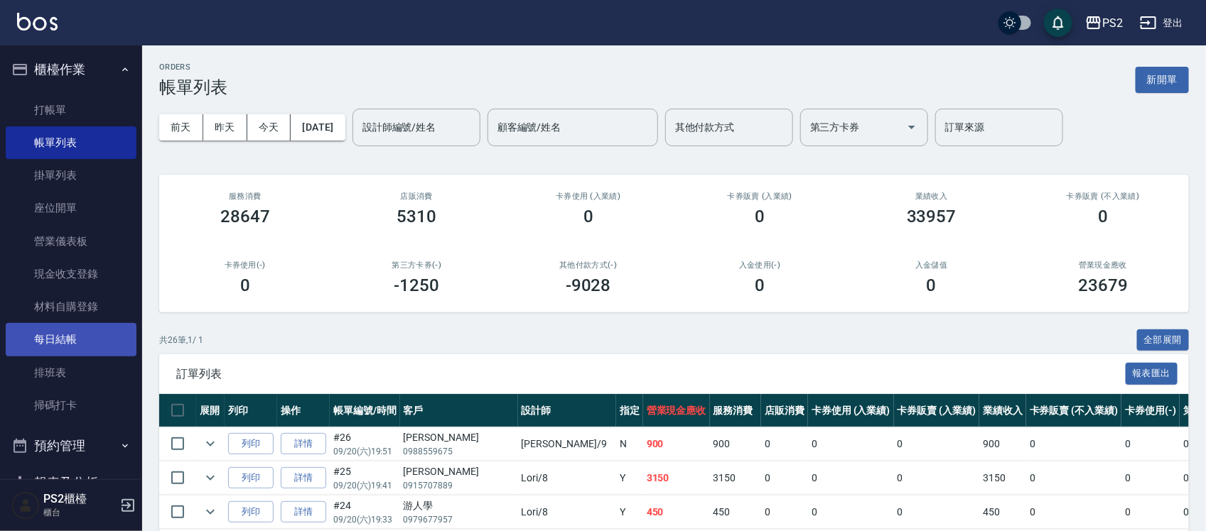
click at [53, 333] on link "每日結帳" at bounding box center [71, 339] width 131 height 33
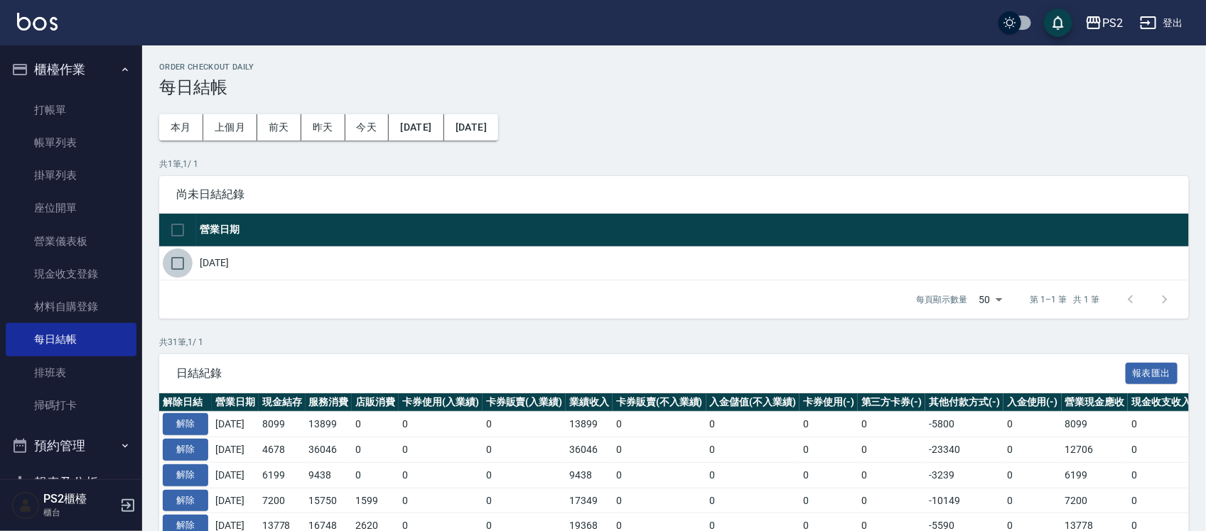
click at [185, 257] on input "checkbox" at bounding box center [178, 264] width 30 height 30
checkbox input "true"
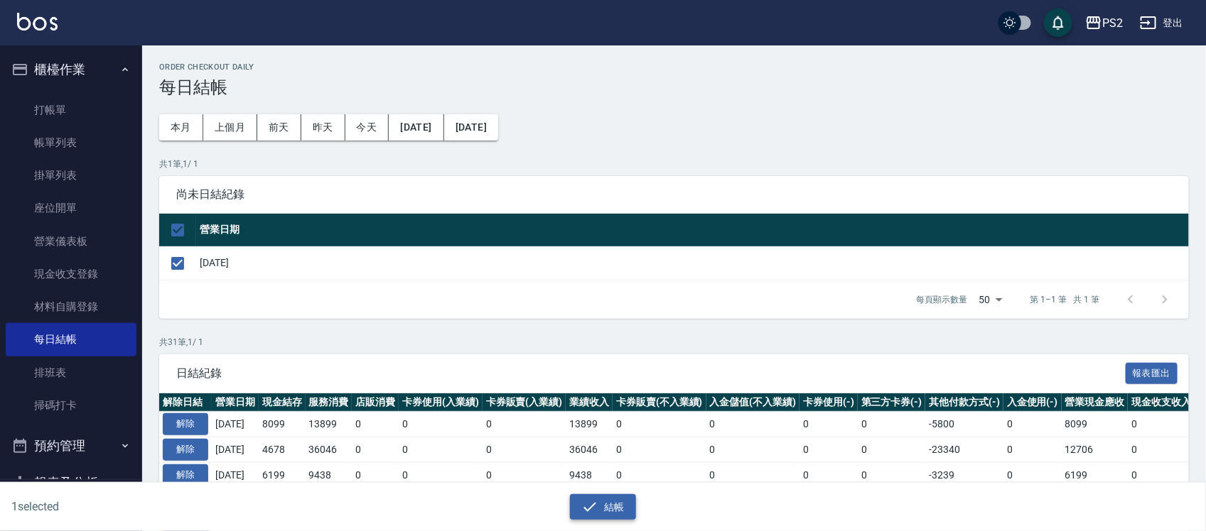
click at [598, 501] on button "結帳" at bounding box center [603, 507] width 66 height 26
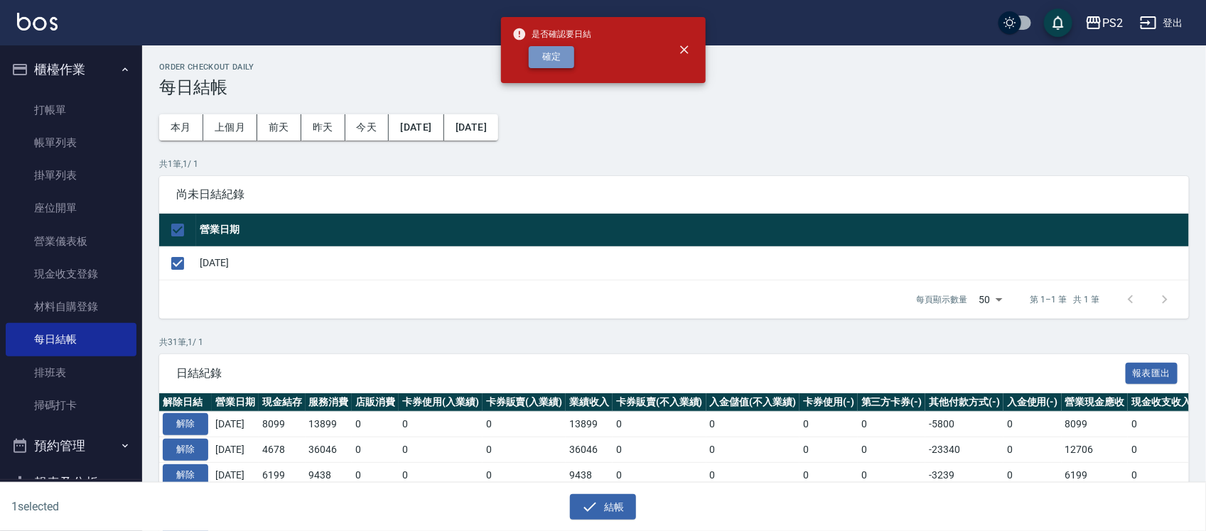
click at [544, 52] on button "確定" at bounding box center [551, 57] width 45 height 22
checkbox input "false"
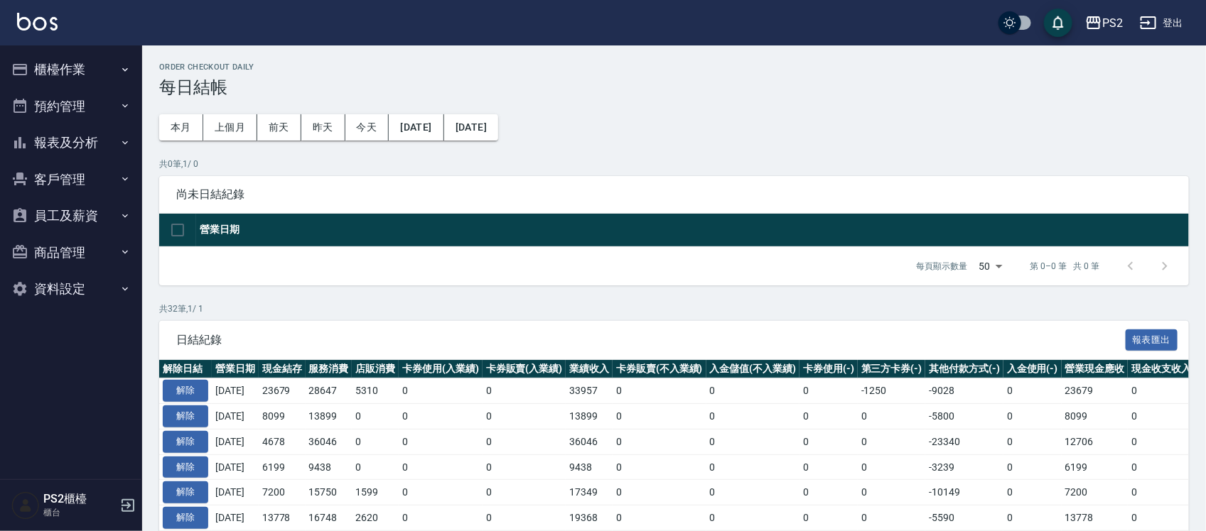
click at [48, 148] on button "報表及分析" at bounding box center [71, 142] width 131 height 37
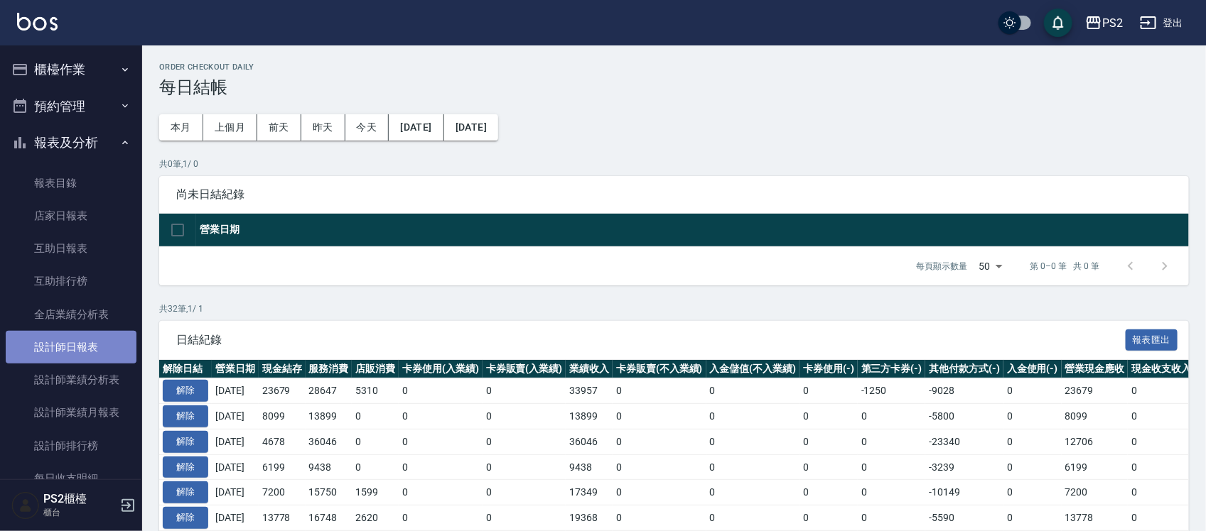
click at [90, 352] on link "設計師日報表" at bounding box center [71, 347] width 131 height 33
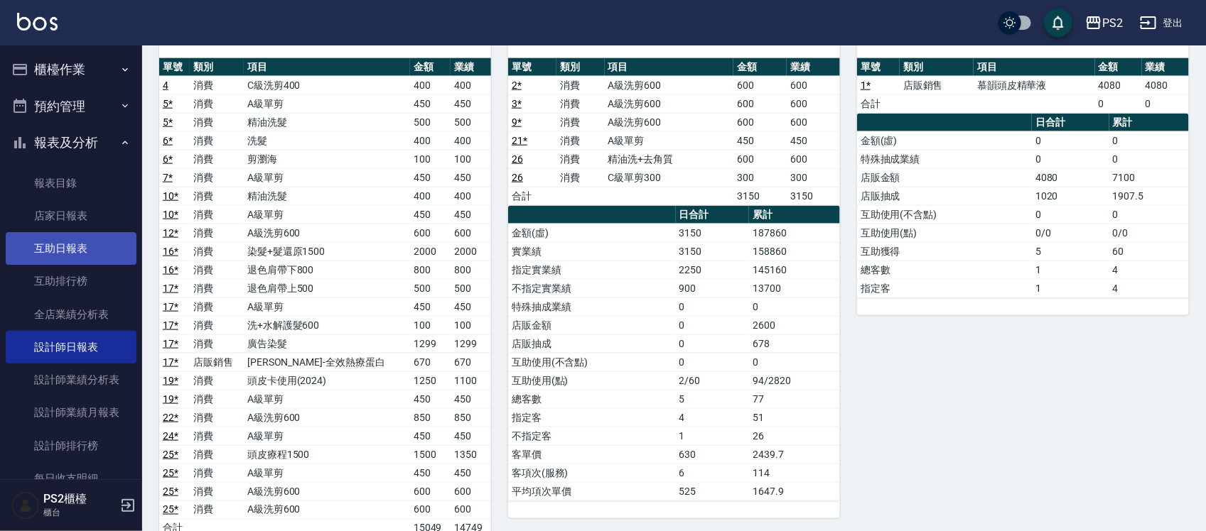
scroll to position [622, 0]
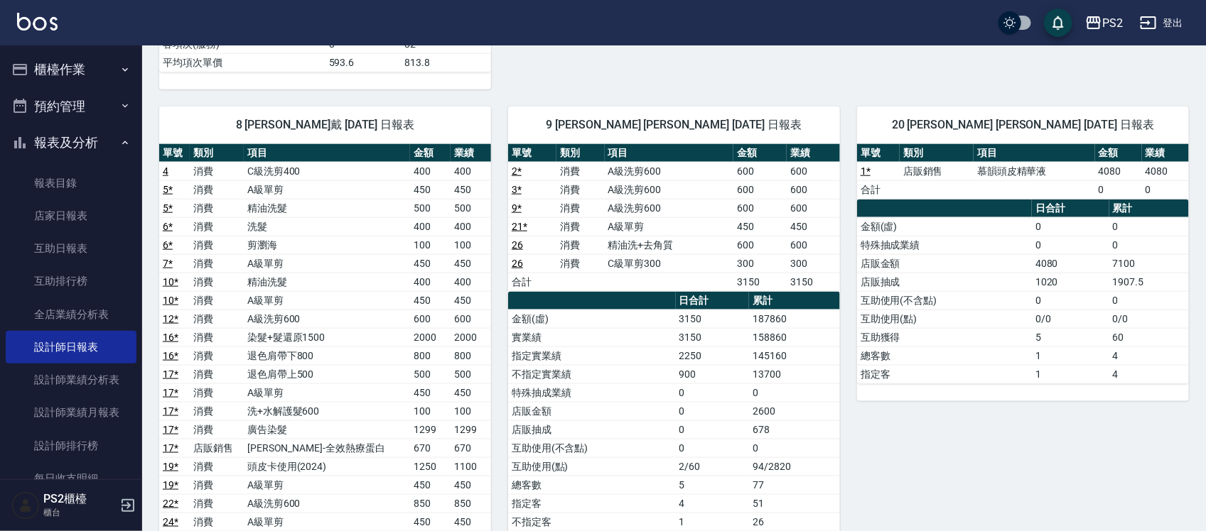
click at [44, 75] on button "櫃檯作業" at bounding box center [71, 69] width 131 height 37
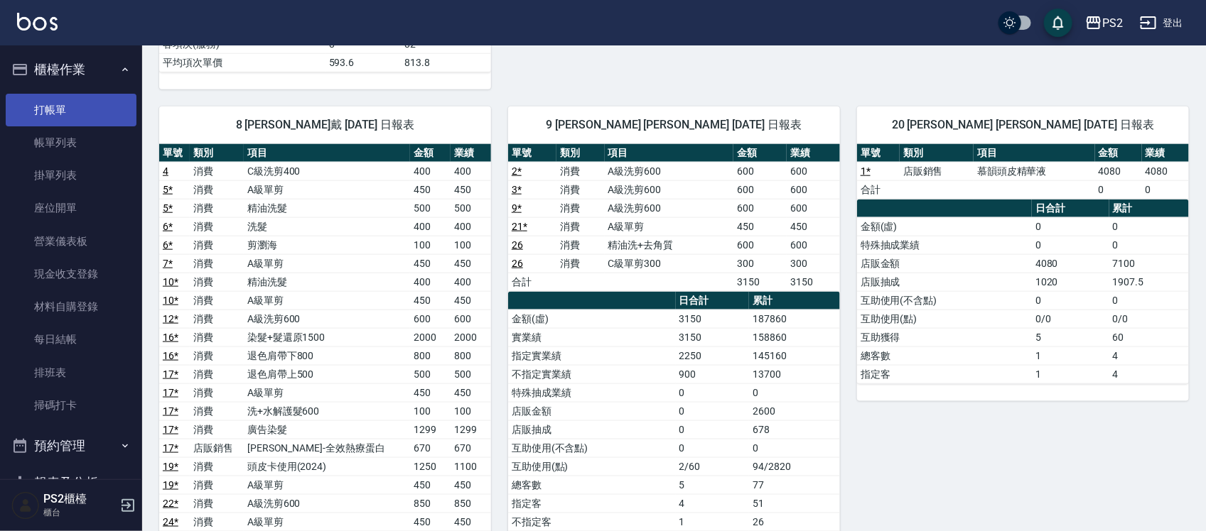
click at [45, 118] on link "打帳單" at bounding box center [71, 110] width 131 height 33
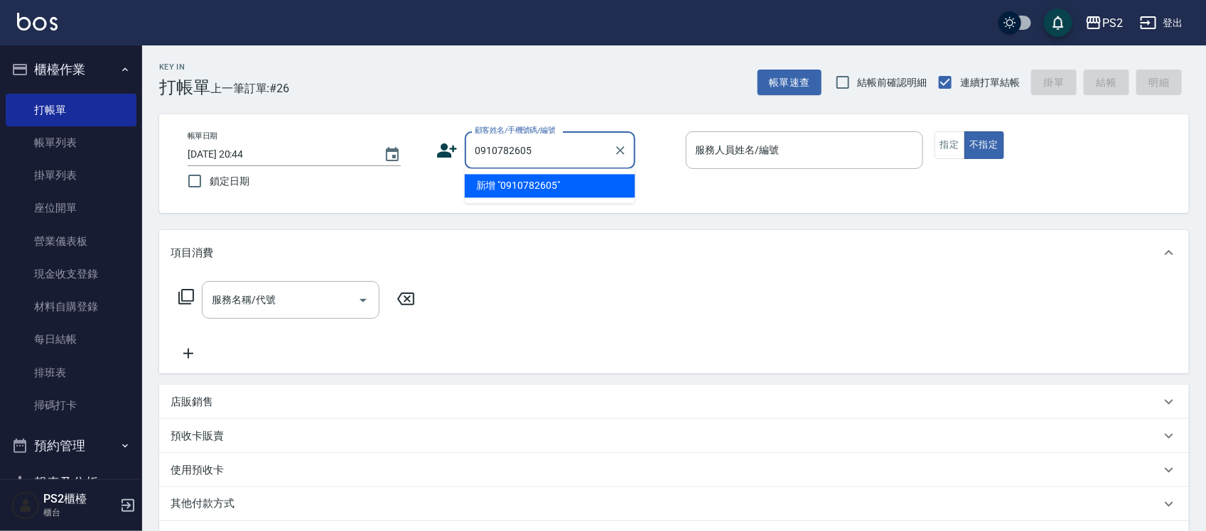
type input "0910782605"
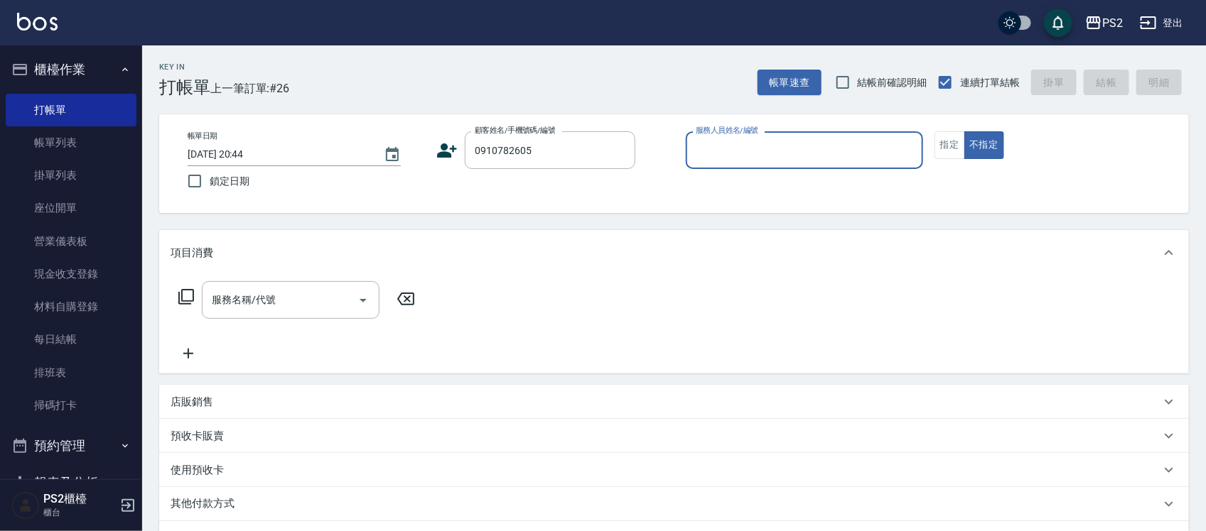
click at [449, 148] on icon at bounding box center [446, 150] width 21 height 21
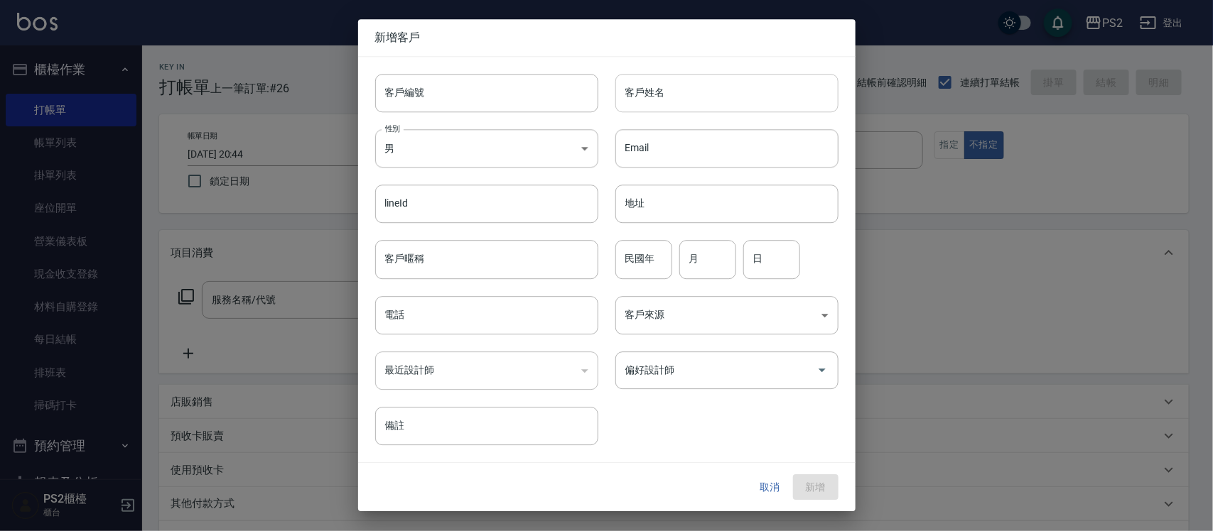
type input "0910782605"
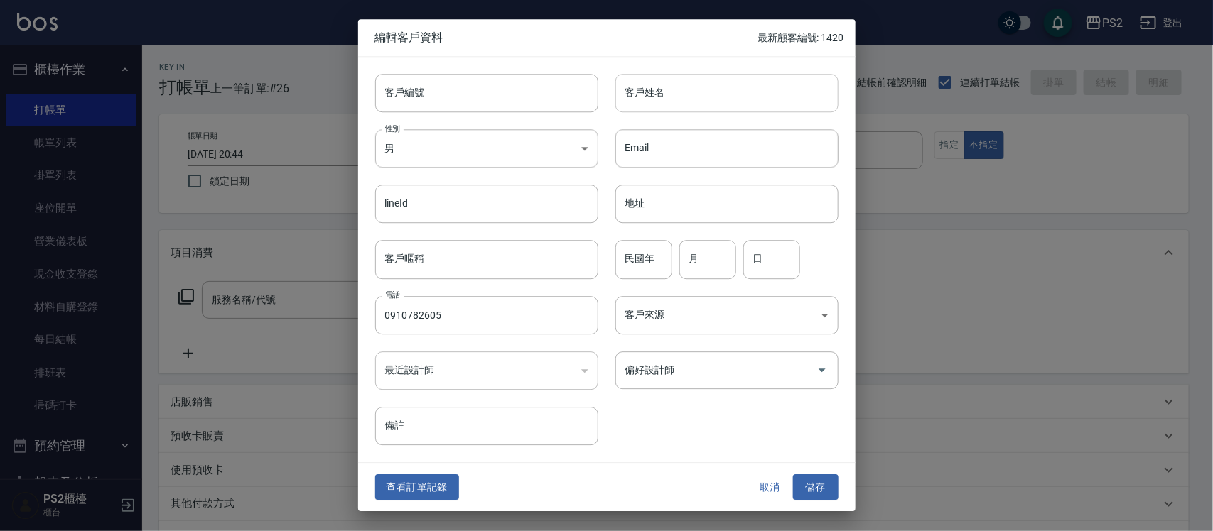
click at [677, 97] on input "客戶姓名" at bounding box center [726, 93] width 223 height 38
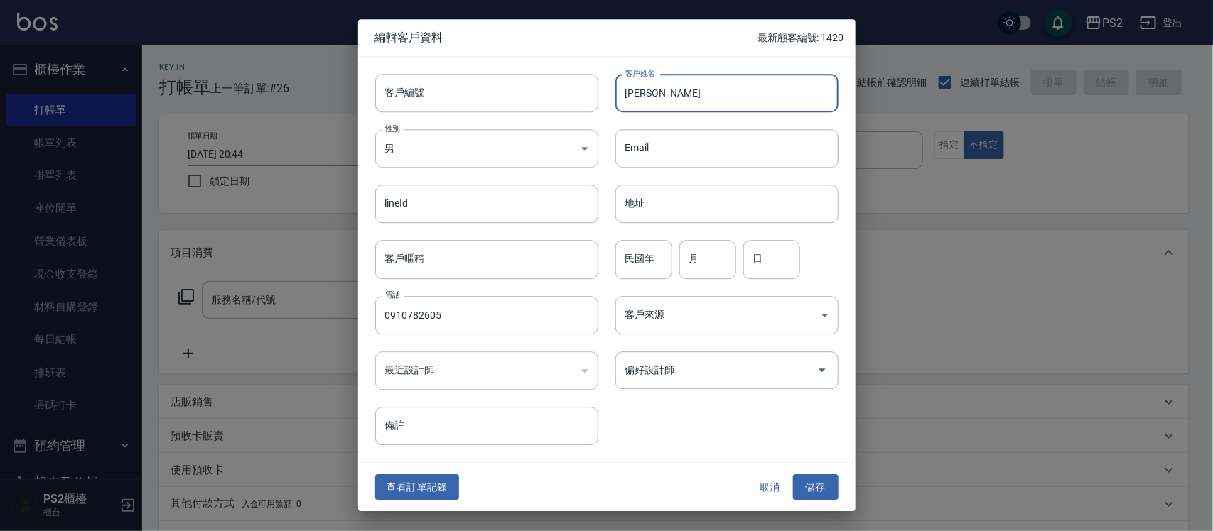
type input "[PERSON_NAME]"
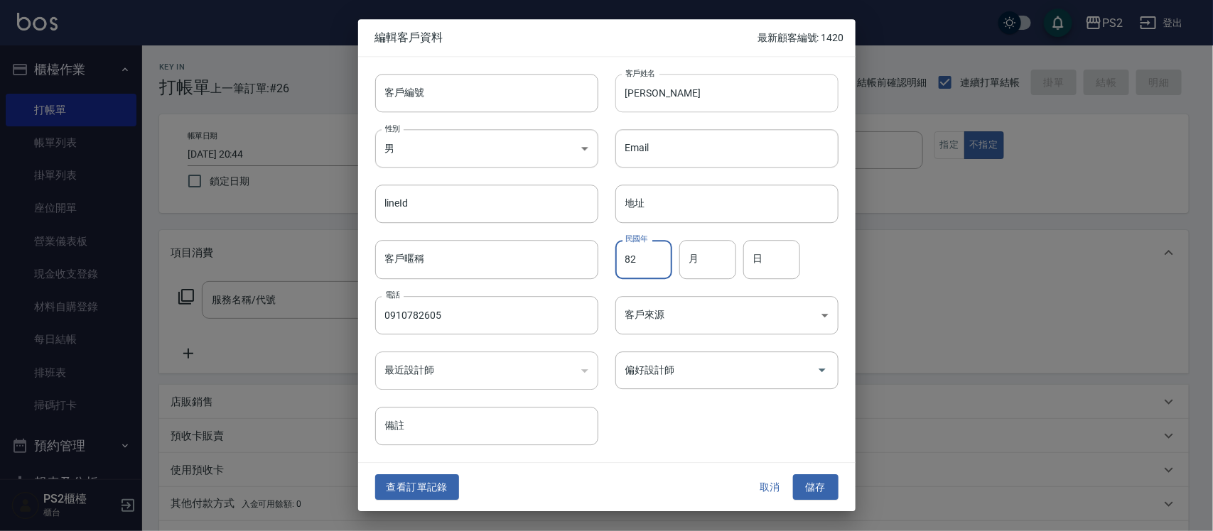
type input "82"
type input "11"
type input "14"
click at [824, 494] on button "儲存" at bounding box center [815, 488] width 45 height 26
click at [824, 494] on div "取消 儲存" at bounding box center [792, 488] width 91 height 26
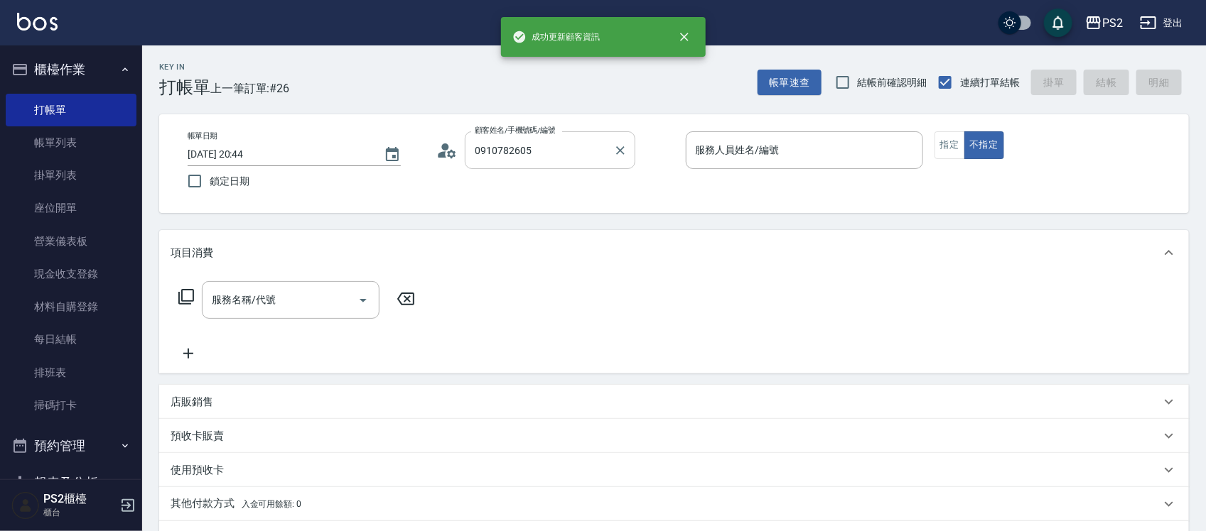
click at [566, 157] on input "0910782605" at bounding box center [539, 150] width 136 height 25
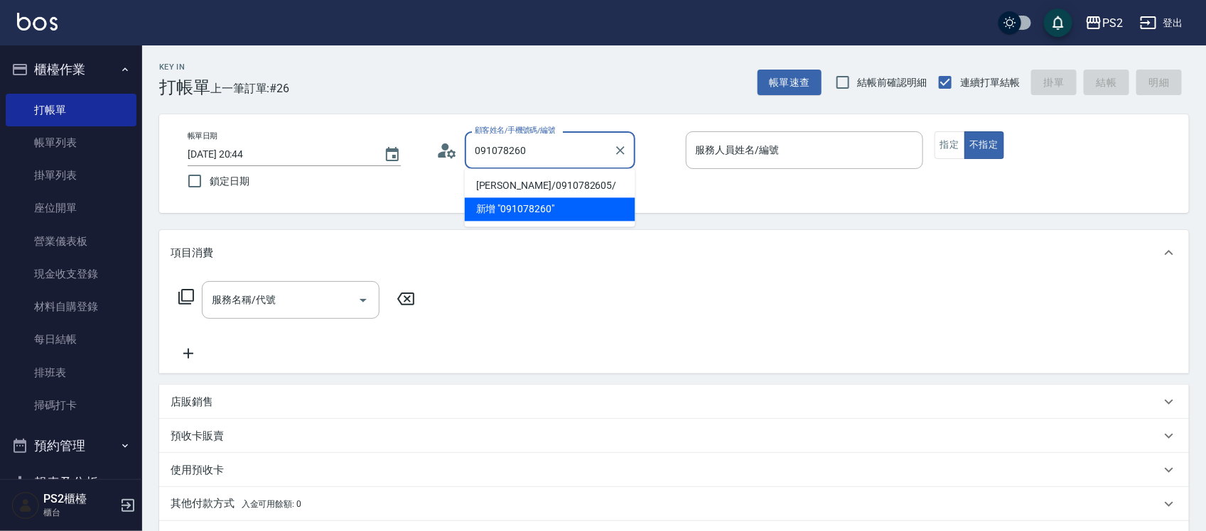
click at [556, 183] on li "[PERSON_NAME]/0910782605/" at bounding box center [550, 186] width 171 height 23
type input "[PERSON_NAME]/0910782605/"
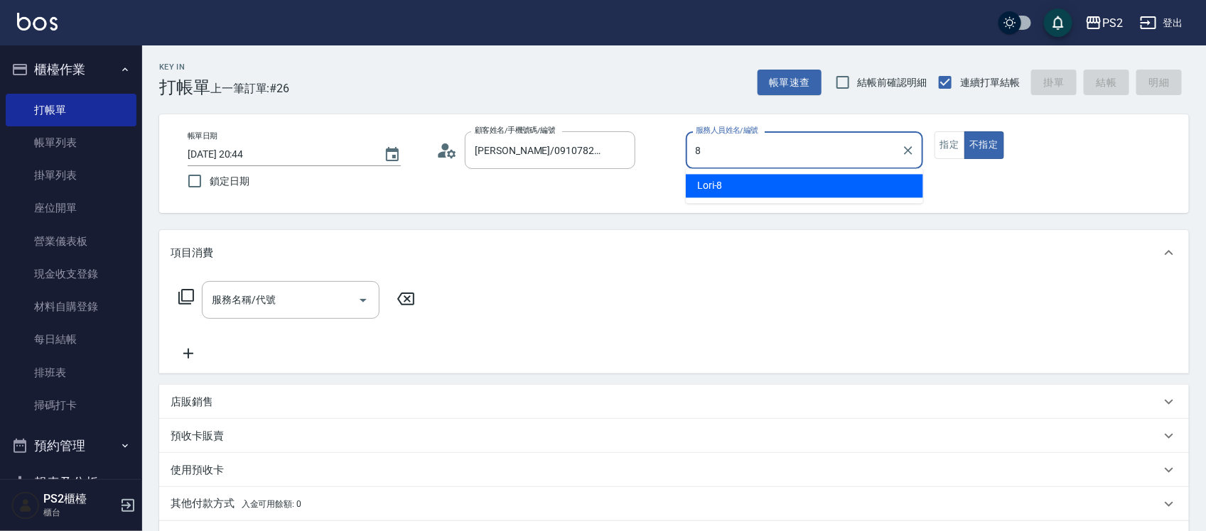
type input "Lori-8"
type button "false"
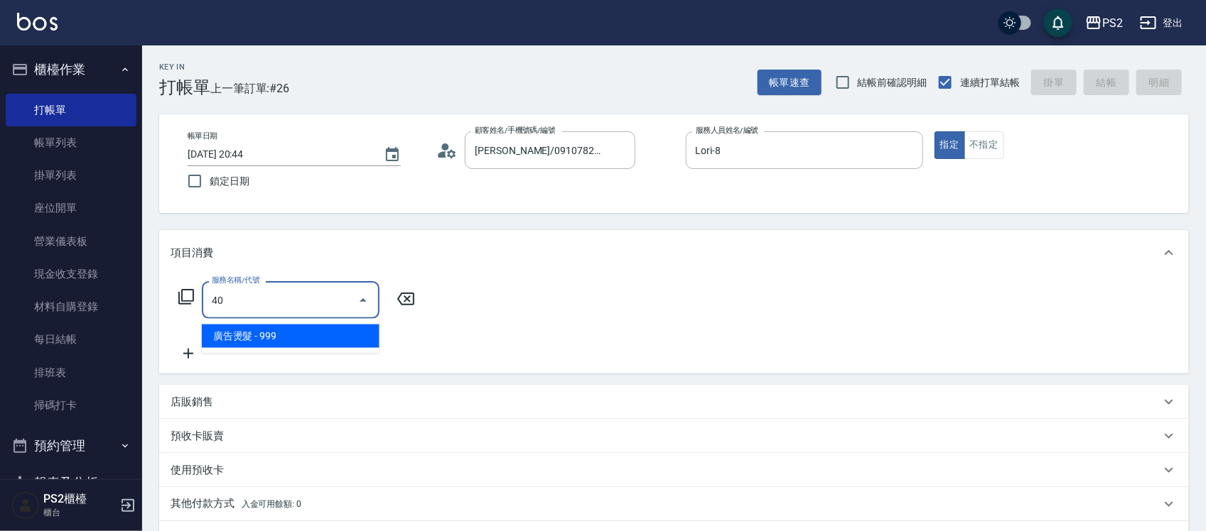
type input "4"
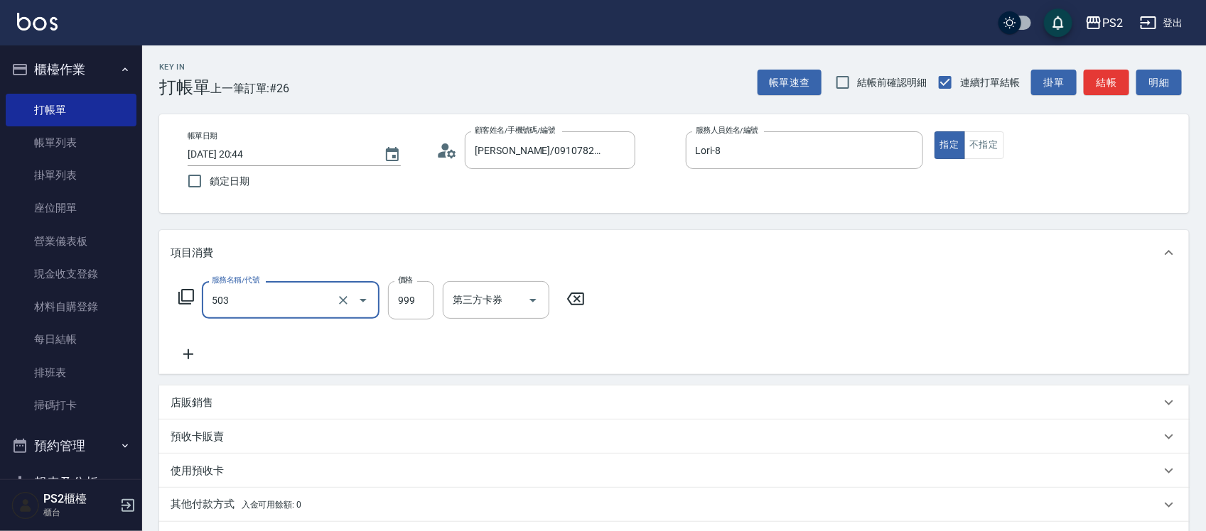
type input "廣告染髮(503)"
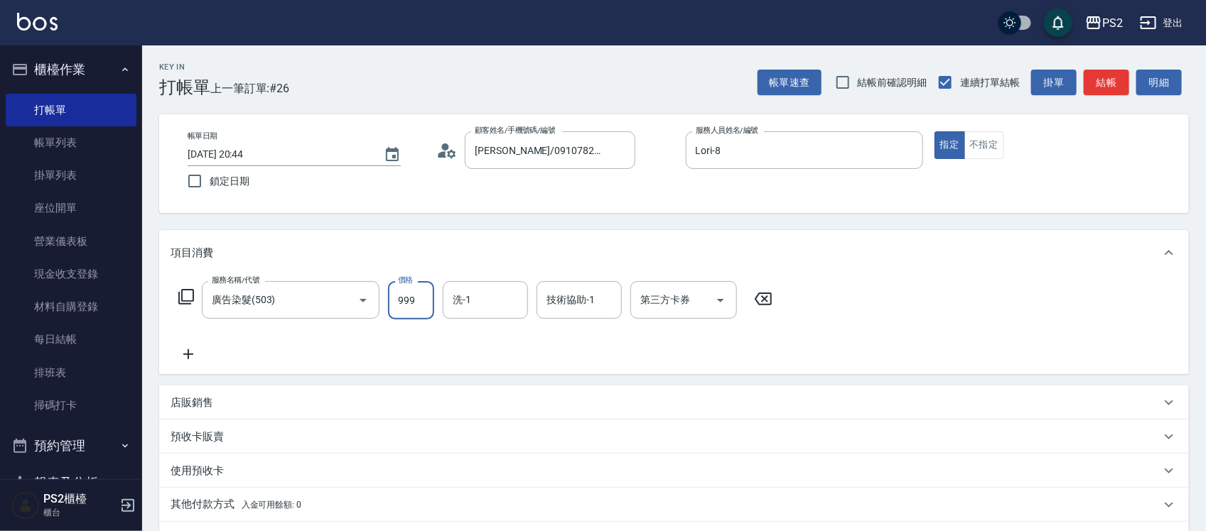
click at [187, 401] on p "店販銷售" at bounding box center [192, 403] width 43 height 15
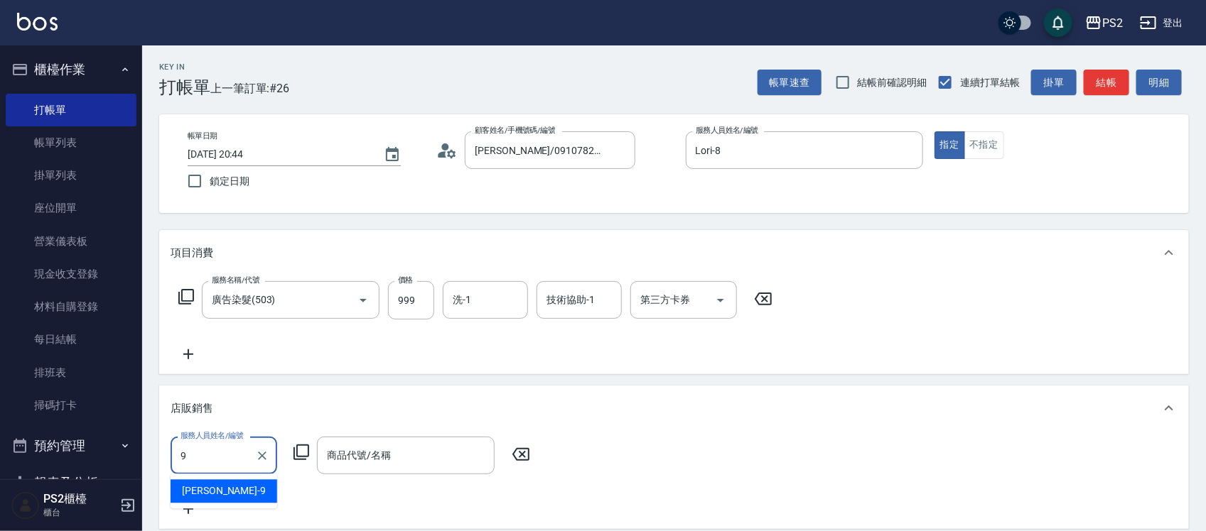
type input "[PERSON_NAME]-9"
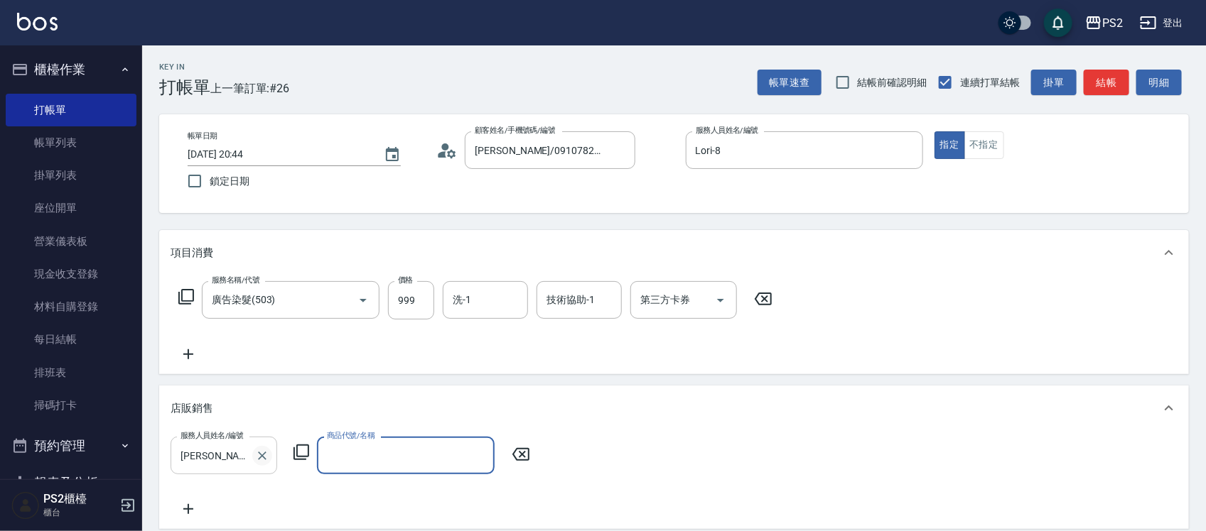
click at [263, 455] on icon "Clear" at bounding box center [262, 456] width 9 height 9
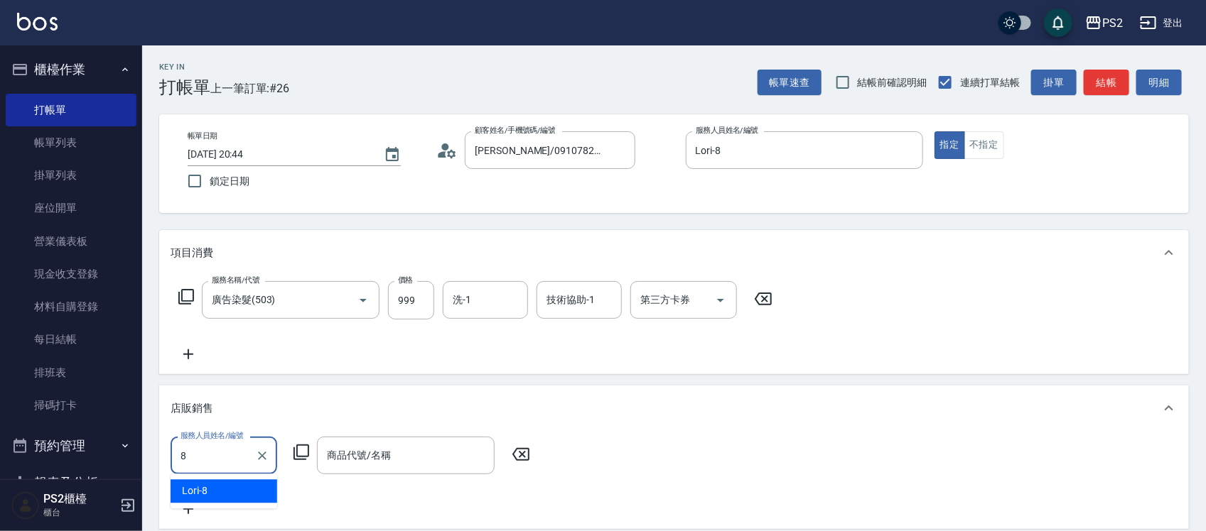
type input "Lori-8"
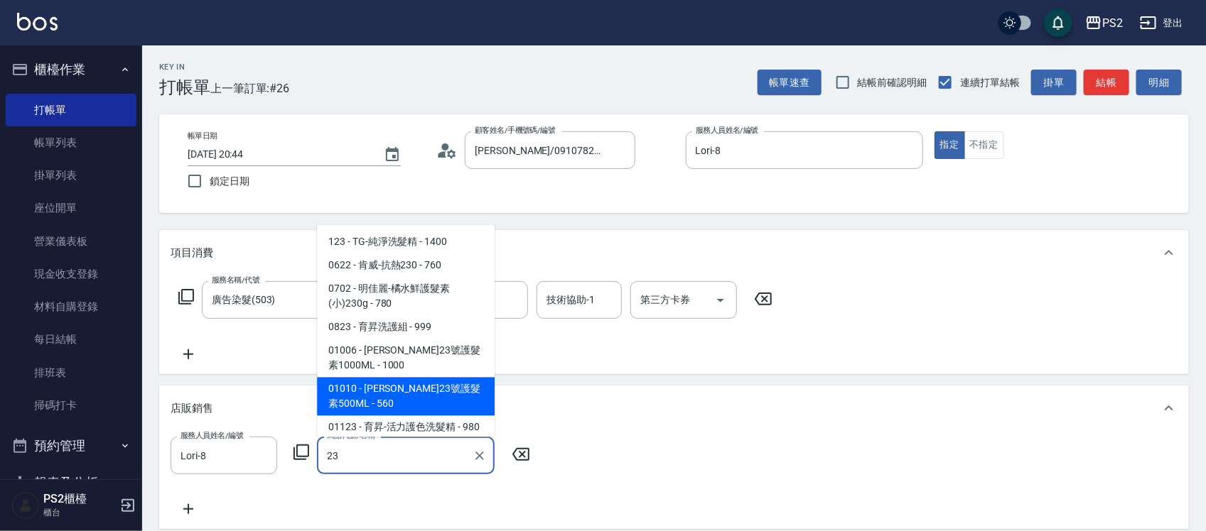
click at [396, 396] on span "01010 - [PERSON_NAME]23號護髮素500ML - 560" at bounding box center [406, 396] width 178 height 38
type input "[PERSON_NAME]23號護髮素500ML"
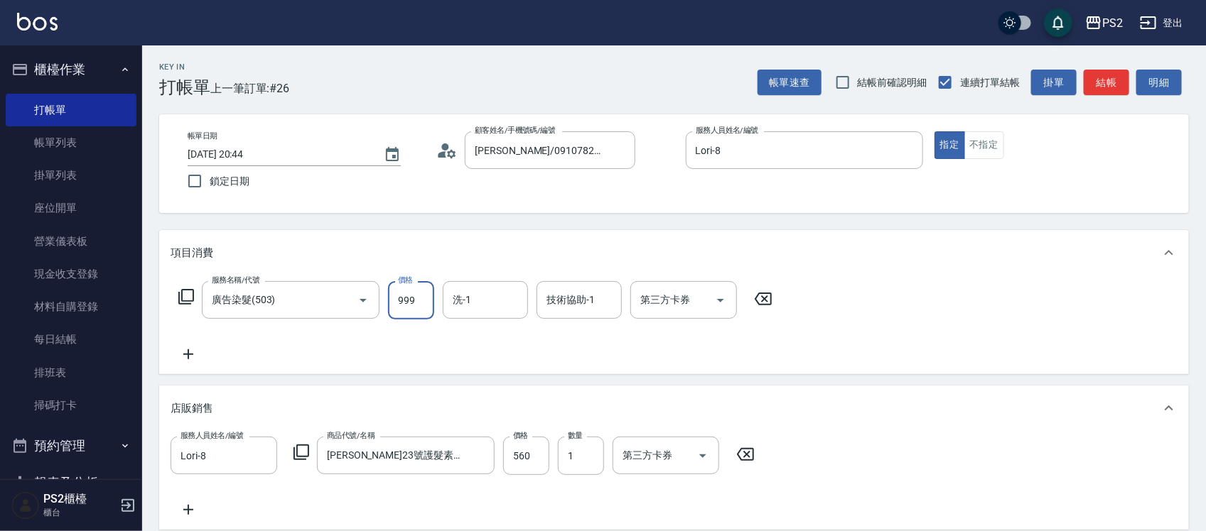
click at [427, 313] on input "999" at bounding box center [411, 300] width 46 height 38
type input "1299"
click at [187, 350] on icon at bounding box center [189, 354] width 36 height 17
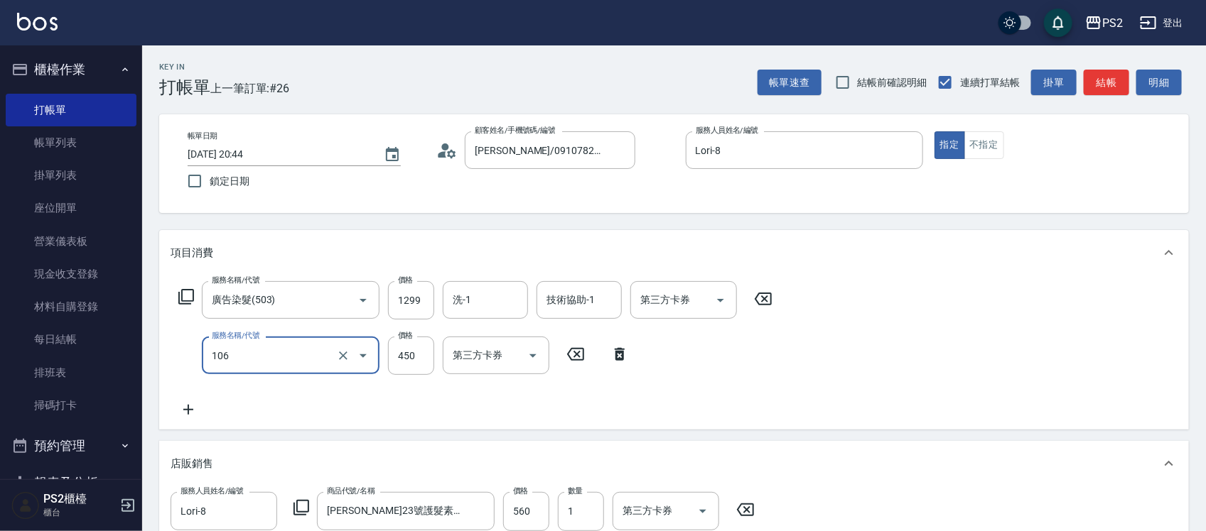
type input "A級單剪(106)"
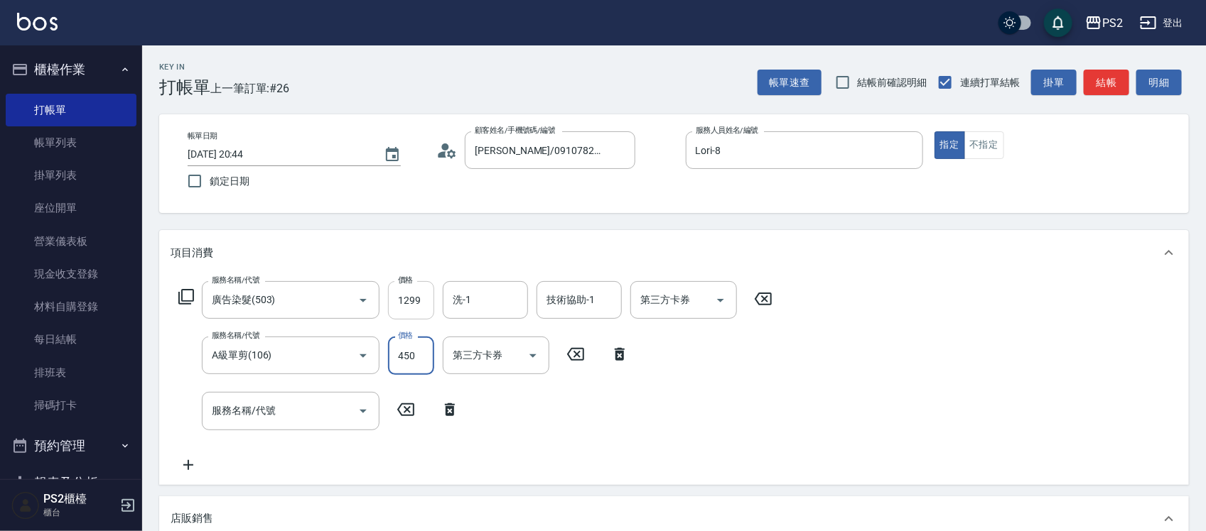
click at [406, 295] on input "1299" at bounding box center [411, 300] width 46 height 38
type input "1599"
click at [271, 417] on input "服務名稱/代號" at bounding box center [280, 411] width 144 height 25
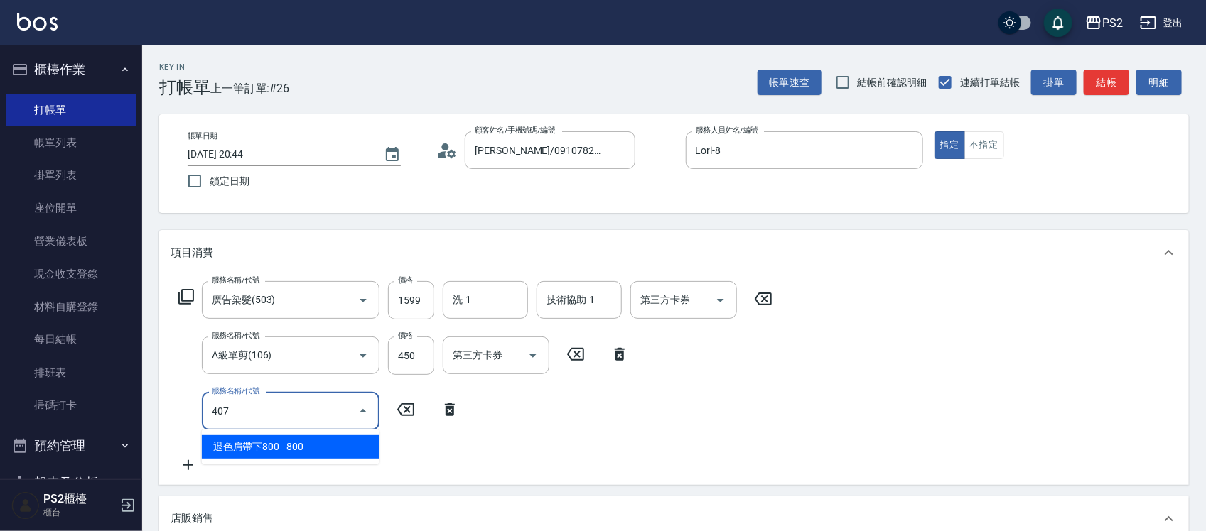
type input "退色肩帶下800(407)"
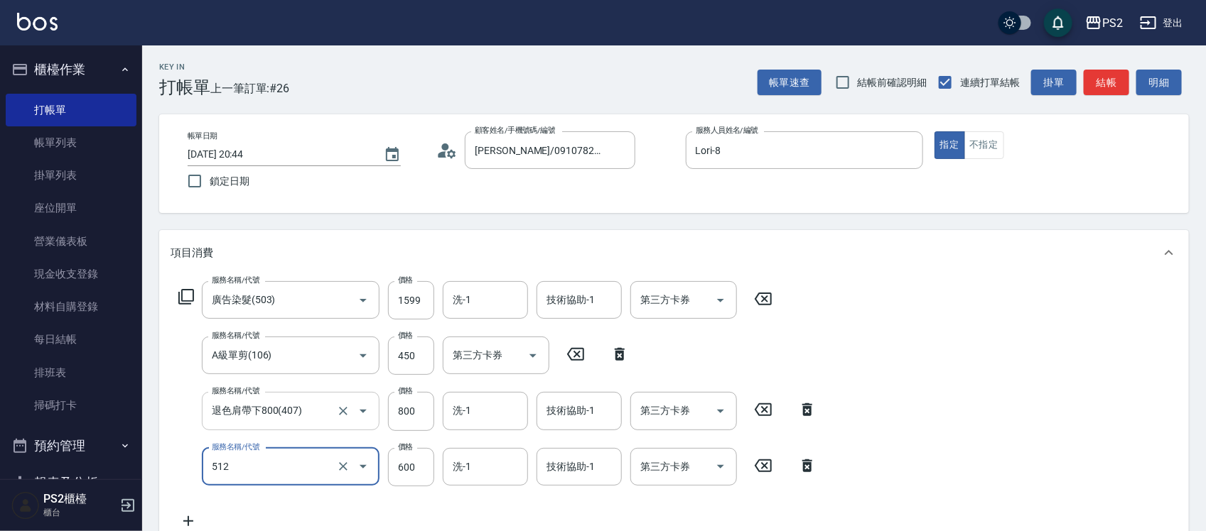
type input "洗+水解護髮600(512)"
type input "100"
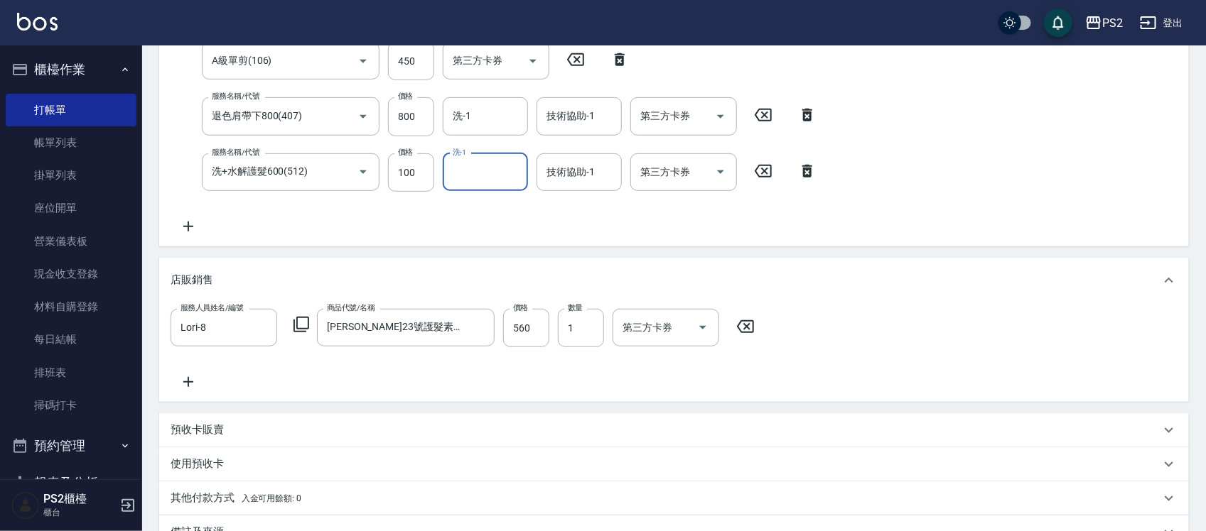
scroll to position [472, 0]
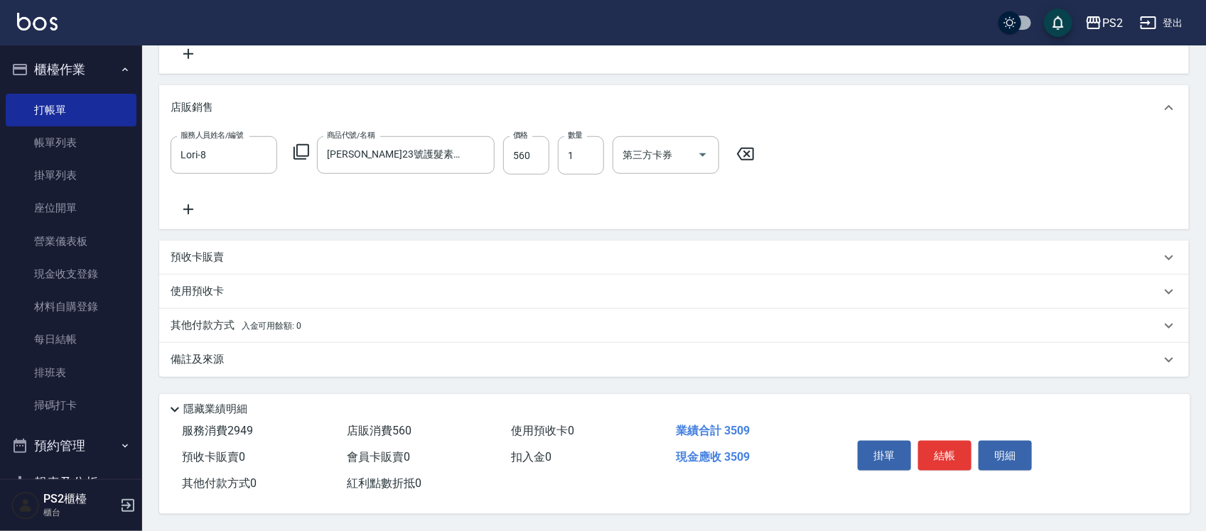
click at [239, 325] on p "其他付款方式 入金可用餘額: 0" at bounding box center [236, 326] width 131 height 16
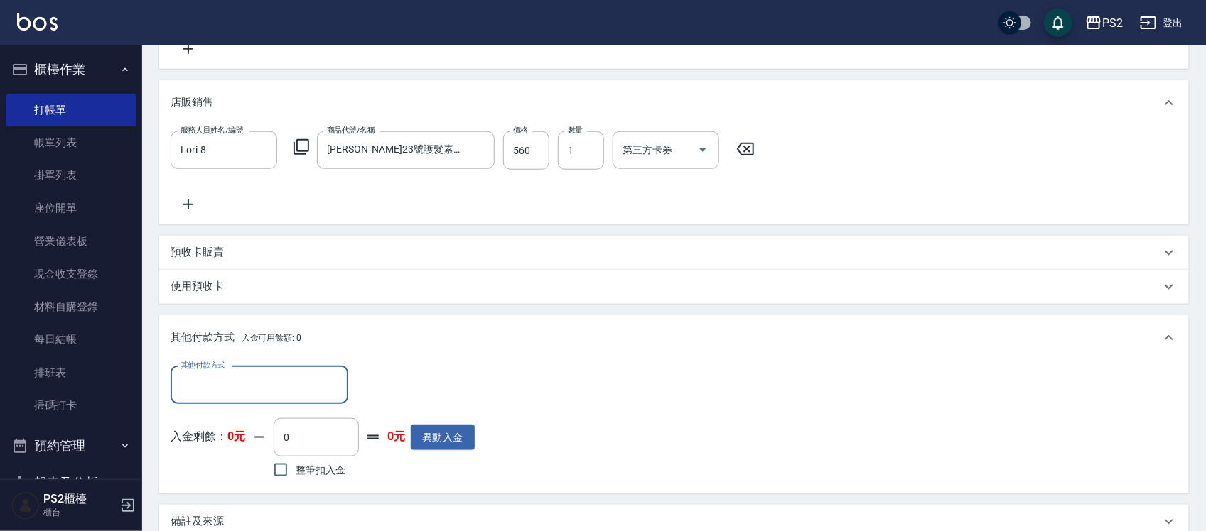
scroll to position [0, 0]
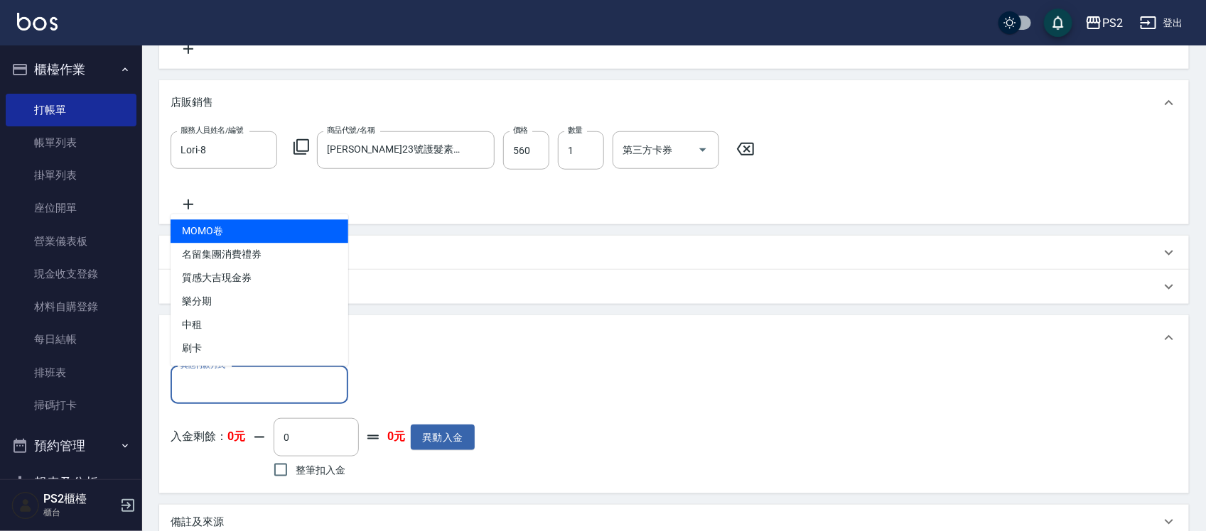
click at [194, 392] on input "其他付款方式" at bounding box center [259, 385] width 165 height 25
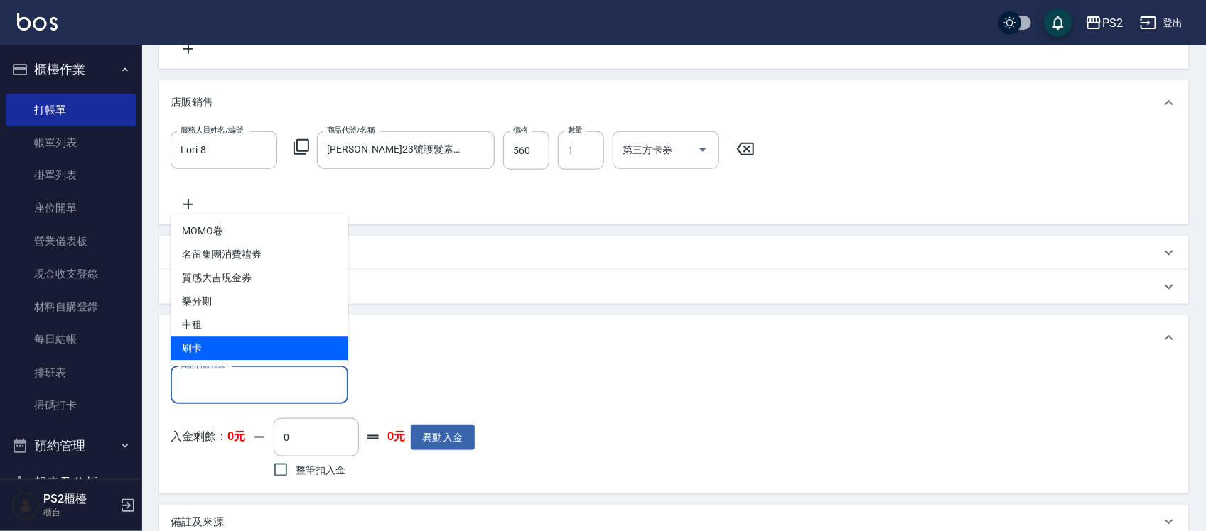
click at [222, 342] on span "刷卡" at bounding box center [260, 348] width 178 height 23
type input "刷卡"
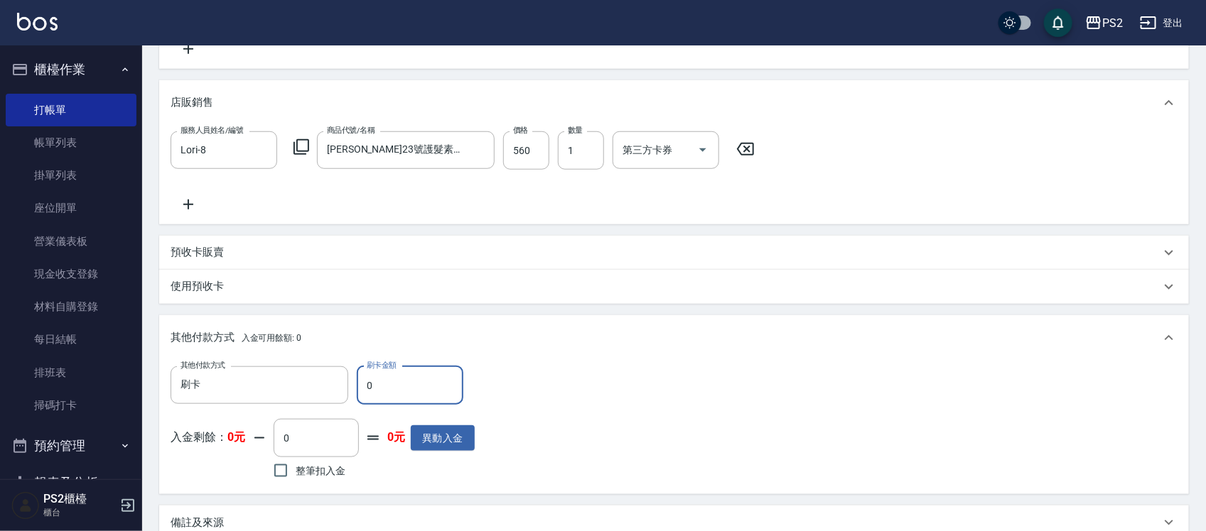
click at [421, 382] on input "0" at bounding box center [410, 386] width 107 height 38
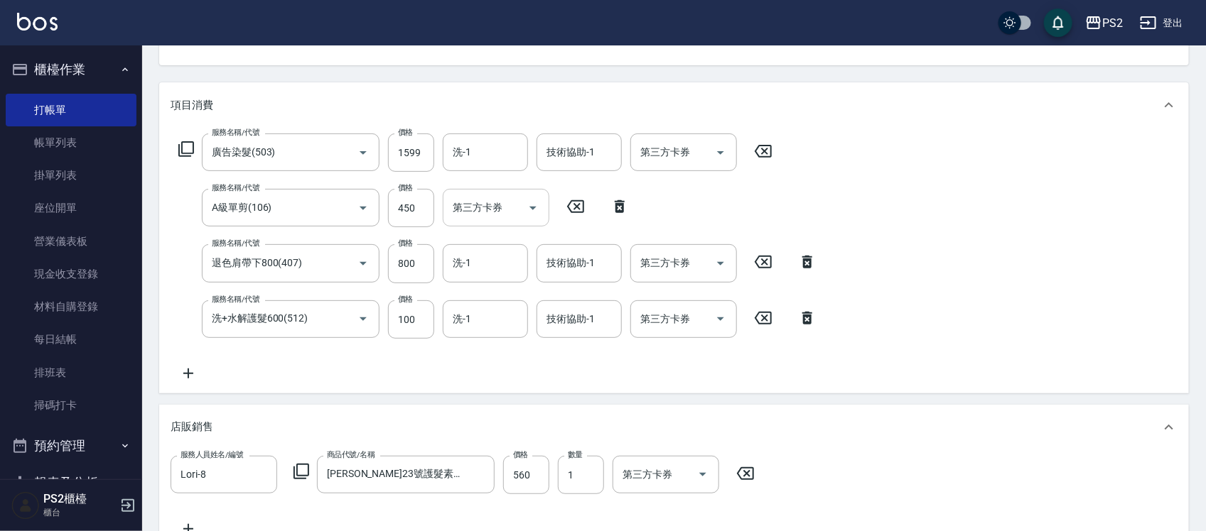
scroll to position [117, 0]
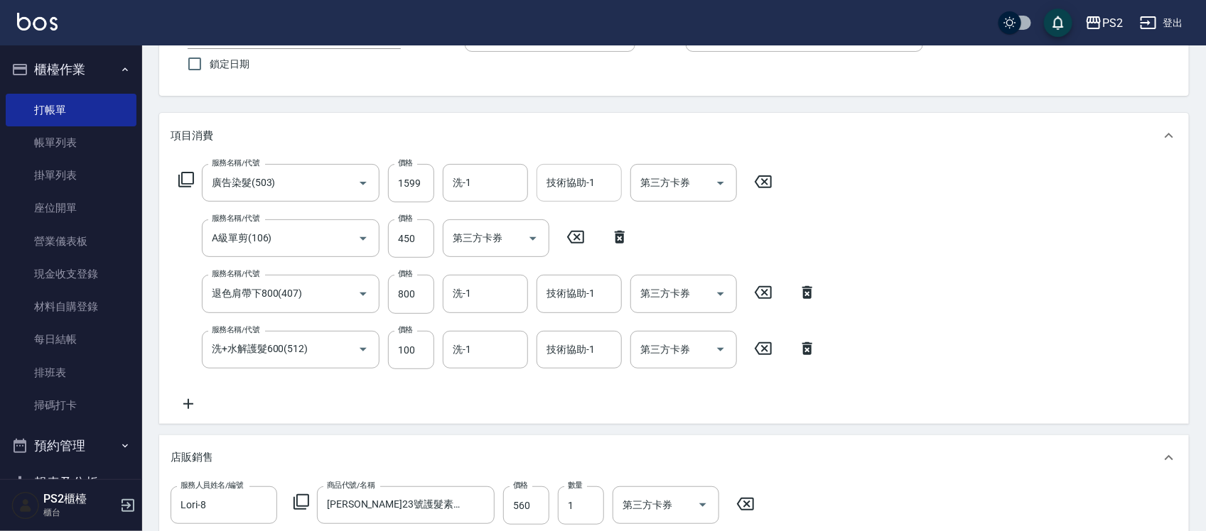
type input "3509"
click at [580, 190] on input "技術協助-1" at bounding box center [579, 183] width 72 height 25
type input "[PERSON_NAME]-25"
type input "0"
click at [482, 178] on input "洗-1" at bounding box center [485, 183] width 72 height 25
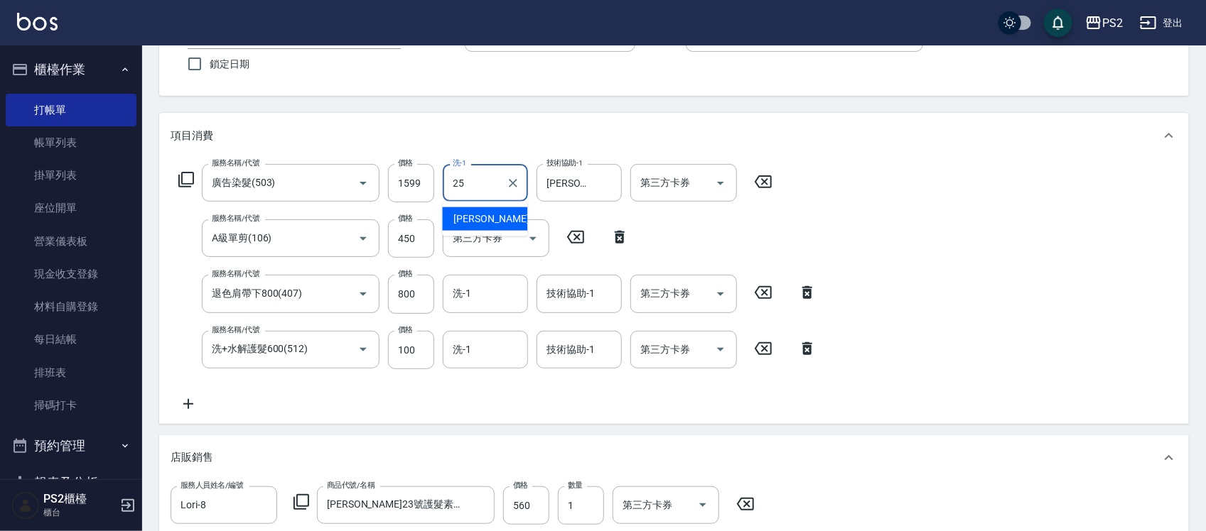
type input "[PERSON_NAME]-25"
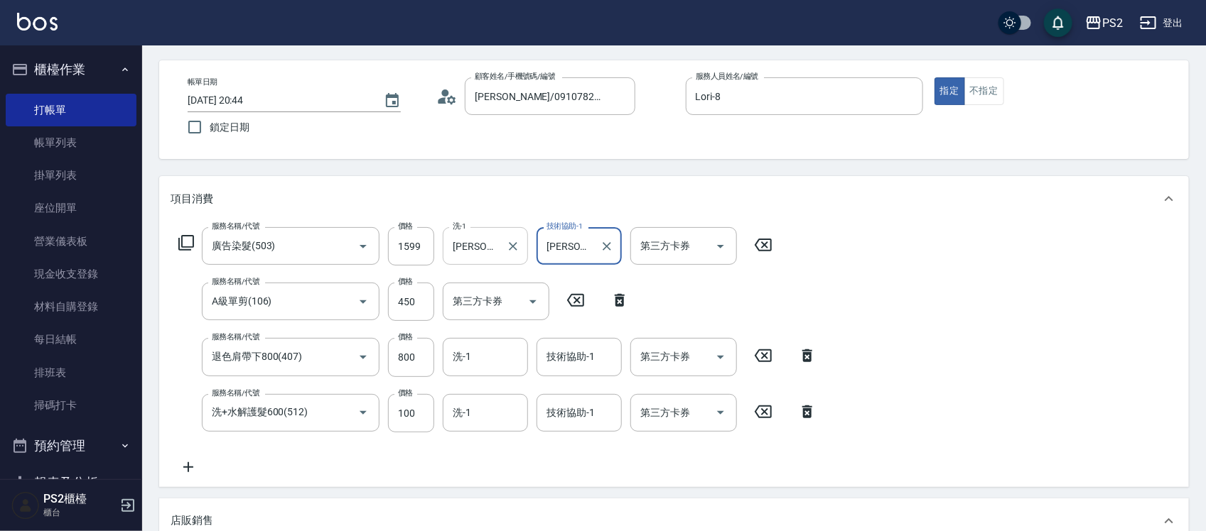
scroll to position [28, 0]
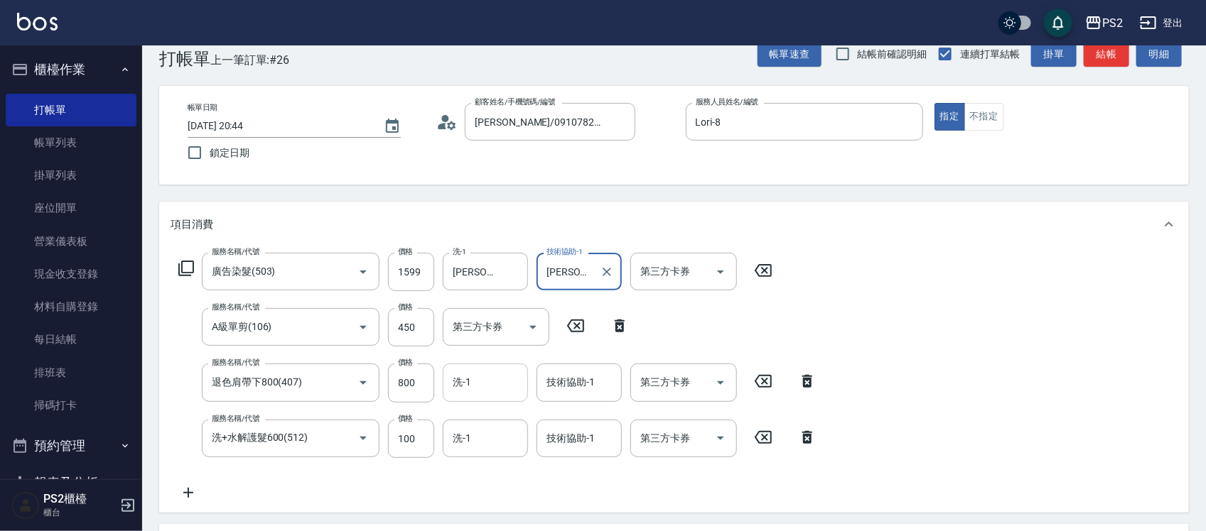
click at [491, 391] on input "洗-1" at bounding box center [485, 382] width 72 height 25
type input "[PERSON_NAME]-25"
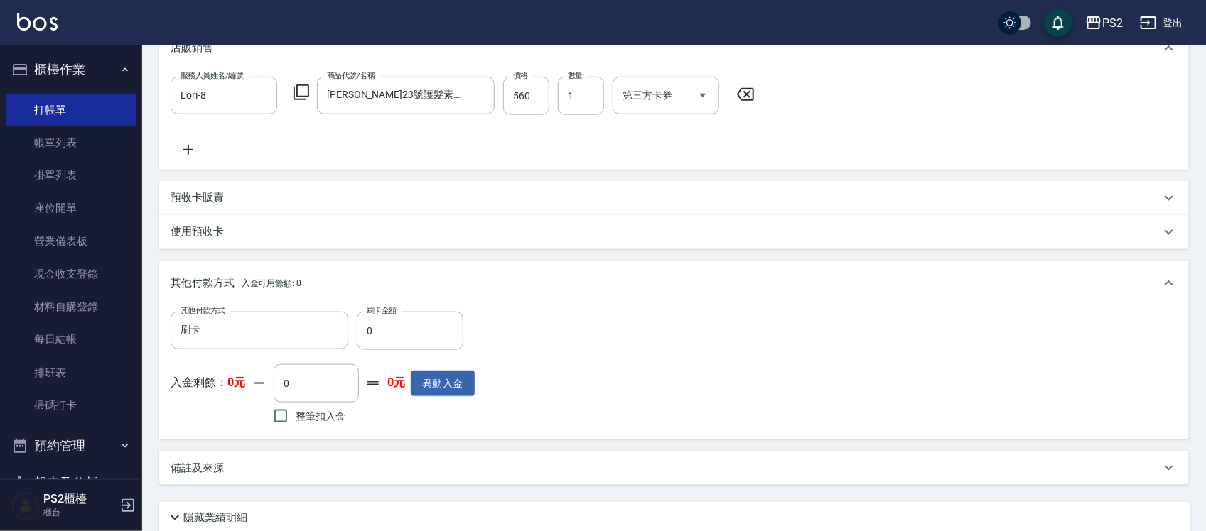
scroll to position [640, 0]
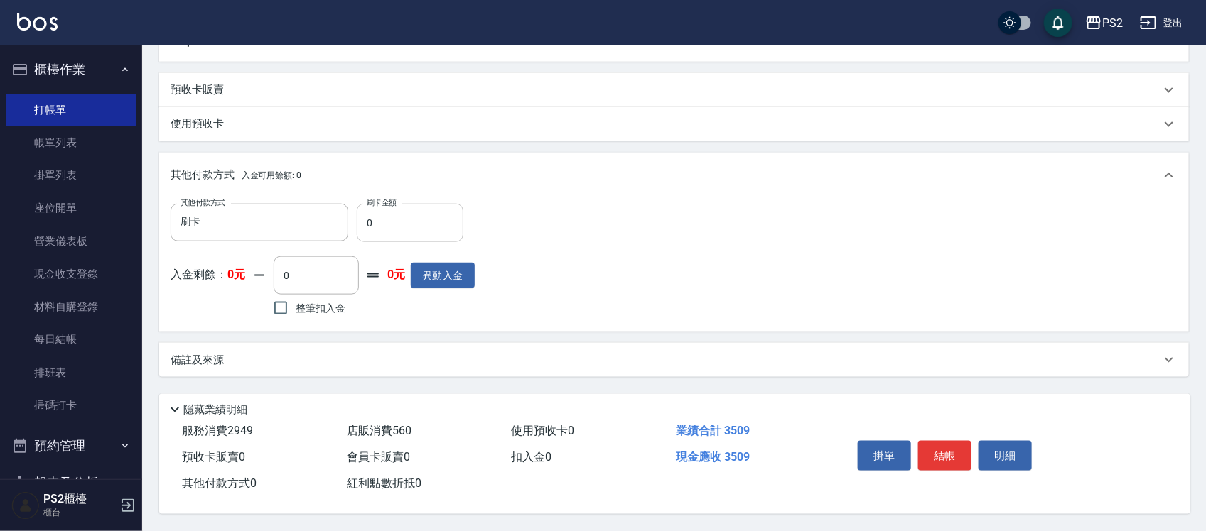
click at [409, 211] on input "0" at bounding box center [410, 223] width 107 height 38
type input "3509"
click at [946, 453] on button "結帳" at bounding box center [944, 456] width 53 height 30
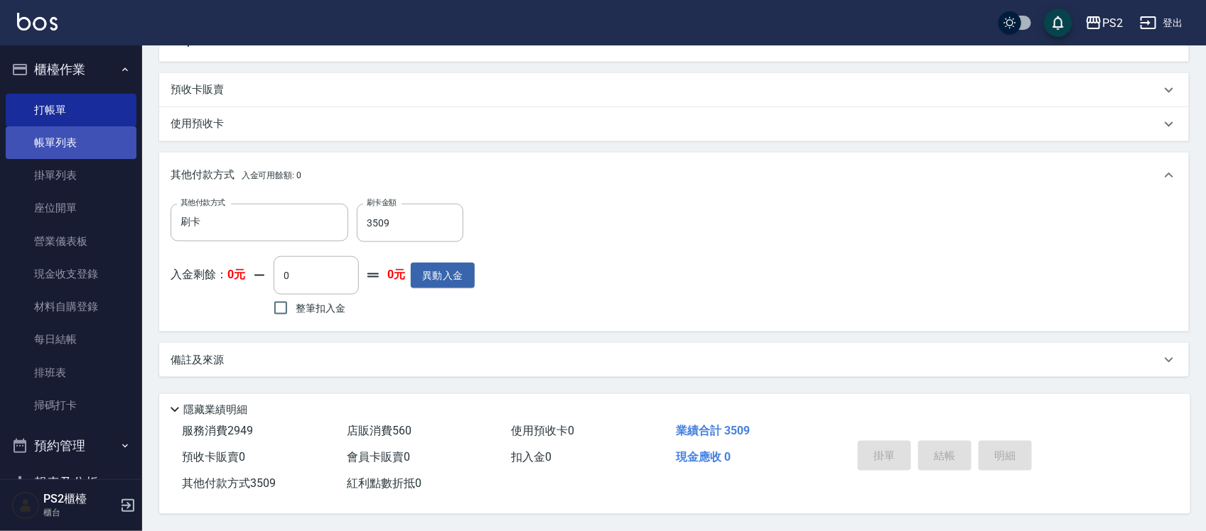
type input "2025/09/20 20:47"
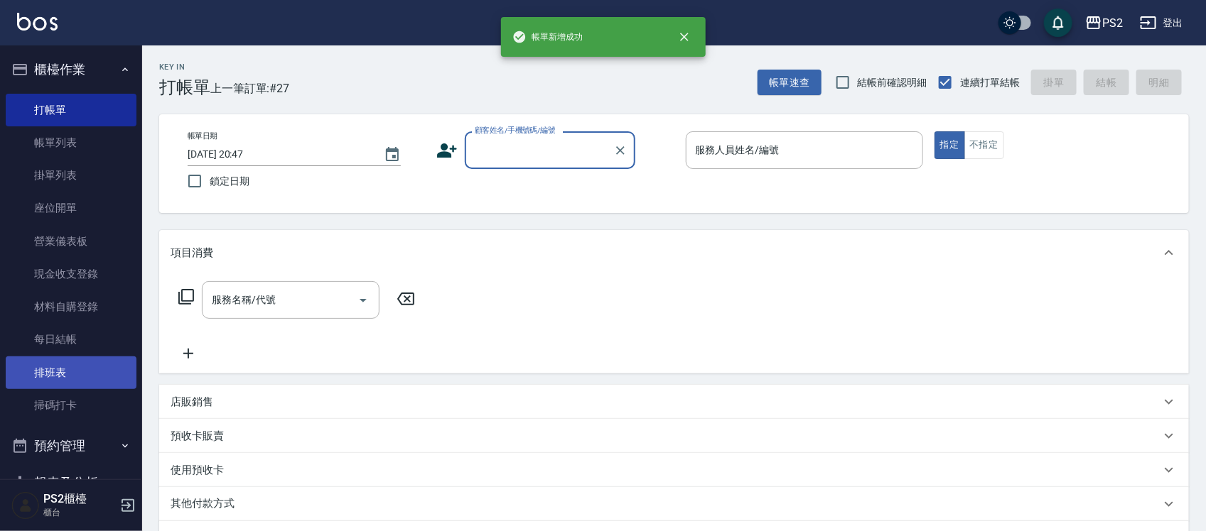
scroll to position [266, 0]
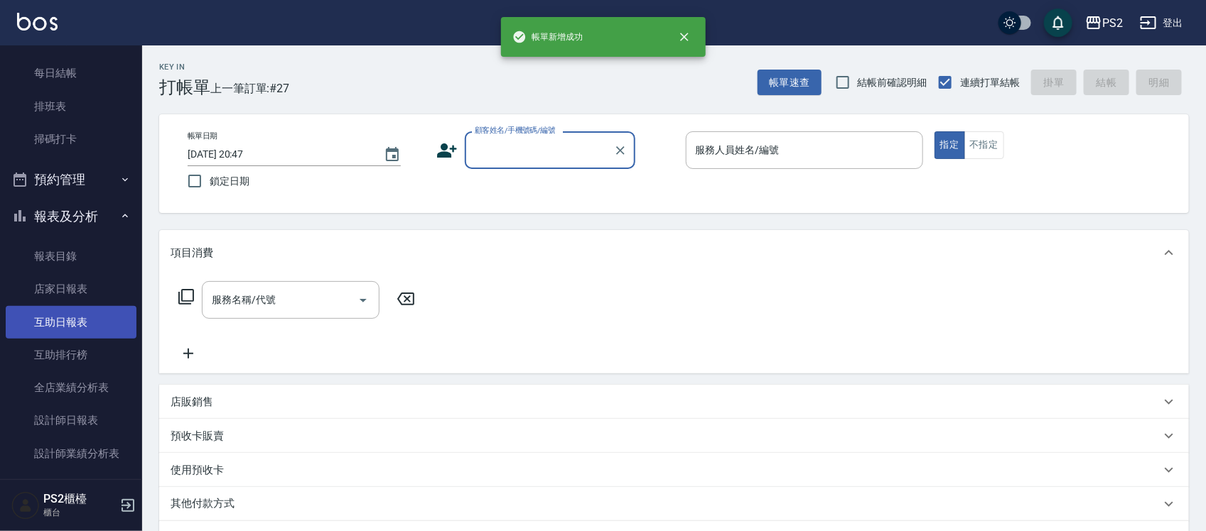
click at [55, 322] on link "互助日報表" at bounding box center [71, 322] width 131 height 33
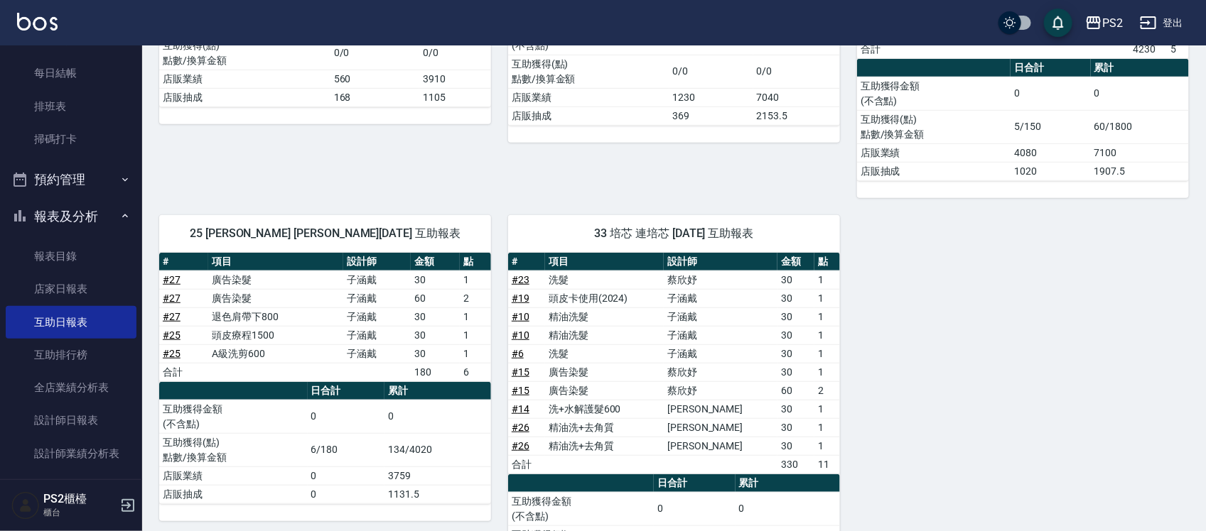
scroll to position [421, 0]
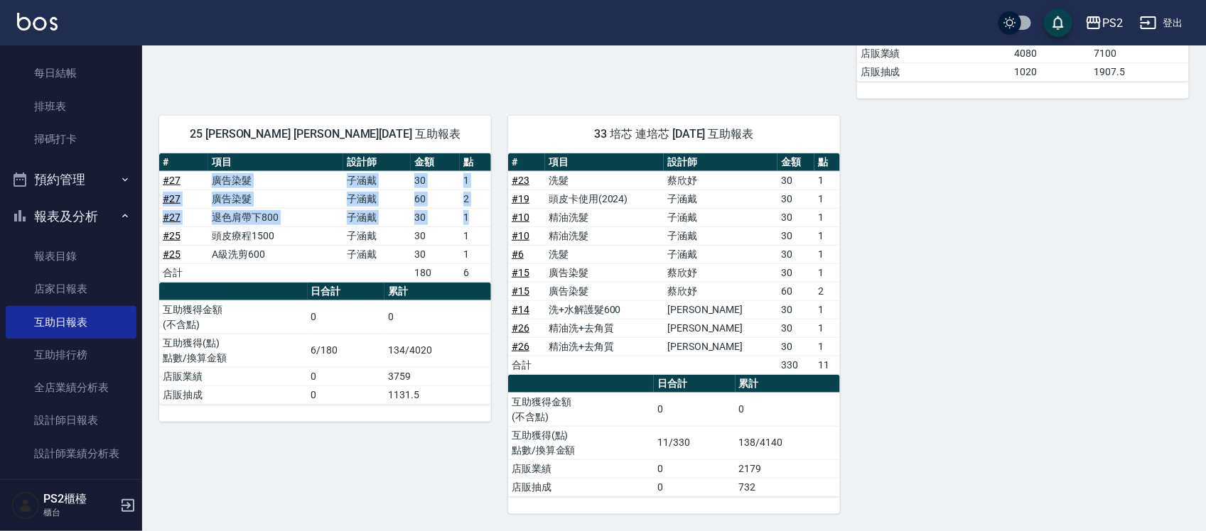
drag, startPoint x: 206, startPoint y: 178, endPoint x: 190, endPoint y: 171, distance: 17.5
click at [482, 217] on tbody "# 27 廣告染髮 子涵戴 30 1 # 27 廣告染髮 子涵戴 60 2 # 27 退色肩帶下800 子涵戴 30 1 # 25 頭皮療程1500 子涵戴 …" at bounding box center [325, 226] width 332 height 111
click at [173, 178] on link "# 27" at bounding box center [172, 180] width 18 height 11
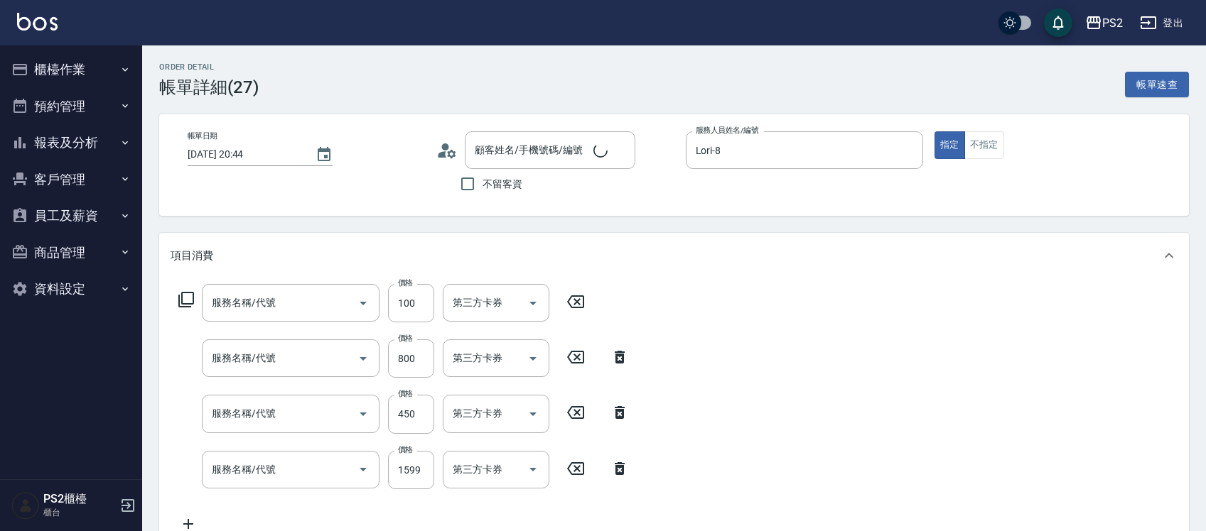
type input "[PERSON_NAME]/0910782605/"
type input "洗+水解護髮600(512)"
type input "退色肩帶下800(407)"
type input "A級單剪(106)"
type input "廣告染髮(503)"
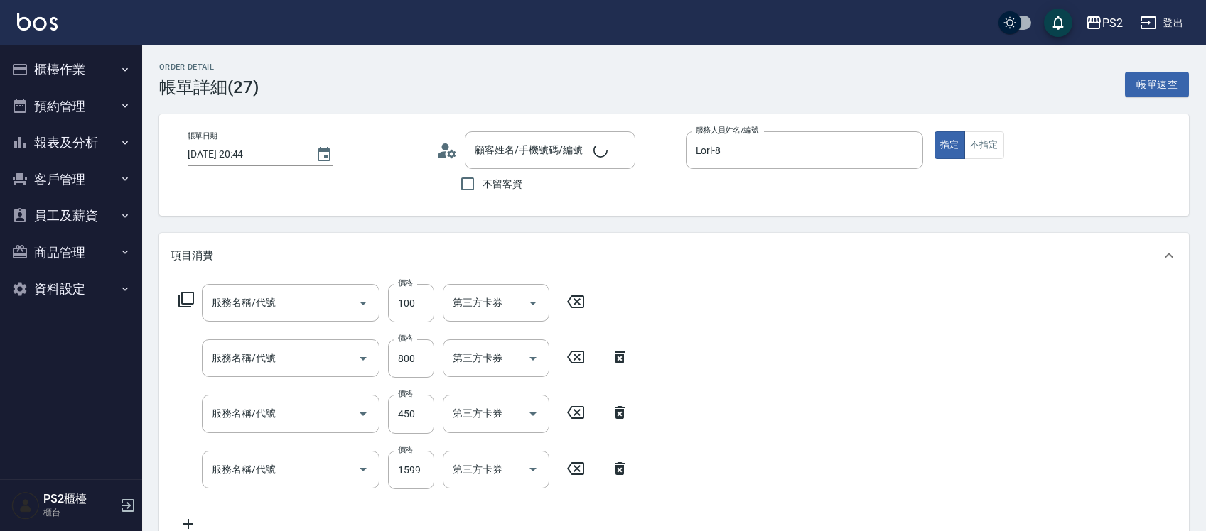
type input "刷卡"
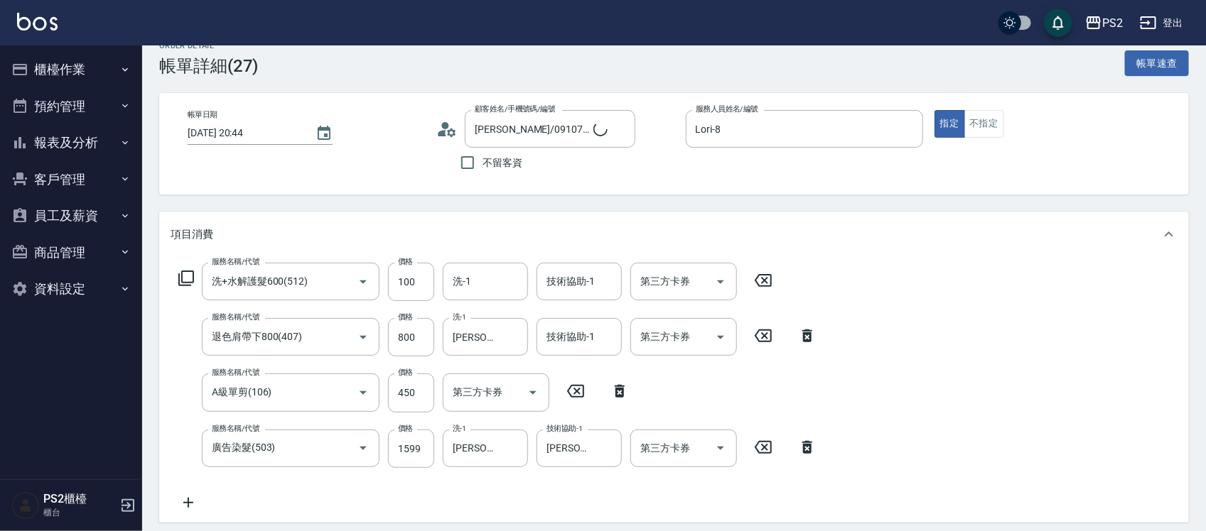
type input "[PERSON_NAME]23號護髮素500ML"
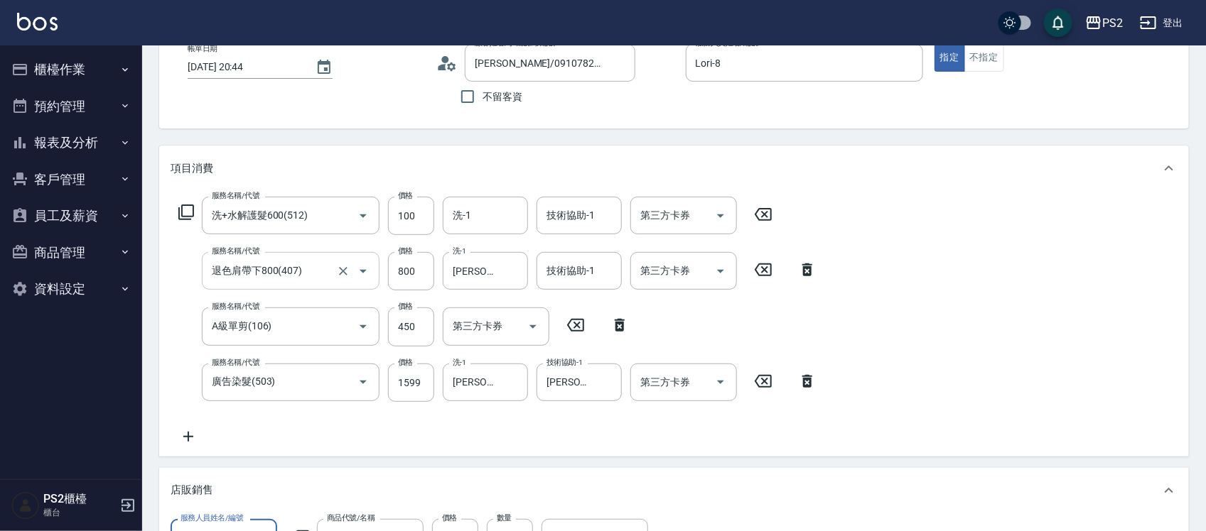
scroll to position [89, 0]
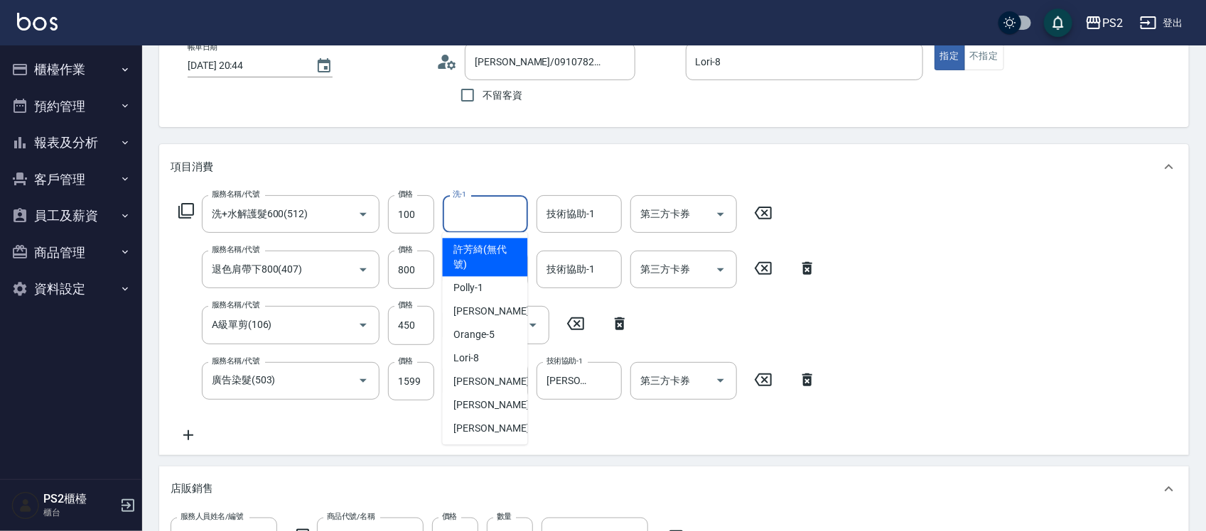
click at [489, 220] on input "洗-1" at bounding box center [485, 214] width 72 height 25
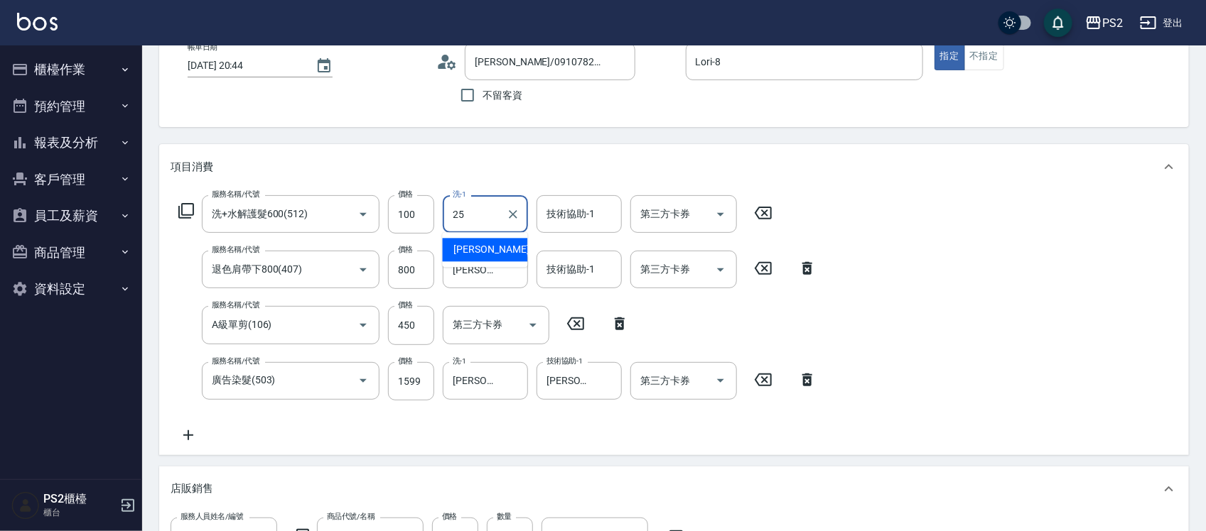
type input "[PERSON_NAME]-25"
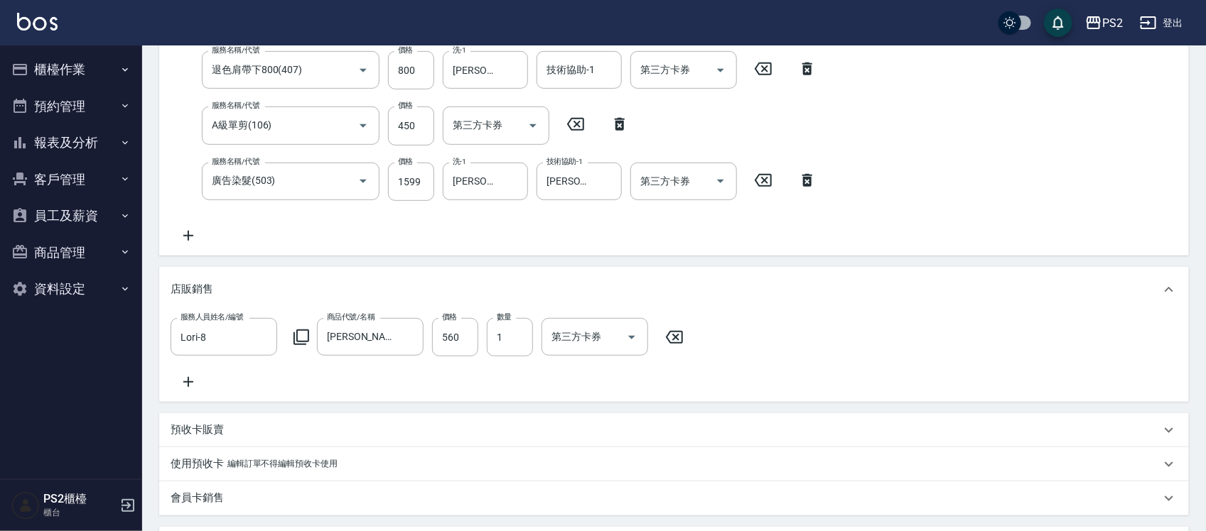
scroll to position [638, 0]
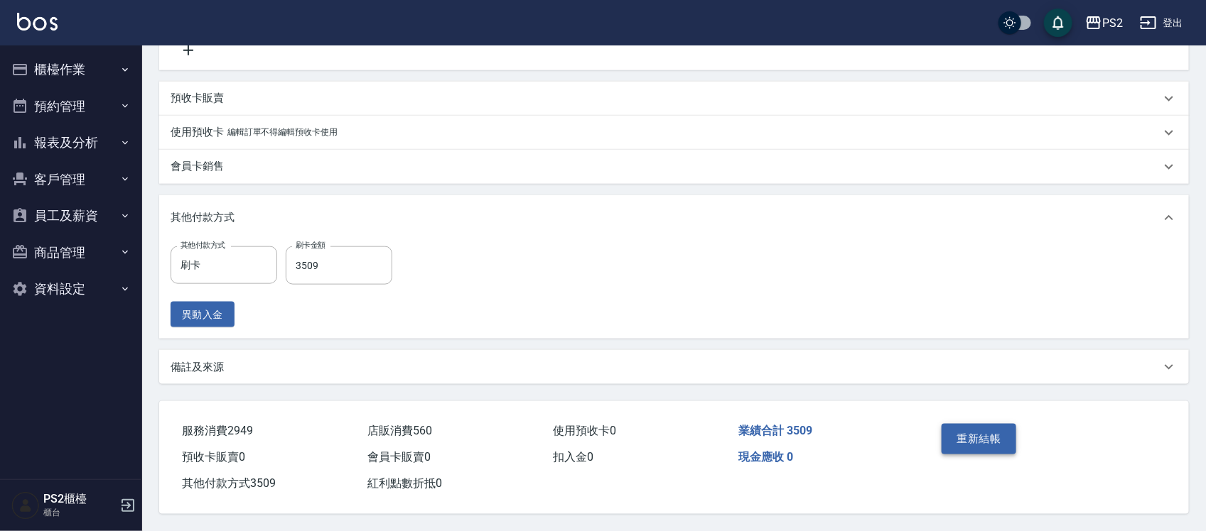
click at [959, 431] on button "重新結帳" at bounding box center [978, 439] width 75 height 30
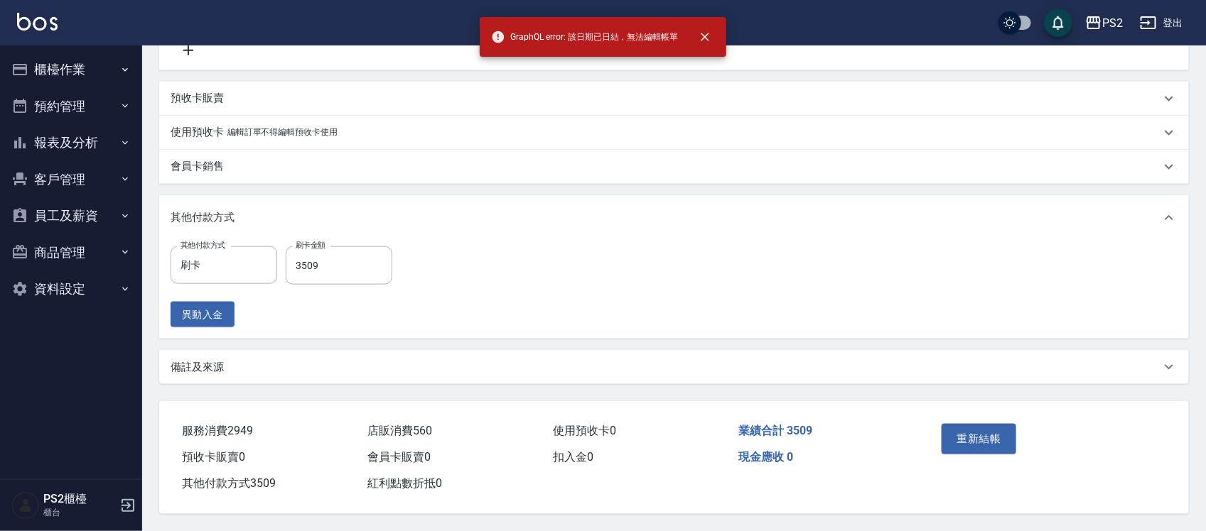
click at [50, 40] on div "PS2 登出" at bounding box center [603, 22] width 1206 height 45
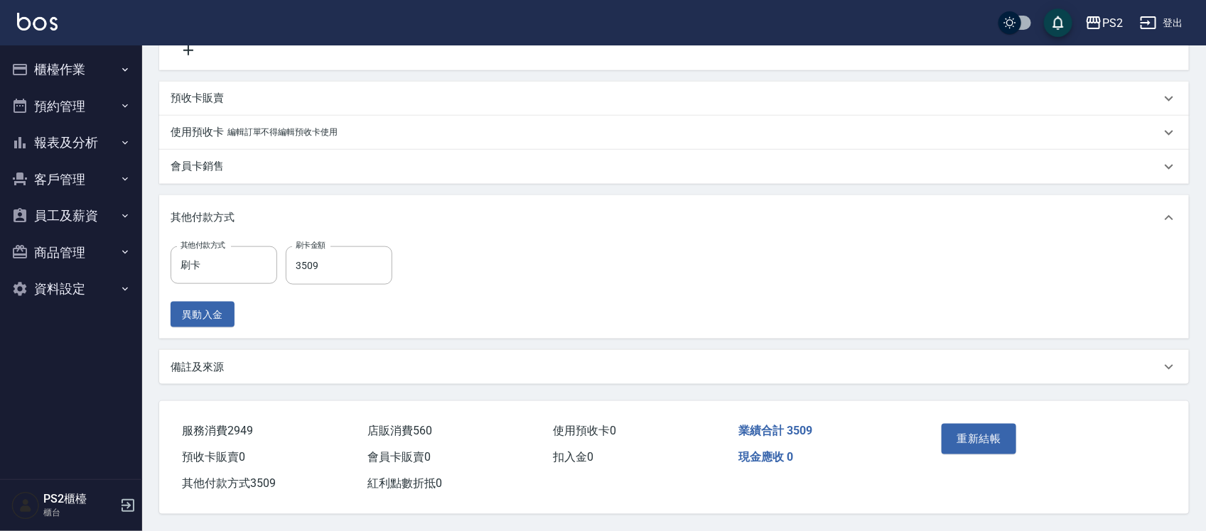
click at [45, 63] on button "櫃檯作業" at bounding box center [71, 69] width 131 height 37
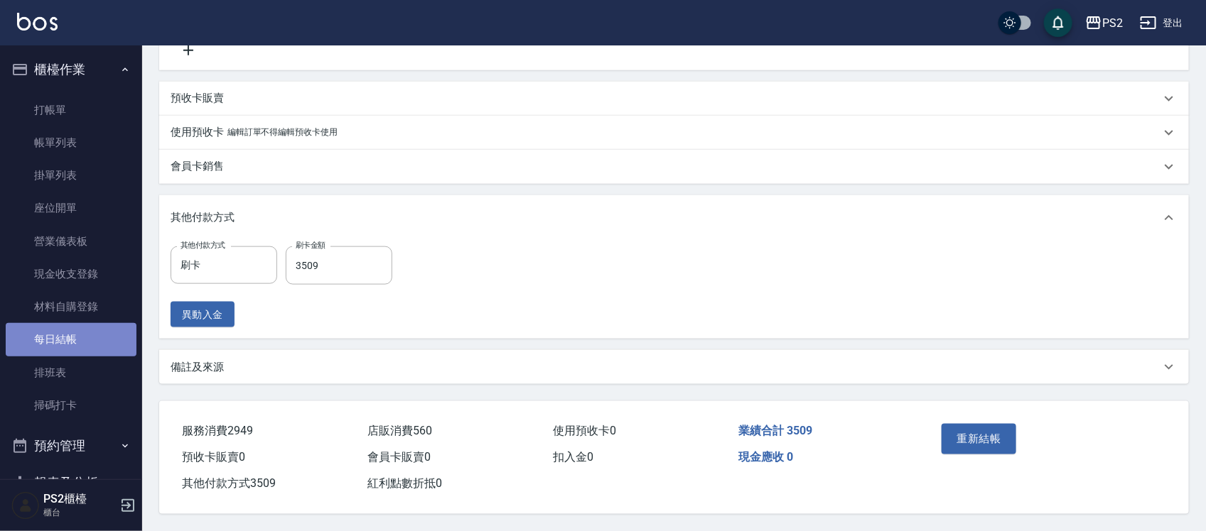
click at [75, 341] on link "每日結帳" at bounding box center [71, 339] width 131 height 33
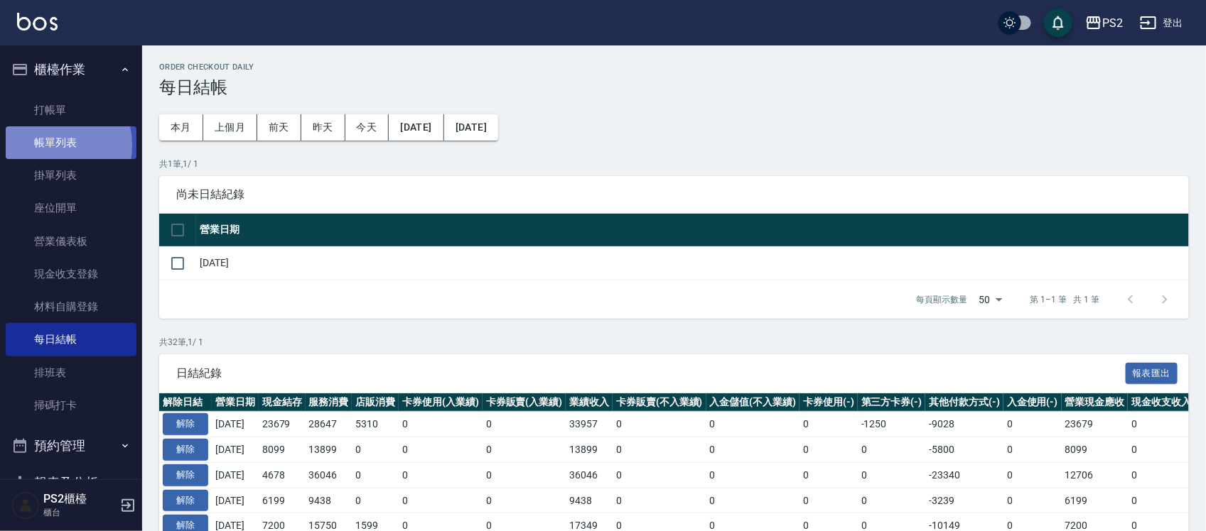
click at [47, 146] on link "帳單列表" at bounding box center [71, 142] width 131 height 33
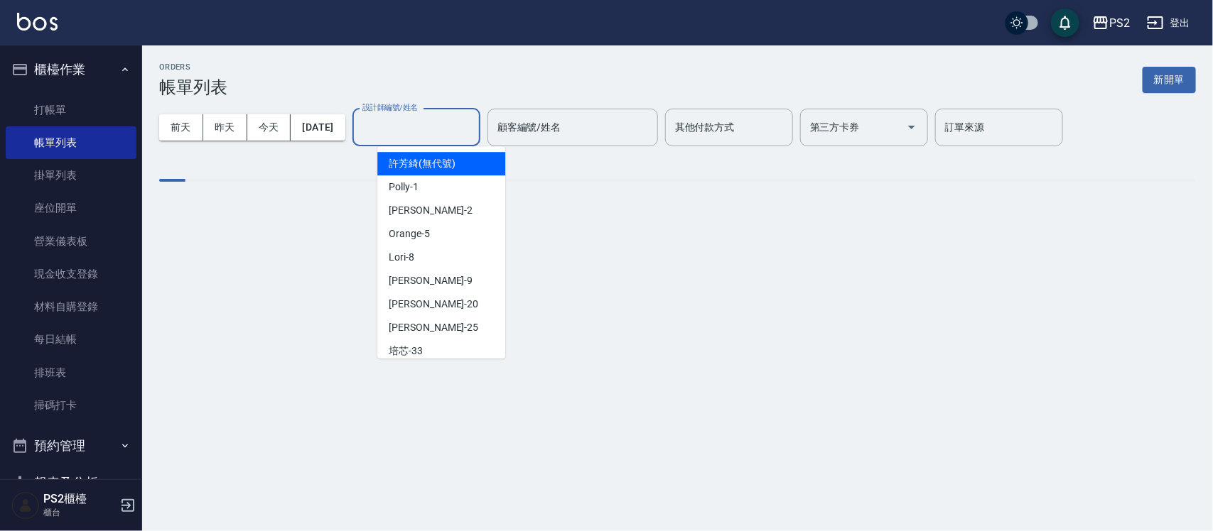
click at [430, 129] on div "設計師編號/姓名 設計師編號/姓名" at bounding box center [416, 128] width 128 height 38
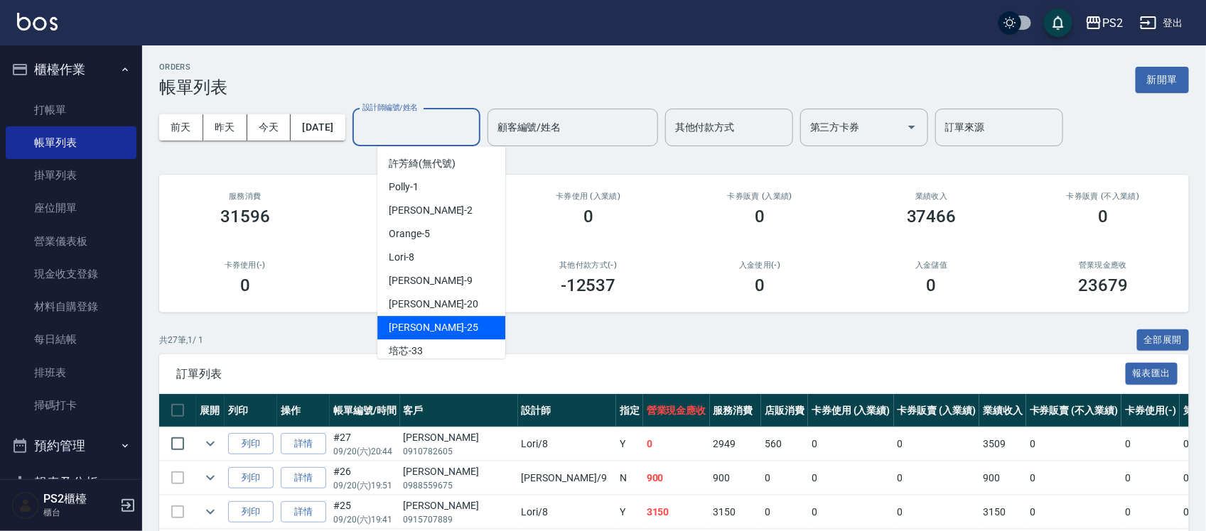
click at [643, 423] on th "營業現金應收" at bounding box center [676, 410] width 67 height 33
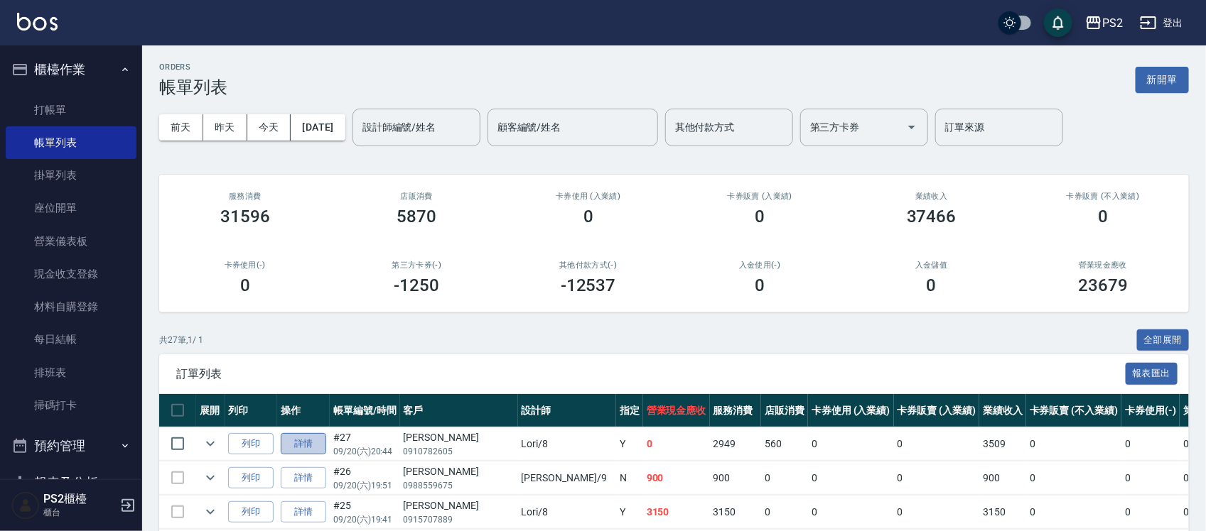
click at [318, 442] on link "詳情" at bounding box center [303, 444] width 45 height 22
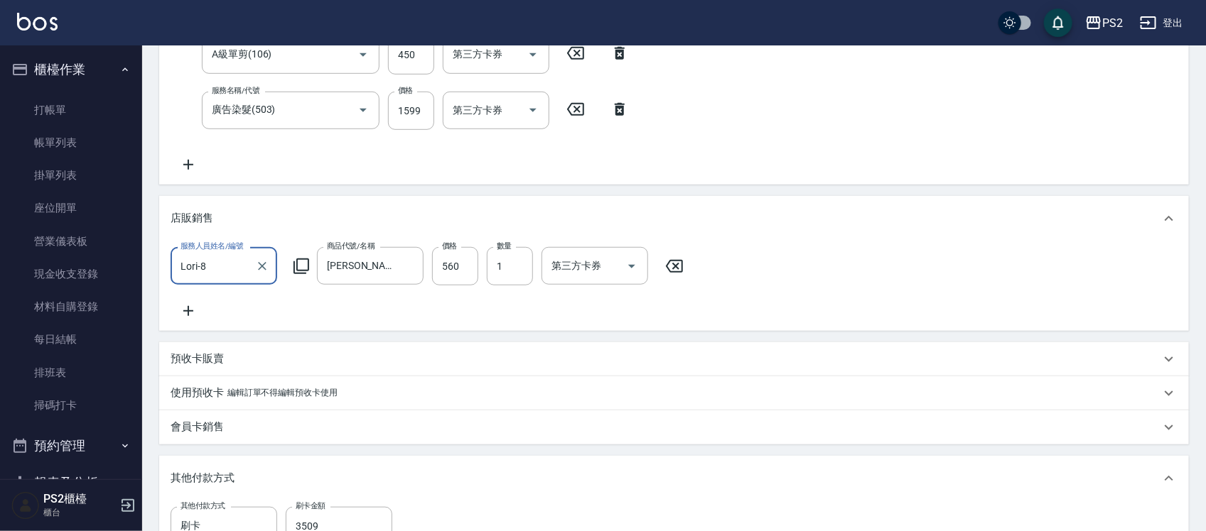
type input "[PERSON_NAME]/0910782605/"
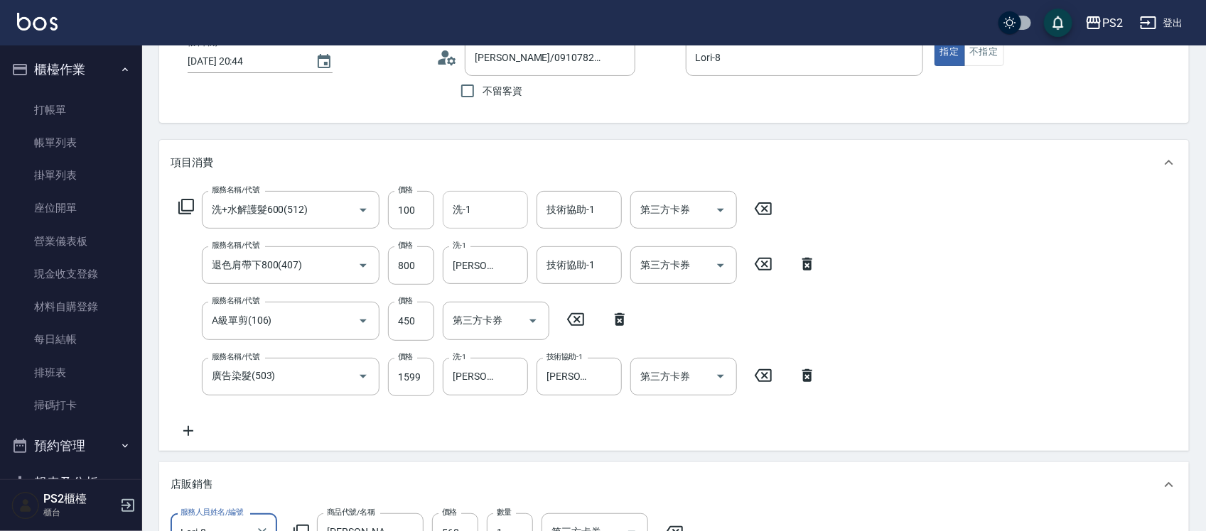
click at [474, 221] on input "洗-1" at bounding box center [485, 210] width 72 height 25
type input "[PERSON_NAME]-25"
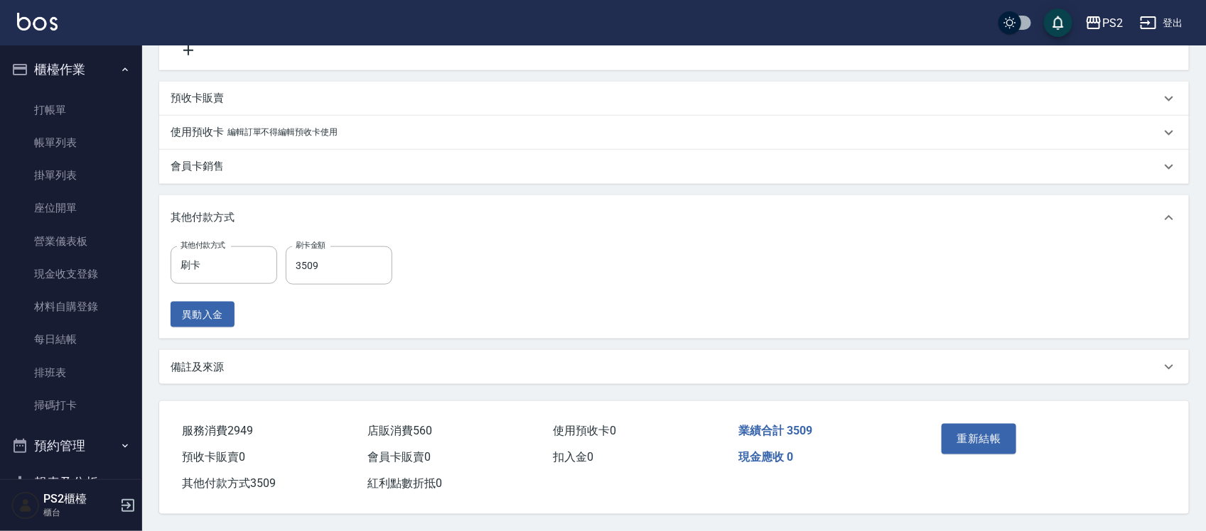
scroll to position [638, 0]
click at [1011, 449] on div "重新結帳" at bounding box center [990, 449] width 109 height 62
click at [1003, 433] on button "重新結帳" at bounding box center [978, 439] width 75 height 30
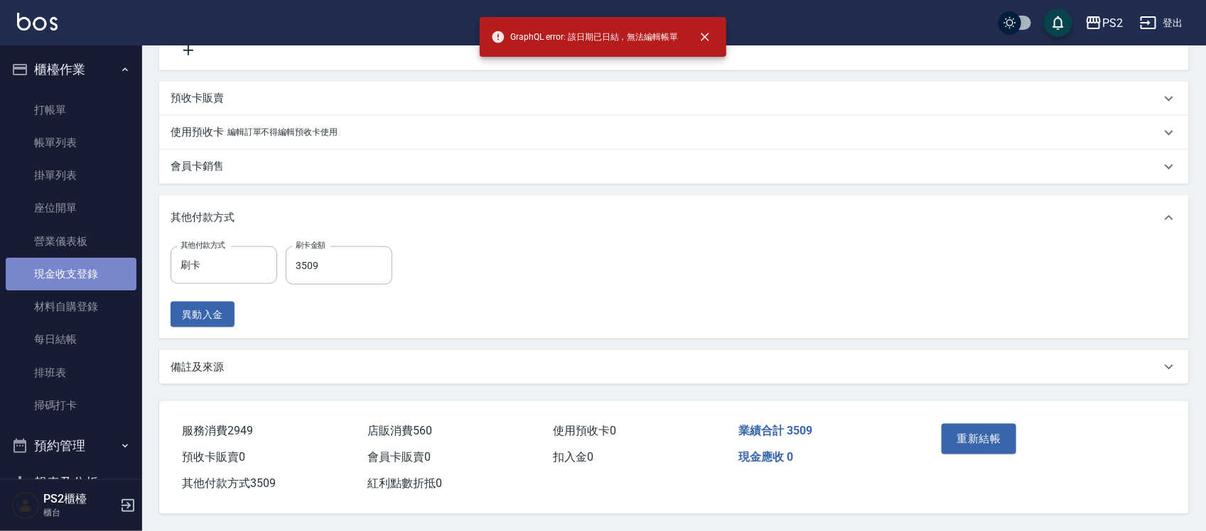
click at [90, 260] on link "現金收支登錄" at bounding box center [71, 274] width 131 height 33
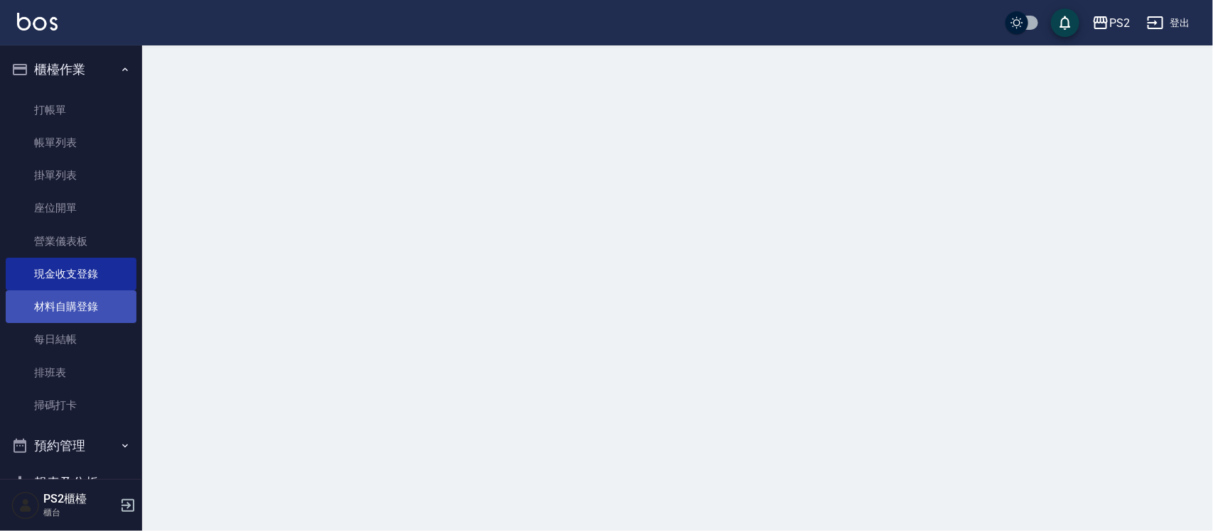
click at [89, 303] on link "材料自購登錄" at bounding box center [71, 307] width 131 height 33
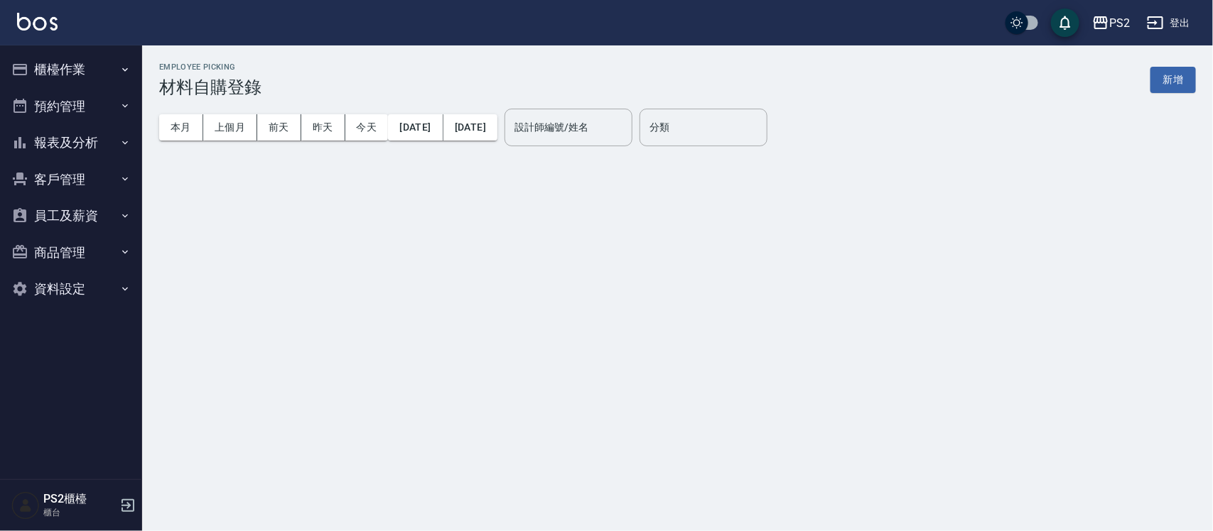
click at [71, 66] on button "櫃檯作業" at bounding box center [71, 69] width 131 height 37
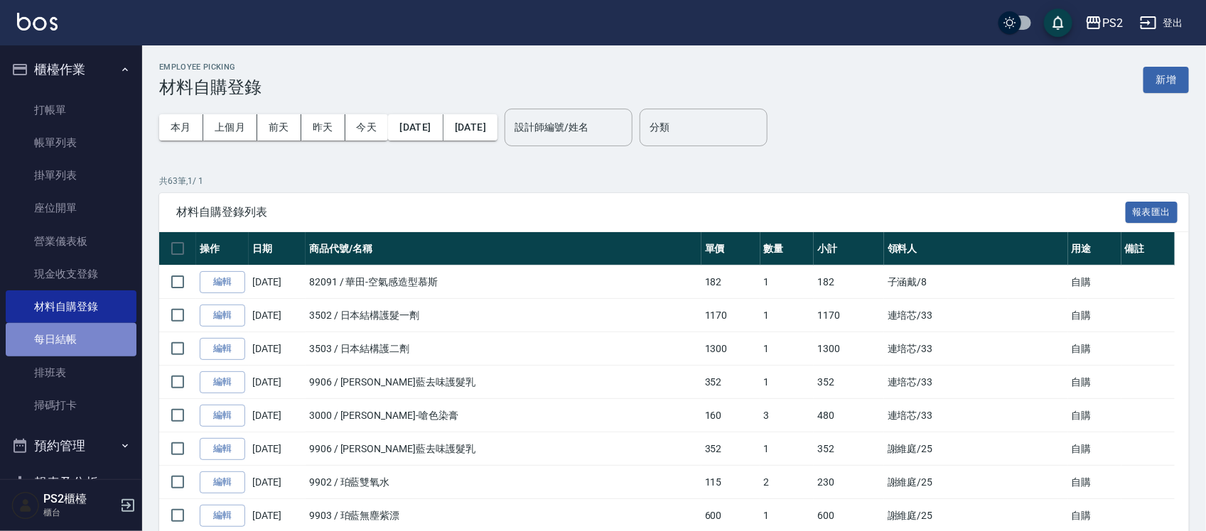
click at [94, 336] on link "每日結帳" at bounding box center [71, 339] width 131 height 33
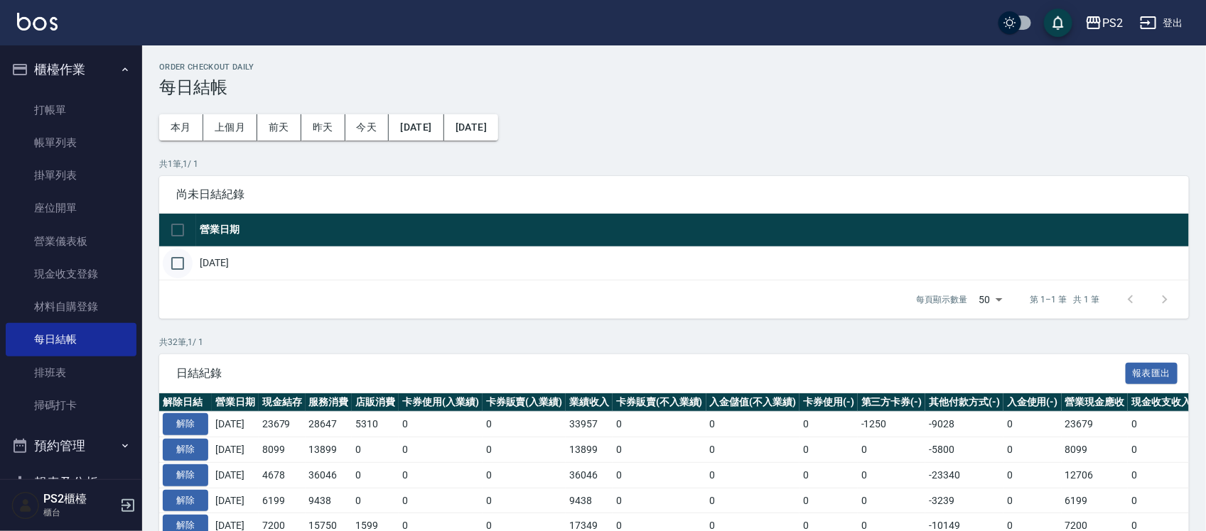
click at [171, 267] on input "checkbox" at bounding box center [178, 264] width 30 height 30
checkbox input "true"
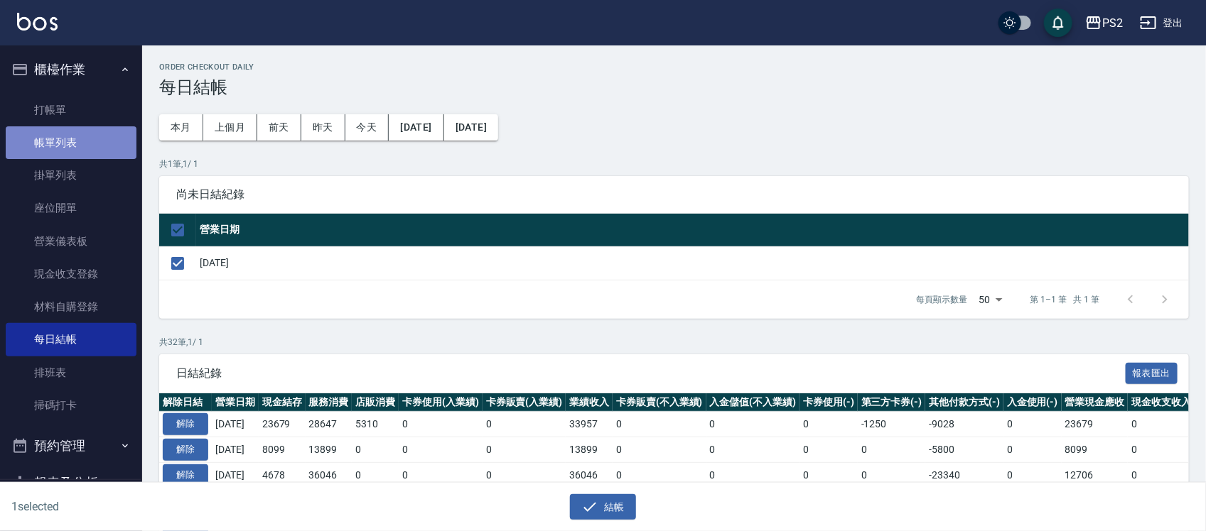
click at [71, 144] on link "帳單列表" at bounding box center [71, 142] width 131 height 33
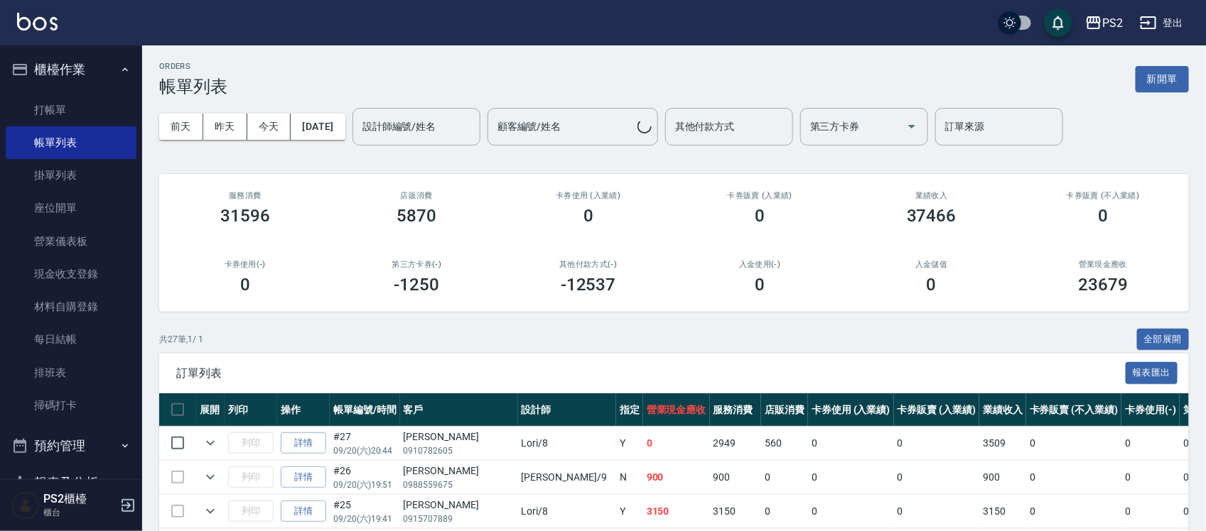
scroll to position [266, 0]
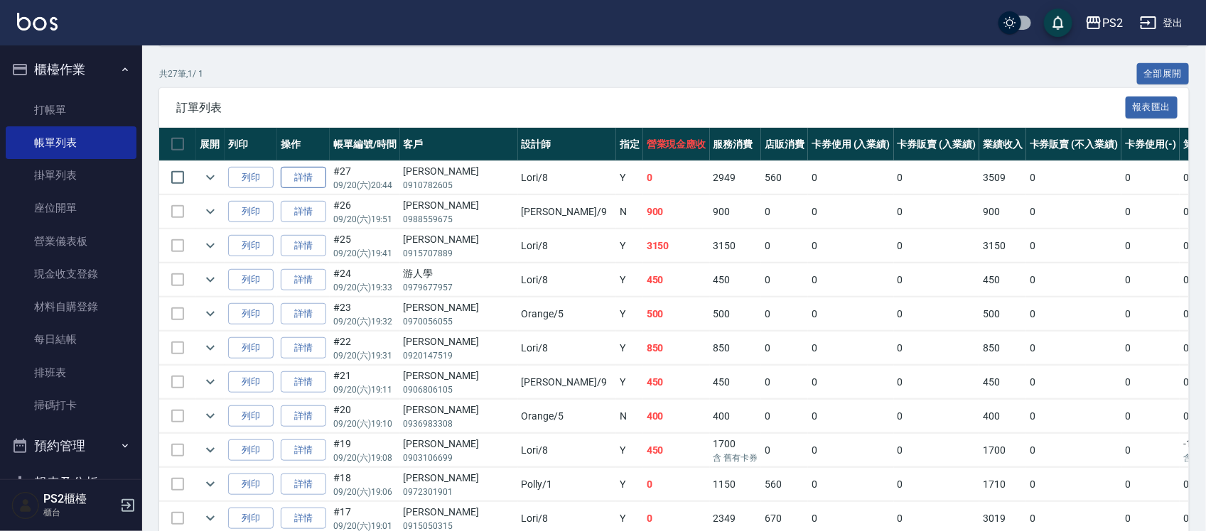
click at [314, 178] on link "詳情" at bounding box center [303, 178] width 45 height 22
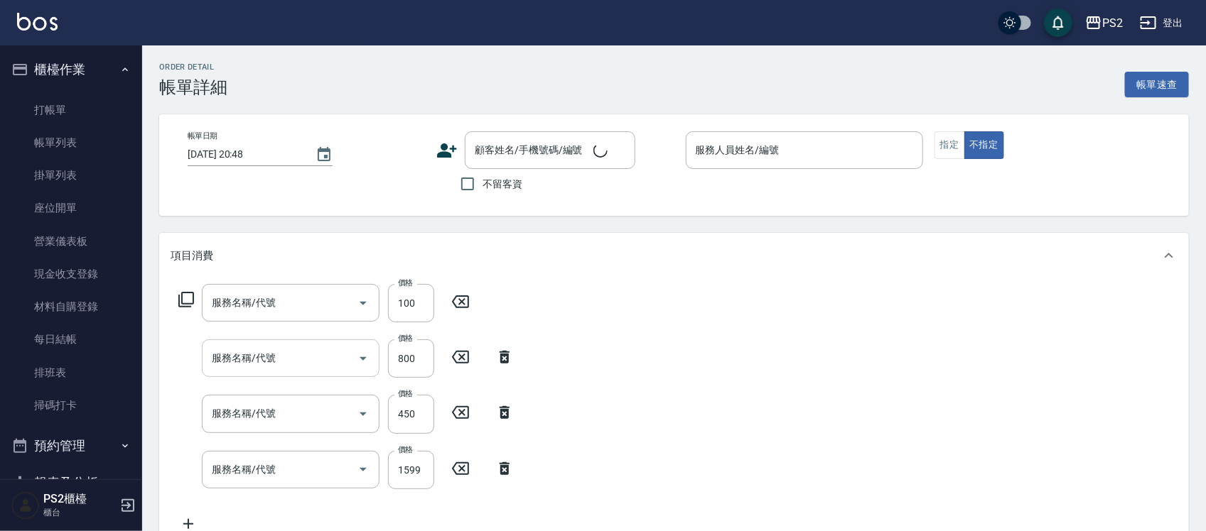
scroll to position [25, 0]
type input "洗+水解護髮600(512)"
type input "退色肩帶下800(407)"
type input "A級單剪(106)"
type input "廣告染髮(503)"
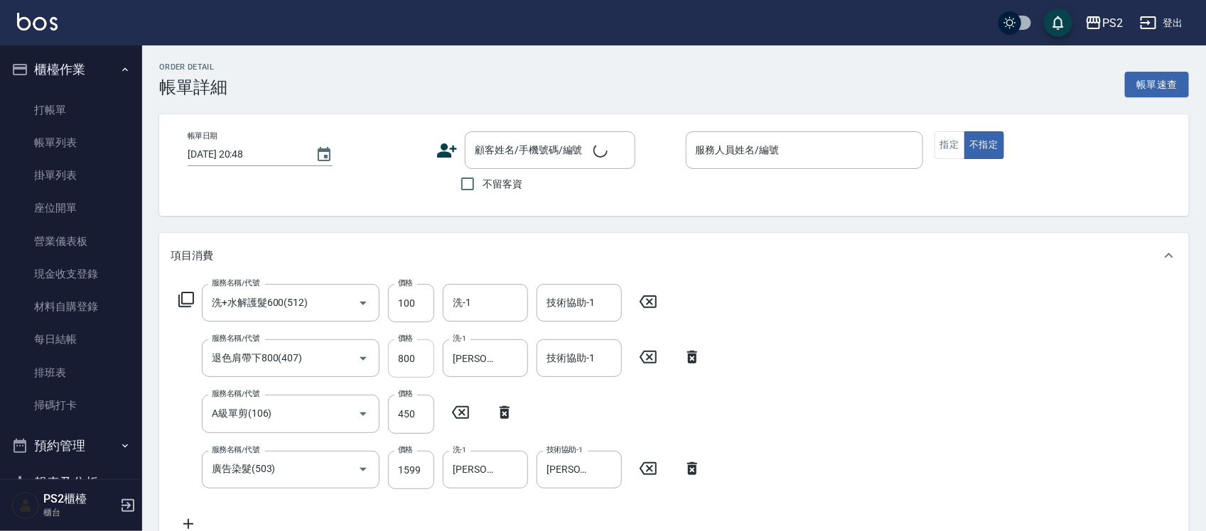
scroll to position [0, 0]
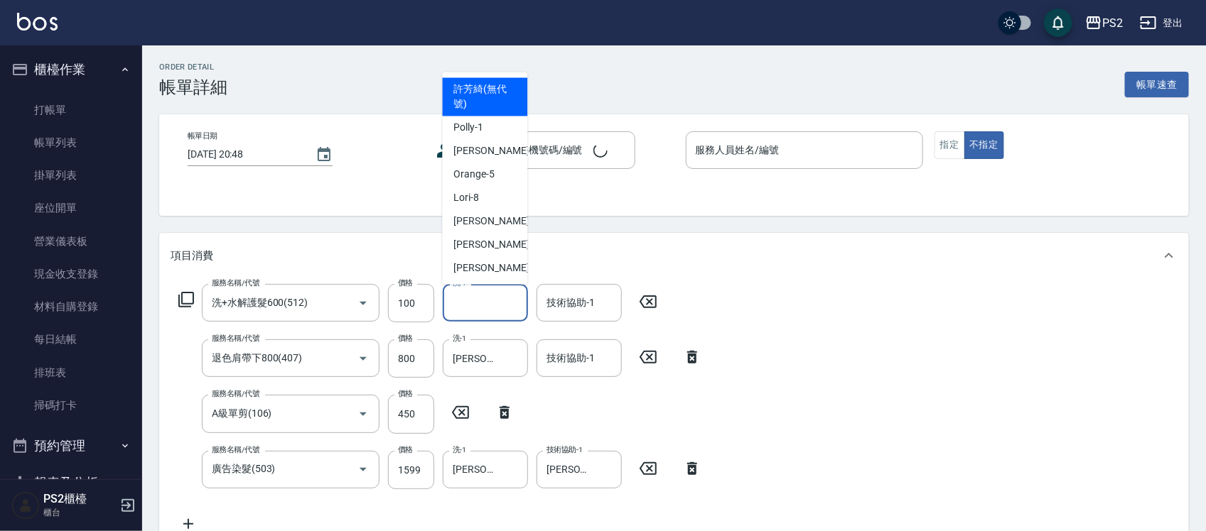
click at [517, 314] on input "洗-1" at bounding box center [485, 303] width 72 height 25
type input "2025/09/20 20:44"
type input "Lori-8"
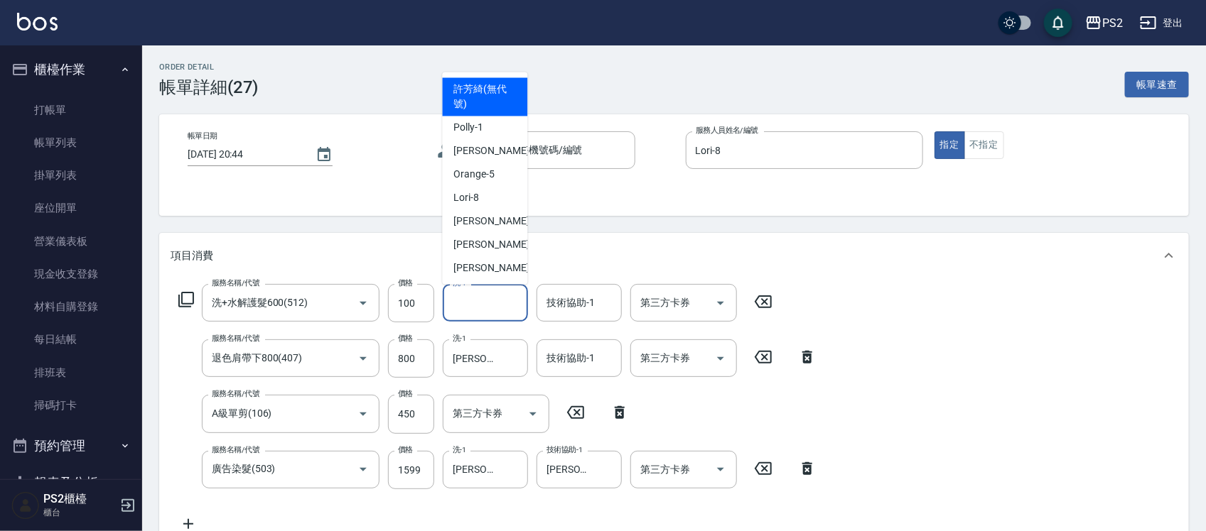
type input "華旭23號護髮素500ML"
type input "湯惟涵/0910782605/"
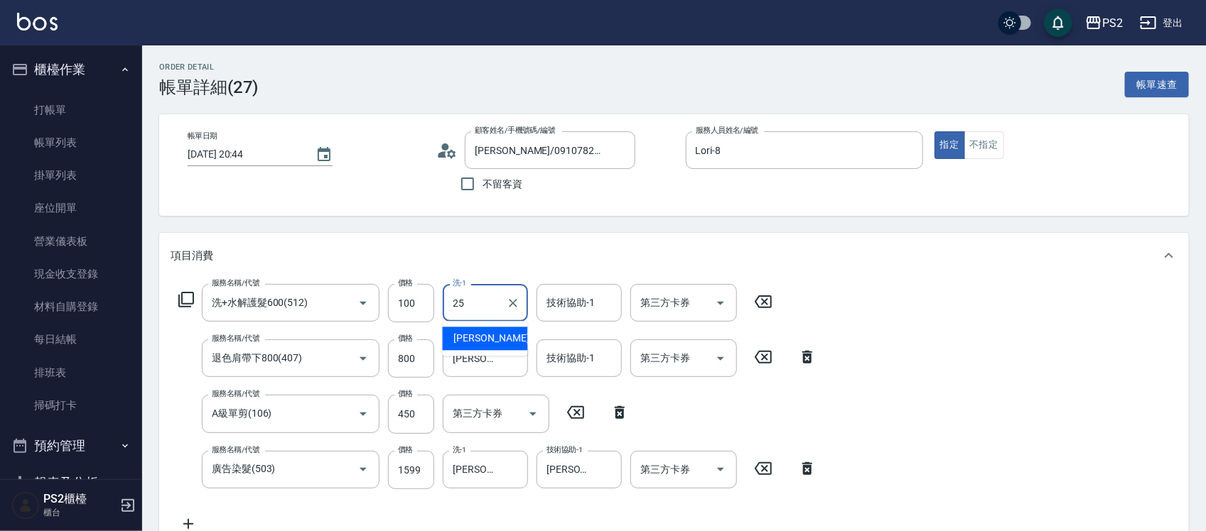
type input "Allan-25"
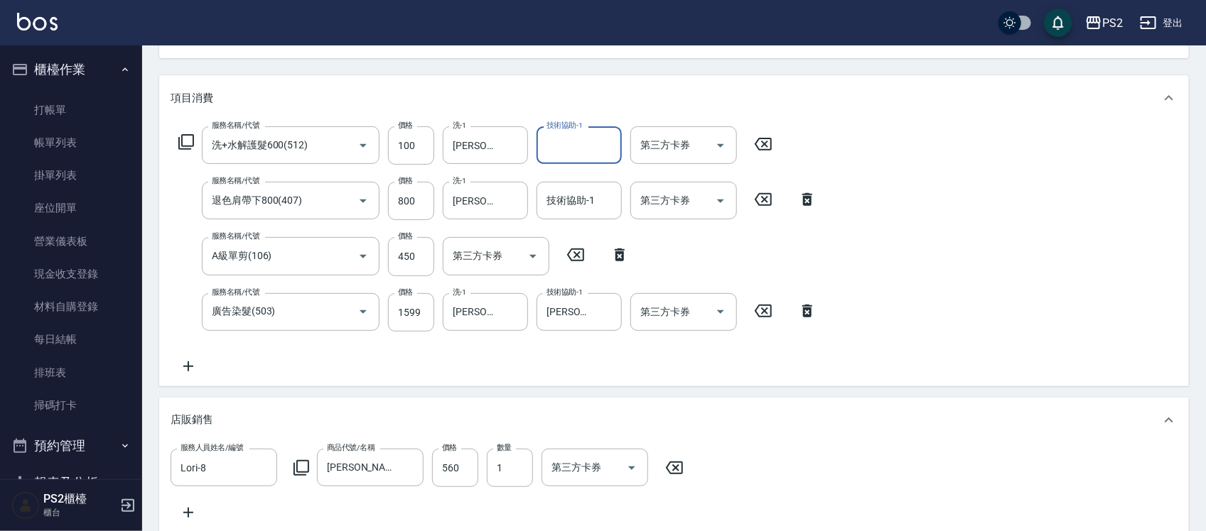
scroll to position [622, 0]
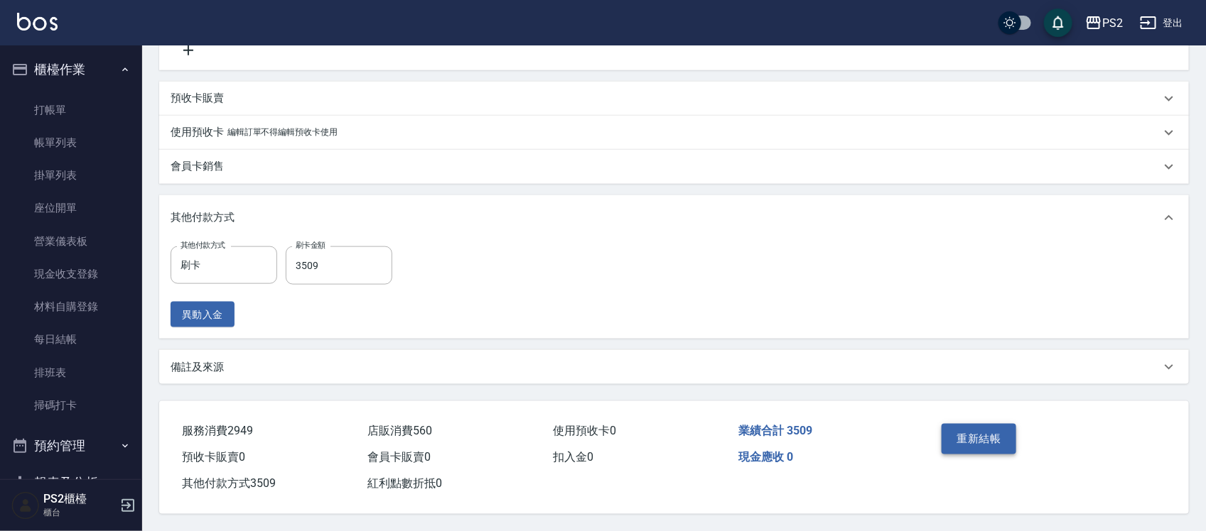
click at [983, 450] on button "重新結帳" at bounding box center [978, 439] width 75 height 30
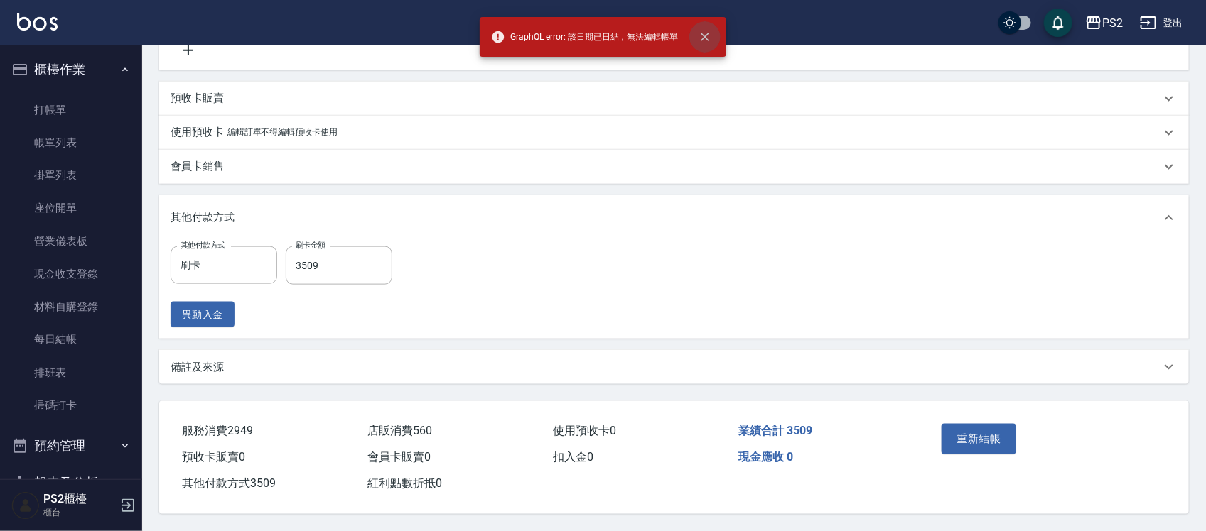
click at [701, 34] on icon "close" at bounding box center [705, 37] width 14 height 14
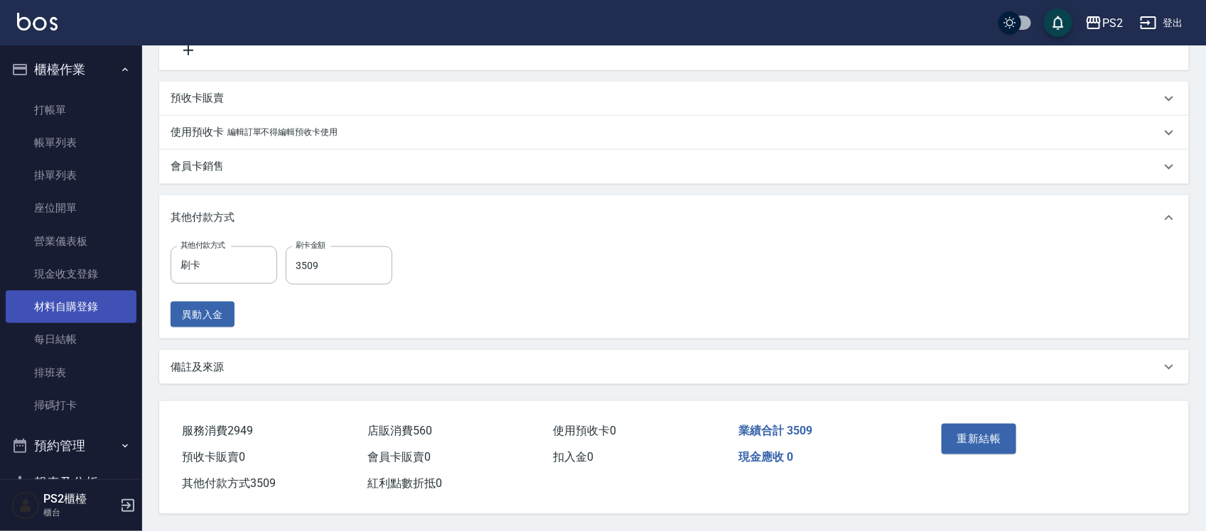
click at [71, 343] on link "每日結帳" at bounding box center [71, 339] width 131 height 33
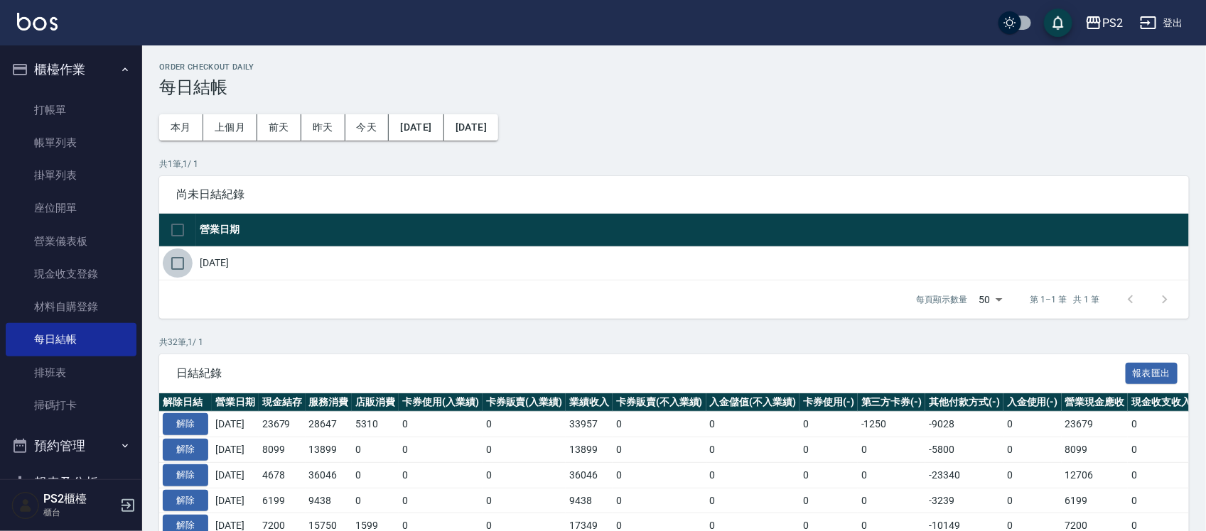
click at [183, 270] on input "checkbox" at bounding box center [178, 264] width 30 height 30
checkbox input "true"
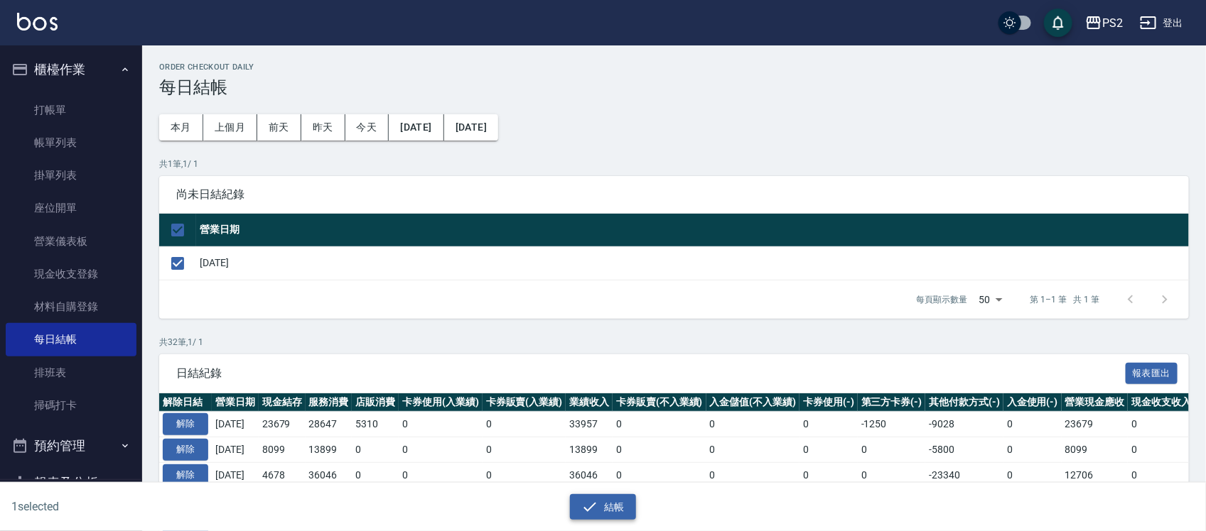
drag, startPoint x: 629, startPoint y: 505, endPoint x: 620, endPoint y: 491, distance: 16.9
click at [629, 505] on button "結帳" at bounding box center [603, 507] width 66 height 26
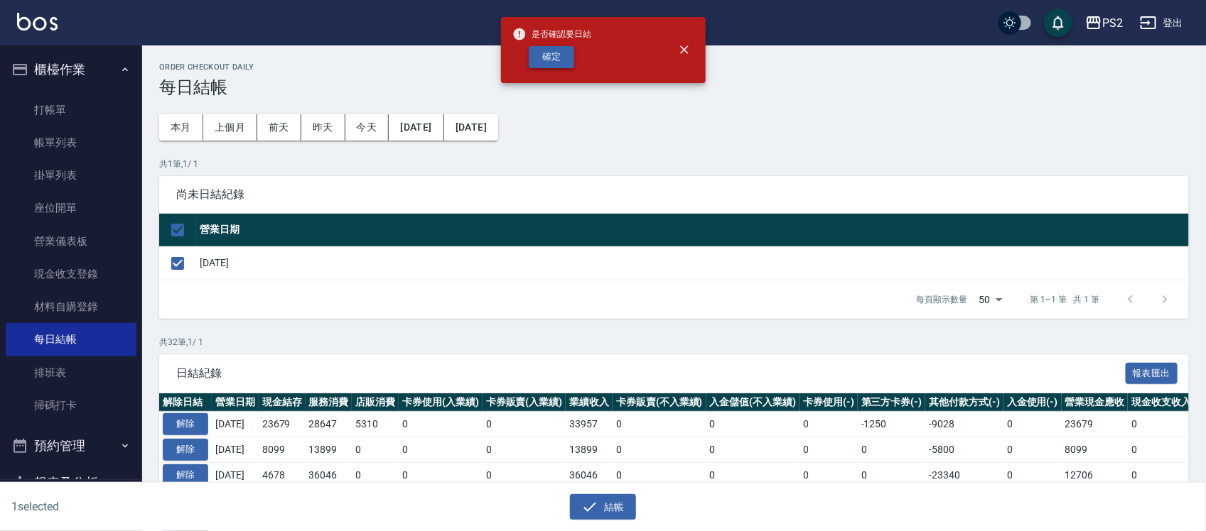
click at [567, 55] on button "確定" at bounding box center [551, 57] width 45 height 22
checkbox input "false"
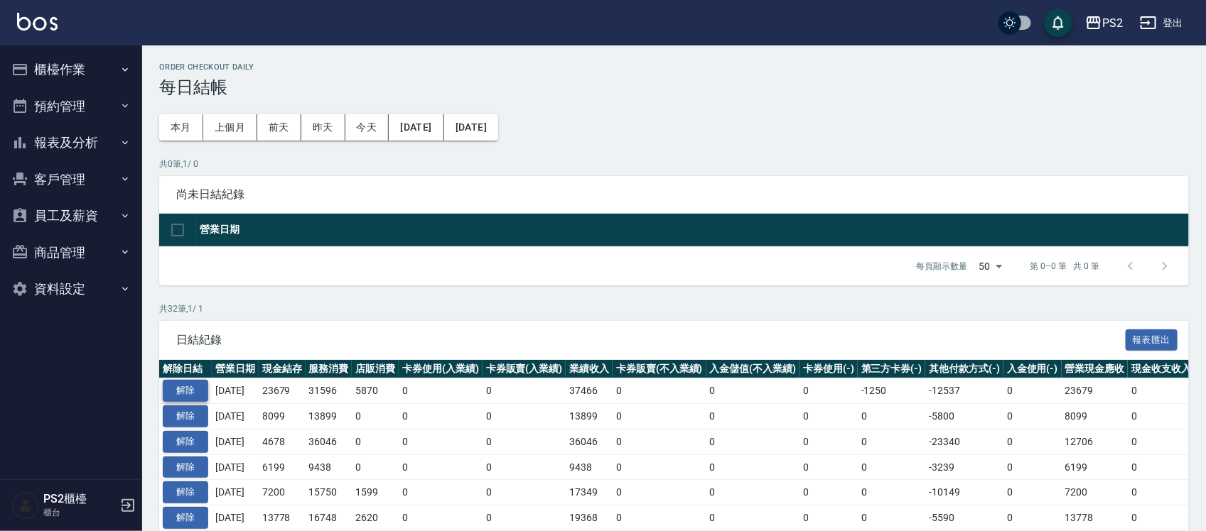
click at [185, 392] on button "解除" at bounding box center [185, 391] width 45 height 22
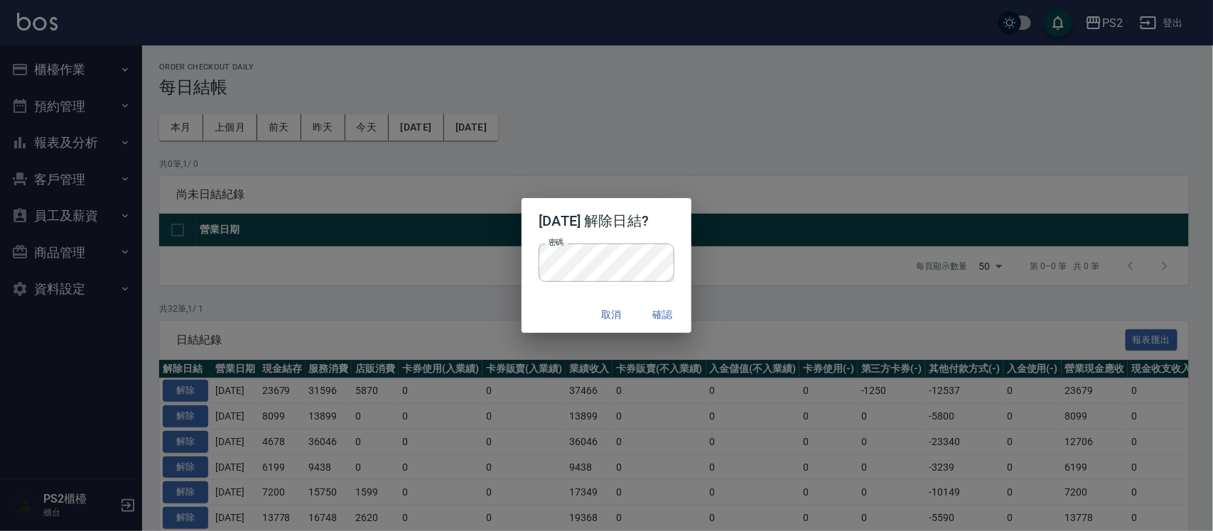
drag, startPoint x: 530, startPoint y: 302, endPoint x: 575, endPoint y: 309, distance: 46.0
click at [530, 302] on div "取消 確認" at bounding box center [605, 315] width 169 height 38
click at [658, 310] on button "確認" at bounding box center [662, 315] width 45 height 26
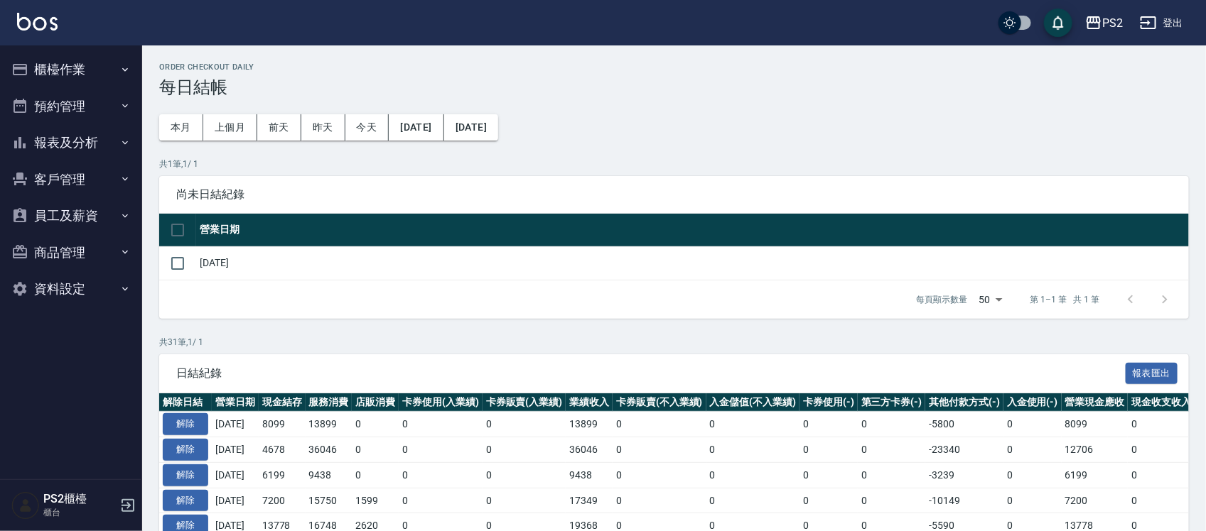
click at [87, 72] on button "櫃檯作業" at bounding box center [71, 69] width 131 height 37
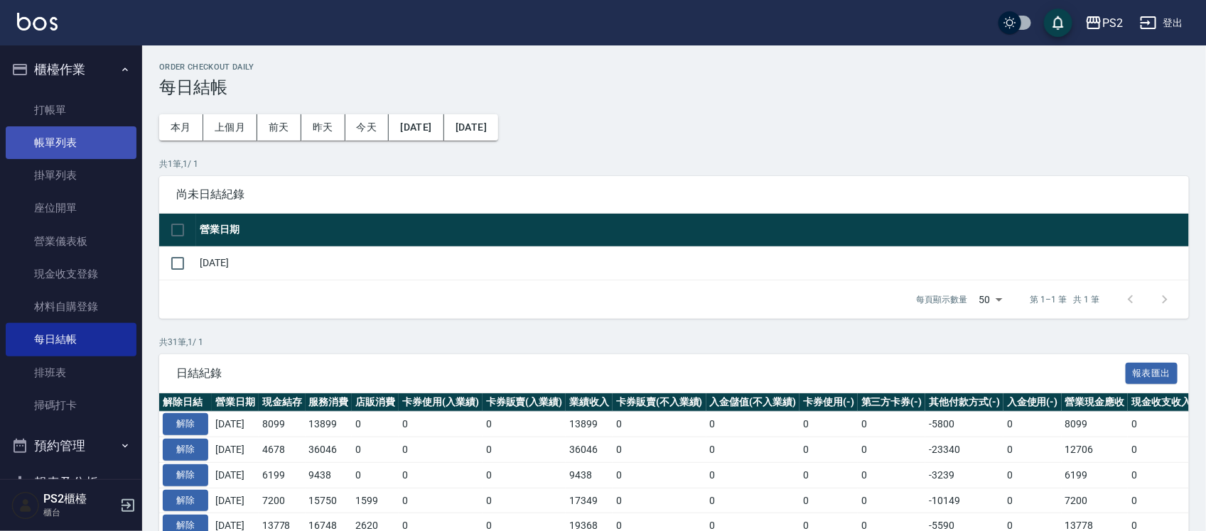
click at [61, 137] on link "帳單列表" at bounding box center [71, 142] width 131 height 33
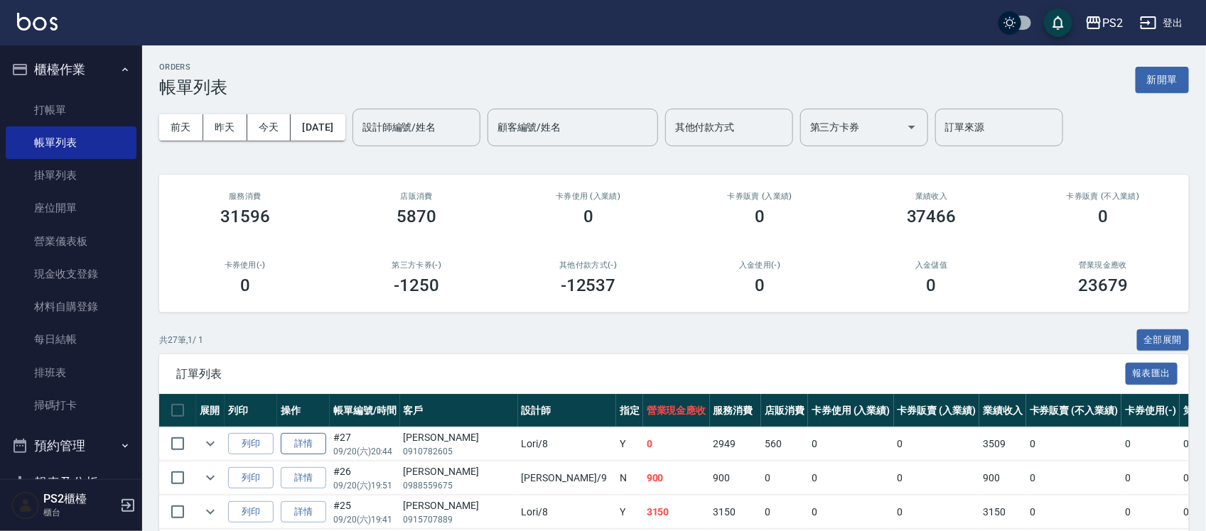
click at [295, 436] on link "詳情" at bounding box center [303, 444] width 45 height 22
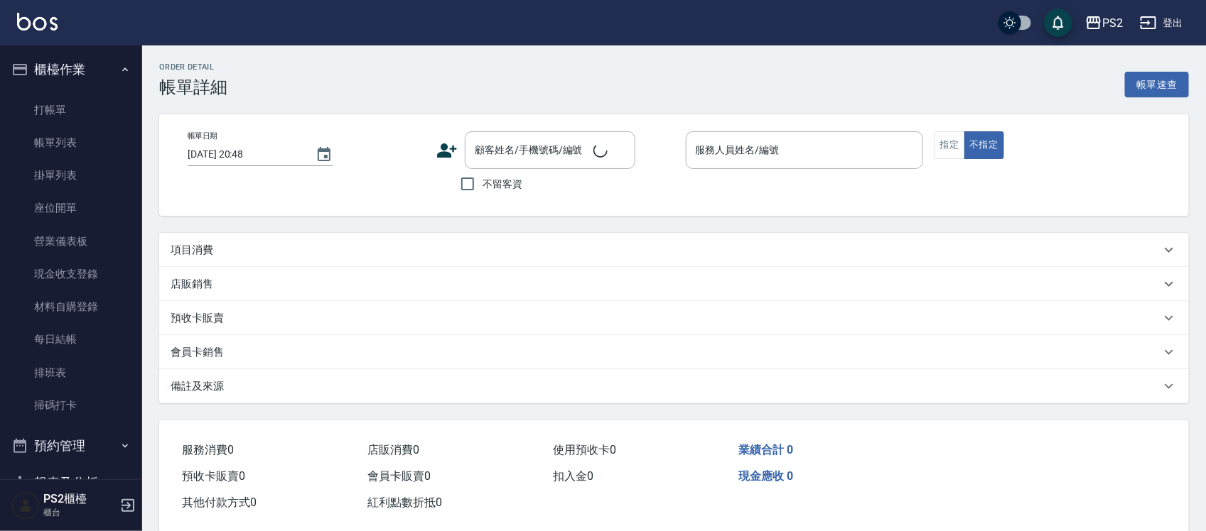
type input "[DATE] 20:44"
type input "Lori-8"
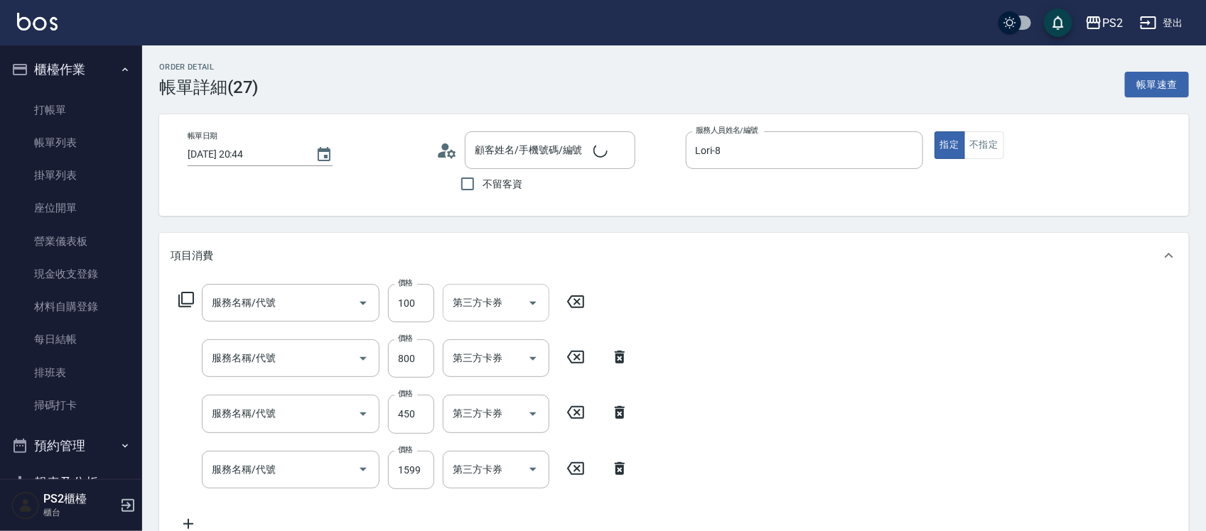
scroll to position [1, 0]
type input "[PERSON_NAME]/0910782605/"
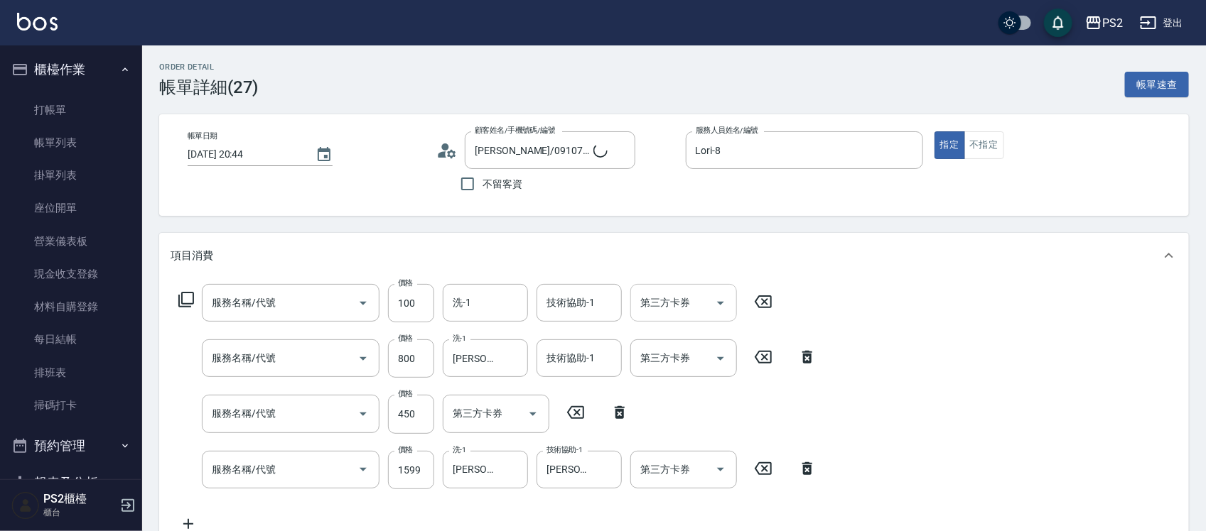
click at [476, 302] on input "洗-1" at bounding box center [485, 303] width 72 height 25
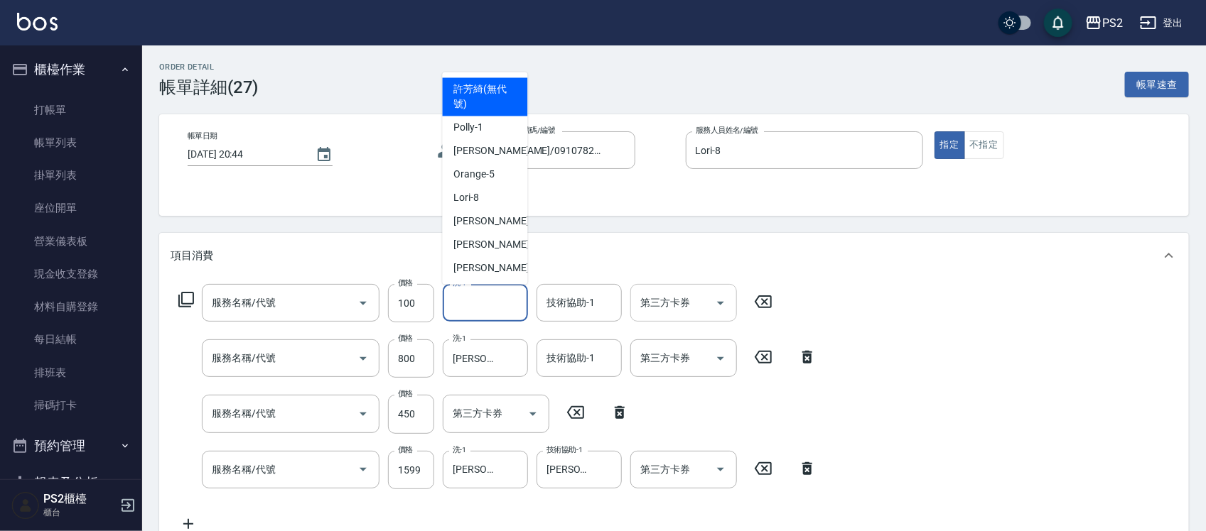
type input "[PERSON_NAME]23號護髮素500ML"
type input "洗+水解護髮600(512)"
type input "退色肩帶下800(407)"
type input "A級單剪(106)"
type input "廣告染髮(503)"
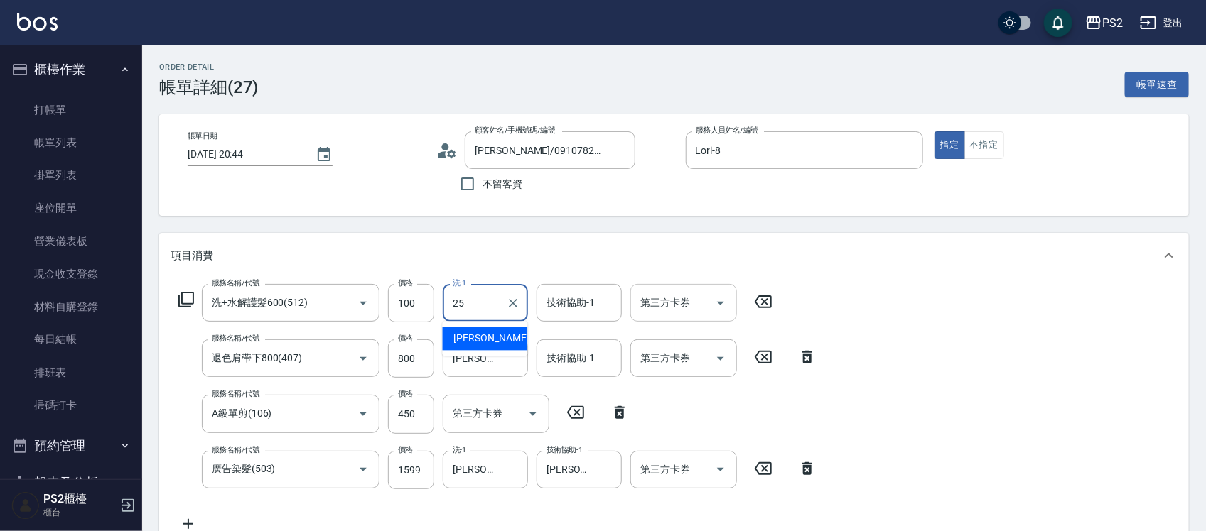
type input "[PERSON_NAME]-25"
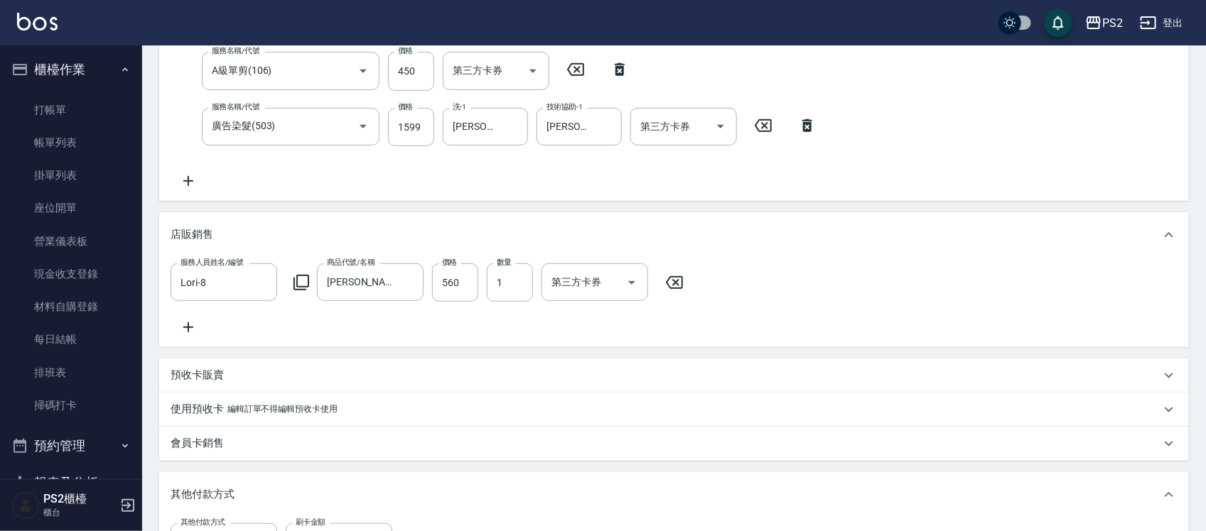
scroll to position [638, 0]
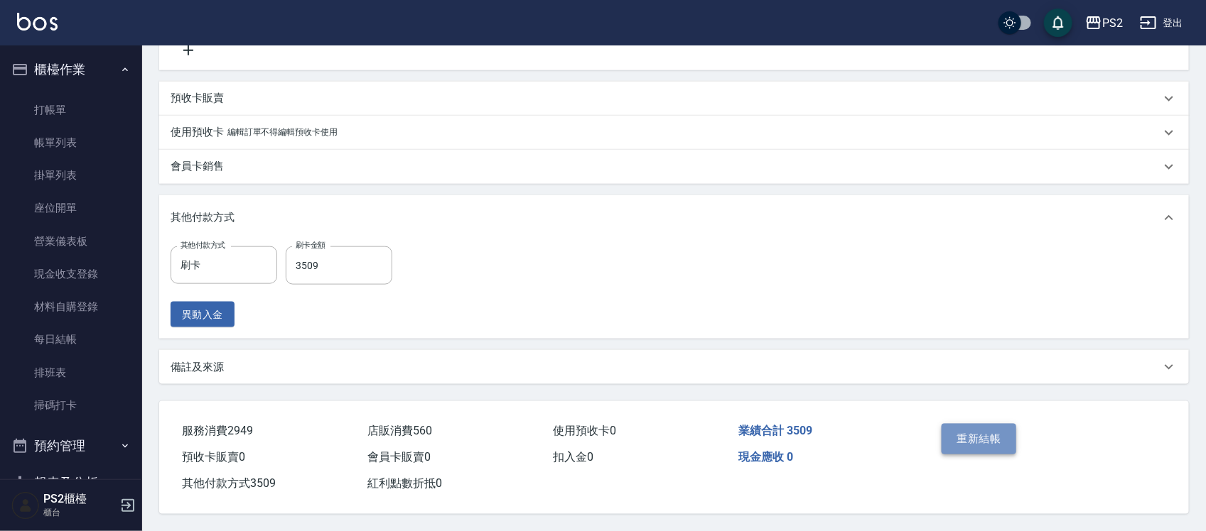
click at [953, 436] on button "重新結帳" at bounding box center [978, 439] width 75 height 30
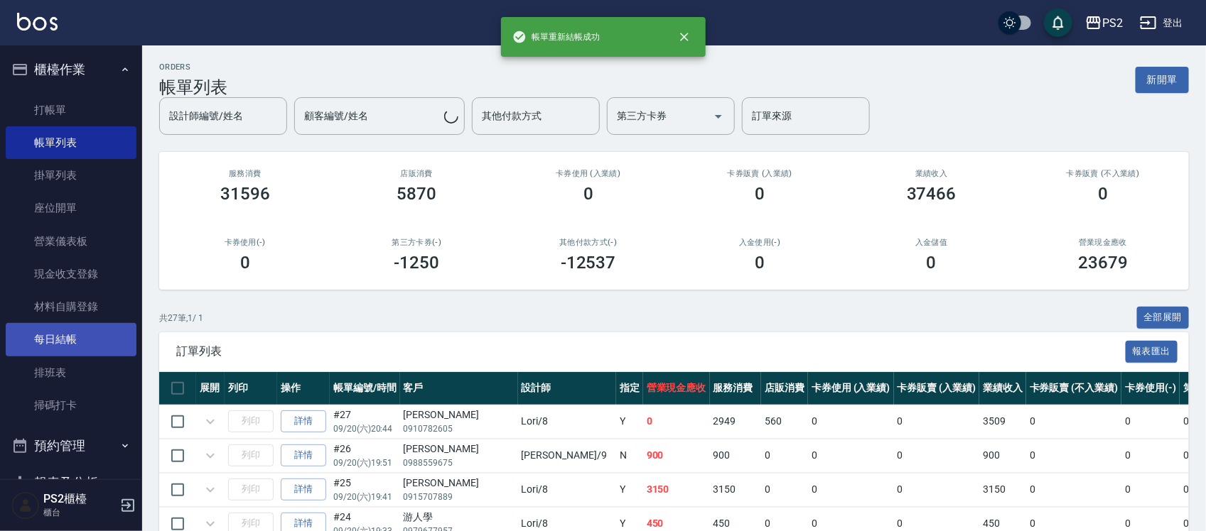
click at [97, 336] on link "每日結帳" at bounding box center [71, 339] width 131 height 33
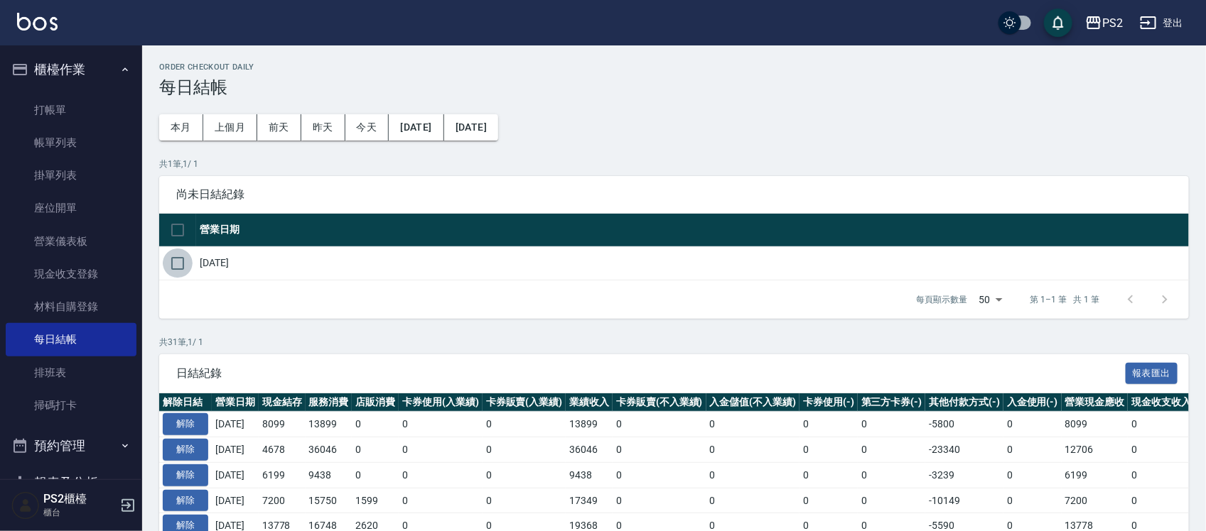
click at [185, 264] on input "checkbox" at bounding box center [178, 264] width 30 height 30
checkbox input "true"
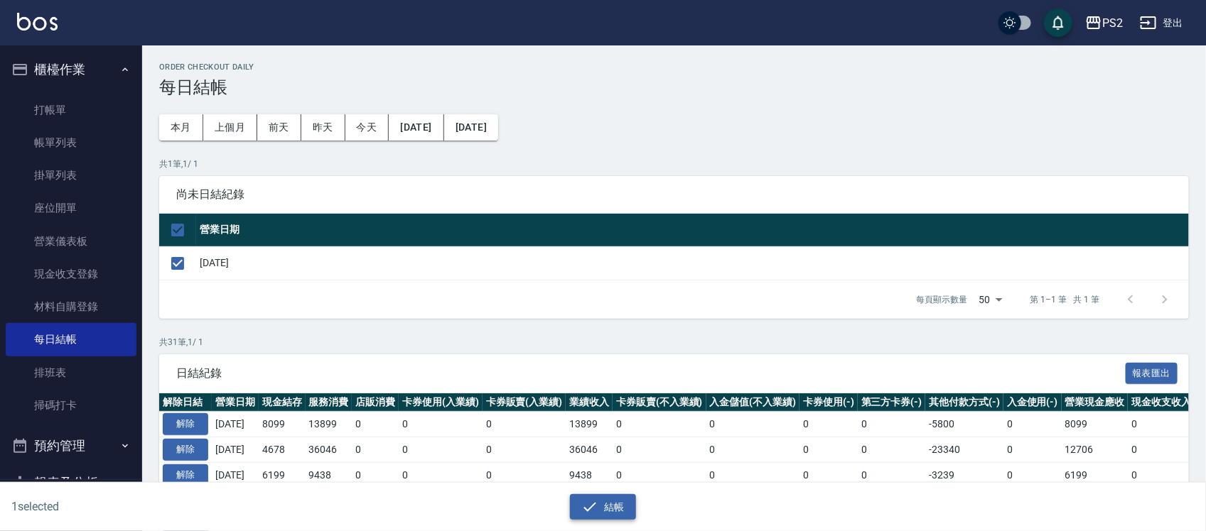
click at [605, 494] on div "結帳" at bounding box center [597, 502] width 598 height 38
click at [604, 495] on button "結帳" at bounding box center [603, 507] width 66 height 26
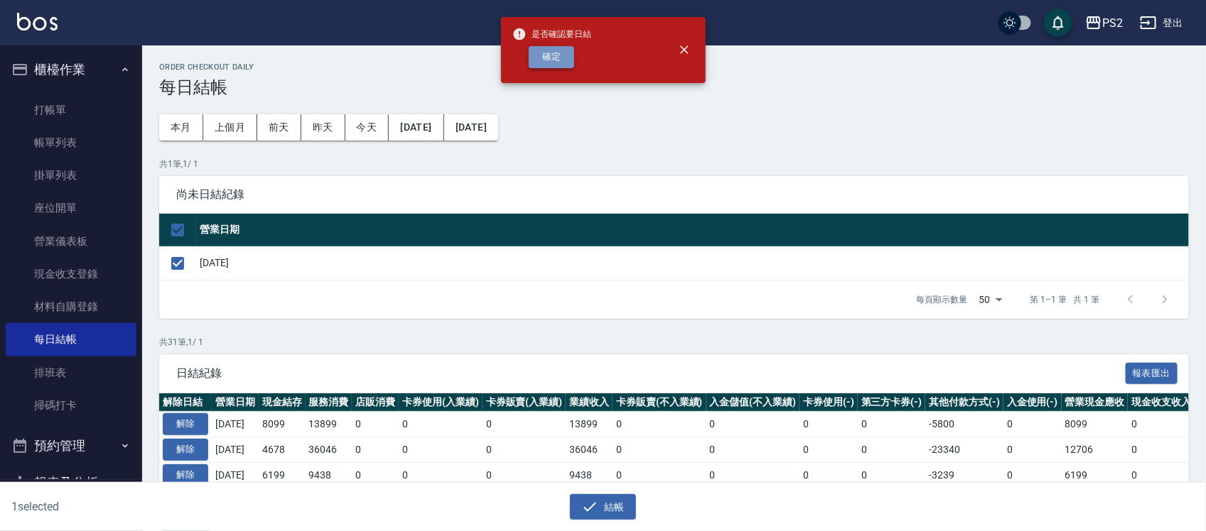
click at [531, 55] on button "確定" at bounding box center [551, 57] width 45 height 22
checkbox input "false"
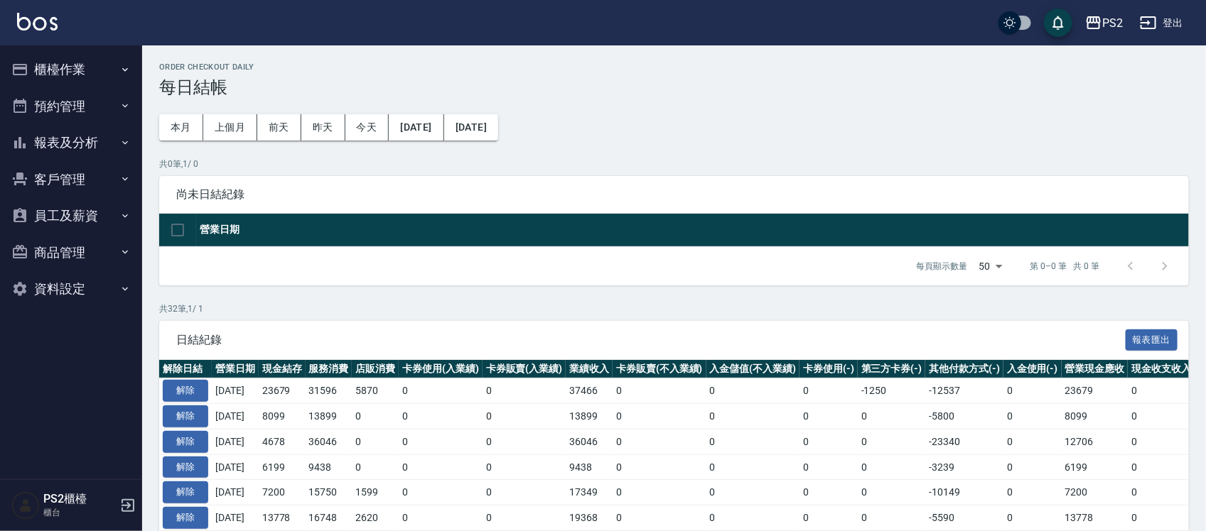
click at [85, 141] on button "報表及分析" at bounding box center [71, 142] width 131 height 37
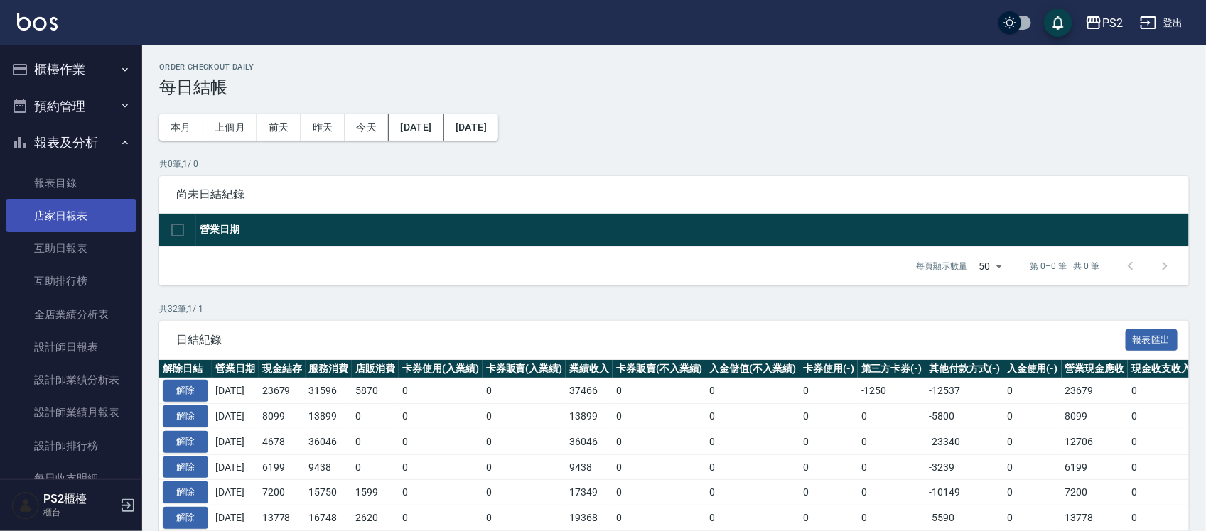
click at [72, 227] on link "店家日報表" at bounding box center [71, 216] width 131 height 33
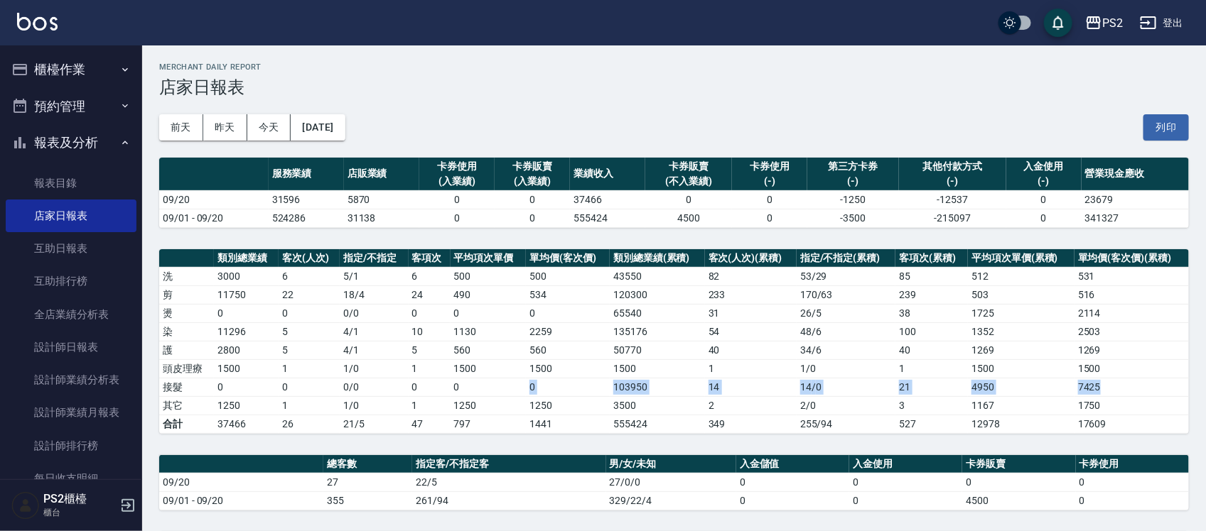
drag, startPoint x: 463, startPoint y: 385, endPoint x: 1120, endPoint y: 385, distance: 657.2
click at [1120, 385] on tr "接髮 0 0 0 / 0 0 0 0 103950 14 14 / 0 21 4950 7425" at bounding box center [673, 387] width 1029 height 18
click at [1120, 385] on td "7425" at bounding box center [1131, 387] width 114 height 18
